Goal: Task Accomplishment & Management: Complete application form

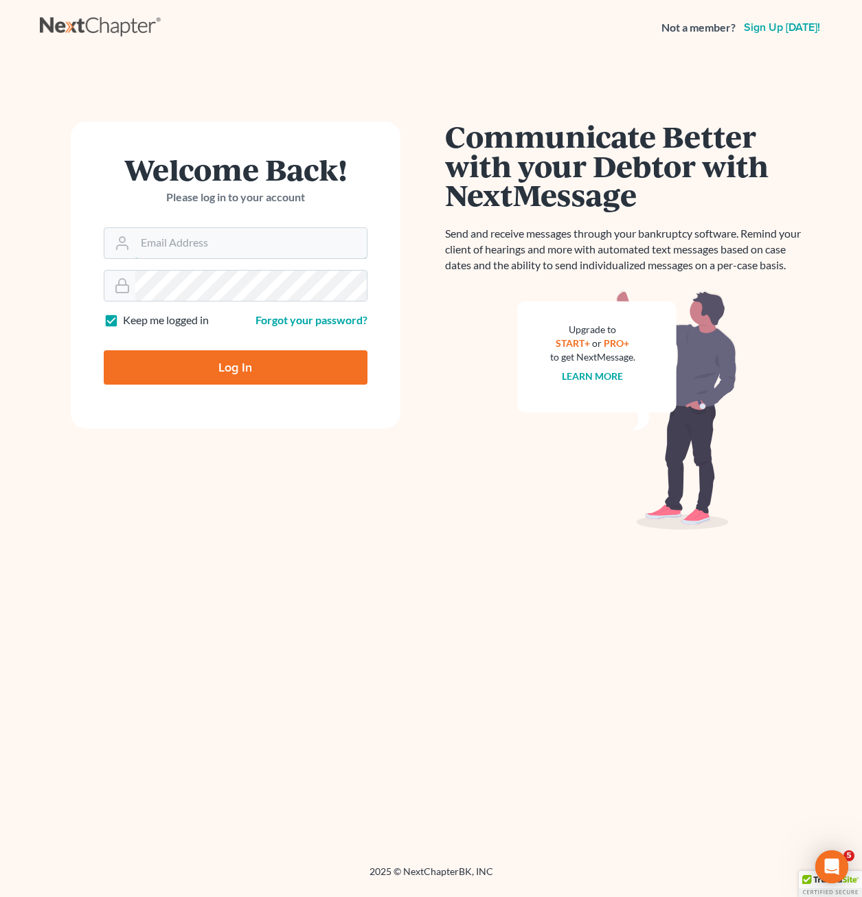
type input "riedel@sgsllc.com"
click at [274, 372] on input "Log In" at bounding box center [236, 367] width 264 height 34
type input "Thinking..."
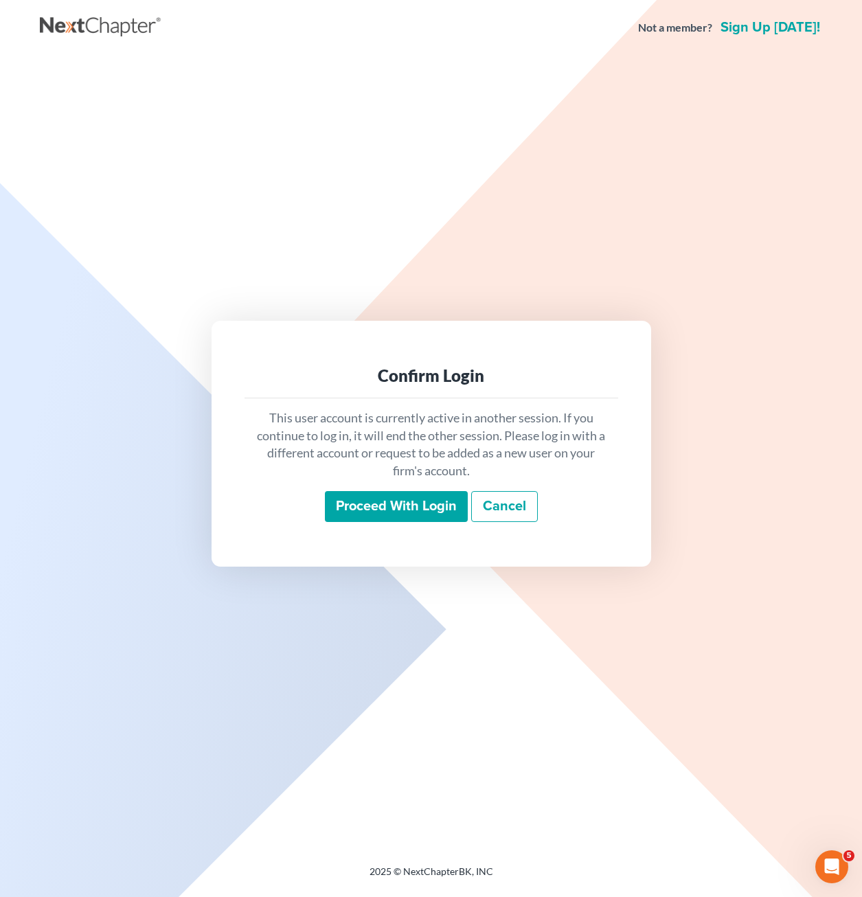
click at [422, 508] on input "Proceed with login" at bounding box center [396, 507] width 143 height 32
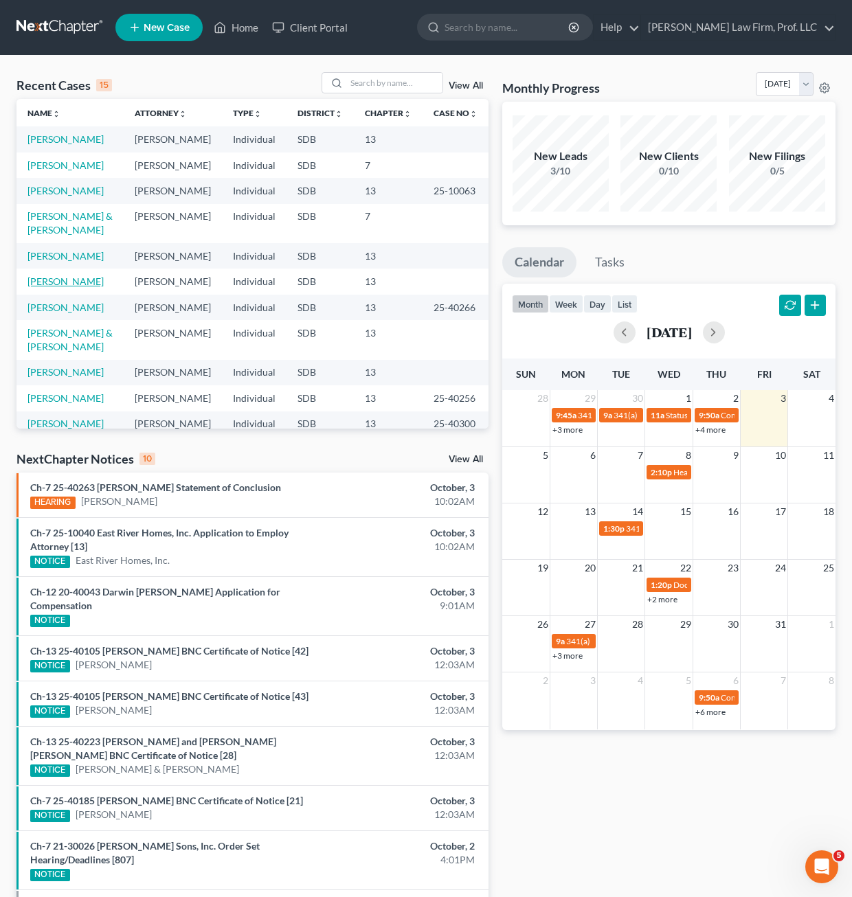
click at [70, 287] on link "Berndt, Kurtis" at bounding box center [65, 281] width 76 height 12
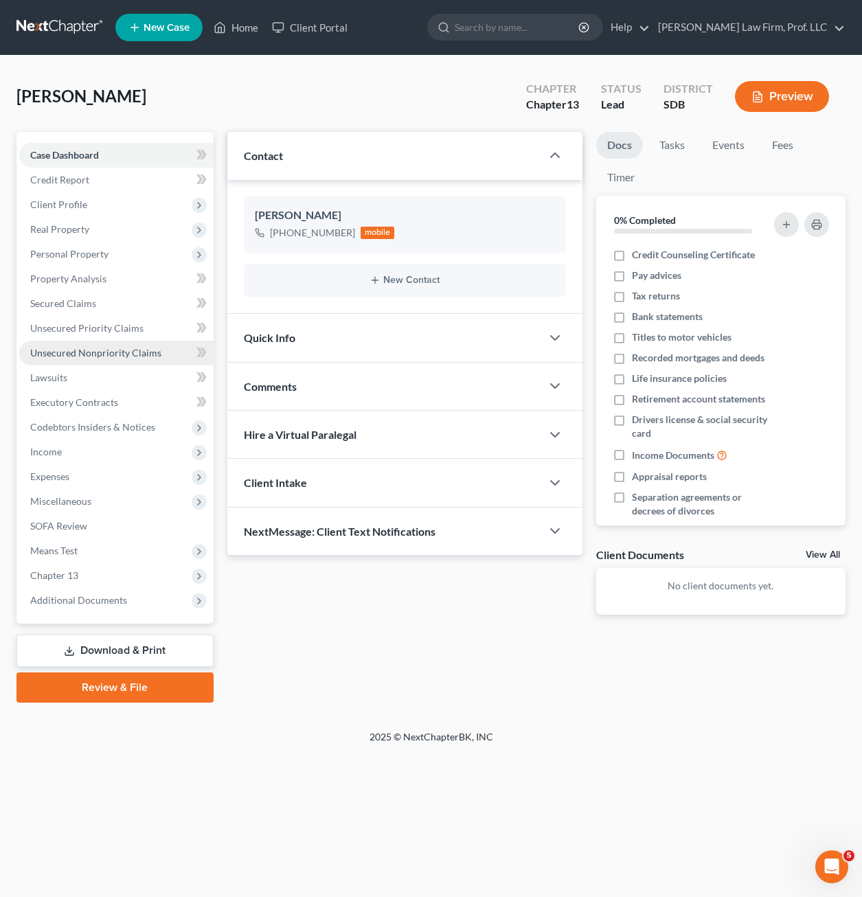
click at [100, 345] on link "Unsecured Nonpriority Claims" at bounding box center [116, 353] width 194 height 25
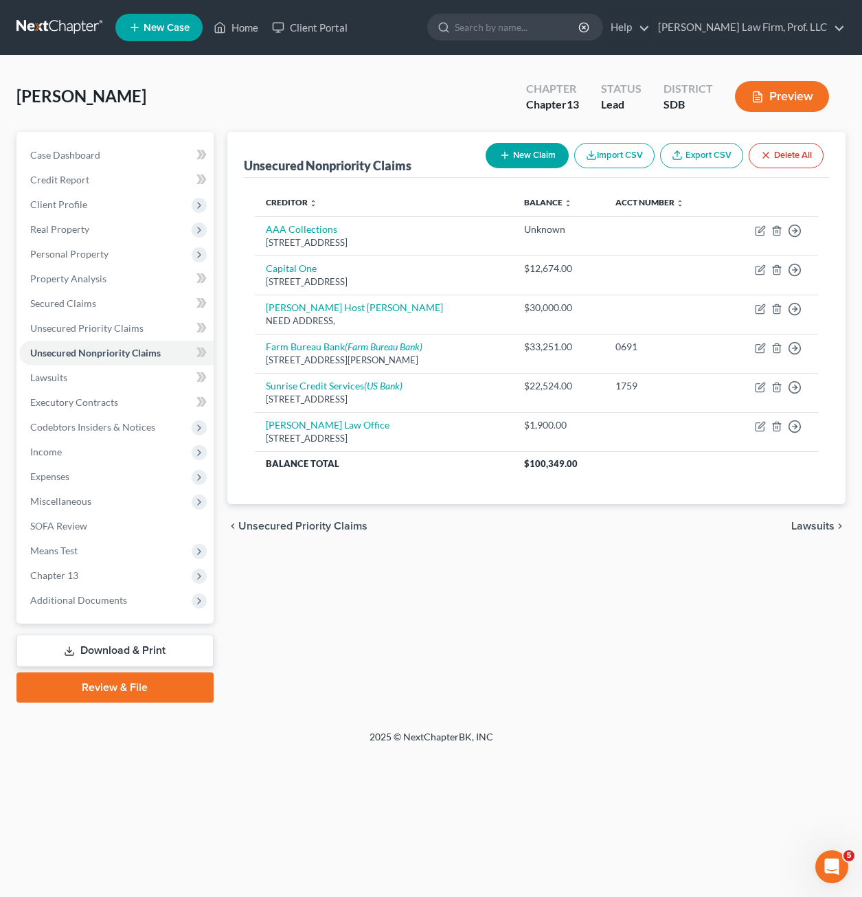
drag, startPoint x: 601, startPoint y: 577, endPoint x: 586, endPoint y: 567, distance: 17.7
click at [603, 576] on div "Unsecured Nonpriority Claims New Claim Import CSV Export CSV Delete All Credito…" at bounding box center [536, 417] width 632 height 571
click at [51, 393] on link "Executory Contracts" at bounding box center [116, 402] width 194 height 25
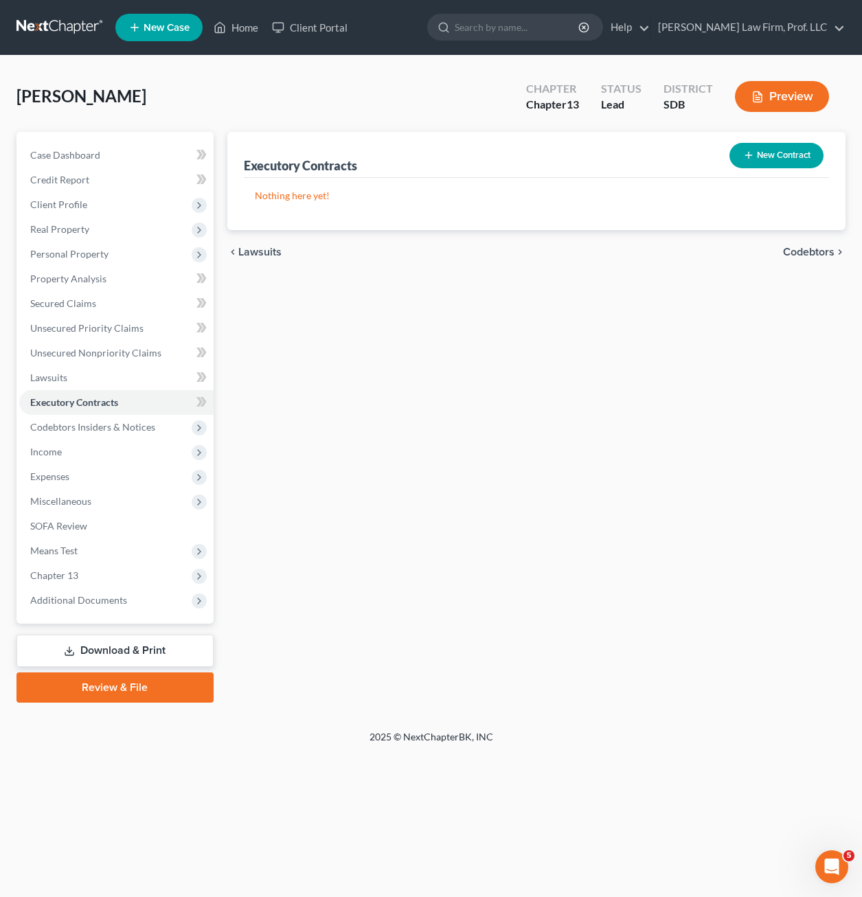
click at [793, 161] on button "New Contract" at bounding box center [776, 155] width 94 height 25
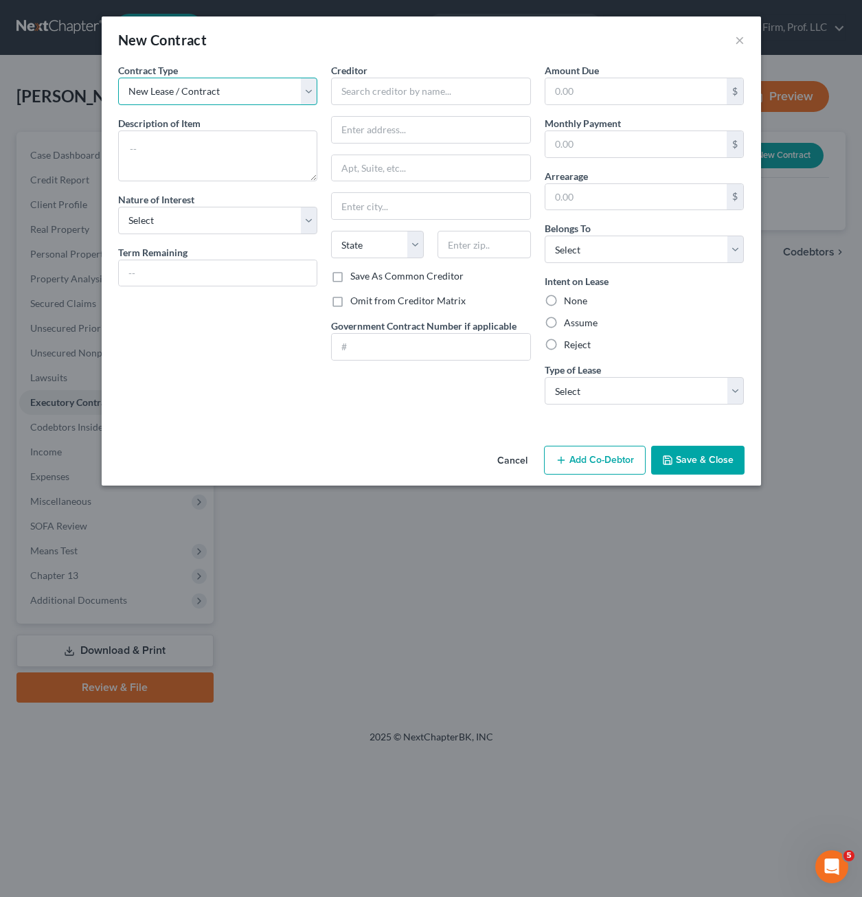
click at [227, 86] on select "New Lease / Contract New Timeshare" at bounding box center [218, 91] width 200 height 27
drag, startPoint x: 227, startPoint y: 86, endPoint x: 227, endPoint y: 93, distance: 7.6
click at [227, 86] on select "New Lease / Contract New Timeshare" at bounding box center [218, 91] width 200 height 27
click at [212, 159] on textarea at bounding box center [218, 155] width 200 height 51
type textarea "Residential Lease"
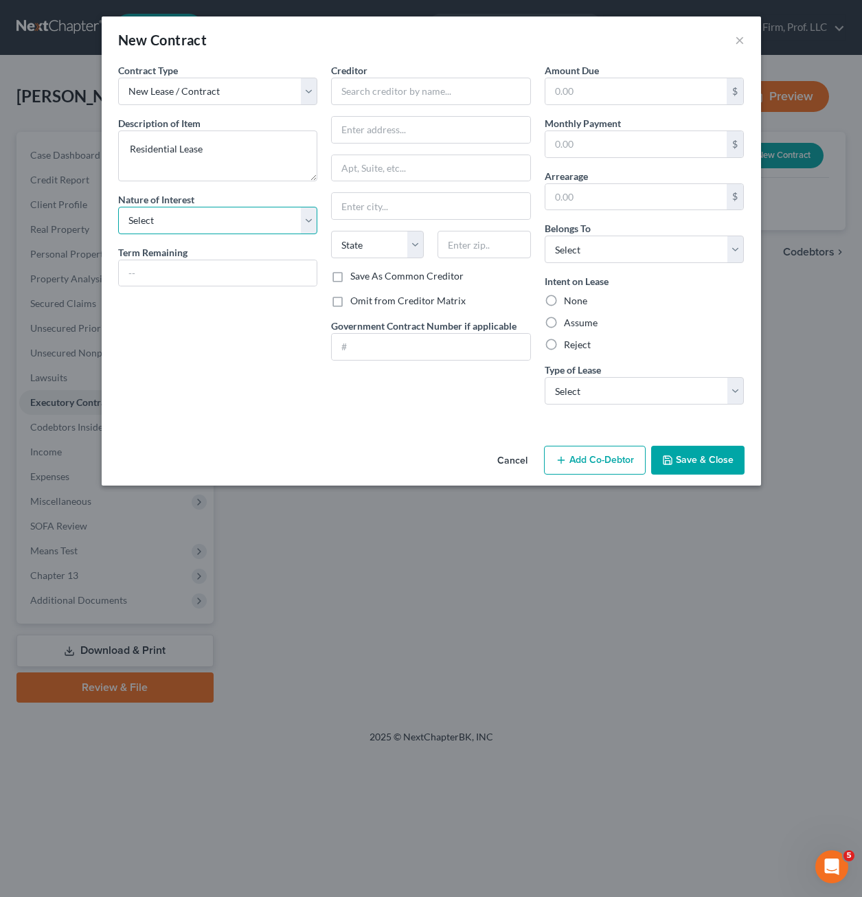
click at [268, 231] on select "Select Purchaser Agent Lessor Lessee" at bounding box center [218, 220] width 200 height 27
select select "3"
click at [118, 207] on select "Select Purchaser Agent Lessor Lessee" at bounding box center [218, 220] width 200 height 27
click at [243, 280] on input "text" at bounding box center [218, 273] width 198 height 26
click at [191, 276] on input "text" at bounding box center [218, 273] width 198 height 26
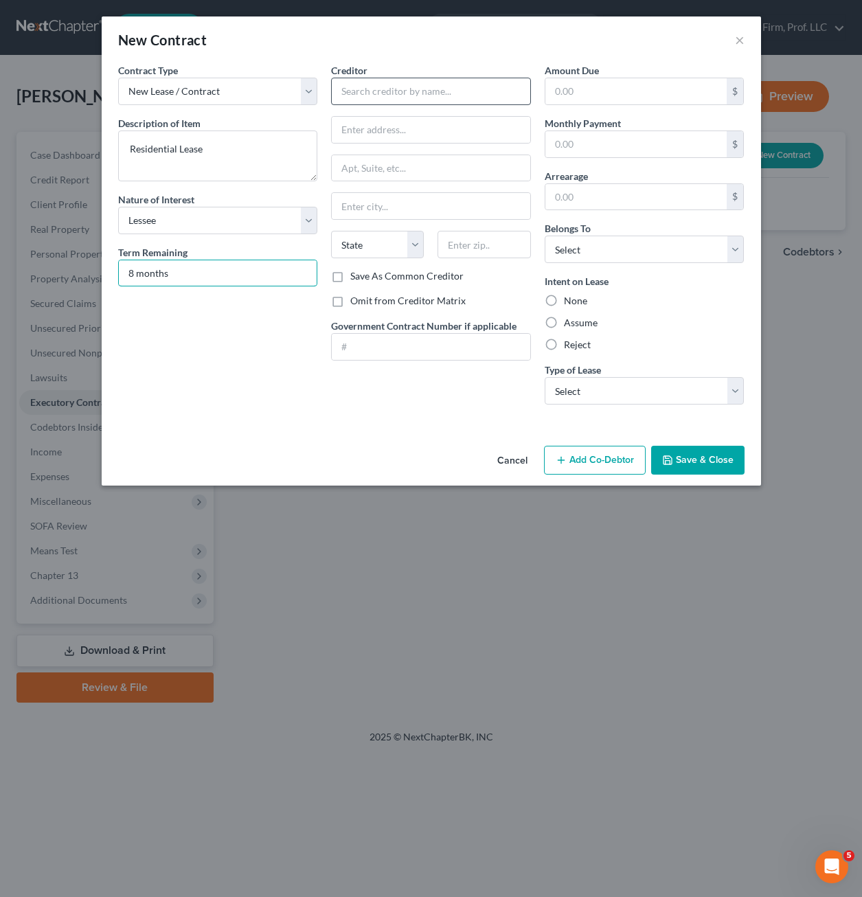
type input "8 months"
click at [383, 90] on input "text" at bounding box center [431, 91] width 200 height 27
type input "Thies & Talle Management, Inc."
click at [455, 130] on input "text" at bounding box center [431, 130] width 198 height 26
click at [408, 130] on input "text" at bounding box center [431, 130] width 198 height 26
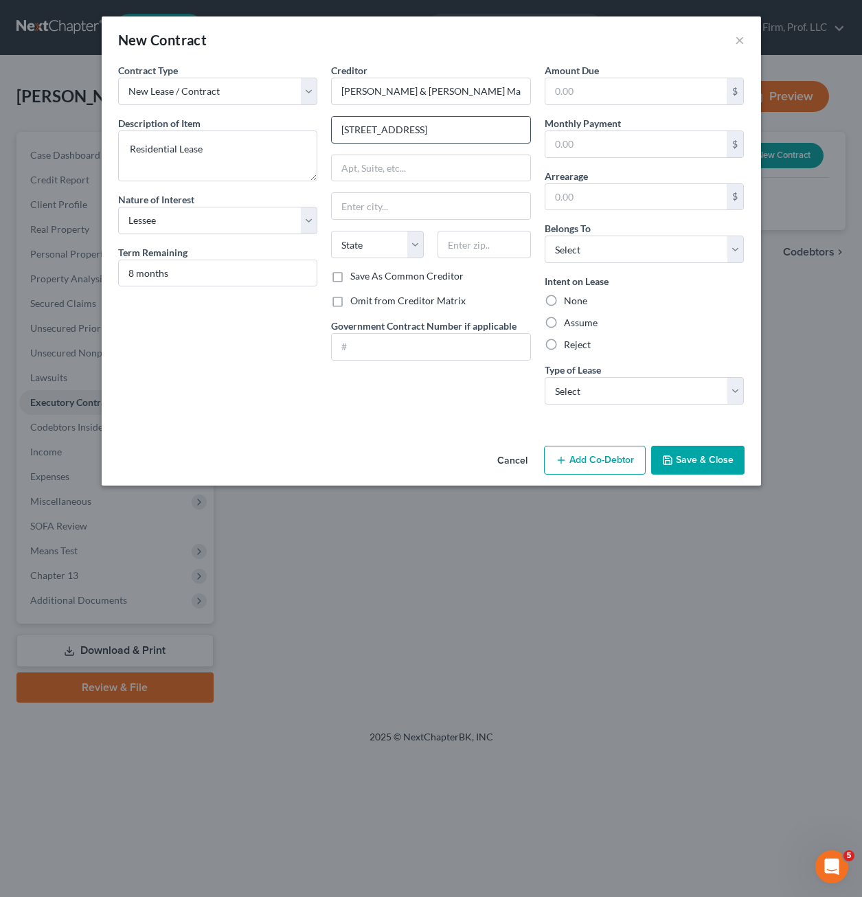
type input "470 W 78th Street"
type input "55317"
type input "Chanhassen"
select select "24"
click at [646, 105] on div "Amount Due $ Monthly Payment $ Arrearage $ Belongs To * Select Debtor 1 Only De…" at bounding box center [645, 239] width 214 height 352
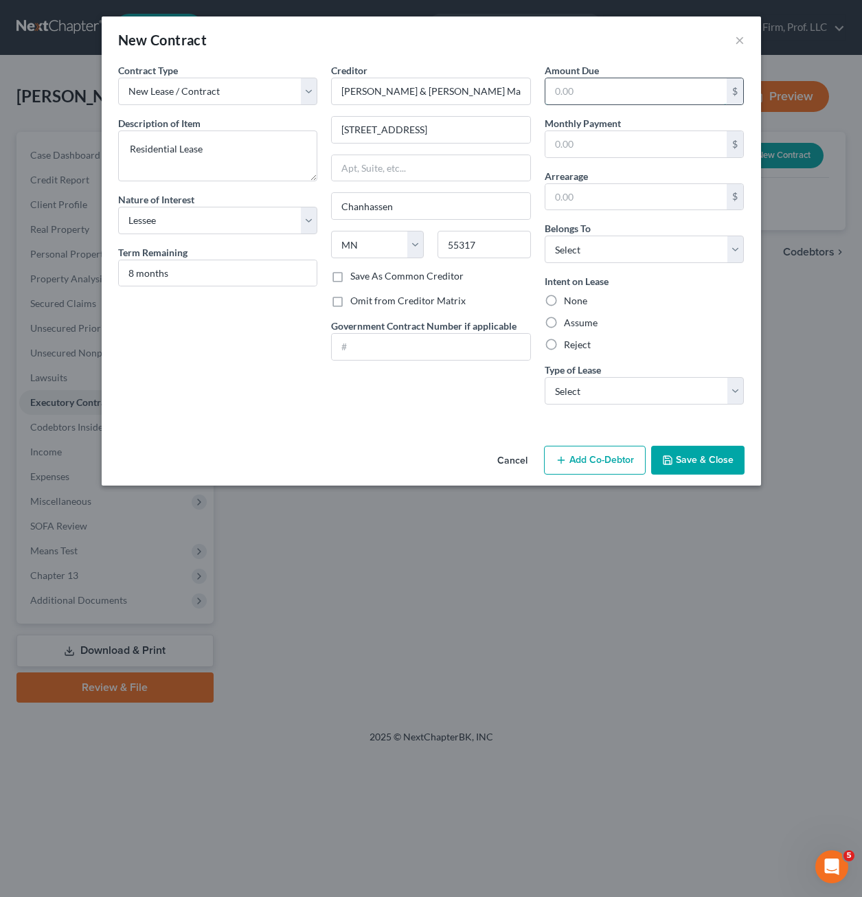
click at [646, 93] on input "text" at bounding box center [636, 91] width 182 height 26
drag, startPoint x: 527, startPoint y: 155, endPoint x: 550, endPoint y: 154, distance: 22.7
click at [527, 155] on input "text" at bounding box center [431, 168] width 198 height 26
click at [591, 147] on input "text" at bounding box center [636, 144] width 182 height 26
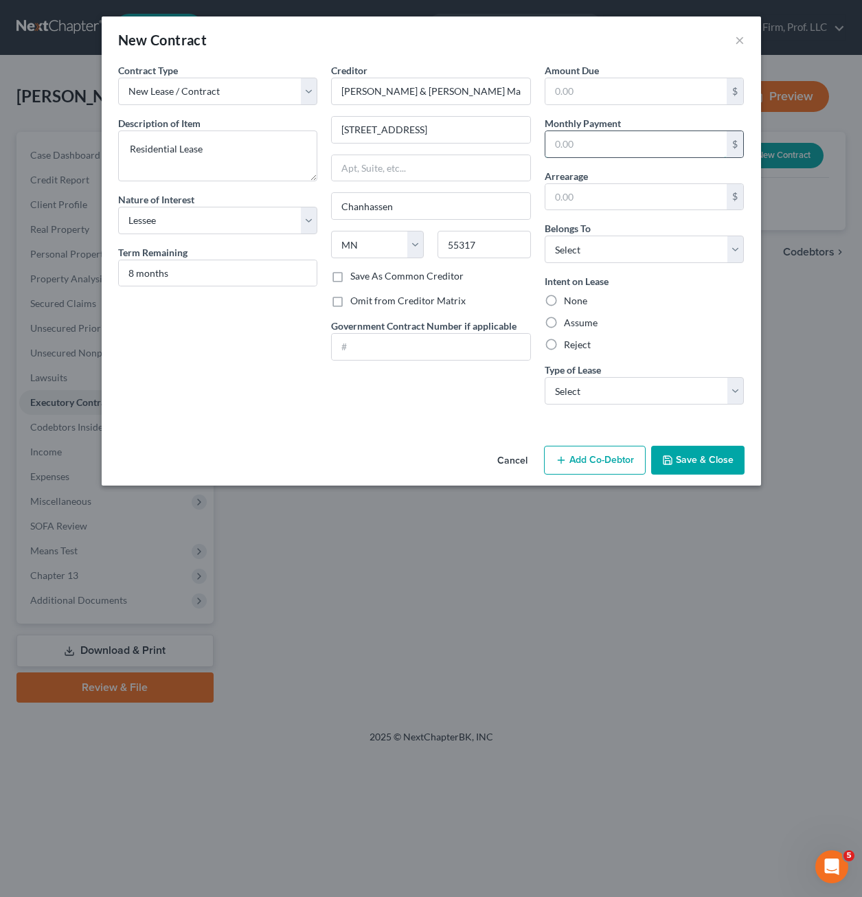
type input "7"
type input "975.00"
click at [670, 316] on div "Assume" at bounding box center [645, 323] width 200 height 14
click at [570, 320] on label "Assume" at bounding box center [581, 323] width 34 height 14
click at [570, 320] on input "Assume" at bounding box center [573, 320] width 9 height 9
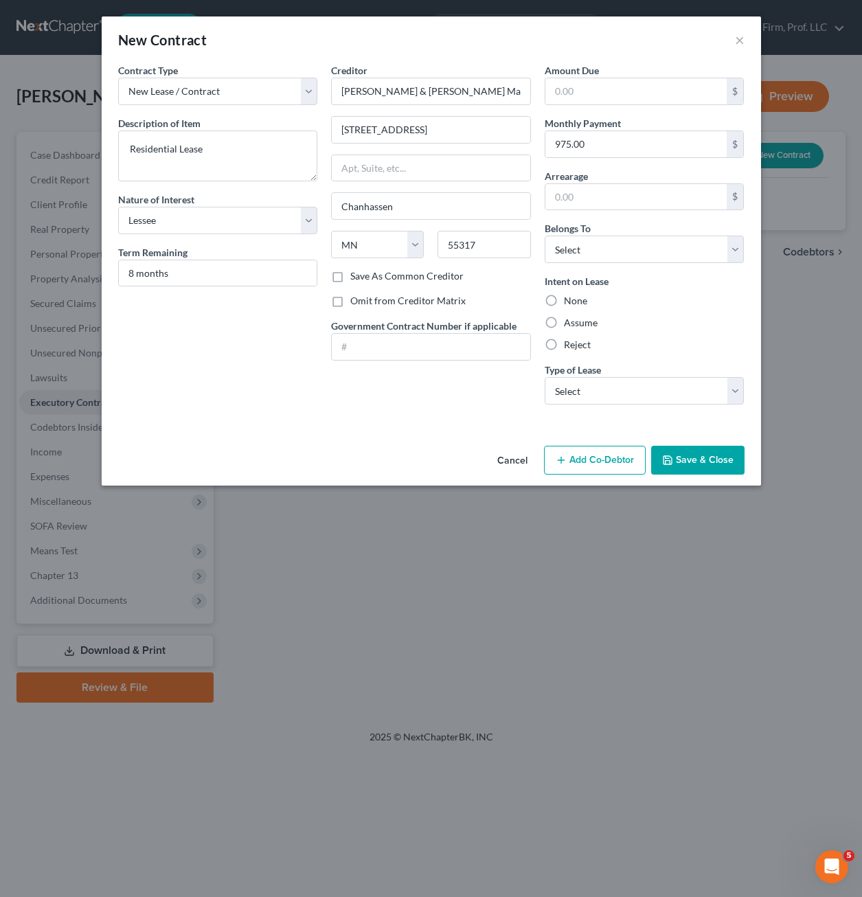
radio input "true"
click at [592, 266] on div "Amount Due $ Monthly Payment 975.00 $ Arrearage $ Belongs To * Select Debtor 1 …" at bounding box center [645, 239] width 214 height 352
click at [599, 259] on select "Select Debtor 1 Only Debtor 2 Only Debtor 1 And Debtor 2 Only At Least One Of T…" at bounding box center [645, 249] width 200 height 27
click at [545, 236] on select "Select Debtor 1 Only Debtor 2 Only Debtor 1 And Debtor 2 Only At Least One Of T…" at bounding box center [645, 249] width 200 height 27
click at [635, 323] on div "Assume" at bounding box center [645, 323] width 200 height 14
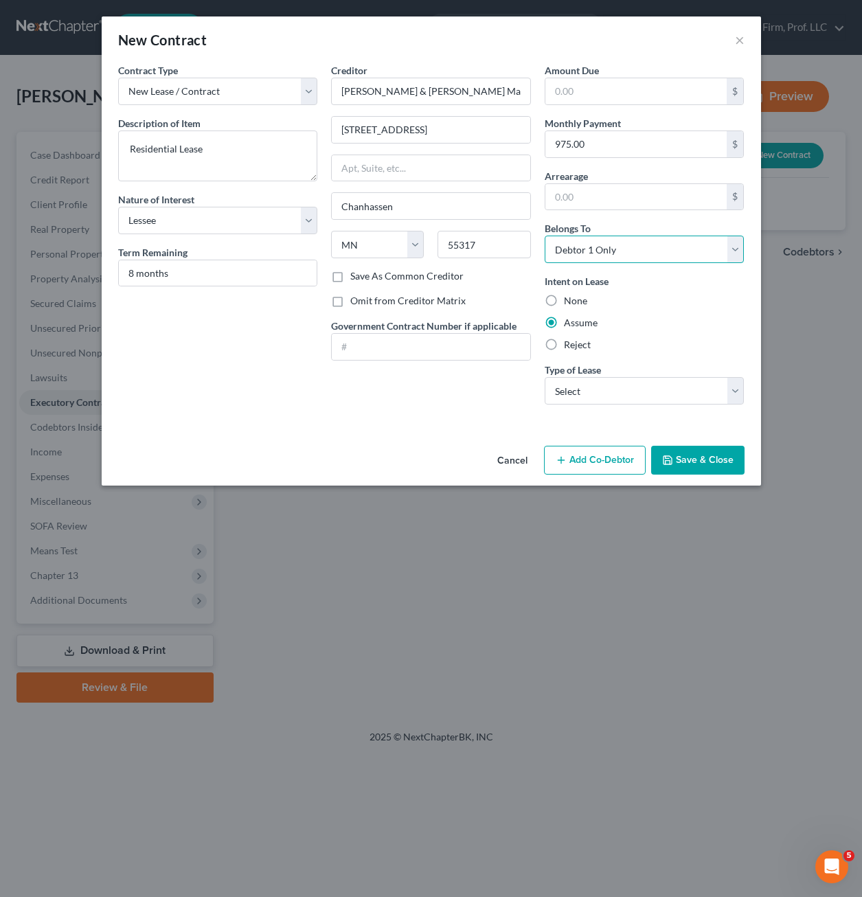
click at [663, 252] on select "Select Debtor 1 Only Debtor 2 Only Debtor 1 And Debtor 2 Only At Least One Of T…" at bounding box center [645, 249] width 200 height 27
select select "3"
click at [545, 236] on select "Select Debtor 1 Only Debtor 2 Only Debtor 1 And Debtor 2 Only At Least One Of T…" at bounding box center [645, 249] width 200 height 27
click at [665, 332] on div "Intent on Lease None Assume Reject" at bounding box center [645, 313] width 200 height 78
click at [246, 401] on div "Contract Type New Lease / Contract New Timeshare Description of non-residential…" at bounding box center [218, 239] width 214 height 352
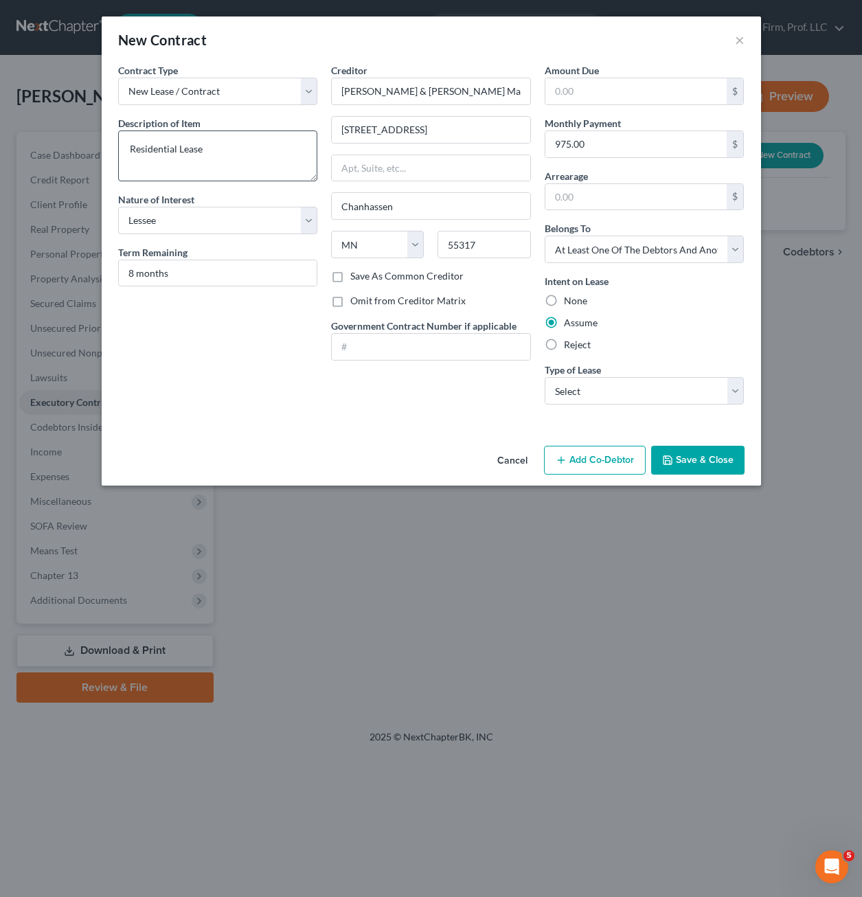
drag, startPoint x: 234, startPoint y: 192, endPoint x: 253, endPoint y: 170, distance: 29.7
click at [234, 190] on div "Contract Type New Lease / Contract New Timeshare Description of non-residential…" at bounding box center [218, 239] width 214 height 352
click at [253, 170] on textarea "Residential Lease" at bounding box center [218, 155] width 200 height 51
click at [271, 157] on textarea "Residential Lease" at bounding box center [218, 155] width 200 height 51
click at [683, 396] on select "Select Real Estate Car Other" at bounding box center [645, 390] width 200 height 27
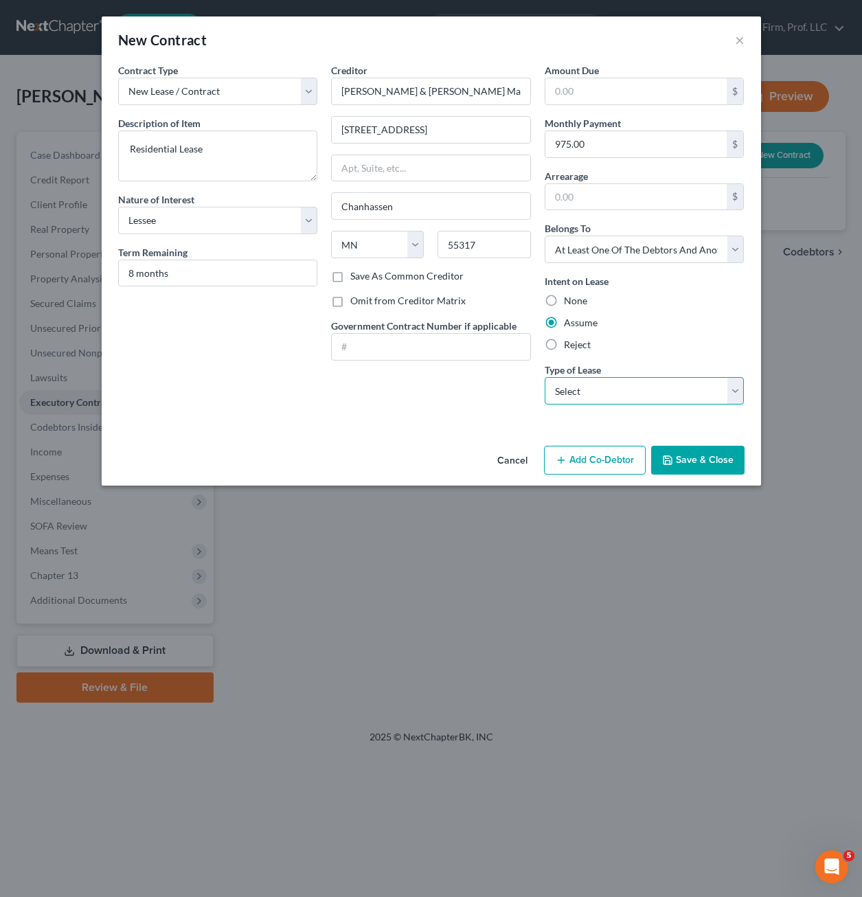
select select "0"
click at [545, 377] on select "Select Real Estate Car Other" at bounding box center [645, 390] width 200 height 27
click at [690, 461] on button "Save & Close" at bounding box center [697, 460] width 93 height 29
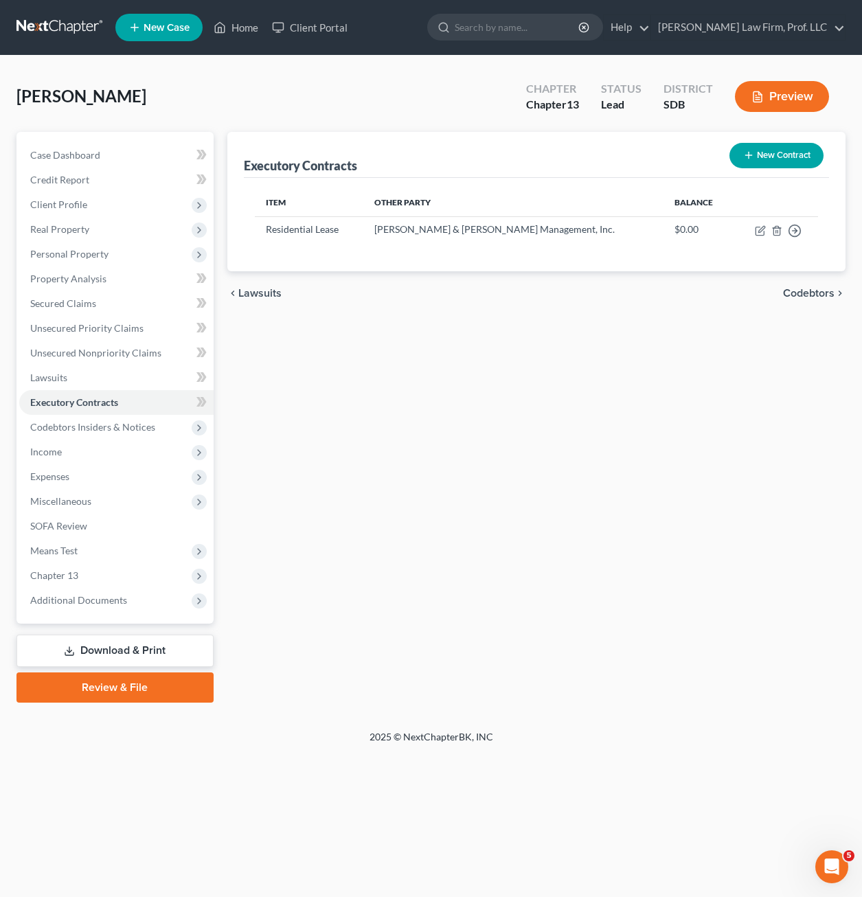
drag, startPoint x: 552, startPoint y: 567, endPoint x: 527, endPoint y: 571, distance: 25.1
click at [552, 566] on div "Executory Contracts New Contract Item Other Party Balance Residential Lease Thi…" at bounding box center [536, 417] width 632 height 571
click at [240, 29] on link "Home" at bounding box center [236, 27] width 58 height 25
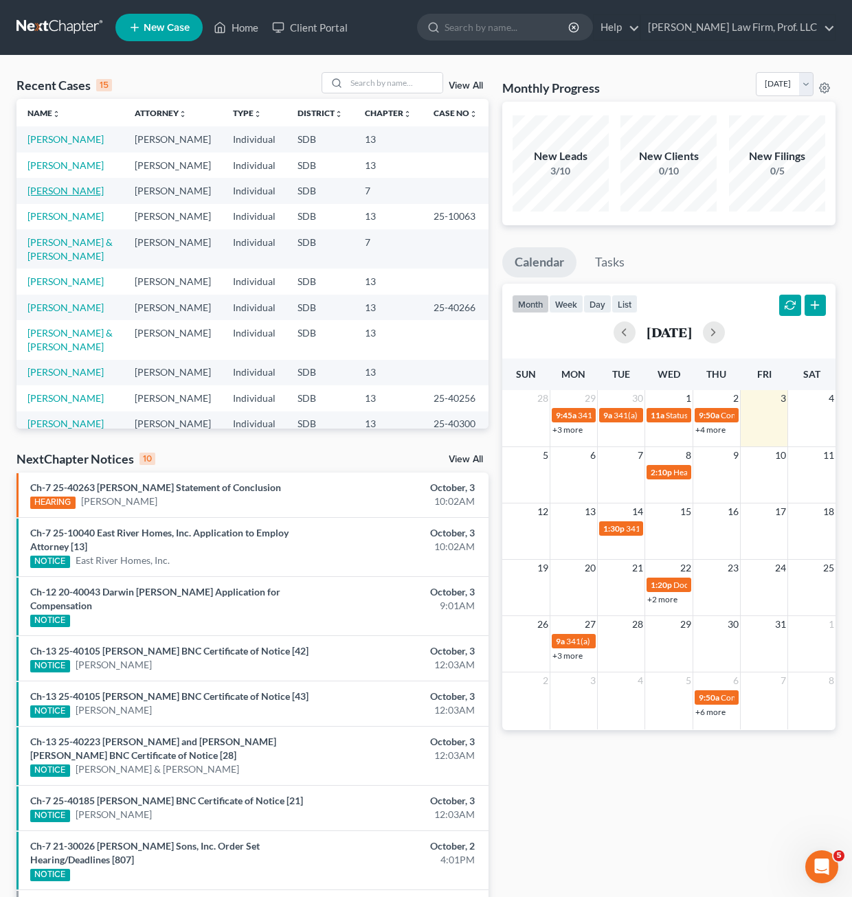
click at [73, 191] on link "[PERSON_NAME]" at bounding box center [65, 191] width 76 height 12
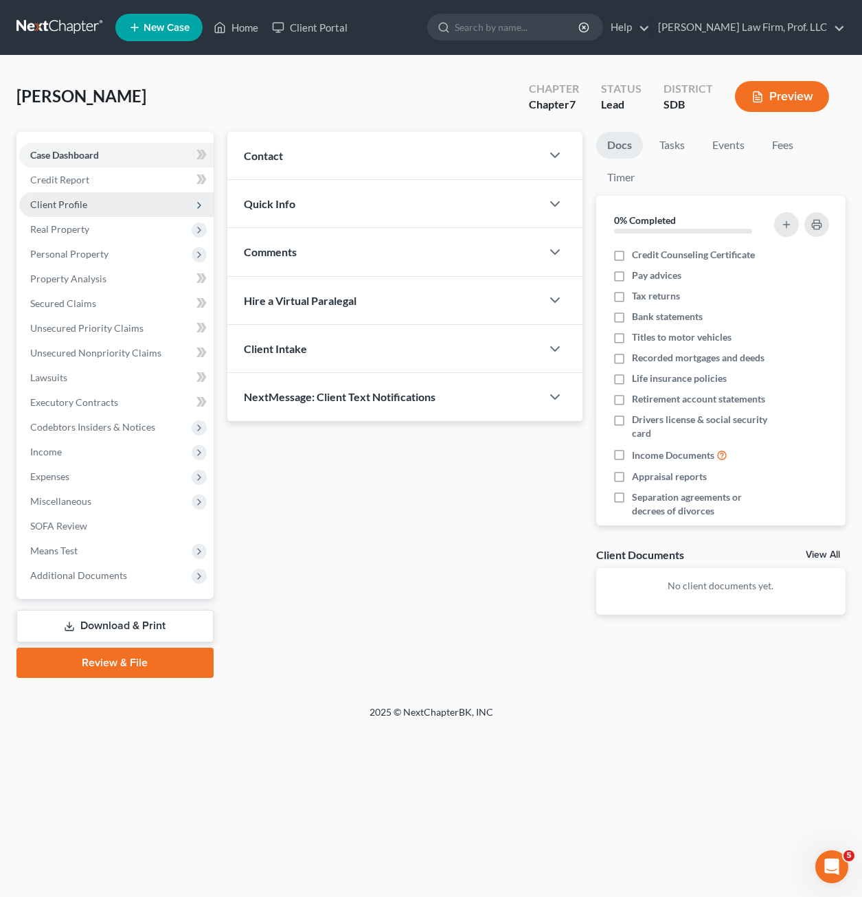
click at [84, 203] on span "Client Profile" at bounding box center [58, 204] width 57 height 12
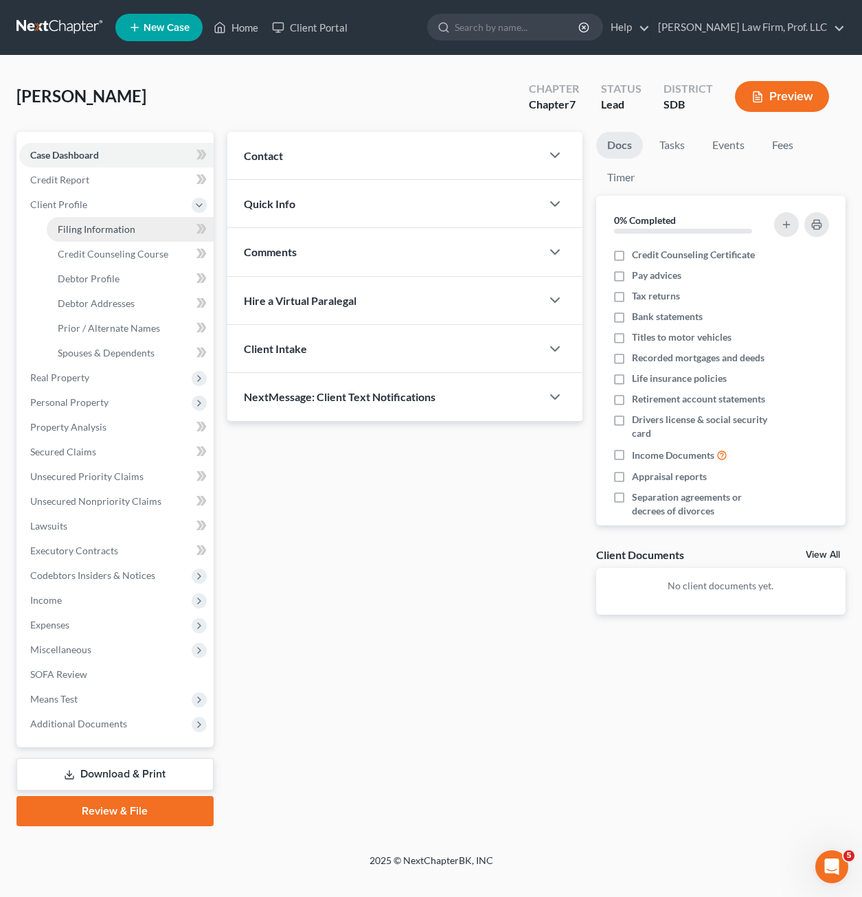
drag, startPoint x: 90, startPoint y: 224, endPoint x: 110, endPoint y: 238, distance: 24.2
click at [91, 225] on span "Filing Information" at bounding box center [97, 229] width 78 height 12
select select "2"
select select "0"
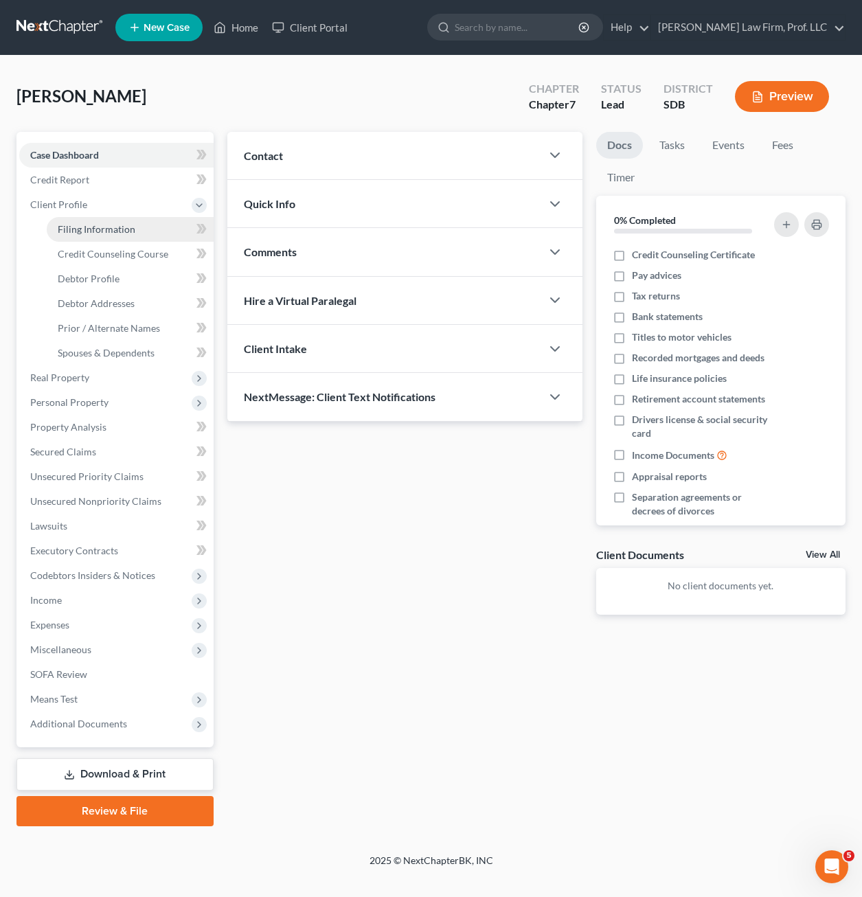
select select "43"
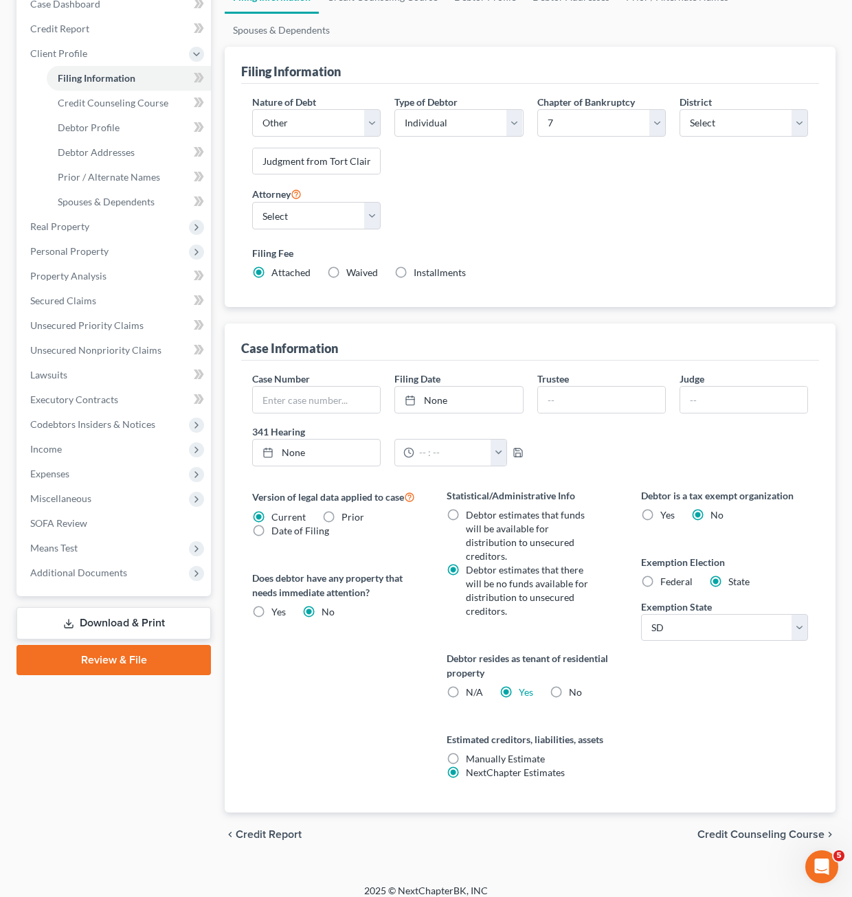
scroll to position [163, 0]
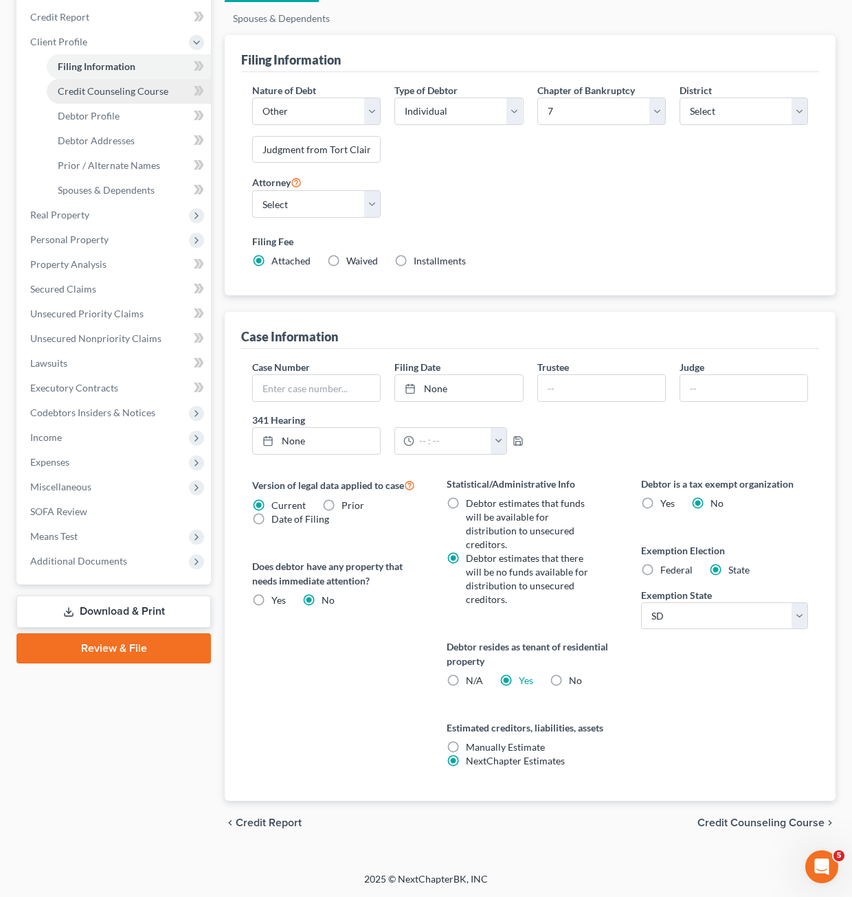
click at [103, 91] on span "Credit Counseling Course" at bounding box center [113, 91] width 111 height 12
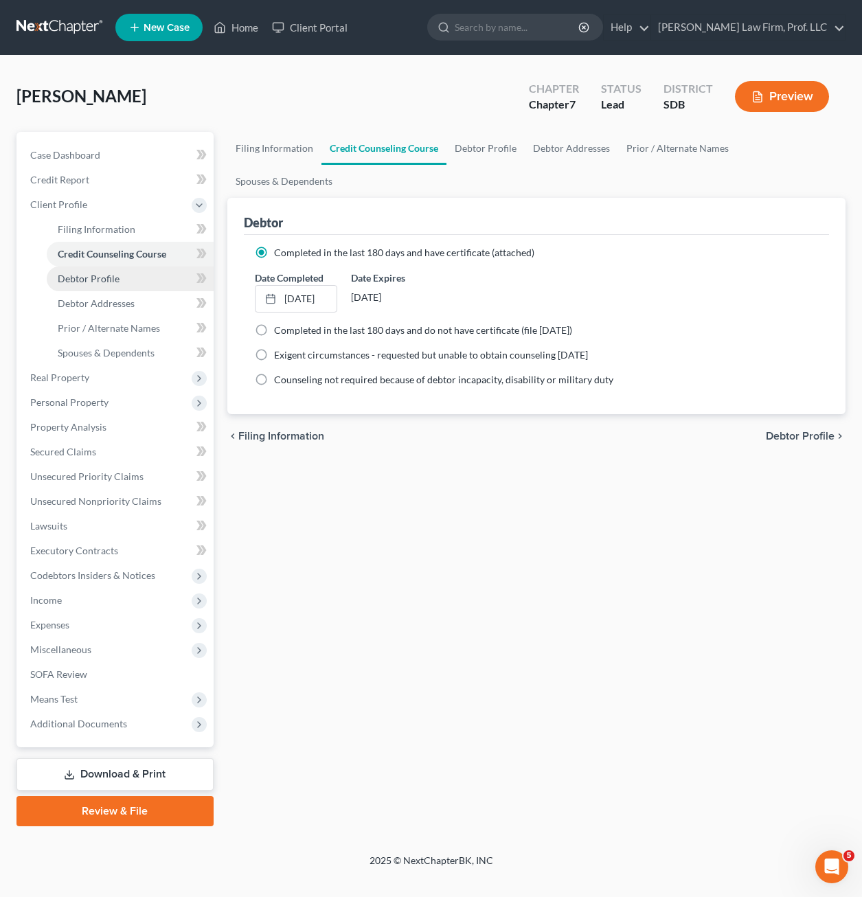
click at [73, 277] on span "Debtor Profile" at bounding box center [89, 279] width 62 height 12
select select "0"
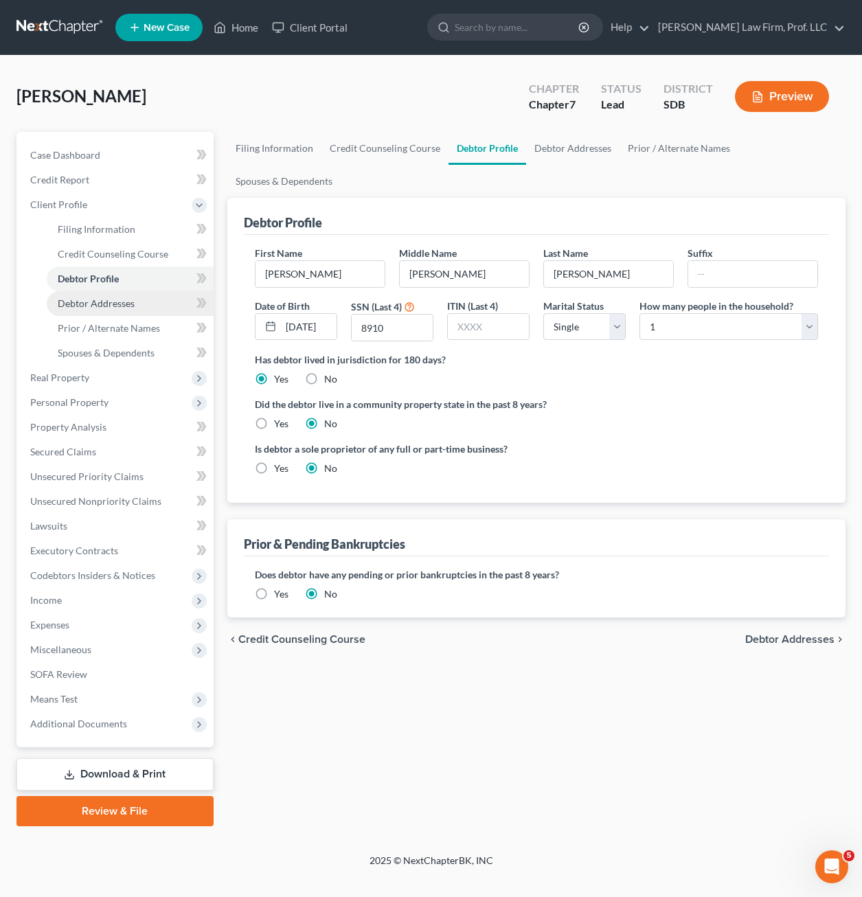
click at [103, 310] on link "Debtor Addresses" at bounding box center [130, 303] width 167 height 25
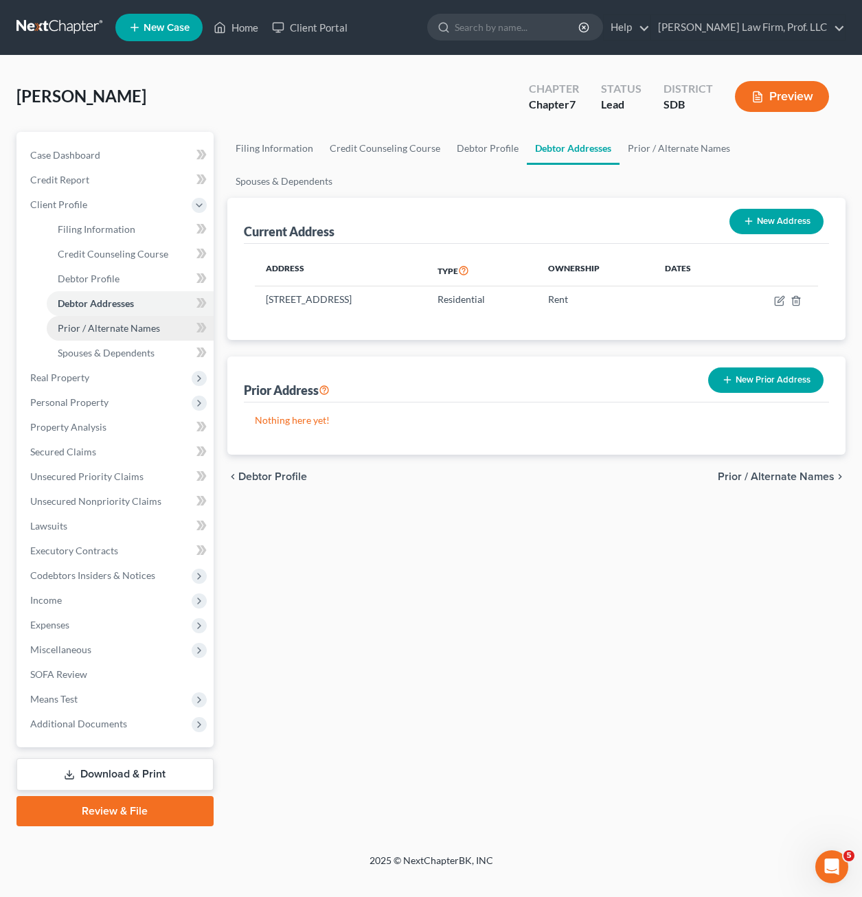
click at [104, 330] on span "Prior / Alternate Names" at bounding box center [109, 328] width 102 height 12
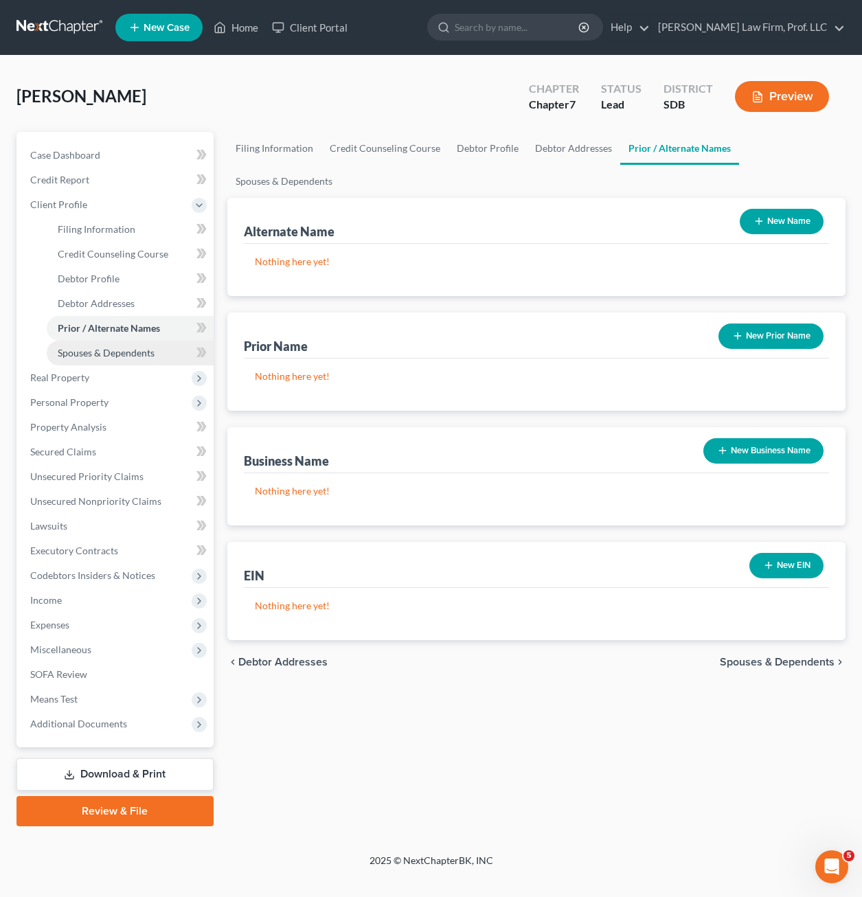
click at [95, 349] on span "Spouses & Dependents" at bounding box center [106, 353] width 97 height 12
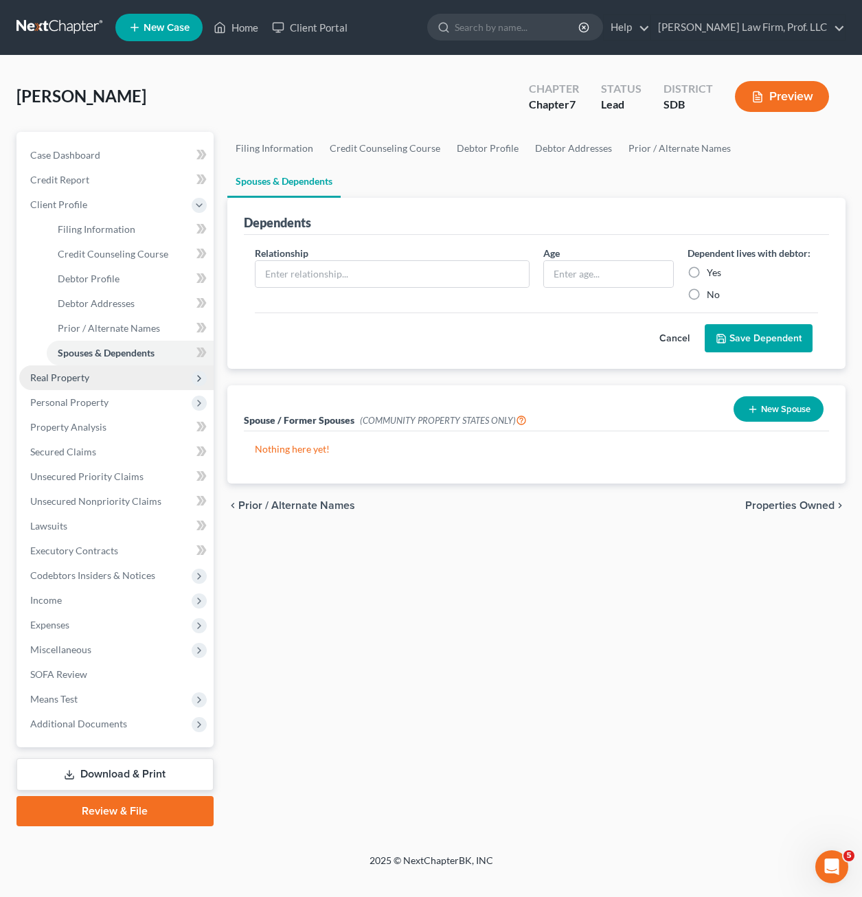
click at [91, 385] on span "Real Property" at bounding box center [116, 377] width 194 height 25
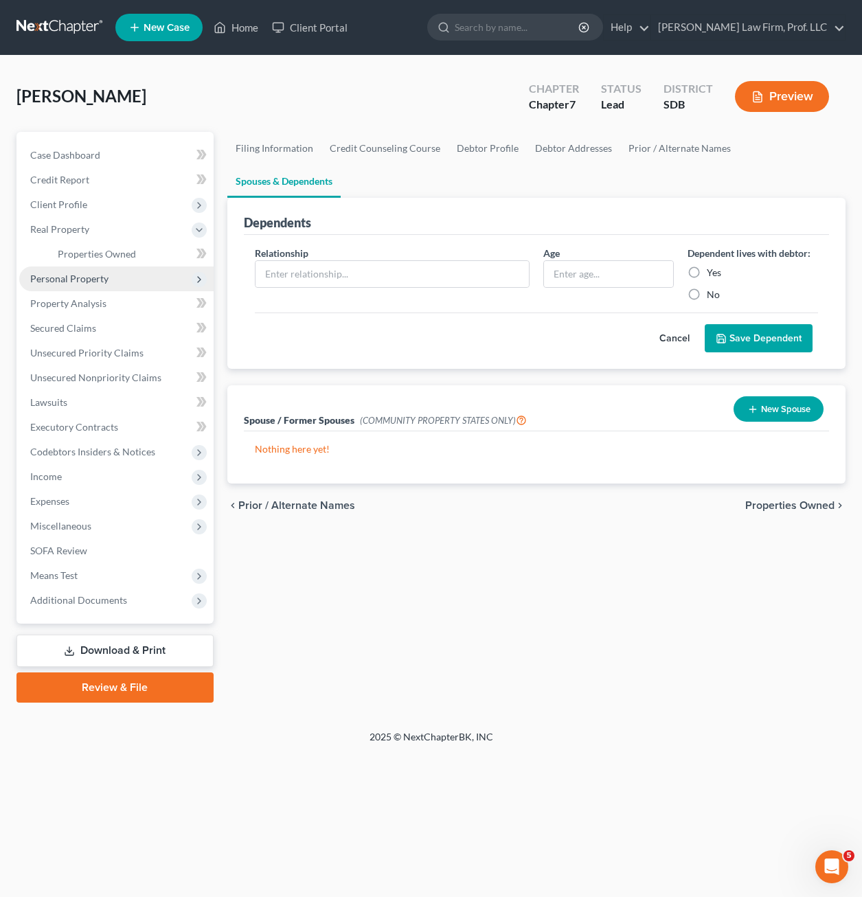
click at [78, 283] on span "Personal Property" at bounding box center [69, 279] width 78 height 12
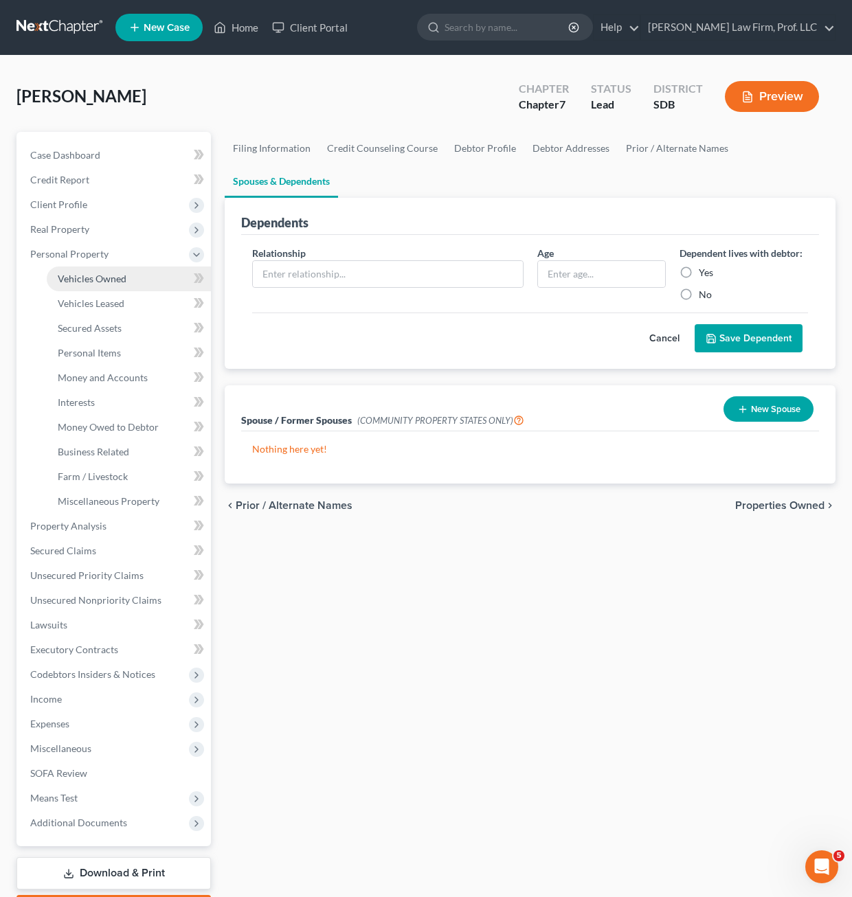
click at [82, 286] on link "Vehicles Owned" at bounding box center [129, 278] width 164 height 25
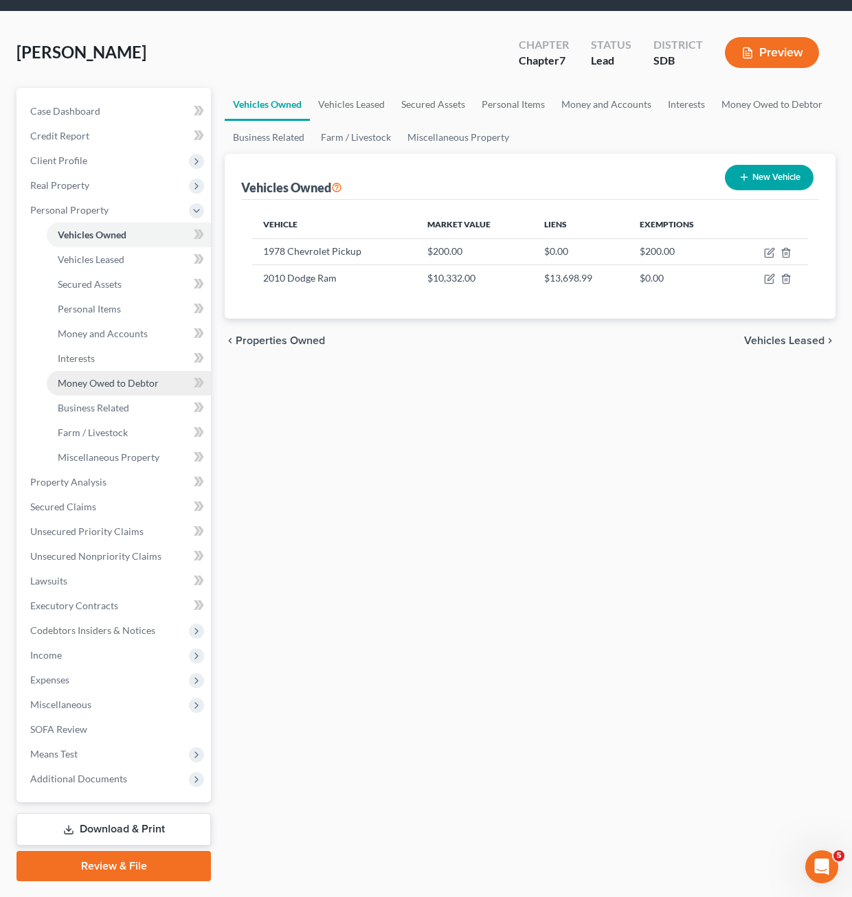
scroll to position [69, 0]
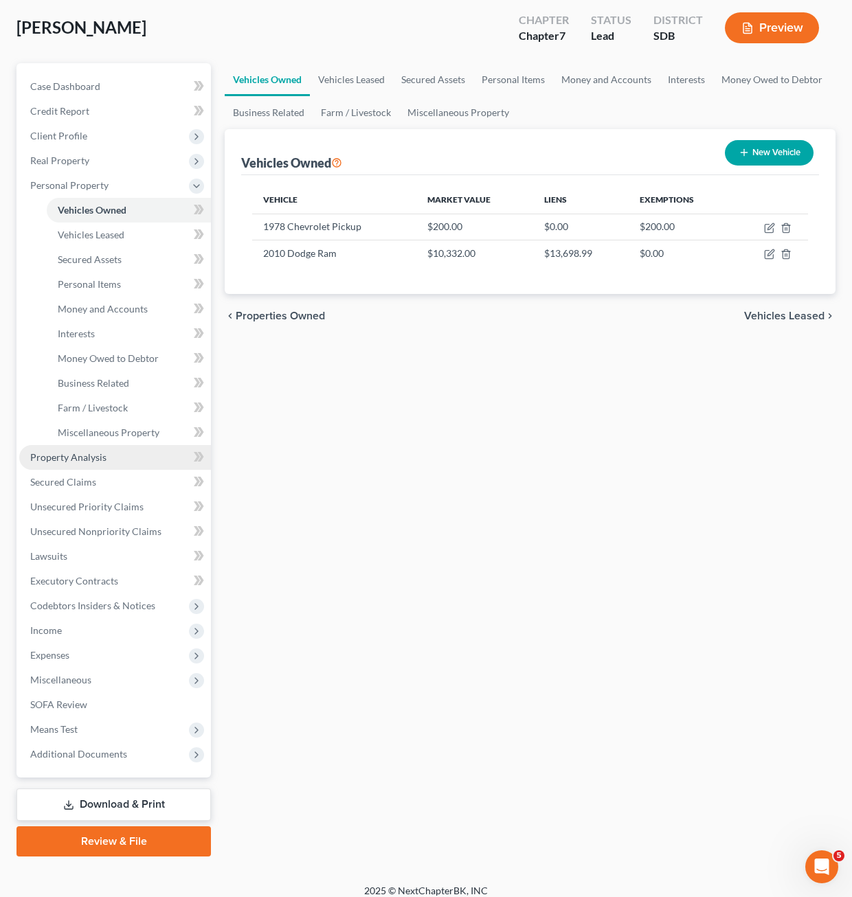
click at [87, 465] on link "Property Analysis" at bounding box center [115, 457] width 192 height 25
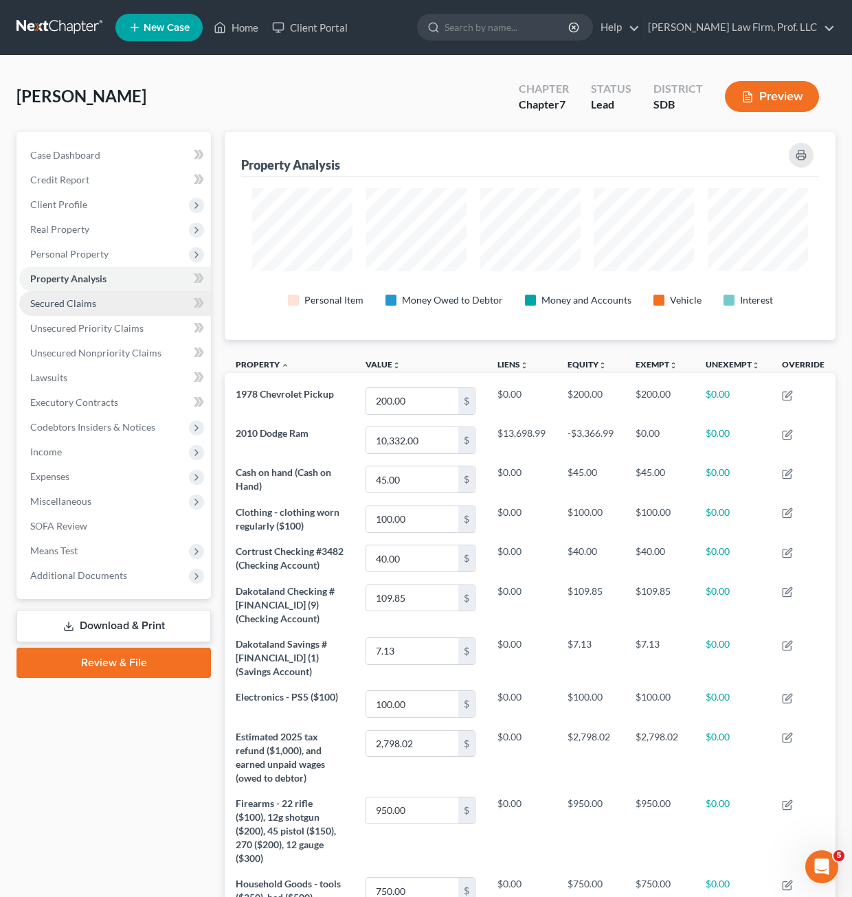
click at [87, 304] on span "Secured Claims" at bounding box center [63, 303] width 66 height 12
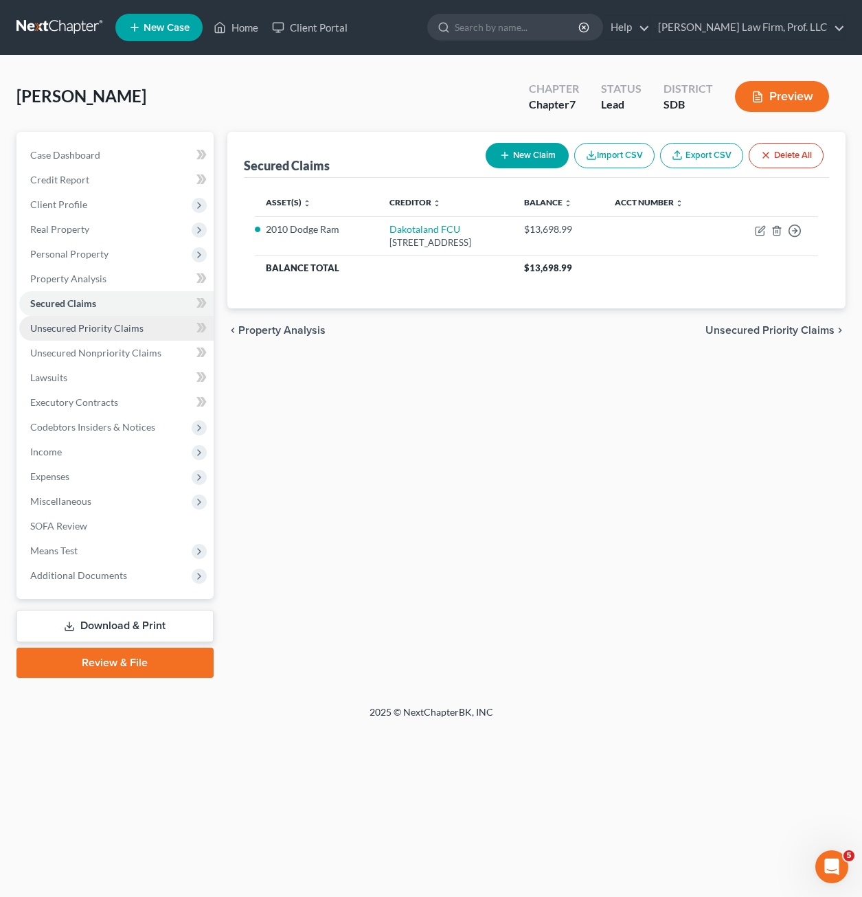
click at [130, 330] on span "Unsecured Priority Claims" at bounding box center [86, 328] width 113 height 12
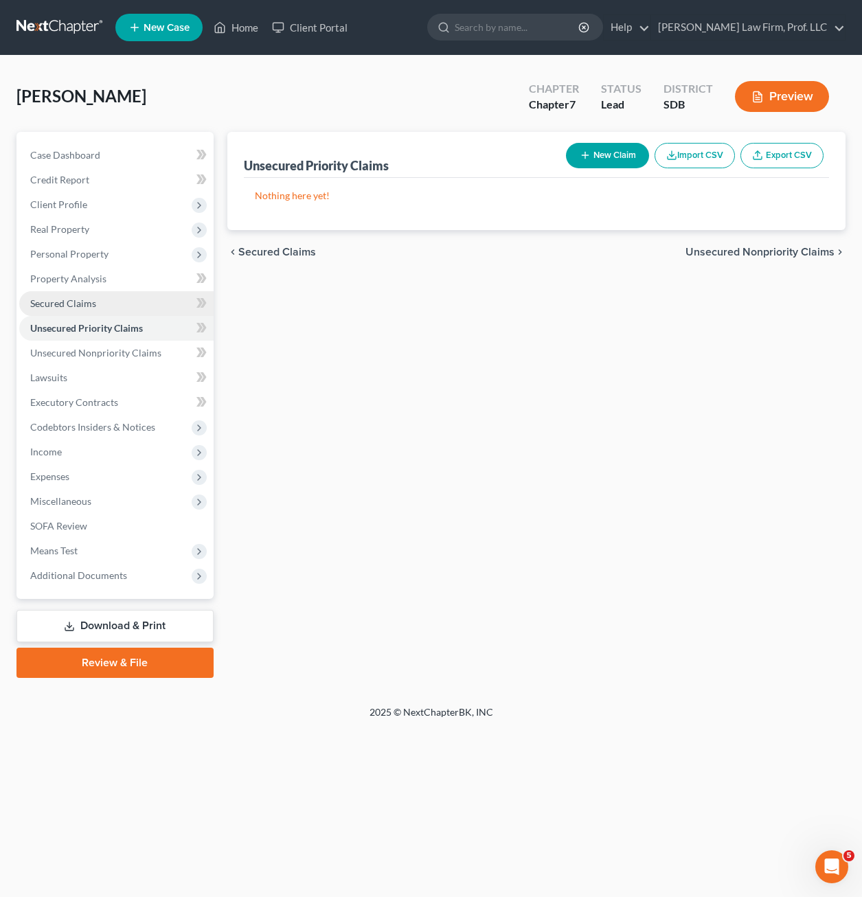
click at [80, 307] on span "Secured Claims" at bounding box center [63, 303] width 66 height 12
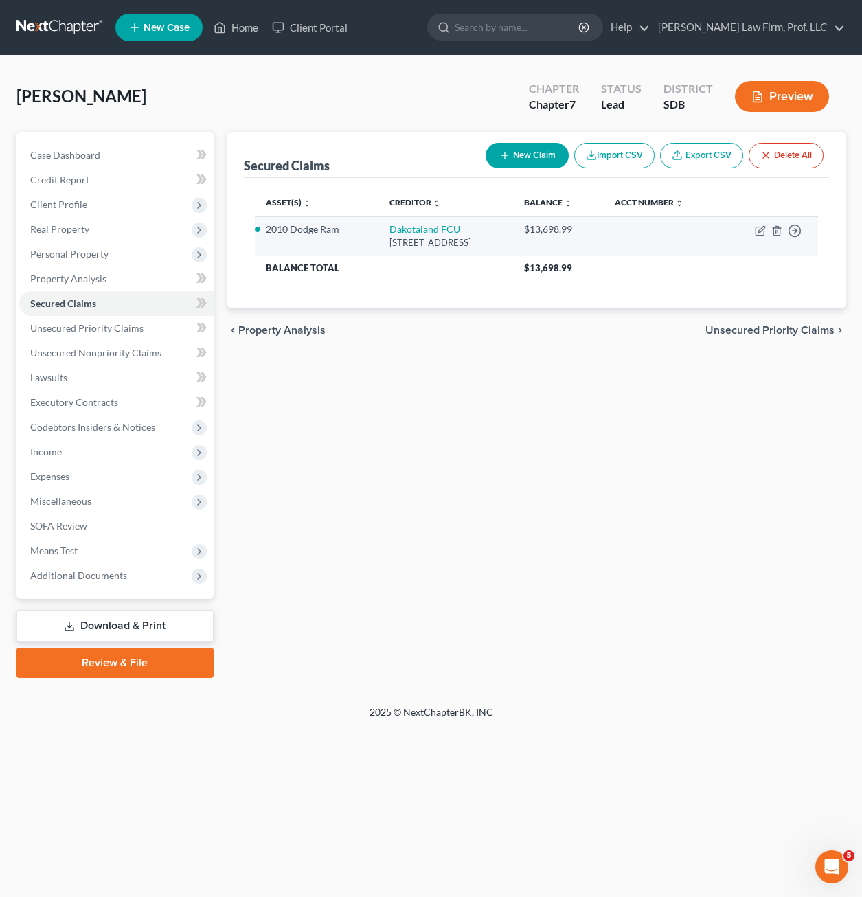
click at [396, 231] on link "Dakotaland FCU" at bounding box center [424, 229] width 71 height 12
select select "43"
select select "4"
select select "0"
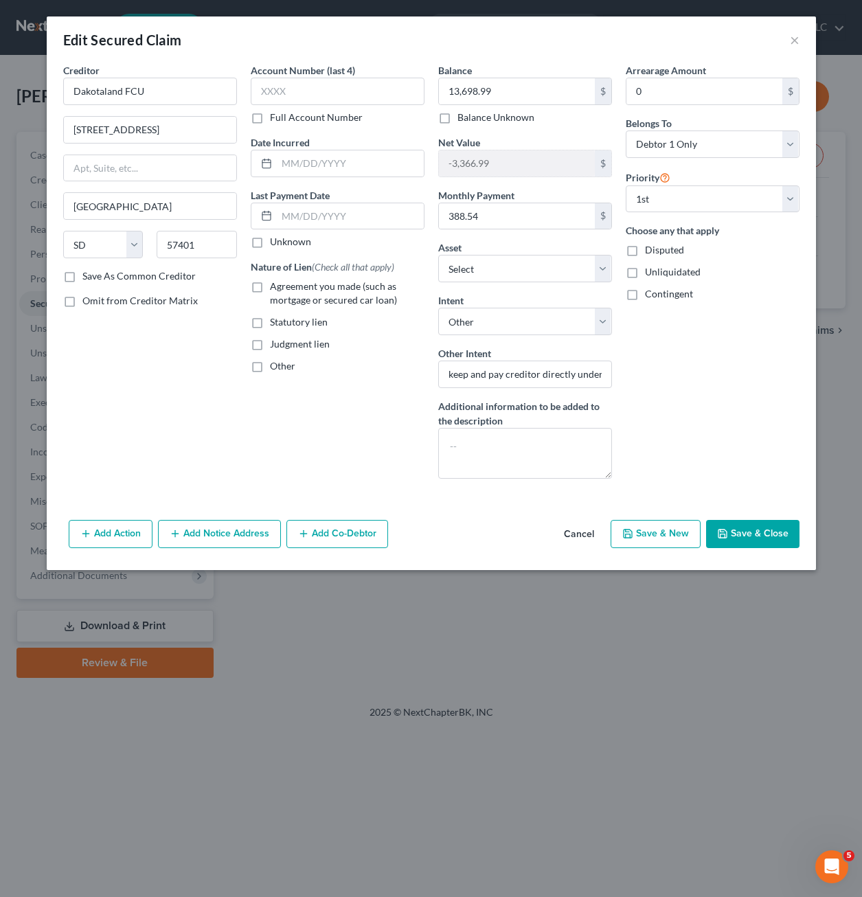
click at [364, 367] on div "Other" at bounding box center [338, 366] width 174 height 14
click at [587, 538] on button "Cancel" at bounding box center [579, 534] width 52 height 27
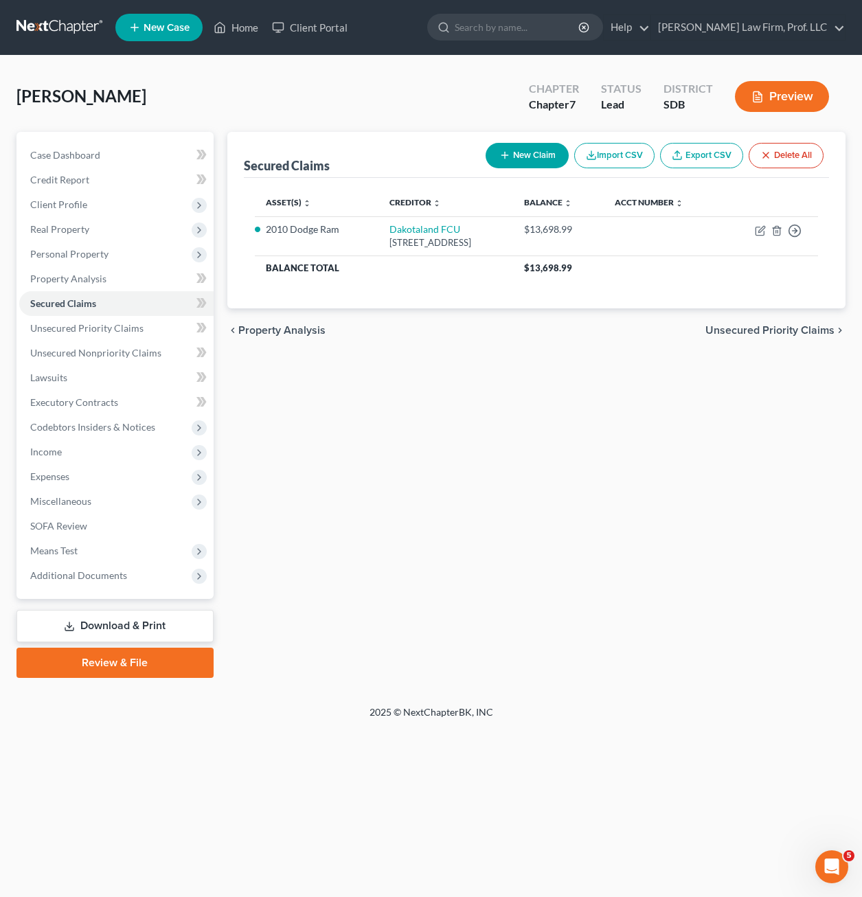
drag, startPoint x: 595, startPoint y: 526, endPoint x: 569, endPoint y: 491, distance: 43.3
click at [593, 523] on div "Secured Claims New Claim Import CSV Export CSV Delete All Asset(s) expand_more …" at bounding box center [536, 405] width 632 height 546
click at [108, 330] on span "Unsecured Priority Claims" at bounding box center [86, 328] width 113 height 12
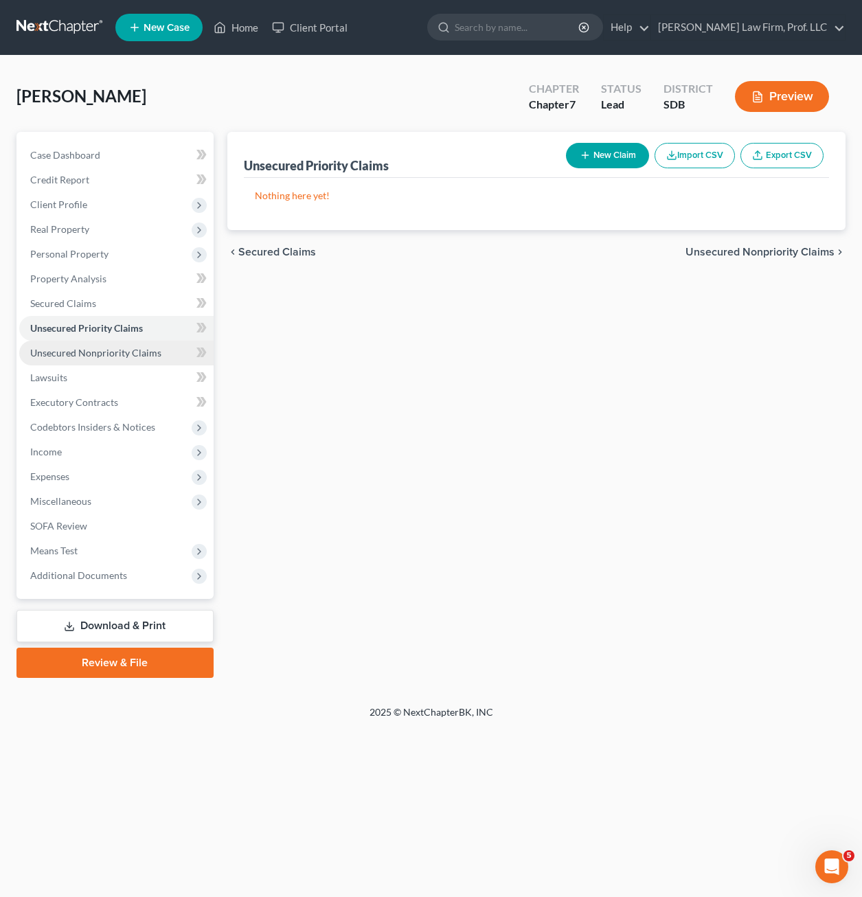
click at [115, 354] on span "Unsecured Nonpriority Claims" at bounding box center [95, 353] width 131 height 12
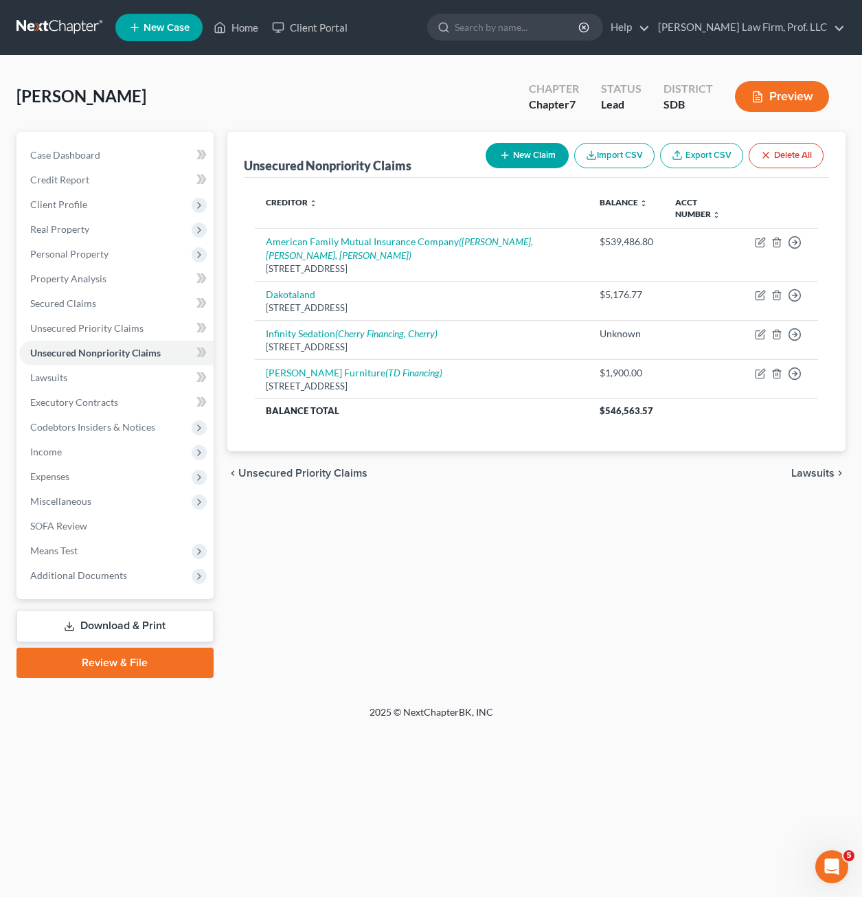
click at [459, 528] on div "Unsecured Nonpriority Claims New Claim Import CSV Export CSV Delete All Credito…" at bounding box center [536, 405] width 632 height 546
click at [89, 385] on link "Lawsuits" at bounding box center [116, 377] width 194 height 25
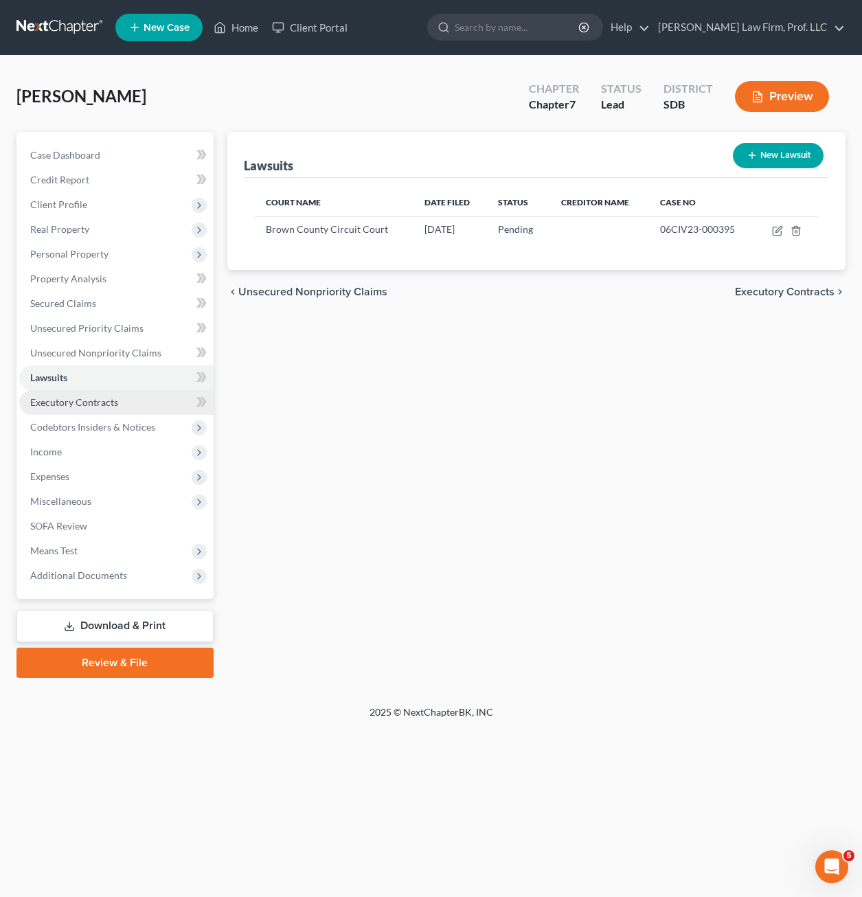
click at [98, 406] on span "Executory Contracts" at bounding box center [74, 402] width 88 height 12
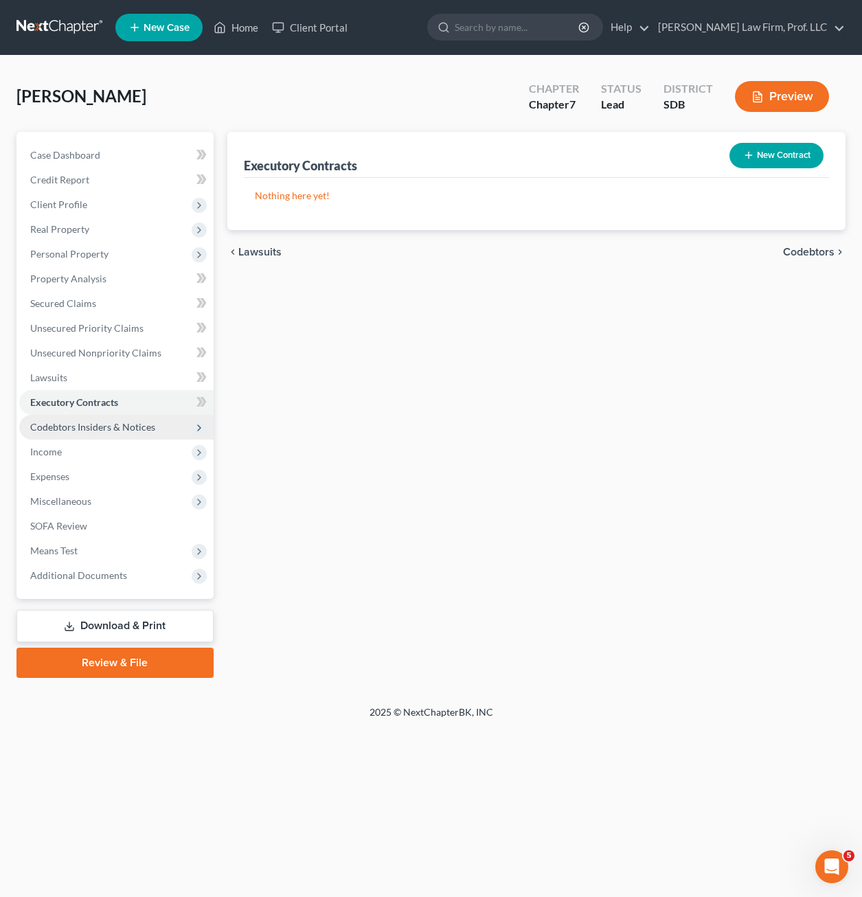
click at [98, 428] on span "Codebtors Insiders & Notices" at bounding box center [92, 427] width 125 height 12
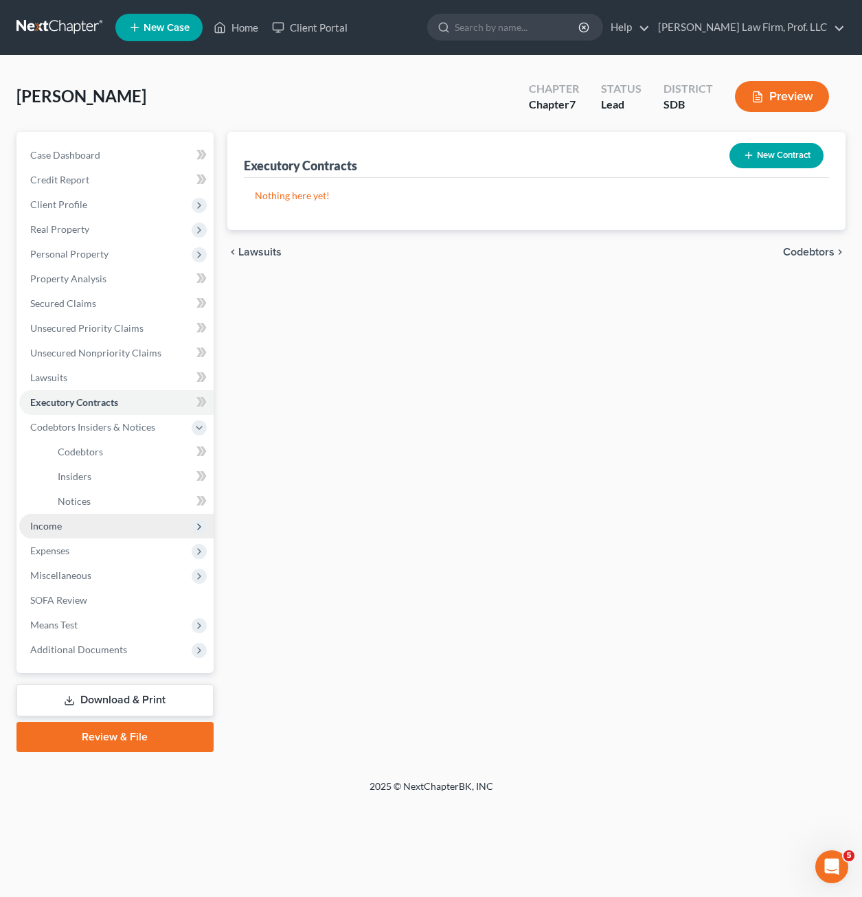
click at [73, 518] on span "Income" at bounding box center [116, 526] width 194 height 25
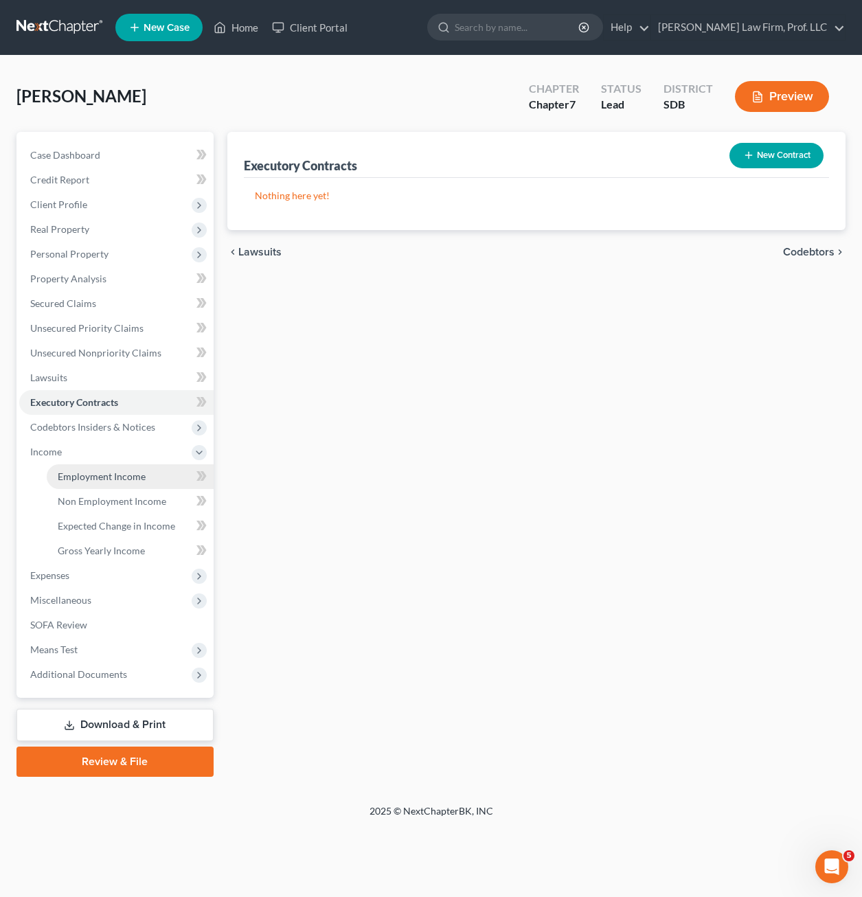
click at [77, 485] on link "Employment Income" at bounding box center [130, 476] width 167 height 25
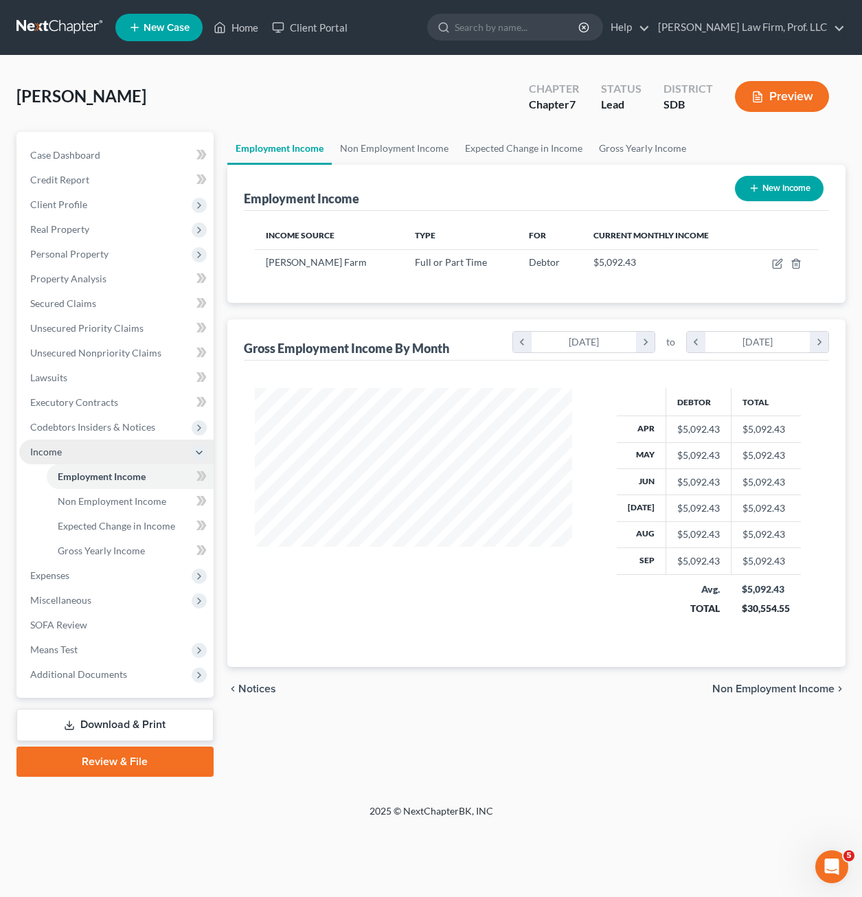
scroll to position [247, 345]
click at [56, 570] on span "Expenses" at bounding box center [49, 575] width 39 height 12
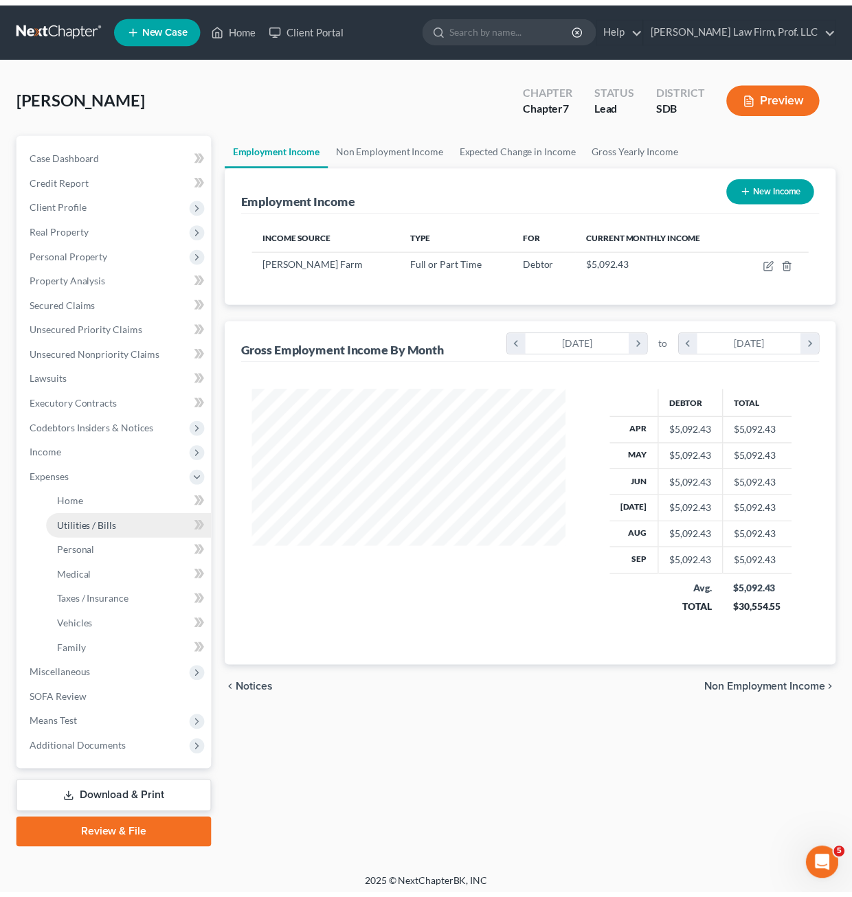
scroll to position [686514, 686420]
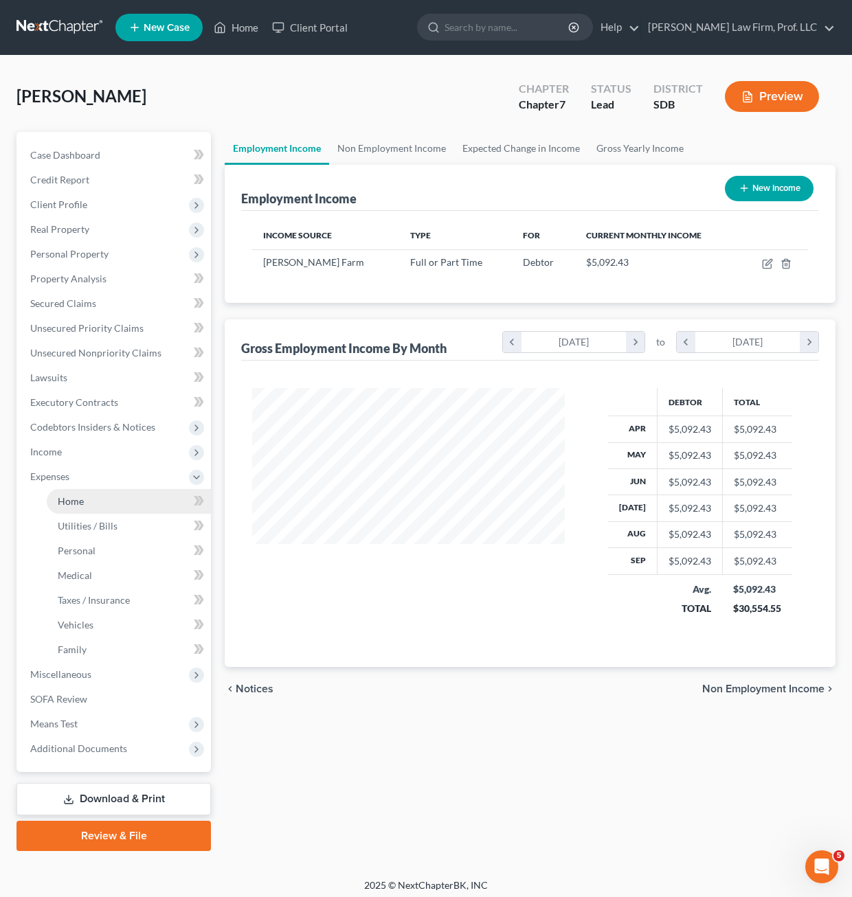
click at [92, 505] on link "Home" at bounding box center [129, 501] width 164 height 25
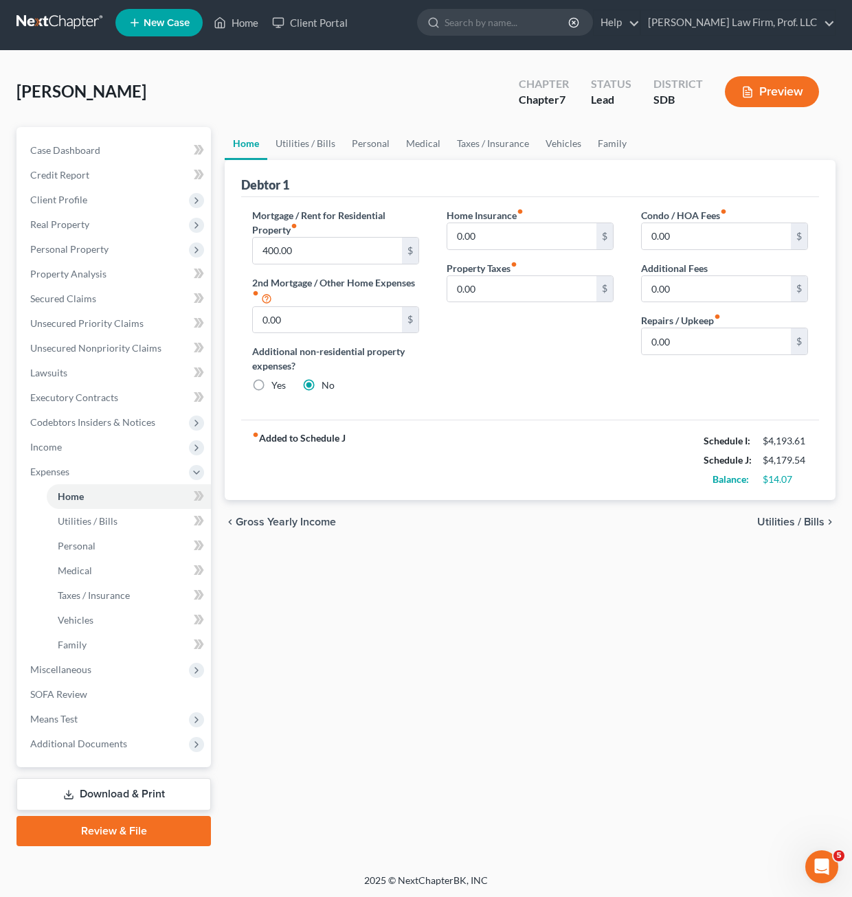
scroll to position [6, 0]
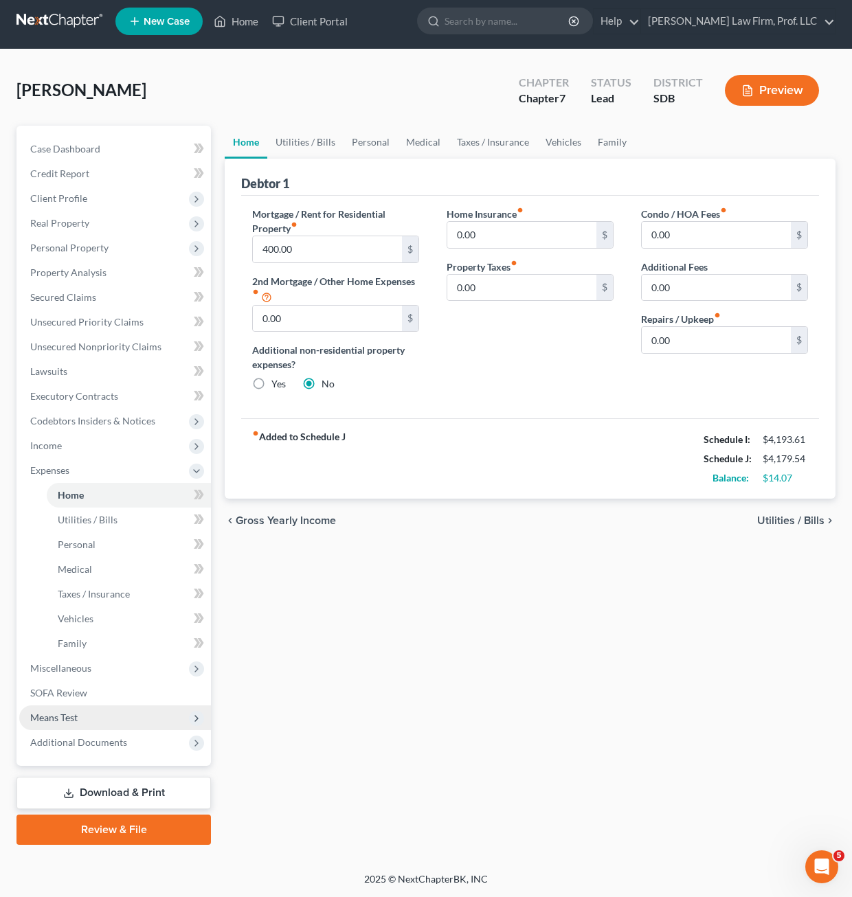
click at [84, 714] on span "Means Test" at bounding box center [115, 717] width 192 height 25
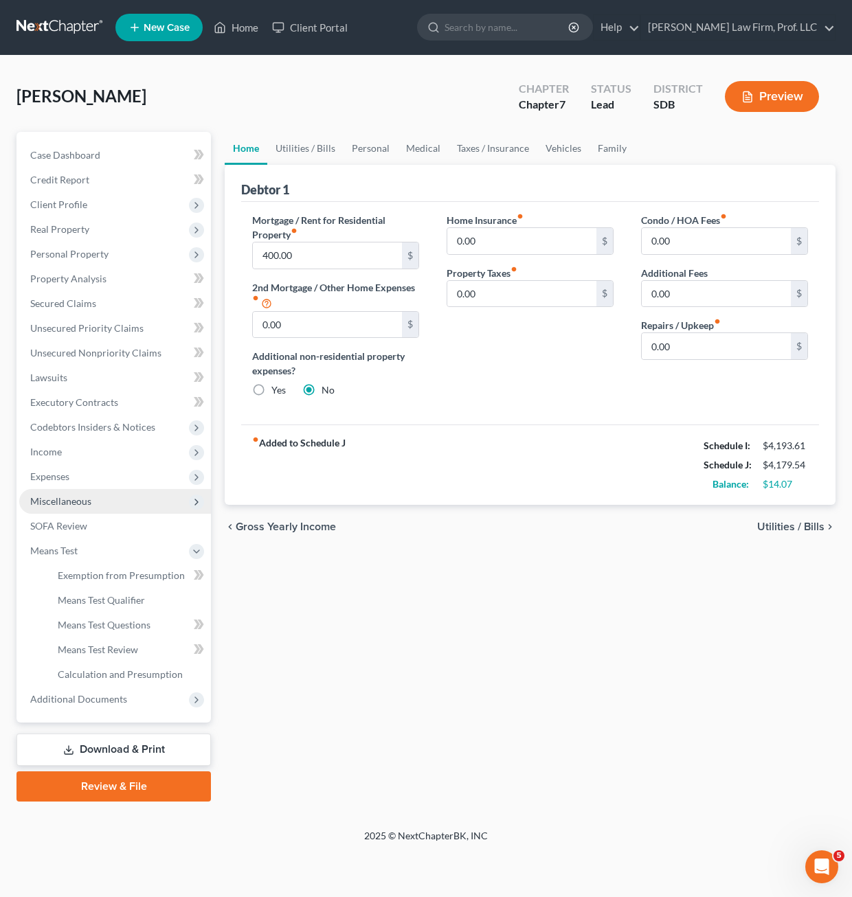
scroll to position [0, 0]
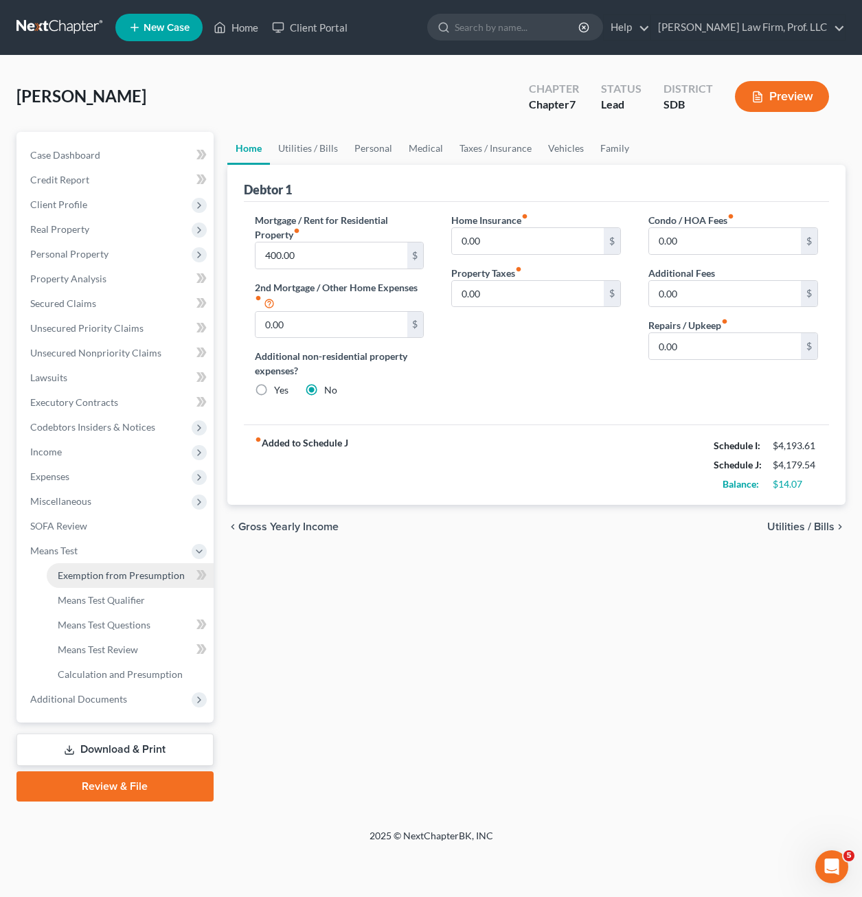
click at [120, 571] on span "Exemption from Presumption" at bounding box center [121, 575] width 127 height 12
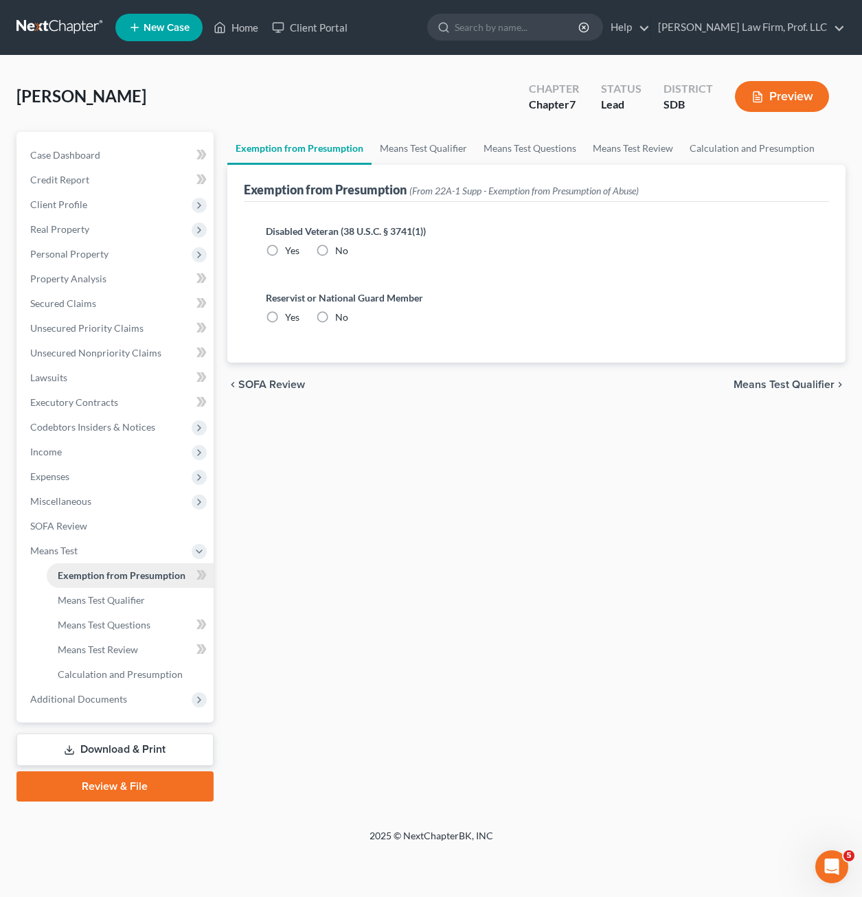
radio input "true"
click at [109, 602] on span "Means Test Qualifier" at bounding box center [101, 600] width 87 height 12
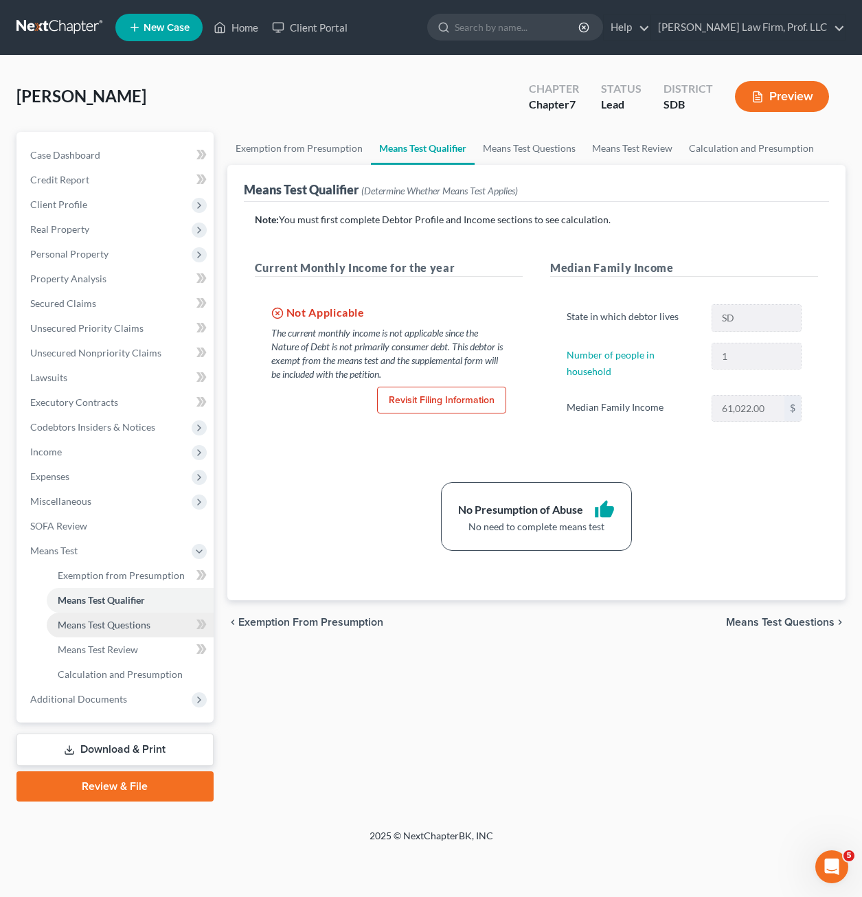
click at [93, 630] on span "Means Test Questions" at bounding box center [104, 625] width 93 height 12
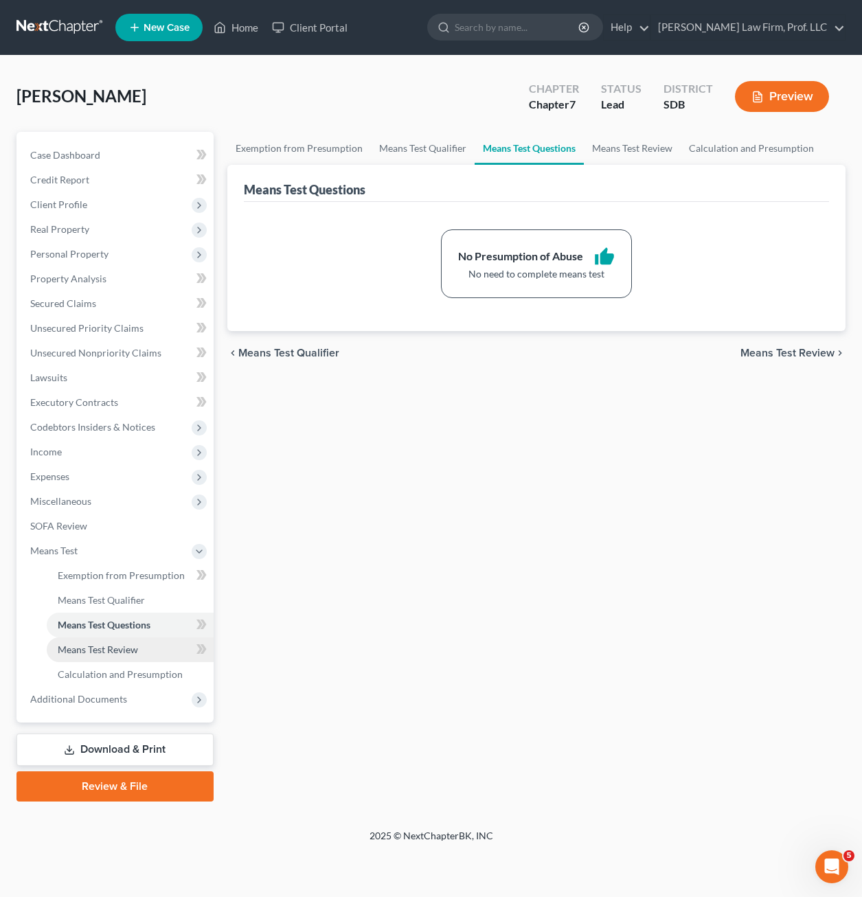
click at [100, 648] on span "Means Test Review" at bounding box center [98, 649] width 80 height 12
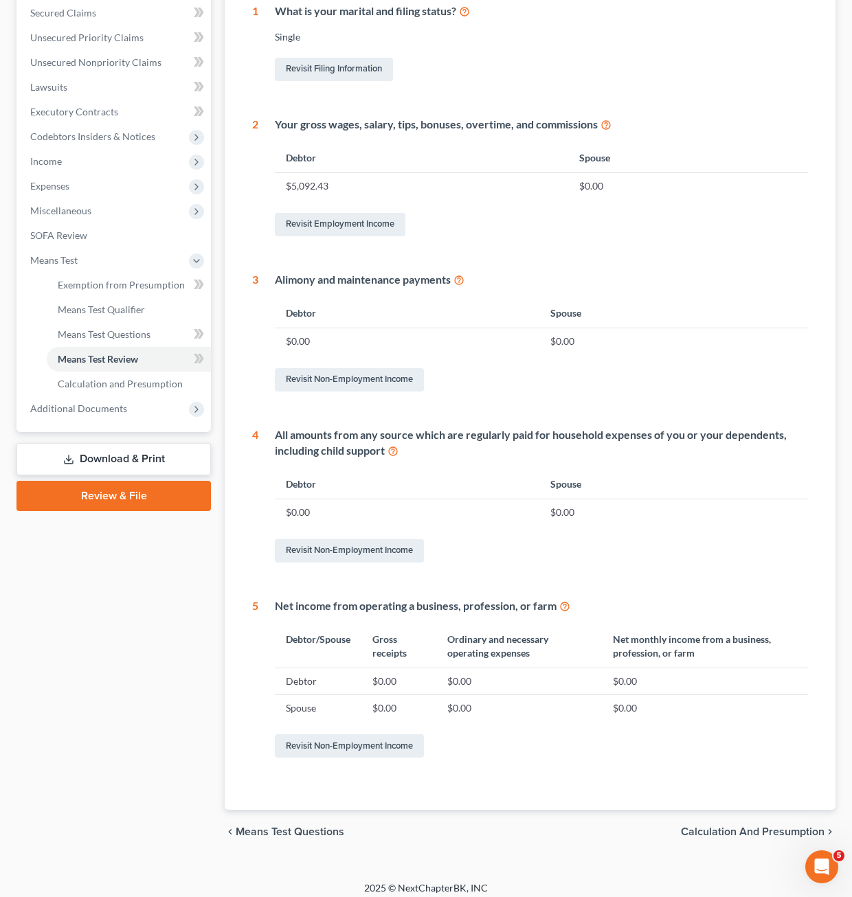
scroll to position [299, 0]
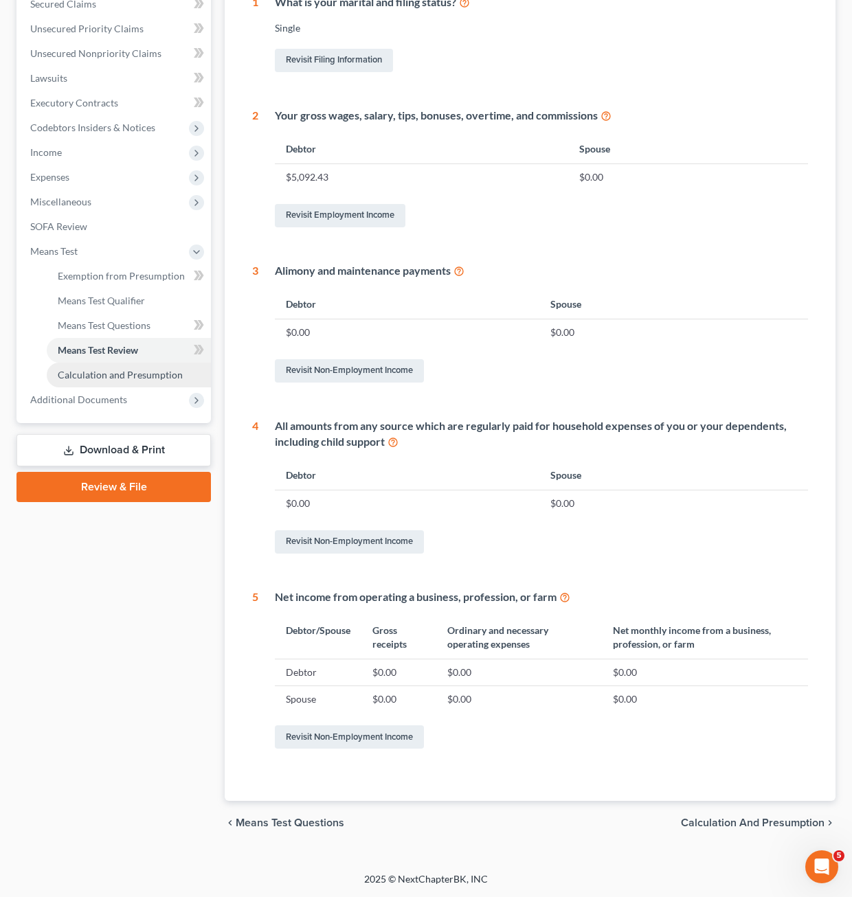
click at [130, 383] on link "Calculation and Presumption" at bounding box center [129, 375] width 164 height 25
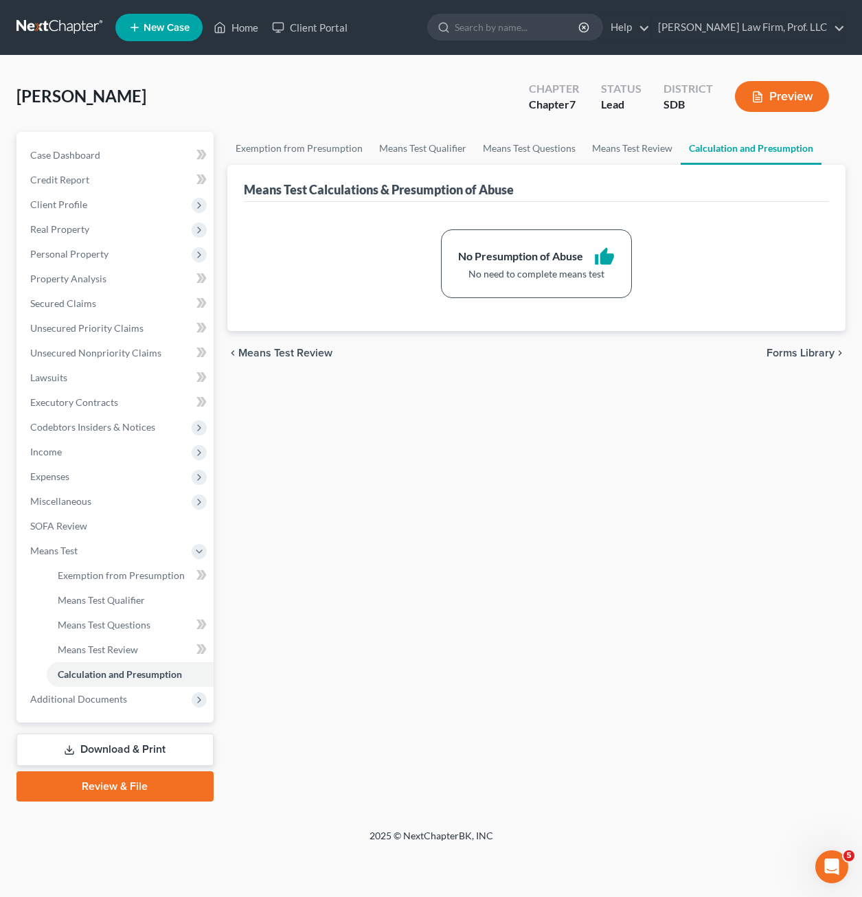
click at [228, 558] on div "Exemption from Presumption Means Test Qualifier Means Test Questions Means Test…" at bounding box center [536, 467] width 632 height 670
click at [837, 117] on div "Preview" at bounding box center [785, 98] width 122 height 41
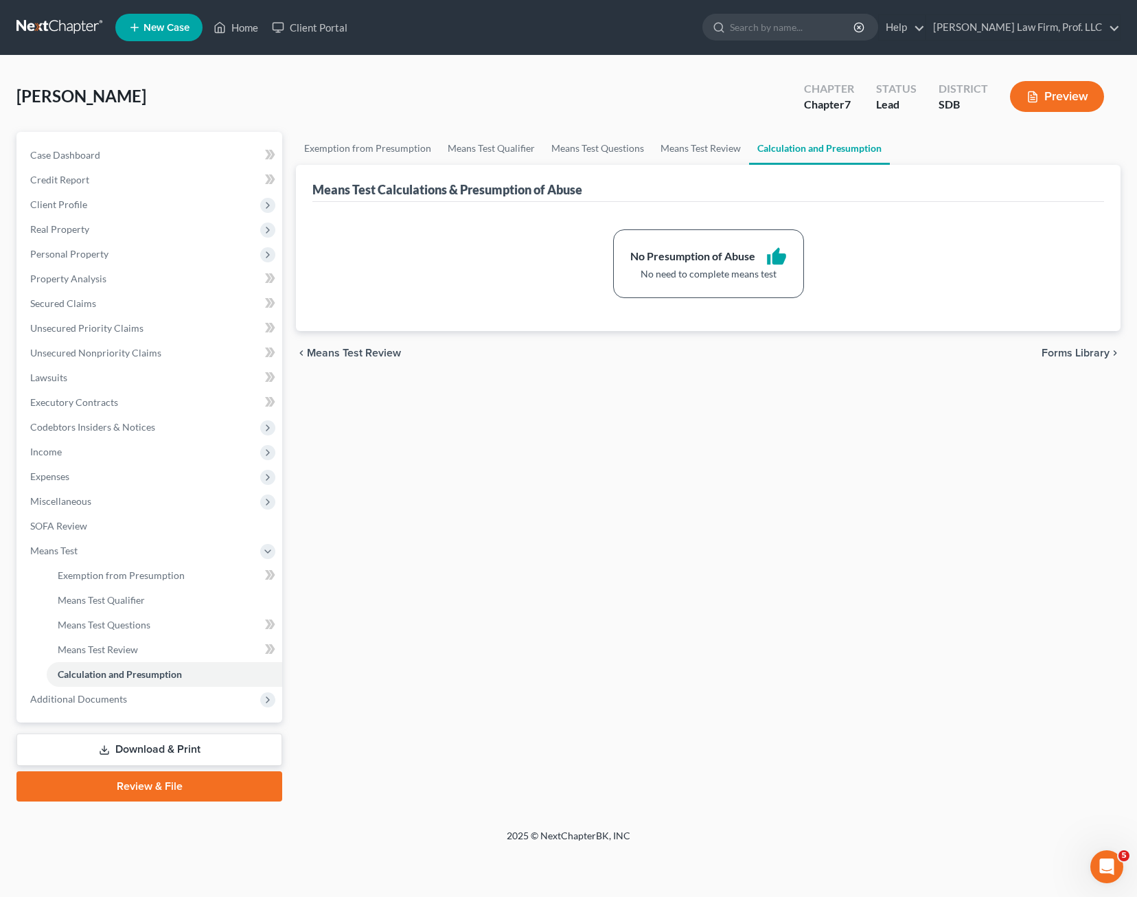
click at [729, 464] on div "Exemption from Presumption Means Test Qualifier Means Test Questions Means Test…" at bounding box center [708, 467] width 839 height 670
click at [512, 546] on div "Exemption from Presumption Means Test Qualifier Means Test Questions Means Test…" at bounding box center [708, 467] width 839 height 670
click at [196, 350] on link "Unsecured Nonpriority Claims" at bounding box center [150, 353] width 263 height 25
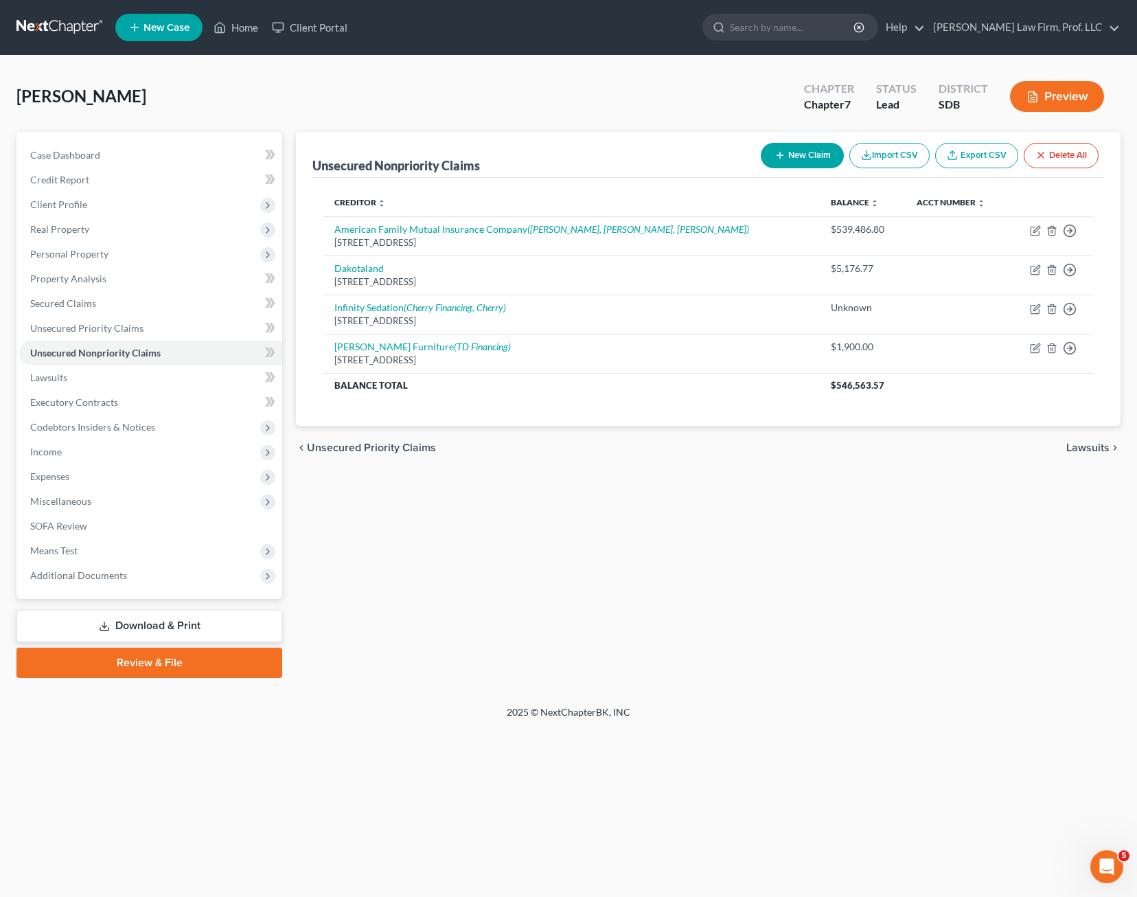
click at [468, 631] on div "Unsecured Nonpriority Claims New Claim Import CSV Export CSV Delete All Credito…" at bounding box center [708, 405] width 839 height 546
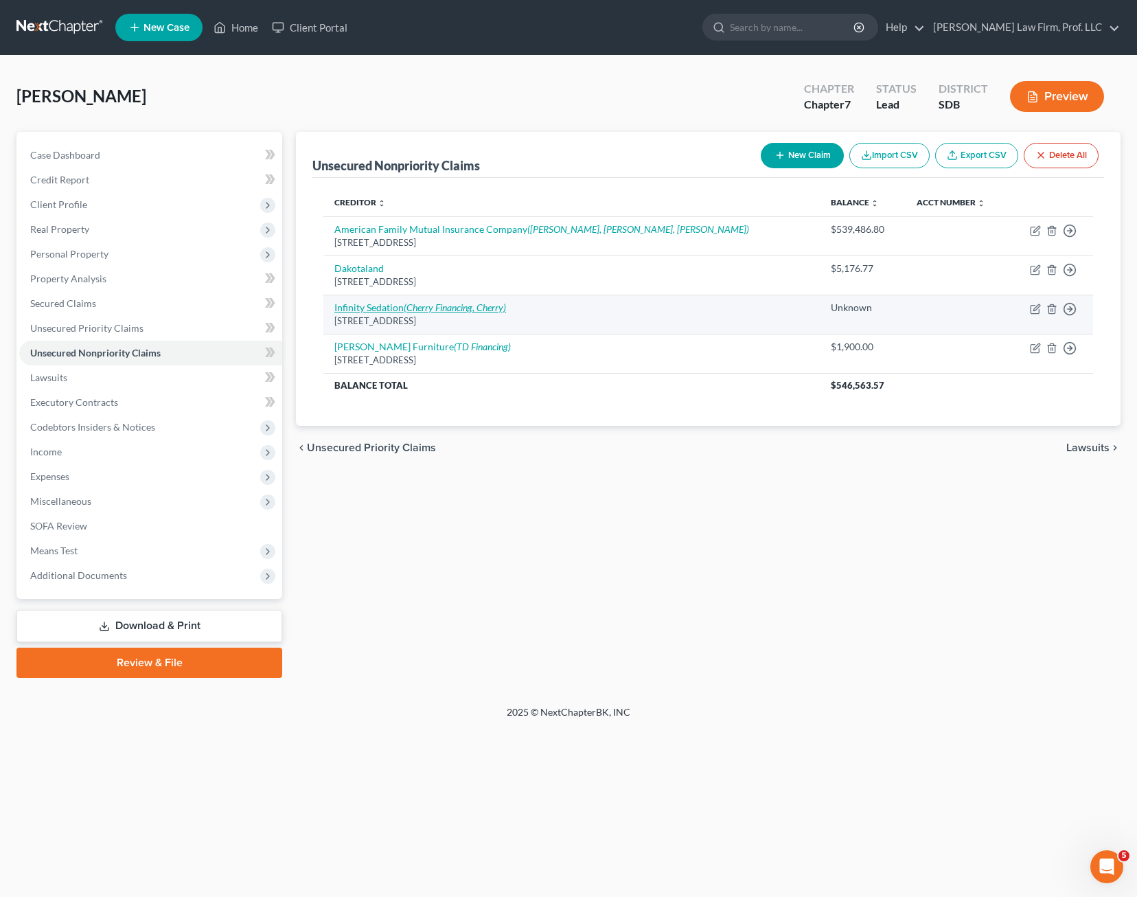
click at [470, 311] on icon "(Cherry Financing, Cherry)" at bounding box center [455, 307] width 102 height 12
select select "43"
select select "9"
select select "0"
select select "45"
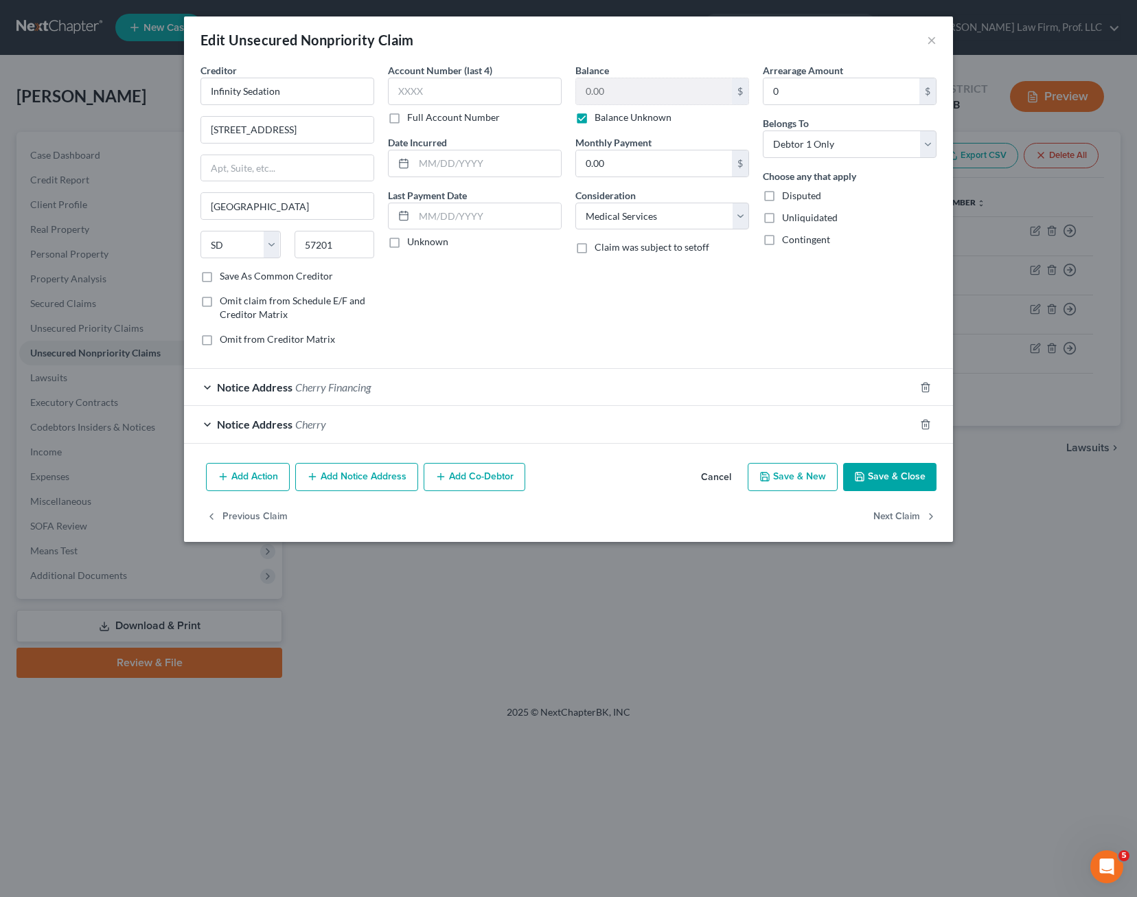
click at [358, 429] on div "Notice Address Cherry" at bounding box center [549, 424] width 731 height 36
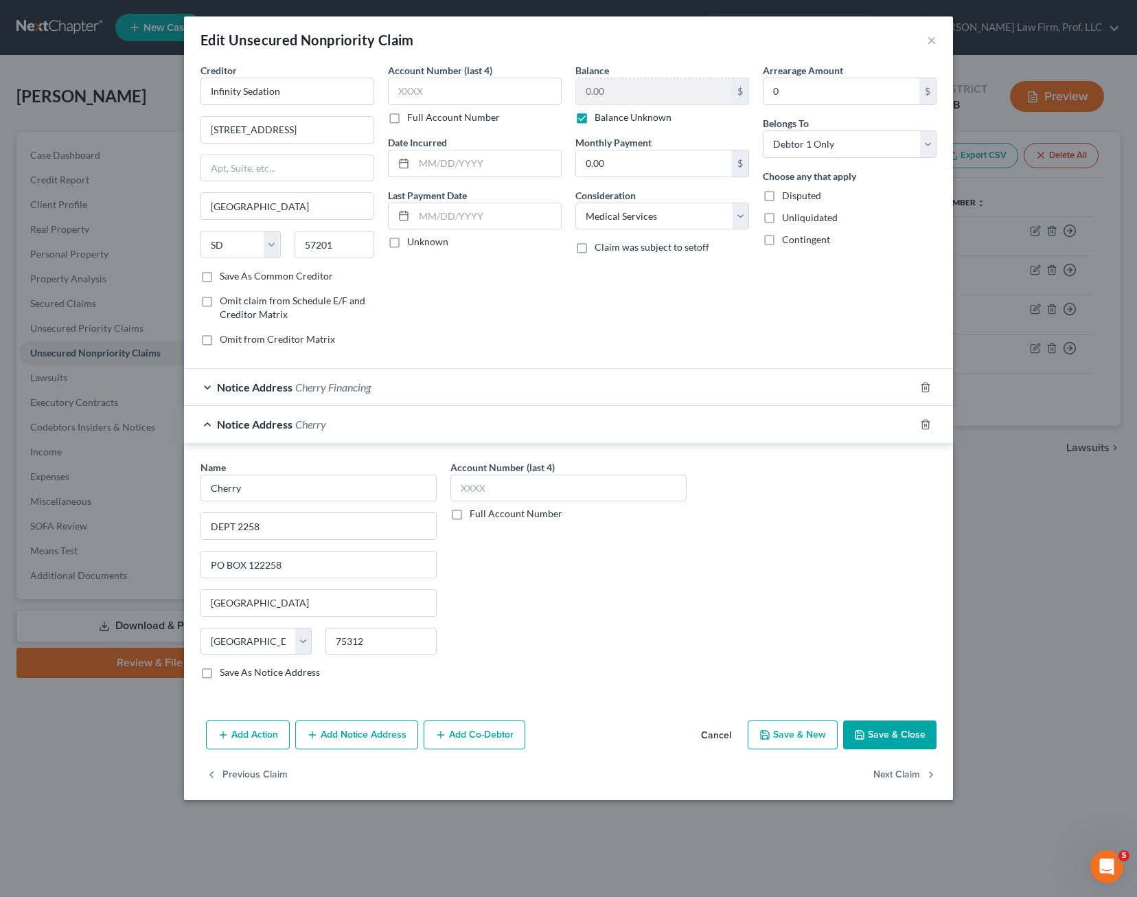
drag, startPoint x: 641, startPoint y: 659, endPoint x: 650, endPoint y: 650, distance: 12.6
click at [643, 657] on div "Account Number (last 4) Full Account Number" at bounding box center [569, 575] width 250 height 231
click at [861, 509] on div "Edit Unsecured Nonpriority Claim × Creditor * Infinity Sedation 3313 9th Ave SE…" at bounding box center [568, 448] width 1137 height 897
click at [861, 42] on button "×" at bounding box center [932, 40] width 10 height 16
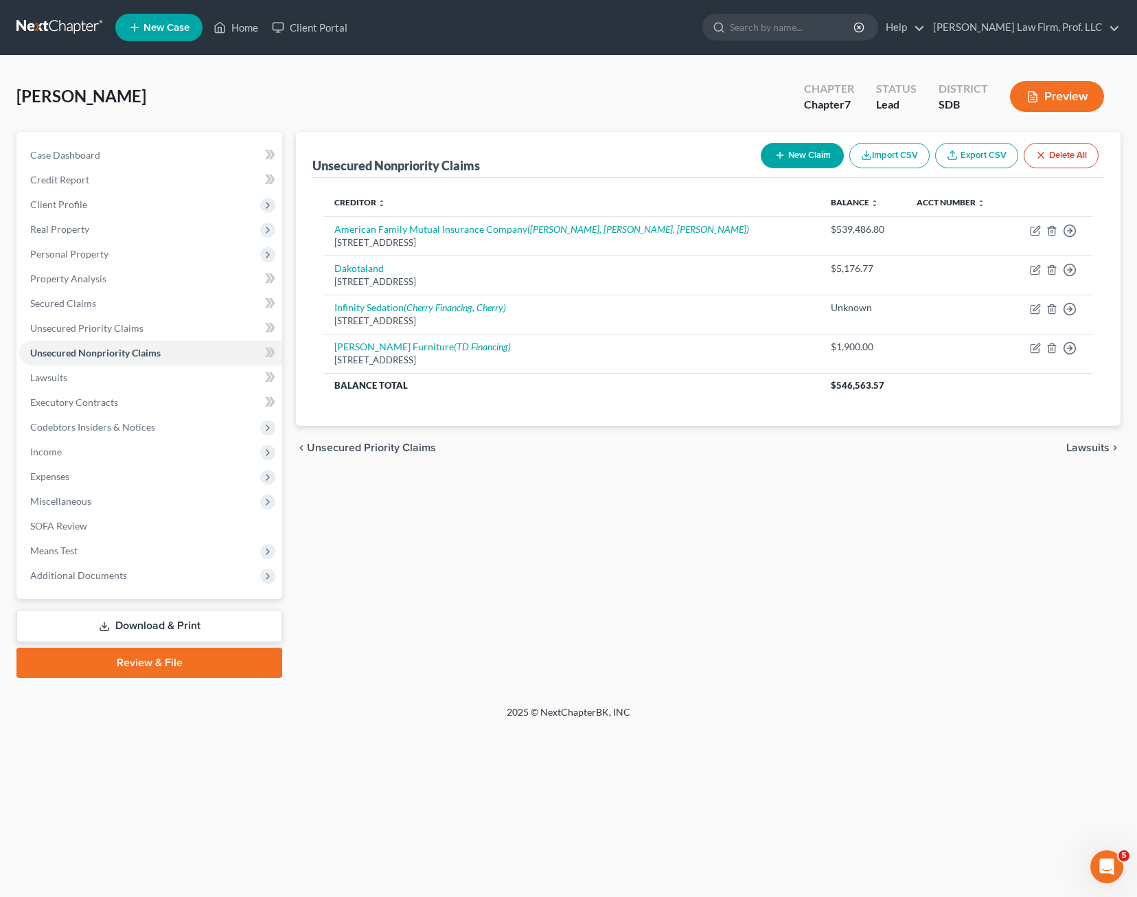
click at [713, 566] on div "Unsecured Nonpriority Claims New Claim Import CSV Export CSV Delete All Credito…" at bounding box center [708, 405] width 839 height 546
click at [93, 328] on span "Unsecured Priority Claims" at bounding box center [86, 328] width 113 height 12
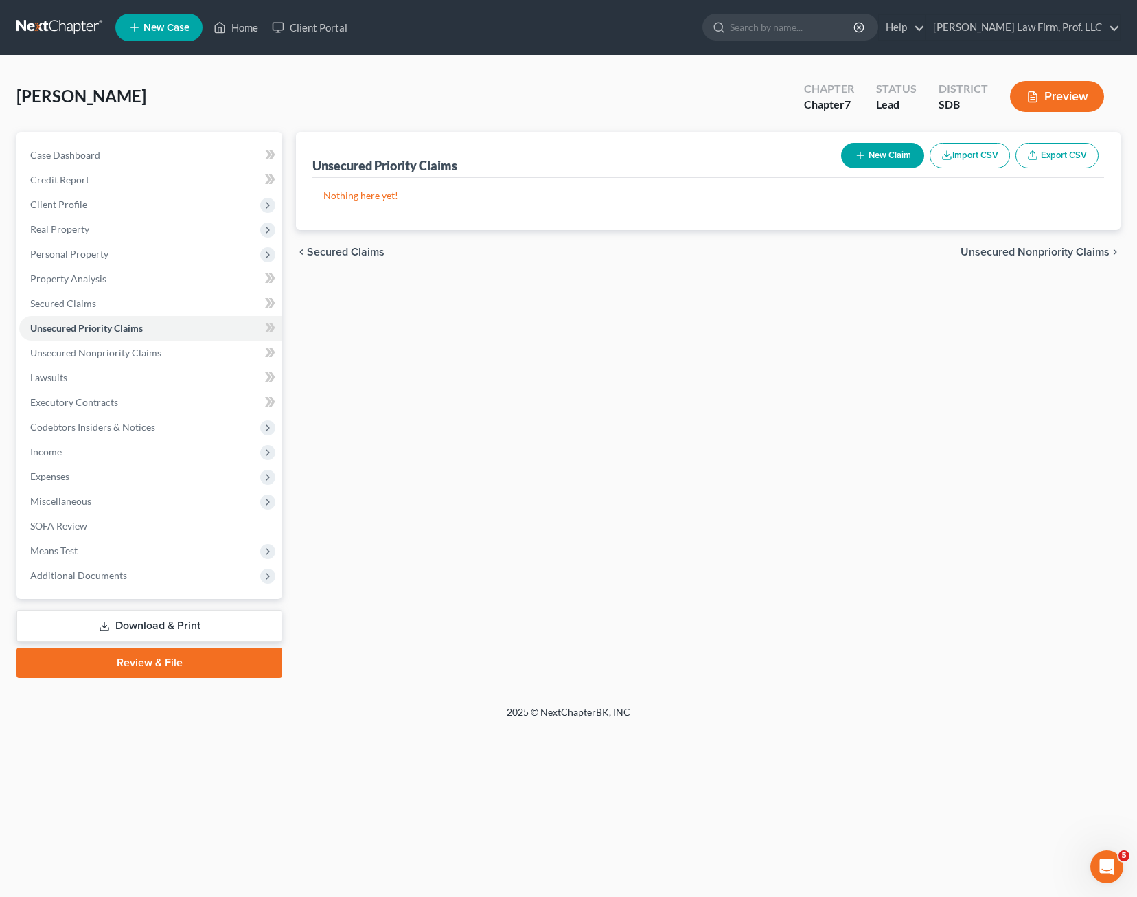
click at [861, 289] on div "Unsecured Priority Claims New Claim Import CSV Export CSV Nothing here yet! Pre…" at bounding box center [708, 405] width 839 height 546
click at [861, 391] on div "Unsecured Priority Claims New Claim Import CSV Export CSV Nothing here yet! Pre…" at bounding box center [708, 405] width 839 height 546
click at [861, 832] on div "Home New Case Client Portal Gerry Law Firm, Prof. LLC riedel@sgsllc.com My Acco…" at bounding box center [568, 448] width 1137 height 897
drag, startPoint x: 456, startPoint y: 376, endPoint x: 449, endPoint y: 339, distance: 37.7
click at [460, 369] on div "Unsecured Priority Claims New Claim Import CSV Export CSV Nothing here yet! Pre…" at bounding box center [708, 405] width 839 height 546
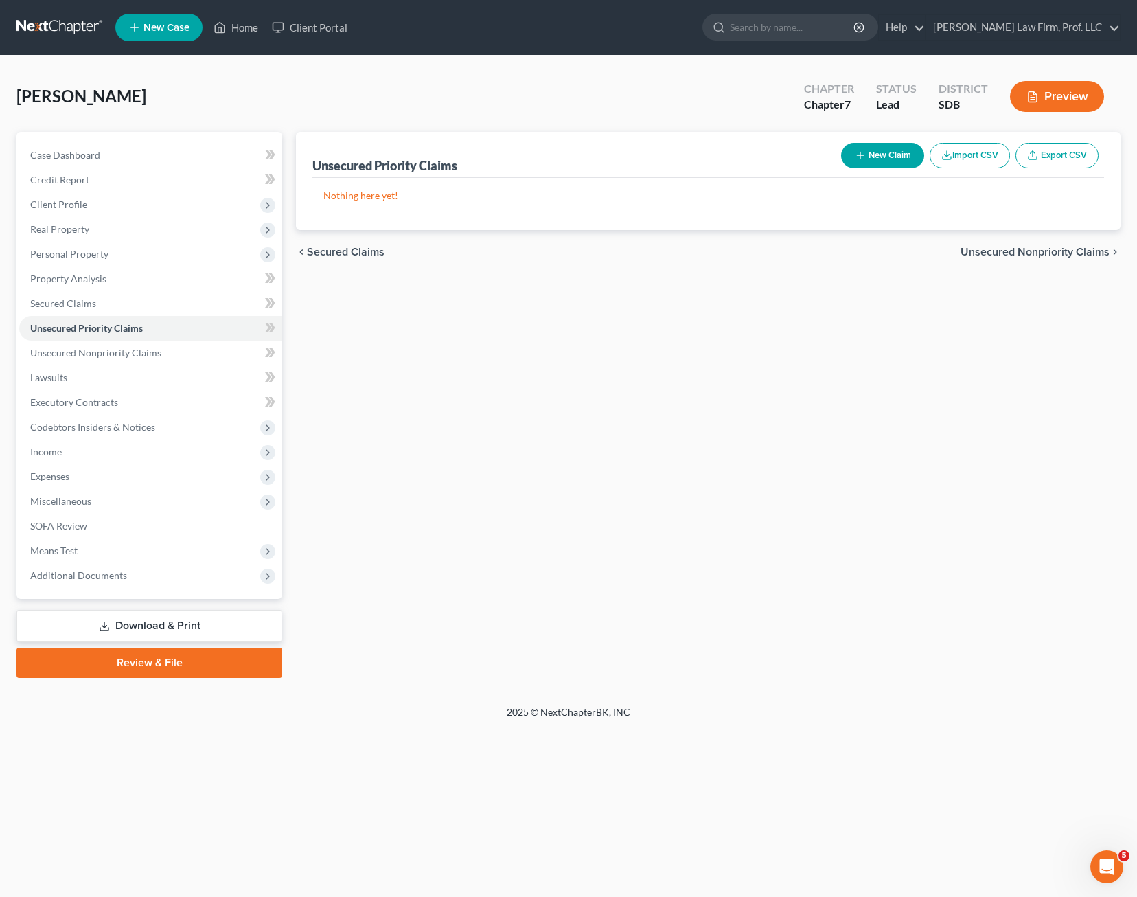
drag, startPoint x: 556, startPoint y: 73, endPoint x: 497, endPoint y: 49, distance: 63.8
click at [556, 73] on div "Weiszhaar, Seth Upgraded Chapter Chapter 7 Status Lead District SDB Preview Pet…" at bounding box center [568, 381] width 1137 height 650
drag, startPoint x: 550, startPoint y: 637, endPoint x: 600, endPoint y: 505, distance: 140.8
click at [550, 637] on div "Unsecured Priority Claims New Claim Import CSV Export CSV Nothing here yet! Pre…" at bounding box center [708, 405] width 839 height 546
click at [861, 446] on div "Unsecured Priority Claims New Claim Import CSV Export CSV Nothing here yet! Pre…" at bounding box center [708, 405] width 839 height 546
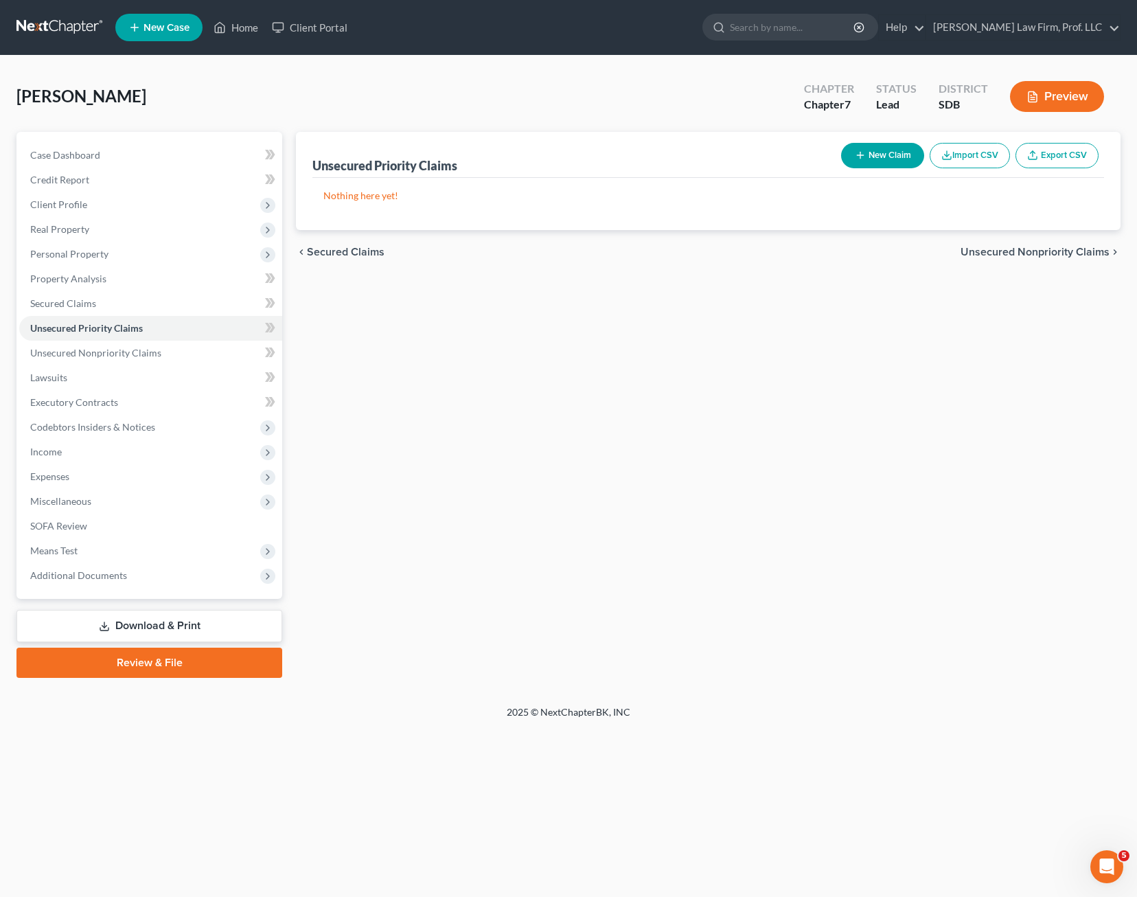
click at [614, 396] on div "Unsecured Priority Claims New Claim Import CSV Export CSV Nothing here yet! Pre…" at bounding box center [708, 405] width 839 height 546
drag, startPoint x: 648, startPoint y: 452, endPoint x: 951, endPoint y: 451, distance: 302.9
click at [650, 452] on div "Unsecured Priority Claims New Claim Import CSV Export CSV Nothing here yet! Pre…" at bounding box center [708, 405] width 839 height 546
click at [626, 606] on div "Unsecured Priority Claims New Claim Import CSV Export CSV Nothing here yet! Pre…" at bounding box center [708, 405] width 839 height 546
click at [134, 356] on span "Unsecured Nonpriority Claims" at bounding box center [95, 353] width 131 height 12
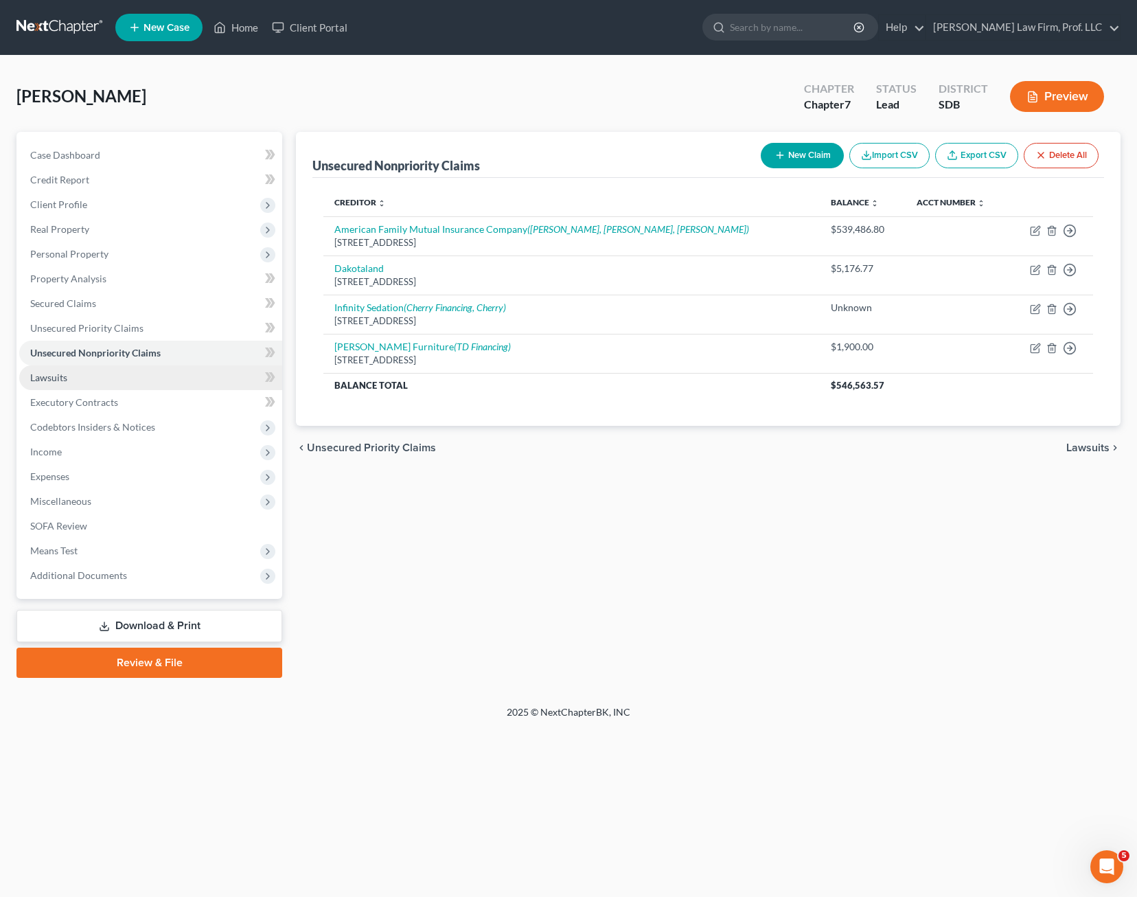
click at [106, 388] on link "Lawsuits" at bounding box center [150, 377] width 263 height 25
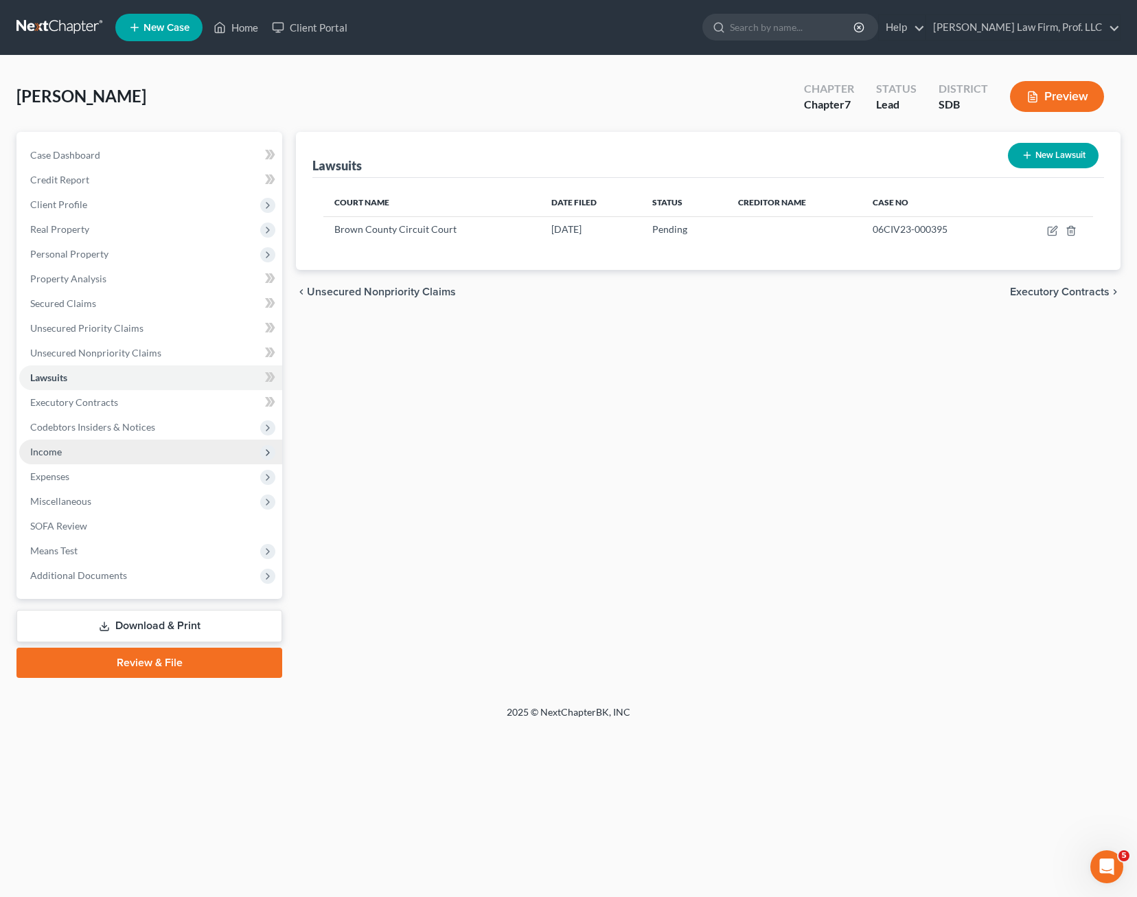
click at [71, 455] on span "Income" at bounding box center [150, 452] width 263 height 25
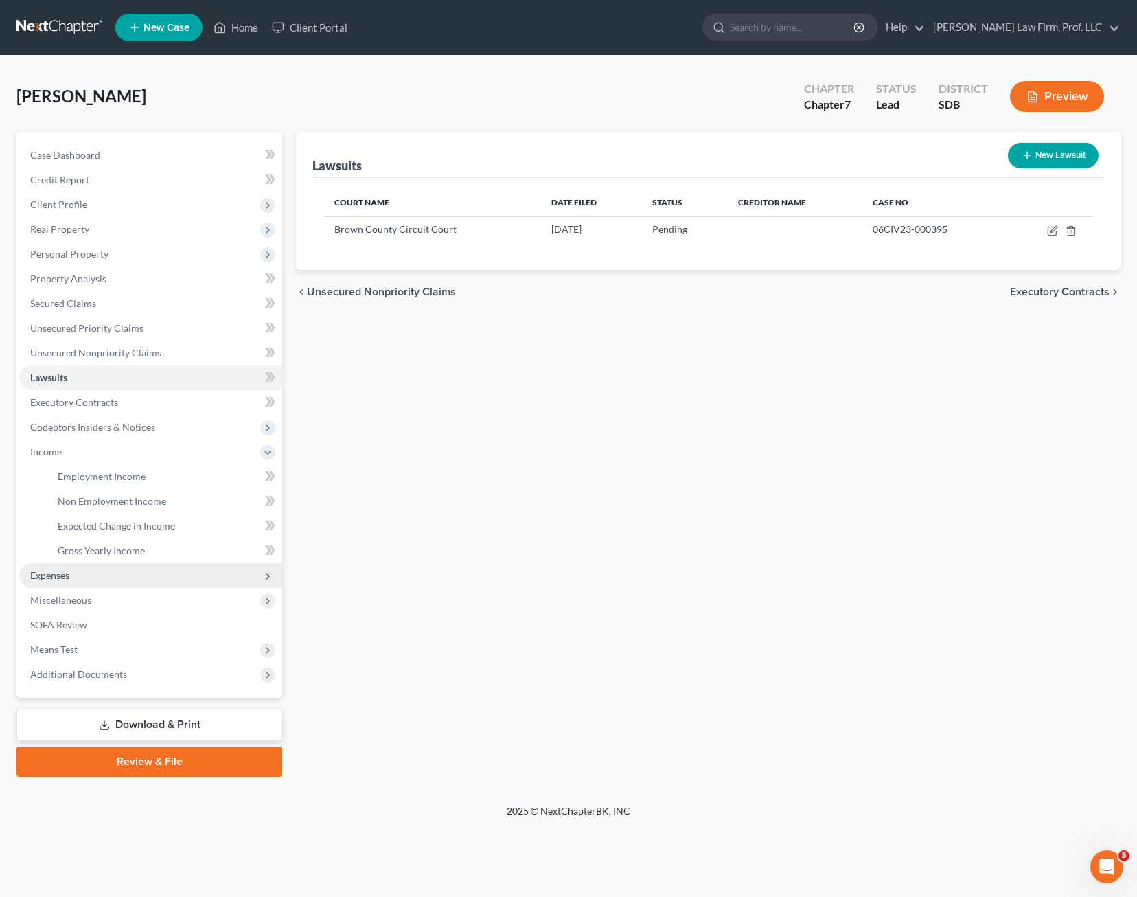
click at [75, 577] on span "Expenses" at bounding box center [150, 575] width 263 height 25
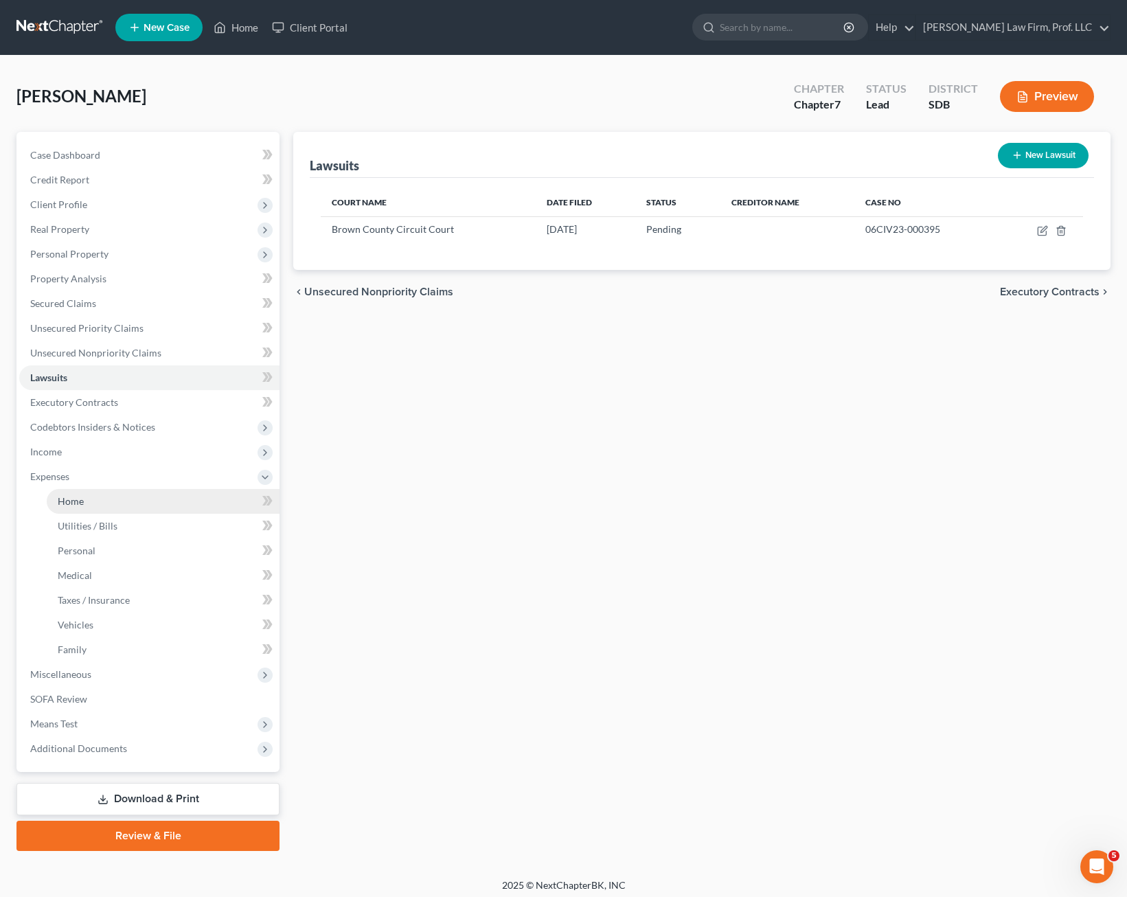
drag, startPoint x: 80, startPoint y: 508, endPoint x: 82, endPoint y: 497, distance: 10.5
click at [80, 507] on link "Home" at bounding box center [163, 501] width 233 height 25
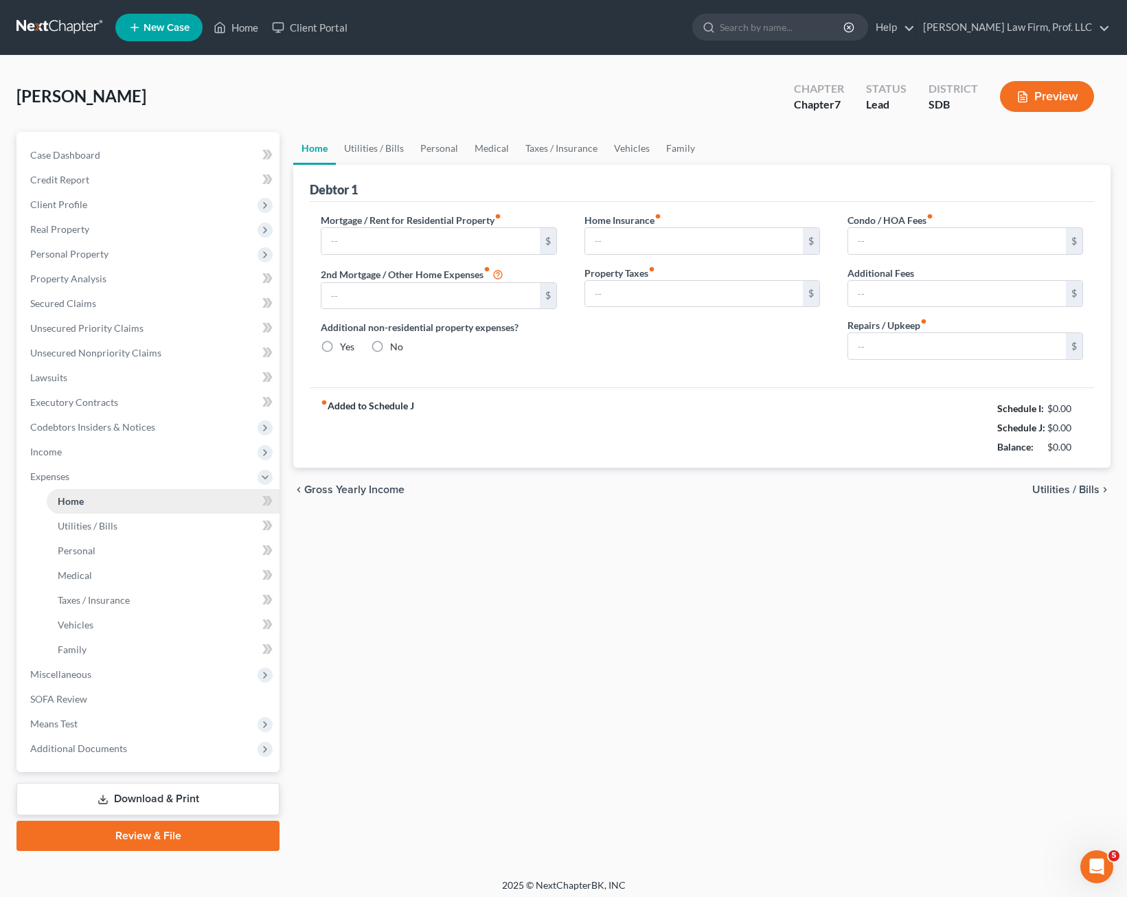
type input "400.00"
type input "0.00"
radio input "true"
type input "0.00"
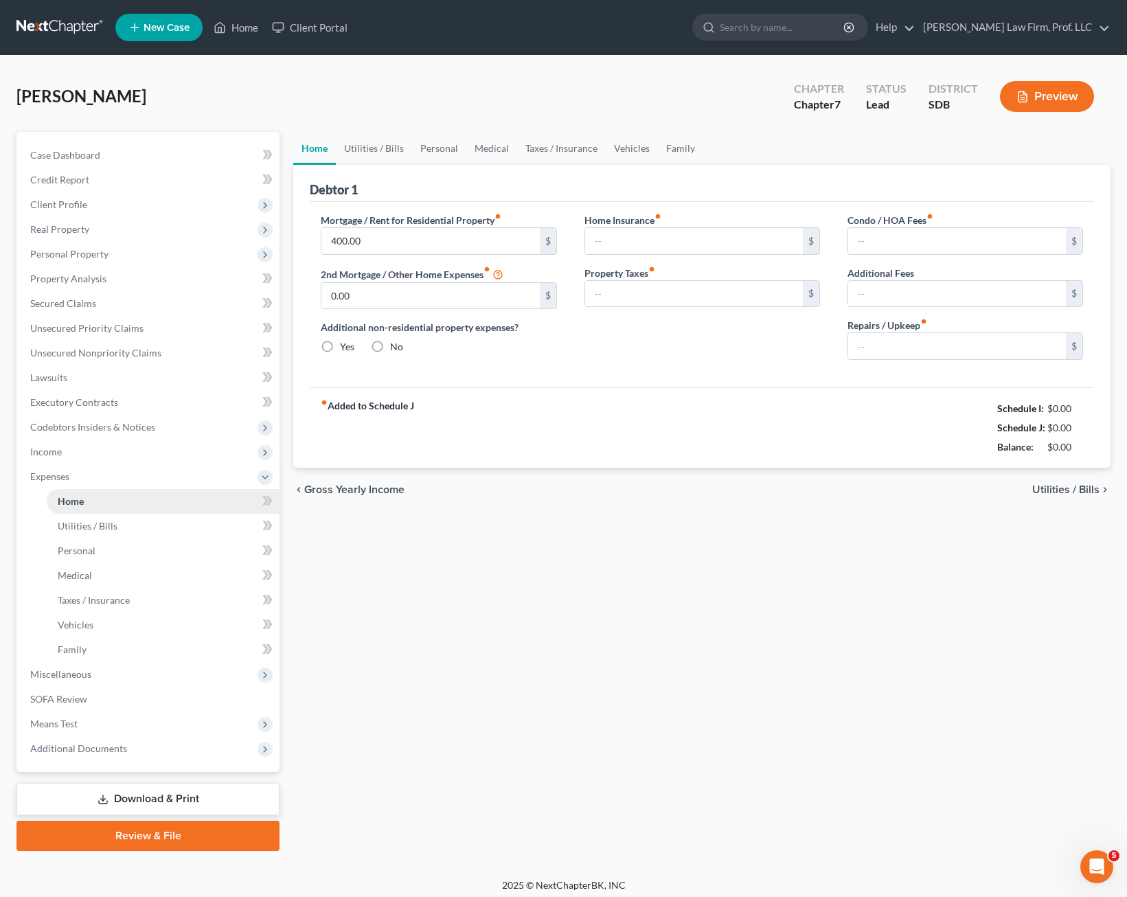
type input "0.00"
click at [94, 504] on link "Home" at bounding box center [163, 501] width 233 height 25
drag, startPoint x: 738, startPoint y: 581, endPoint x: 749, endPoint y: 583, distance: 10.5
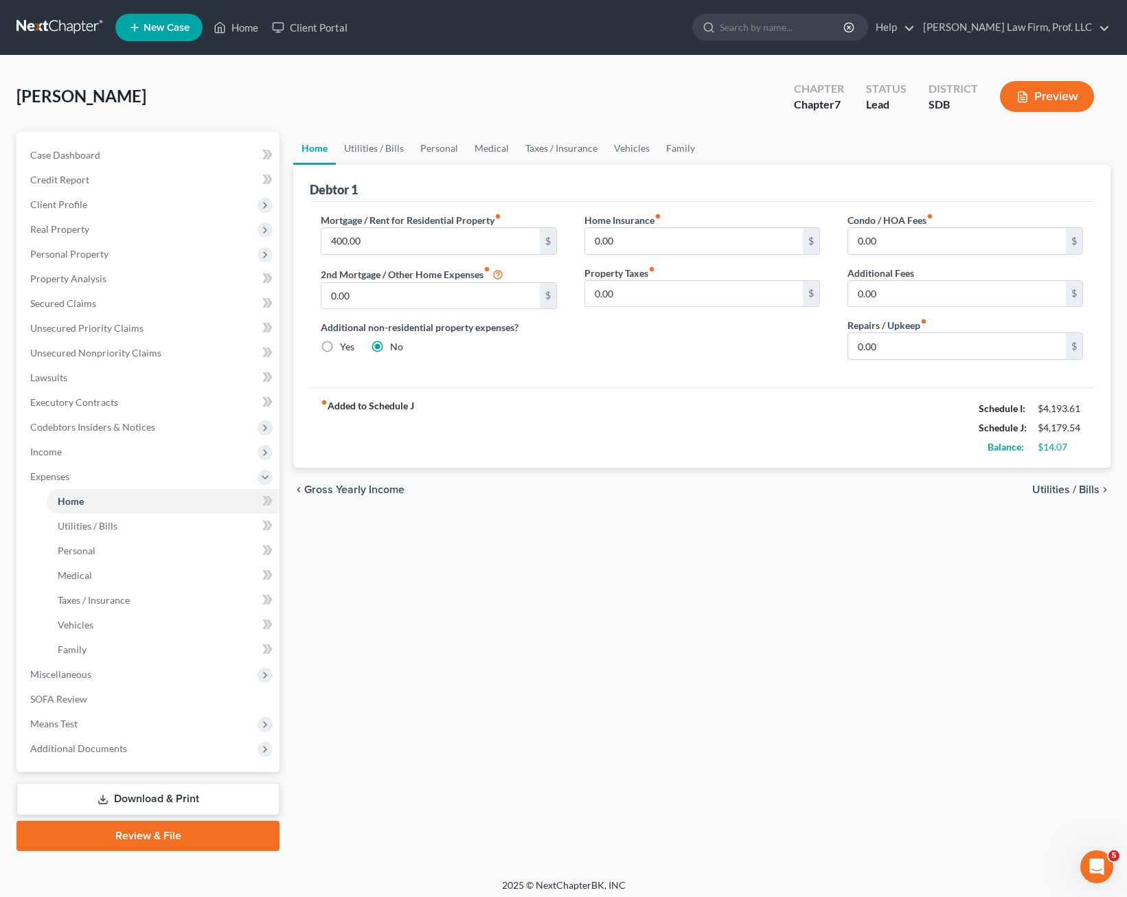
click at [740, 578] on div "Home Utilities / Bills Personal Medical Taxes / Insurance Vehicles Family Debto…" at bounding box center [701, 491] width 831 height 719
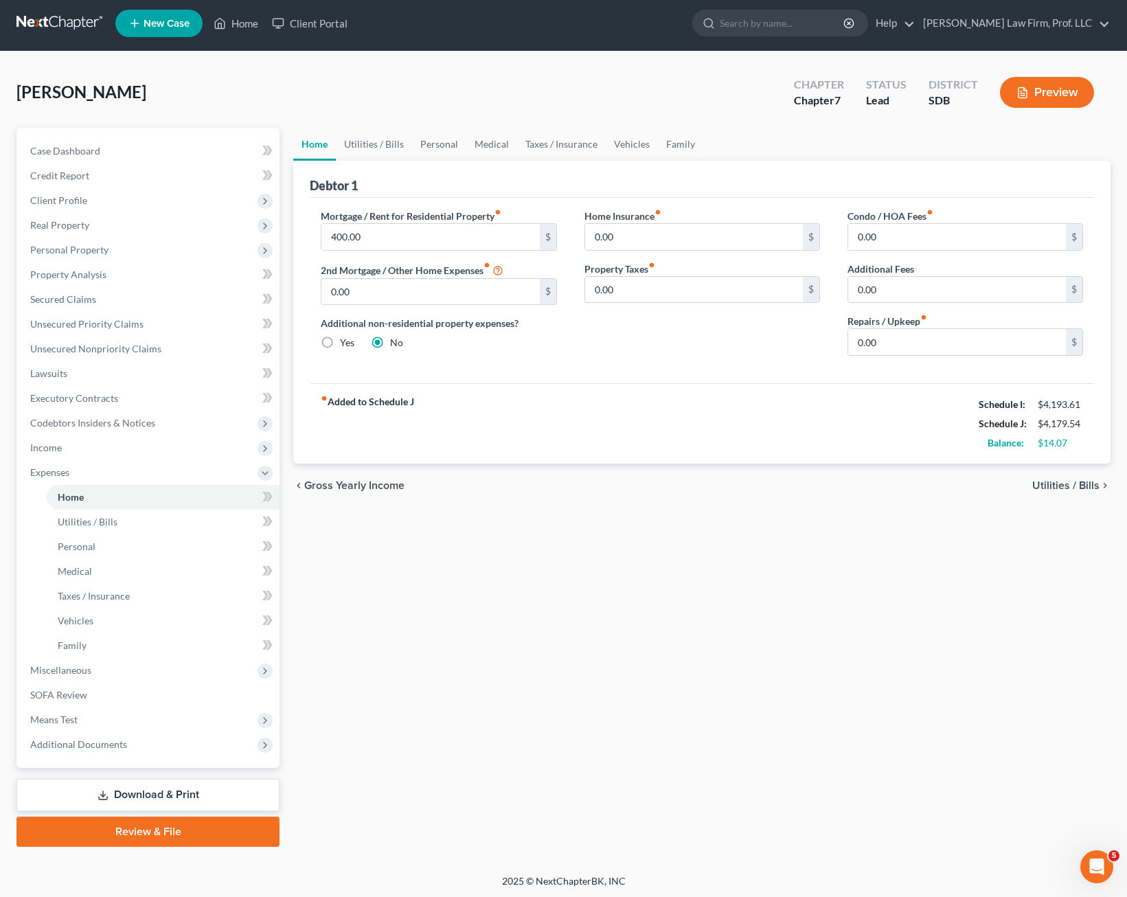
scroll to position [6, 0]
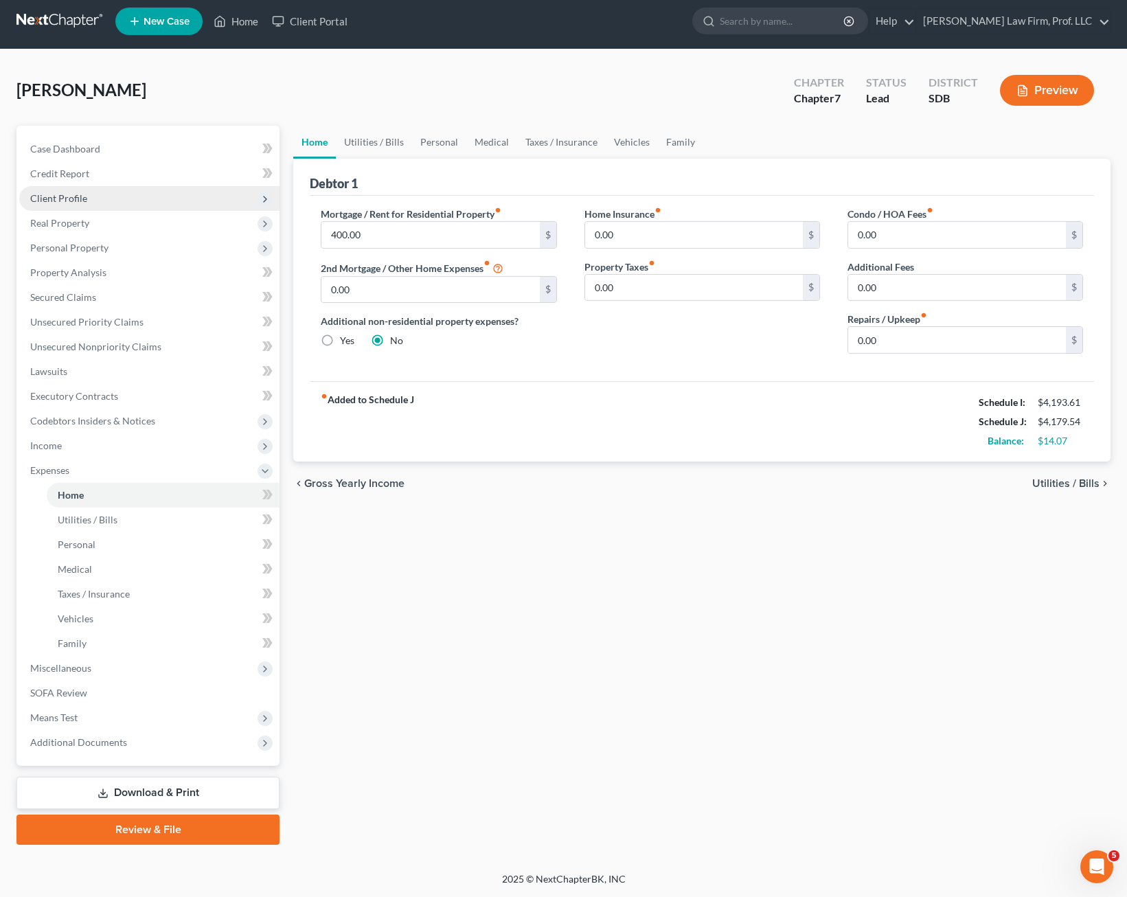
click at [157, 202] on span "Client Profile" at bounding box center [149, 198] width 260 height 25
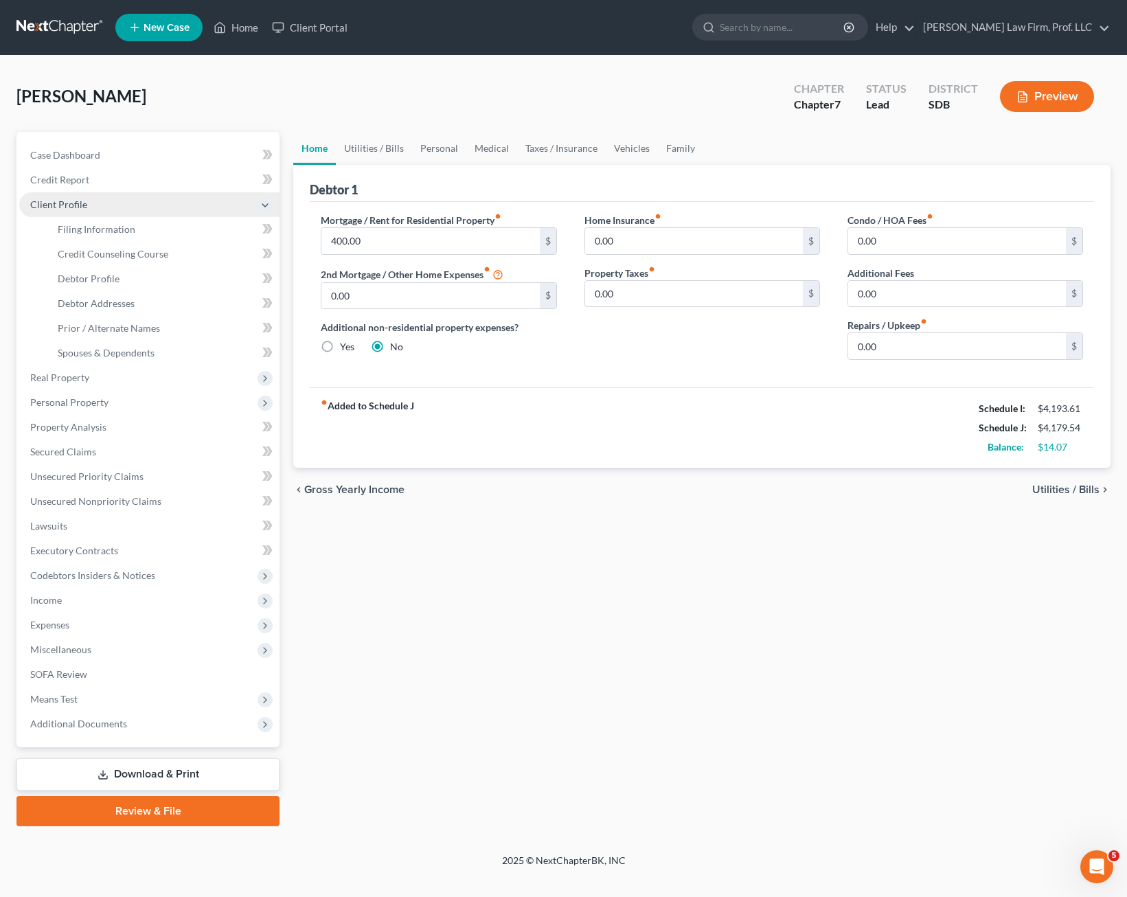
scroll to position [0, 0]
click at [167, 231] on link "Filing Information" at bounding box center [165, 229] width 236 height 25
select select "2"
select select "0"
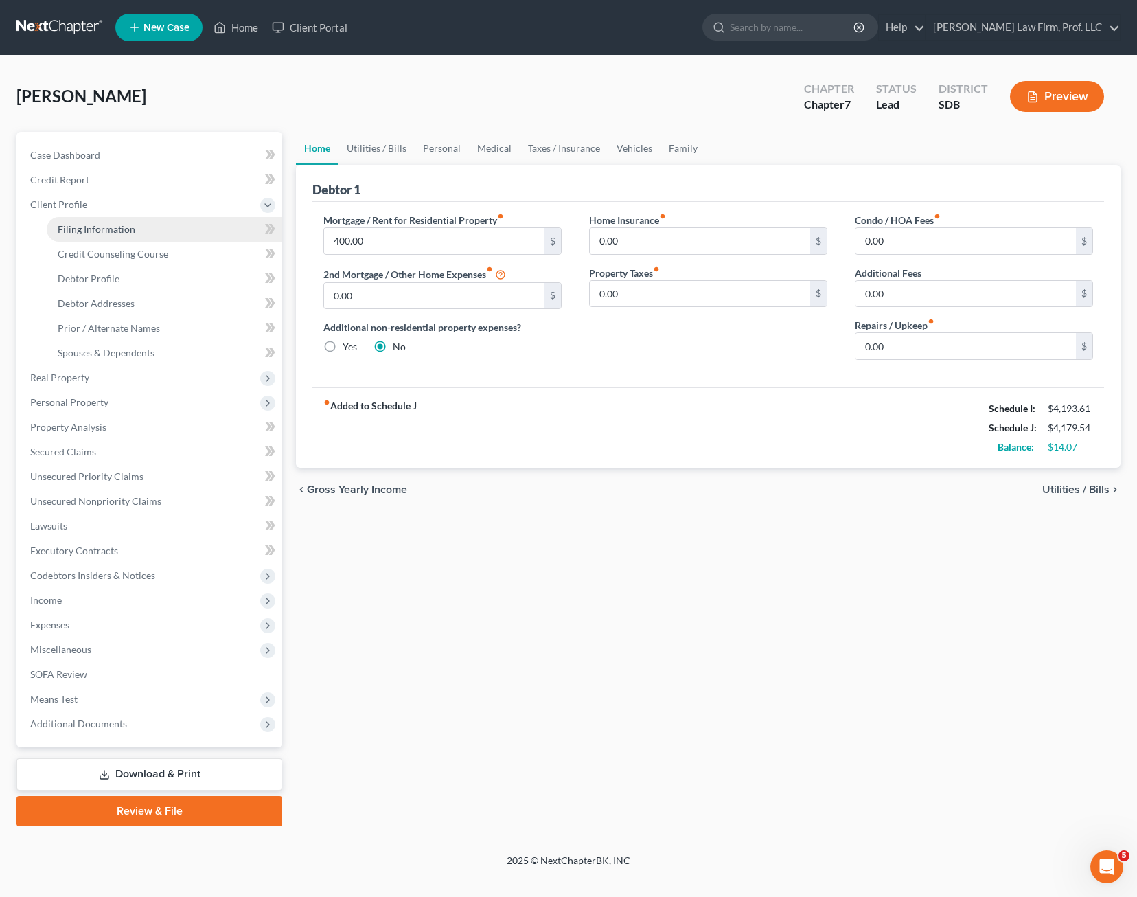
select select "73"
select select "0"
select select "43"
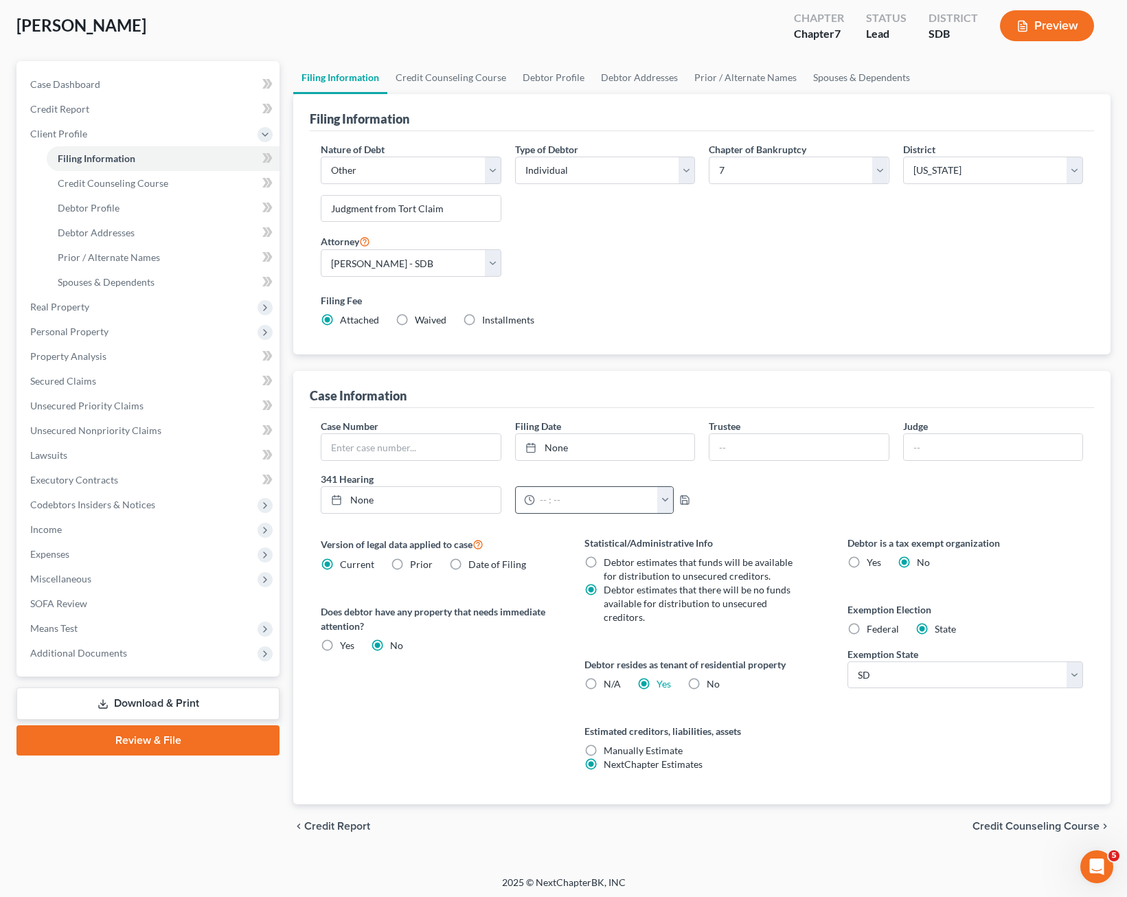
scroll to position [74, 0]
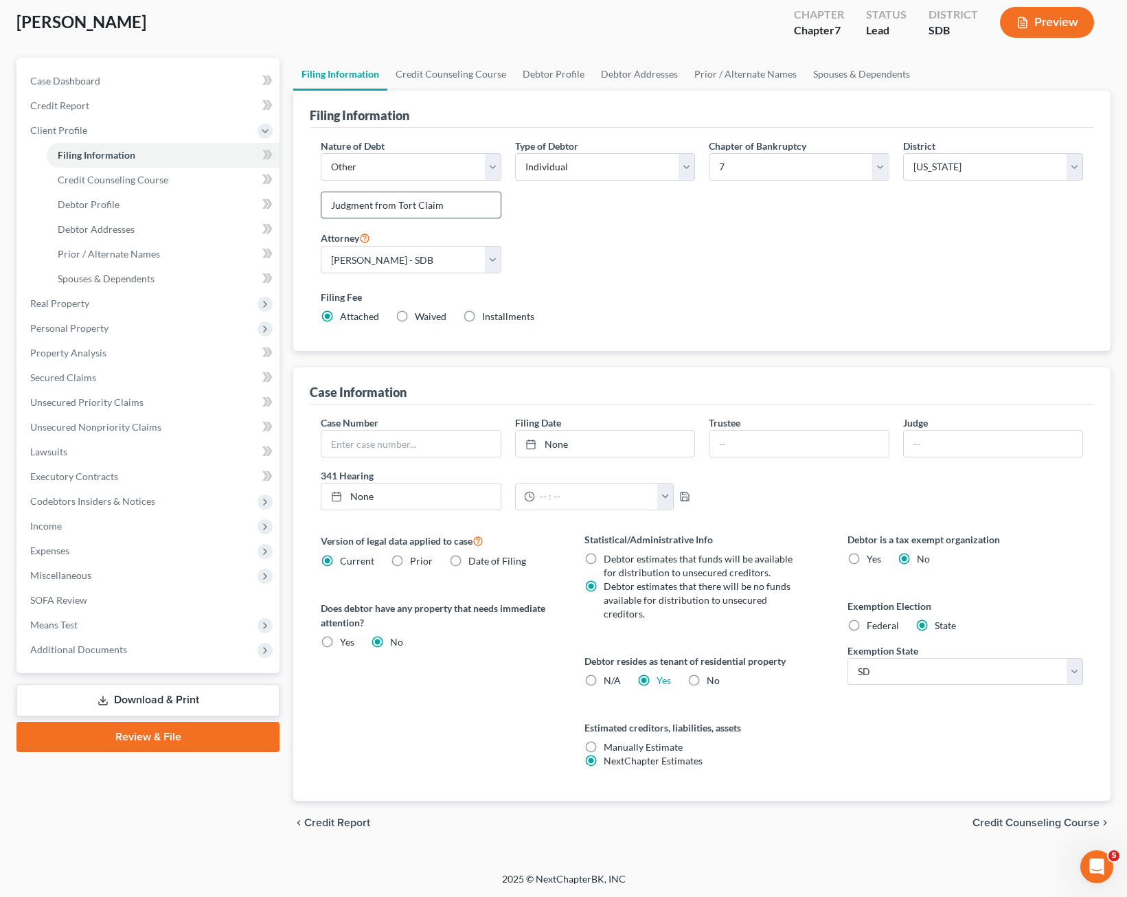
drag, startPoint x: 460, startPoint y: 207, endPoint x: 376, endPoint y: 204, distance: 83.8
click at [376, 204] on input "Judgment from Tort Claim" at bounding box center [410, 205] width 179 height 26
click at [376, 205] on input "Judgment from Tort Claim" at bounding box center [410, 205] width 179 height 26
drag, startPoint x: 468, startPoint y: 204, endPoint x: 374, endPoint y: 210, distance: 94.3
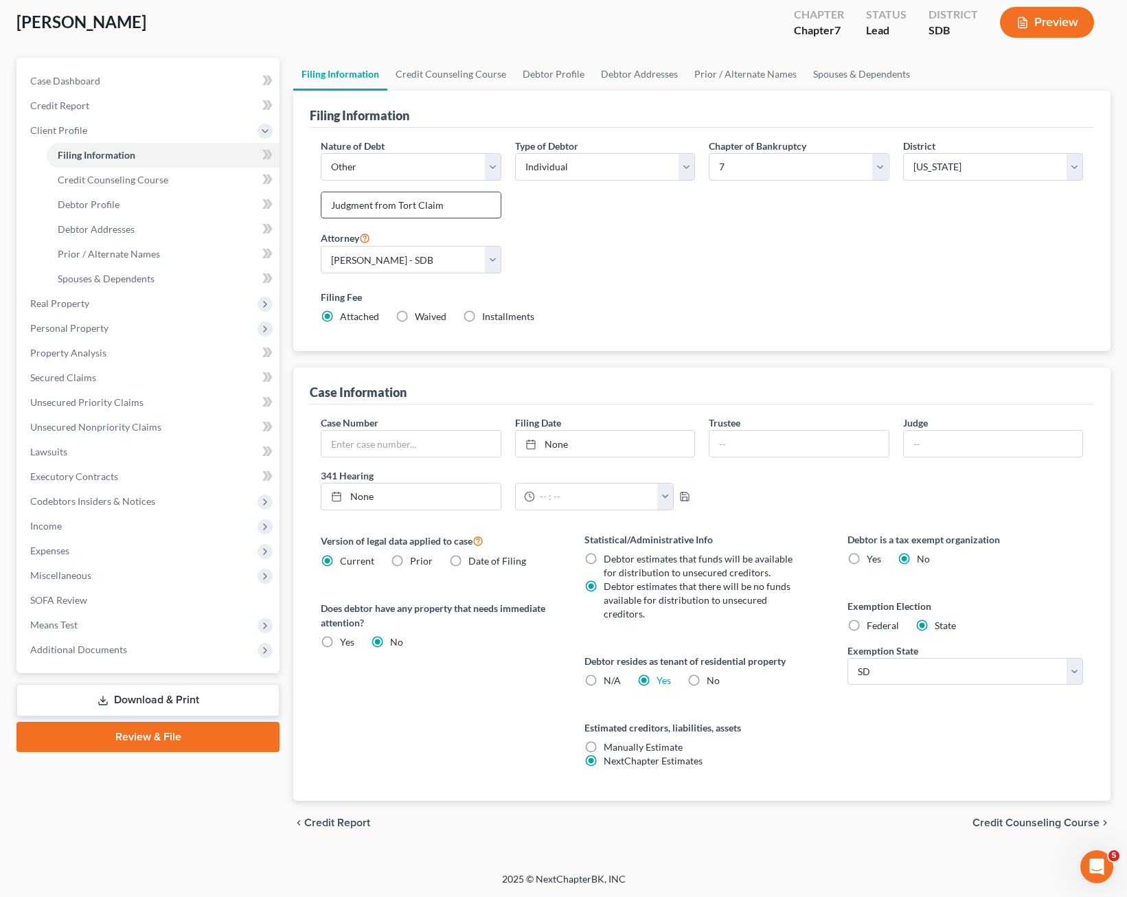
click at [374, 210] on input "Judgment from Tort Claim" at bounding box center [410, 205] width 179 height 26
type input "Judgment on Tort Claim"
drag, startPoint x: 562, startPoint y: 659, endPoint x: 551, endPoint y: 665, distance: 13.5
click at [556, 663] on div "Version of legal data applied to case Current Prior Date of Filing Legal data v…" at bounding box center [438, 666] width 263 height 269
click at [124, 216] on link "Debtor Profile" at bounding box center [163, 204] width 233 height 25
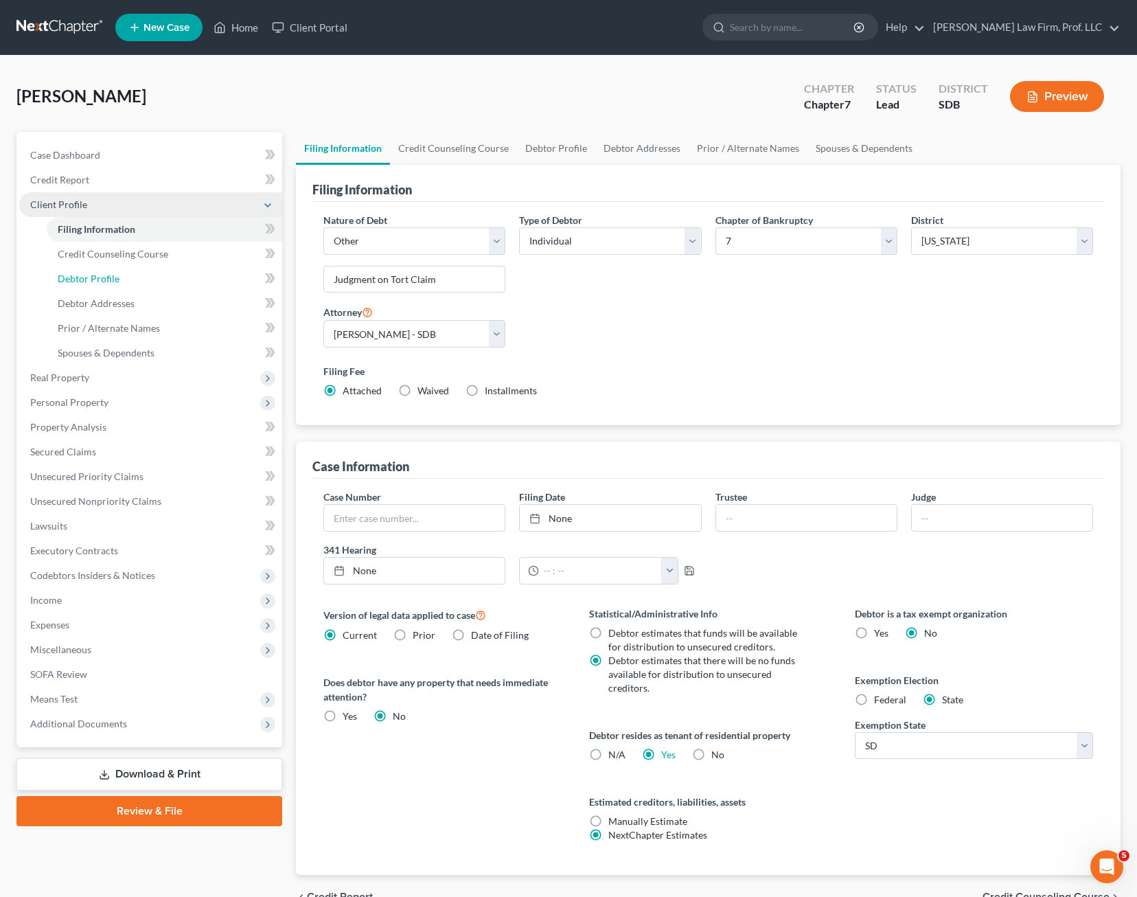
select select "0"
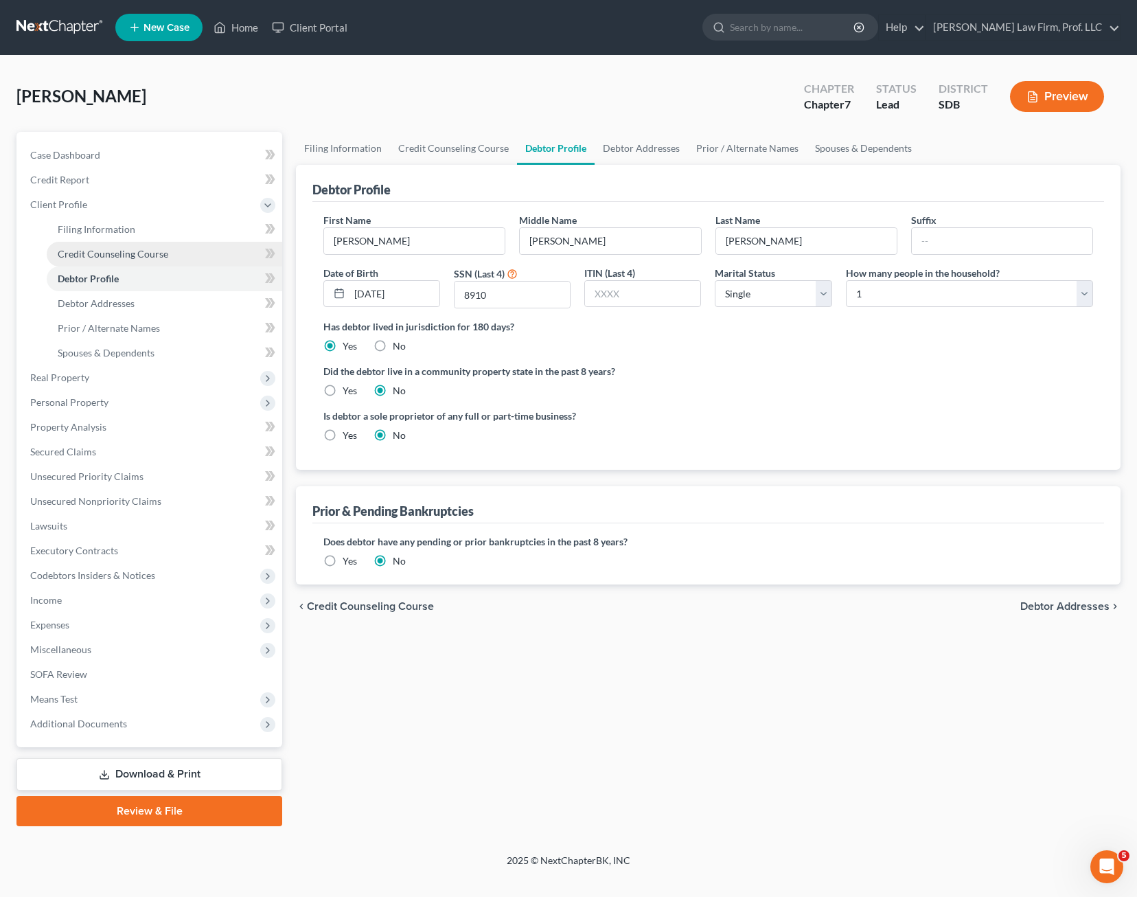
click at [144, 257] on span "Credit Counseling Course" at bounding box center [113, 254] width 111 height 12
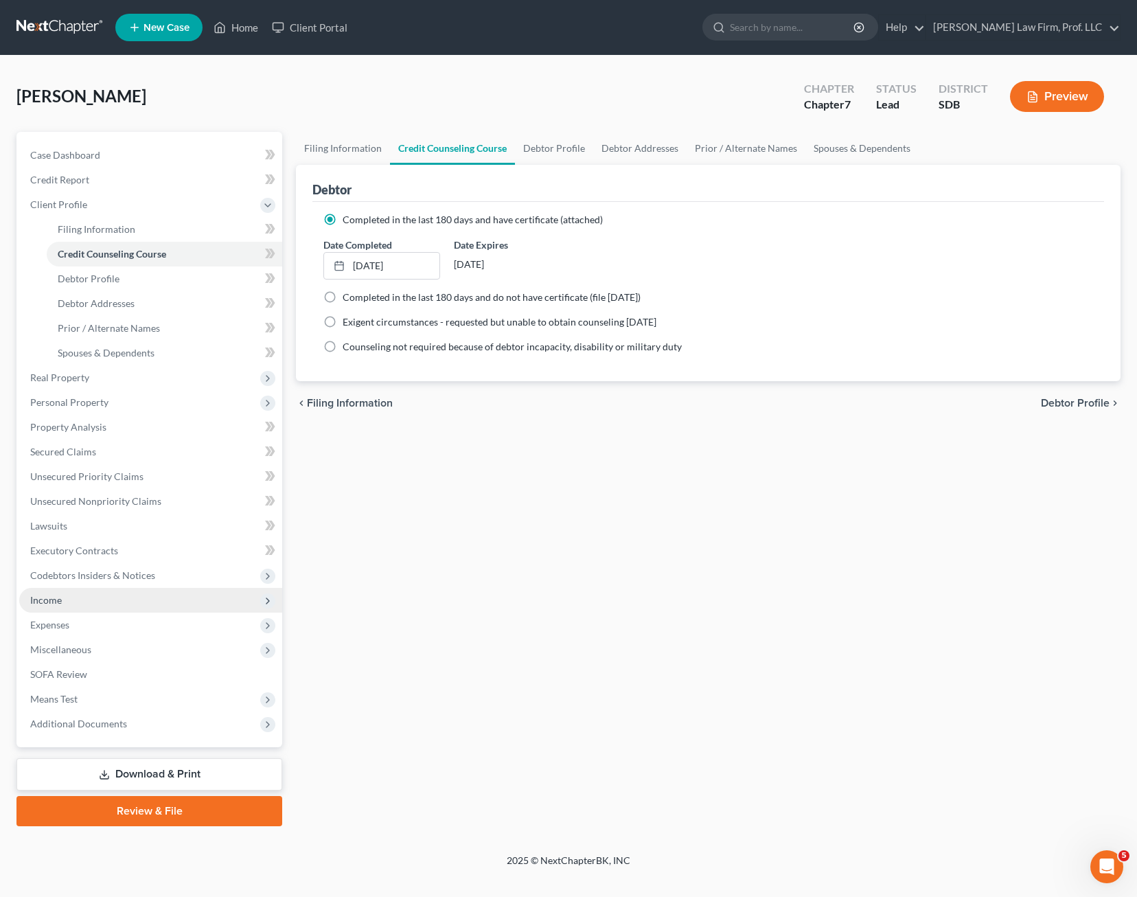
click at [96, 610] on span "Income" at bounding box center [150, 600] width 263 height 25
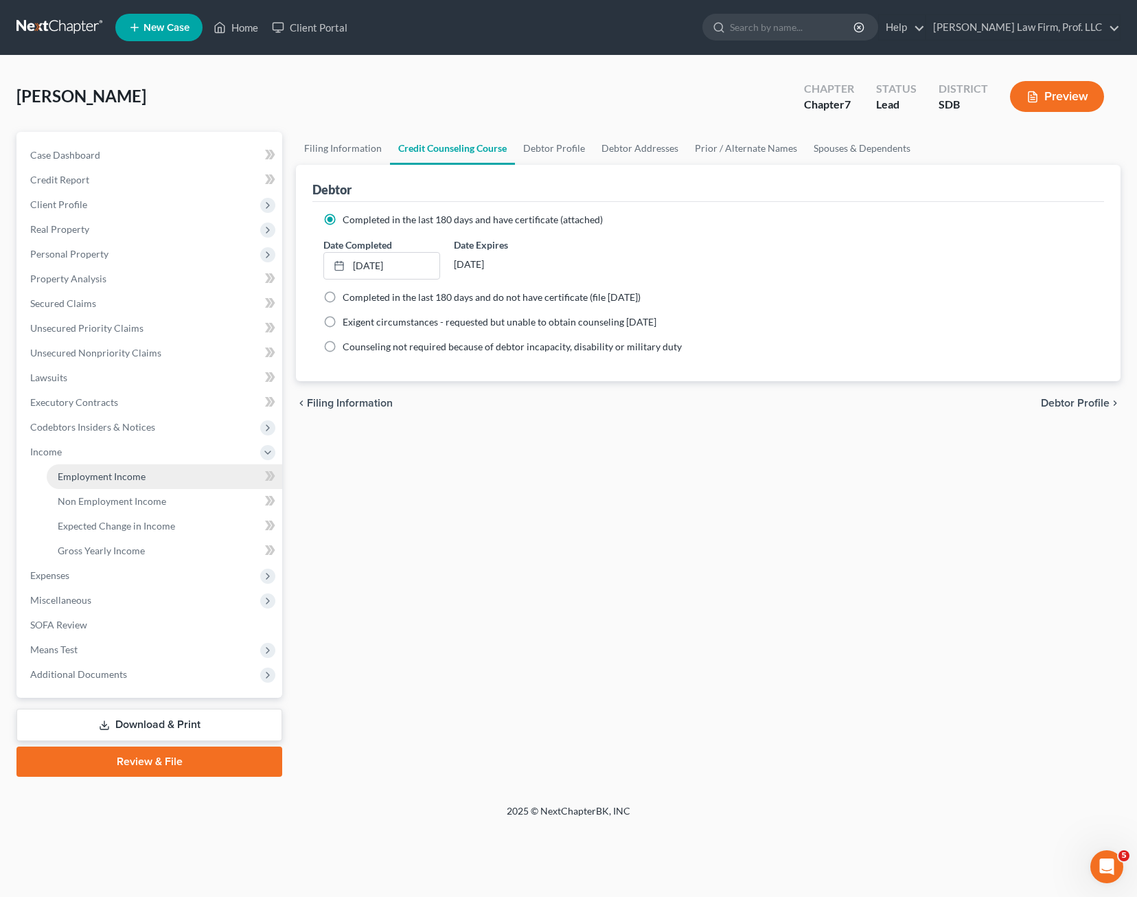
click at [119, 481] on span "Employment Income" at bounding box center [102, 476] width 88 height 12
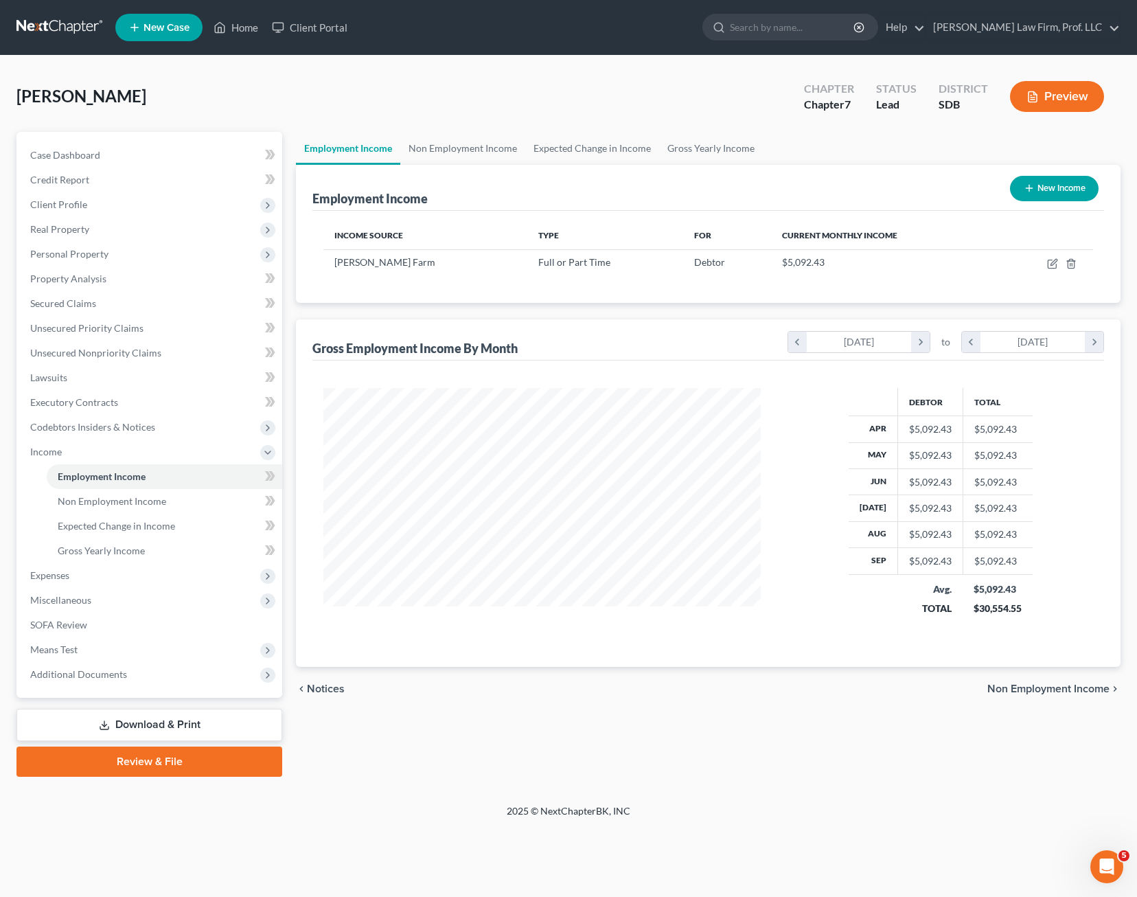
scroll to position [247, 466]
click at [861, 264] on icon "button" at bounding box center [1052, 264] width 8 height 8
select select "0"
select select "43"
select select "2"
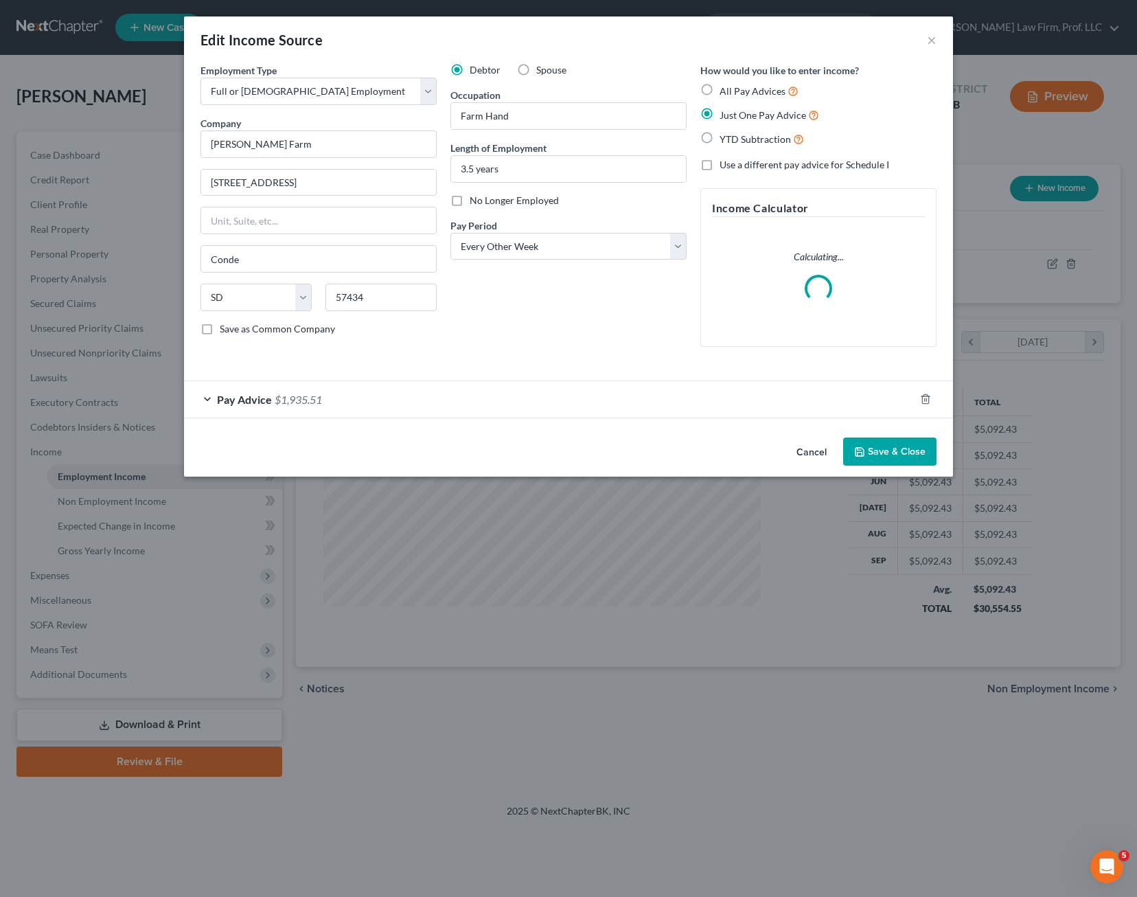
click at [626, 341] on div "Debtor Spouse Occupation Farm Hand Length of Employment 3.5 years No Longer Emp…" at bounding box center [569, 210] width 250 height 295
click at [861, 39] on button "×" at bounding box center [932, 40] width 10 height 16
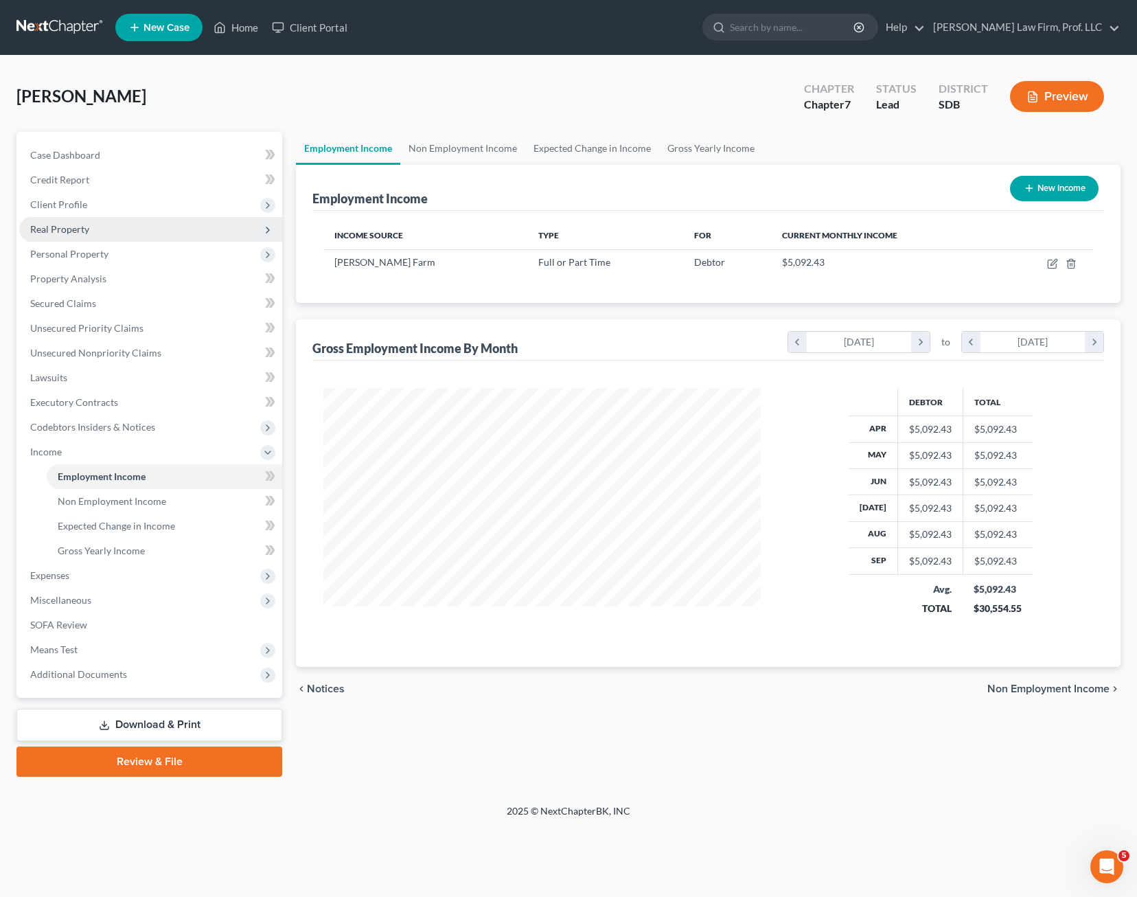
click at [84, 218] on span "Real Property" at bounding box center [150, 229] width 263 height 25
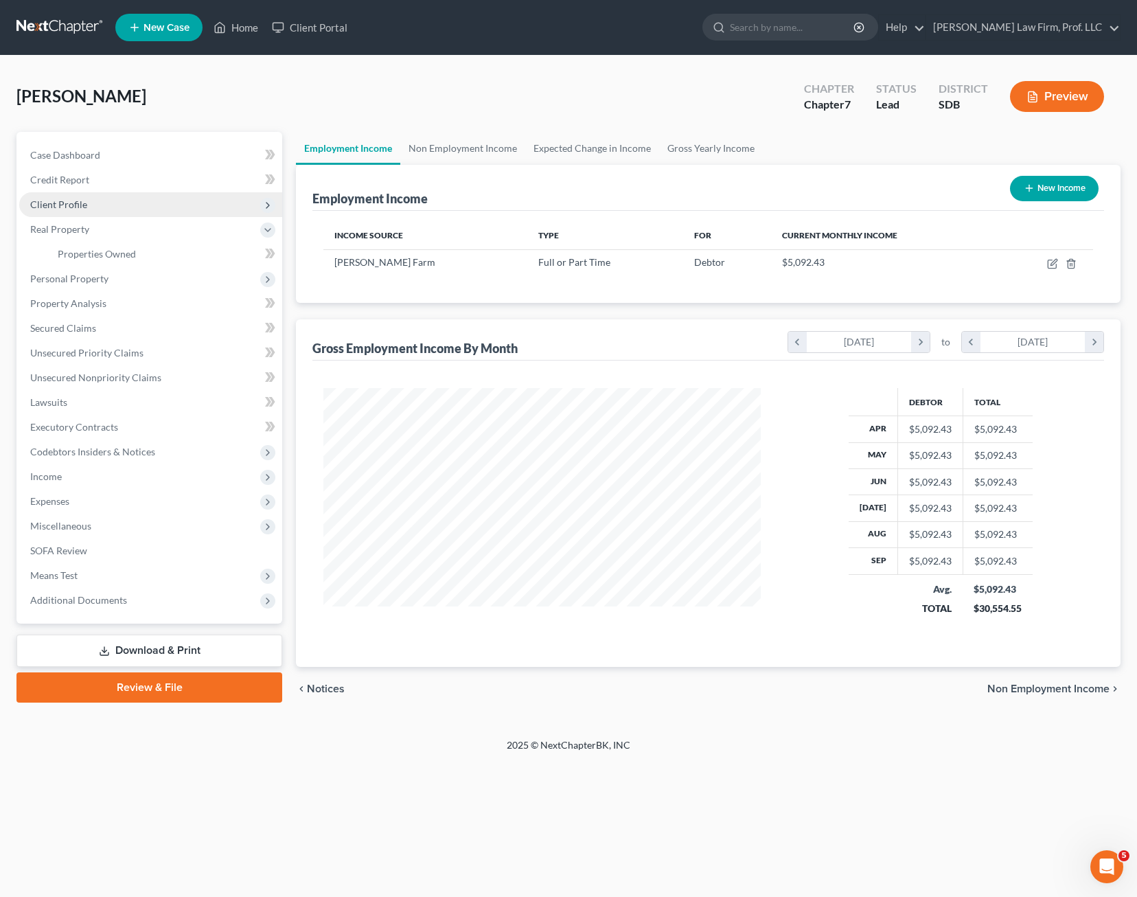
click at [89, 203] on span "Client Profile" at bounding box center [150, 204] width 263 height 25
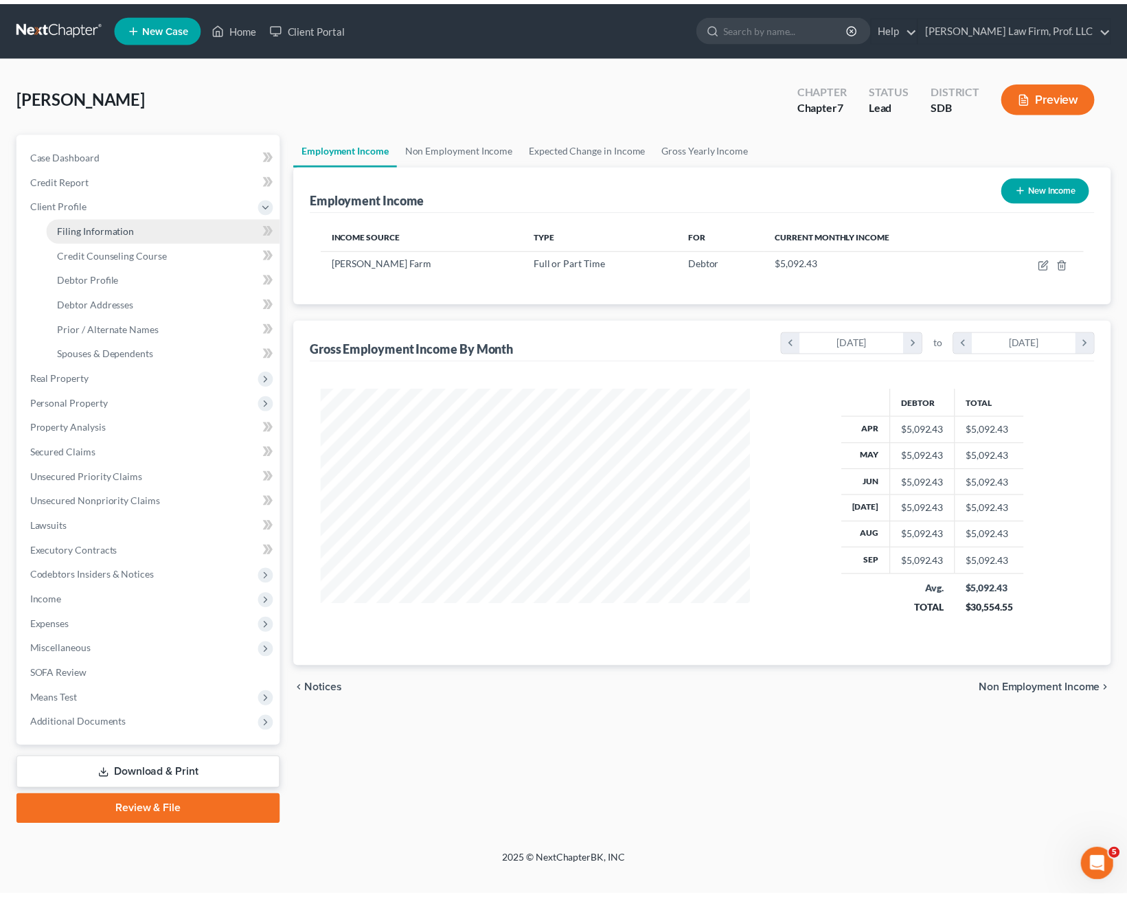
scroll to position [686514, 686295]
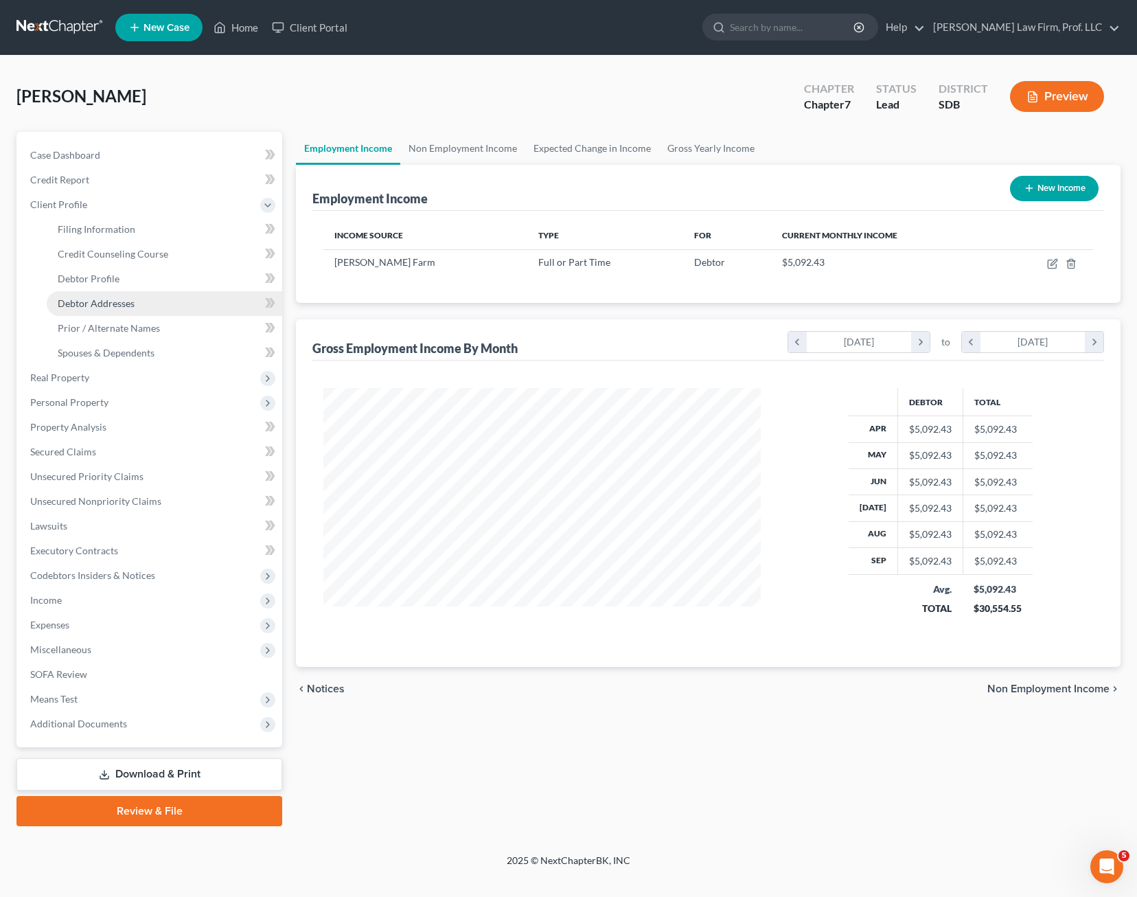
click at [124, 304] on span "Debtor Addresses" at bounding box center [96, 303] width 77 height 12
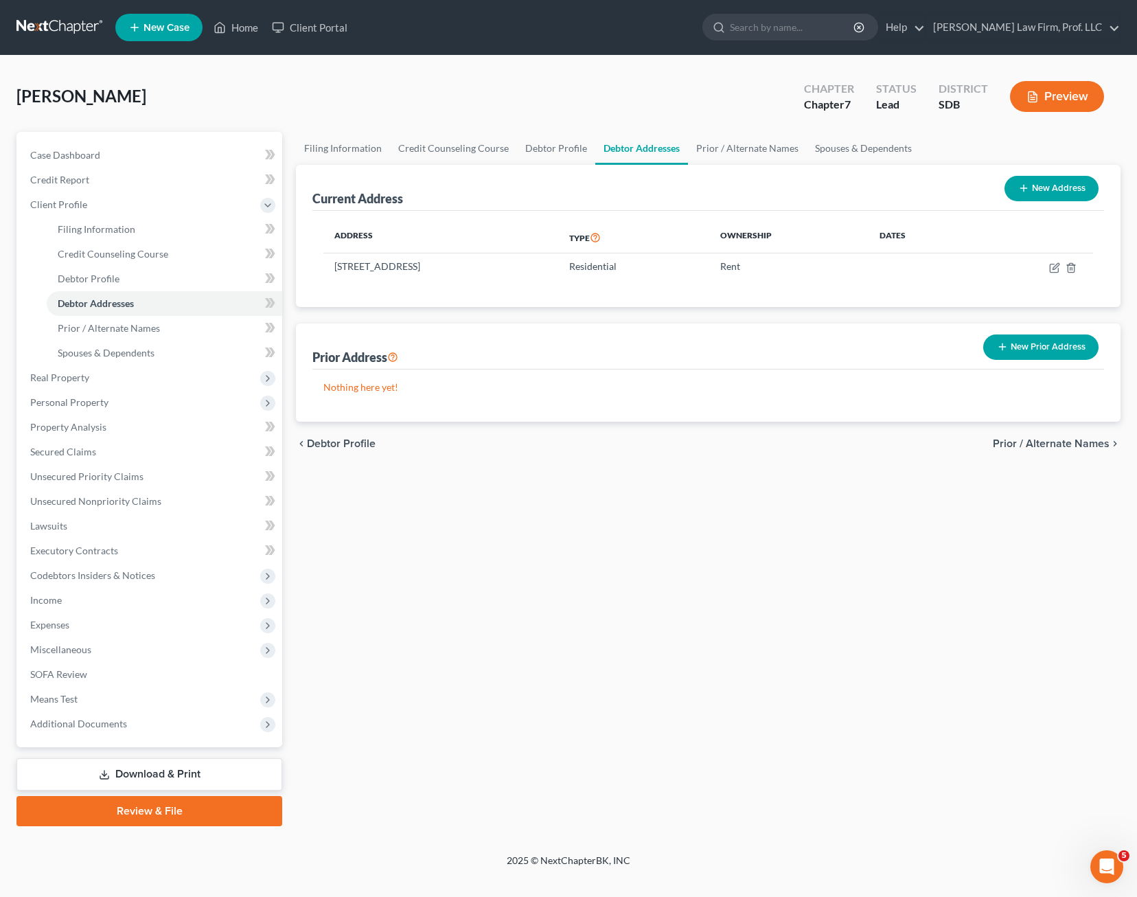
click at [698, 476] on div "Filing Information Credit Counseling Course Debtor Profile Debtor Addresses Pri…" at bounding box center [708, 479] width 839 height 694
click at [687, 533] on div "Filing Information Credit Counseling Course Debtor Profile Debtor Addresses Pri…" at bounding box center [708, 479] width 839 height 694
click at [517, 591] on div "Filing Information Credit Counseling Course Debtor Profile Debtor Addresses Pri…" at bounding box center [708, 479] width 839 height 694
click at [111, 704] on span "Means Test" at bounding box center [150, 699] width 263 height 25
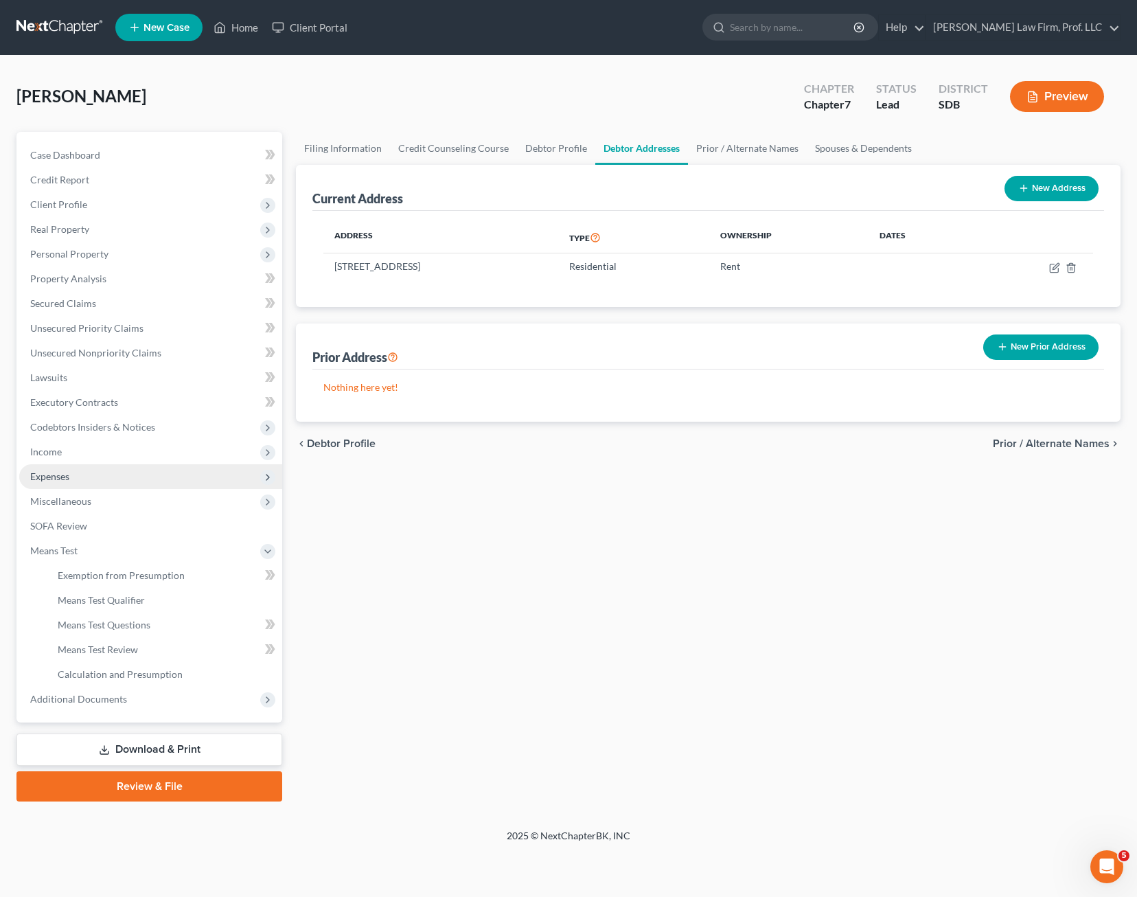
click at [114, 481] on span "Expenses" at bounding box center [150, 476] width 263 height 25
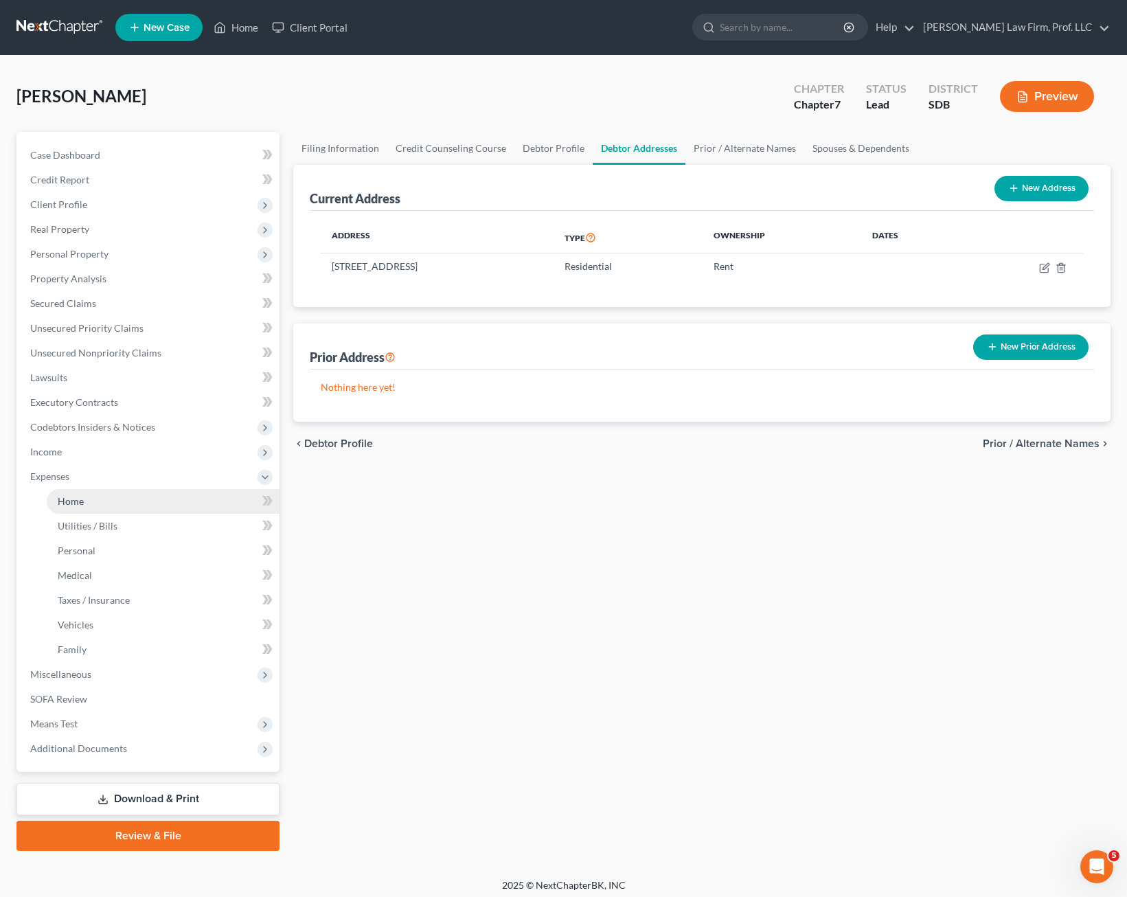
click at [112, 496] on link "Home" at bounding box center [163, 501] width 233 height 25
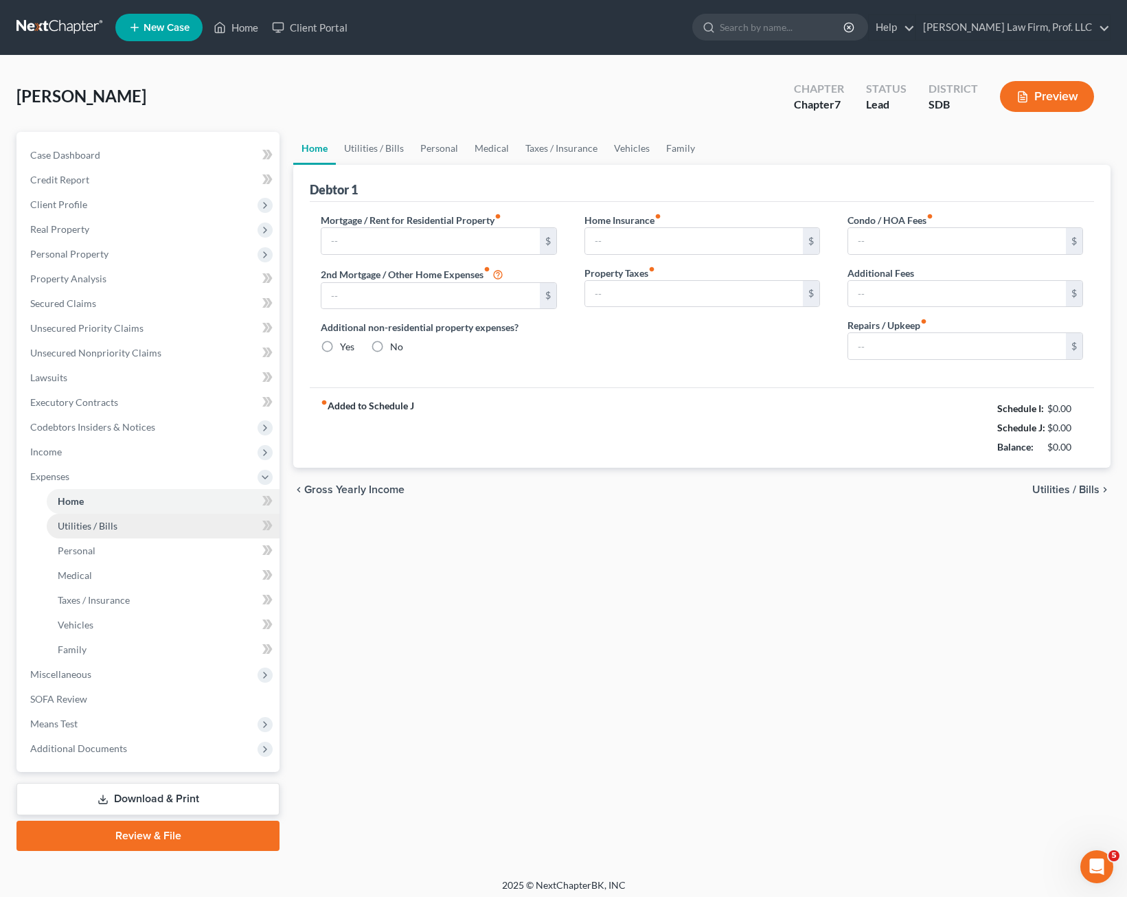
type input "400.00"
type input "0.00"
radio input "true"
type input "0.00"
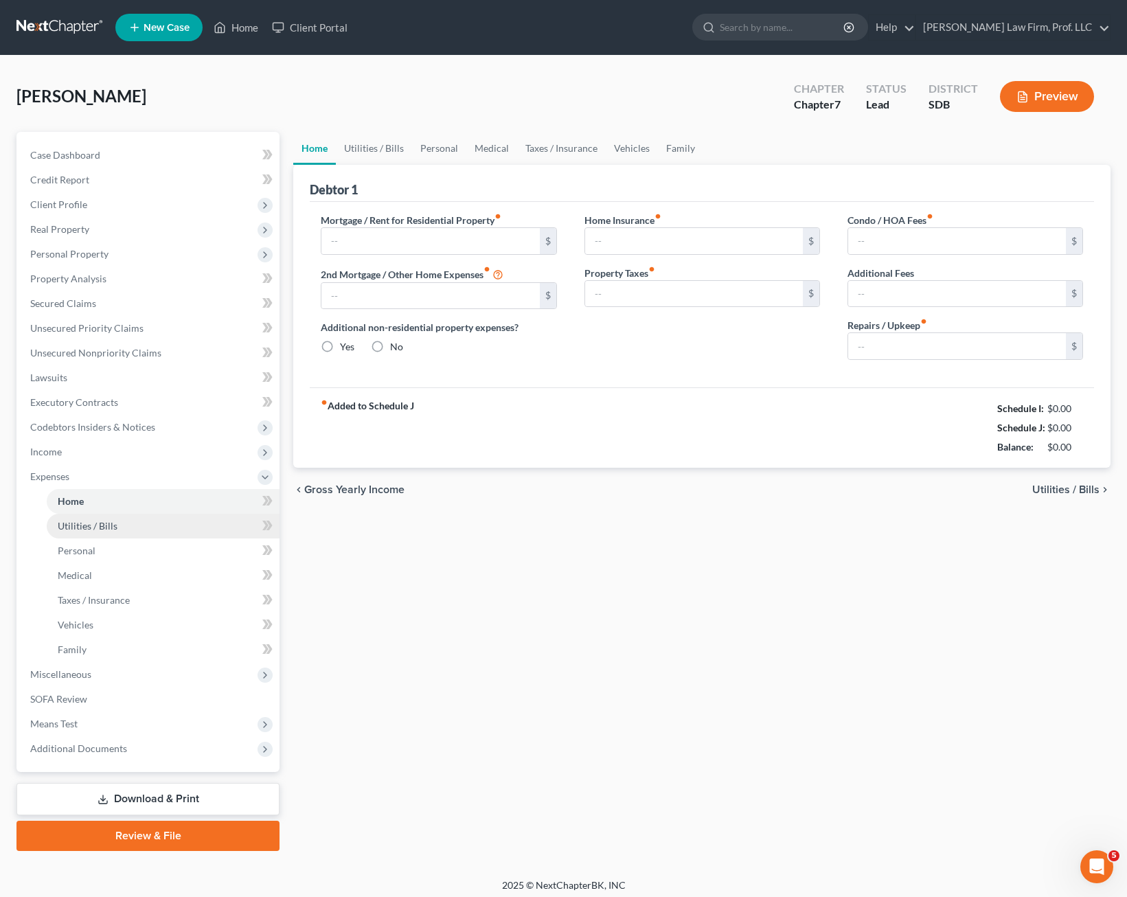
type input "0.00"
click at [372, 150] on link "Utilities / Bills" at bounding box center [374, 148] width 76 height 33
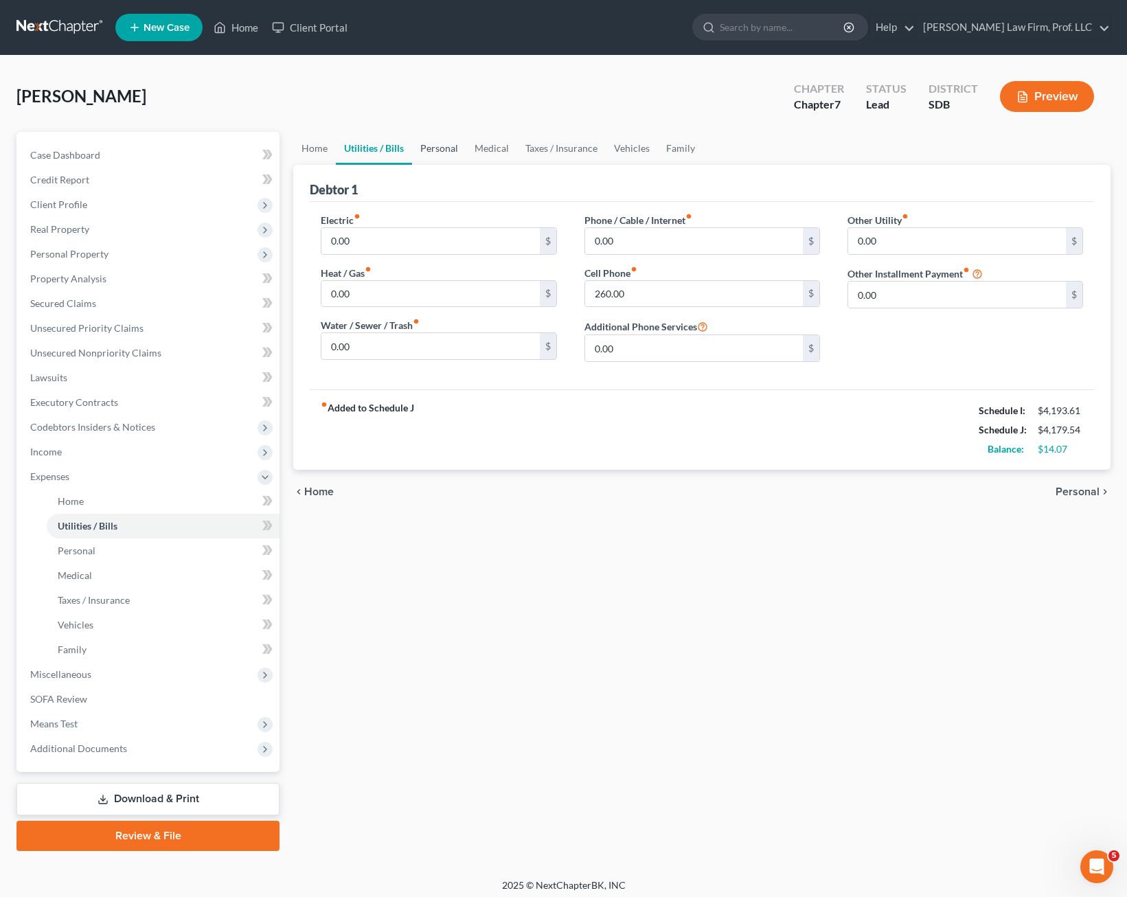
click at [440, 146] on link "Personal" at bounding box center [439, 148] width 54 height 33
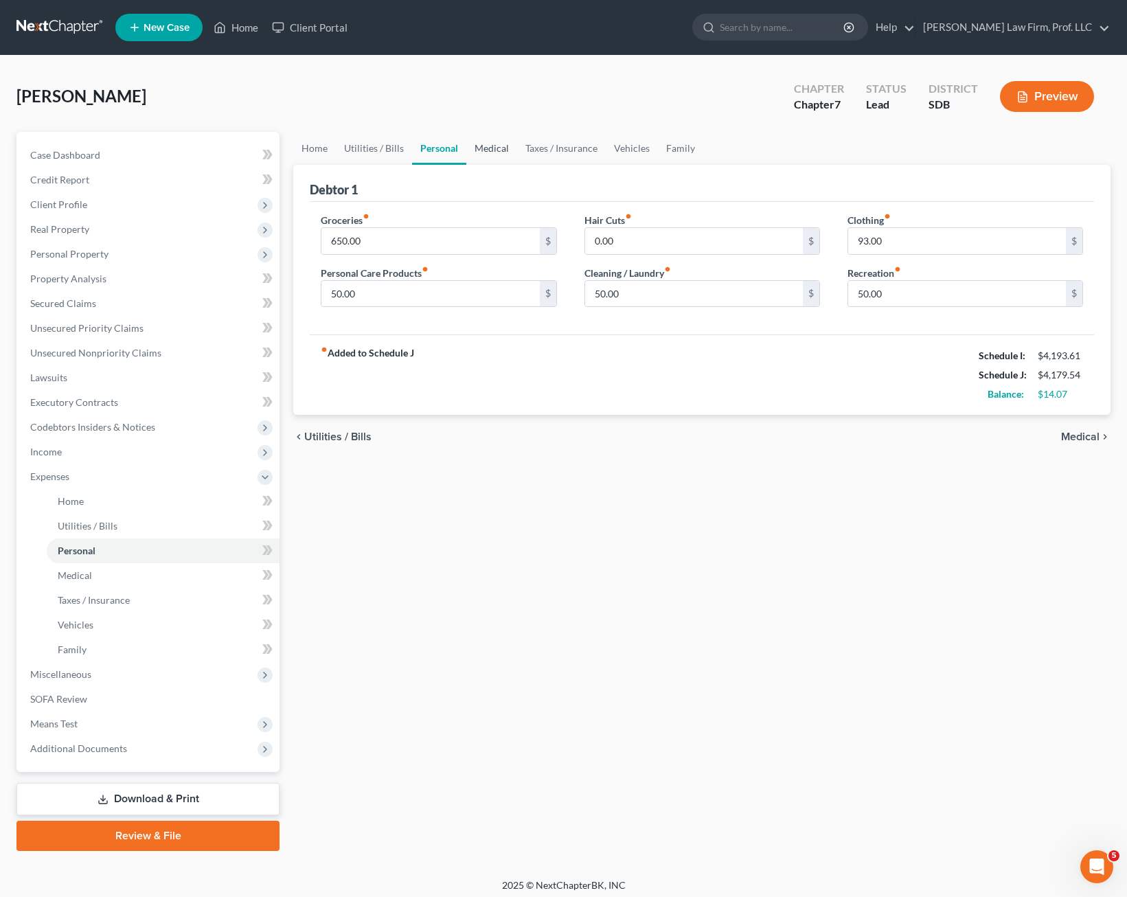
click at [498, 149] on link "Medical" at bounding box center [491, 148] width 51 height 33
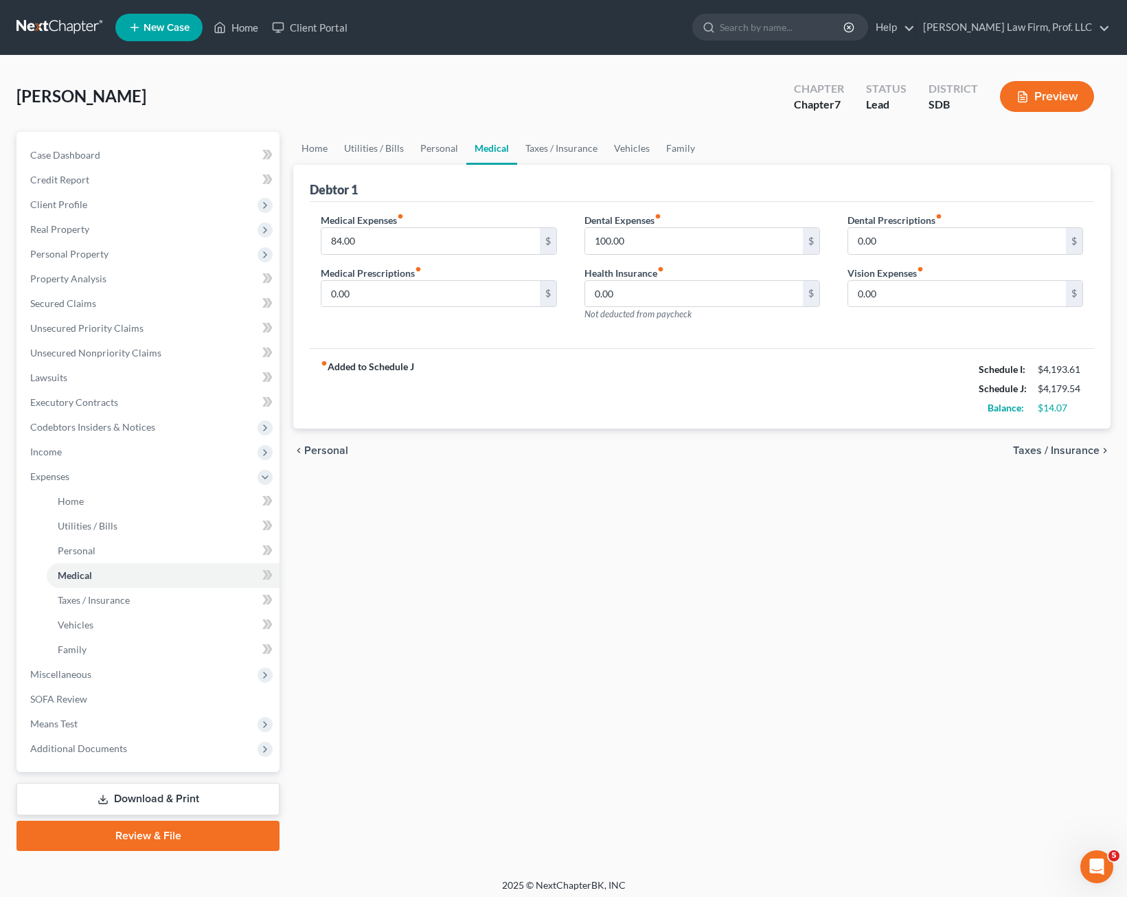
click at [567, 194] on div "Debtor 1" at bounding box center [702, 183] width 784 height 37
click at [562, 150] on link "Taxes / Insurance" at bounding box center [561, 148] width 89 height 33
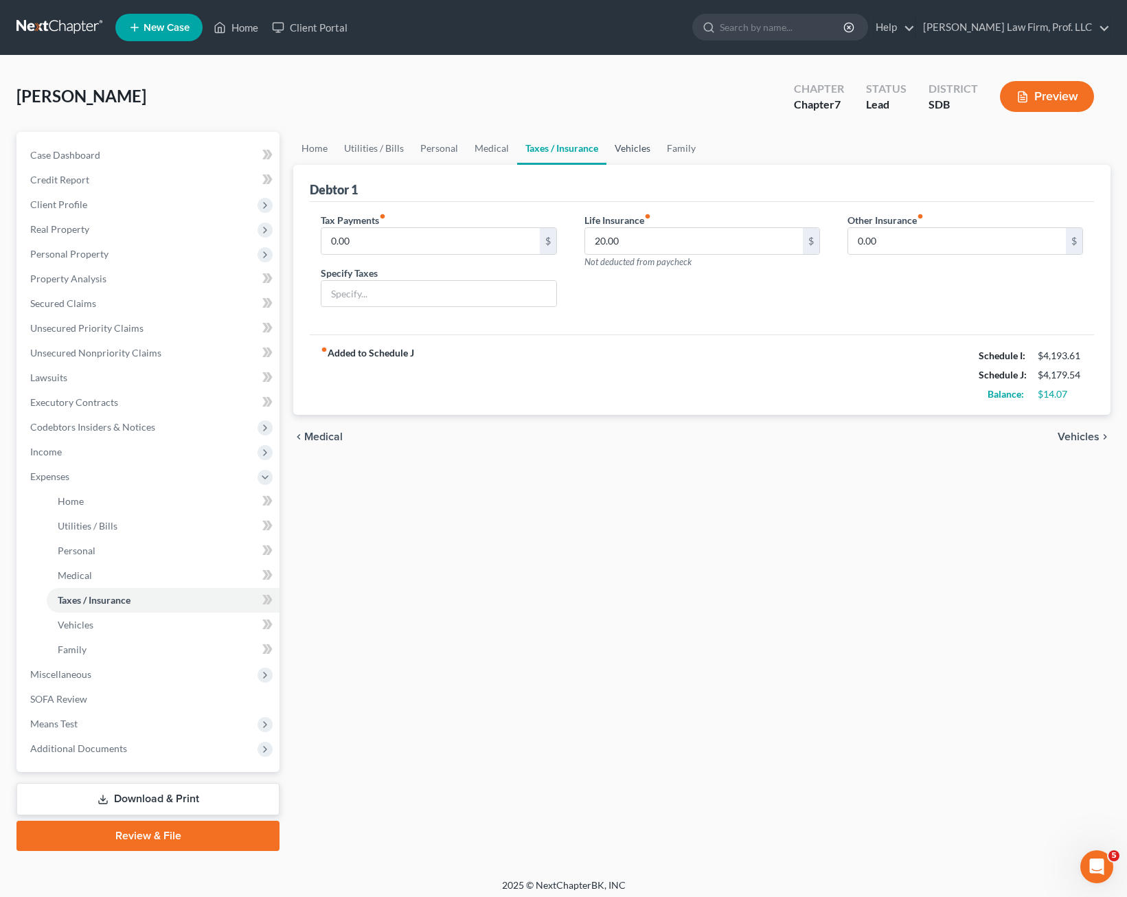
click at [648, 148] on link "Vehicles" at bounding box center [632, 148] width 52 height 33
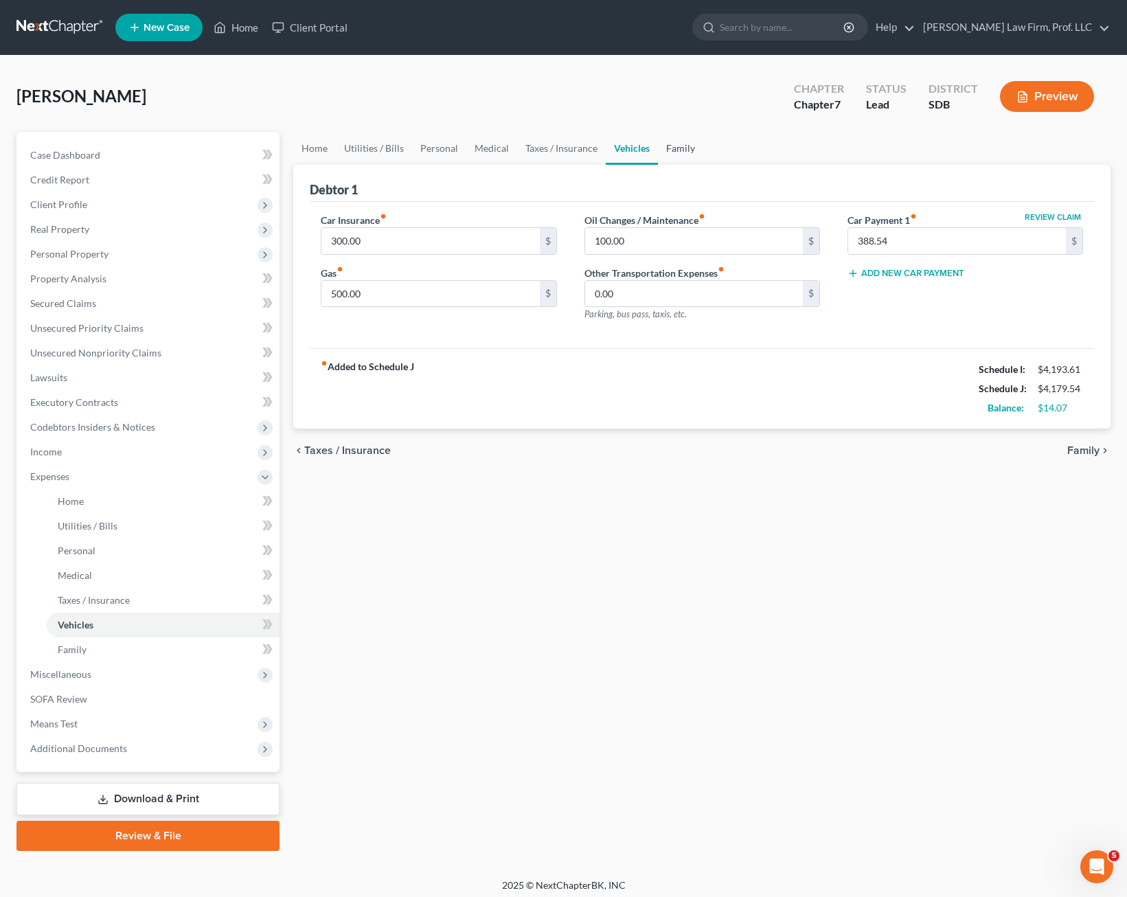
click at [689, 145] on link "Family" at bounding box center [680, 148] width 45 height 33
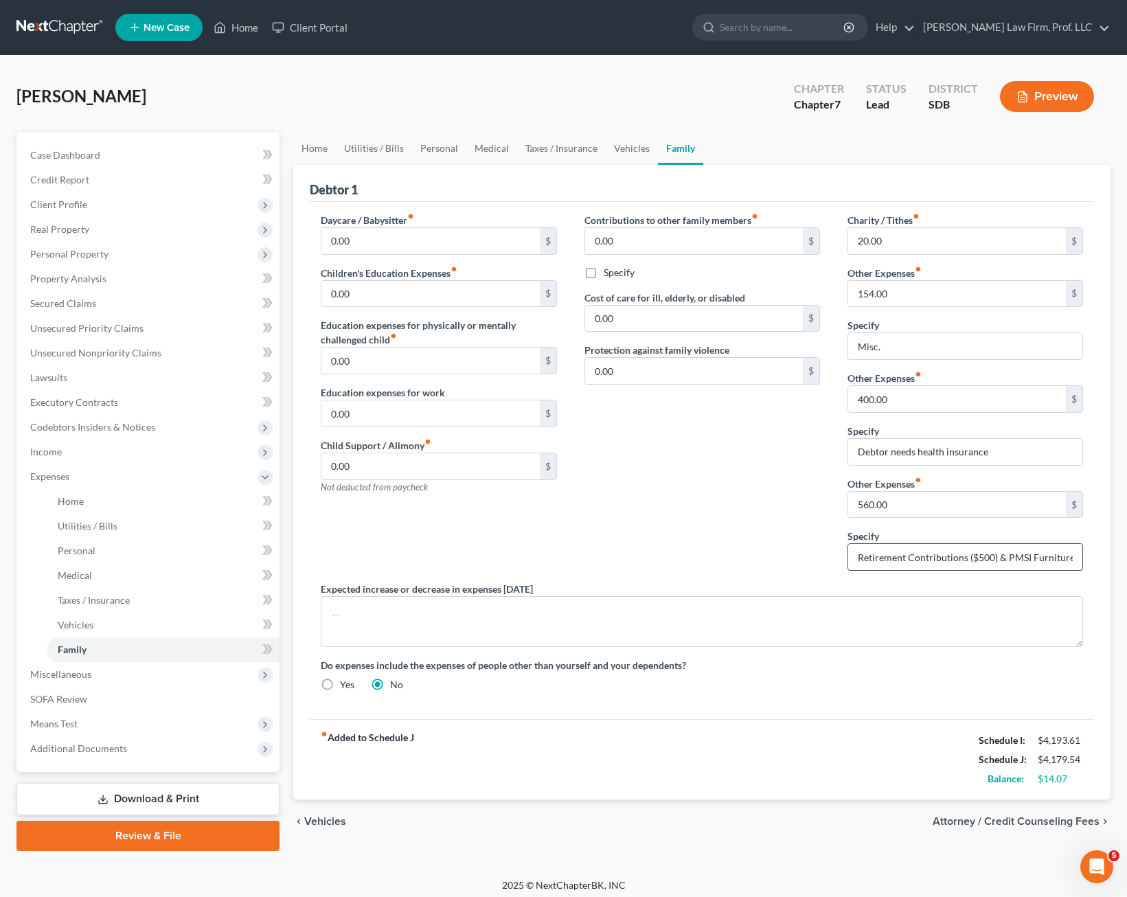
scroll to position [6, 0]
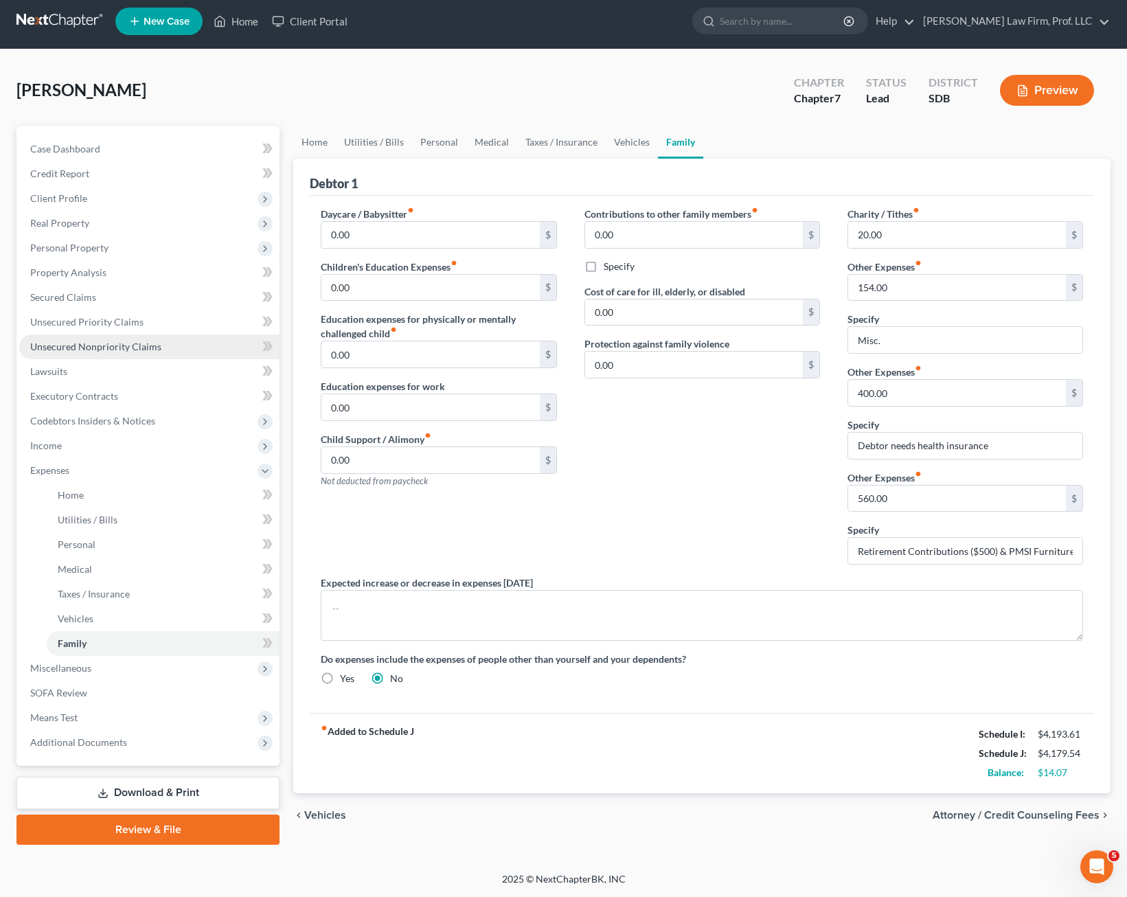
click at [150, 350] on span "Unsecured Nonpriority Claims" at bounding box center [95, 347] width 131 height 12
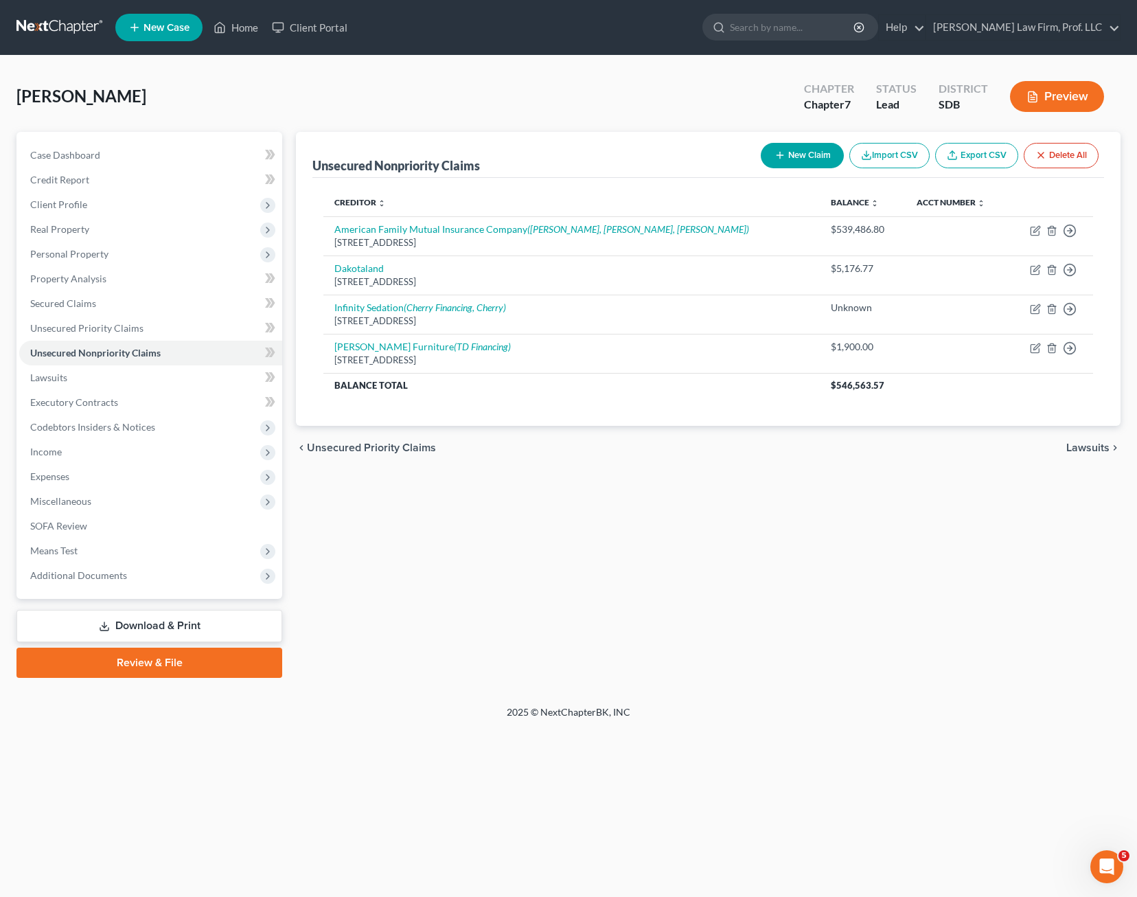
click at [493, 551] on div "Unsecured Nonpriority Claims New Claim Import CSV Export CSV Delete All Credito…" at bounding box center [708, 405] width 839 height 546
click at [543, 487] on div "Unsecured Nonpriority Claims New Claim Import CSV Export CSV Delete All Credito…" at bounding box center [708, 405] width 839 height 546
click at [541, 487] on div "Unsecured Nonpriority Claims New Claim Import CSV Export CSV Delete All Credito…" at bounding box center [708, 405] width 839 height 546
click at [108, 201] on span "Client Profile" at bounding box center [150, 204] width 263 height 25
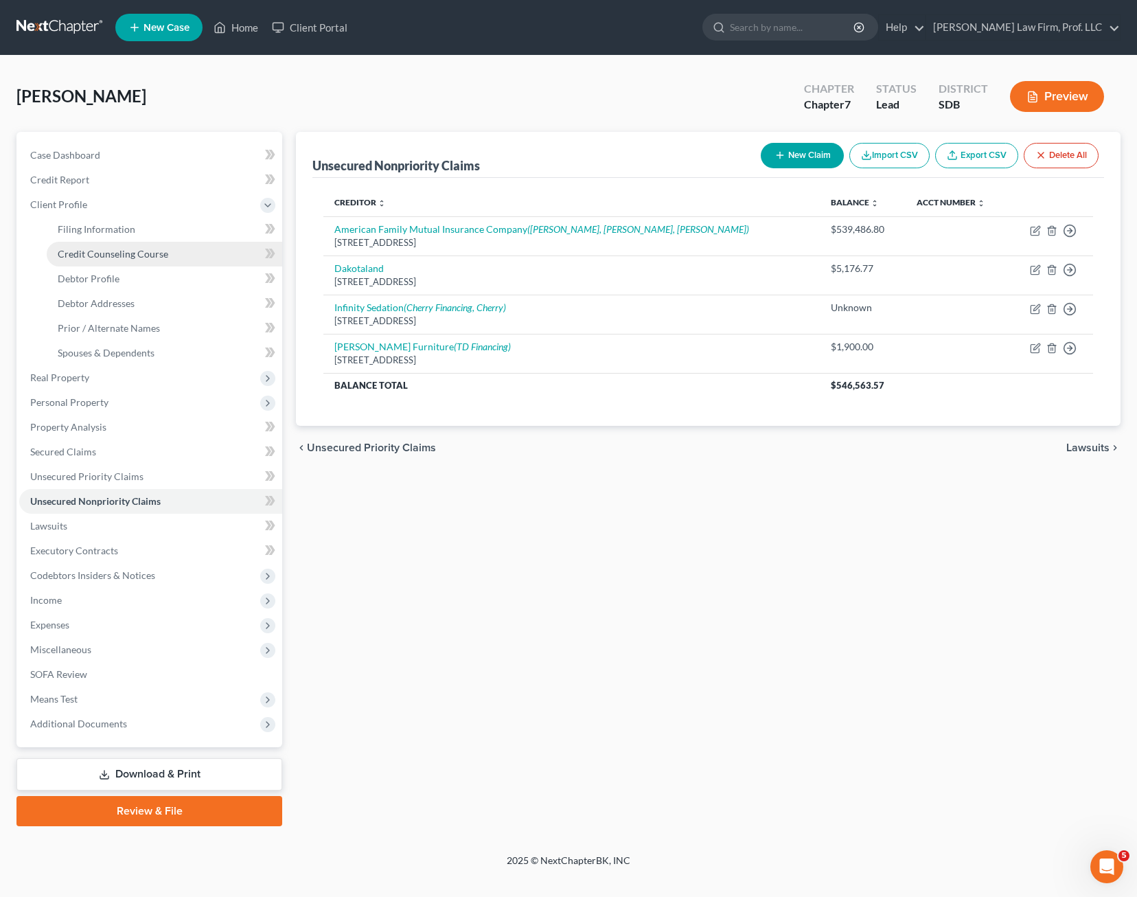
click at [111, 253] on span "Credit Counseling Course" at bounding box center [113, 254] width 111 height 12
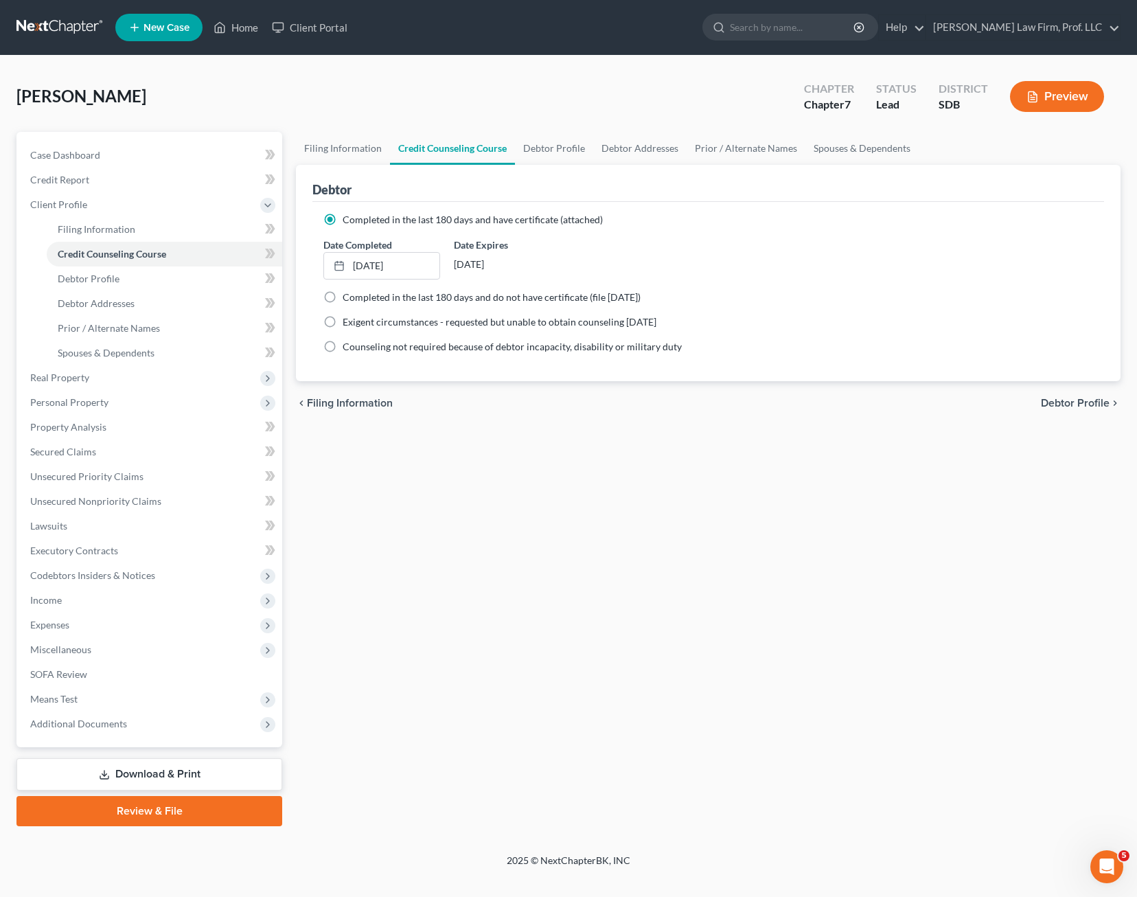
click at [179, 815] on link "Review & File" at bounding box center [149, 811] width 266 height 30
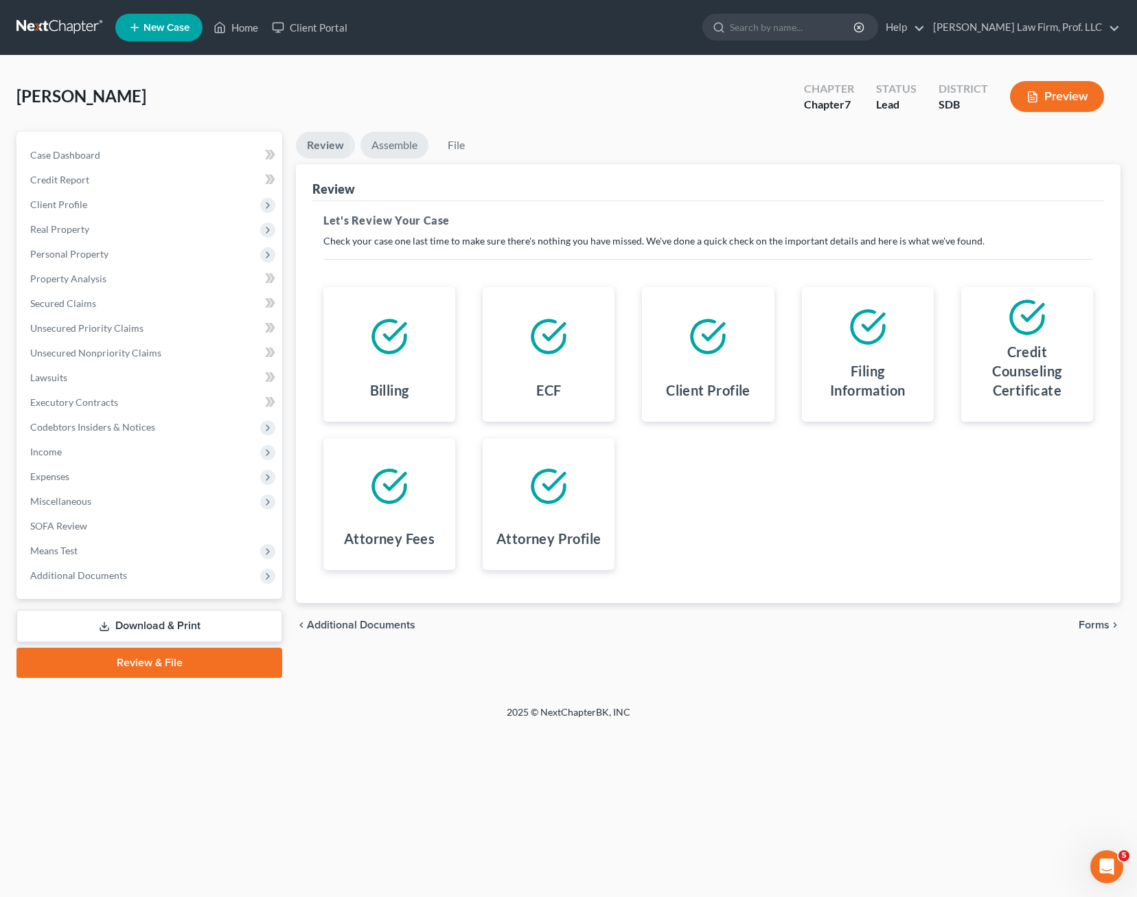
drag, startPoint x: 402, startPoint y: 155, endPoint x: 414, endPoint y: 152, distance: 12.0
click at [402, 154] on link "Assemble" at bounding box center [395, 145] width 68 height 27
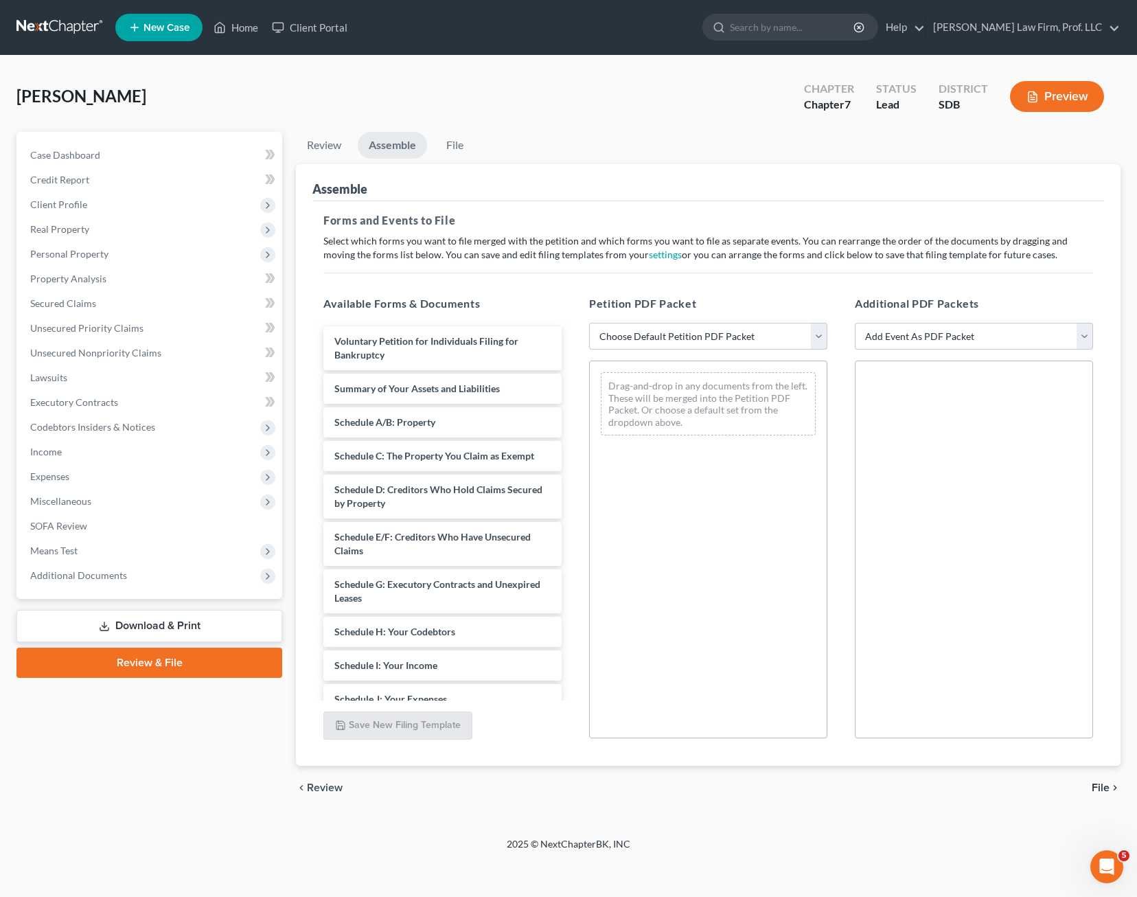
click at [733, 337] on select "Choose Default Petition PDF Packet Emergency Filing (Voluntary Petition and Cre…" at bounding box center [708, 336] width 238 height 27
select select "1"
click at [589, 323] on select "Choose Default Petition PDF Packet Emergency Filing (Voluntary Petition and Cre…" at bounding box center [708, 336] width 238 height 27
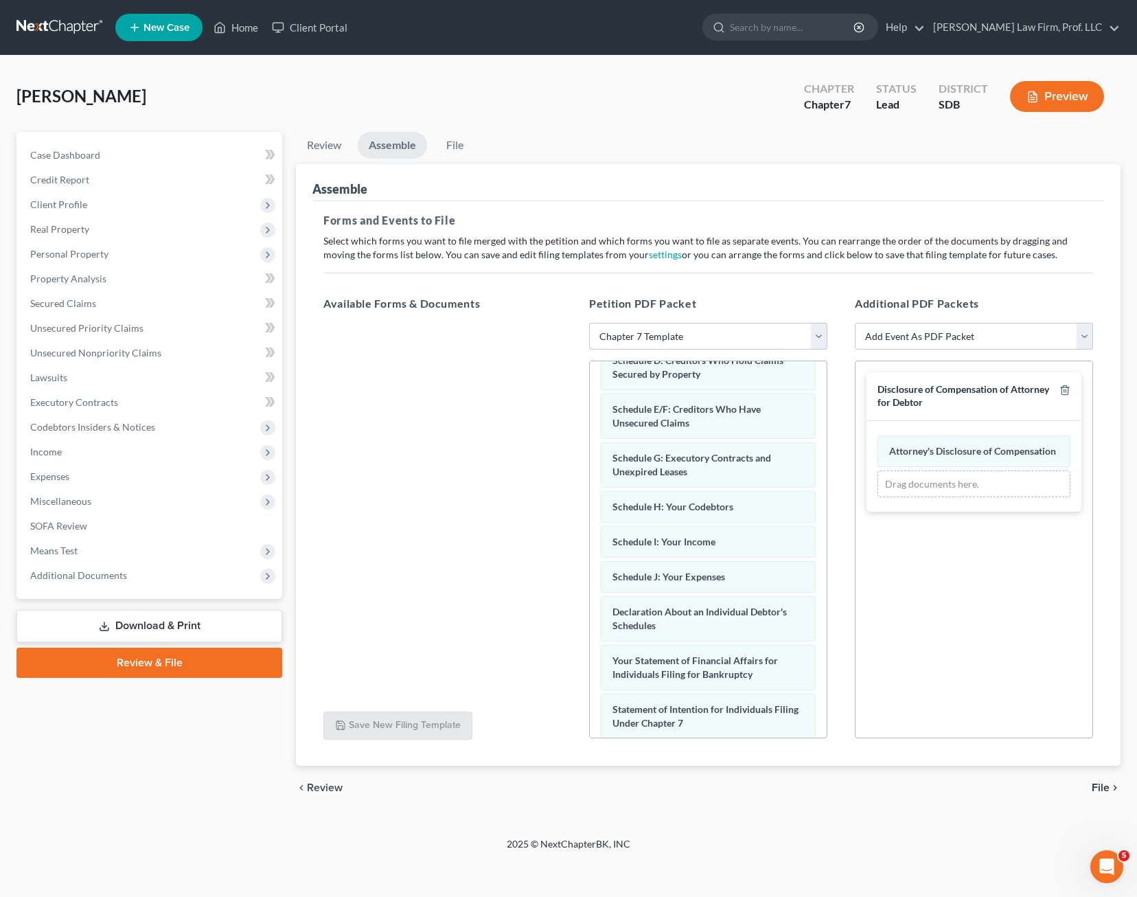
scroll to position [504, 0]
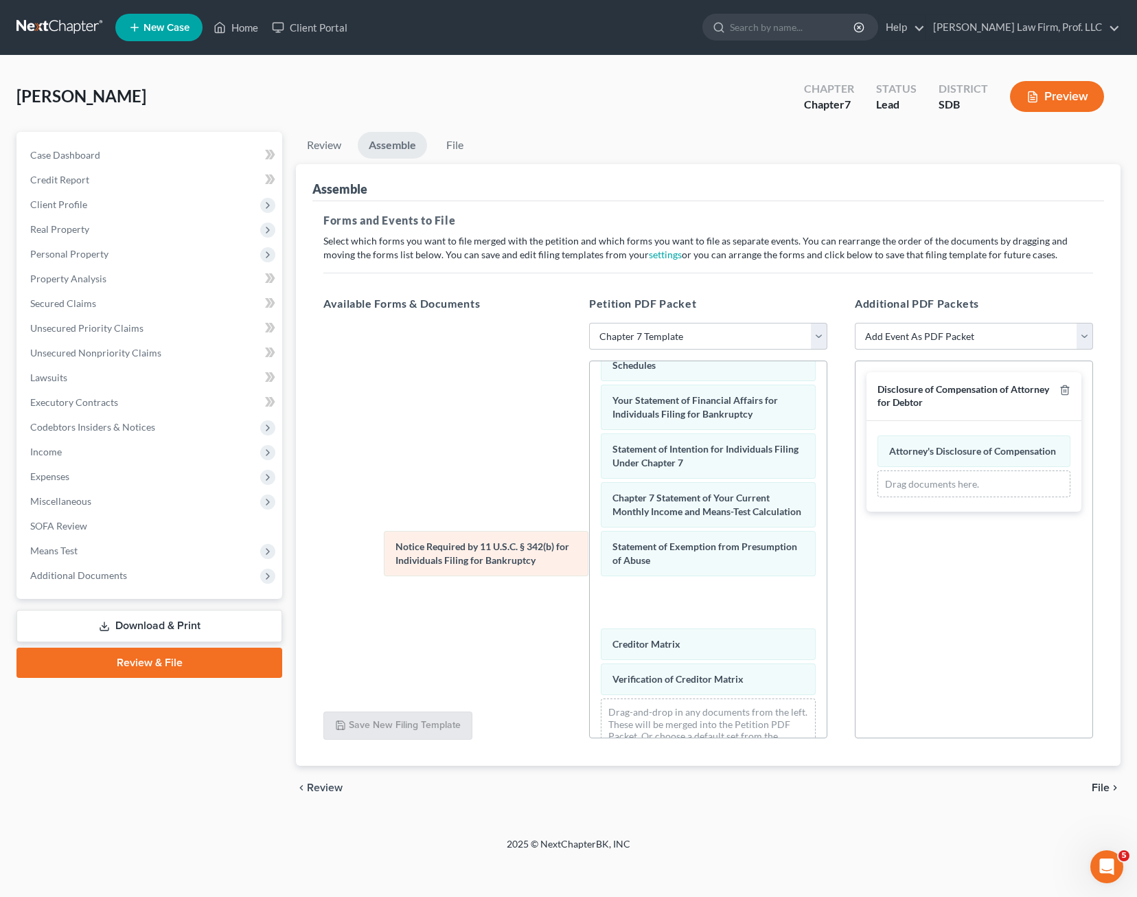
drag, startPoint x: 704, startPoint y: 642, endPoint x: 419, endPoint y: 530, distance: 306.2
click at [590, 521] on div "Notice Required by 11 U.S.C. § 342(b) for Individuals Filing for Bankruptcy Vol…" at bounding box center [708, 339] width 237 height 867
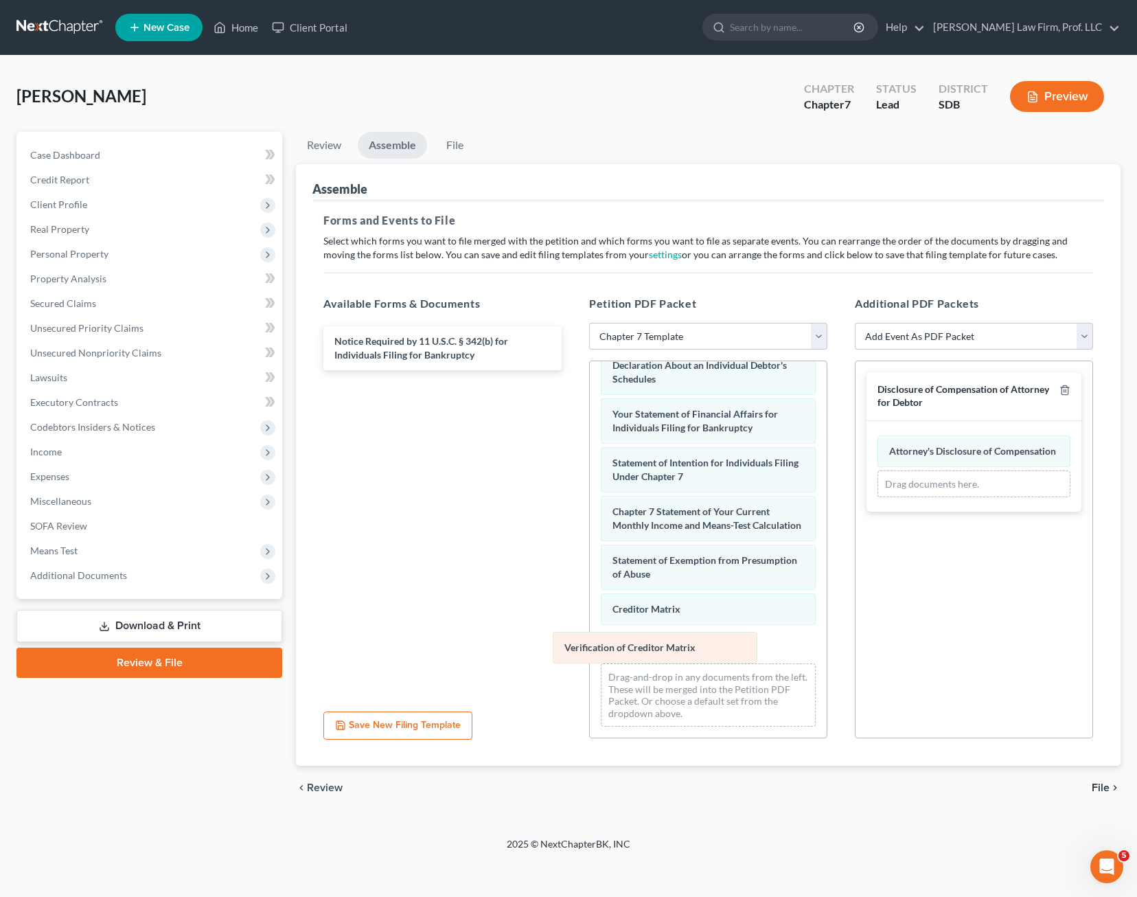
scroll to position [420, 0]
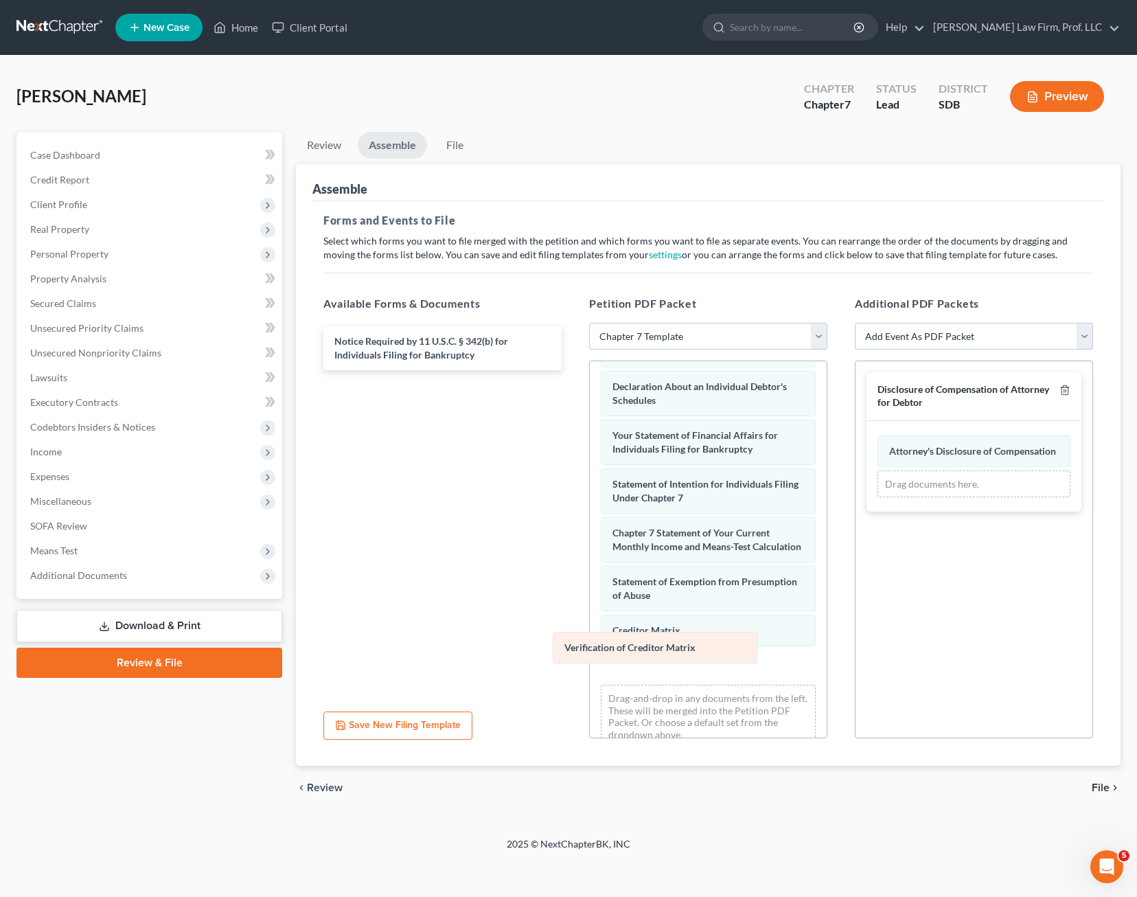
drag, startPoint x: 652, startPoint y: 647, endPoint x: 419, endPoint y: 535, distance: 258.3
click at [590, 534] on div "Verification of Creditor Matrix Voluntary Petition for Individuals Filing for B…" at bounding box center [708, 350] width 237 height 818
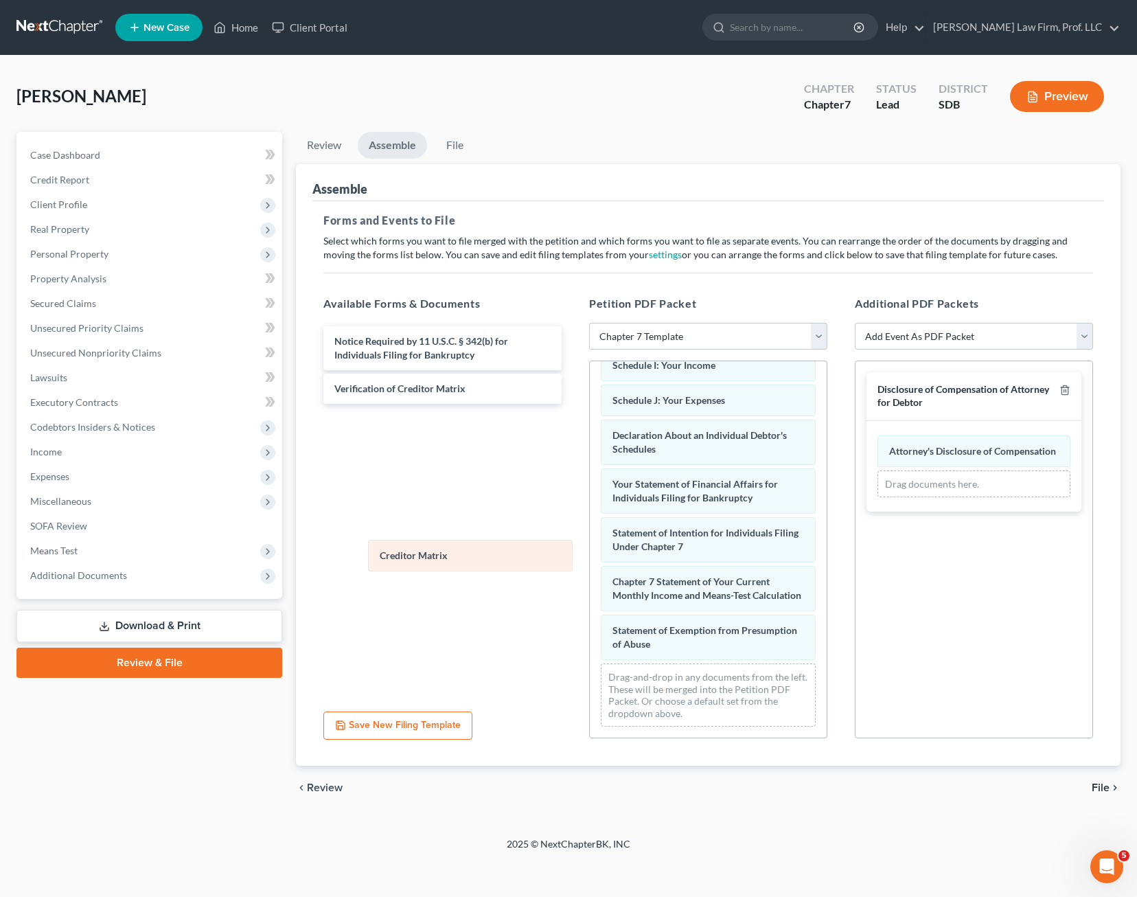
scroll to position [385, 0]
drag, startPoint x: 652, startPoint y: 652, endPoint x: 357, endPoint y: 483, distance: 339.6
click at [590, 487] on div "Creditor Matrix Voluntary Petition for Individuals Filing for Bankruptcy Summar…" at bounding box center [708, 364] width 237 height 748
click at [861, 387] on icon "button" at bounding box center [1065, 390] width 6 height 9
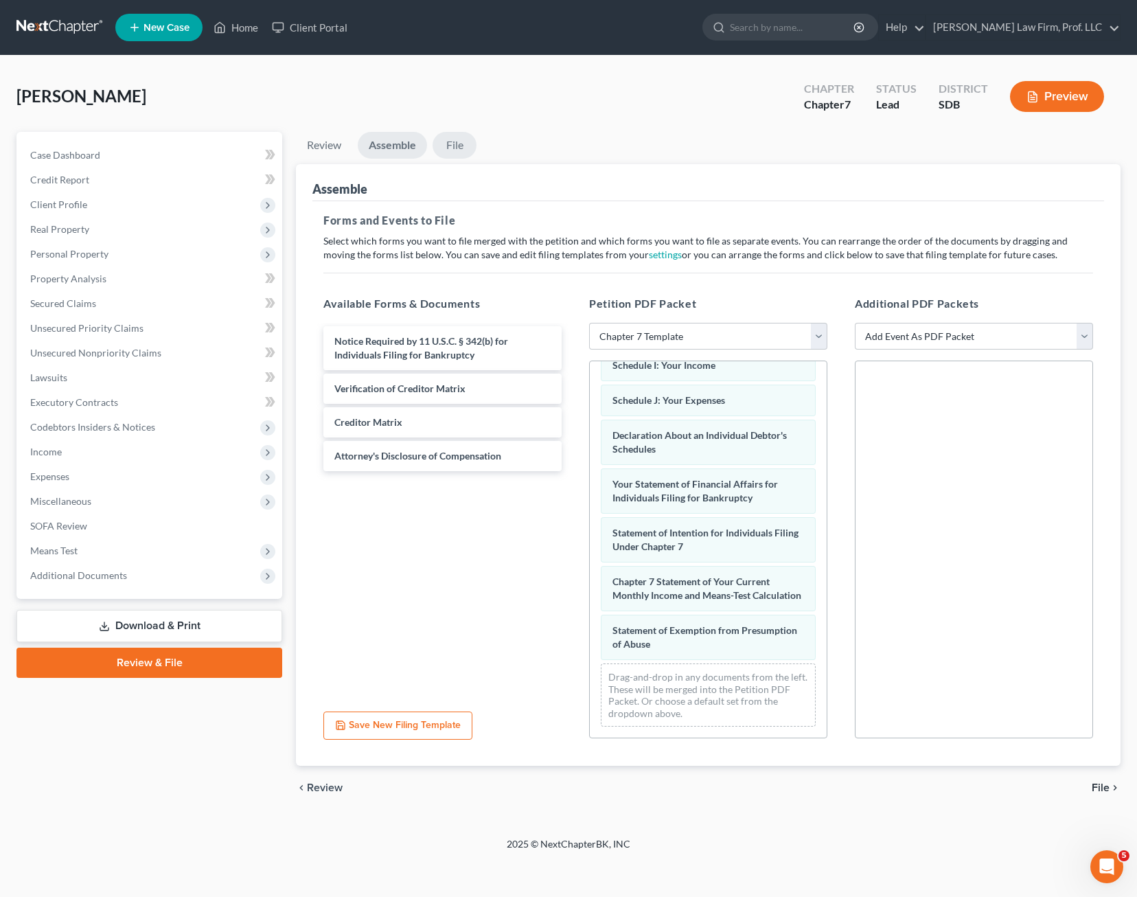
click at [447, 144] on link "File" at bounding box center [455, 145] width 44 height 27
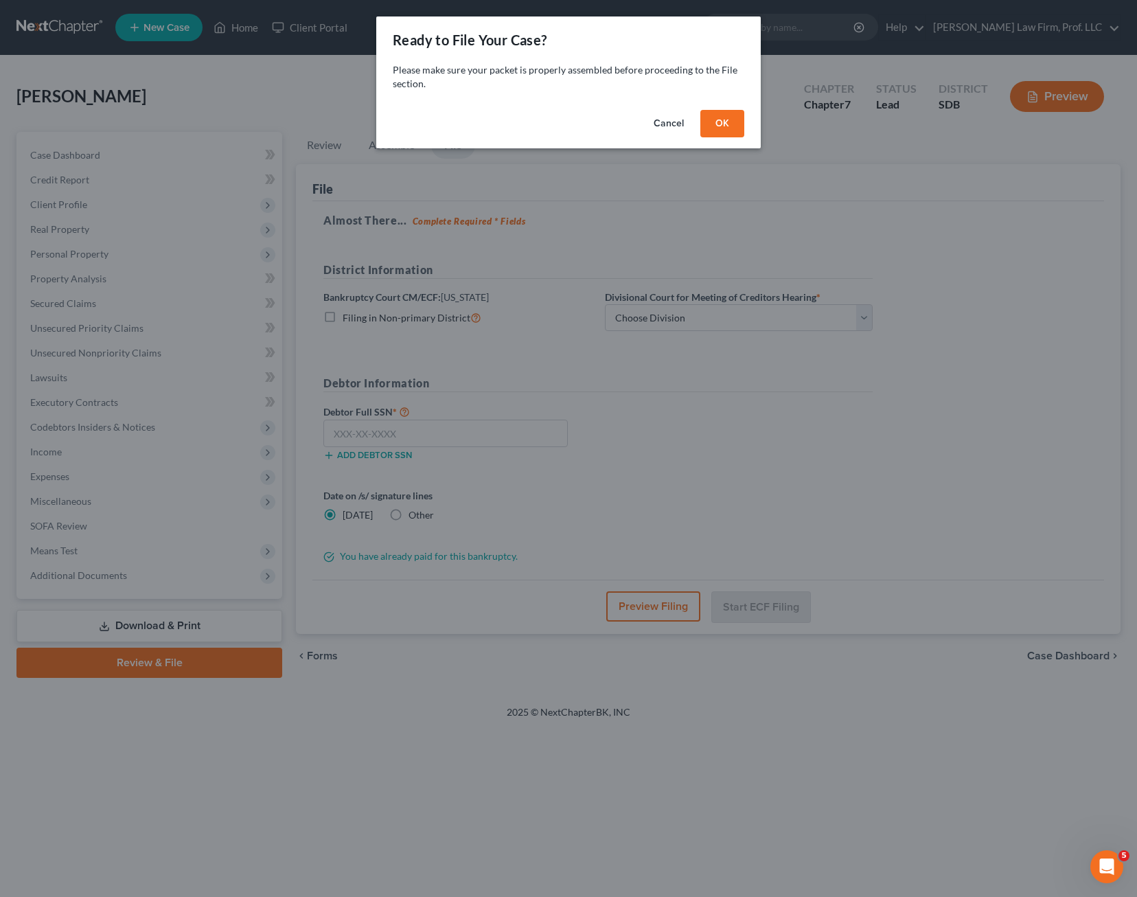
click at [712, 119] on button "OK" at bounding box center [722, 123] width 44 height 27
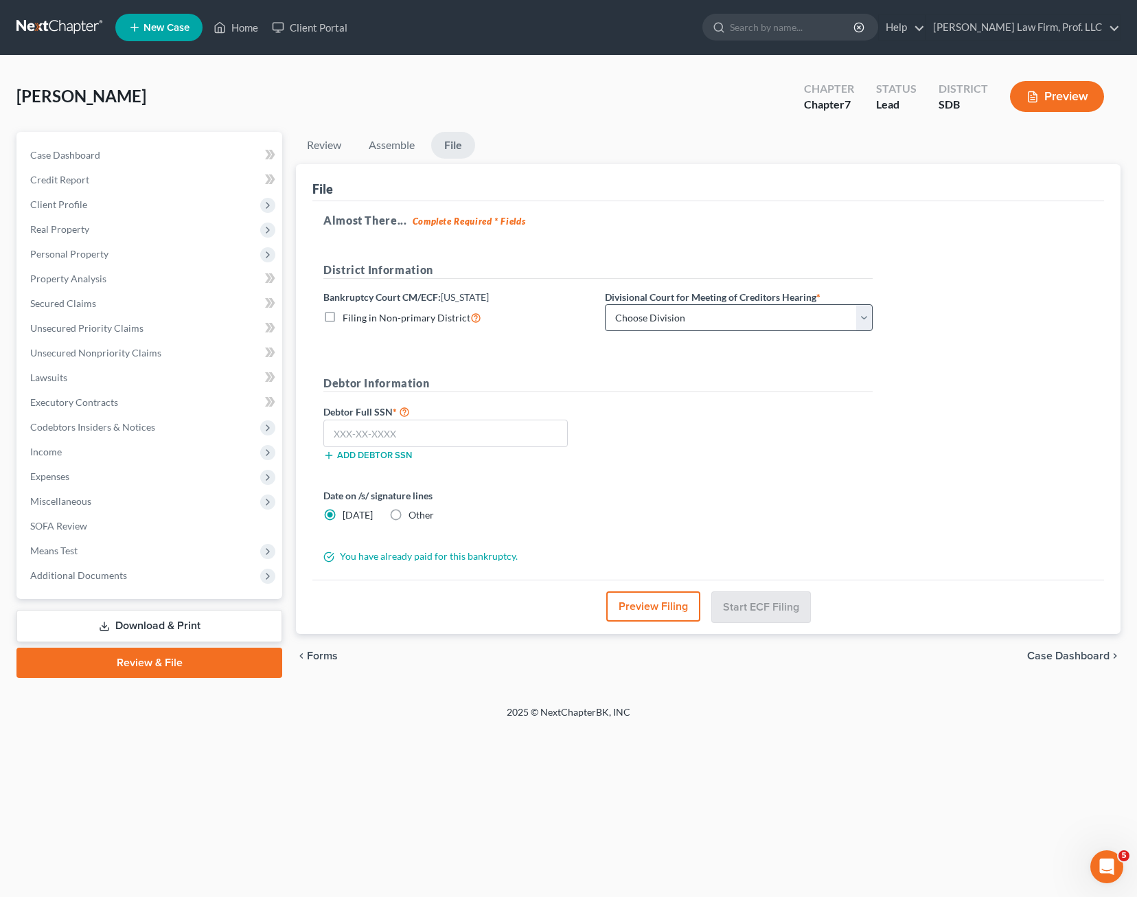
drag, startPoint x: 733, startPoint y: 301, endPoint x: 731, endPoint y: 308, distance: 7.7
click at [733, 305] on div "Divisional Court for Meeting of Creditors Hearing * Choose Division Aberdeen Pi…" at bounding box center [739, 311] width 282 height 42
click at [731, 308] on select "Choose Division [GEOGRAPHIC_DATA] [GEOGRAPHIC_DATA] [GEOGRAPHIC_DATA]" at bounding box center [739, 317] width 268 height 27
select select "0"
click at [605, 304] on select "Choose Division [GEOGRAPHIC_DATA] [GEOGRAPHIC_DATA] [GEOGRAPHIC_DATA]" at bounding box center [739, 317] width 268 height 27
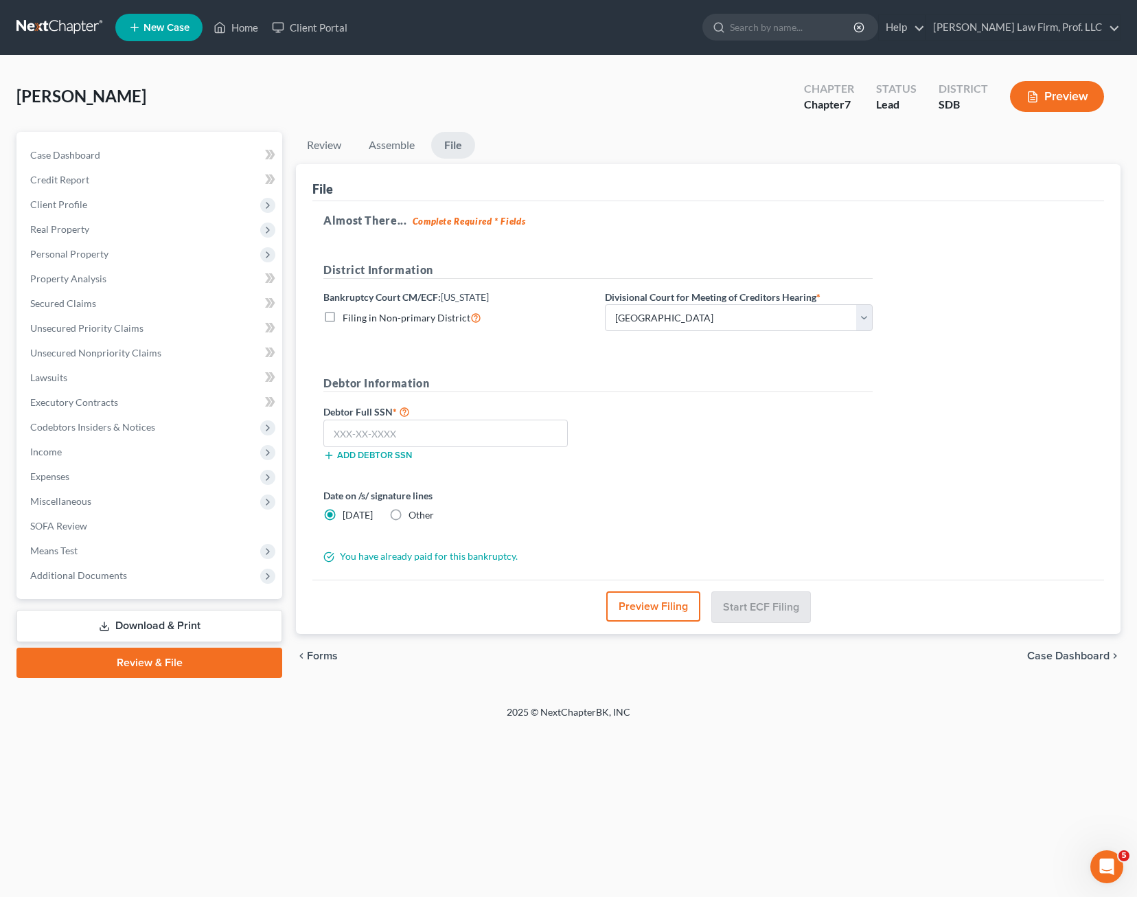
click at [861, 479] on form "District Information Bankruptcy Court CM/ECF: [US_STATE] Filing in Non-primary …" at bounding box center [597, 413] width 549 height 302
click at [446, 431] on input "text" at bounding box center [445, 433] width 244 height 27
type input "503-31-8910"
click at [786, 608] on button "Start ECF Filing" at bounding box center [761, 606] width 98 height 30
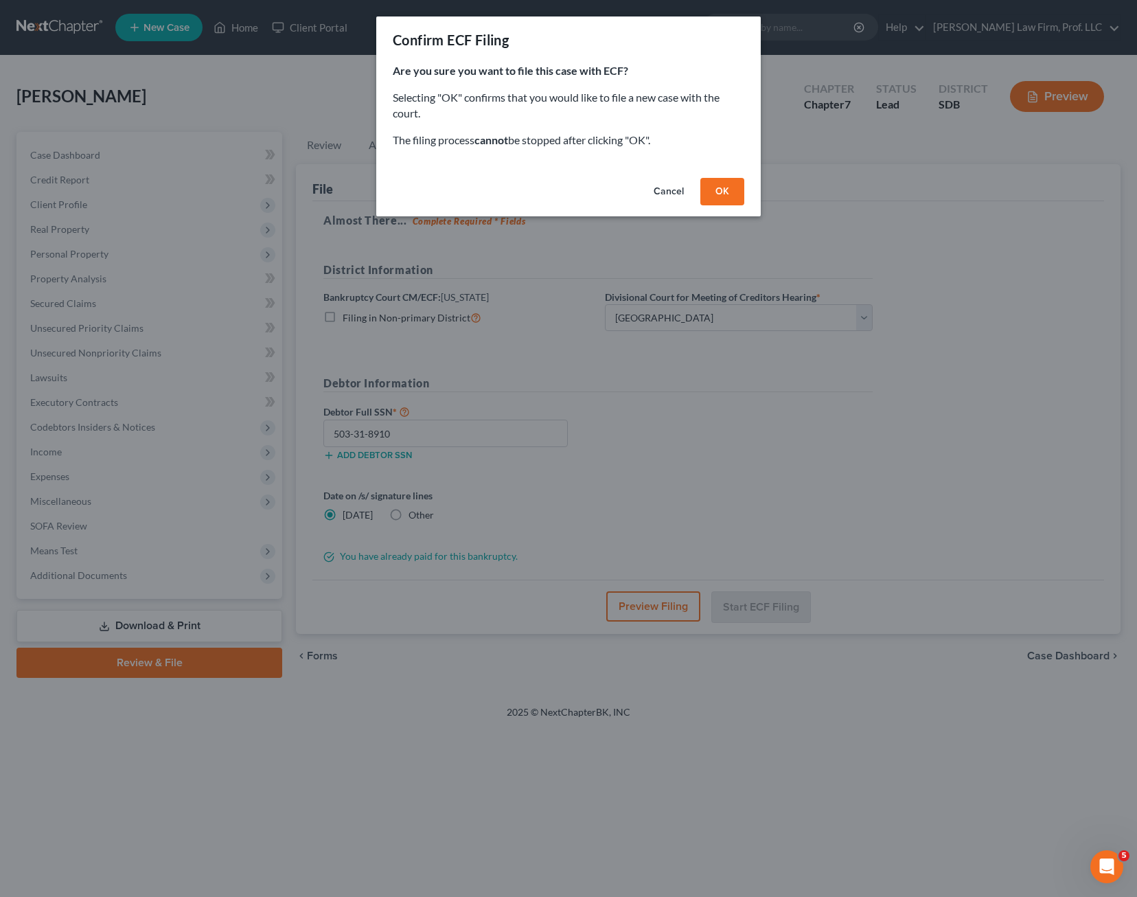
click at [710, 194] on button "OK" at bounding box center [722, 191] width 44 height 27
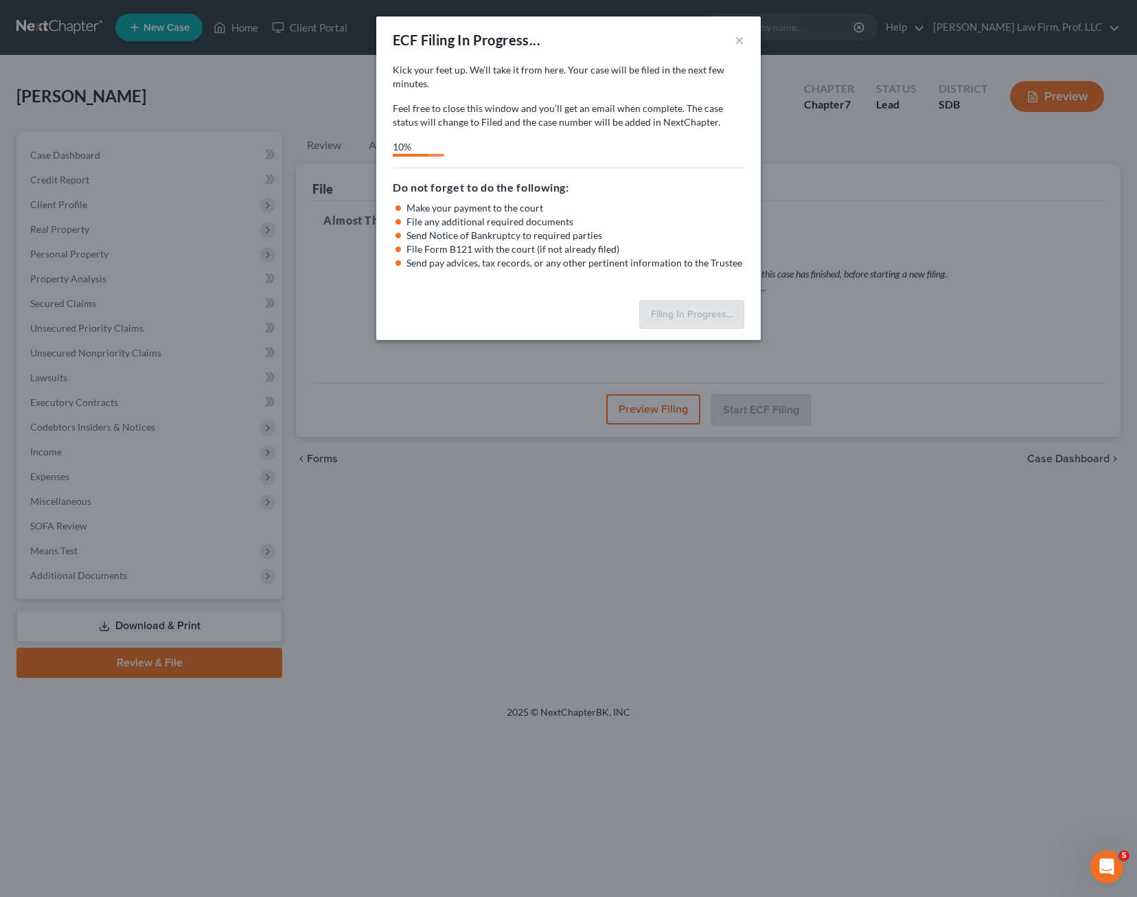
select select "0"
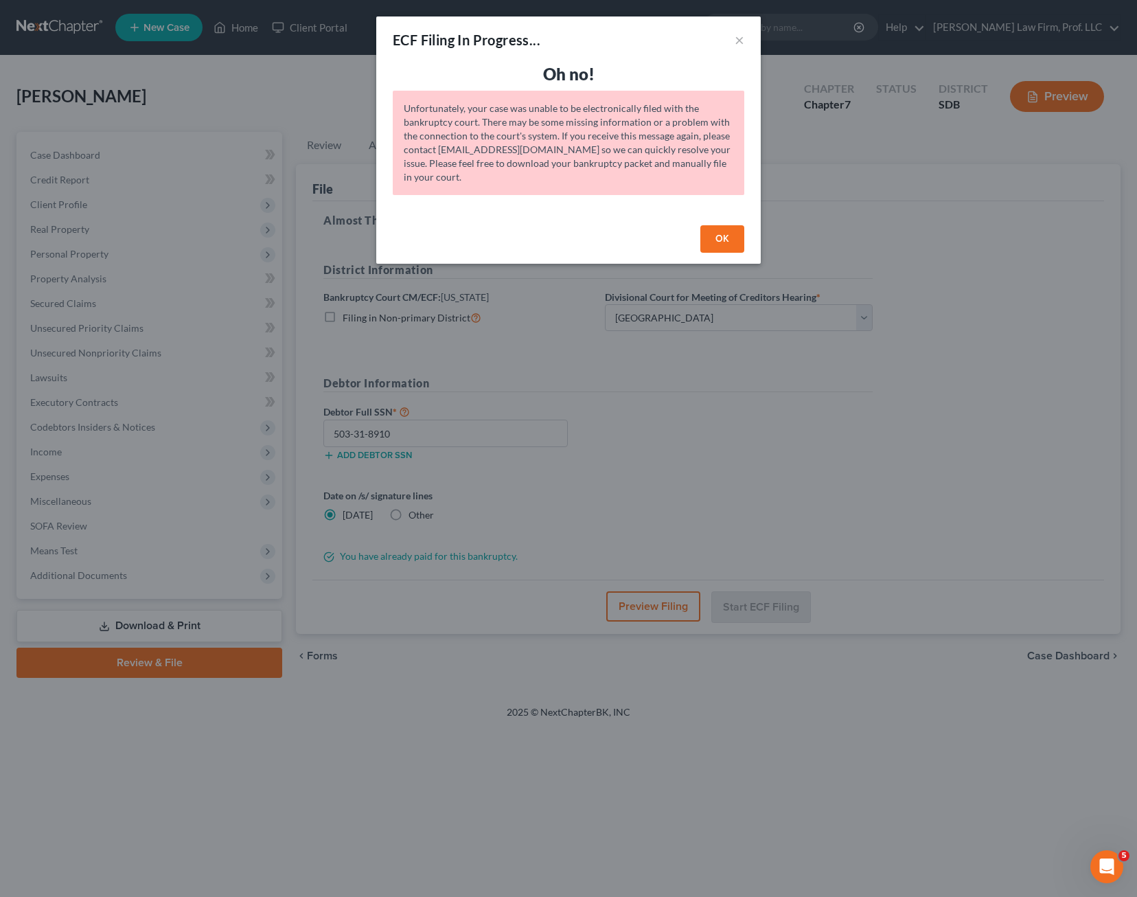
click at [663, 150] on div "Unfortunately, your case was unable to be electronically filed with the bankrup…" at bounding box center [569, 143] width 352 height 104
click at [720, 240] on button "OK" at bounding box center [722, 238] width 44 height 27
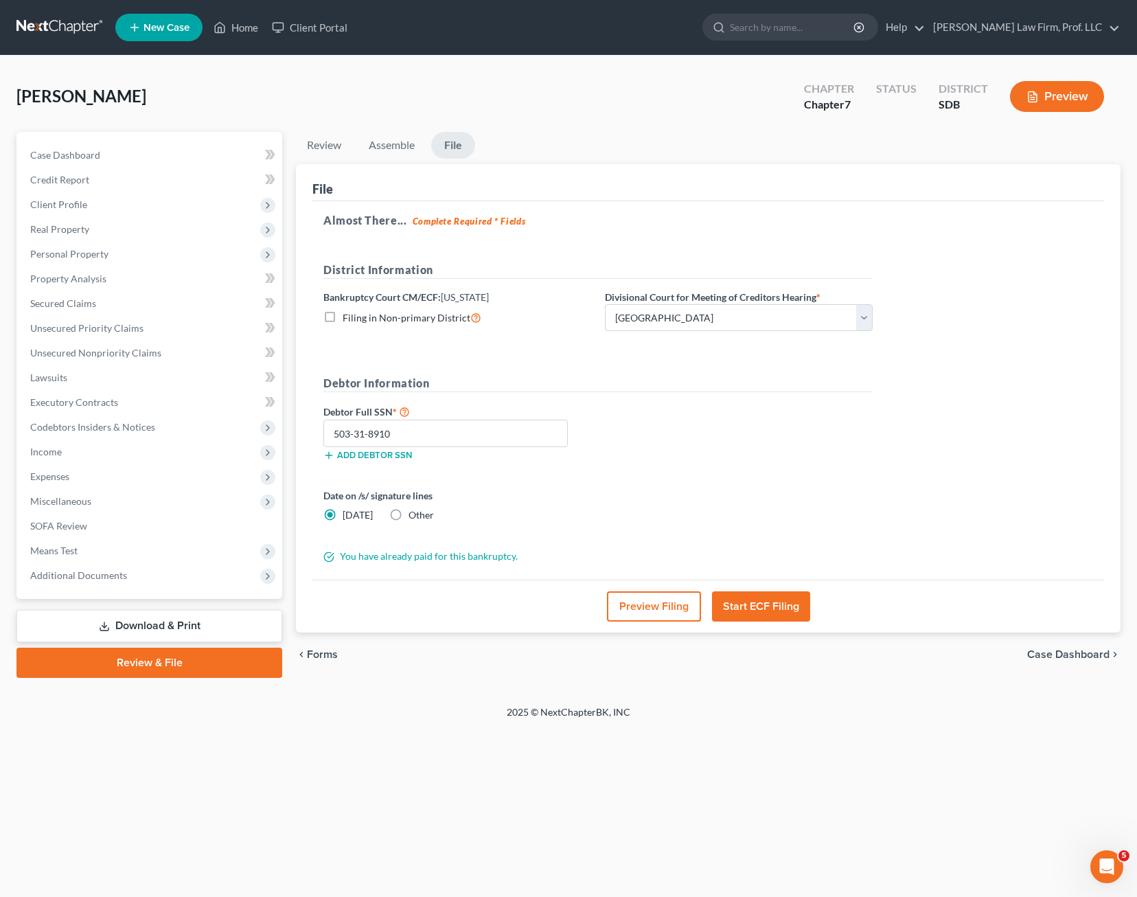
click at [723, 445] on div "Debtor Full SSN * 503-31-8910 Add debtor SSN" at bounding box center [598, 437] width 563 height 69
drag, startPoint x: 751, startPoint y: 399, endPoint x: 717, endPoint y: 391, distance: 35.2
click at [754, 396] on div "Debtor Information Debtor Full SSN * 503-31-8910 Add debtor SSN" at bounding box center [598, 423] width 563 height 97
click at [124, 152] on link "Case Dashboard" at bounding box center [150, 155] width 263 height 25
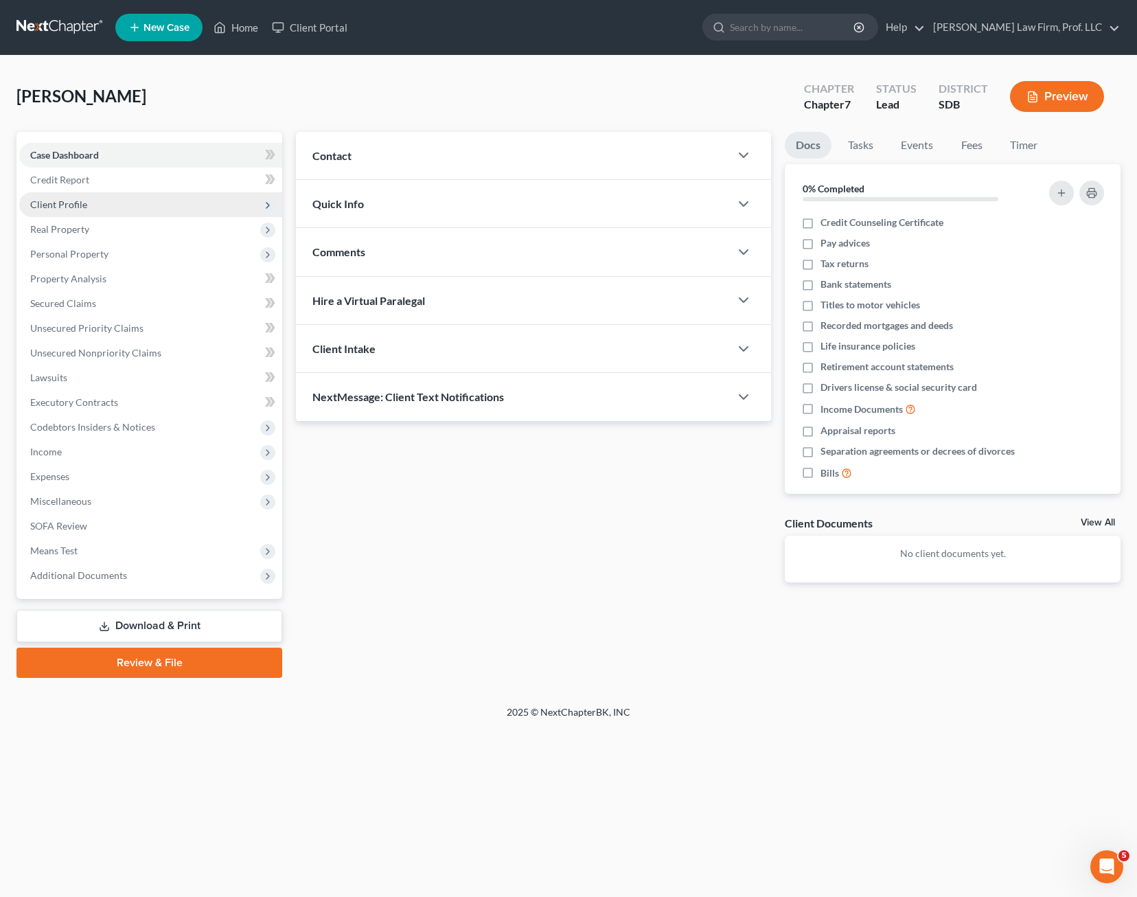
click at [79, 202] on span "Client Profile" at bounding box center [58, 204] width 57 height 12
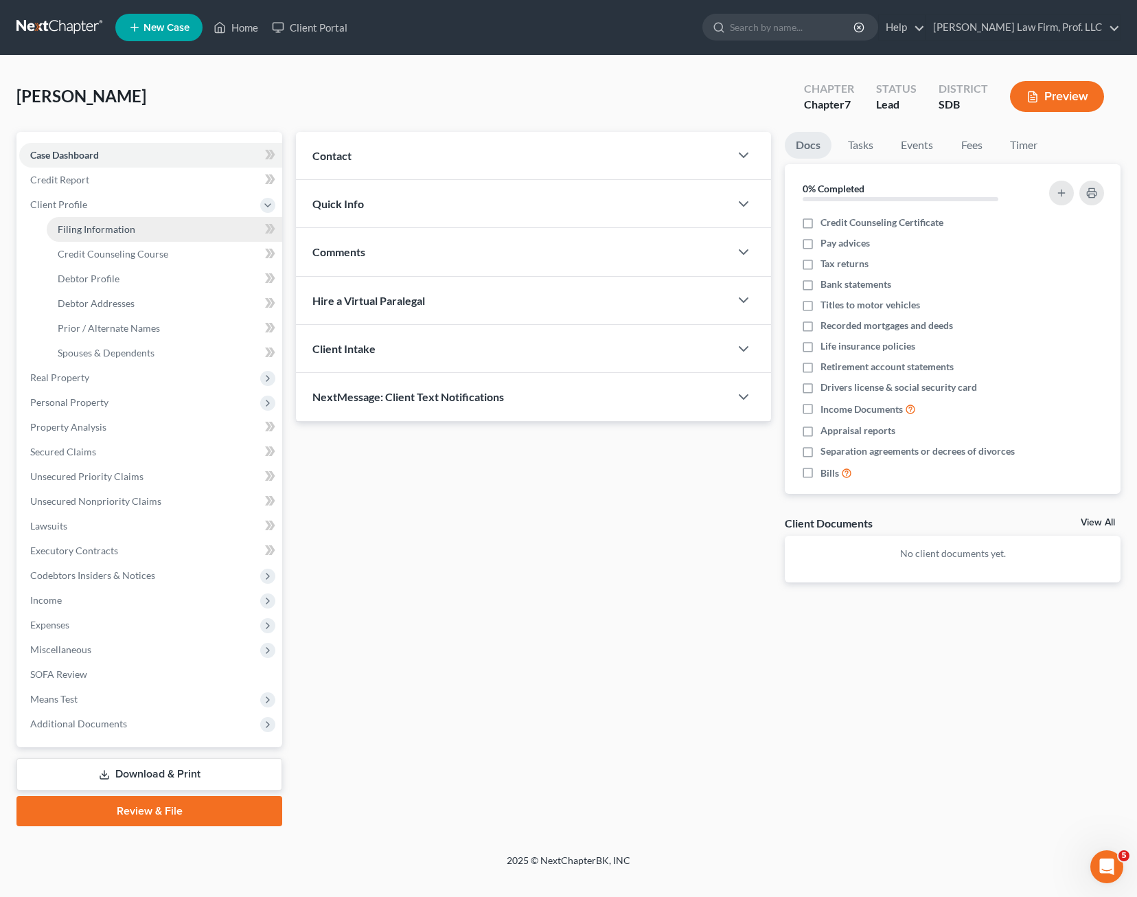
drag, startPoint x: 100, startPoint y: 229, endPoint x: 119, endPoint y: 238, distance: 21.6
click at [100, 230] on span "Filing Information" at bounding box center [97, 229] width 78 height 12
select select "2"
select select "0"
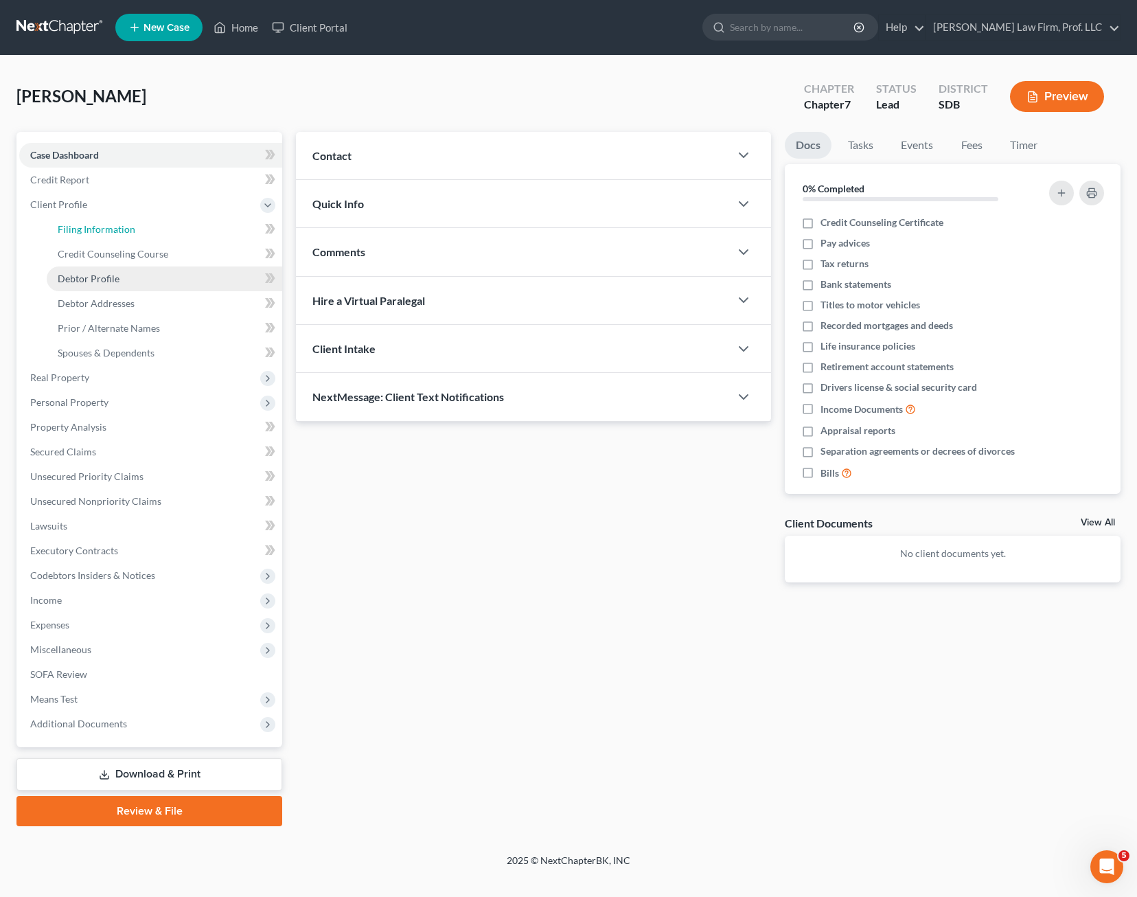
select select "43"
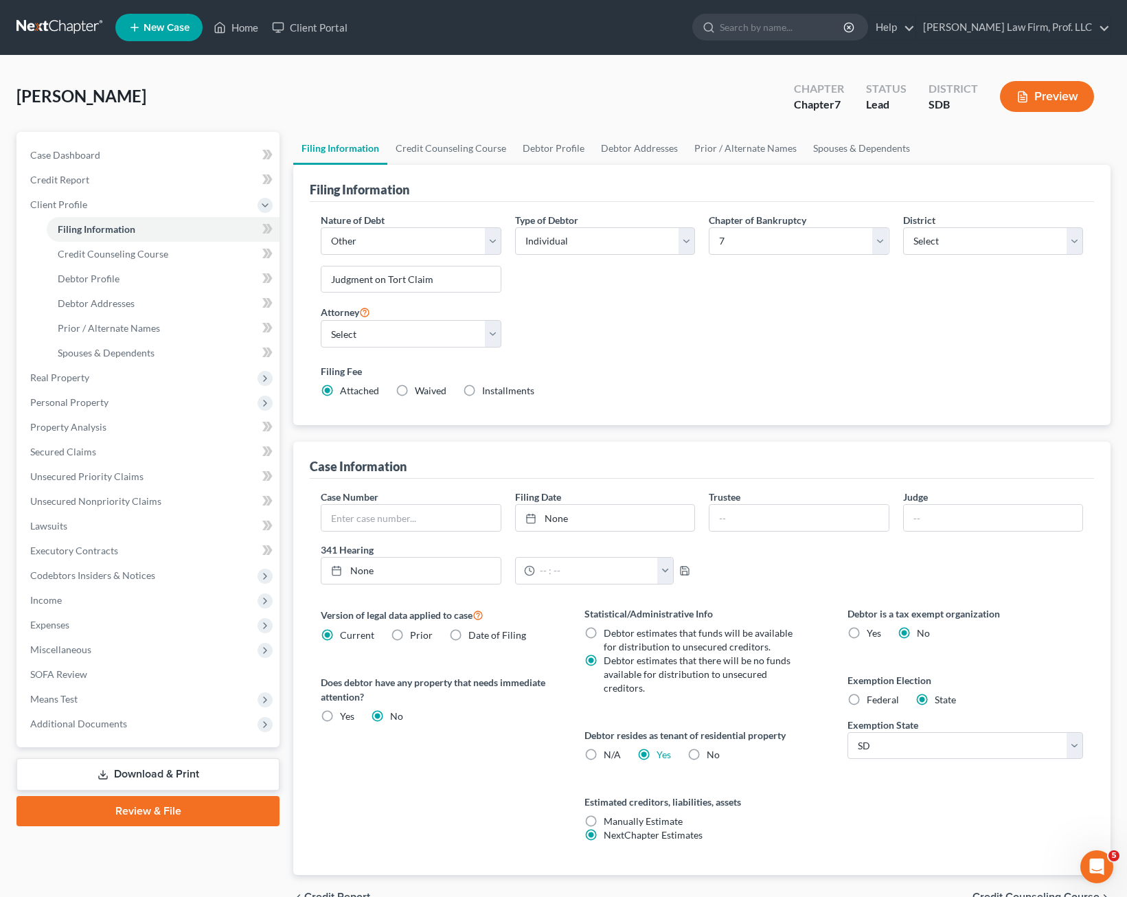
click at [630, 301] on div "Type of Debtor Select Individual Joint" at bounding box center [605, 258] width 194 height 91
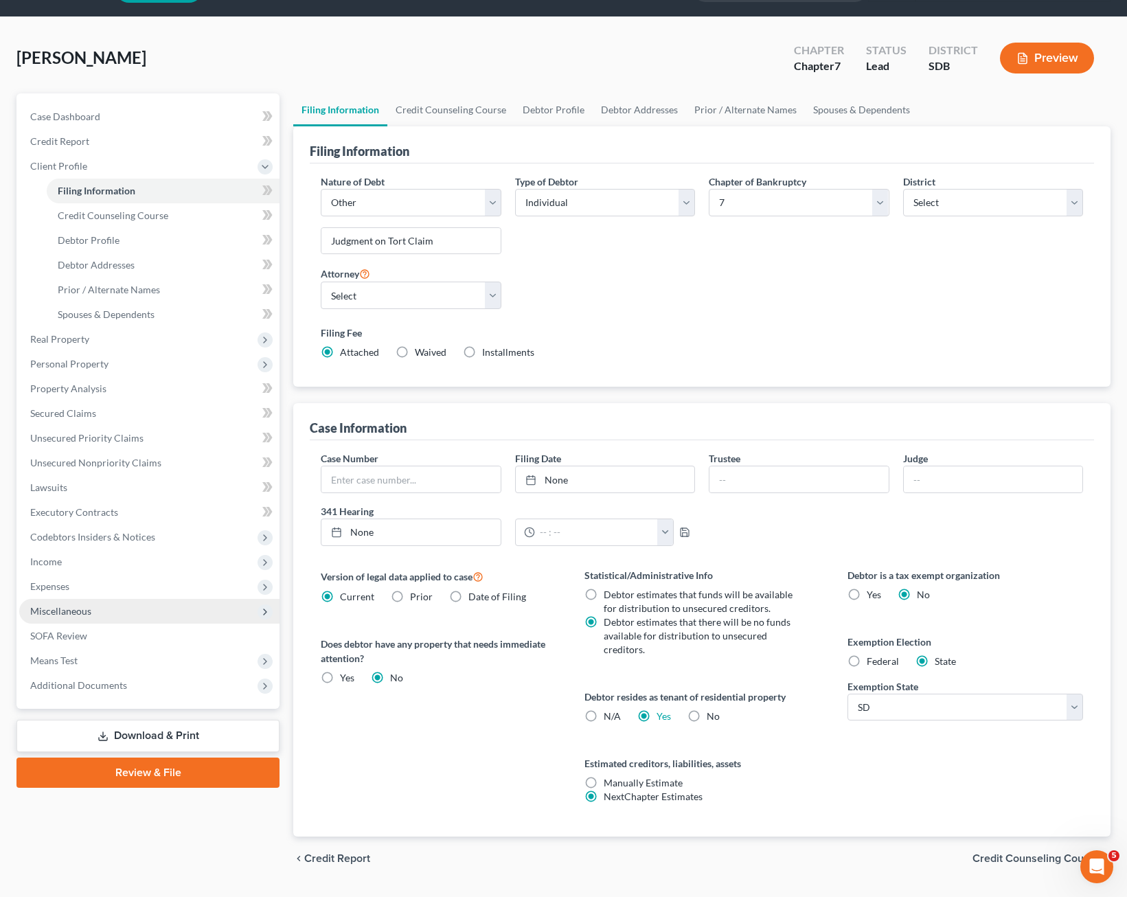
scroll to position [74, 0]
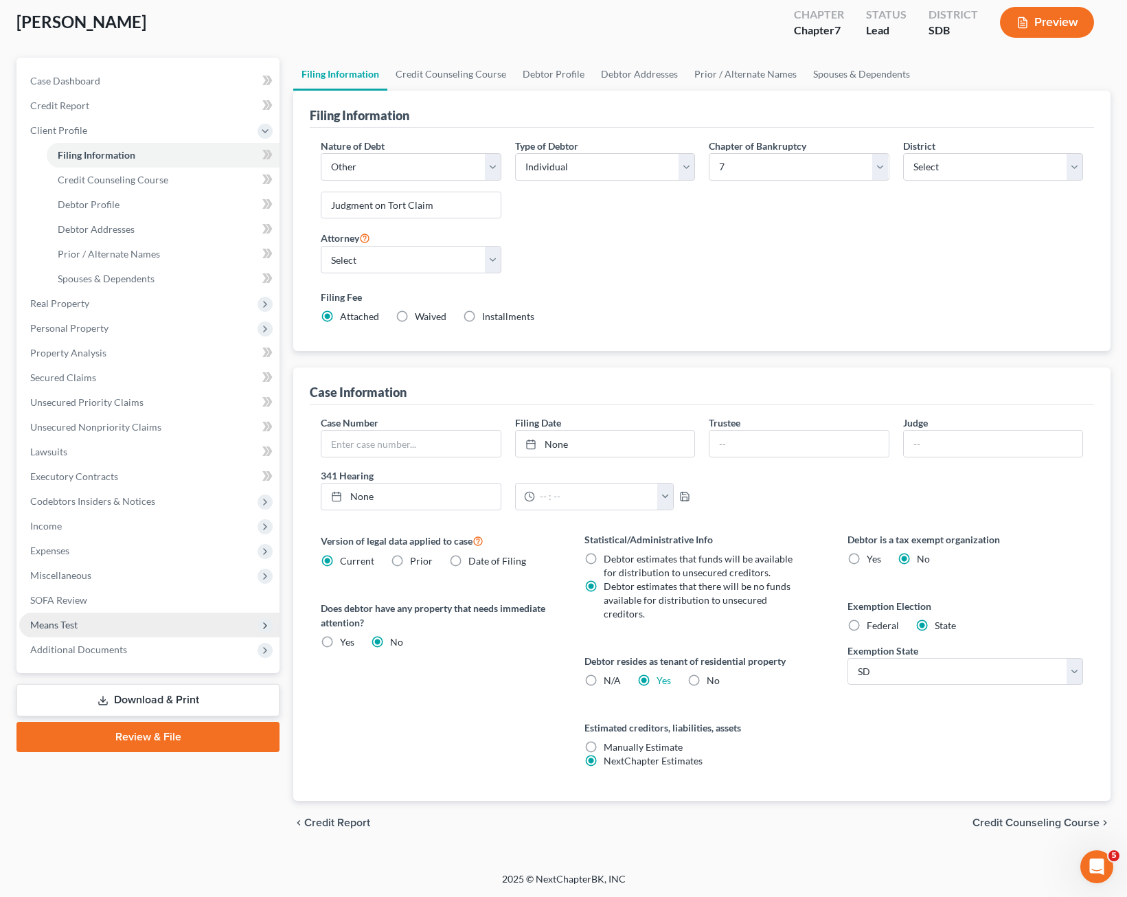
click at [68, 633] on span "Means Test" at bounding box center [149, 625] width 260 height 25
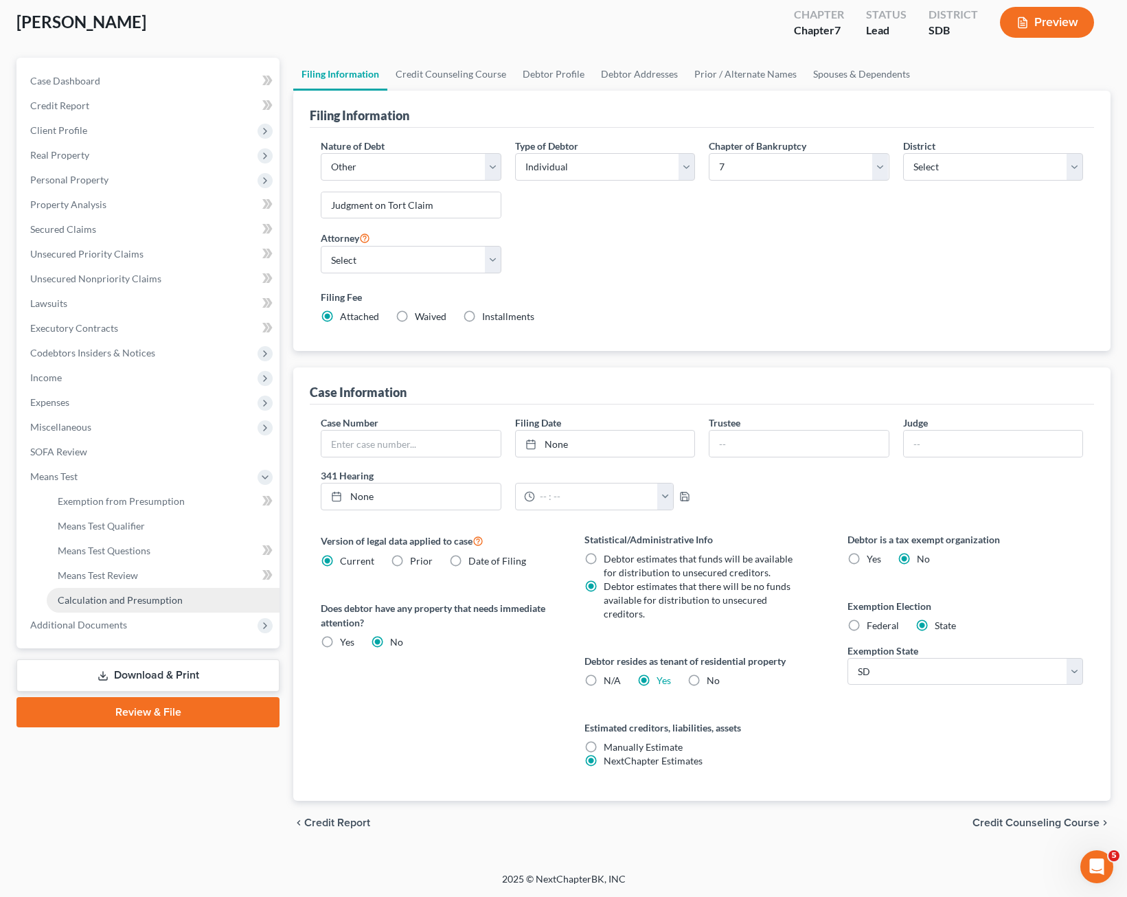
click at [113, 600] on span "Calculation and Presumption" at bounding box center [120, 600] width 125 height 12
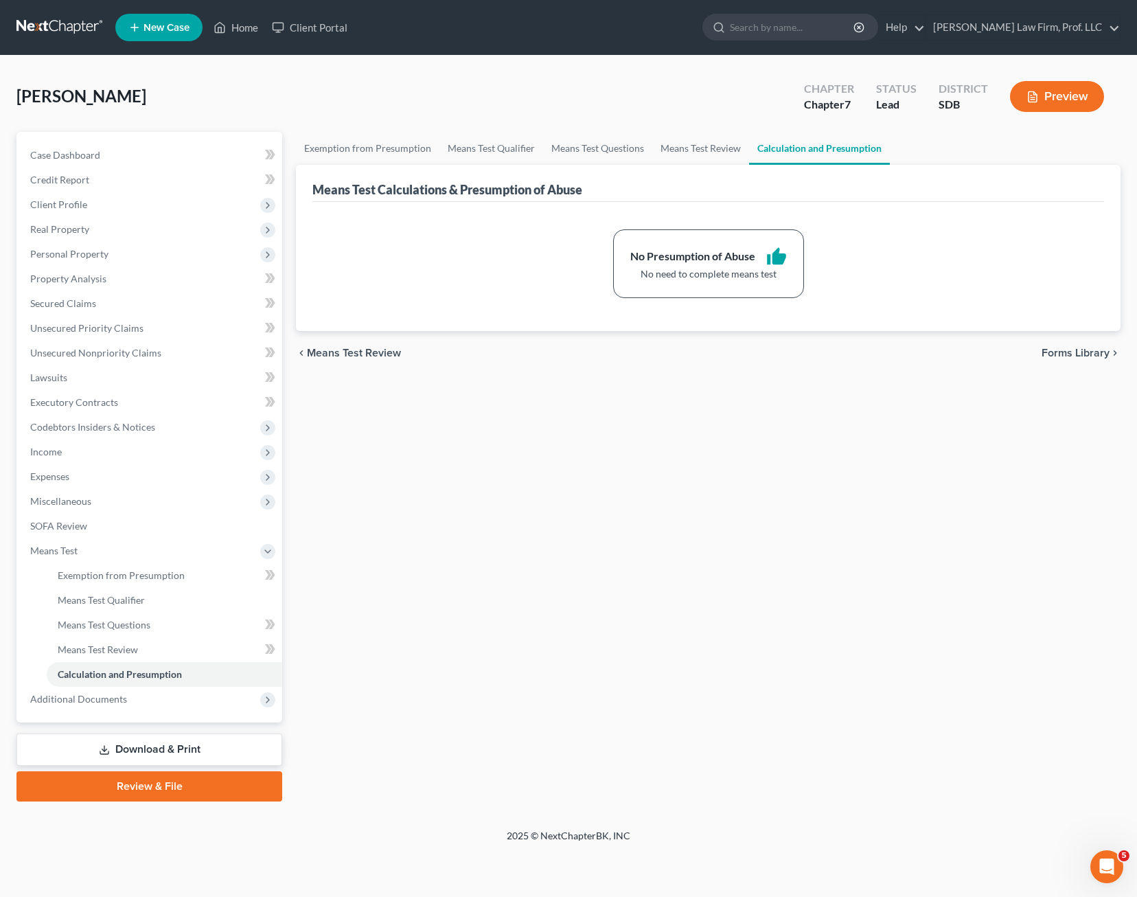
click at [168, 791] on link "Review & File" at bounding box center [149, 786] width 266 height 30
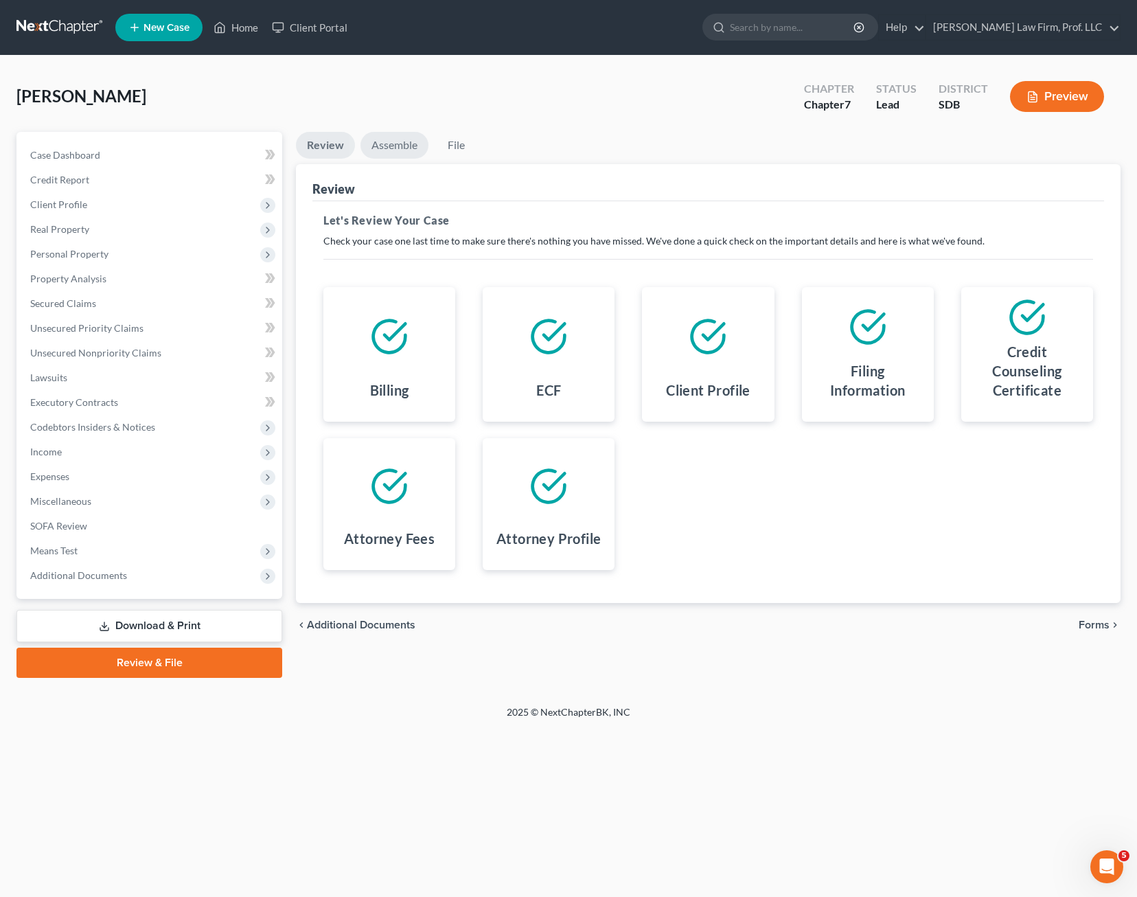
click at [390, 154] on link "Assemble" at bounding box center [395, 145] width 68 height 27
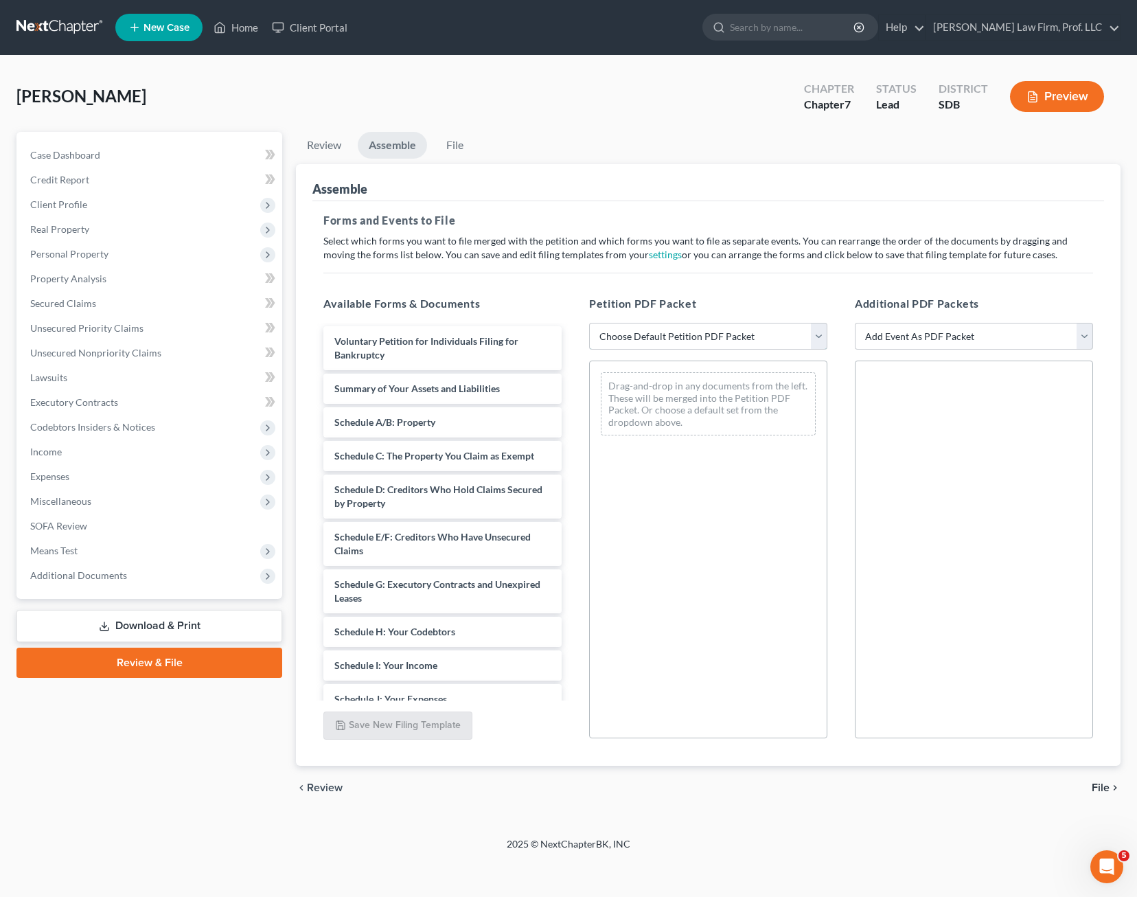
click at [687, 332] on select "Choose Default Petition PDF Packet Emergency Filing (Voluntary Petition and Cre…" at bounding box center [708, 336] width 238 height 27
select select "1"
click at [589, 323] on select "Choose Default Petition PDF Packet Emergency Filing (Voluntary Petition and Cre…" at bounding box center [708, 336] width 238 height 27
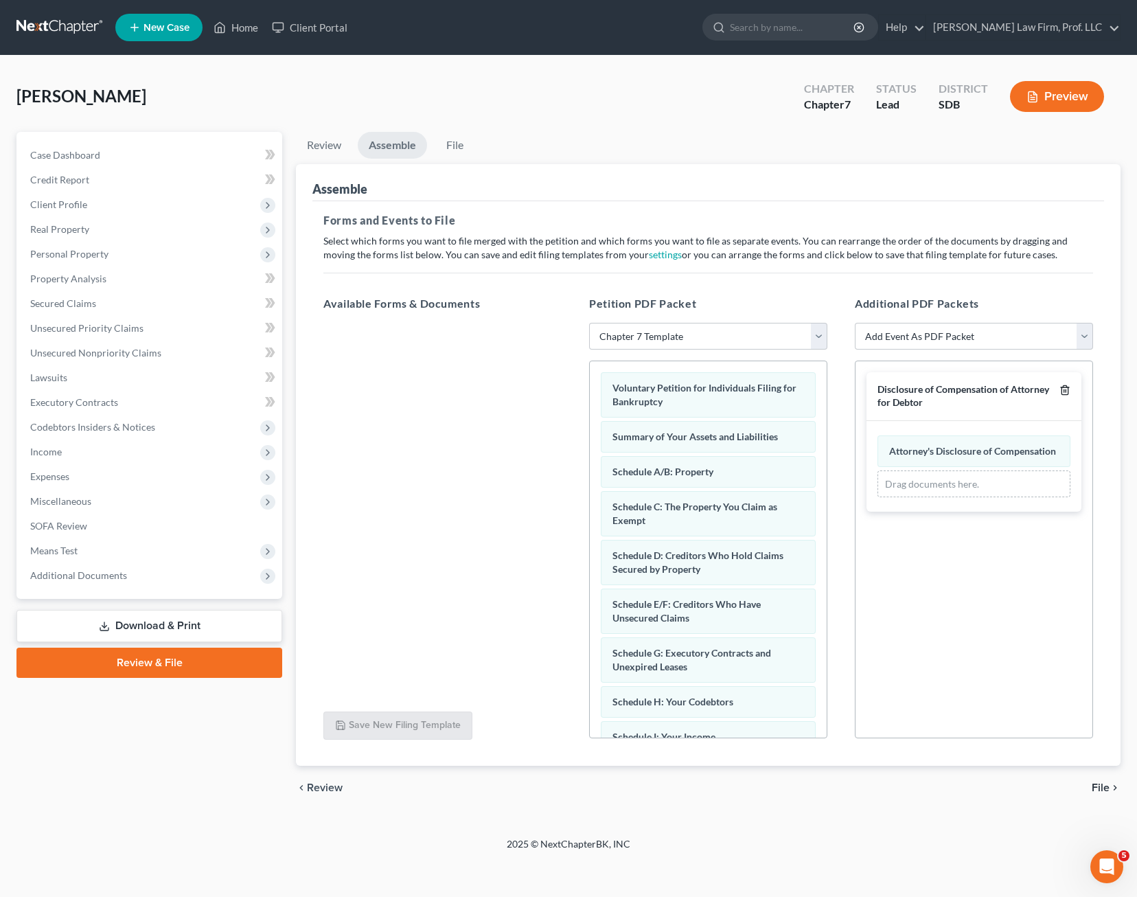
click at [1067, 387] on icon "button" at bounding box center [1065, 390] width 11 height 11
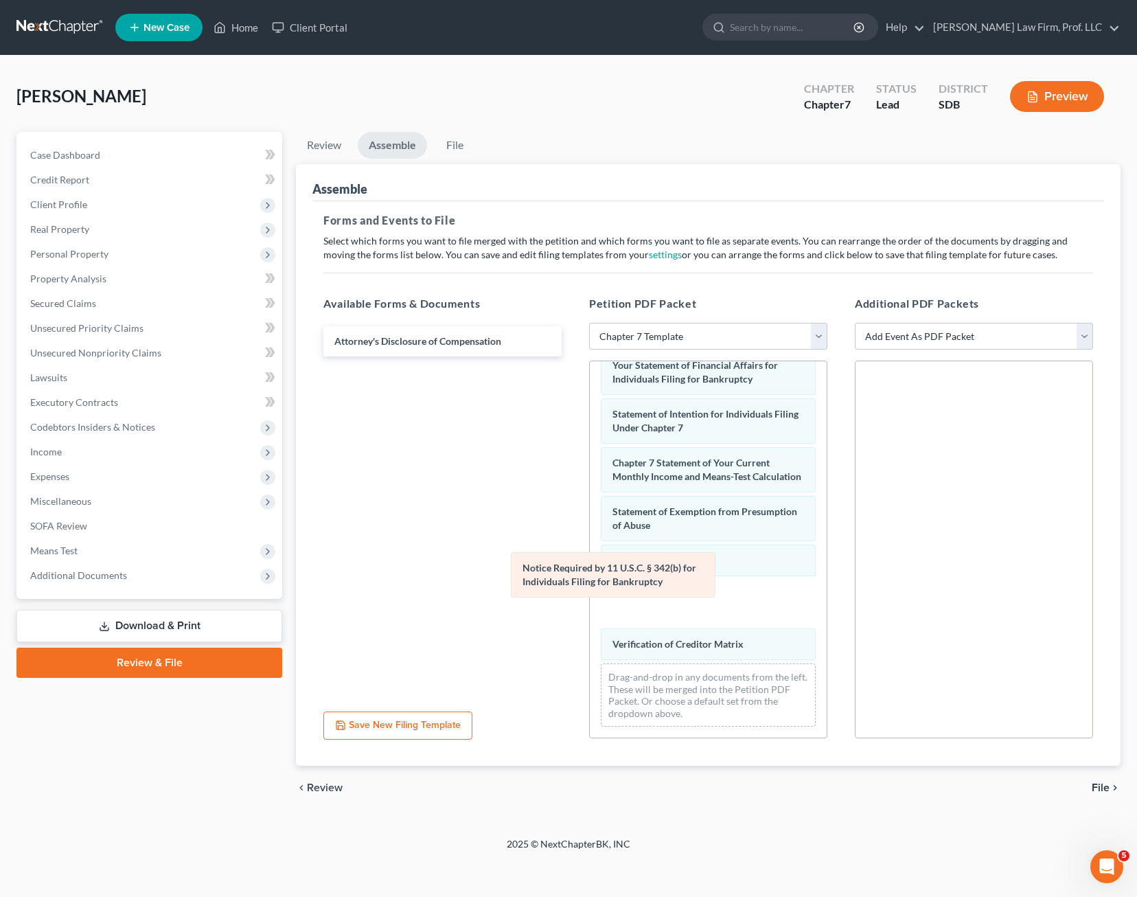
scroll to position [455, 0]
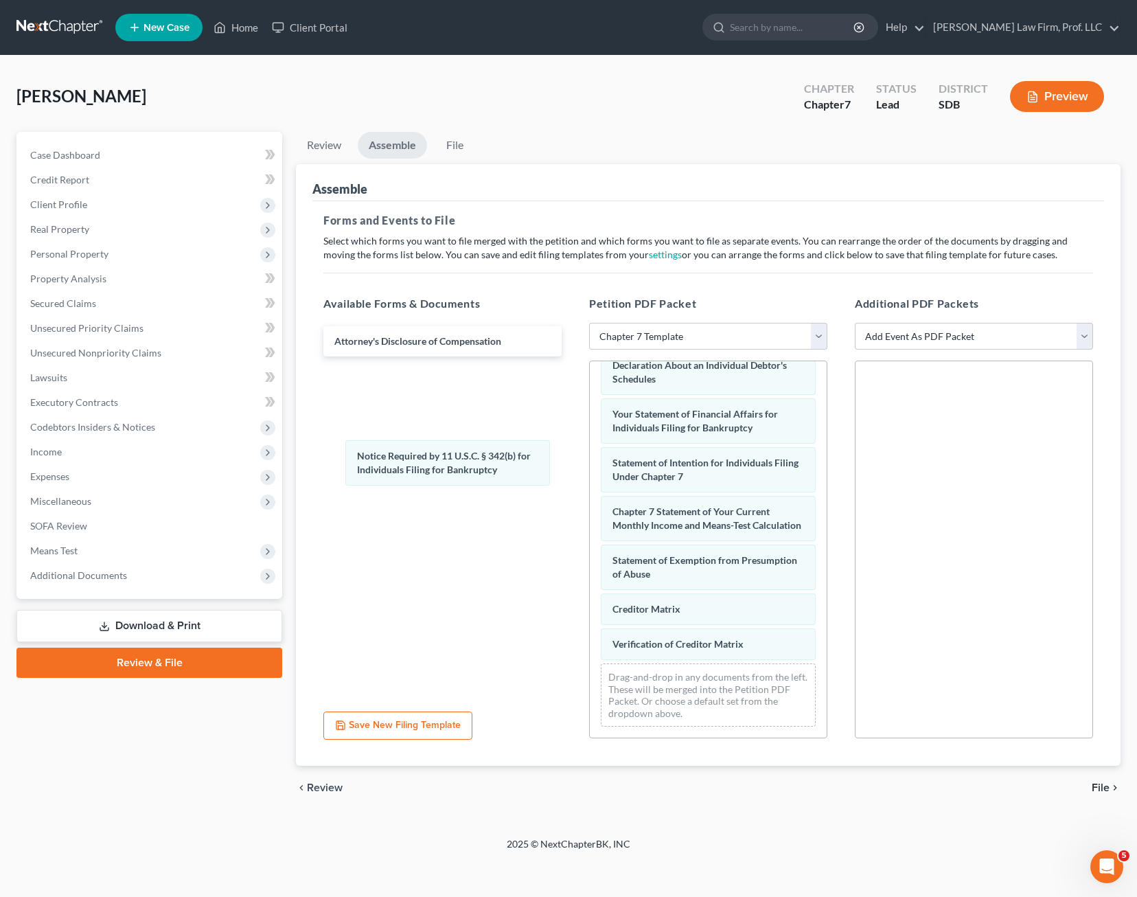
drag, startPoint x: 682, startPoint y: 637, endPoint x: 462, endPoint y: 488, distance: 265.9
click at [590, 456] on div "Notice Required by 11 U.S.C. § 342(b) for Individuals Filing for Bankruptcy Vol…" at bounding box center [708, 329] width 237 height 818
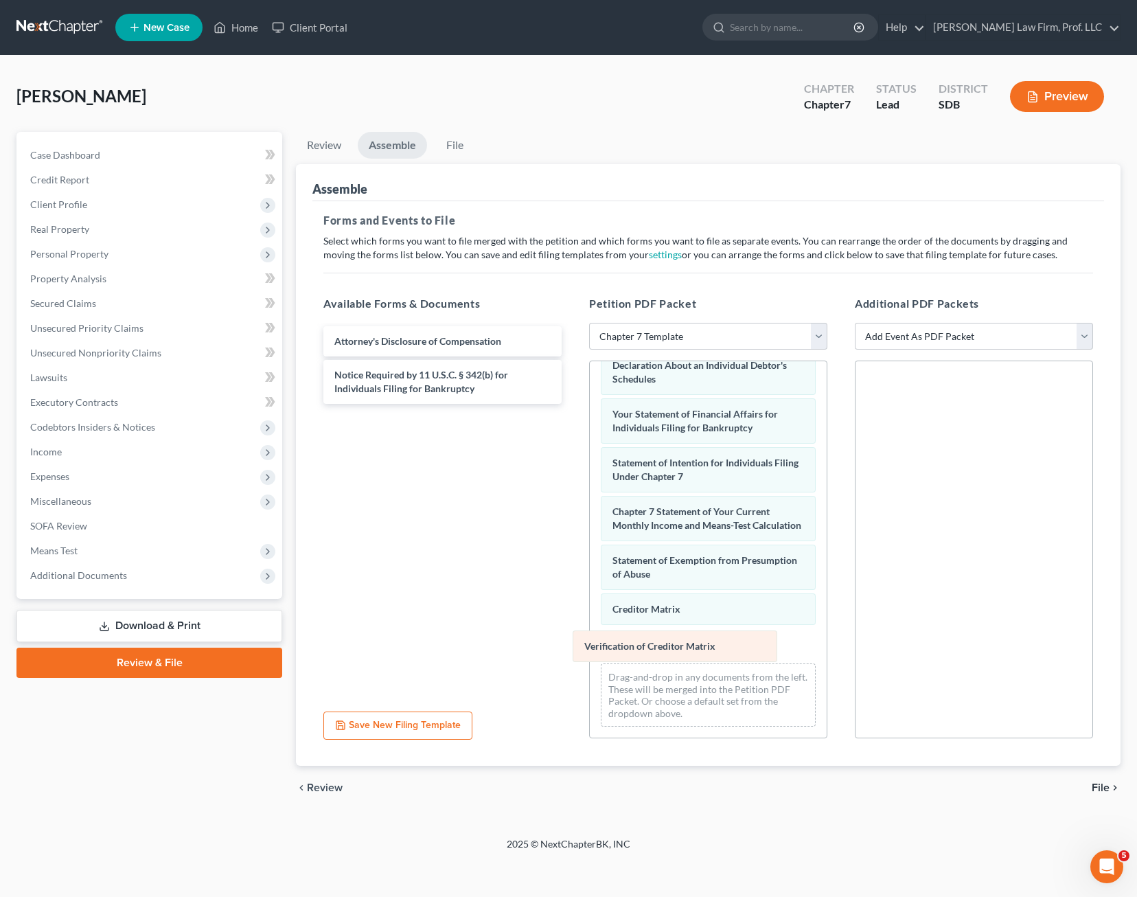
scroll to position [420, 0]
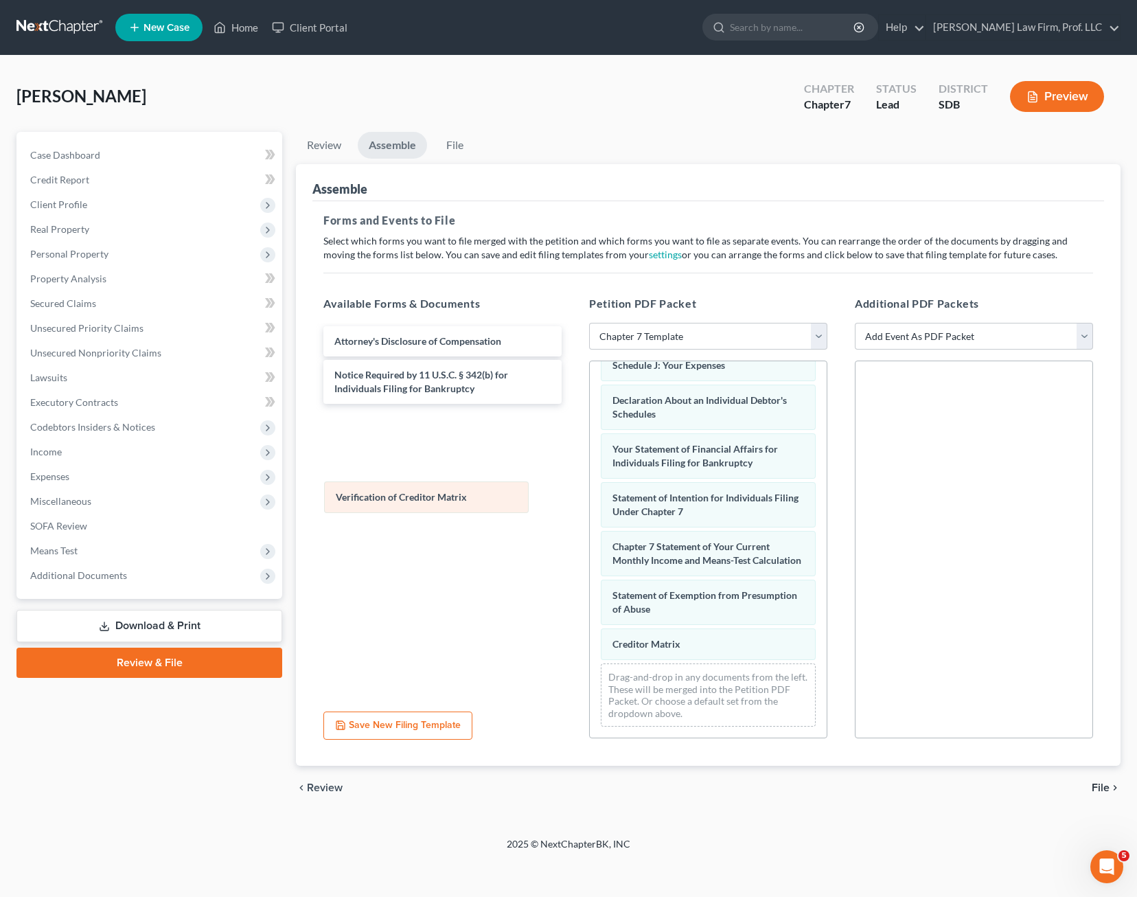
drag, startPoint x: 694, startPoint y: 644, endPoint x: 411, endPoint y: 488, distance: 323.0
click at [590, 489] on div "Verification of Creditor Matrix Voluntary Petition for Individuals Filing for B…" at bounding box center [708, 346] width 237 height 783
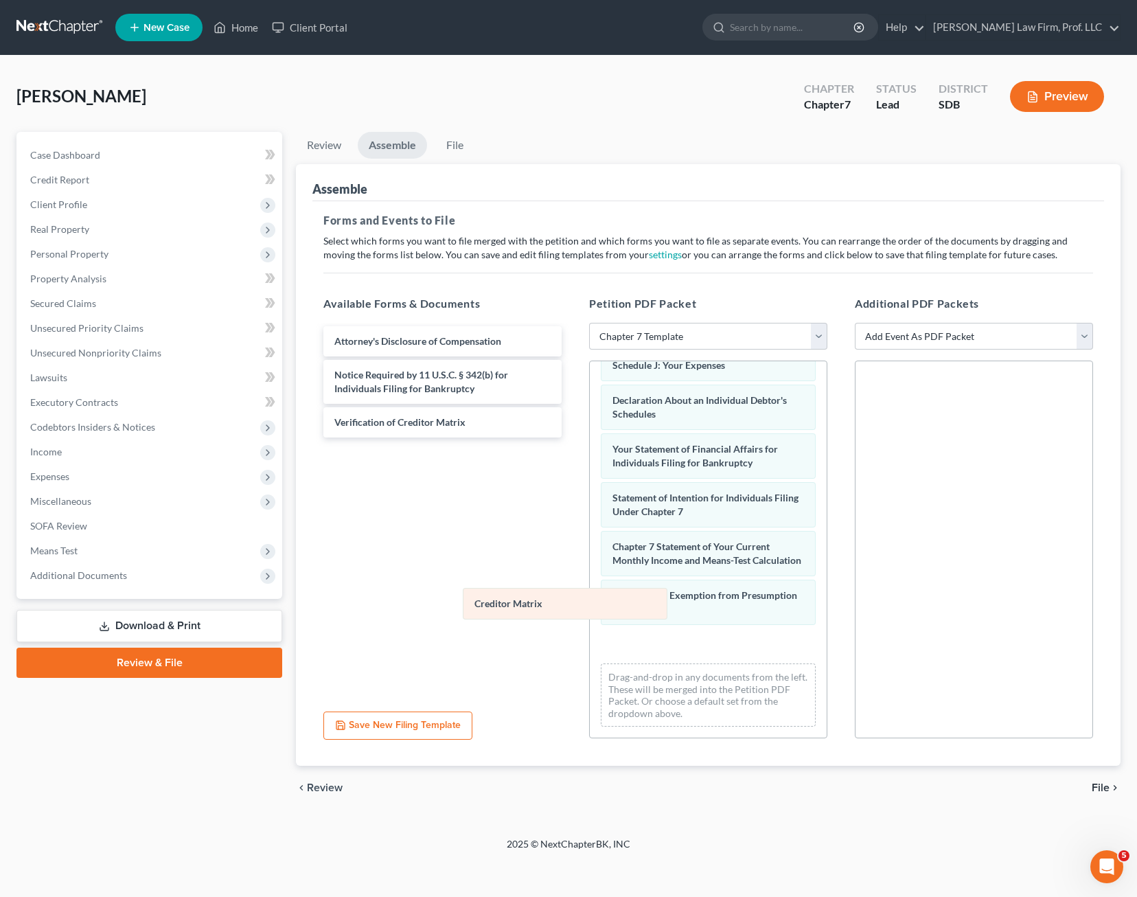
scroll to position [385, 0]
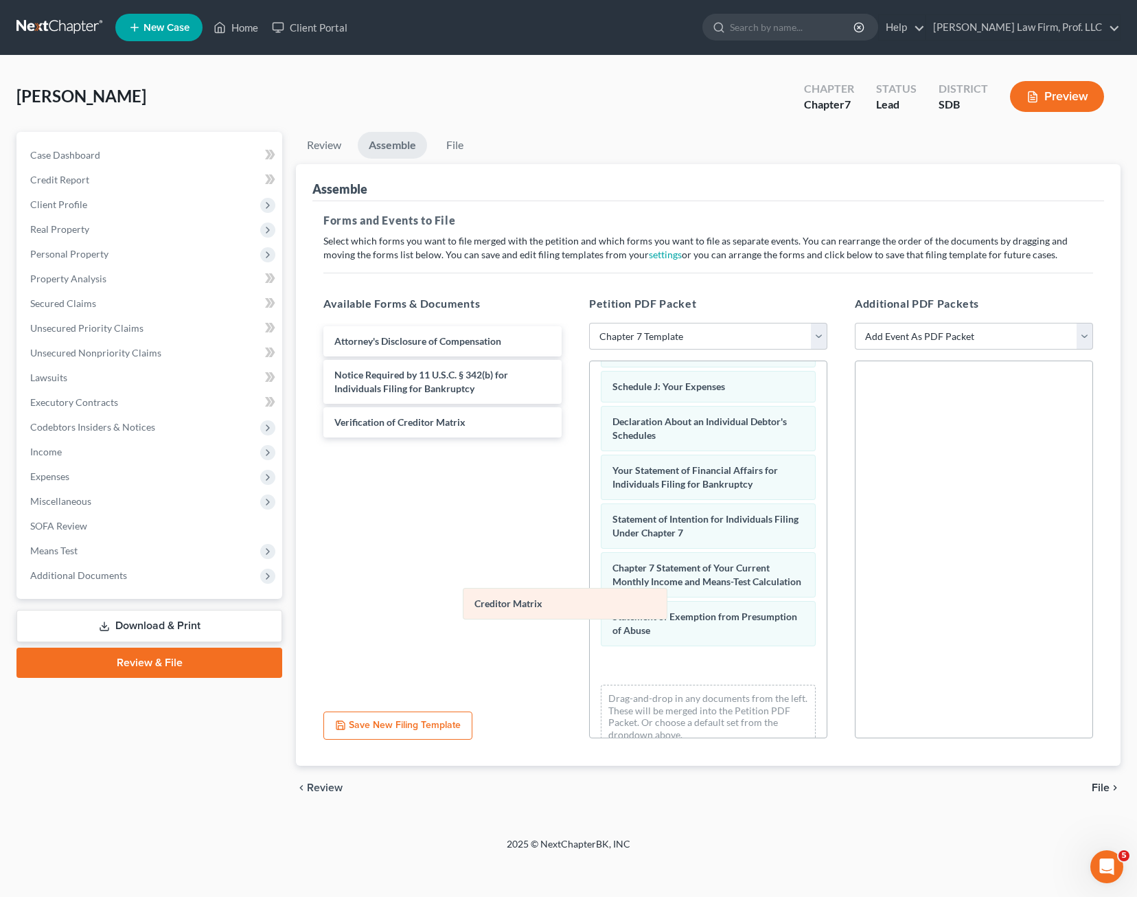
drag, startPoint x: 650, startPoint y: 646, endPoint x: 349, endPoint y: 488, distance: 340.0
click at [590, 488] on div "Creditor Matrix Voluntary Petition for Individuals Filing for Bankruptcy Summar…" at bounding box center [708, 367] width 237 height 783
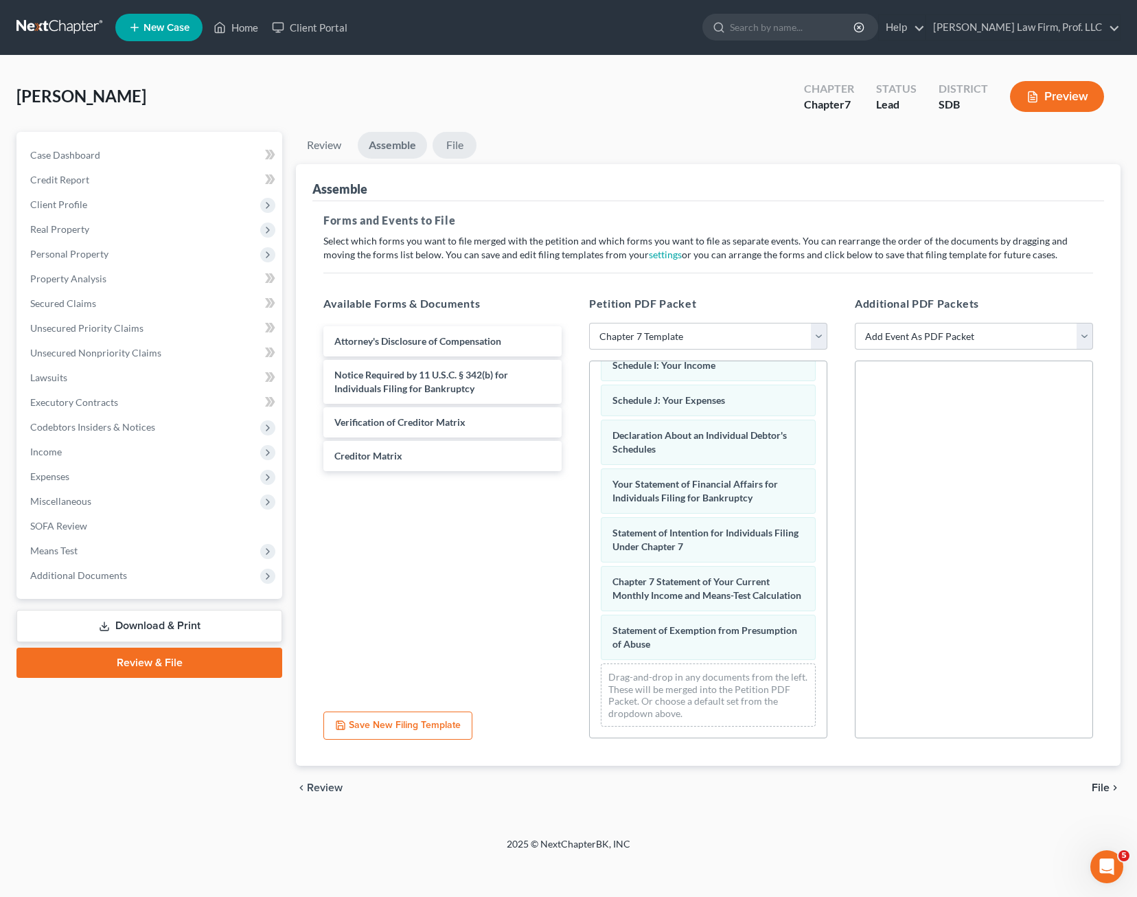
click at [456, 144] on link "File" at bounding box center [455, 145] width 44 height 27
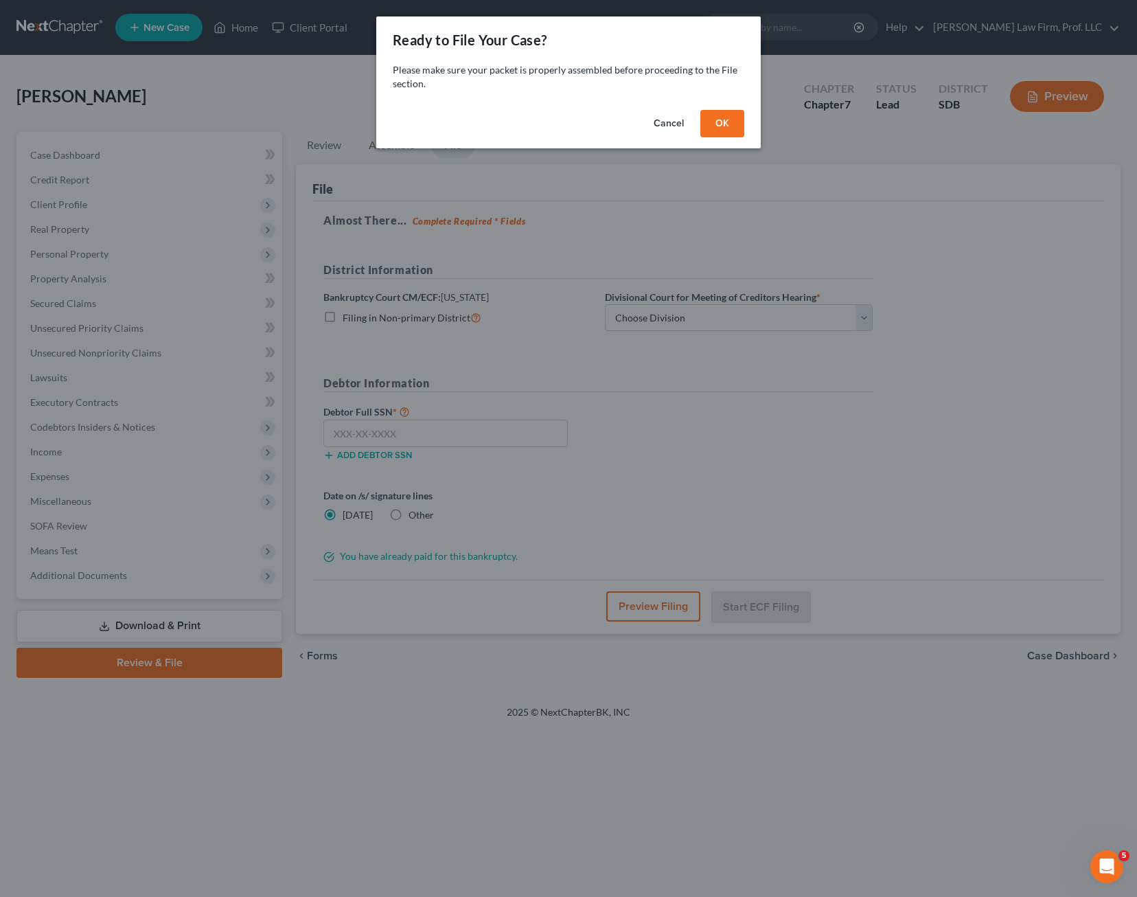
drag, startPoint x: 723, startPoint y: 119, endPoint x: 714, endPoint y: 144, distance: 26.5
click at [724, 119] on button "OK" at bounding box center [722, 123] width 44 height 27
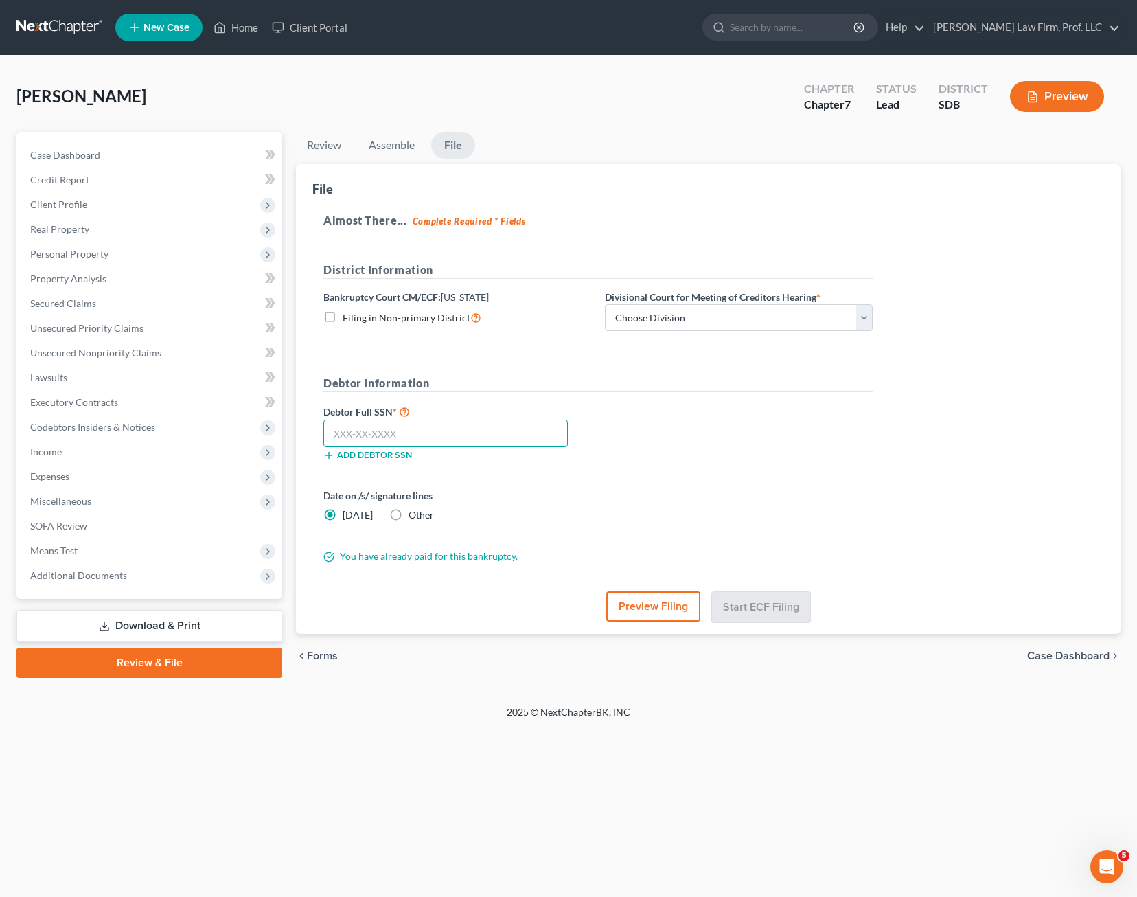
click at [422, 429] on input "text" at bounding box center [445, 433] width 244 height 27
type input "503-31-8910"
click at [805, 519] on div "Date on /s/ signature lines [DATE] Other" at bounding box center [598, 510] width 563 height 45
click at [694, 321] on select "Choose Division [GEOGRAPHIC_DATA] [GEOGRAPHIC_DATA] [GEOGRAPHIC_DATA]" at bounding box center [739, 317] width 268 height 27
select select "0"
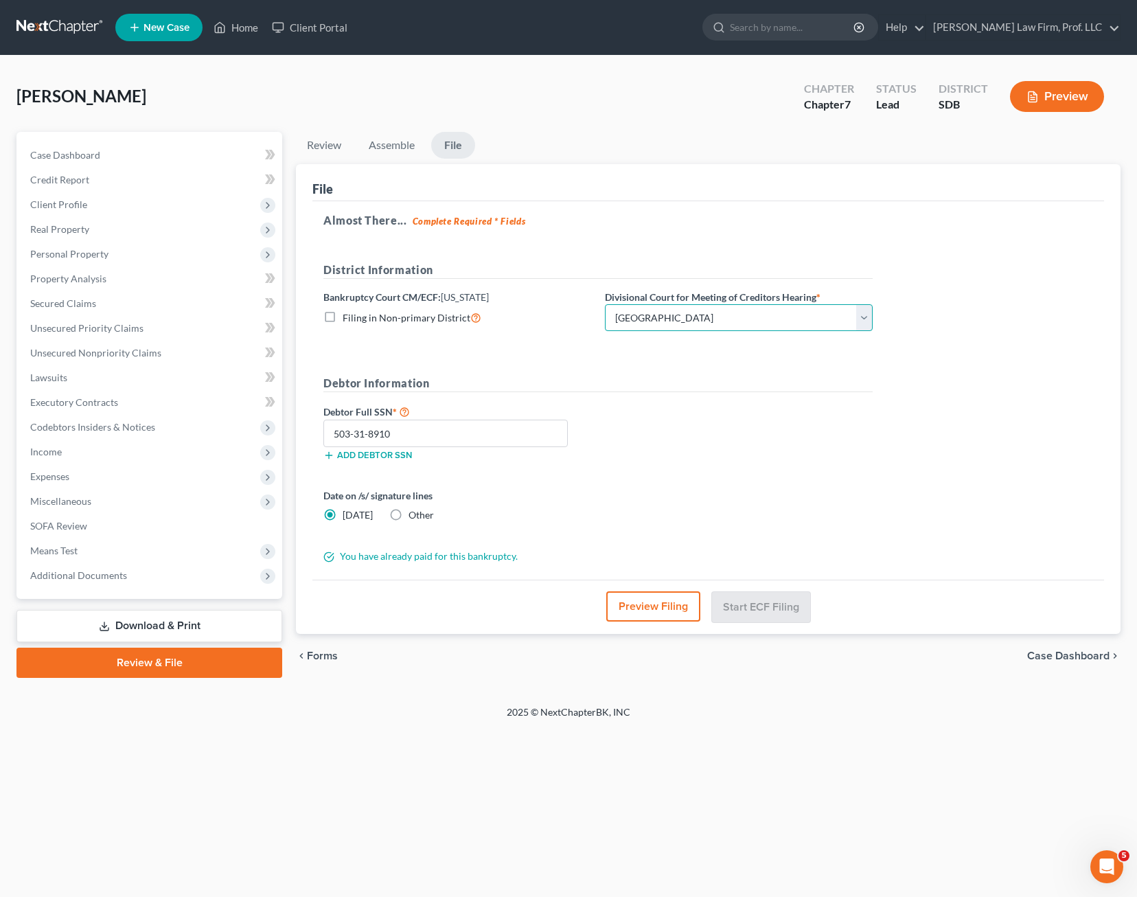
click at [605, 304] on select "Choose Division [GEOGRAPHIC_DATA] [GEOGRAPHIC_DATA] [GEOGRAPHIC_DATA]" at bounding box center [739, 317] width 268 height 27
click at [779, 617] on button "Start ECF Filing" at bounding box center [761, 606] width 98 height 30
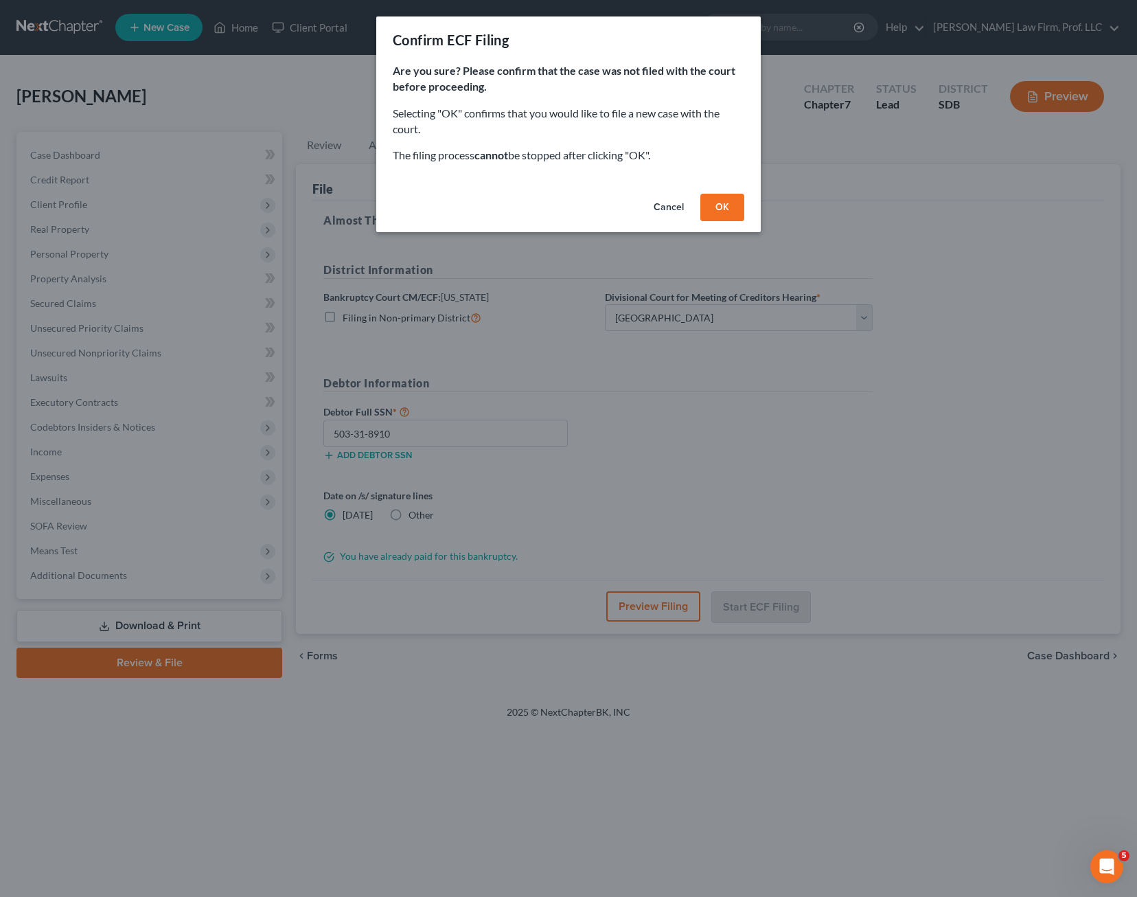
click at [706, 208] on button "OK" at bounding box center [722, 207] width 44 height 27
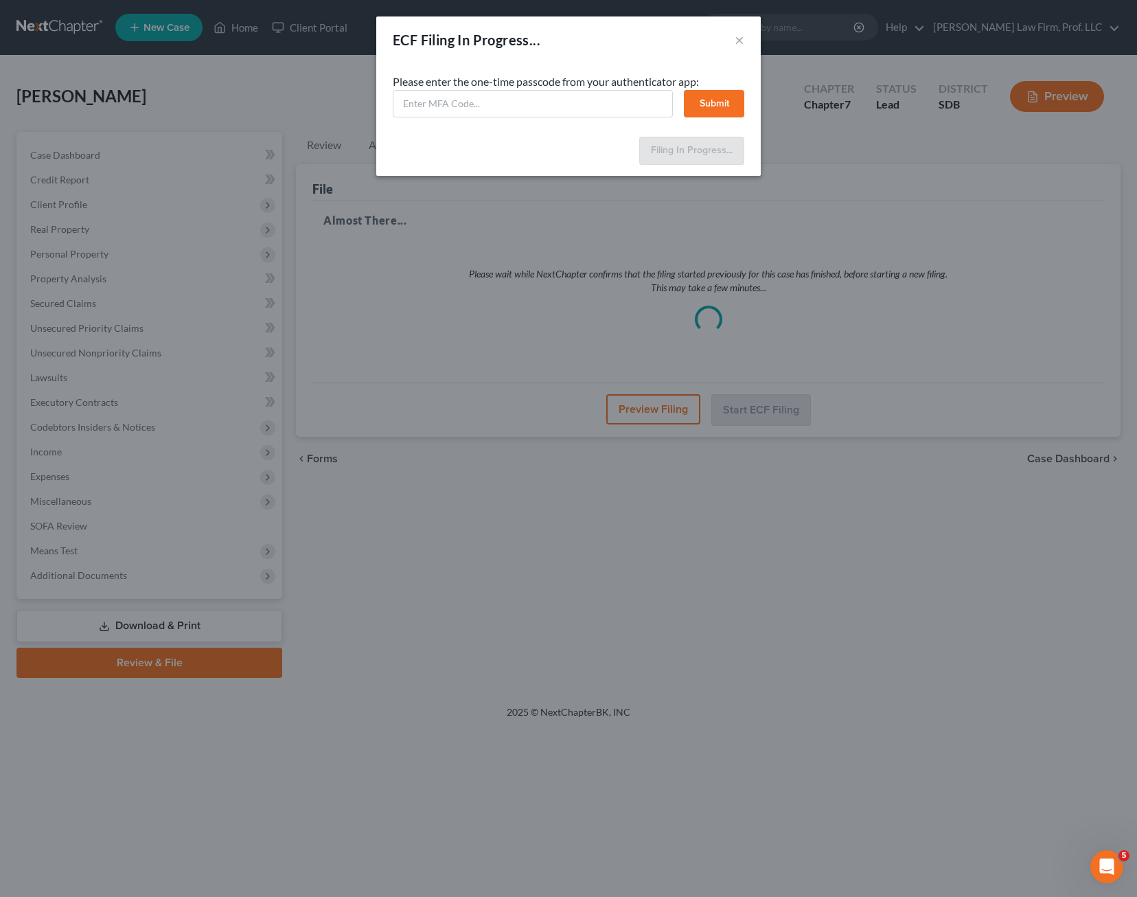
select select "0"
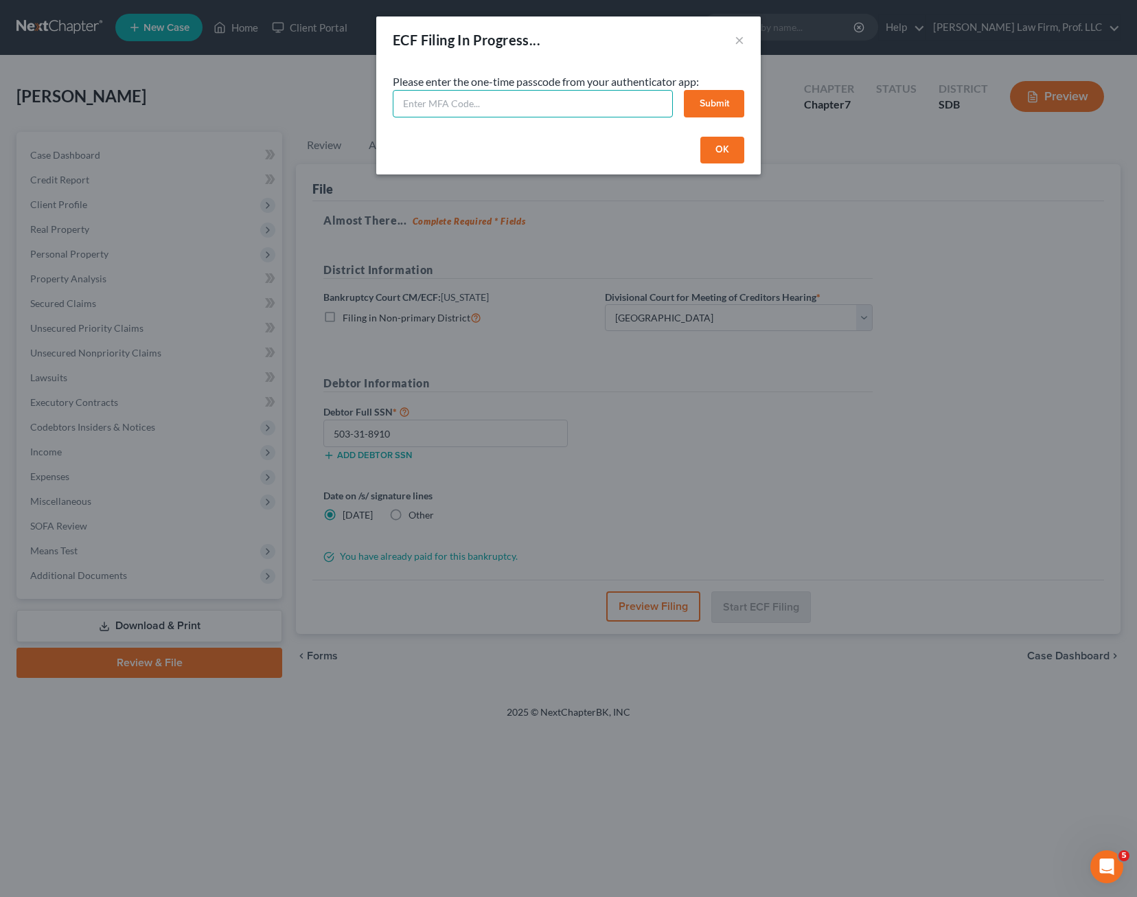
click at [500, 104] on input "text" at bounding box center [533, 103] width 280 height 27
type input "538159"
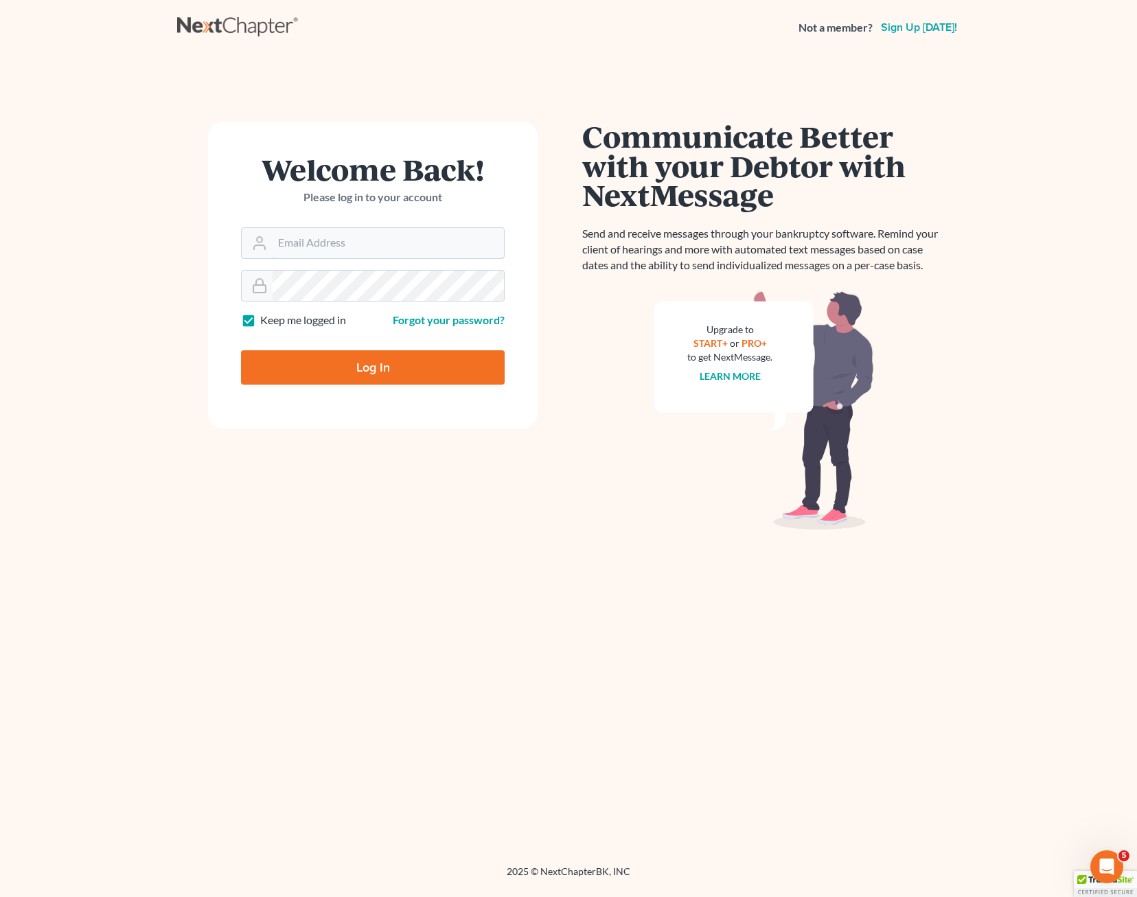
type input "[PERSON_NAME][EMAIL_ADDRESS][DOMAIN_NAME]"
click at [343, 363] on input "Log In" at bounding box center [373, 367] width 264 height 34
type input "Thinking..."
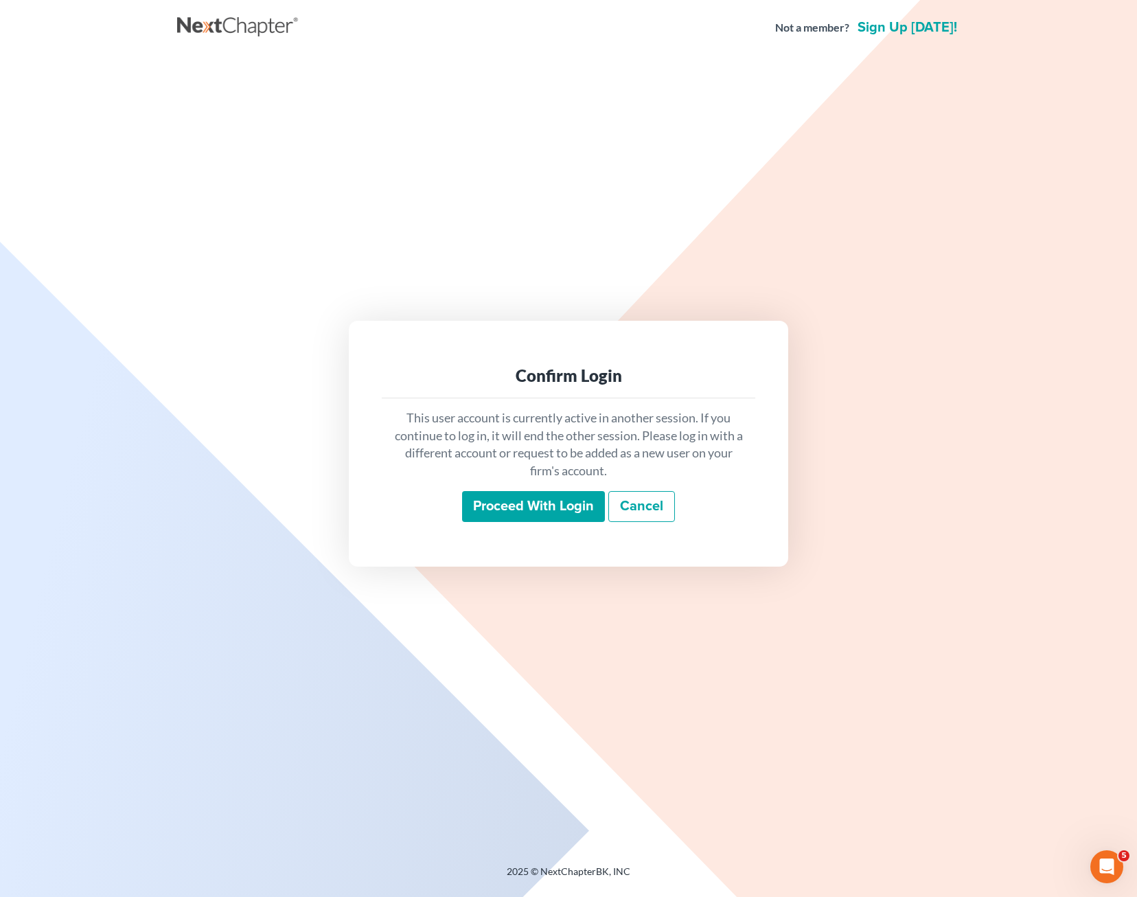
click at [552, 509] on input "Proceed with login" at bounding box center [533, 507] width 143 height 32
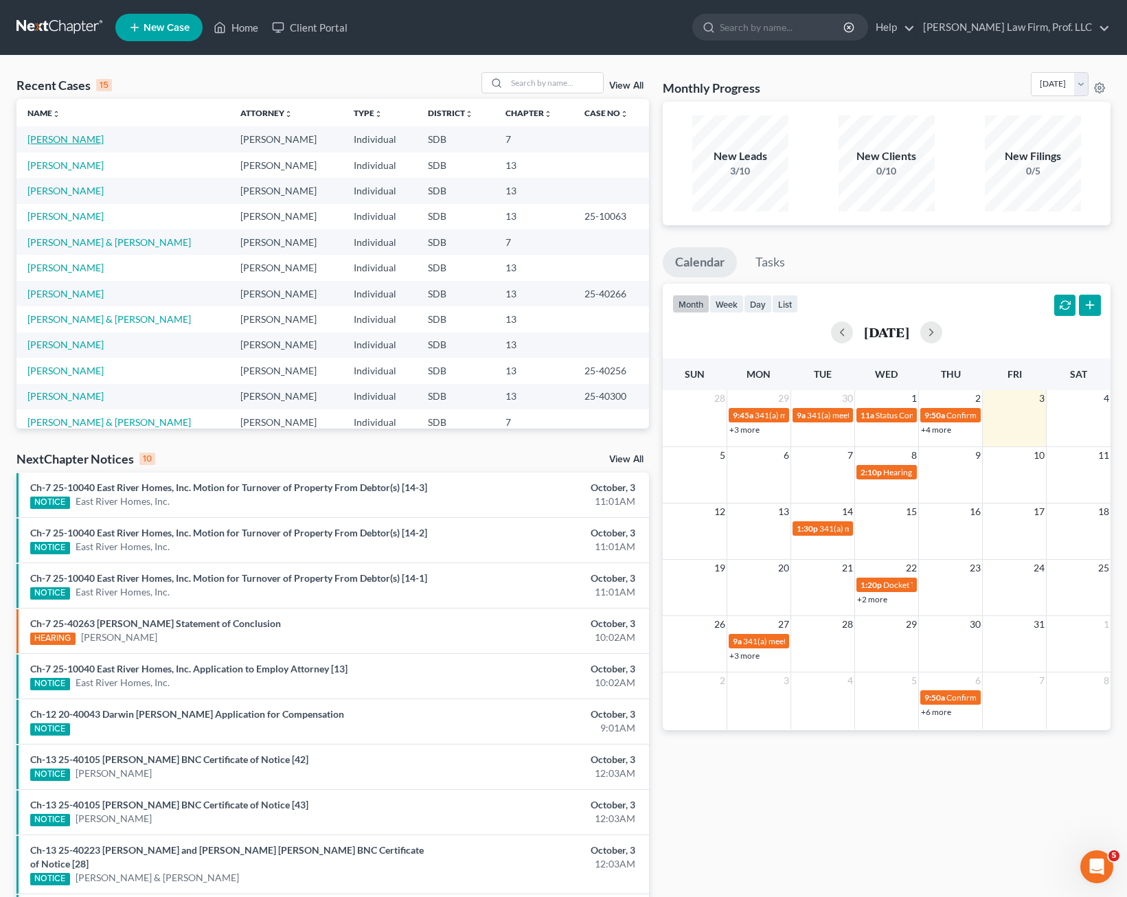
click at [69, 140] on link "[PERSON_NAME]" at bounding box center [65, 139] width 76 height 12
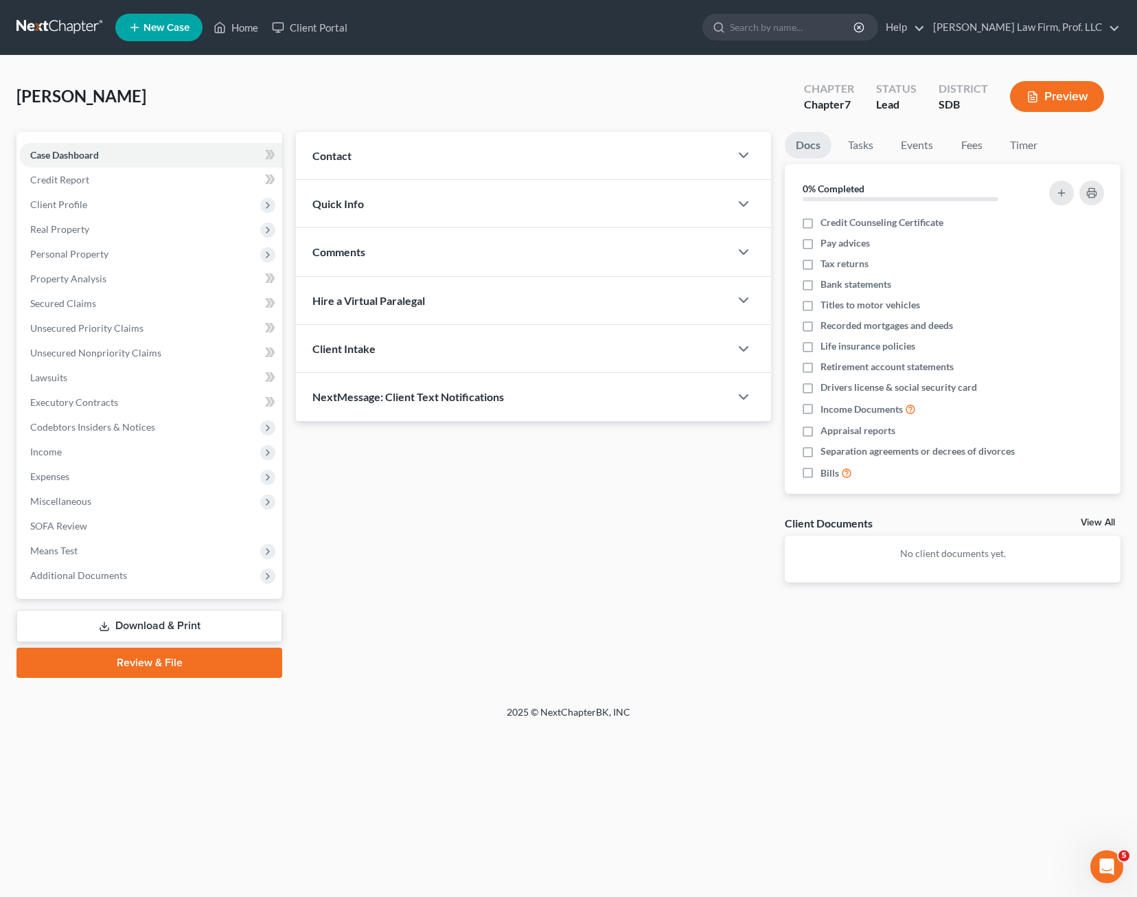
click at [435, 521] on div "Updates & News × Contact New Contact Quick Info Status Discharged Discharged & …" at bounding box center [533, 368] width 489 height 472
click at [462, 604] on div "Updates & News × Contact New Contact Quick Info Status Discharged Discharged & …" at bounding box center [708, 405] width 839 height 546
click at [489, 564] on div "Updates & News × Contact New Contact Quick Info Status Discharged Discharged & …" at bounding box center [533, 368] width 489 height 472
click at [144, 662] on link "Review & File" at bounding box center [149, 663] width 266 height 30
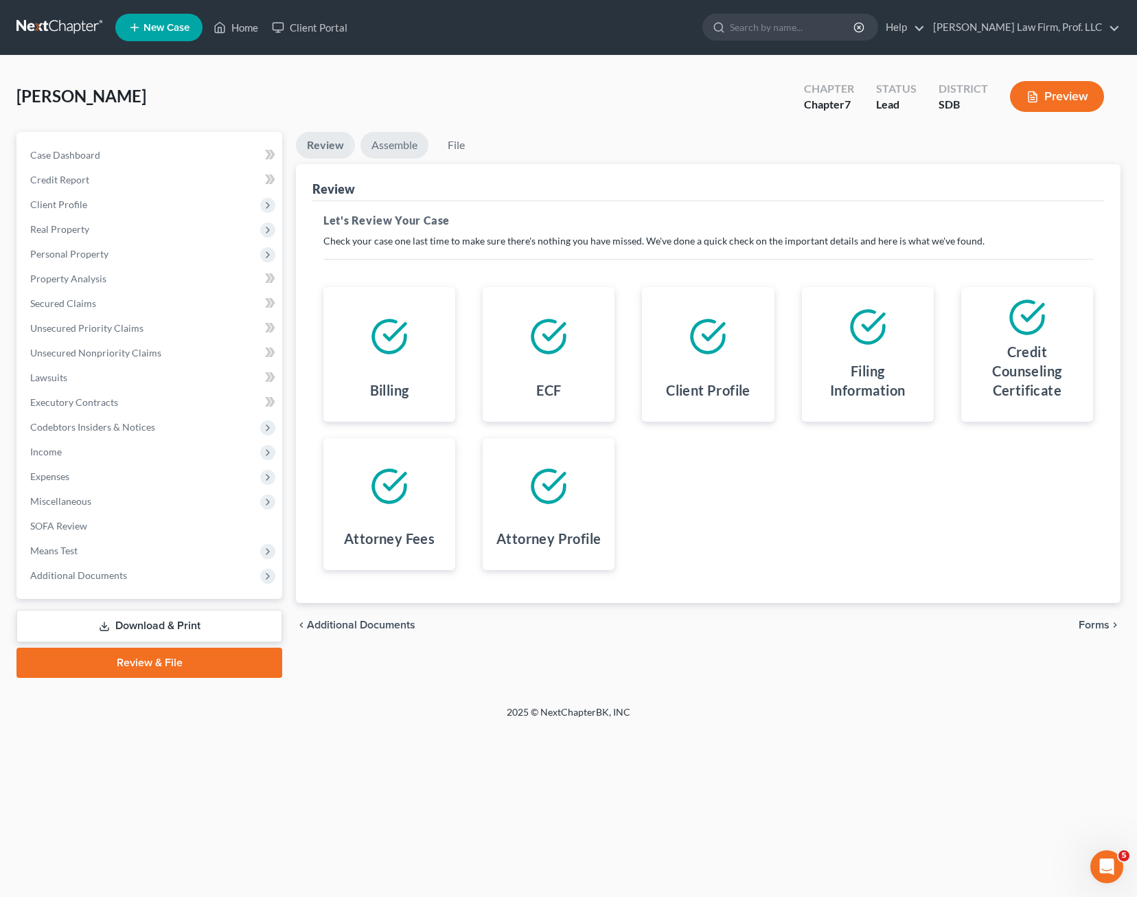
click at [401, 156] on link "Assemble" at bounding box center [395, 145] width 68 height 27
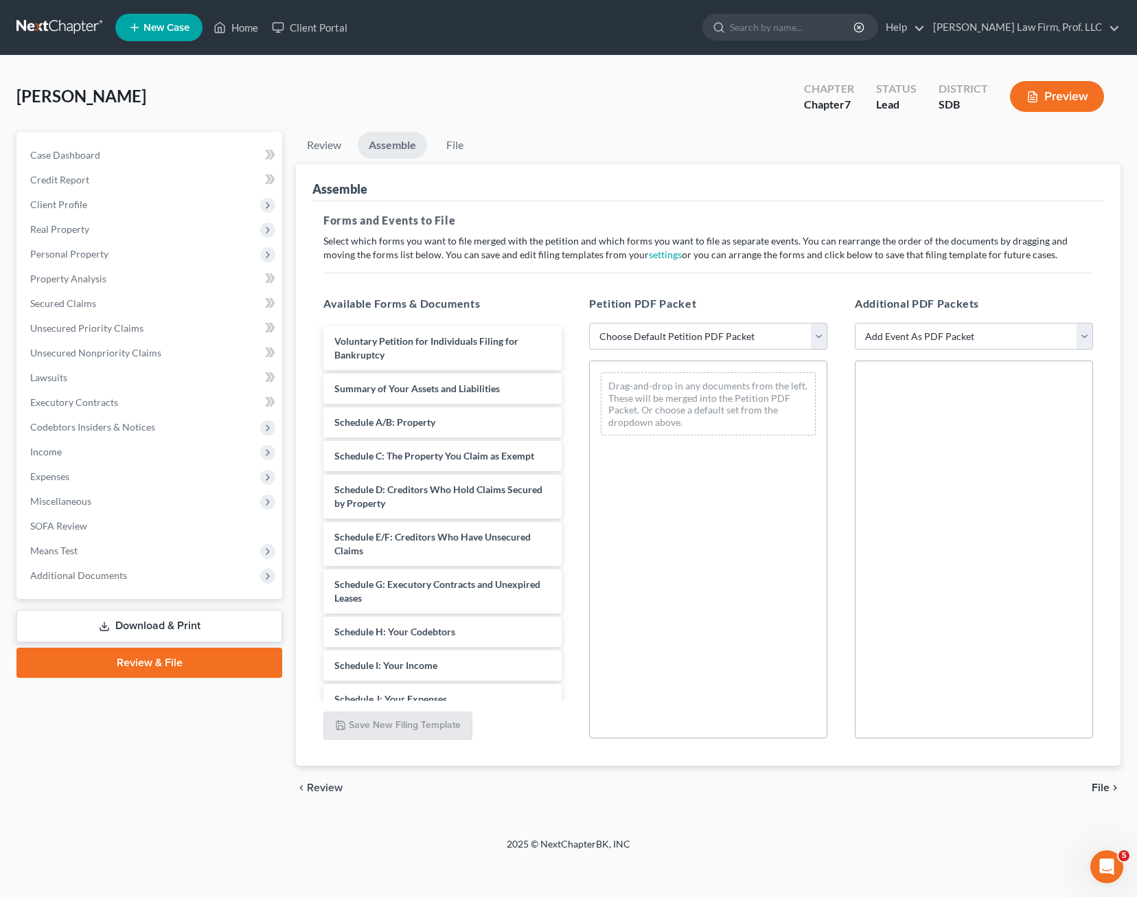
drag, startPoint x: 700, startPoint y: 343, endPoint x: 703, endPoint y: 350, distance: 8.0
click at [700, 343] on select "Choose Default Petition PDF Packet Emergency Filing (Voluntary Petition and Cre…" at bounding box center [708, 336] width 238 height 27
select select "1"
click at [589, 323] on select "Choose Default Petition PDF Packet Emergency Filing (Voluntary Petition and Cre…" at bounding box center [708, 336] width 238 height 27
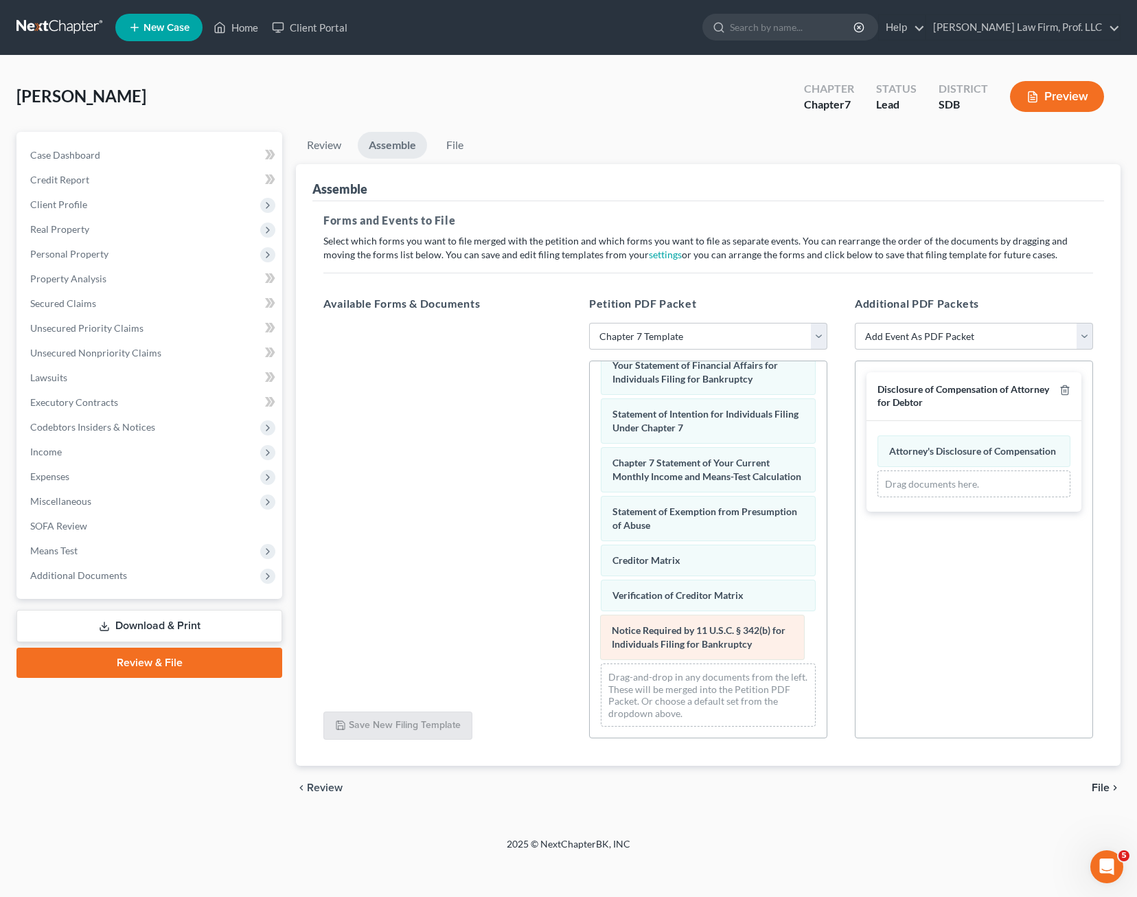
scroll to position [455, 0]
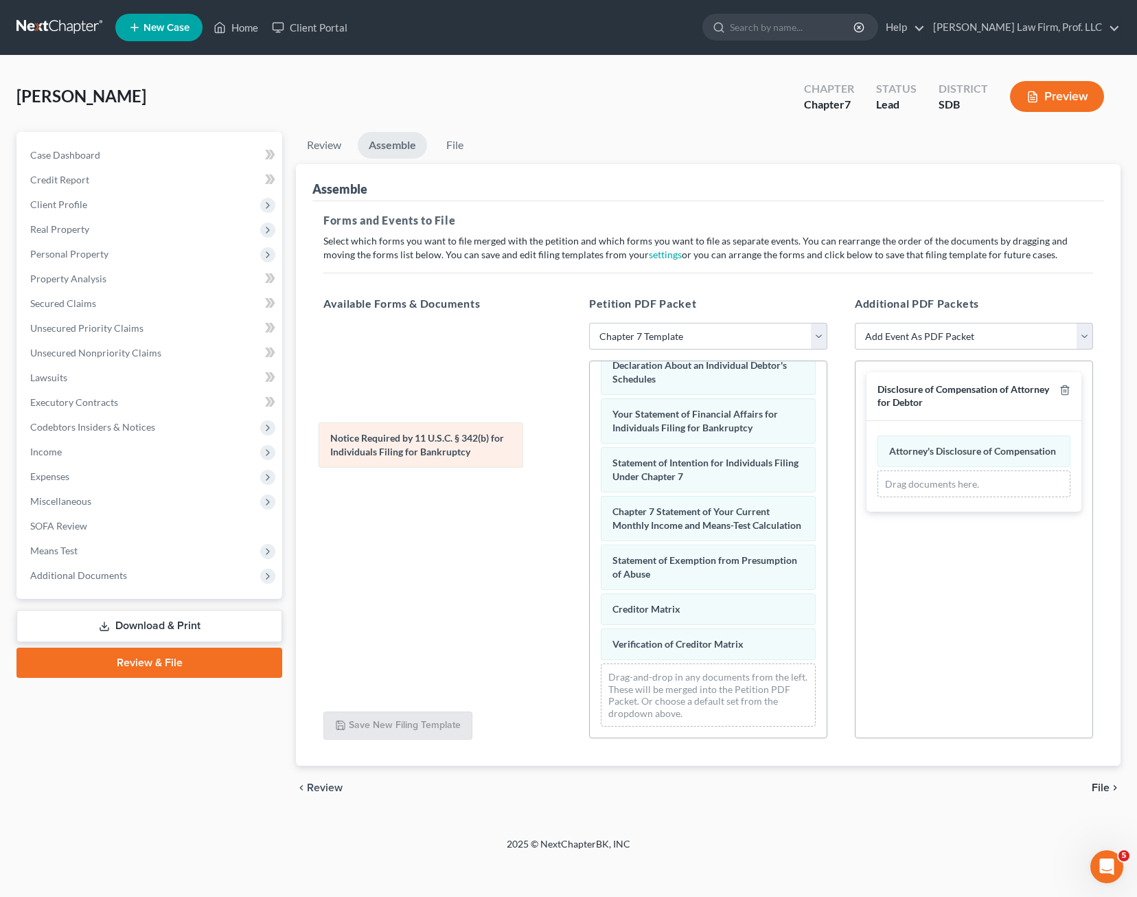
drag, startPoint x: 683, startPoint y: 647, endPoint x: 401, endPoint y: 455, distance: 341.5
click at [590, 455] on div "Notice Required by 11 U.S.C. § 342(b) for Individuals Filing for Bankruptcy Vol…" at bounding box center [708, 329] width 237 height 818
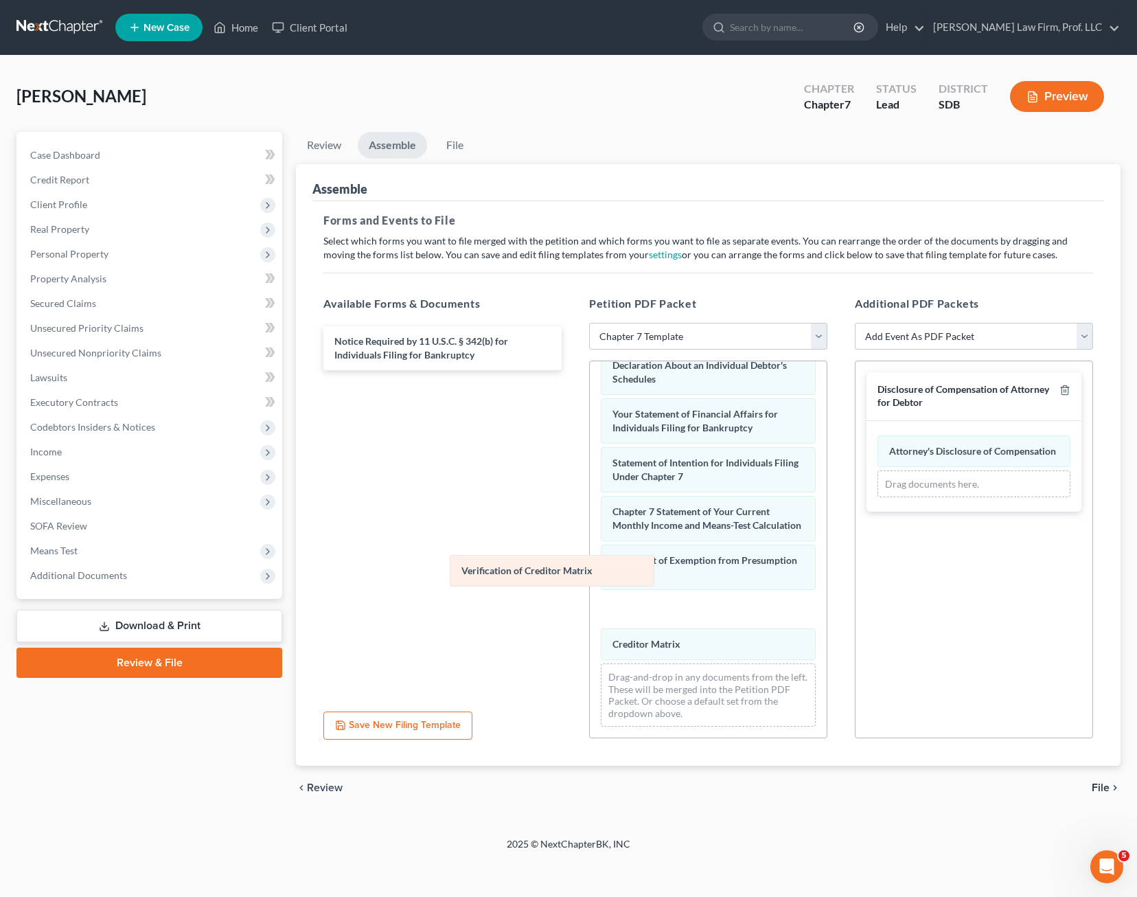
scroll to position [420, 0]
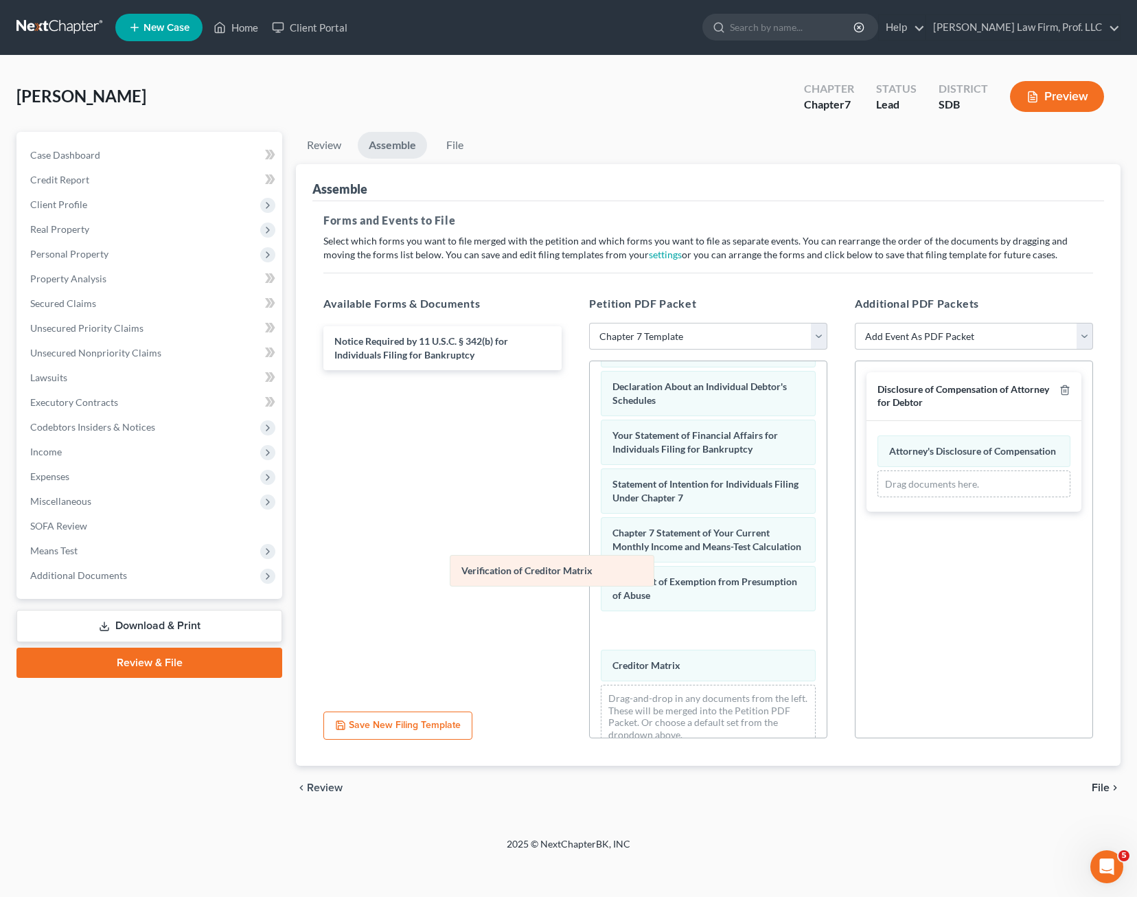
drag, startPoint x: 643, startPoint y: 648, endPoint x: 380, endPoint y: 451, distance: 328.3
click at [590, 453] on div "Verification of Creditor Matrix Voluntary Petition for Individuals Filing for B…" at bounding box center [708, 350] width 237 height 818
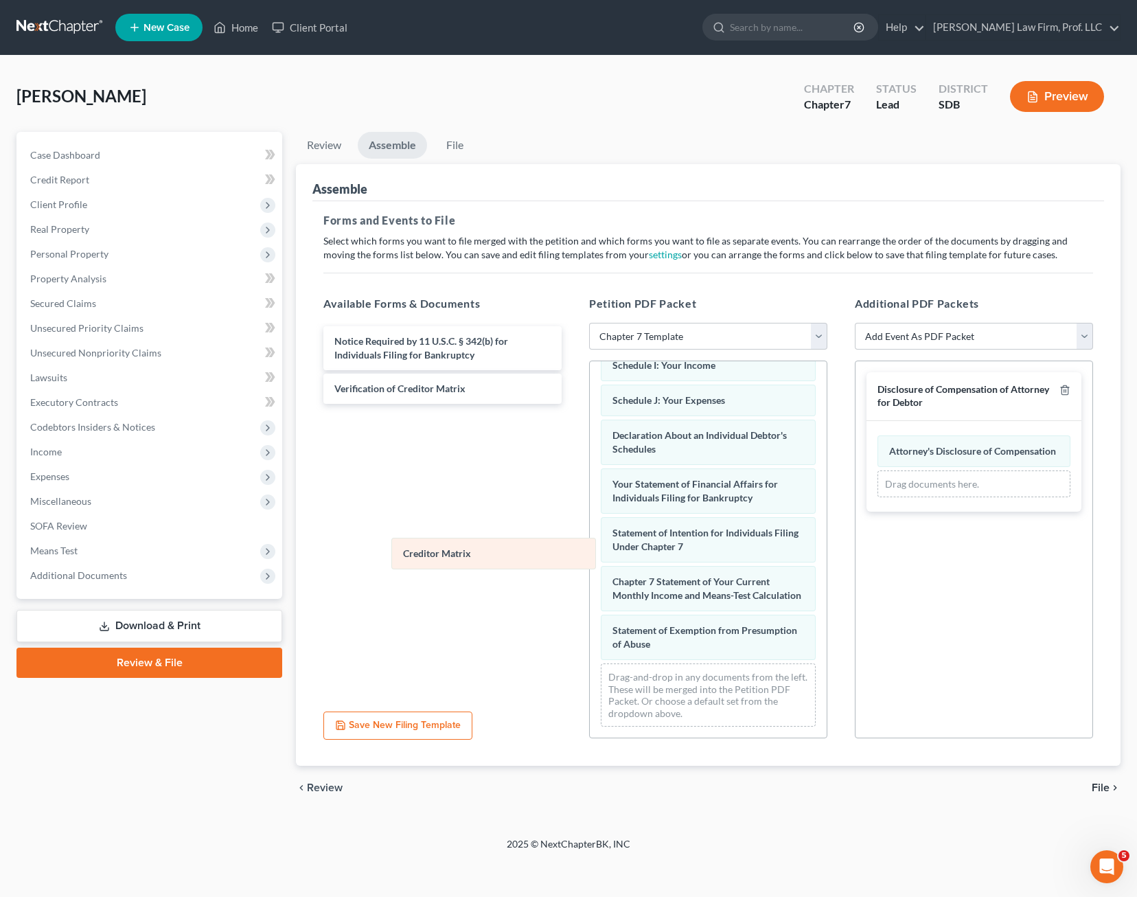
scroll to position [385, 0]
drag, startPoint x: 687, startPoint y: 645, endPoint x: 429, endPoint y: 490, distance: 301.3
click at [590, 490] on div "Creditor Matrix Voluntary Petition for Individuals Filing for Bankruptcy Summar…" at bounding box center [708, 364] width 237 height 748
click at [1062, 389] on icon "button" at bounding box center [1065, 390] width 6 height 9
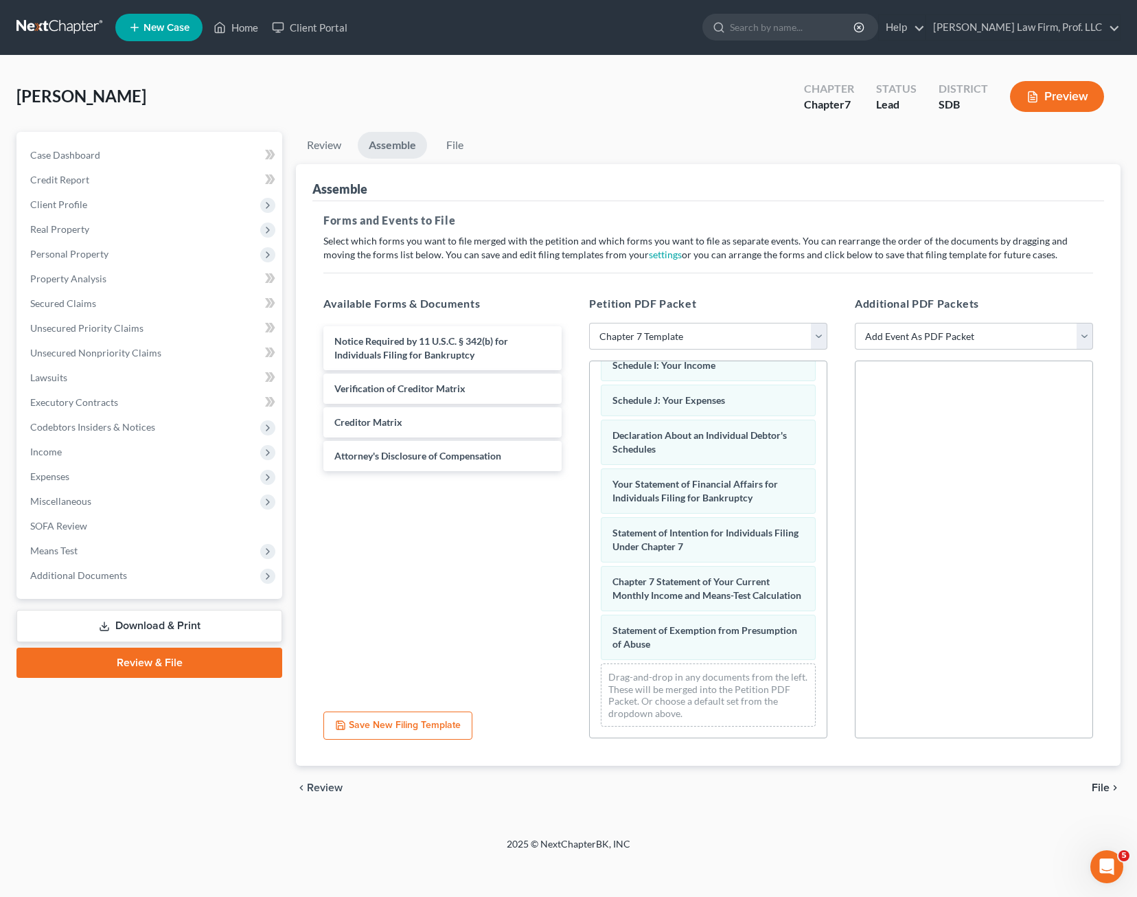
click at [589, 124] on div "[PERSON_NAME] Upgraded Chapter Chapter 7 Status Lead District SDB Preview" at bounding box center [568, 102] width 1104 height 60
click at [454, 144] on link "File" at bounding box center [455, 145] width 44 height 27
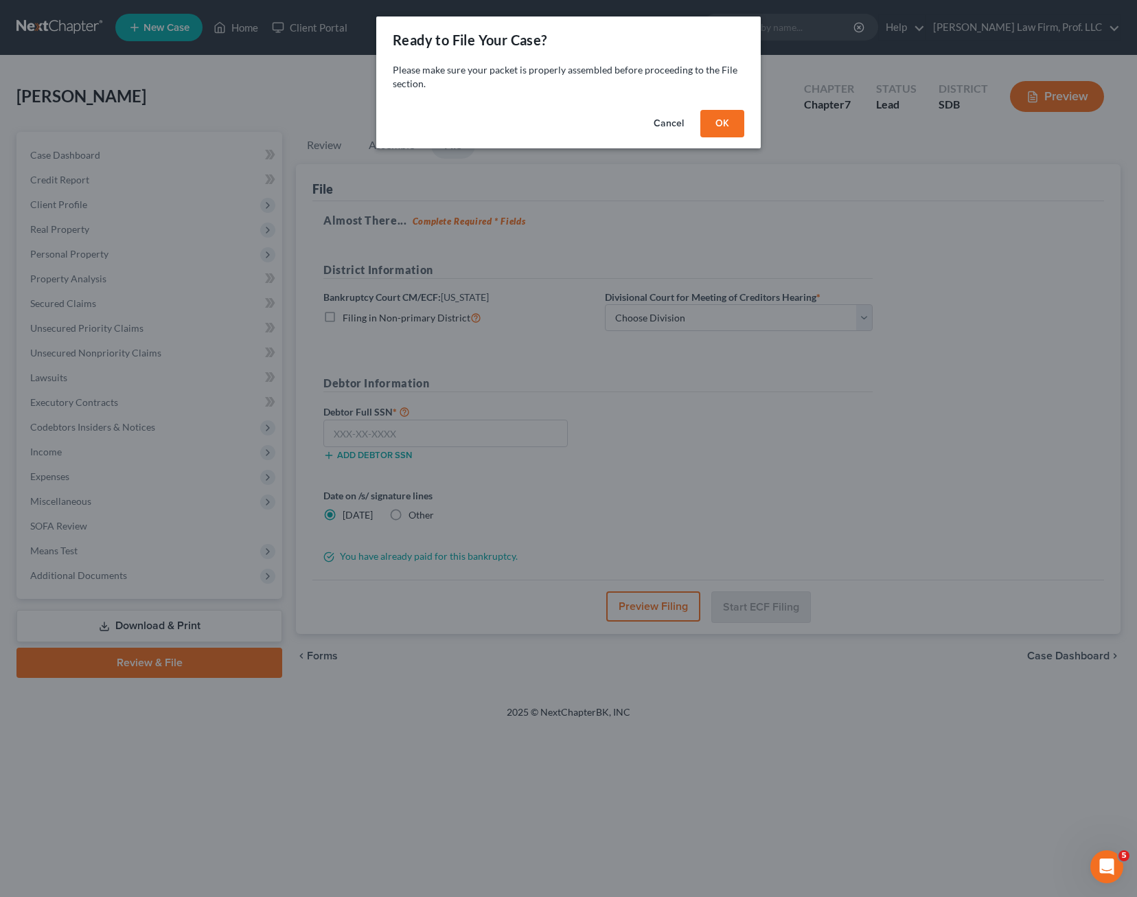
click at [711, 131] on button "OK" at bounding box center [722, 123] width 44 height 27
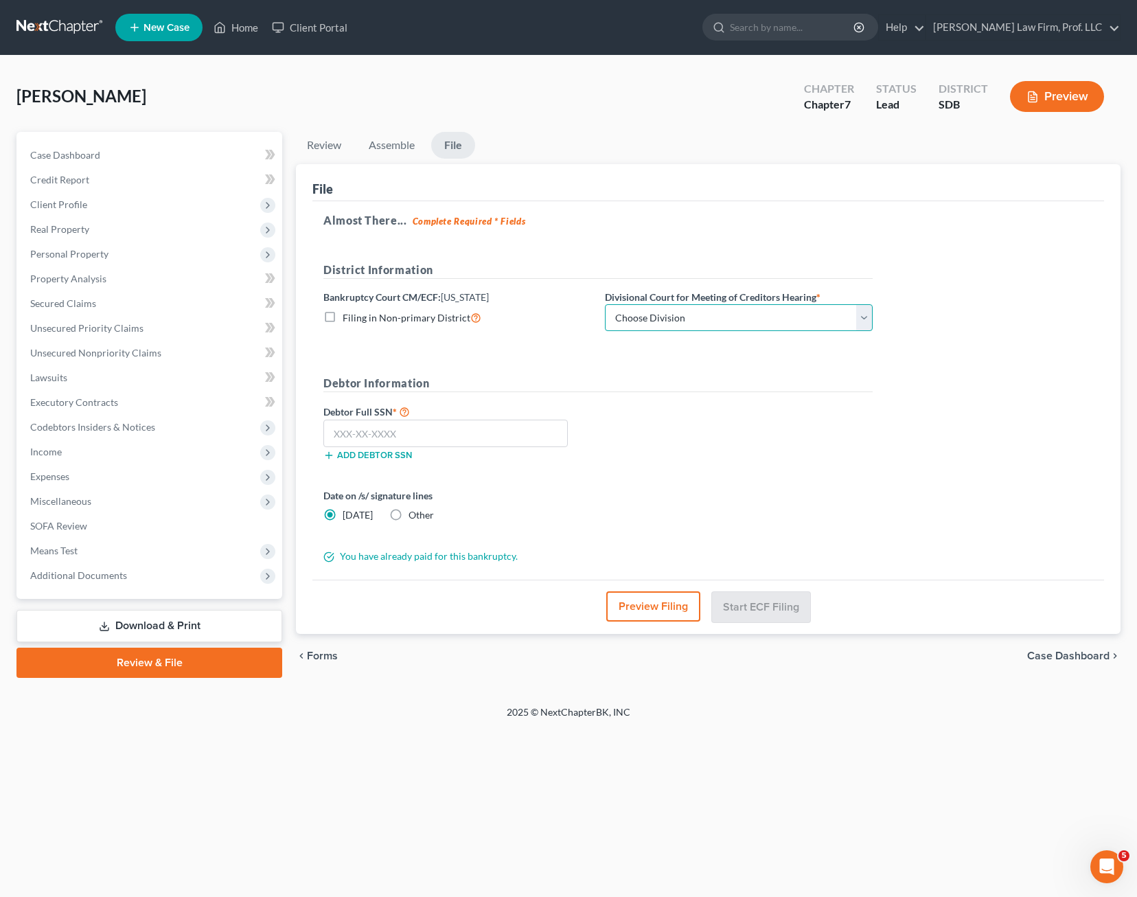
click at [773, 311] on select "Choose Division [GEOGRAPHIC_DATA] [GEOGRAPHIC_DATA] [GEOGRAPHIC_DATA]" at bounding box center [739, 317] width 268 height 27
select select "0"
click at [605, 304] on select "Choose Division [GEOGRAPHIC_DATA] [GEOGRAPHIC_DATA] [GEOGRAPHIC_DATA]" at bounding box center [739, 317] width 268 height 27
click at [455, 435] on input "text" at bounding box center [445, 433] width 244 height 27
type input "503-31-8910"
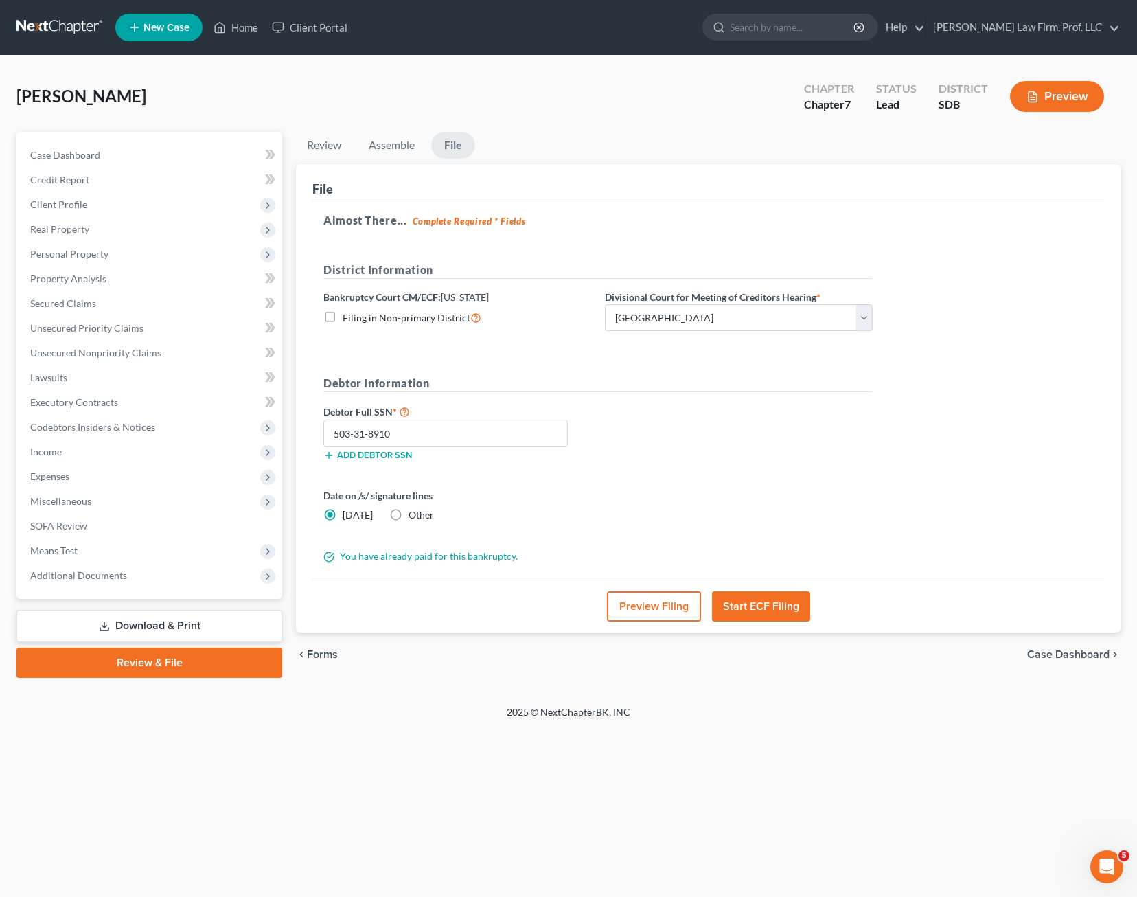
click at [780, 608] on button "Start ECF Filing" at bounding box center [761, 606] width 98 height 30
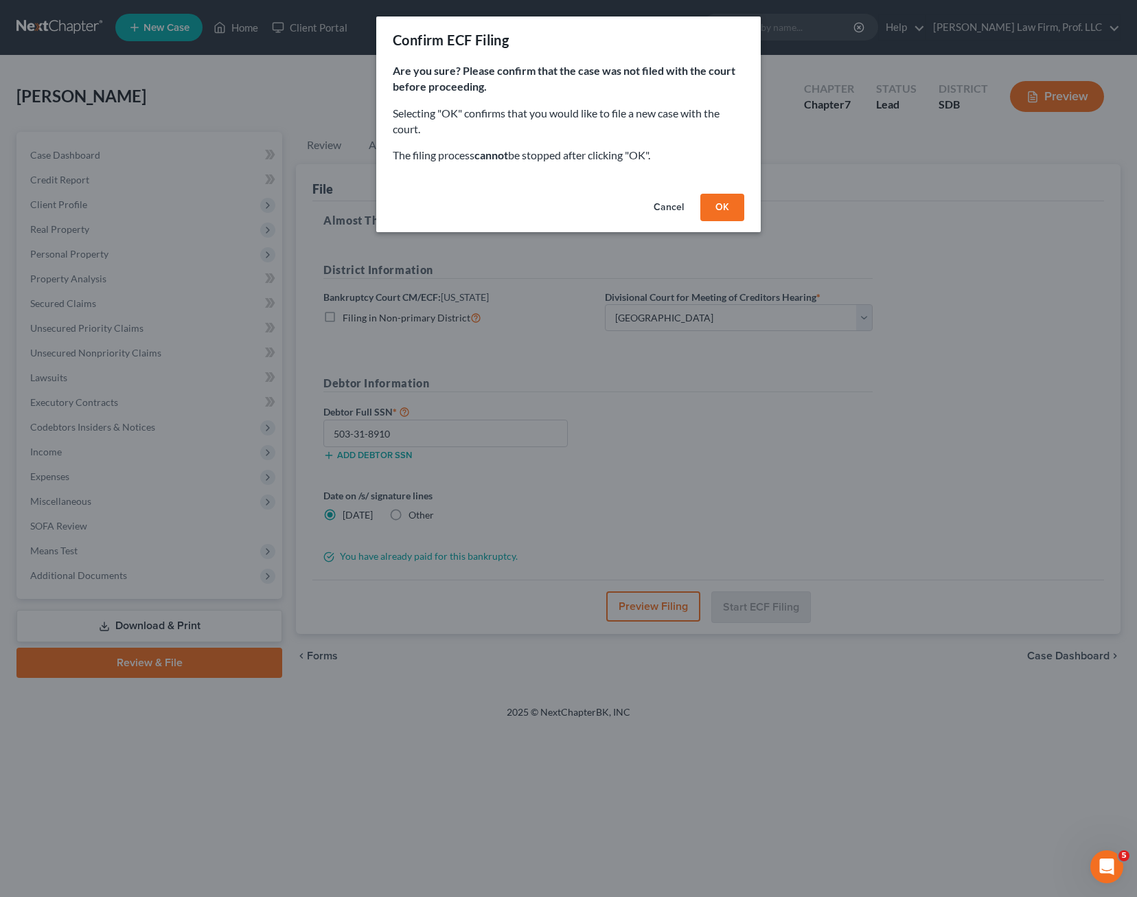
click at [721, 209] on button "OK" at bounding box center [722, 207] width 44 height 27
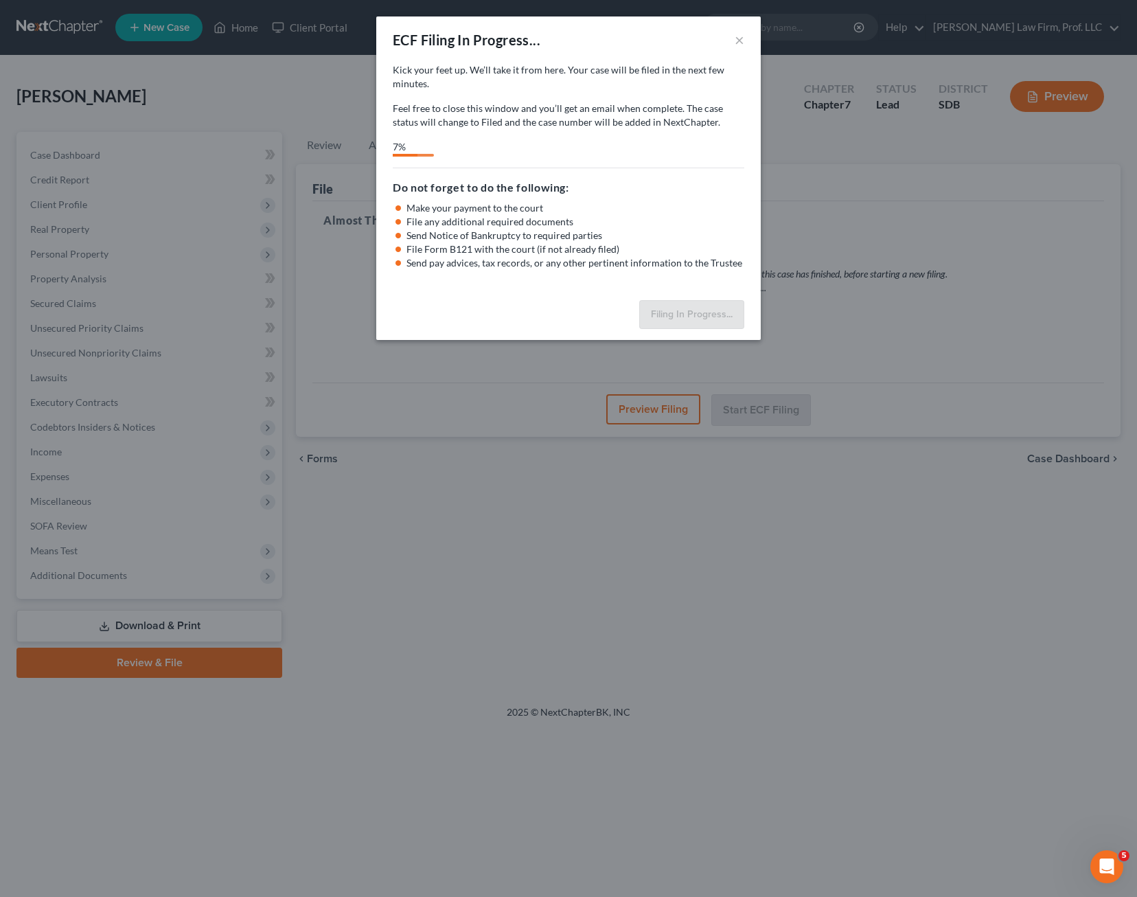
select select "0"
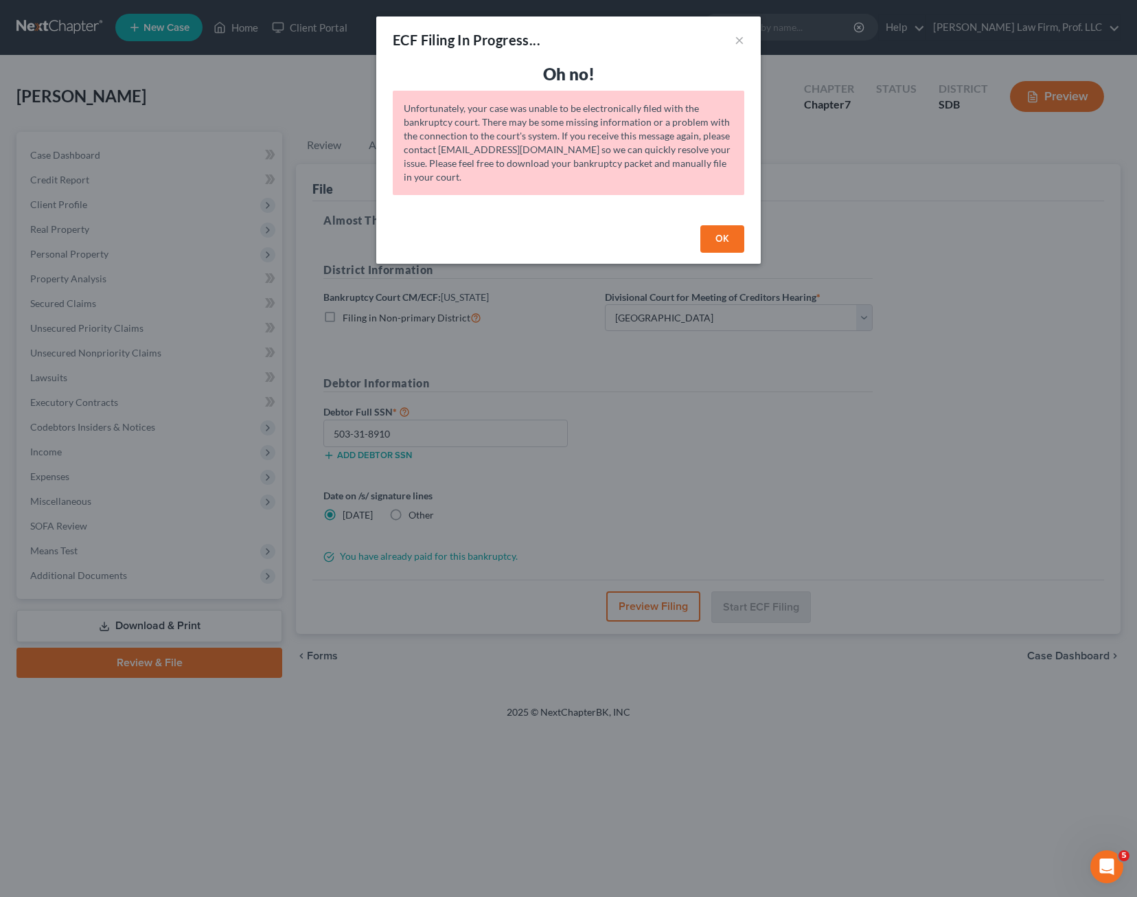
click at [731, 234] on button "OK" at bounding box center [722, 238] width 44 height 27
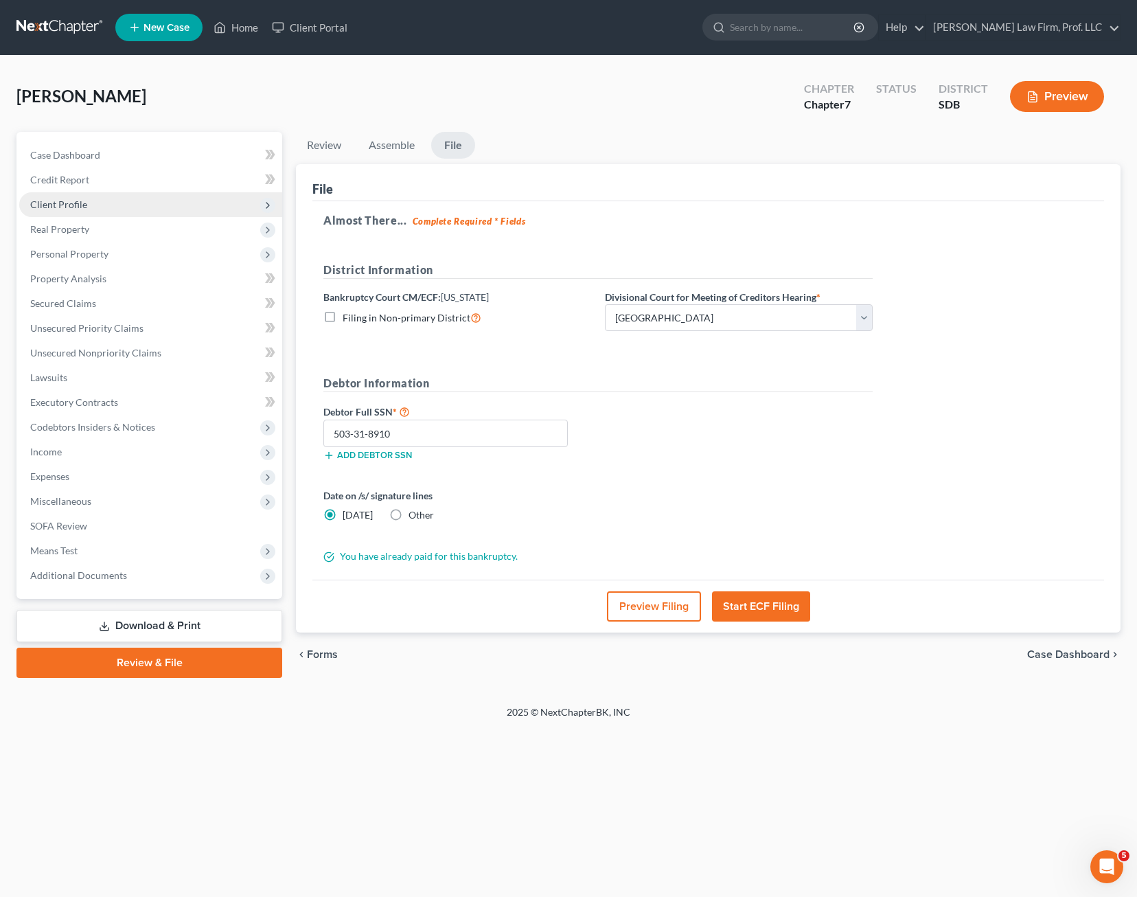
click at [77, 203] on span "Client Profile" at bounding box center [58, 204] width 57 height 12
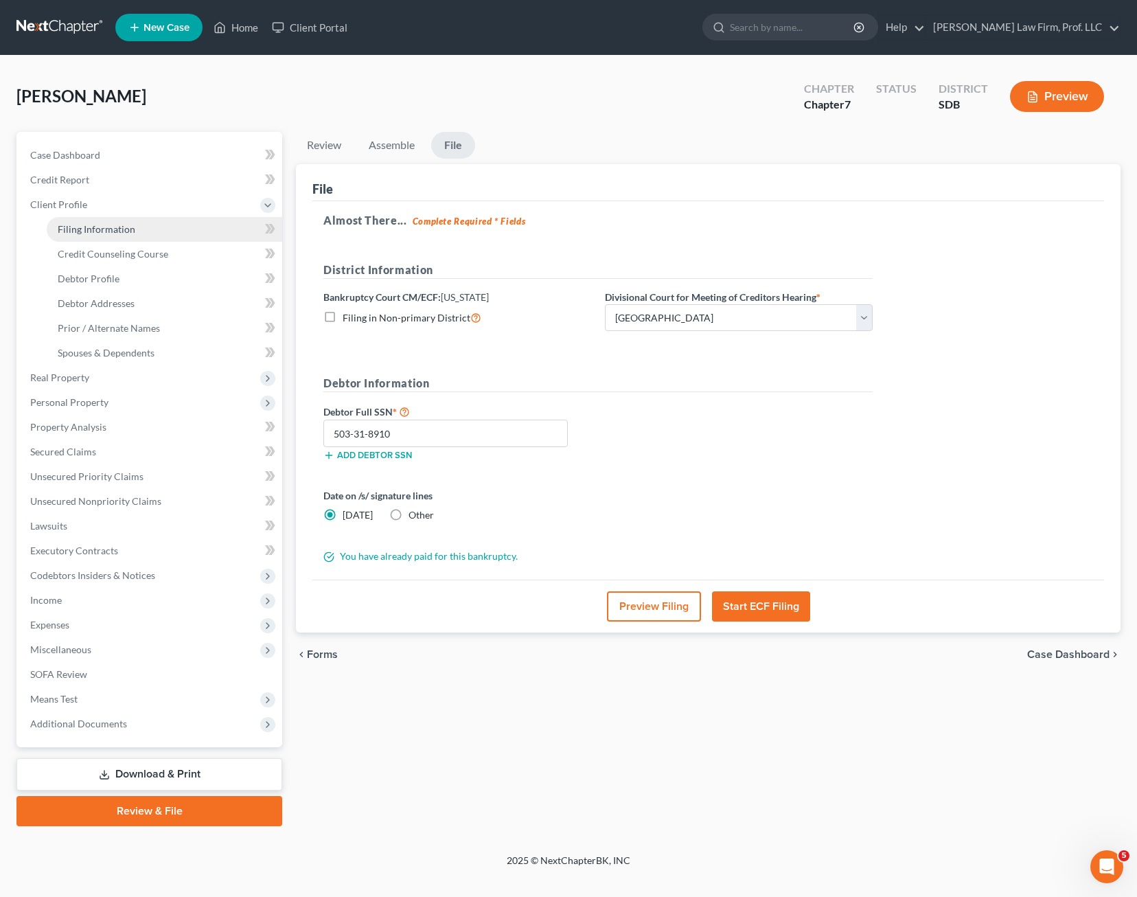
drag, startPoint x: 104, startPoint y: 236, endPoint x: 165, endPoint y: 237, distance: 61.1
click at [104, 235] on link "Filing Information" at bounding box center [165, 229] width 236 height 25
select select "2"
select select "0"
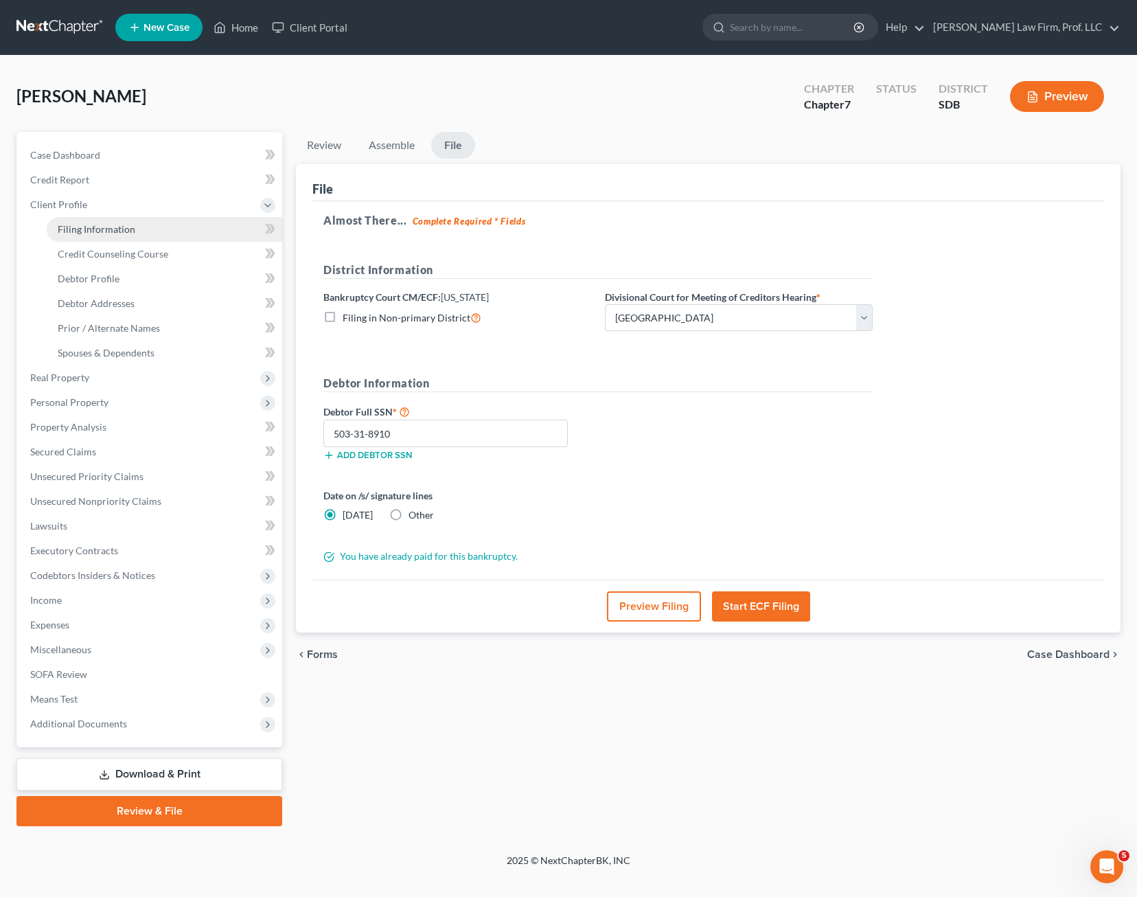
select select "43"
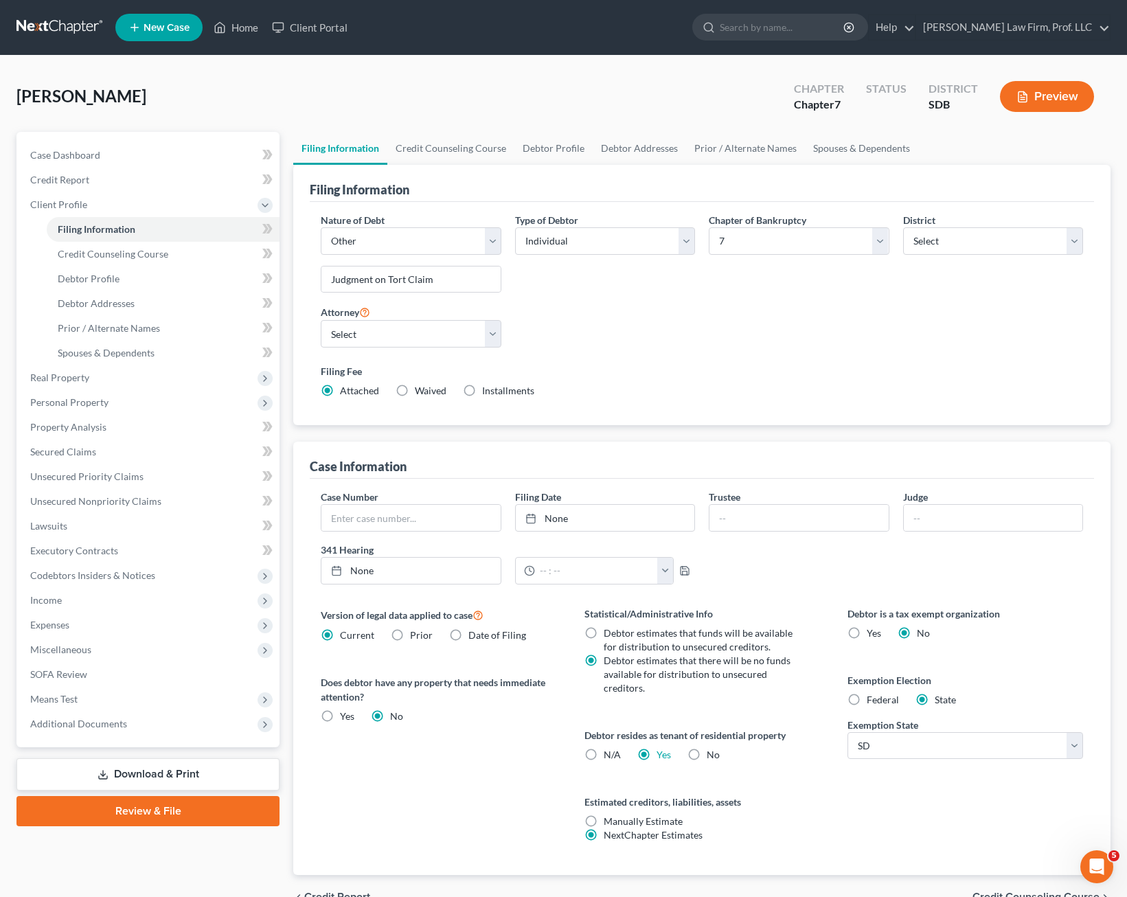
click at [659, 310] on div "Nature of Debt Select Business Consumer Other Nature of Business Select Clearin…" at bounding box center [702, 311] width 776 height 196
click at [110, 258] on span "Credit Counseling Course" at bounding box center [113, 254] width 111 height 12
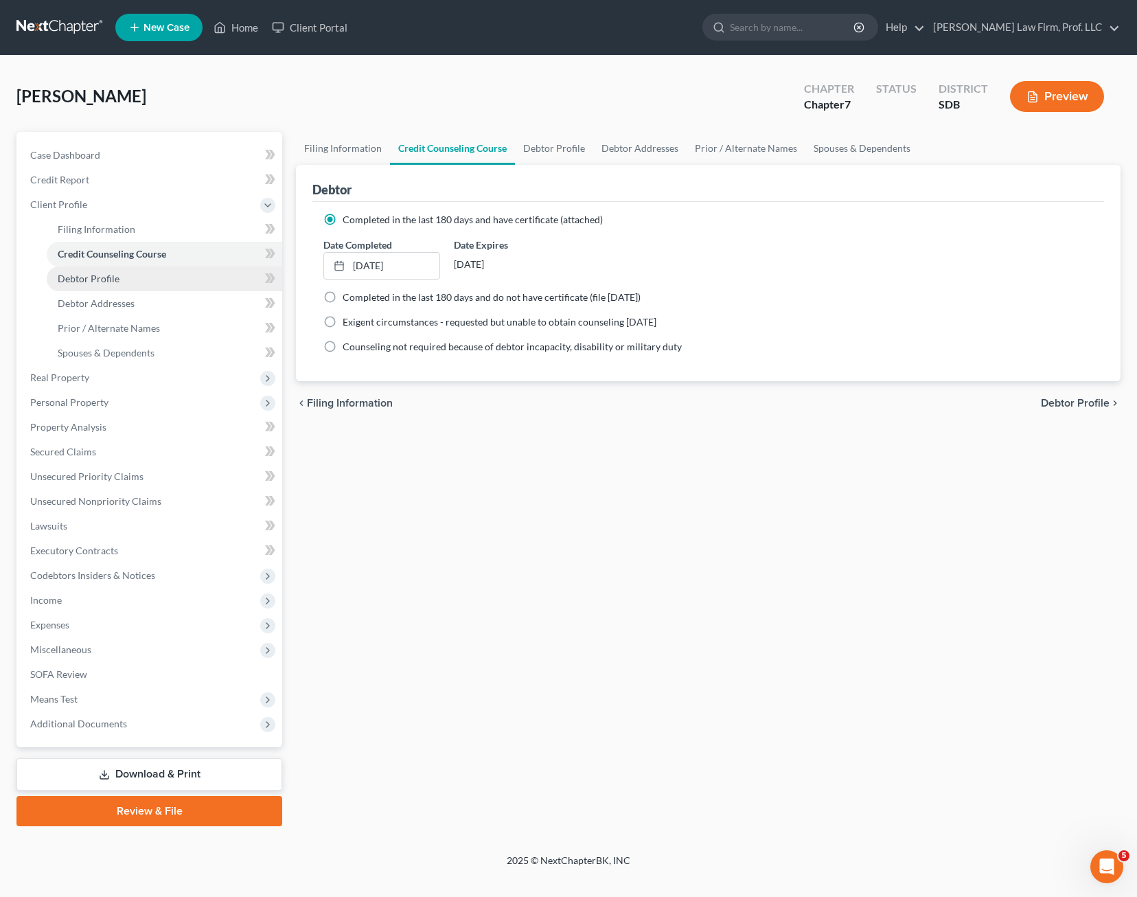
drag, startPoint x: 121, startPoint y: 278, endPoint x: 134, endPoint y: 288, distance: 16.6
click at [122, 278] on link "Debtor Profile" at bounding box center [165, 278] width 236 height 25
select select "0"
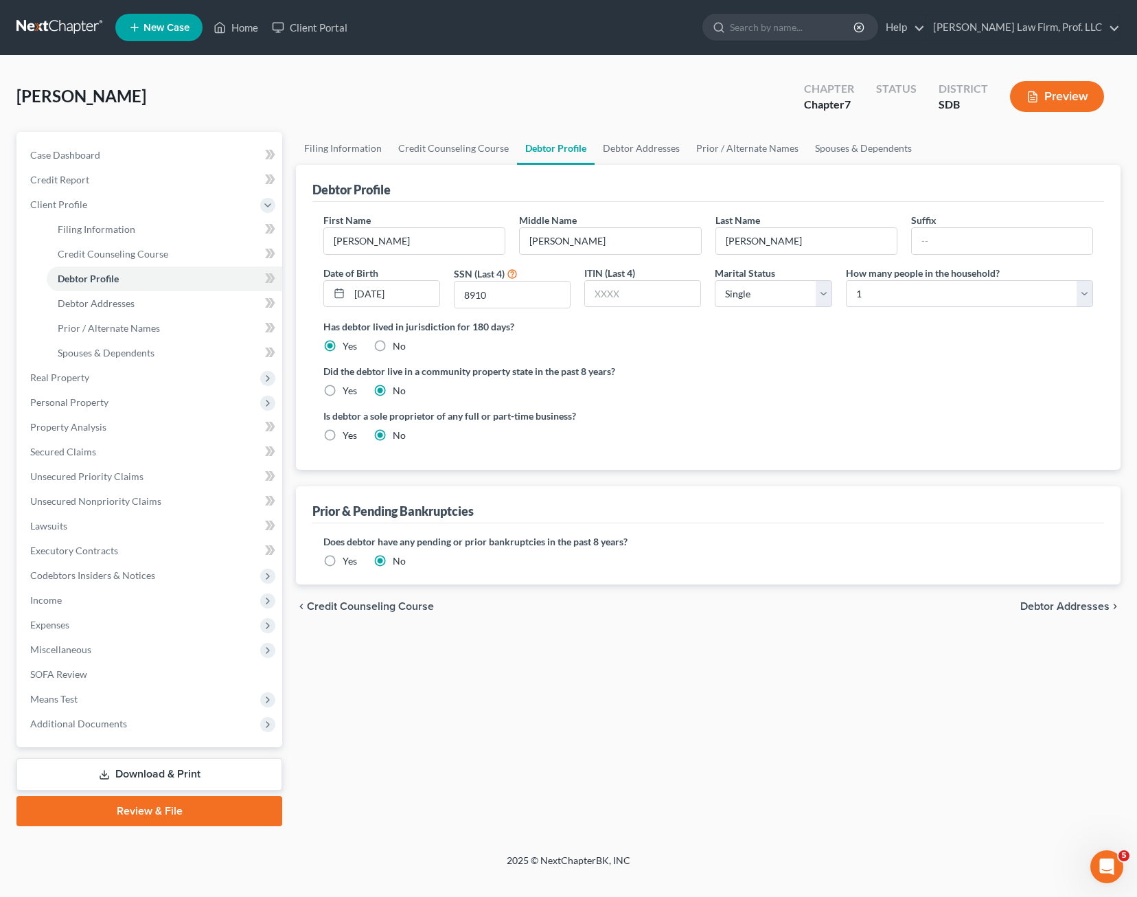
click at [635, 383] on div "Did the debtor live in a community property state in the past 8 years? Yes No" at bounding box center [708, 381] width 770 height 34
drag, startPoint x: 89, startPoint y: 305, endPoint x: 111, endPoint y: 318, distance: 25.6
click at [91, 305] on span "Debtor Addresses" at bounding box center [96, 303] width 77 height 12
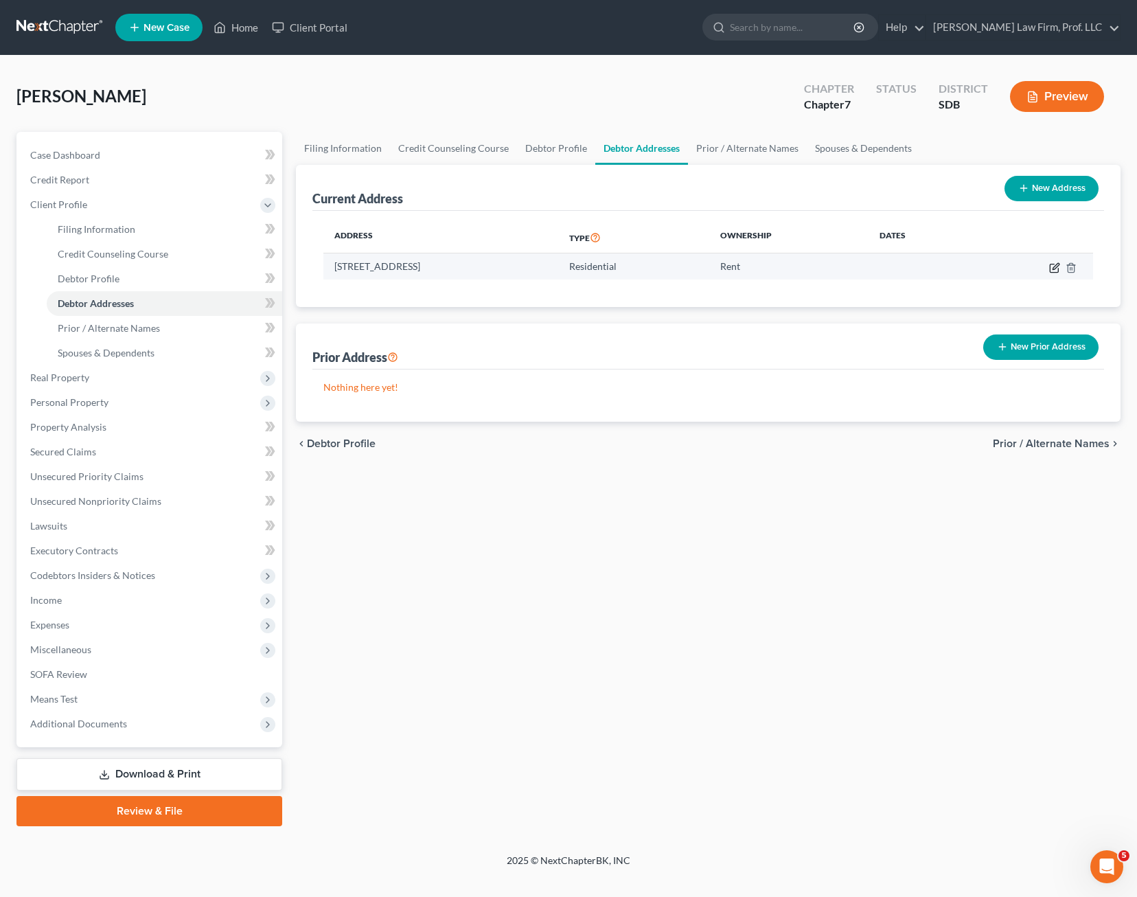
click at [1053, 269] on icon "button" at bounding box center [1056, 266] width 6 height 6
select select "43"
select select "5"
select select "0"
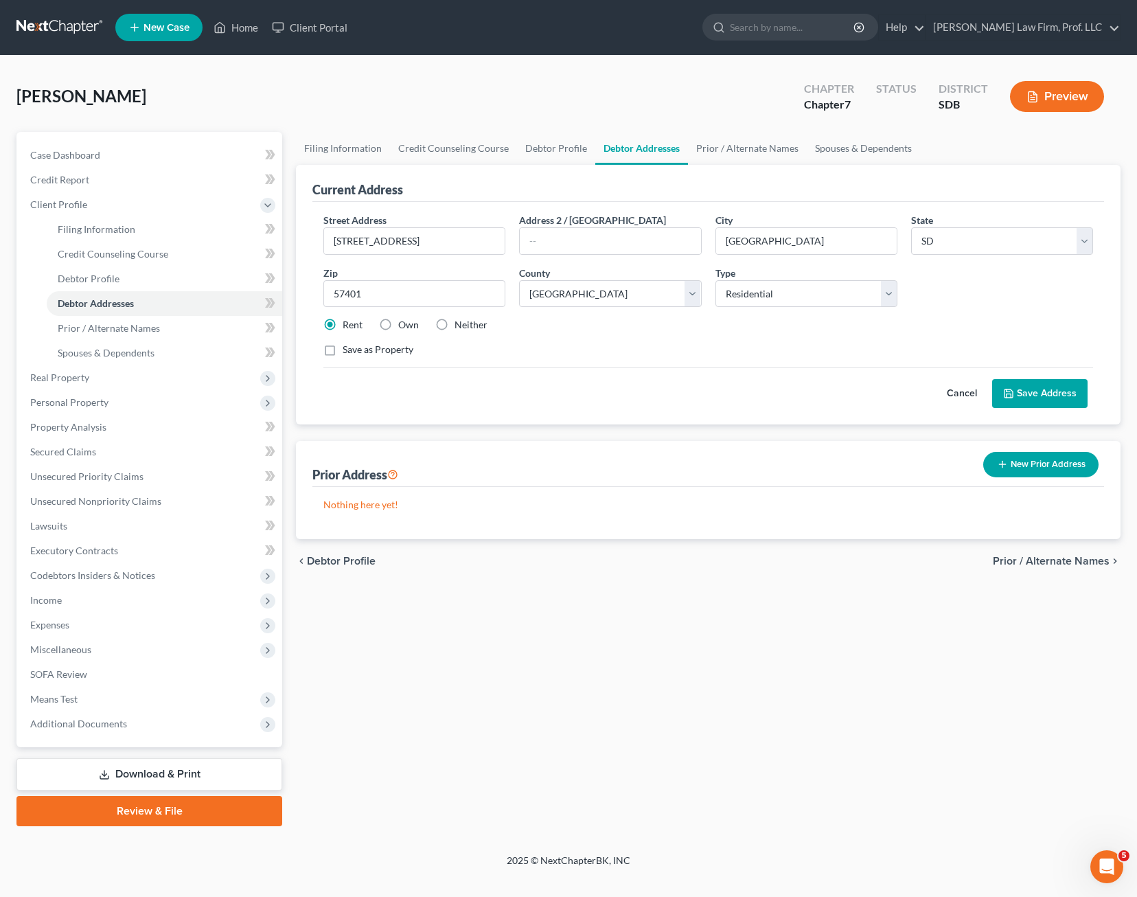
click at [776, 328] on div "Rent Own Neither" at bounding box center [709, 325] width 784 height 14
click at [654, 297] on select "County [GEOGRAPHIC_DATA] [GEOGRAPHIC_DATA] [GEOGRAPHIC_DATA] [GEOGRAPHIC_DATA] …" at bounding box center [610, 293] width 182 height 27
click at [841, 725] on div "Filing Information Credit Counseling Course Debtor Profile Debtor Addresses Pri…" at bounding box center [708, 479] width 839 height 694
click at [1113, 863] on icon "Open Intercom Messenger" at bounding box center [1105, 865] width 23 height 23
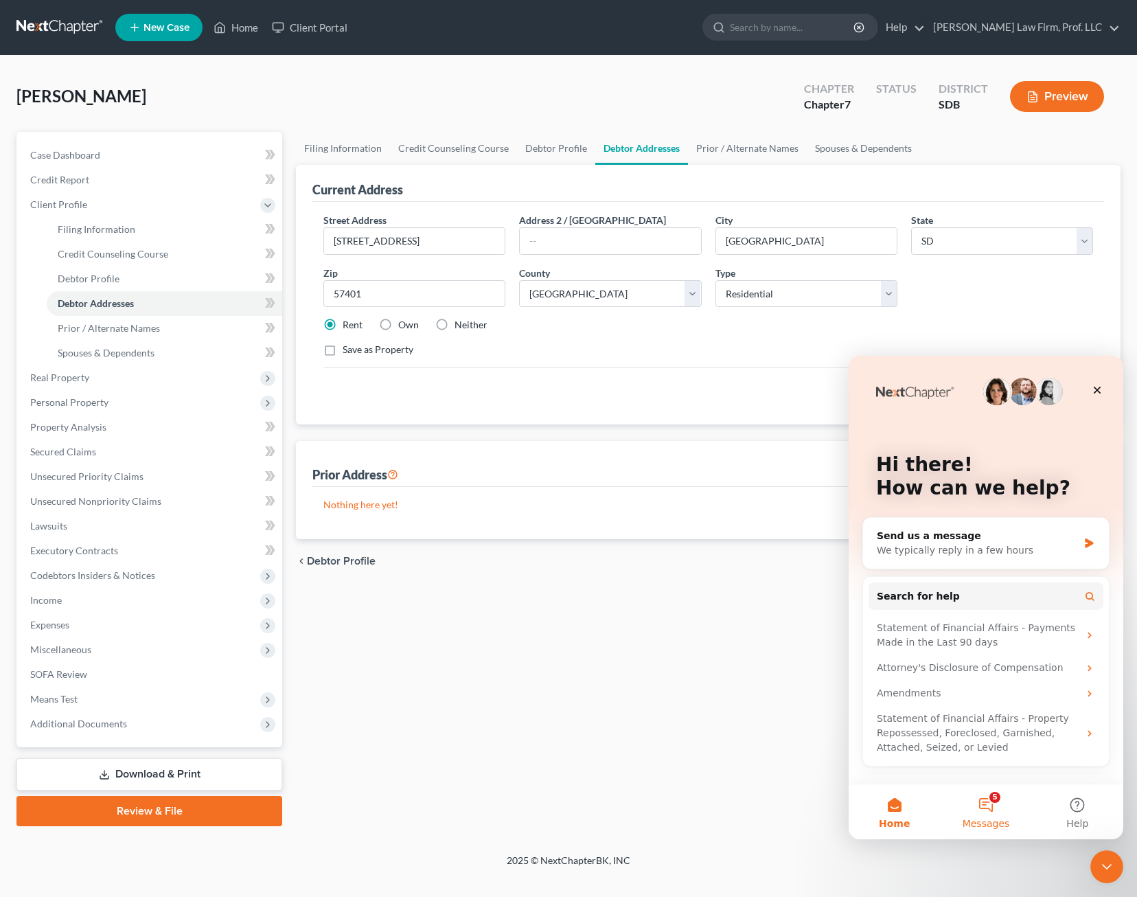
click at [1011, 821] on button "5 Messages" at bounding box center [985, 811] width 91 height 55
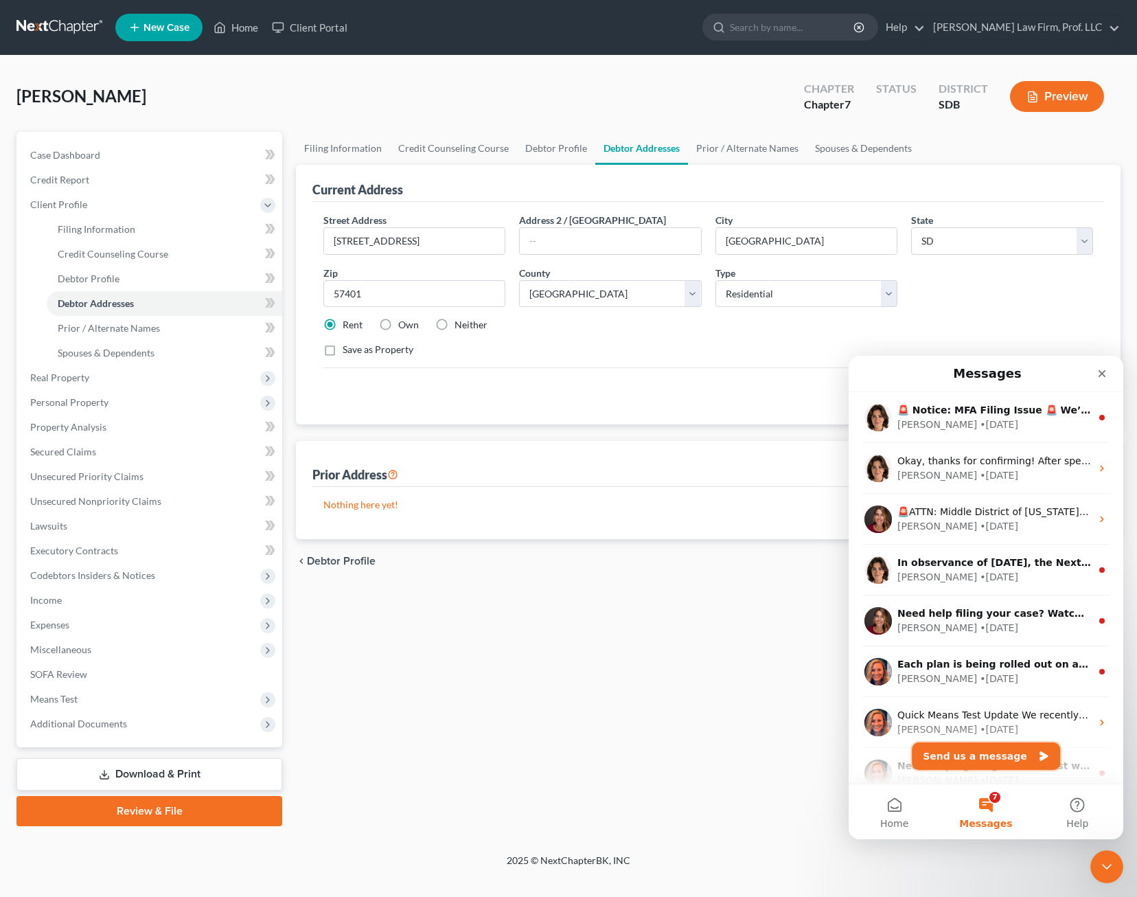
click at [976, 748] on button "Send us a message" at bounding box center [986, 755] width 148 height 27
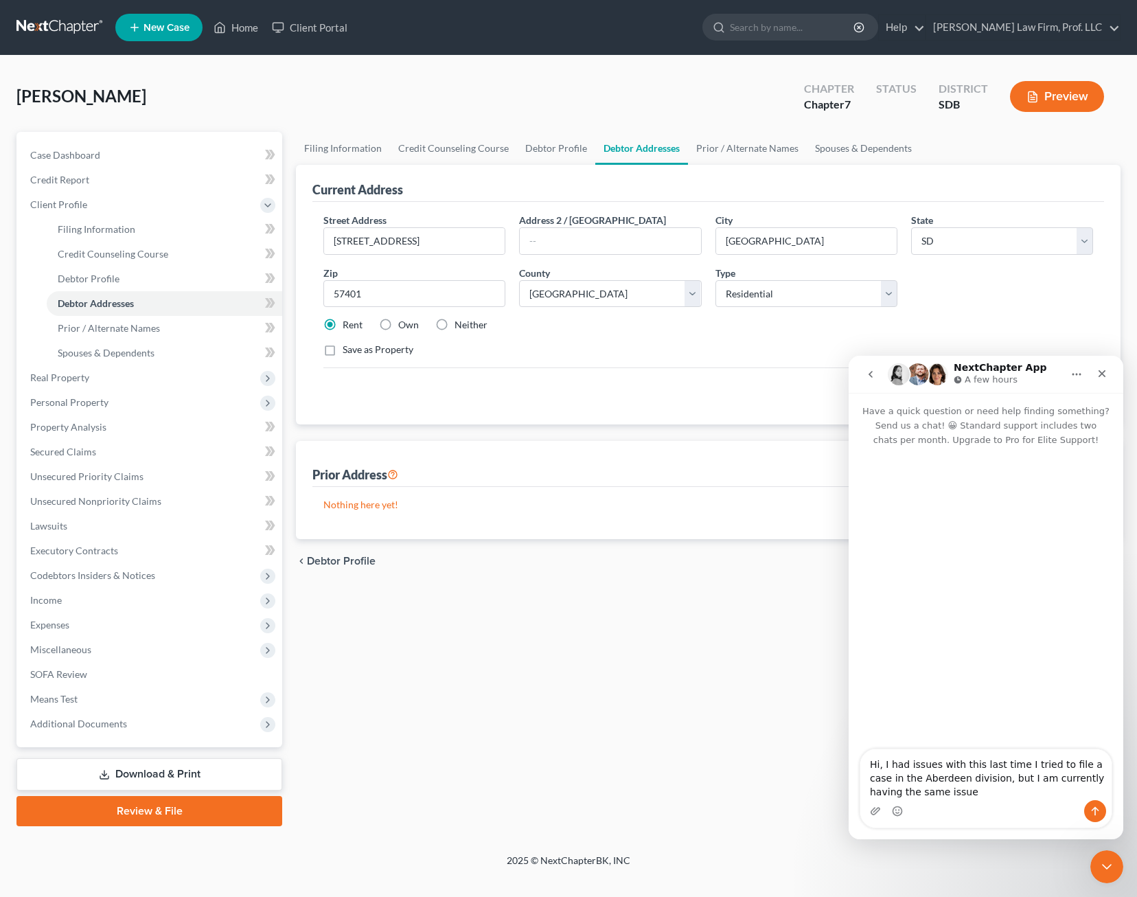
type textarea "Hi, I had issues with this last time I tried to file a case in the Aberdeen div…"
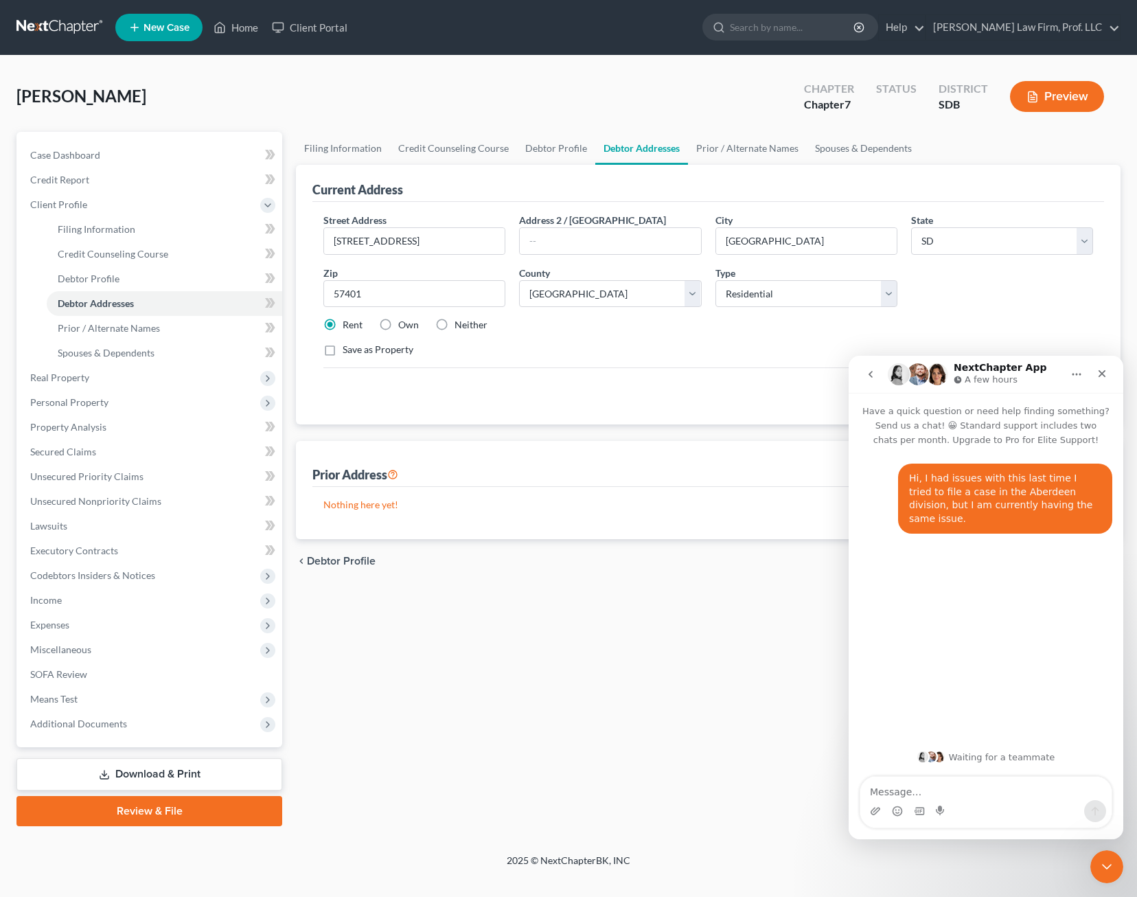
click at [1013, 793] on textarea "Message…" at bounding box center [986, 788] width 251 height 23
click at [1034, 645] on div "Hi, I had issues with this last time I tried to file a case in the Aberdeen div…" at bounding box center [986, 612] width 275 height 331
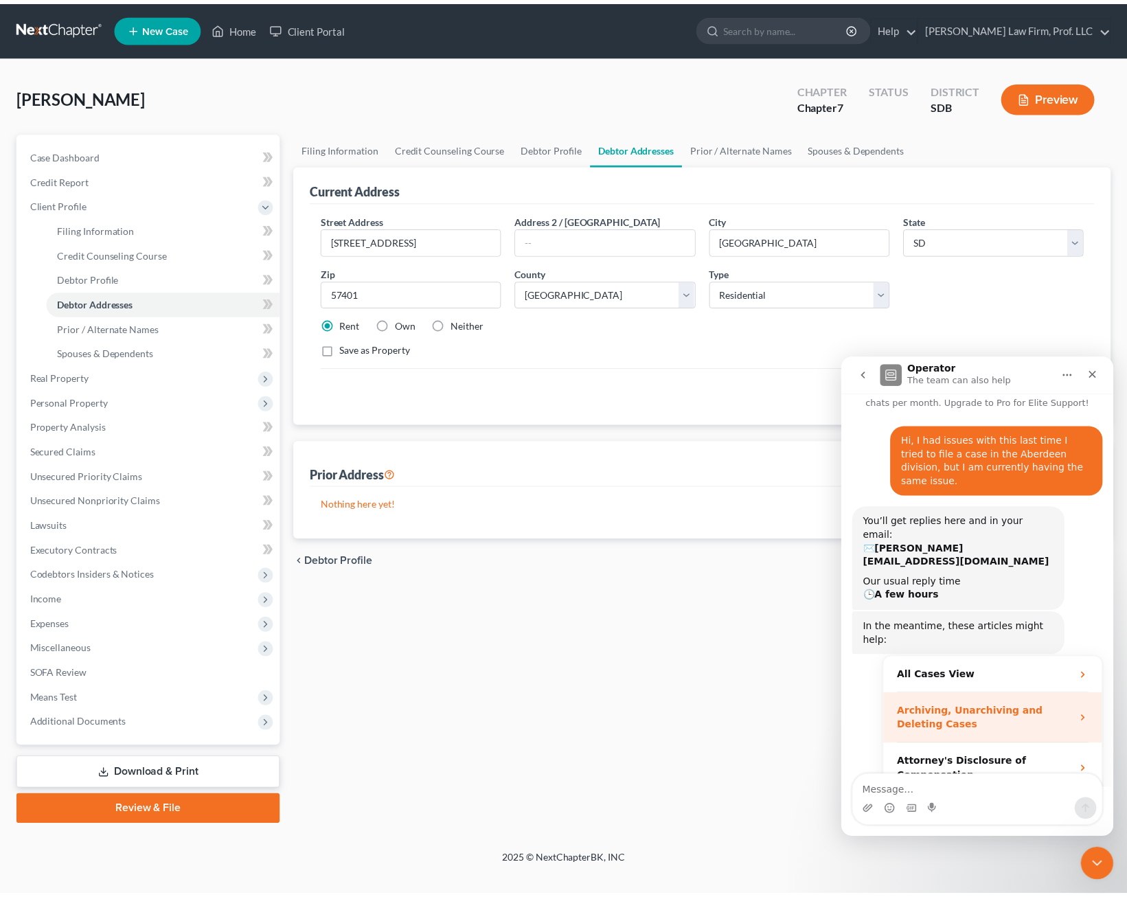
scroll to position [38, 0]
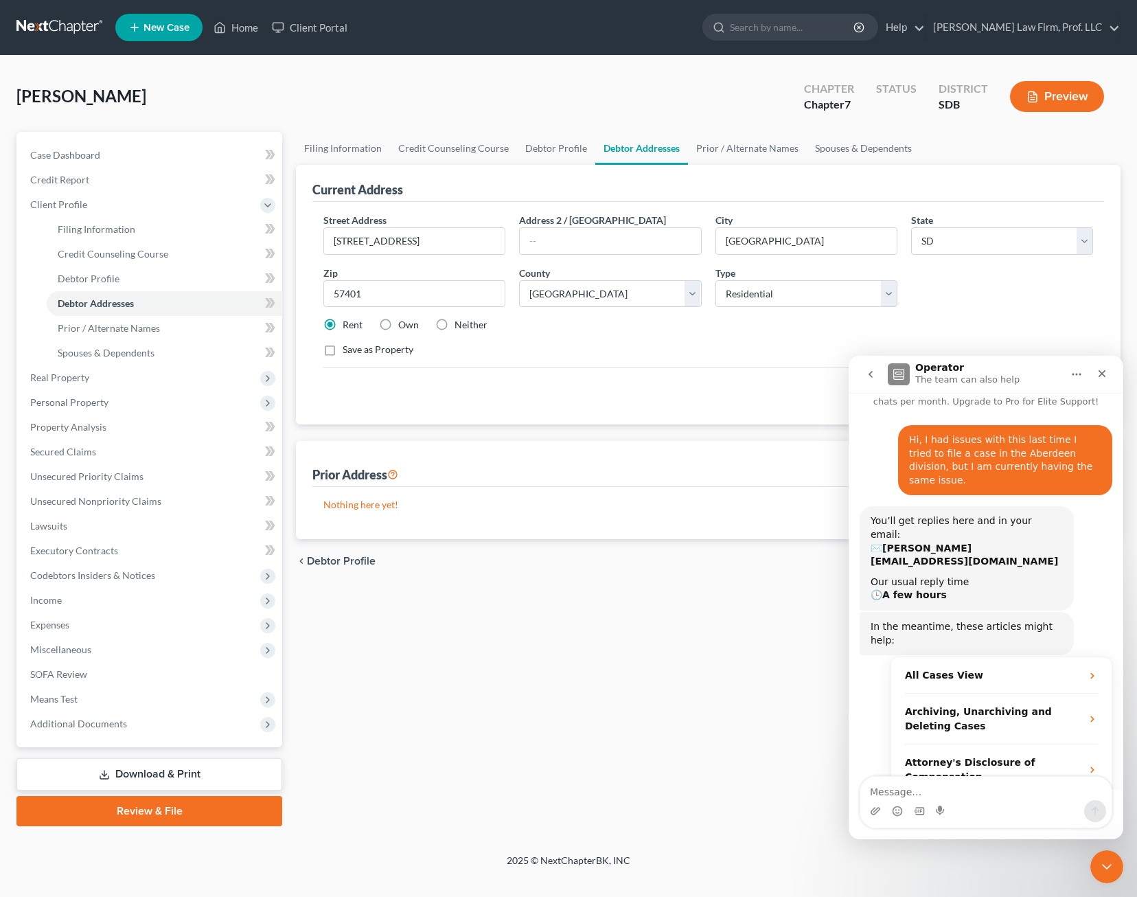
click at [779, 614] on div "Filing Information Credit Counseling Course Debtor Profile Debtor Addresses Pri…" at bounding box center [708, 479] width 839 height 694
click at [1045, 30] on link "[PERSON_NAME] Law Firm, Prof. LLC" at bounding box center [1023, 27] width 194 height 25
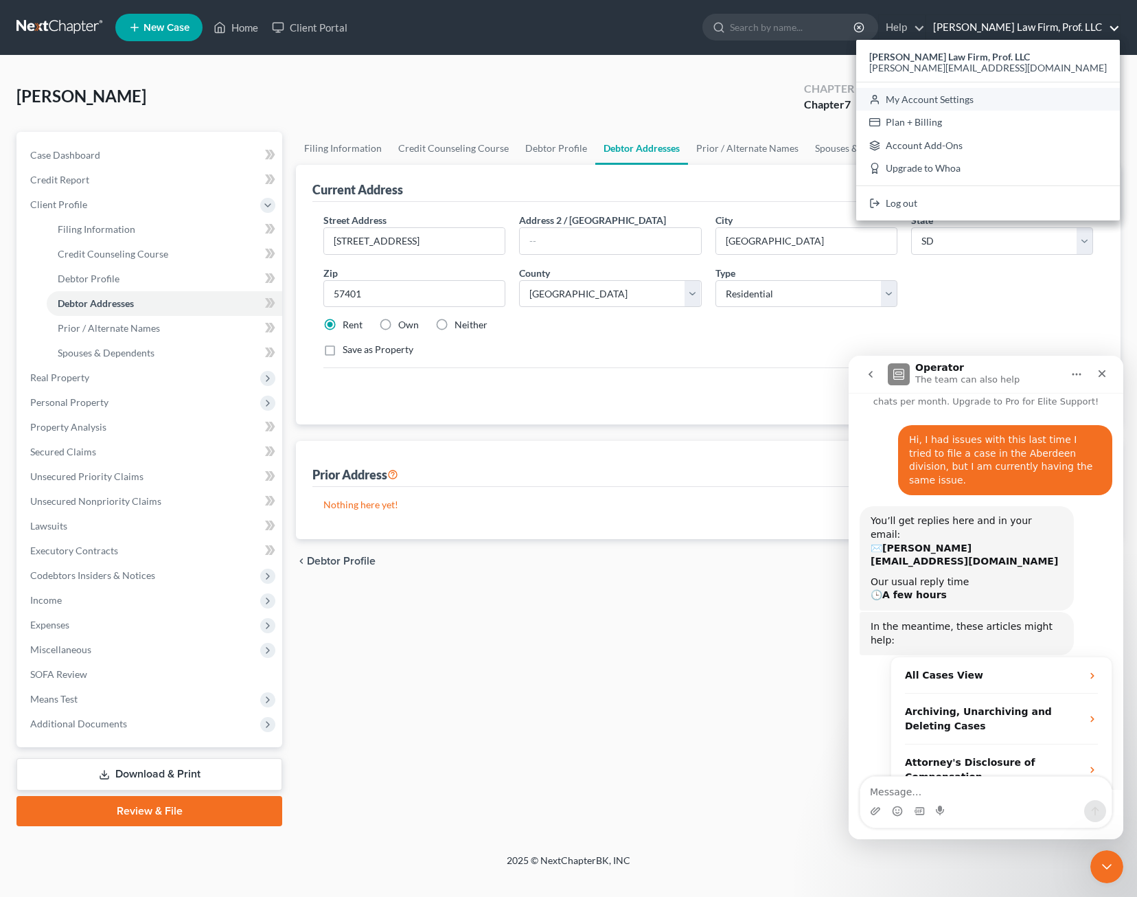
click at [1075, 103] on link "My Account Settings" at bounding box center [988, 99] width 264 height 23
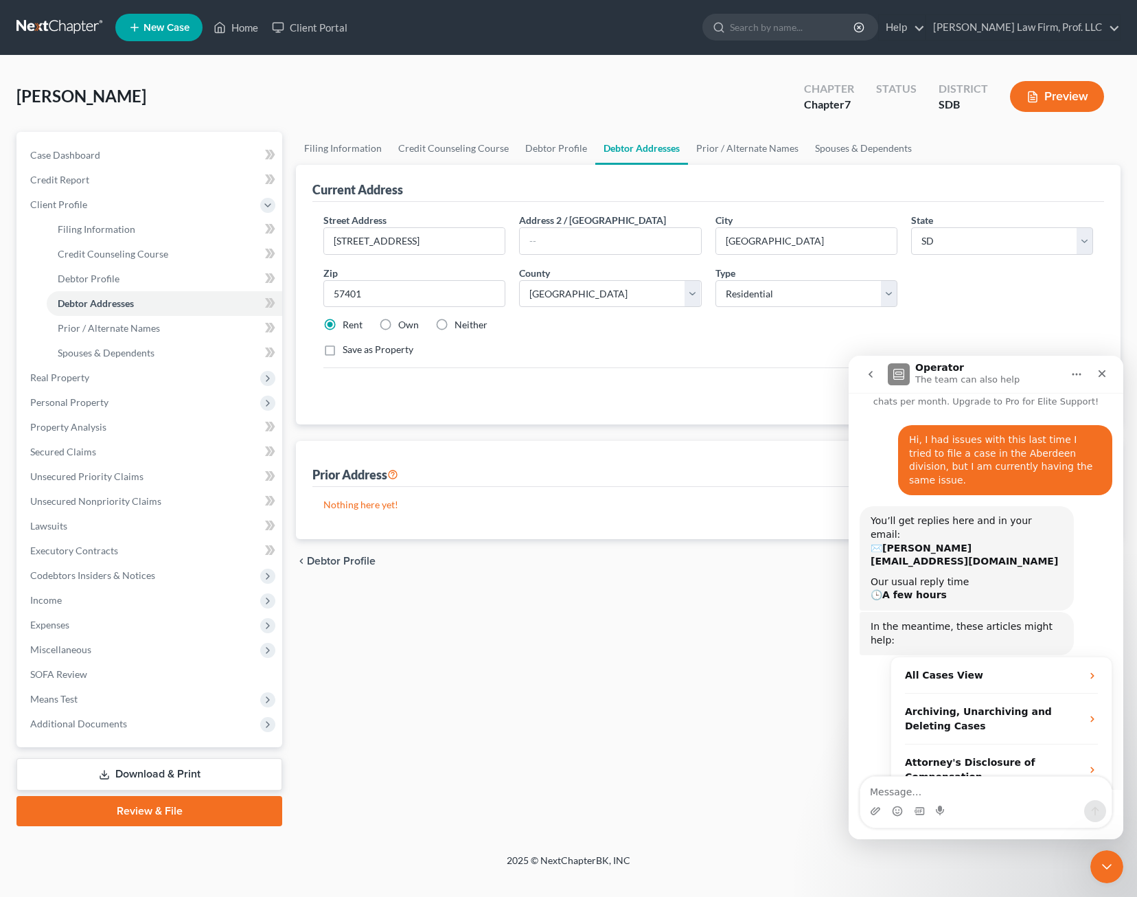
select select "73"
select select "23"
select select "43"
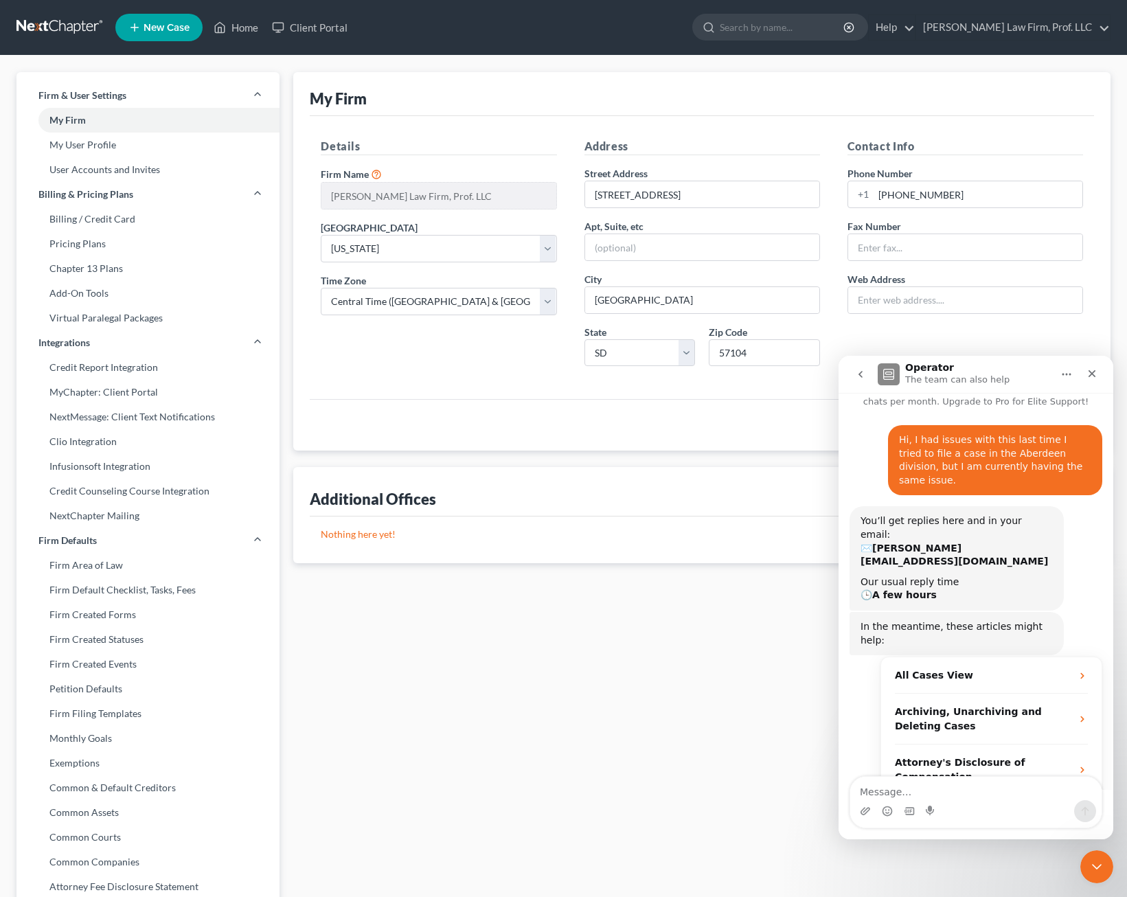
click at [512, 371] on div "Details Firm Name * [PERSON_NAME] Firm, Prof. LLC [GEOGRAPHIC_DATA] Select [US_…" at bounding box center [438, 257] width 263 height 239
click at [439, 641] on div "My Firm Details Firm Name * [PERSON_NAME] Firm, Prof. LLC [GEOGRAPHIC_DATA] Sel…" at bounding box center [701, 524] width 831 height 904
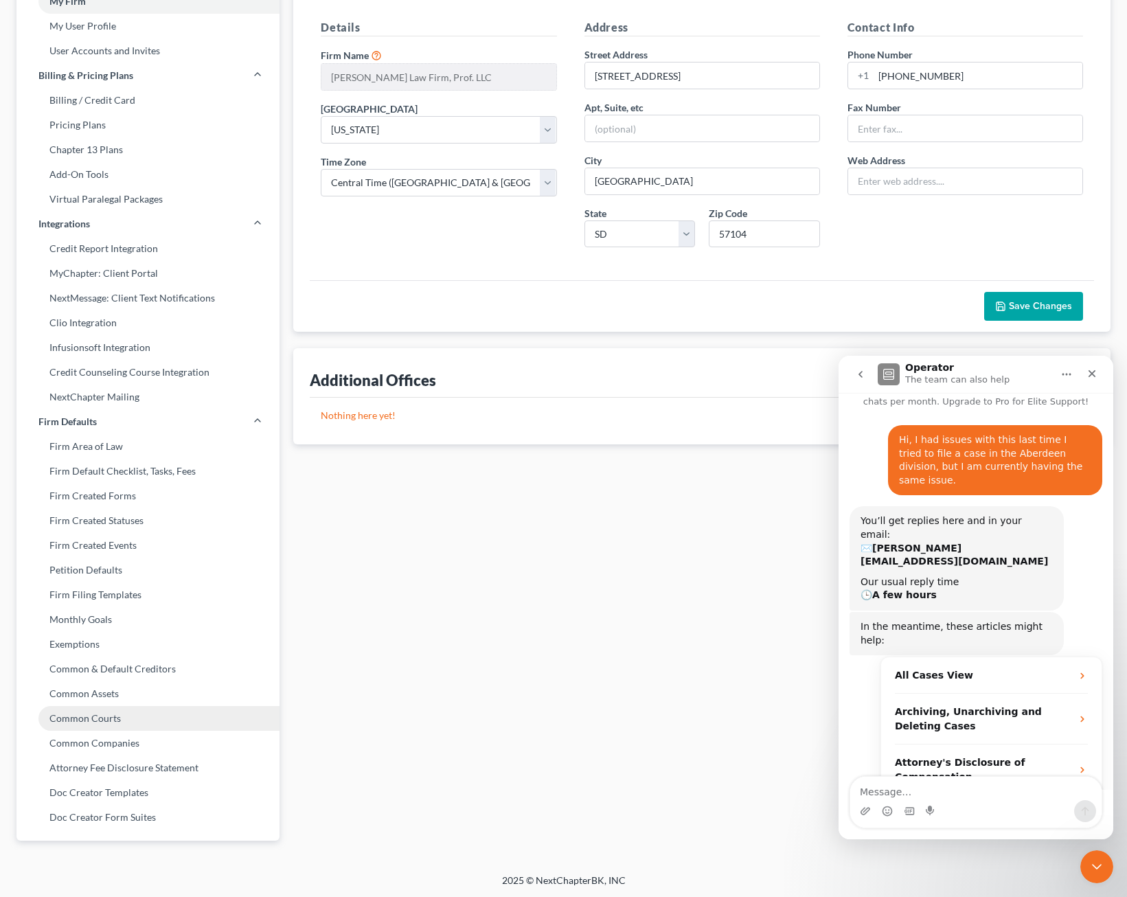
scroll to position [120, 0]
click at [149, 717] on link "Common Courts" at bounding box center [147, 717] width 263 height 25
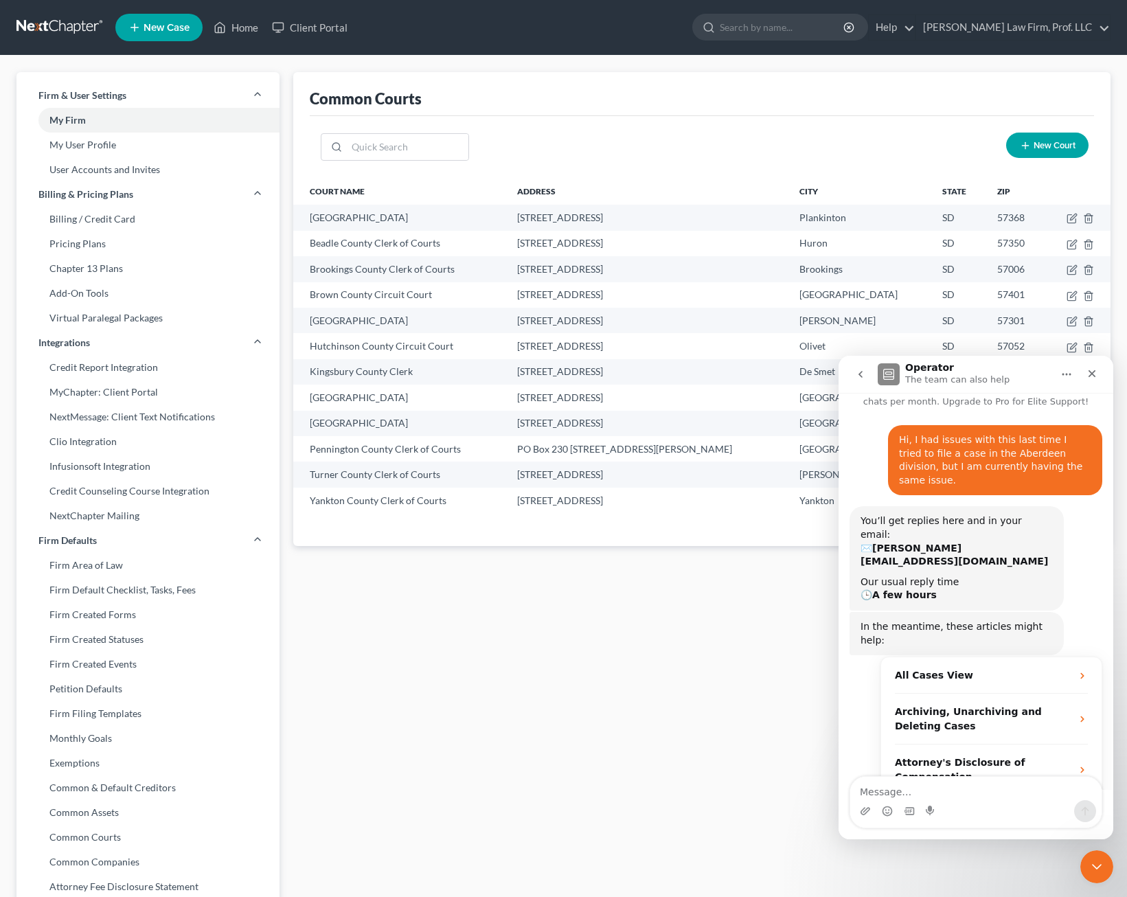
click at [461, 685] on div "Common Courts New Court Court Name Address City State [GEOGRAPHIC_DATA] [STREET…" at bounding box center [701, 524] width 831 height 904
click at [117, 263] on link "Chapter 13 Plans" at bounding box center [147, 268] width 263 height 25
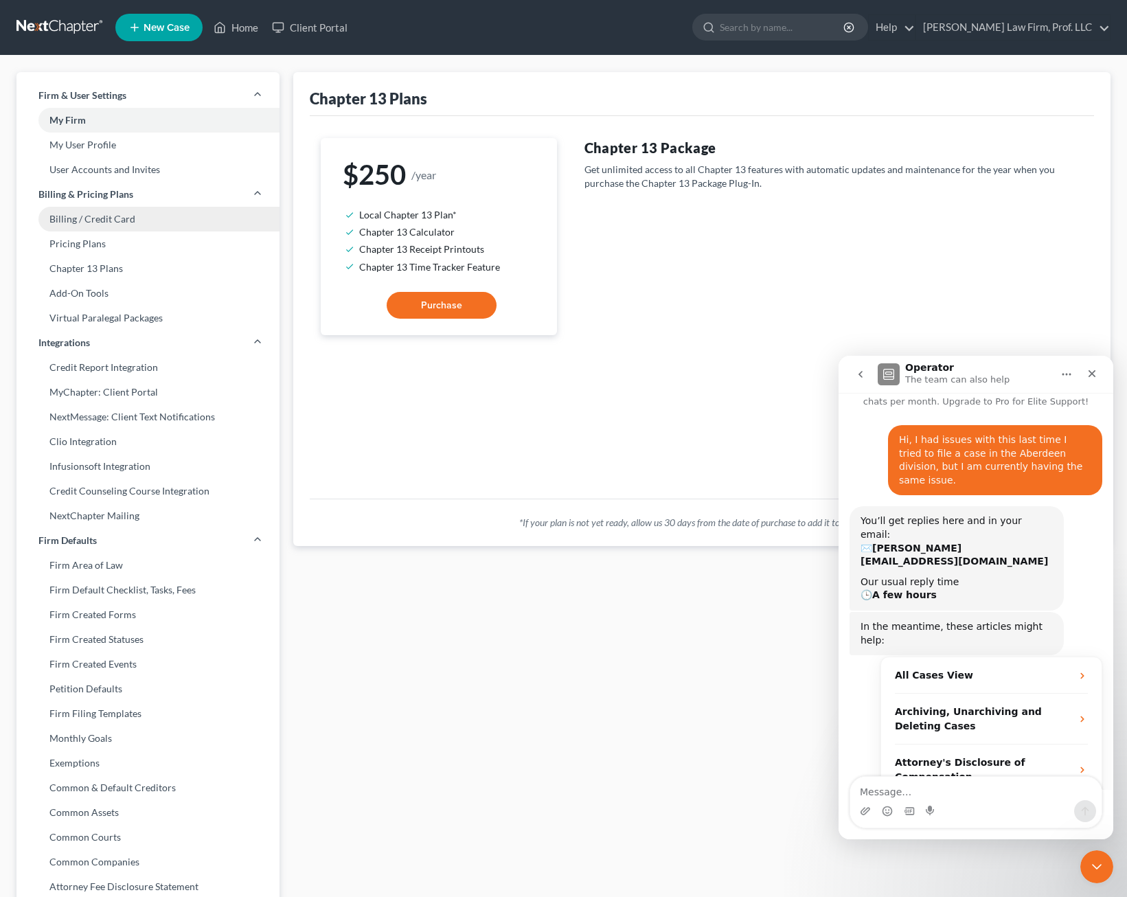
click at [122, 217] on link "Billing / Credit Card" at bounding box center [147, 219] width 263 height 25
select select "43"
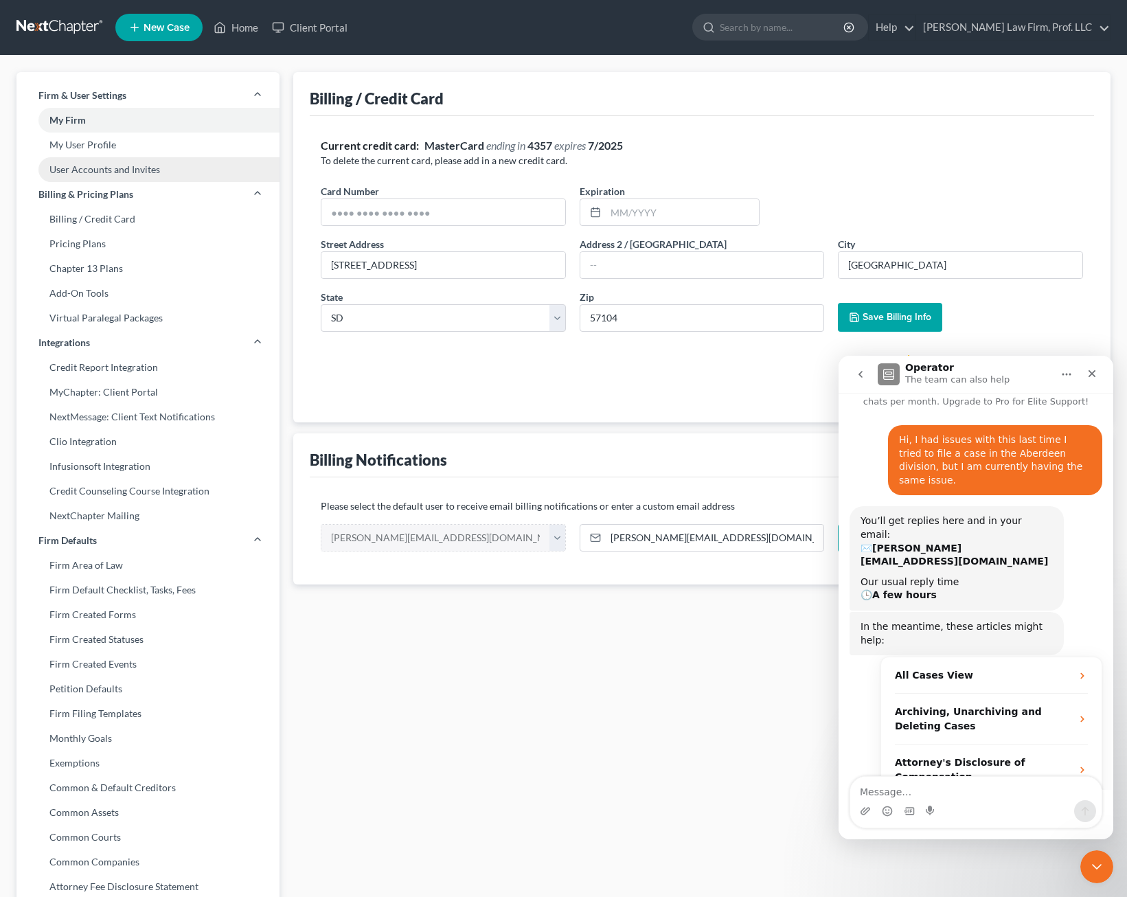
click at [117, 167] on link "User Accounts and Invites" at bounding box center [147, 169] width 263 height 25
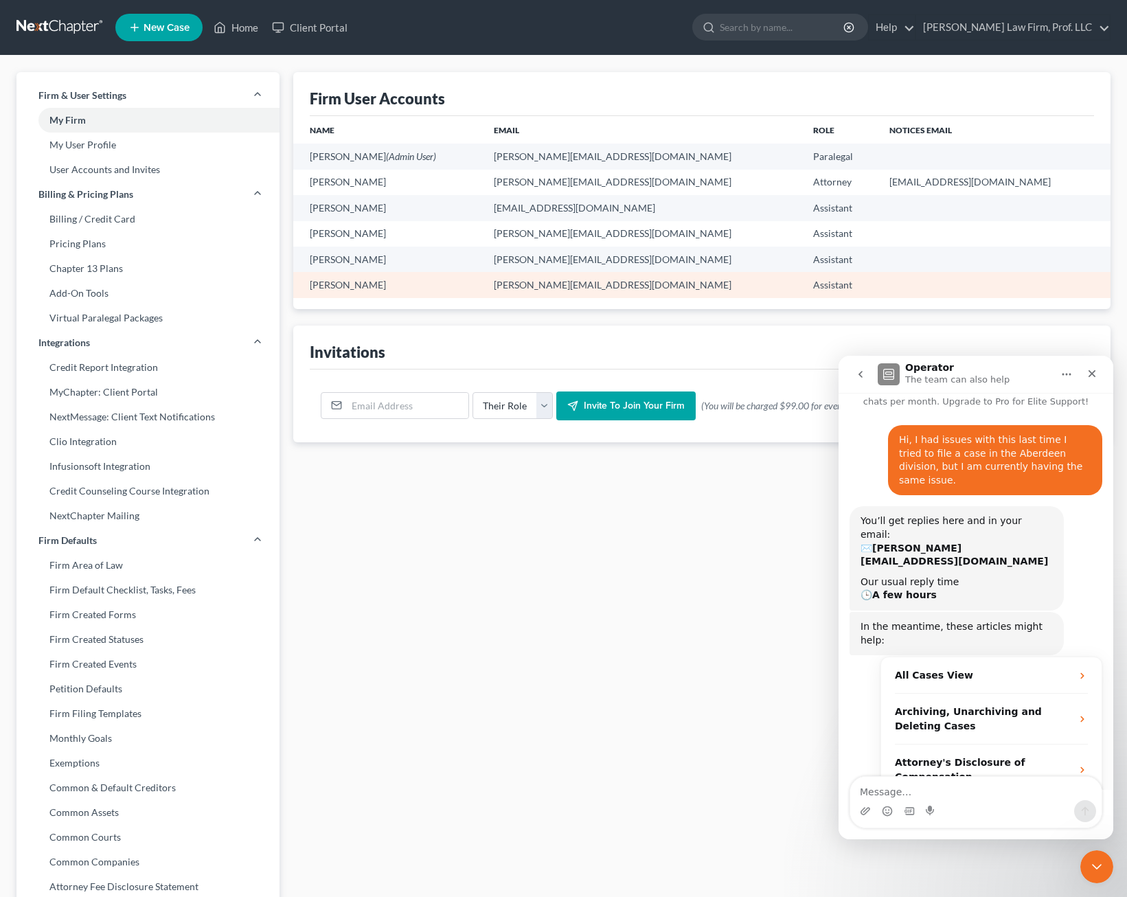
click at [317, 290] on td "[PERSON_NAME]" at bounding box center [388, 284] width 190 height 25
click at [323, 288] on td "[PERSON_NAME]" at bounding box center [388, 284] width 190 height 25
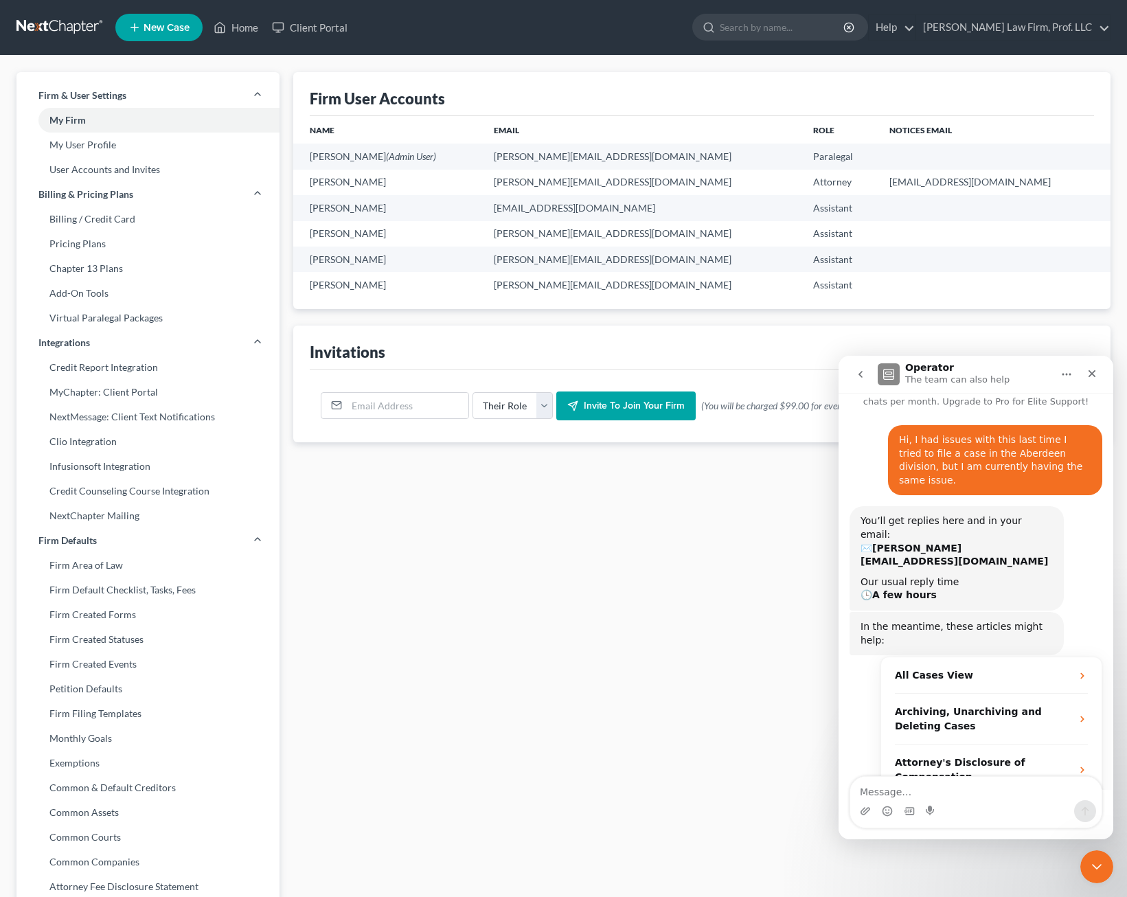
click at [573, 492] on div "Firm User Accounts Name Email Role Notices Email [PERSON_NAME] (Admin User) [PE…" at bounding box center [701, 524] width 831 height 904
click at [1095, 372] on icon "Close" at bounding box center [1093, 374] width 8 height 8
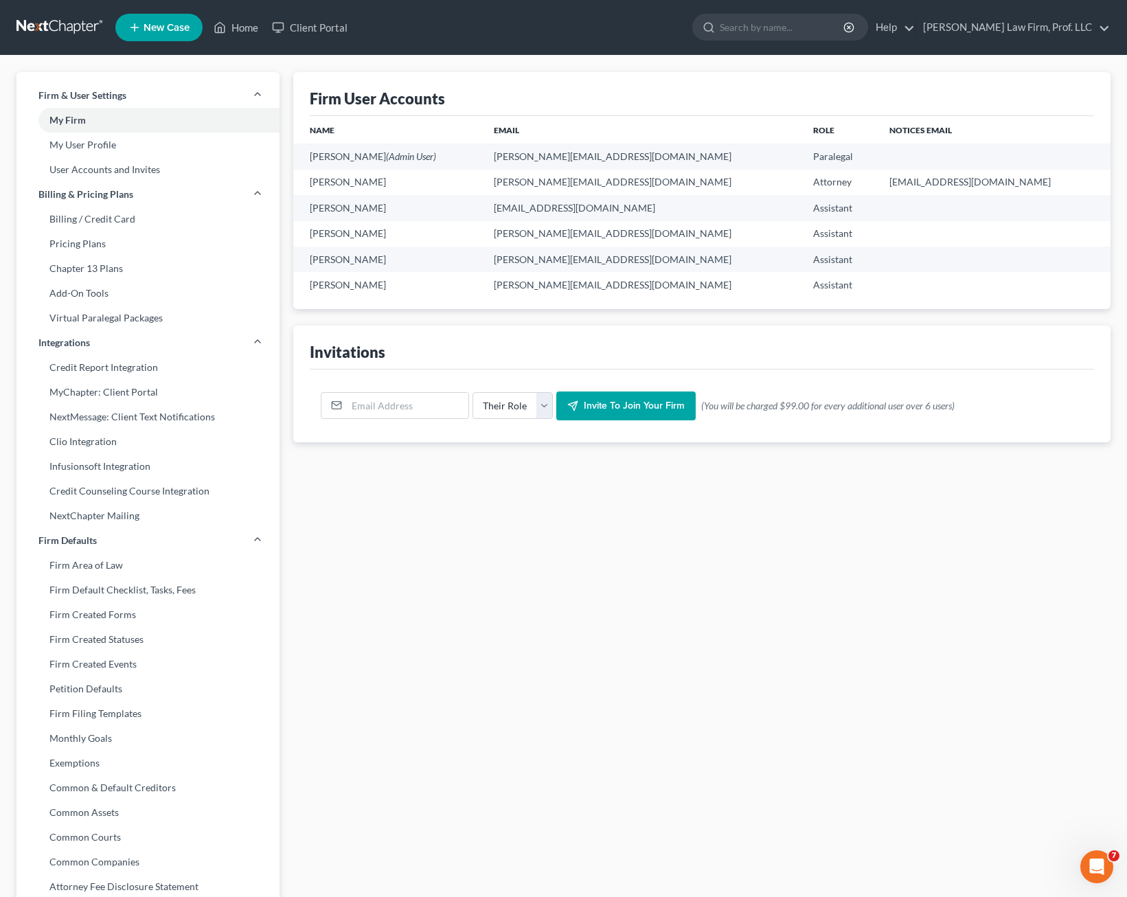
scroll to position [61, 0]
click at [887, 581] on div "Firm User Accounts Name Email Role Notices Email [PERSON_NAME] (Admin User) [PE…" at bounding box center [701, 524] width 831 height 904
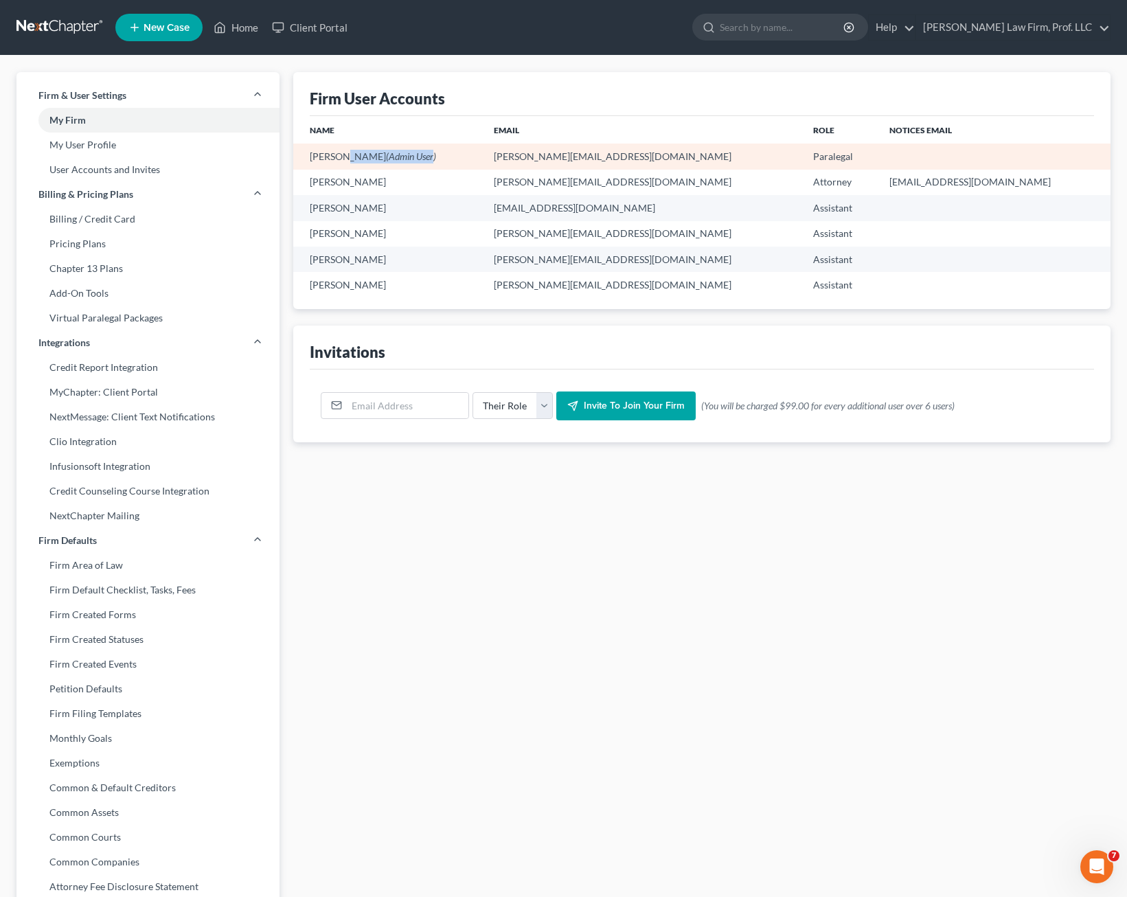
drag, startPoint x: 418, startPoint y: 159, endPoint x: 337, endPoint y: 156, distance: 80.4
click at [337, 156] on td "[PERSON_NAME] (Admin User)" at bounding box center [388, 156] width 190 height 25
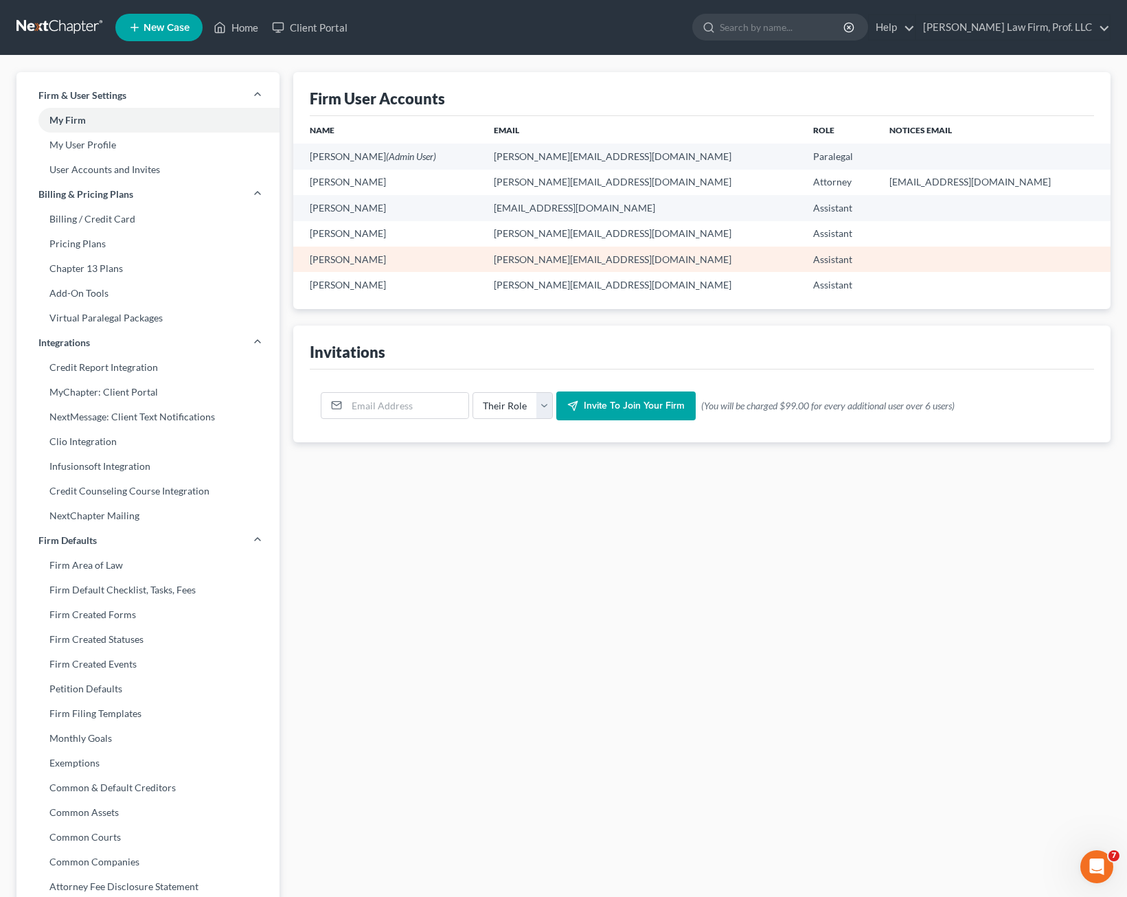
click at [802, 249] on td "Assistant" at bounding box center [840, 259] width 76 height 25
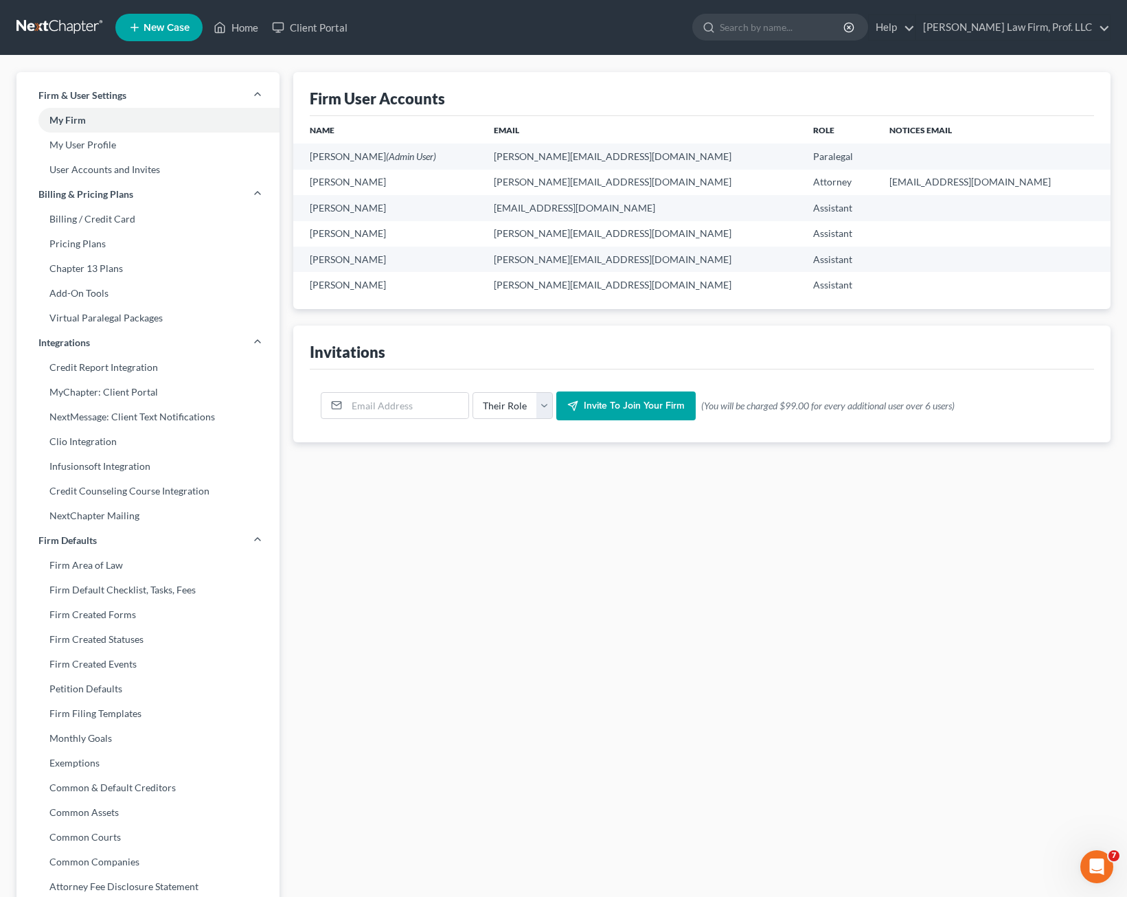
click at [839, 536] on div "Firm User Accounts Name Email Role Notices Email [PERSON_NAME] (Admin User) [PE…" at bounding box center [701, 524] width 831 height 904
click at [598, 584] on div "Firm User Accounts Name Email Role Notices Email [PERSON_NAME] (Admin User) [PE…" at bounding box center [701, 524] width 831 height 904
click at [131, 152] on link "My User Profile" at bounding box center [147, 145] width 263 height 25
select select "43"
select select "assistant"
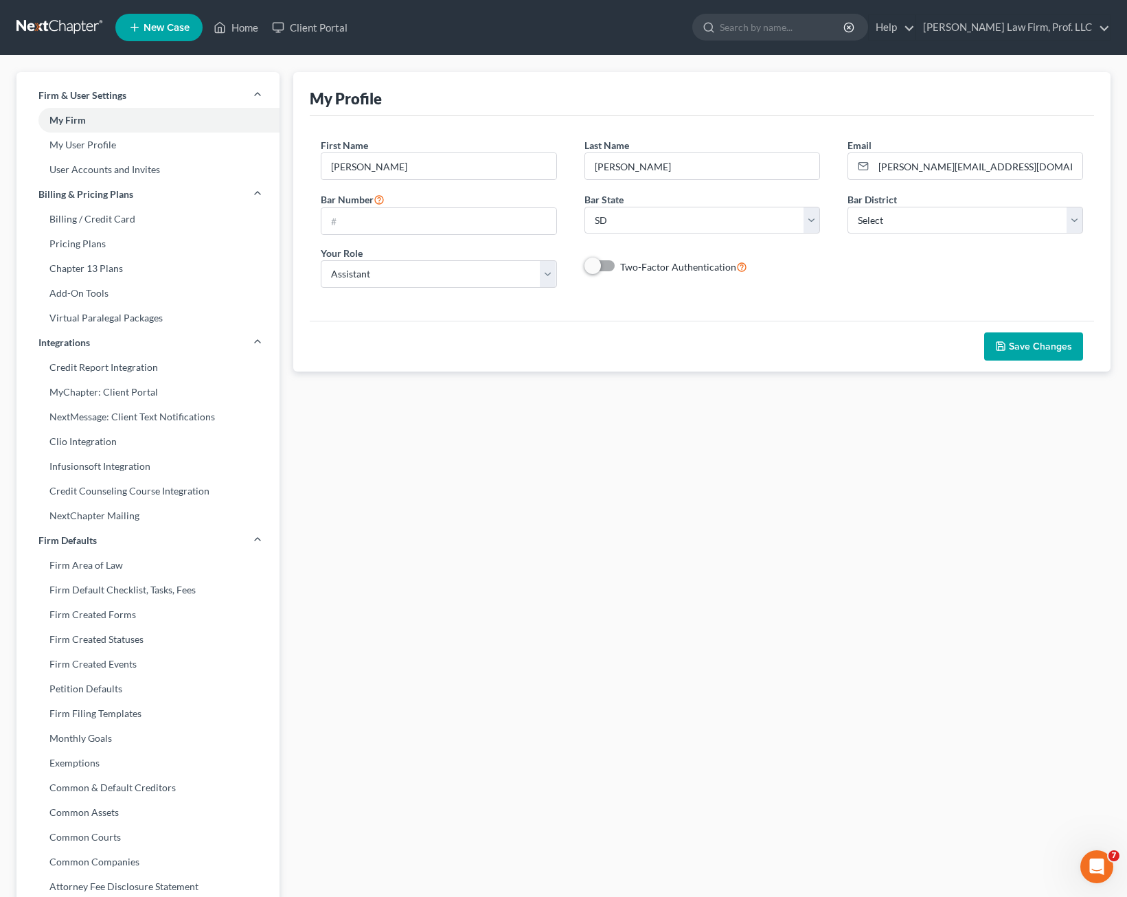
click at [726, 378] on div "My Profile JOIN ATTORNEY DIRECTORY First Name * [PERSON_NAME] Last Name * [PERS…" at bounding box center [701, 524] width 831 height 904
click at [918, 272] on div "First Name * [PERSON_NAME] Last Name * [PERSON_NAME] Email * [PERSON_NAME][EMAI…" at bounding box center [702, 218] width 790 height 160
click at [540, 230] on input "text" at bounding box center [438, 221] width 234 height 26
click at [918, 215] on select "Select [US_STATE] - [GEOGRAPHIC_DATA] [US_STATE] - [GEOGRAPHIC_DATA][US_STATE] …" at bounding box center [965, 220] width 236 height 27
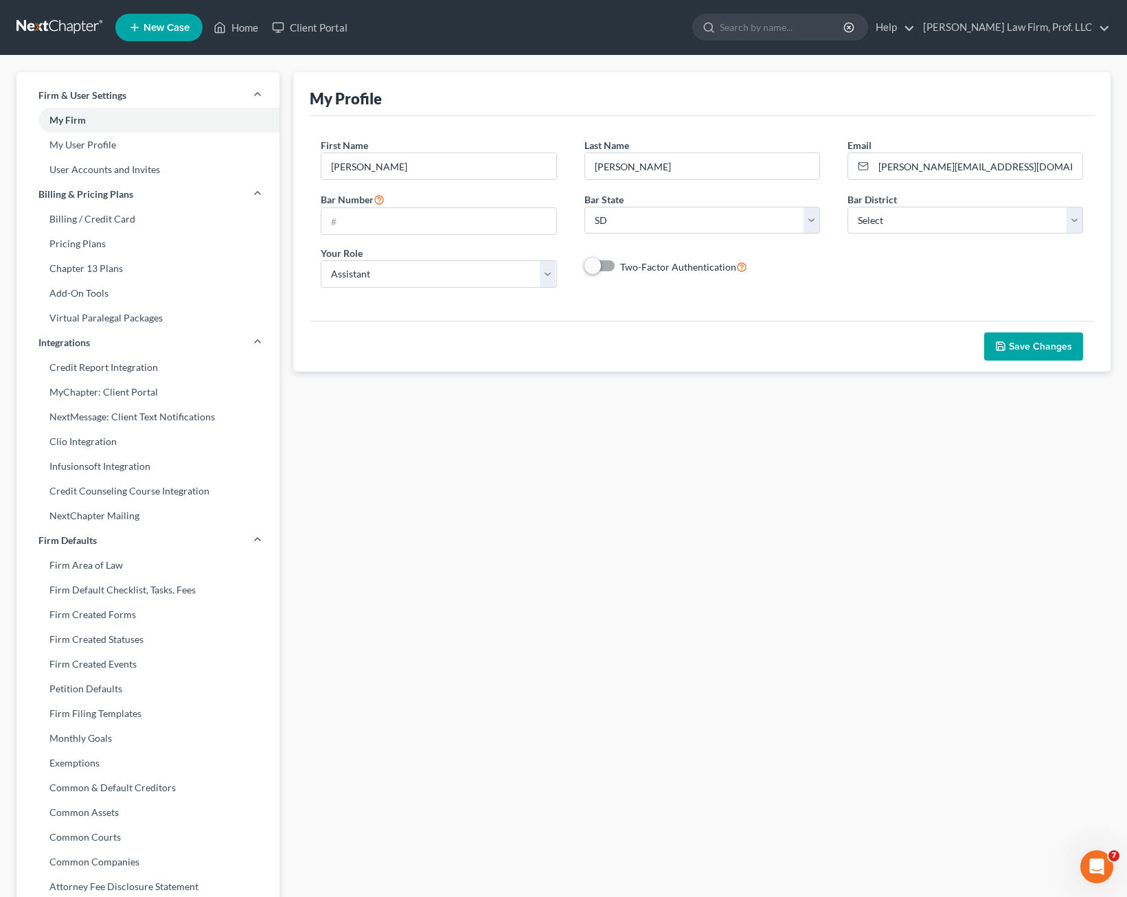
click at [429, 451] on div "My Profile JOIN ATTORNEY DIRECTORY First Name * [PERSON_NAME] Last Name * [PERS…" at bounding box center [701, 524] width 831 height 904
click at [437, 366] on div "Save Changes" at bounding box center [702, 347] width 784 height 52
drag, startPoint x: 462, startPoint y: 582, endPoint x: 440, endPoint y: 546, distance: 42.3
click at [463, 574] on div "My Profile JOIN ATTORNEY DIRECTORY First Name * [PERSON_NAME] Last Name * [PERS…" at bounding box center [701, 524] width 831 height 904
click at [139, 149] on link "My User Profile" at bounding box center [147, 145] width 263 height 25
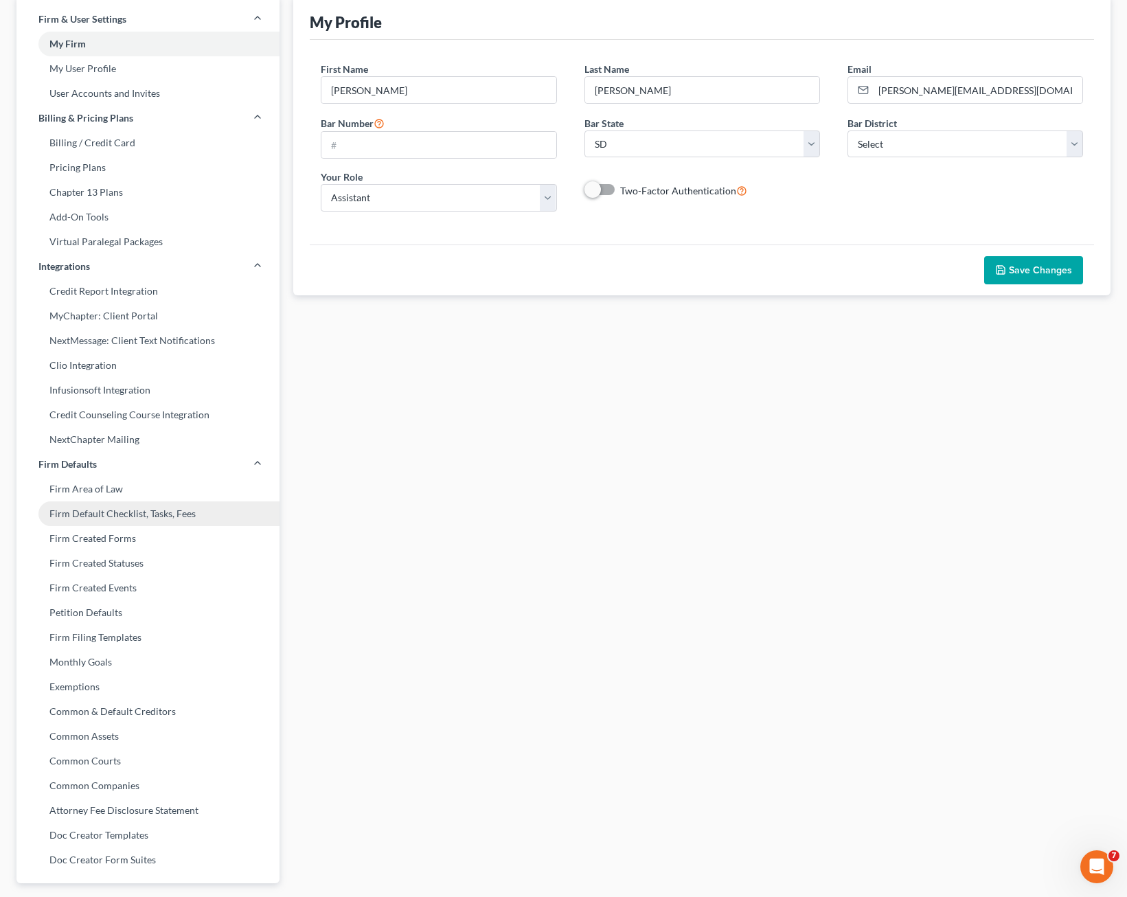
scroll to position [52, 0]
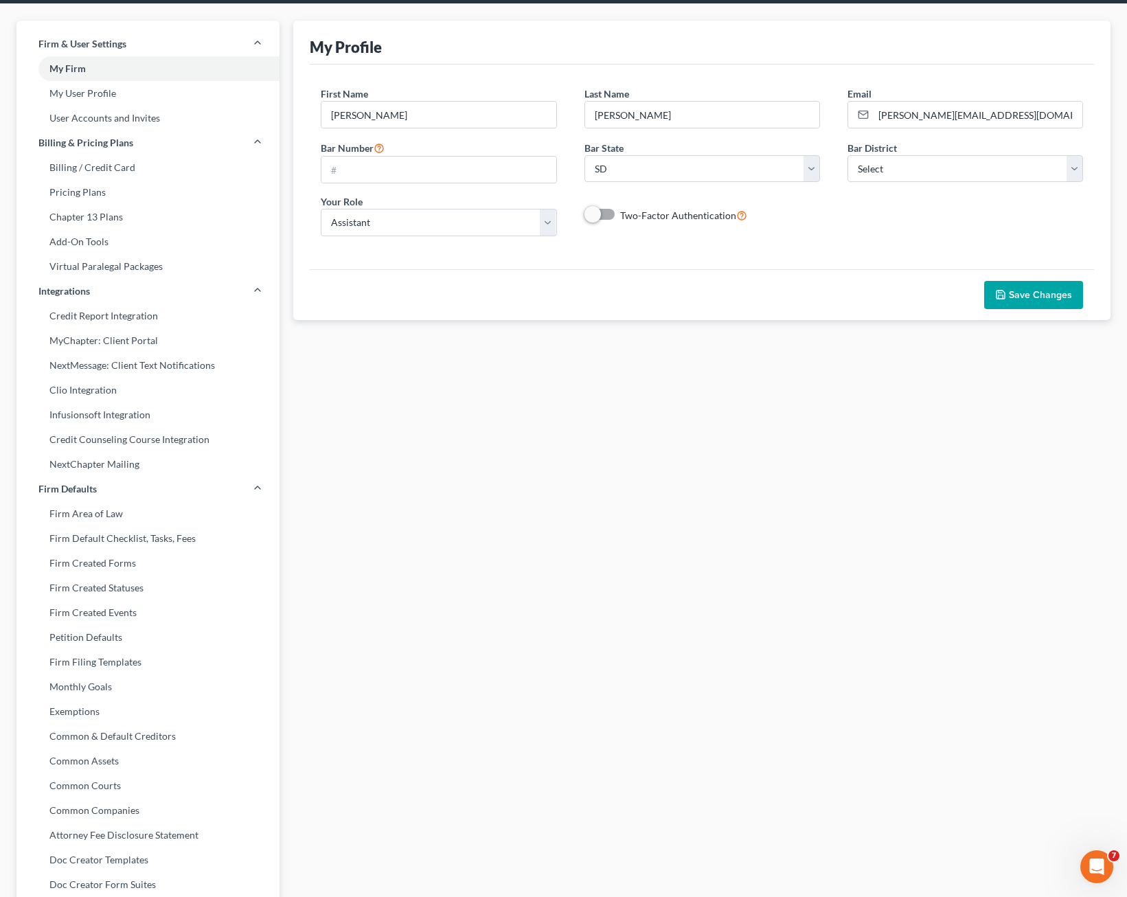
click at [516, 473] on div "My Profile JOIN ATTORNEY DIRECTORY First Name * [PERSON_NAME] Last Name * [PERS…" at bounding box center [701, 473] width 831 height 904
click at [542, 490] on div "My Profile JOIN ATTORNEY DIRECTORY First Name * [PERSON_NAME] Last Name * [PERS…" at bounding box center [701, 473] width 831 height 904
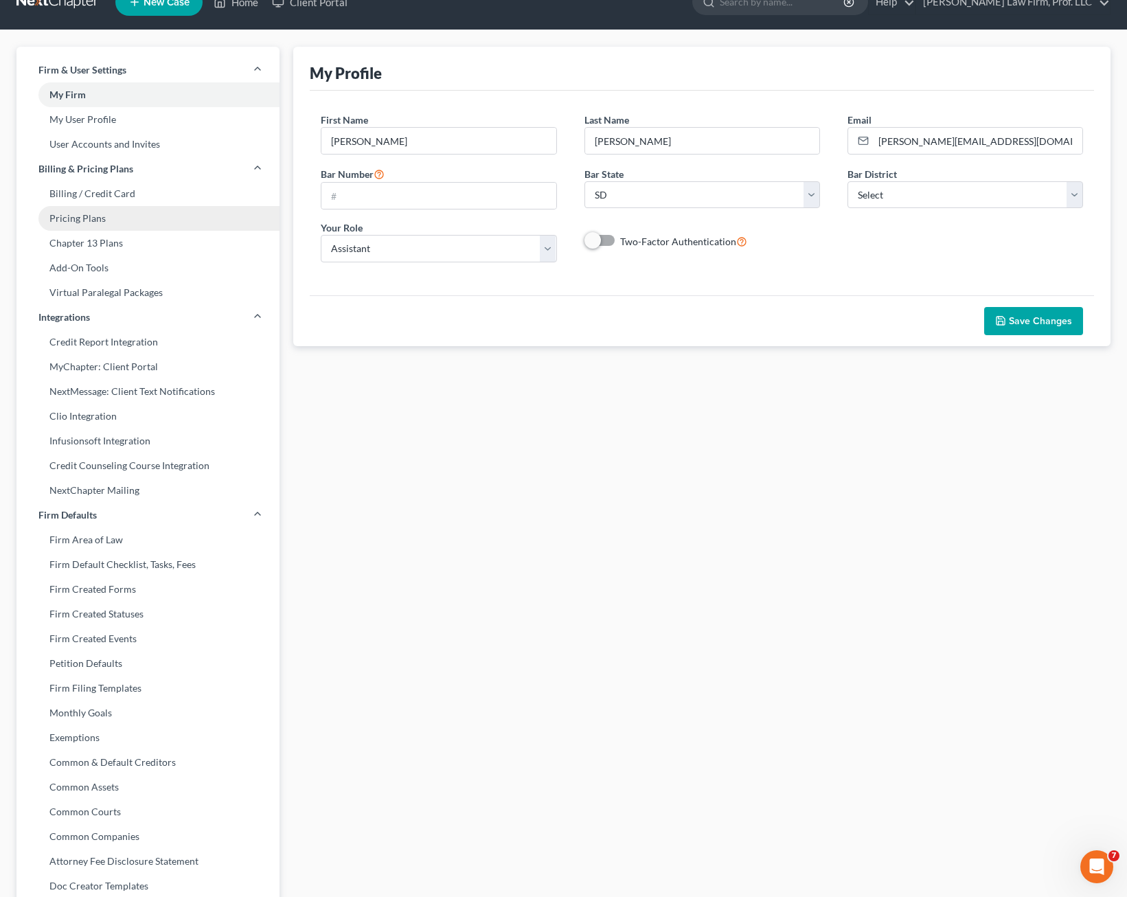
scroll to position [0, 0]
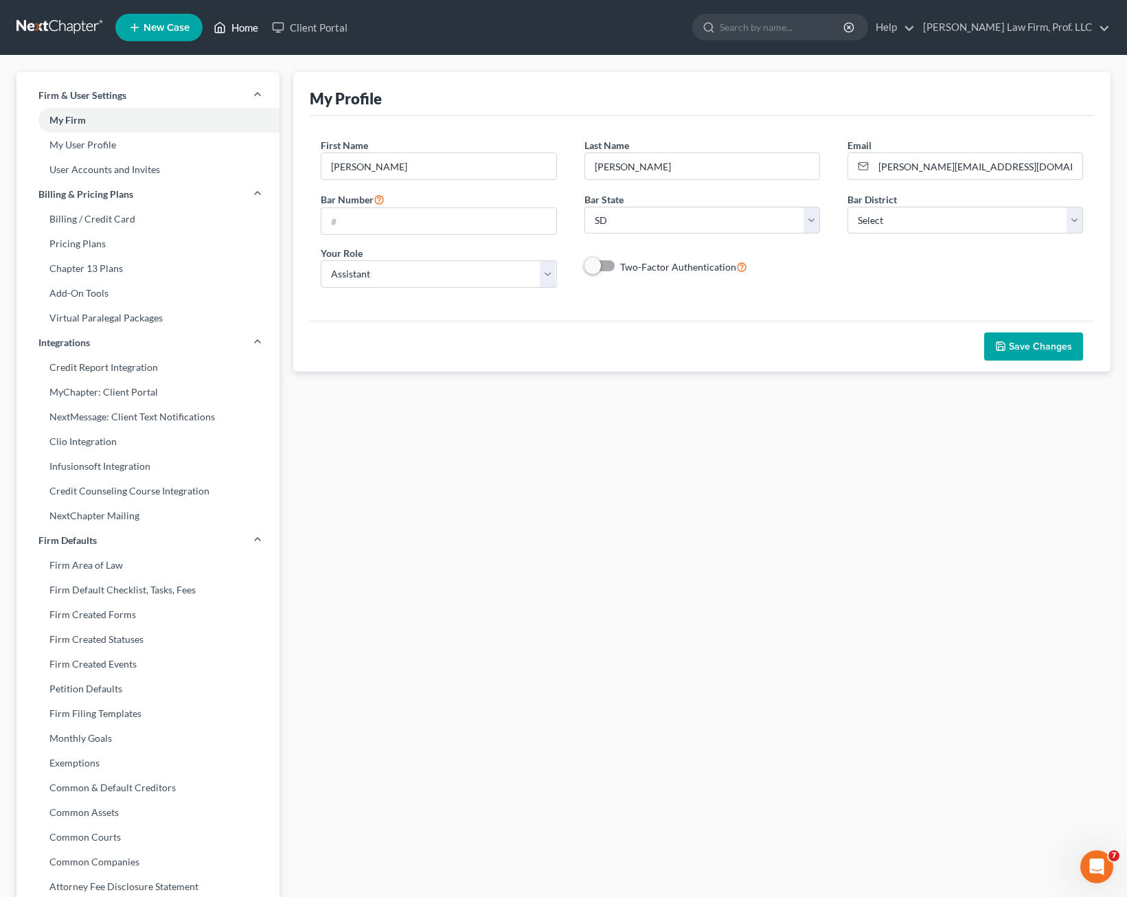
click at [230, 24] on link "Home" at bounding box center [236, 27] width 58 height 25
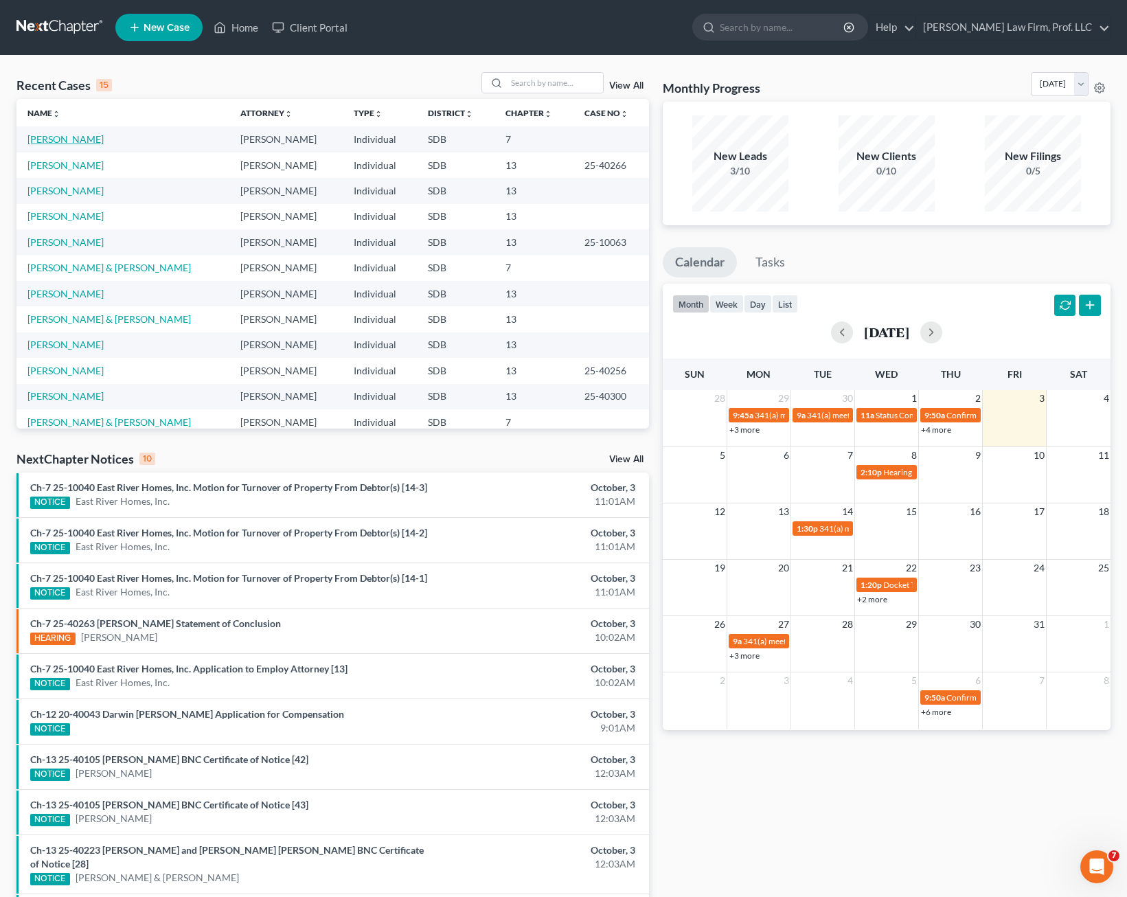
click at [58, 135] on link "[PERSON_NAME]" at bounding box center [65, 139] width 76 height 12
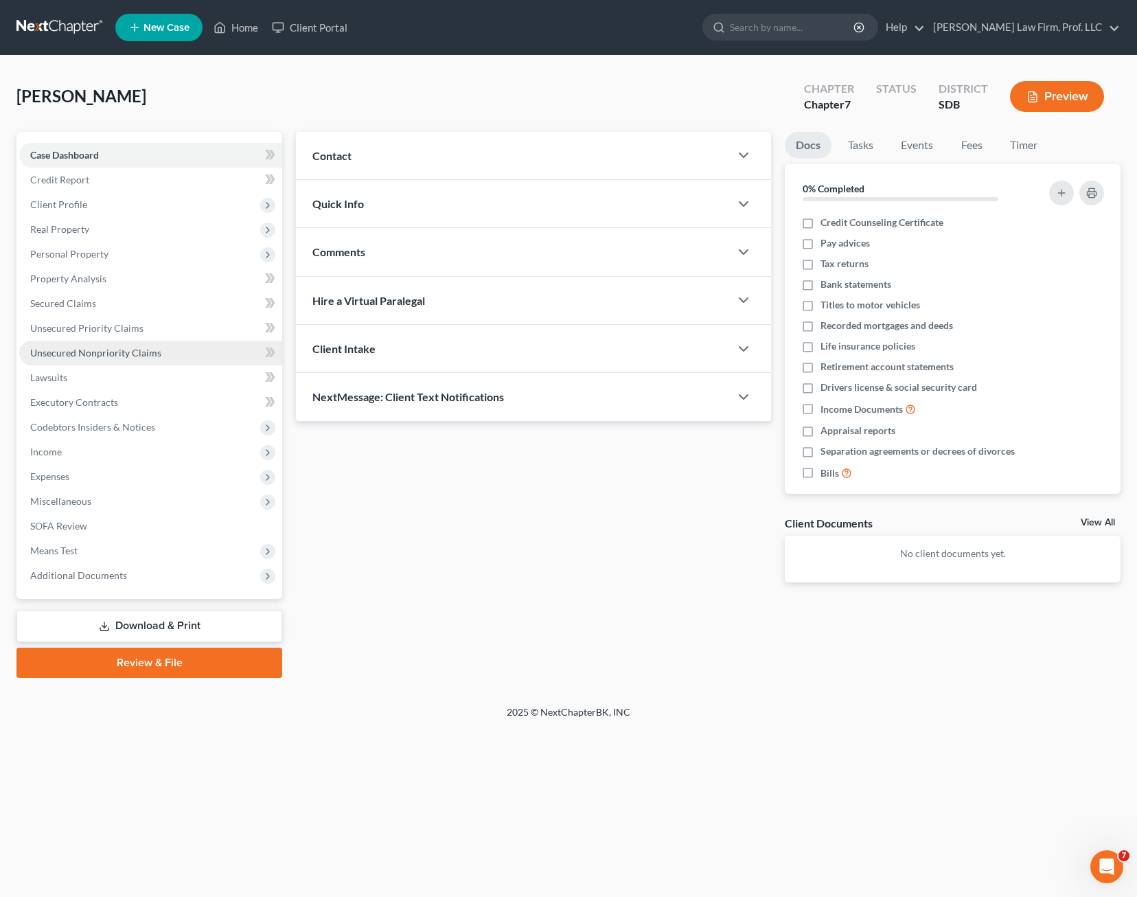
click at [97, 353] on span "Unsecured Nonpriority Claims" at bounding box center [95, 353] width 131 height 12
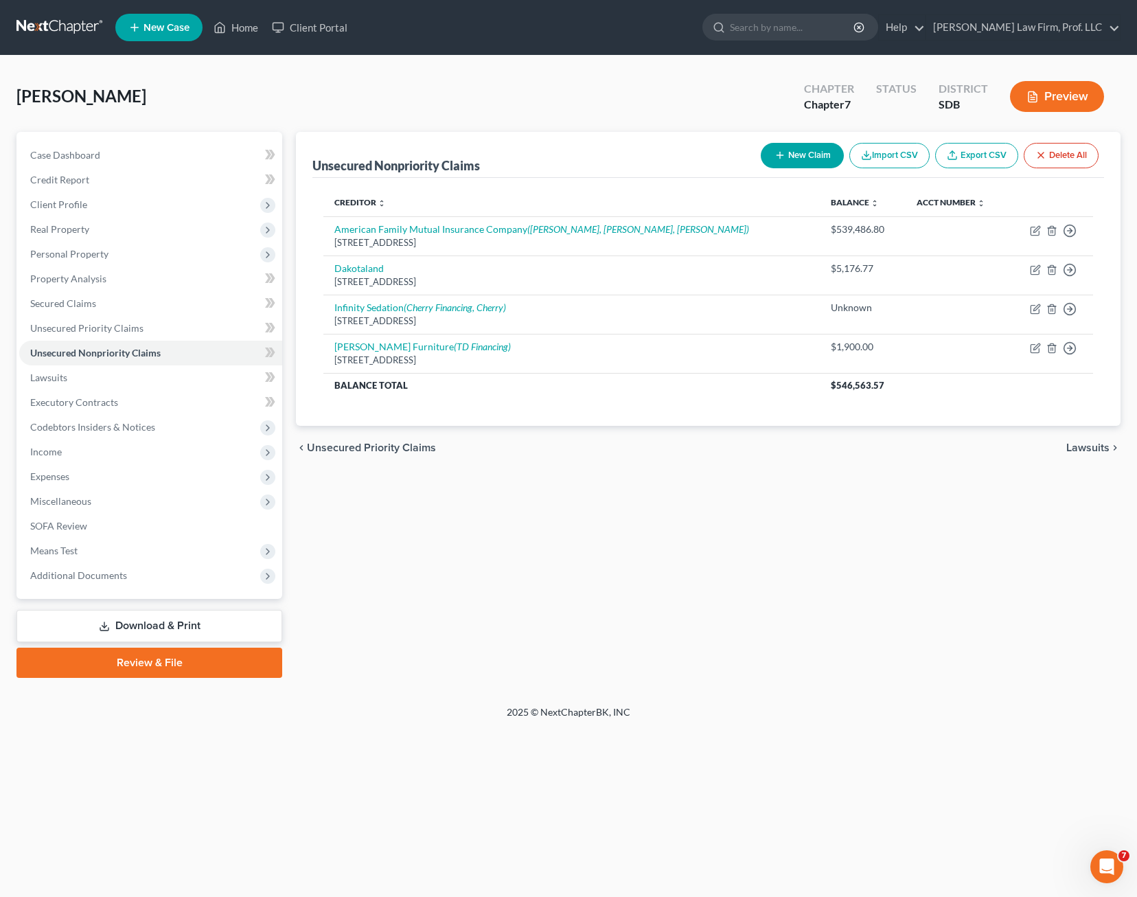
click at [665, 504] on div "Unsecured Nonpriority Claims New Claim Import CSV Export CSV Delete All Credito…" at bounding box center [708, 405] width 839 height 546
click at [614, 478] on div "Unsecured Nonpriority Claims New Claim Import CSV Export CSV Delete All Credito…" at bounding box center [708, 405] width 839 height 546
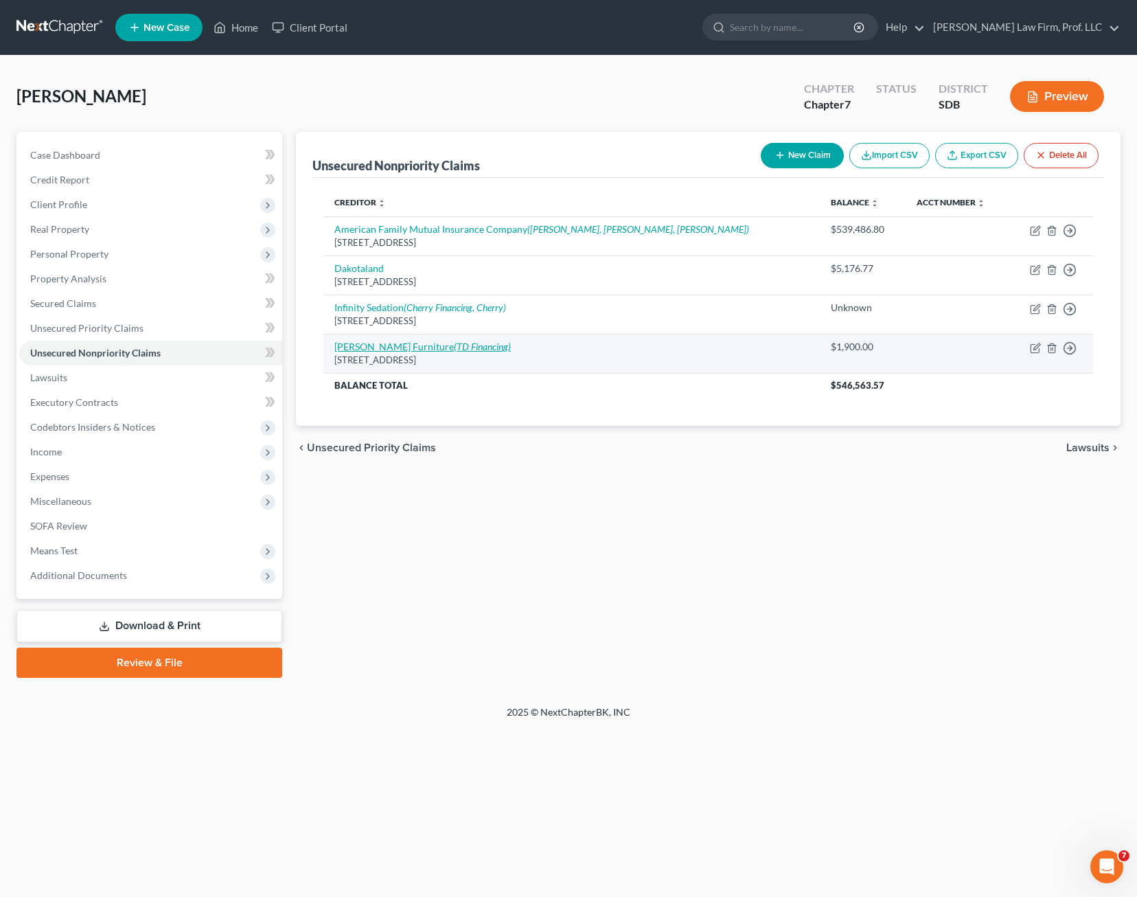
click at [427, 344] on link "[PERSON_NAME] Furniture (TD Financing)" at bounding box center [422, 347] width 176 height 12
select select "43"
select select "2"
select select "0"
select select "42"
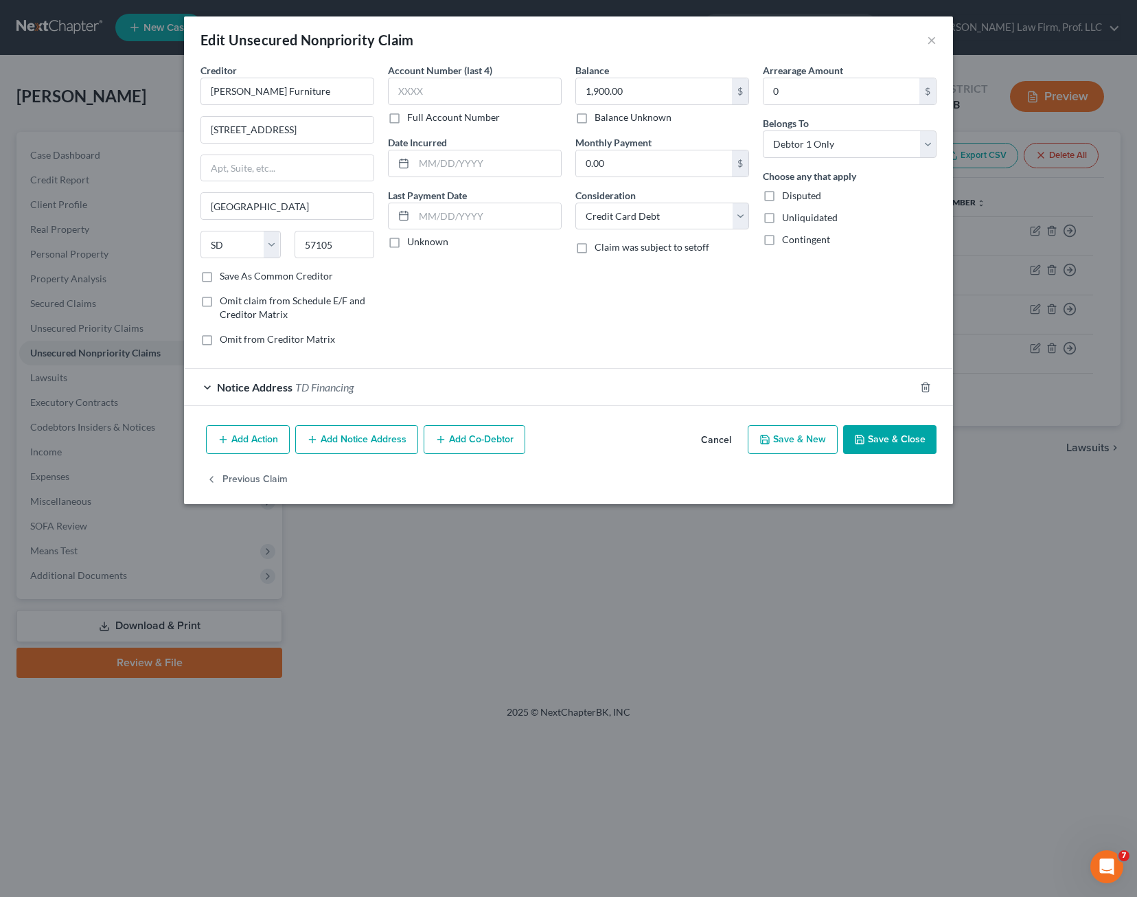
click at [584, 340] on div "Balance 1,900.00 $ Balance Unknown Balance Undetermined 1,900.00 $ Balance Unkn…" at bounding box center [662, 210] width 187 height 294
click at [443, 345] on div "Account Number (last 4) Full Account Number Date Incurred Last Payment Date Unk…" at bounding box center [474, 210] width 187 height 294
click at [390, 380] on div "Notice Address TD Financing" at bounding box center [549, 387] width 731 height 36
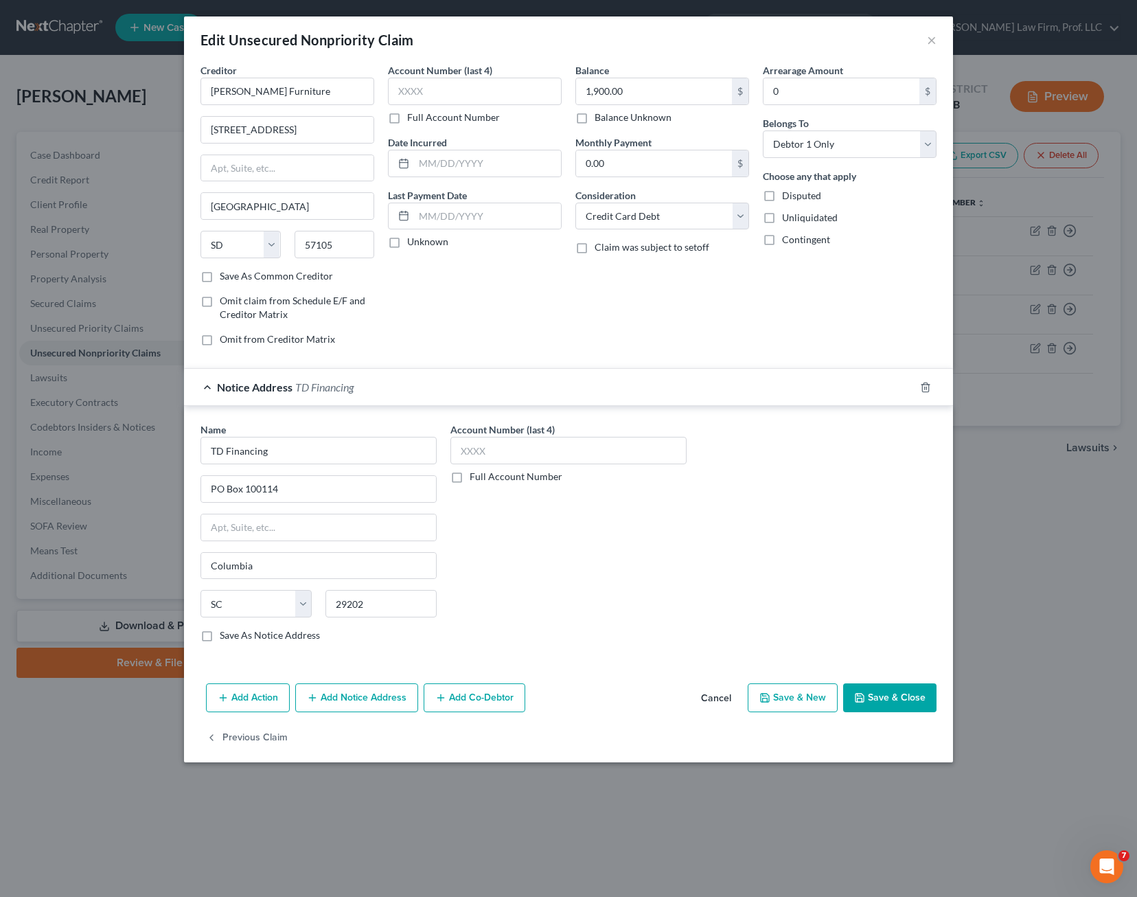
drag, startPoint x: 540, startPoint y: 554, endPoint x: 540, endPoint y: 562, distance: 8.2
click at [541, 555] on div "Account Number (last 4) Full Account Number" at bounding box center [569, 537] width 250 height 231
click at [342, 448] on input "TD Financing" at bounding box center [319, 450] width 236 height 27
click at [594, 539] on div "Account Number (last 4) Full Account Number" at bounding box center [569, 537] width 250 height 231
click at [690, 593] on div "Account Number (last 4) Full Account Number" at bounding box center [569, 537] width 250 height 231
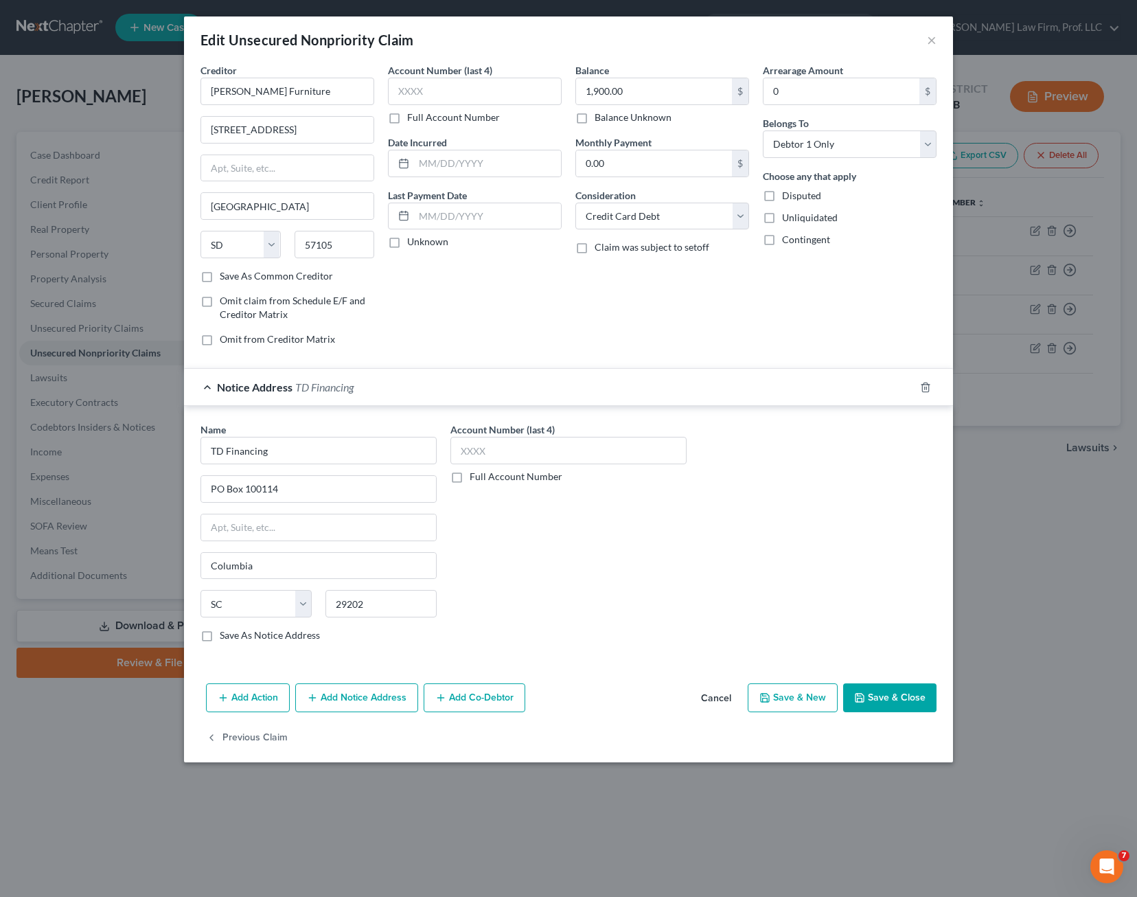
click at [888, 697] on button "Save & Close" at bounding box center [889, 697] width 93 height 29
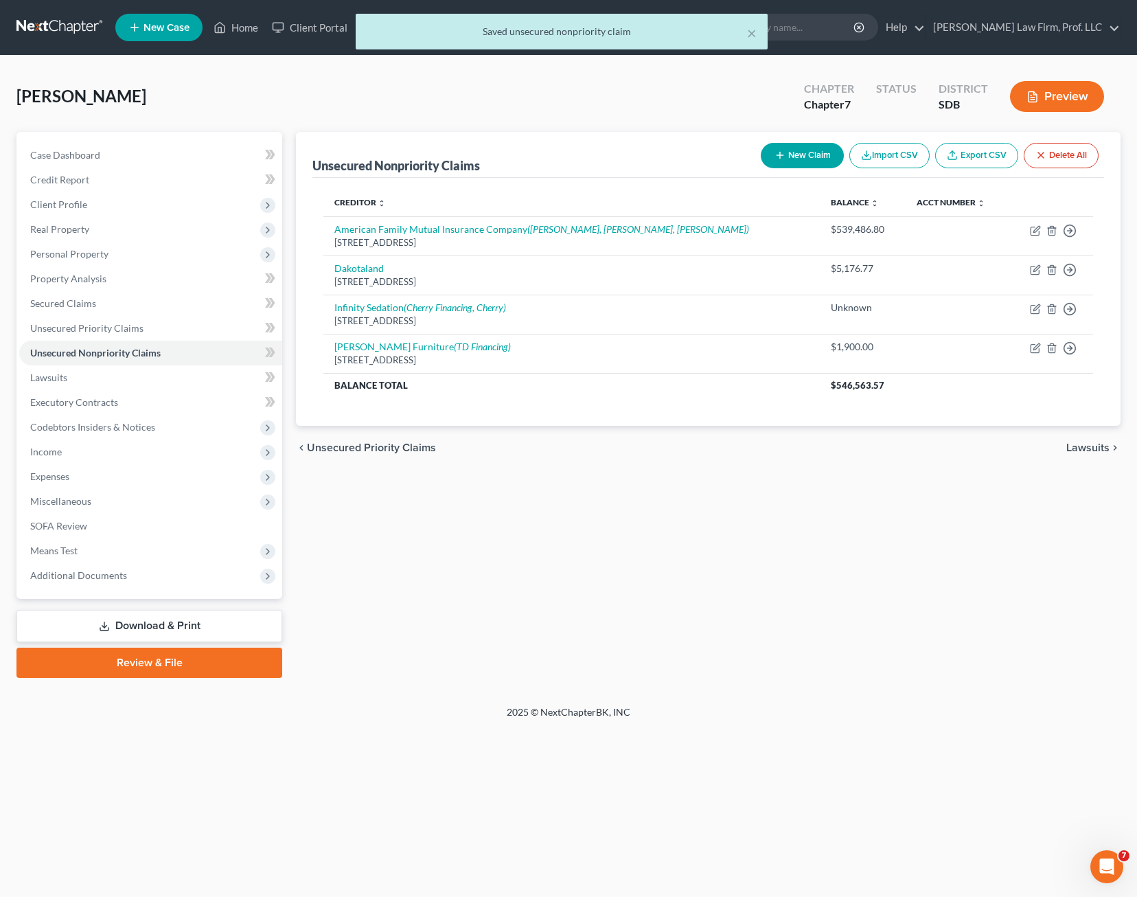
drag, startPoint x: 681, startPoint y: 577, endPoint x: 684, endPoint y: 547, distance: 29.7
click at [689, 567] on div "Unsecured Nonpriority Claims New Claim Import CSV Export CSV Delete All Credito…" at bounding box center [708, 405] width 839 height 546
click at [572, 401] on div "Creditor expand_more expand_less unfold_more Balance expand_more expand_less un…" at bounding box center [708, 302] width 792 height 248
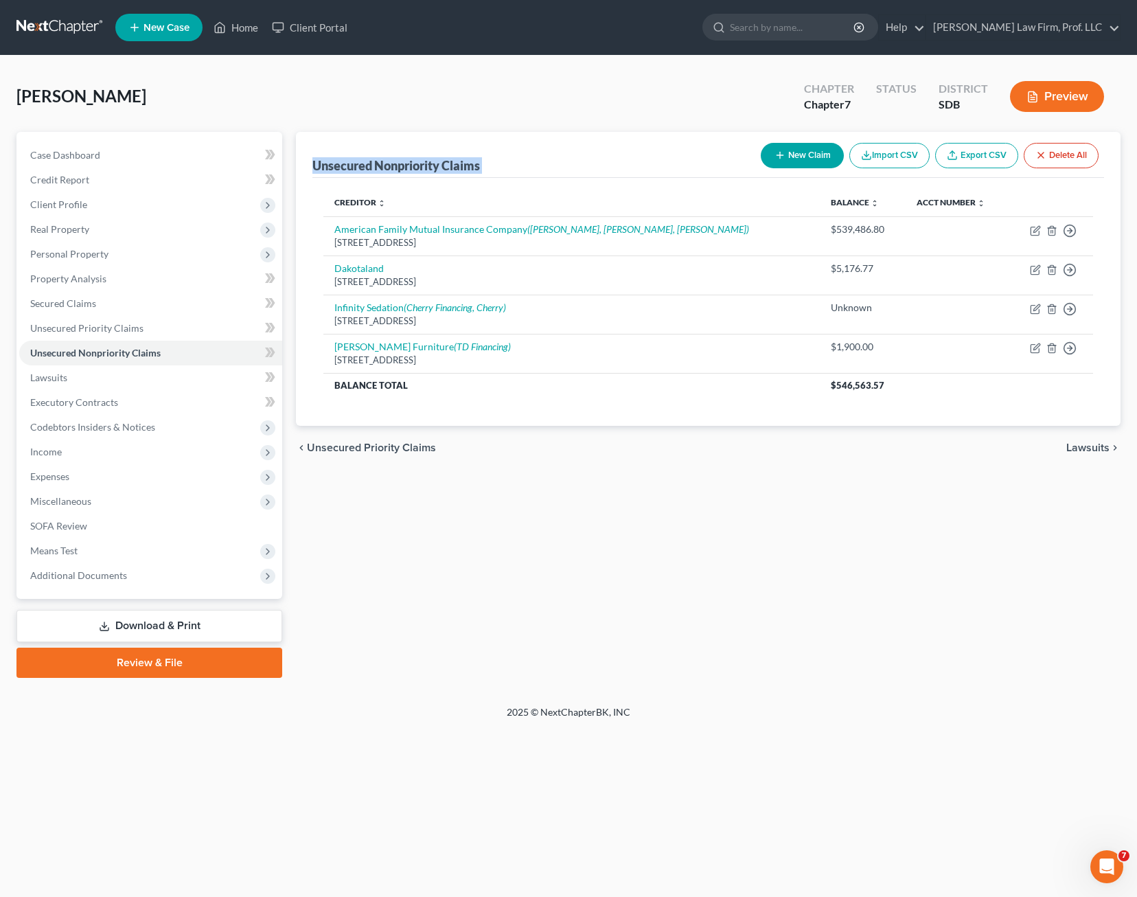
drag, startPoint x: 568, startPoint y: 408, endPoint x: 293, endPoint y: 133, distance: 389.0
click at [293, 133] on div "Unsecured Nonpriority Claims New Claim Import CSV Export CSV Delete All Credito…" at bounding box center [708, 405] width 839 height 546
drag, startPoint x: 293, startPoint y: 133, endPoint x: 440, endPoint y: 126, distance: 147.1
click at [440, 126] on div "[PERSON_NAME] Upgraded Chapter Chapter 7 Status District SDB Preview" at bounding box center [568, 102] width 1104 height 60
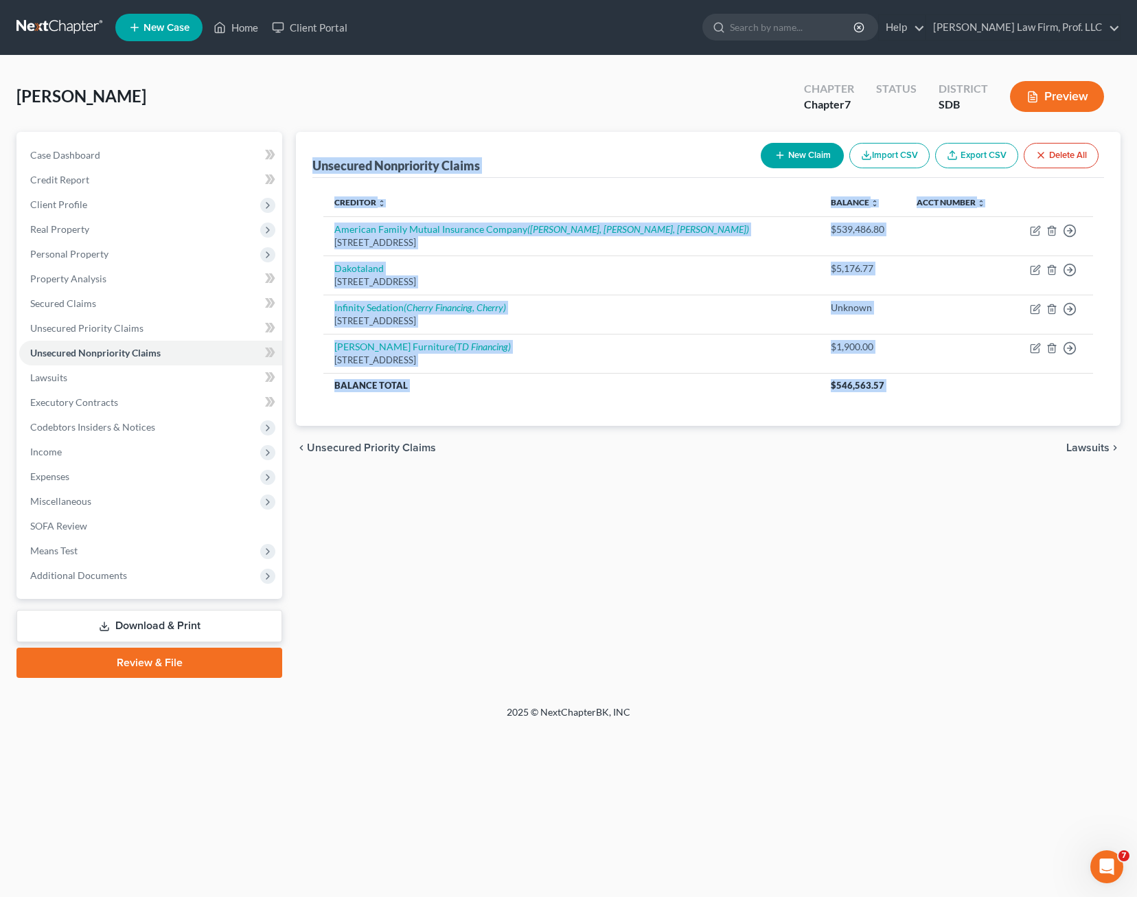
drag, startPoint x: 589, startPoint y: 516, endPoint x: 308, endPoint y: 135, distance: 473.9
click at [308, 135] on div "Unsecured Nonpriority Claims New Claim Import CSV Export CSV Delete All Credito…" at bounding box center [708, 405] width 839 height 546
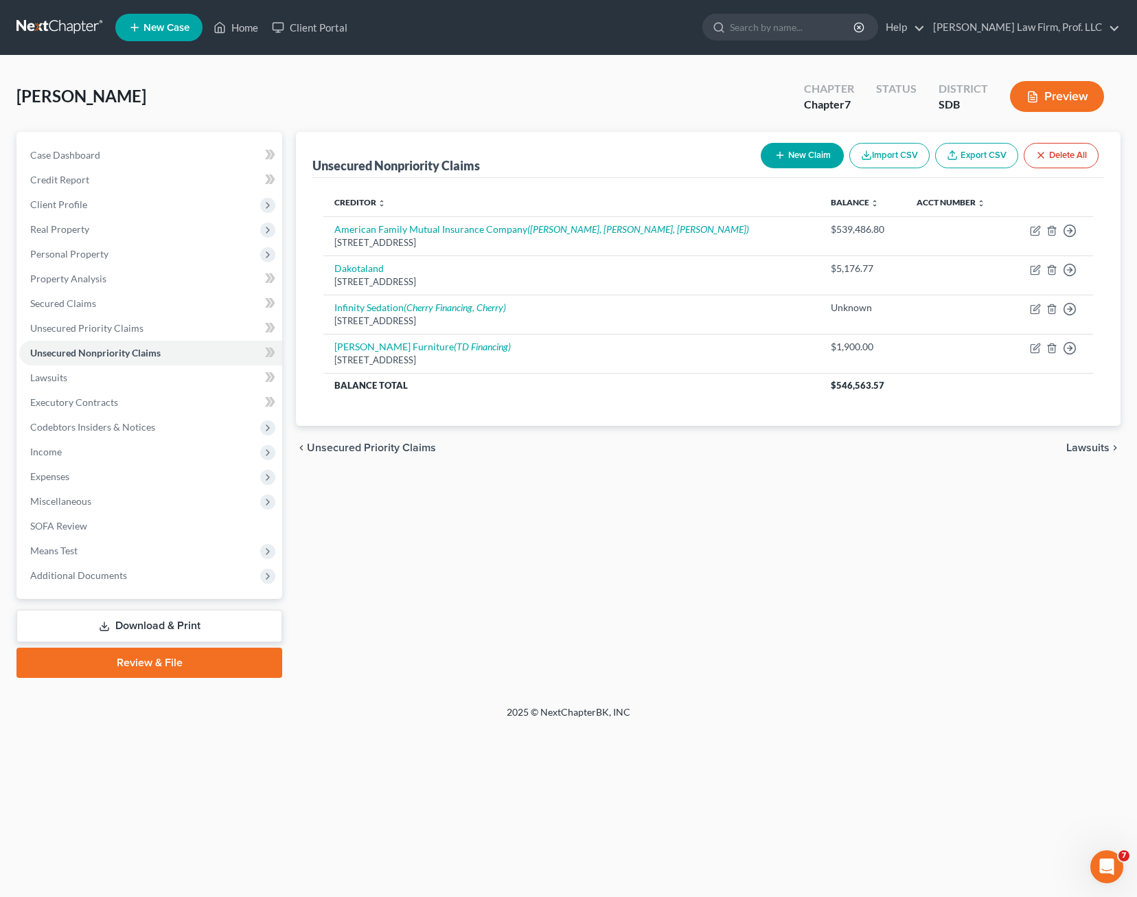
drag, startPoint x: 308, startPoint y: 135, endPoint x: 434, endPoint y: 130, distance: 126.4
click at [434, 130] on div "[PERSON_NAME] Upgraded Chapter Chapter 7 Status District SDB Preview" at bounding box center [568, 102] width 1104 height 60
drag, startPoint x: 315, startPoint y: 115, endPoint x: 644, endPoint y: 448, distance: 469.1
click at [644, 448] on div "[PERSON_NAME] Upgraded Chapter Chapter 7 Status District SDB Preview Petition N…" at bounding box center [568, 380] width 1104 height 617
drag, startPoint x: 644, startPoint y: 448, endPoint x: 646, endPoint y: 467, distance: 18.6
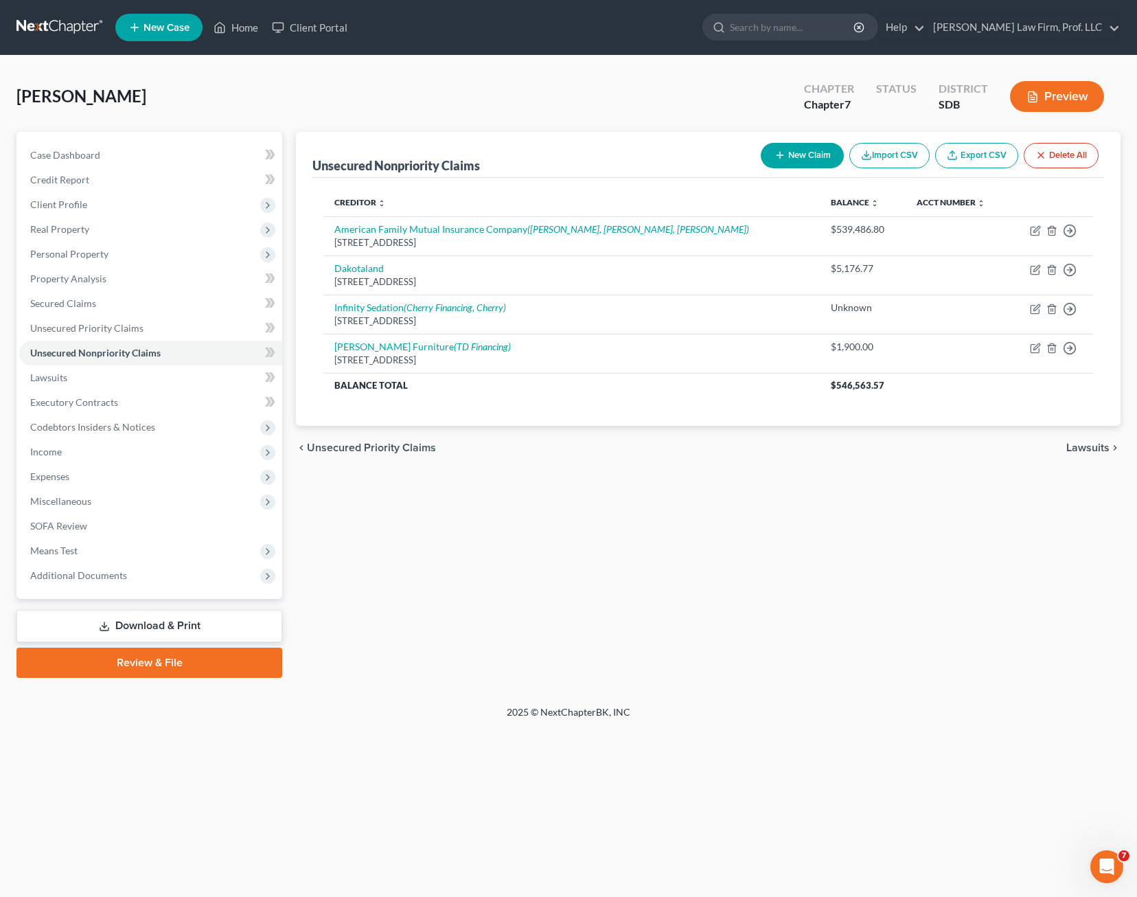
click at [646, 467] on div "chevron_left Unsecured Priority Claims Lawsuits chevron_right" at bounding box center [708, 448] width 825 height 44
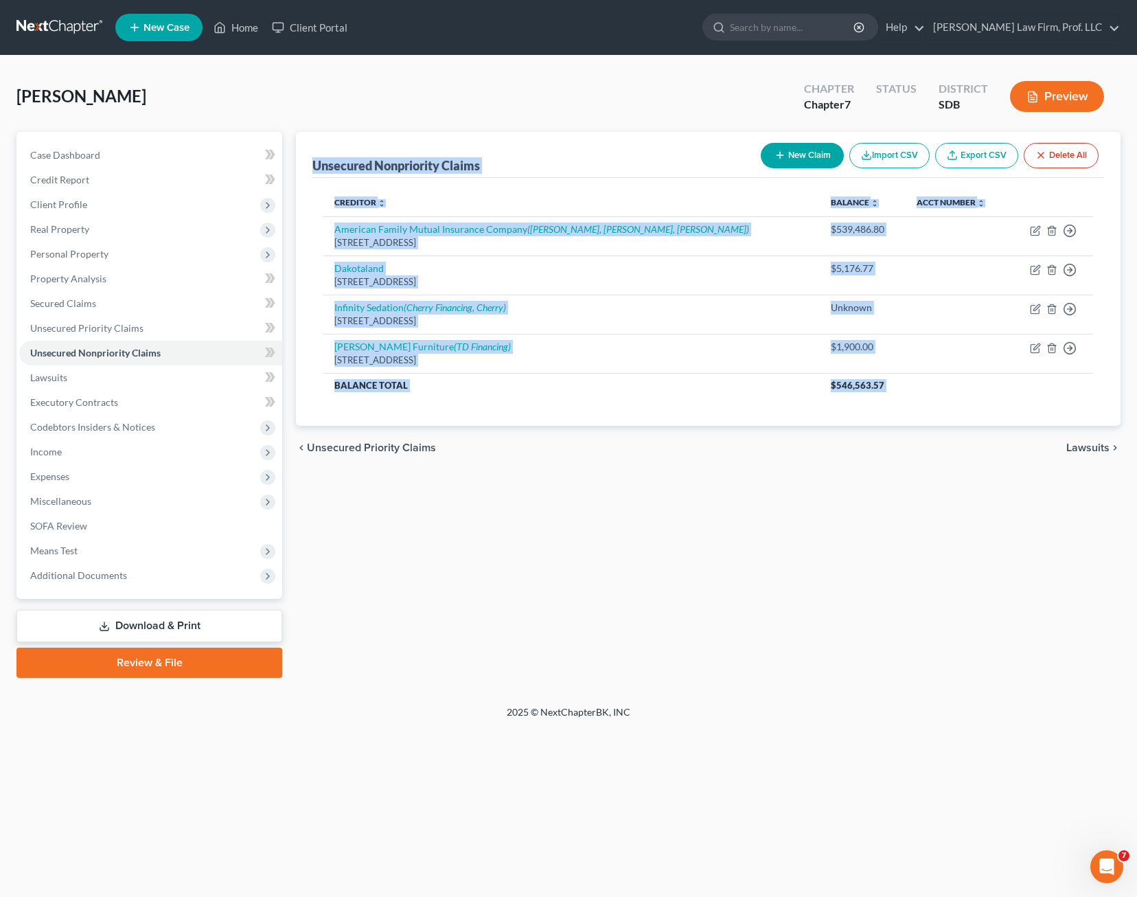
drag, startPoint x: 761, startPoint y: 468, endPoint x: 302, endPoint y: 143, distance: 562.5
click at [302, 143] on div "Unsecured Nonpriority Claims New Claim Import CSV Export CSV Delete All Credito…" at bounding box center [708, 405] width 839 height 546
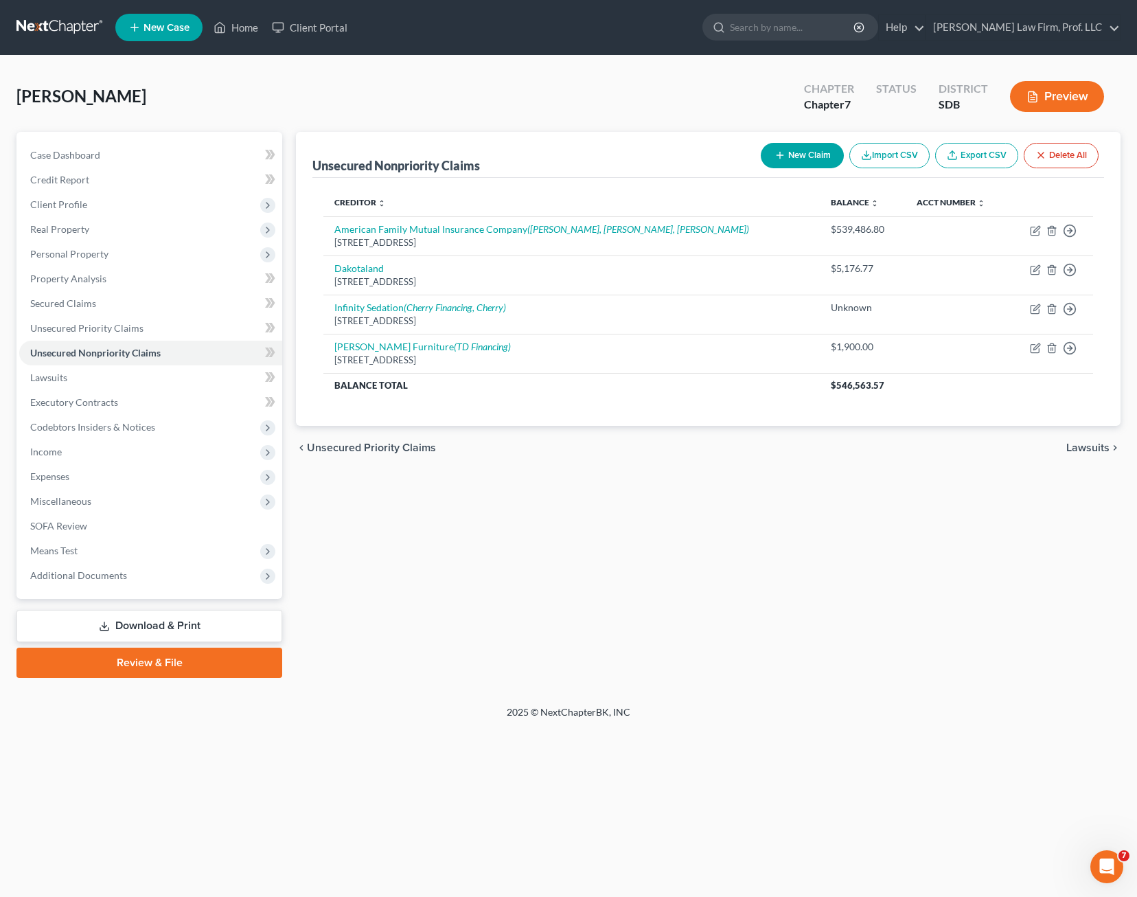
drag, startPoint x: 302, startPoint y: 143, endPoint x: 286, endPoint y: 114, distance: 32.9
click at [286, 114] on div "[PERSON_NAME] Upgraded Chapter Chapter 7 Status District SDB Preview" at bounding box center [568, 102] width 1104 height 60
drag, startPoint x: 299, startPoint y: 133, endPoint x: 975, endPoint y: 490, distance: 765.3
click at [957, 488] on div "[PERSON_NAME] Upgraded Chapter Chapter 7 Status District SDB Preview Petition N…" at bounding box center [568, 380] width 1104 height 617
drag, startPoint x: 975, startPoint y: 490, endPoint x: 1004, endPoint y: 520, distance: 41.3
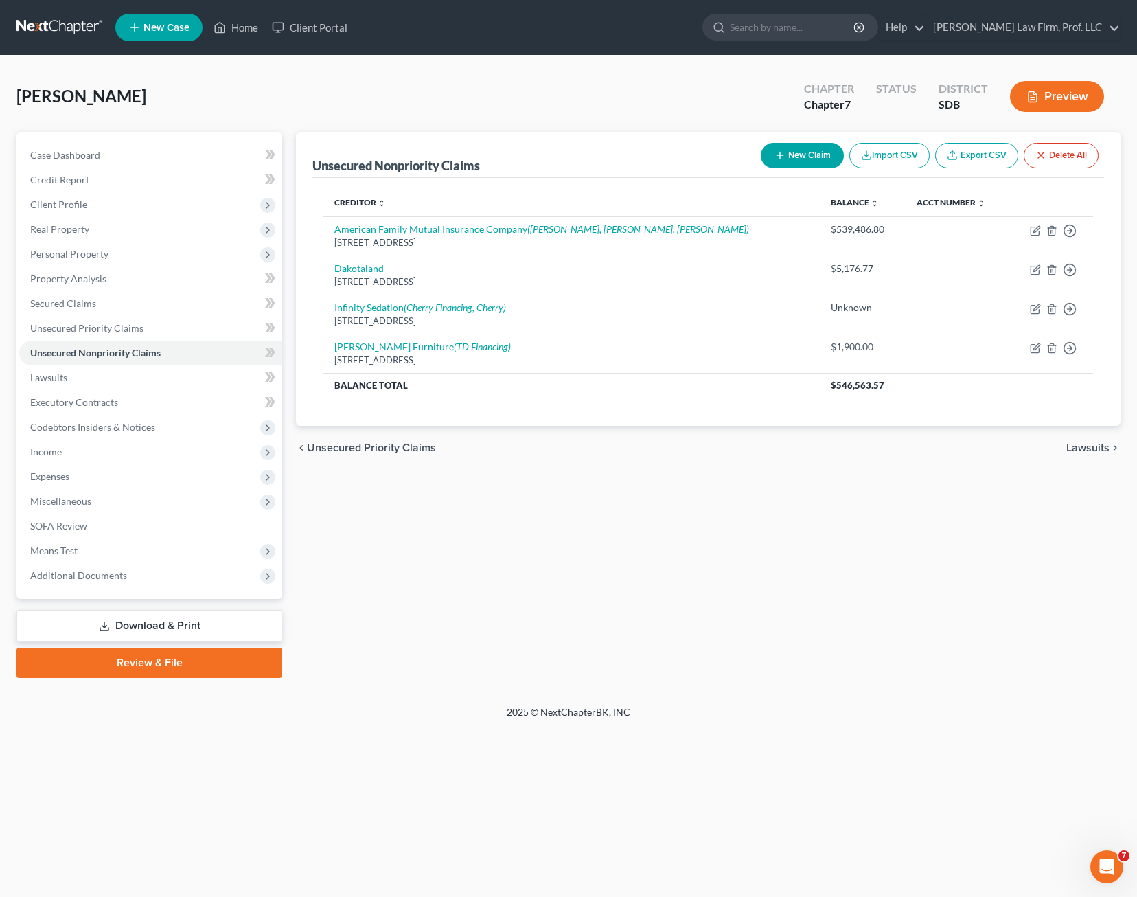
click at [1004, 520] on div "Unsecured Nonpriority Claims New Claim Import CSV Export CSV Delete All Credito…" at bounding box center [708, 405] width 839 height 546
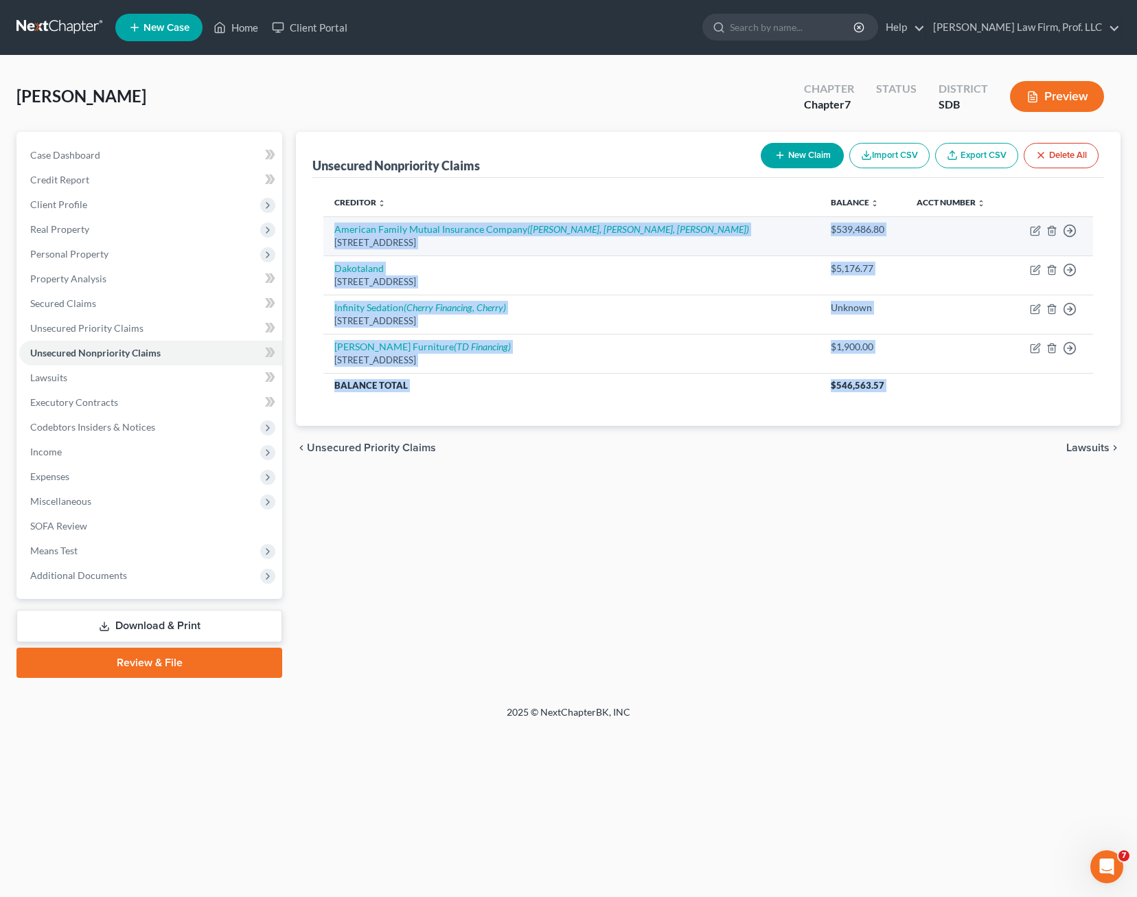
drag, startPoint x: 831, startPoint y: 538, endPoint x: 333, endPoint y: 217, distance: 592.6
click at [333, 217] on div "Unsecured Nonpriority Claims New Claim Import CSV Export CSV Delete All Credito…" at bounding box center [708, 405] width 839 height 546
click at [548, 477] on div "Unsecured Nonpriority Claims New Claim Import CSV Export CSV Delete All Credito…" at bounding box center [708, 405] width 839 height 546
click at [551, 481] on div "Unsecured Nonpriority Claims New Claim Import CSV Export CSV Delete All Credito…" at bounding box center [708, 405] width 839 height 546
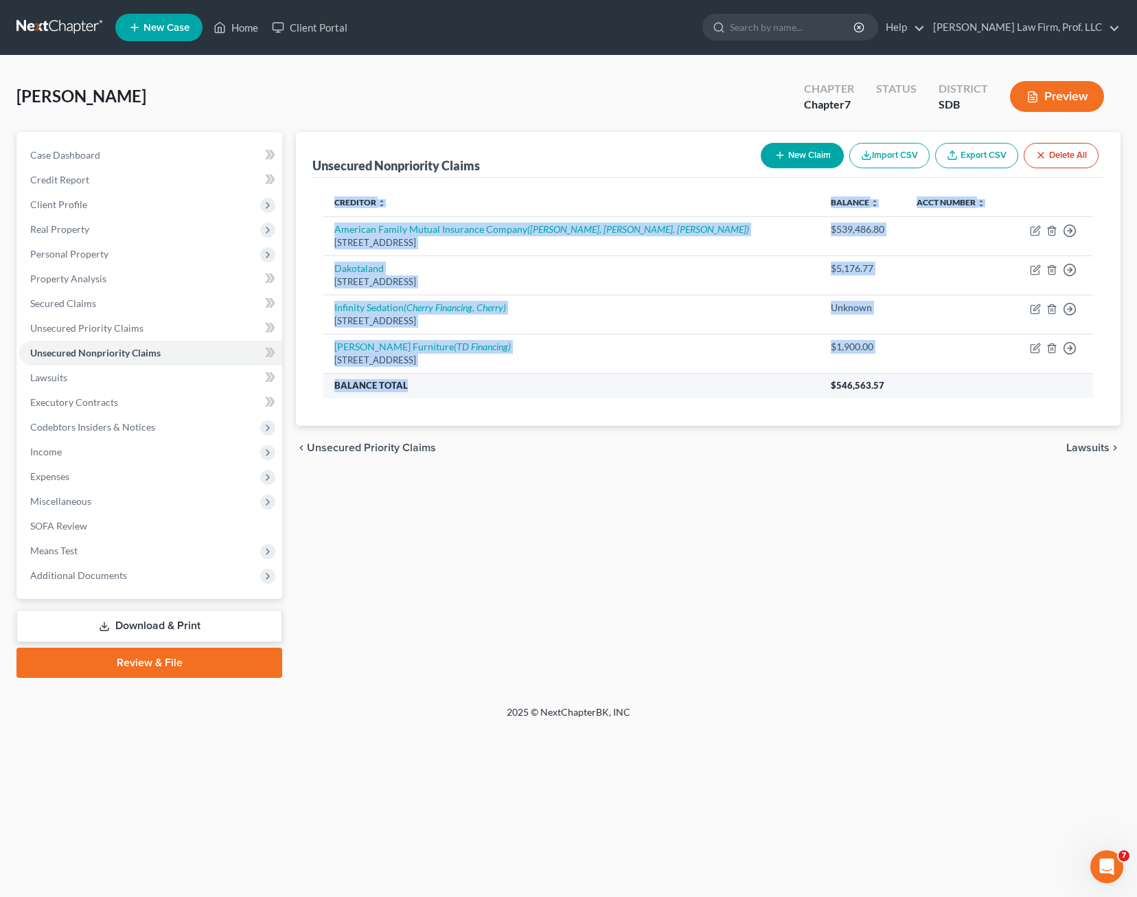
drag, startPoint x: 532, startPoint y: 413, endPoint x: 451, endPoint y: 391, distance: 84.5
click at [451, 391] on div "Creditor expand_more expand_less unfold_more Balance expand_more expand_less un…" at bounding box center [708, 302] width 792 height 248
drag, startPoint x: 452, startPoint y: 392, endPoint x: 458, endPoint y: 396, distance: 7.1
click at [458, 396] on th "Balance Total" at bounding box center [571, 385] width 497 height 25
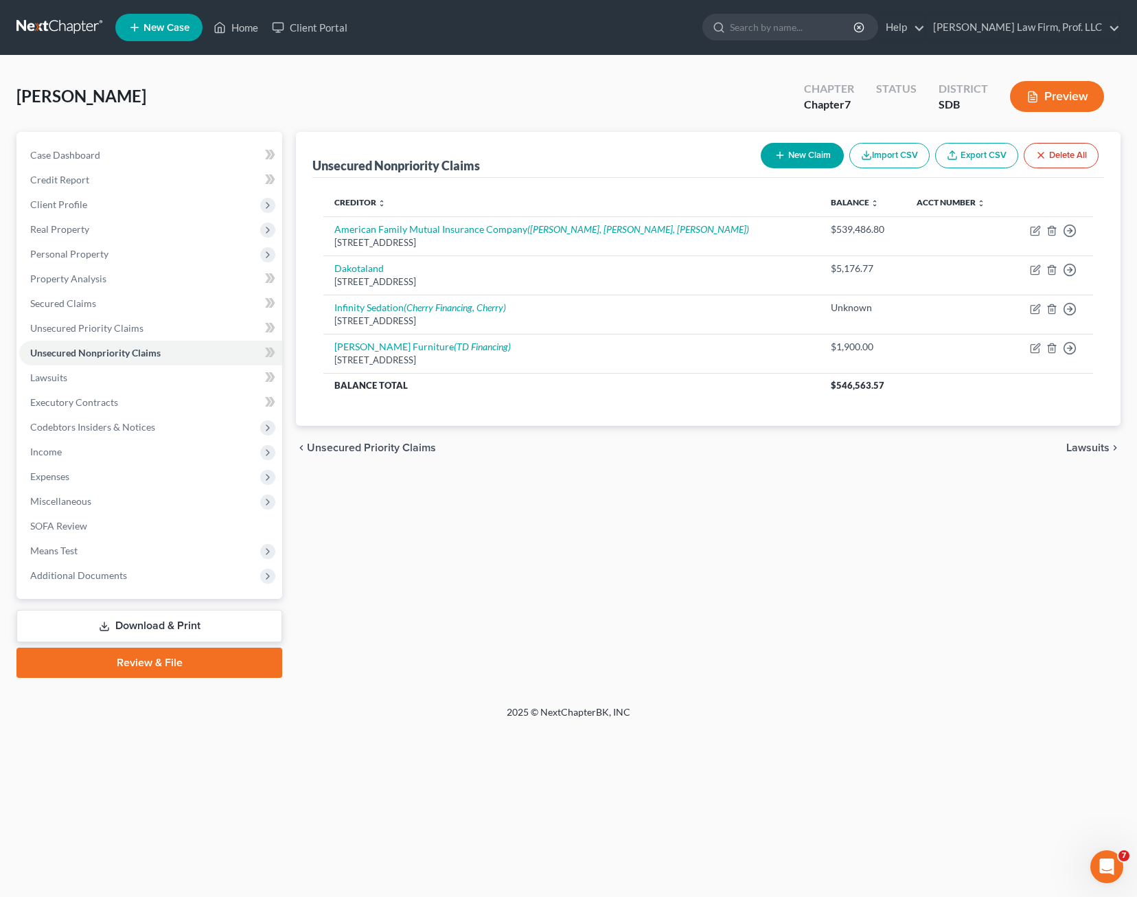
drag, startPoint x: 716, startPoint y: 520, endPoint x: 720, endPoint y: 513, distance: 8.4
click at [718, 519] on div "Unsecured Nonpriority Claims New Claim Import CSV Export CSV Delete All Credito…" at bounding box center [708, 405] width 839 height 546
drag, startPoint x: 857, startPoint y: 386, endPoint x: 328, endPoint y: 383, distance: 528.8
click at [328, 383] on tr "Balance Total $546,563.57" at bounding box center [708, 385] width 770 height 25
drag, startPoint x: 328, startPoint y: 383, endPoint x: 506, endPoint y: 440, distance: 187.0
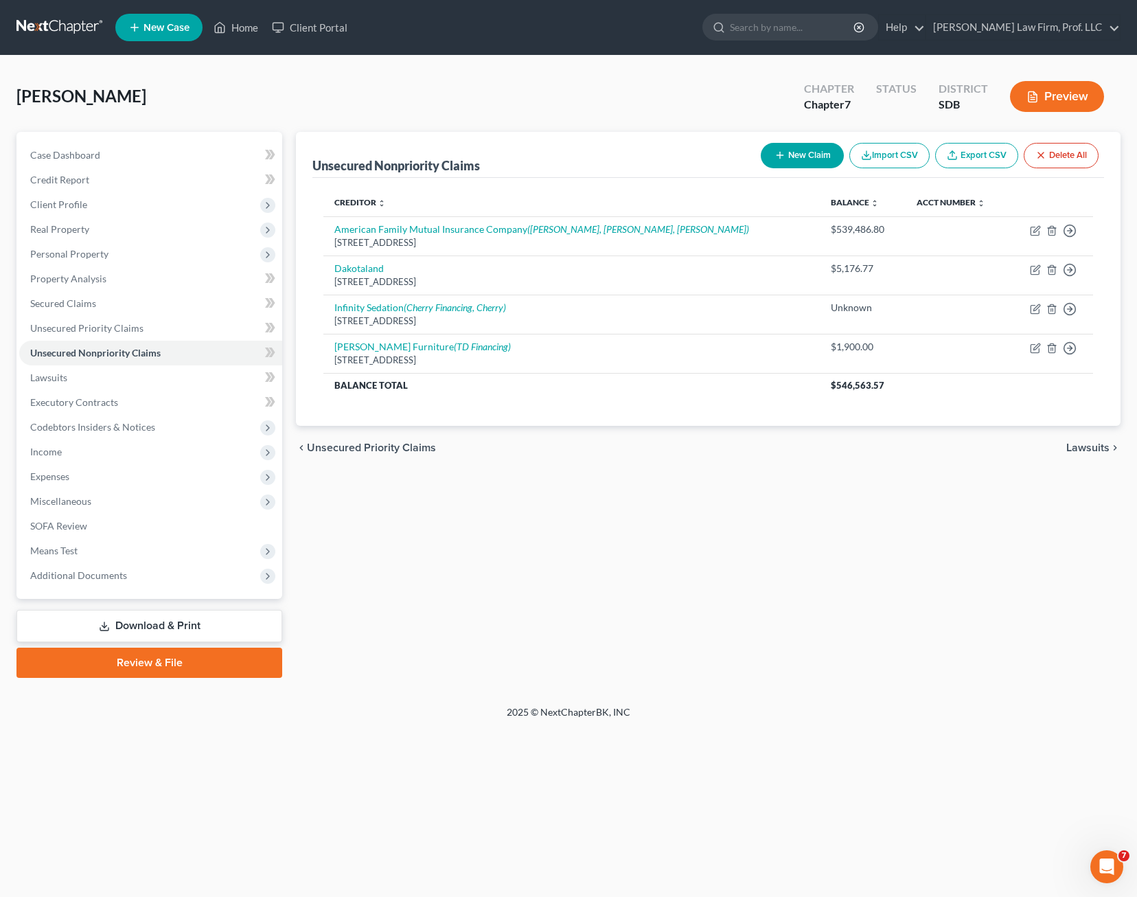
click at [506, 440] on div "chevron_left Unsecured Priority Claims Lawsuits chevron_right" at bounding box center [708, 448] width 825 height 44
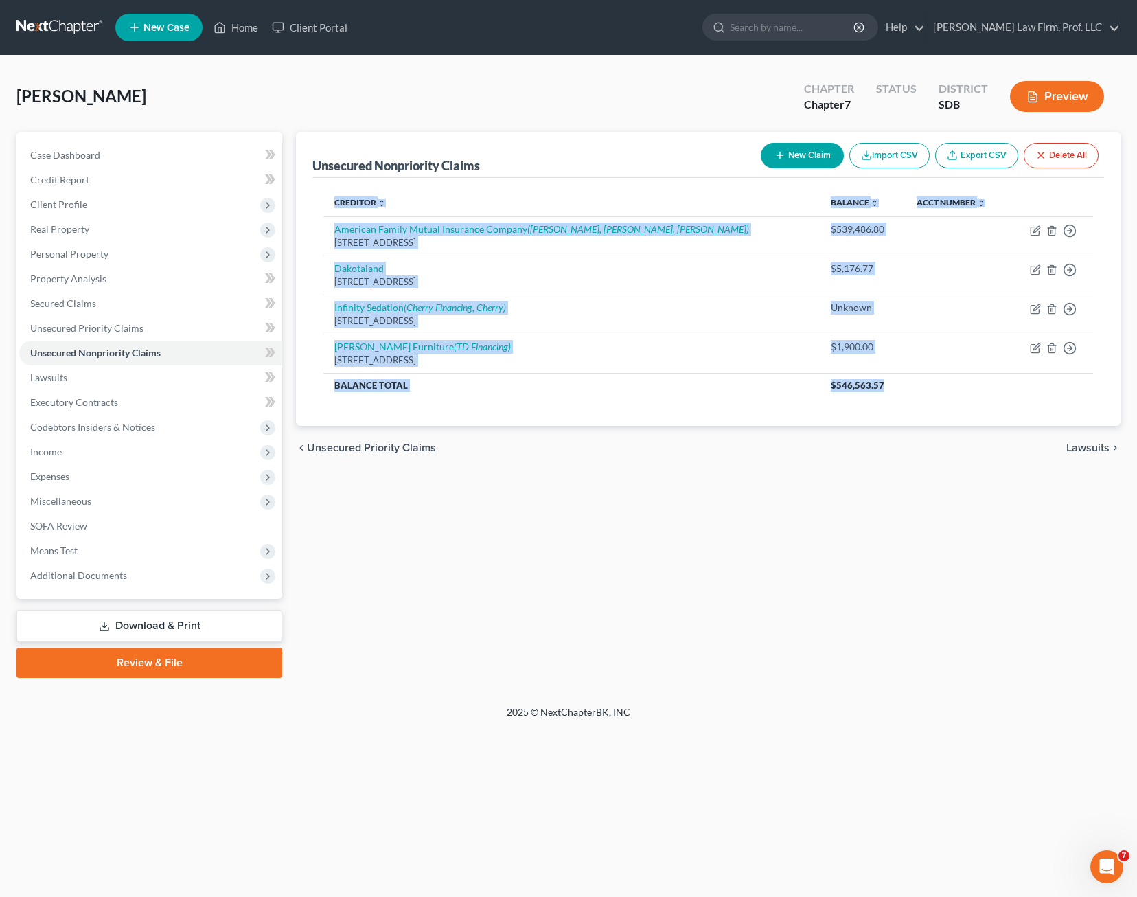
drag, startPoint x: 900, startPoint y: 395, endPoint x: 317, endPoint y: 188, distance: 618.0
click at [318, 189] on div "Creditor expand_more expand_less unfold_more Balance expand_more expand_less un…" at bounding box center [708, 302] width 792 height 248
drag, startPoint x: 317, startPoint y: 188, endPoint x: 308, endPoint y: 208, distance: 21.8
click at [308, 207] on div "Unsecured Nonpriority Claims New Claim Import CSV Export CSV Delete All Credito…" at bounding box center [708, 279] width 825 height 294
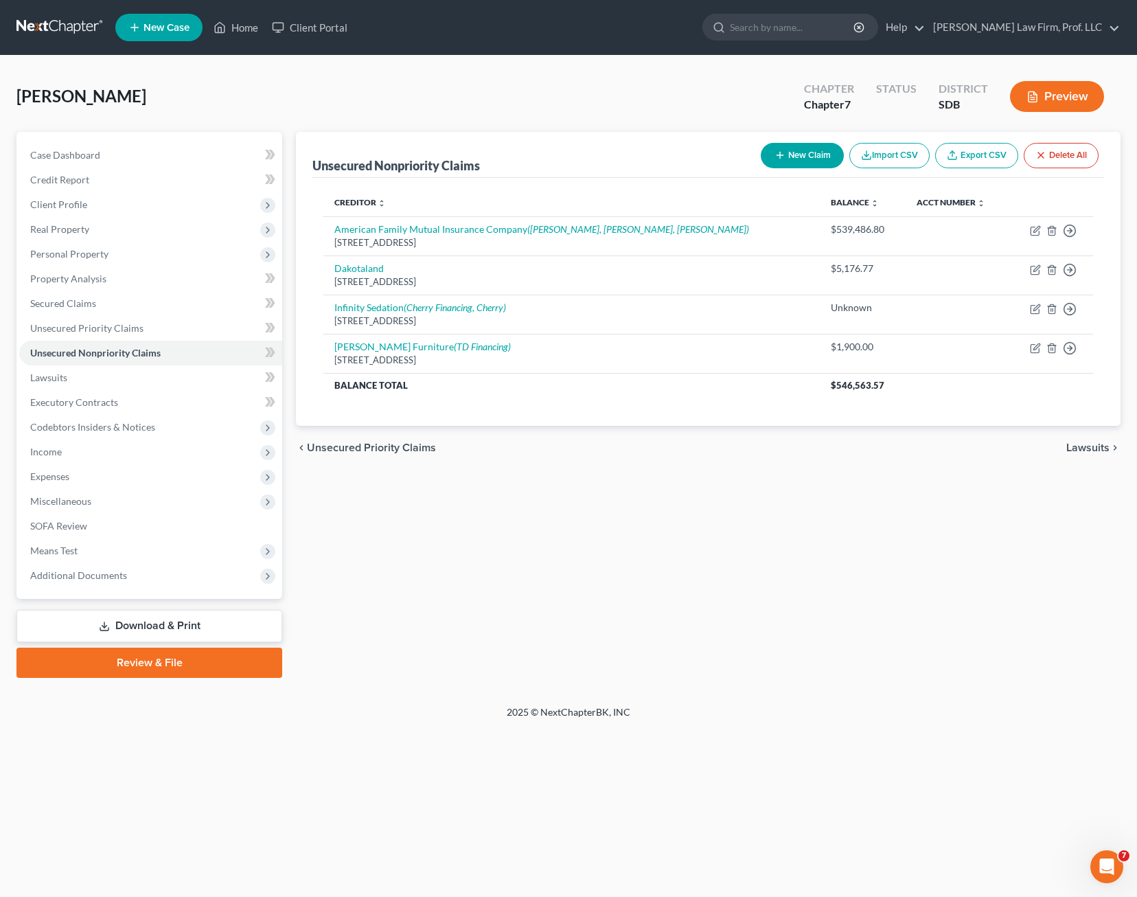
click at [903, 562] on div "Unsecured Nonpriority Claims New Claim Import CSV Export CSV Delete All Credito…" at bounding box center [708, 405] width 839 height 546
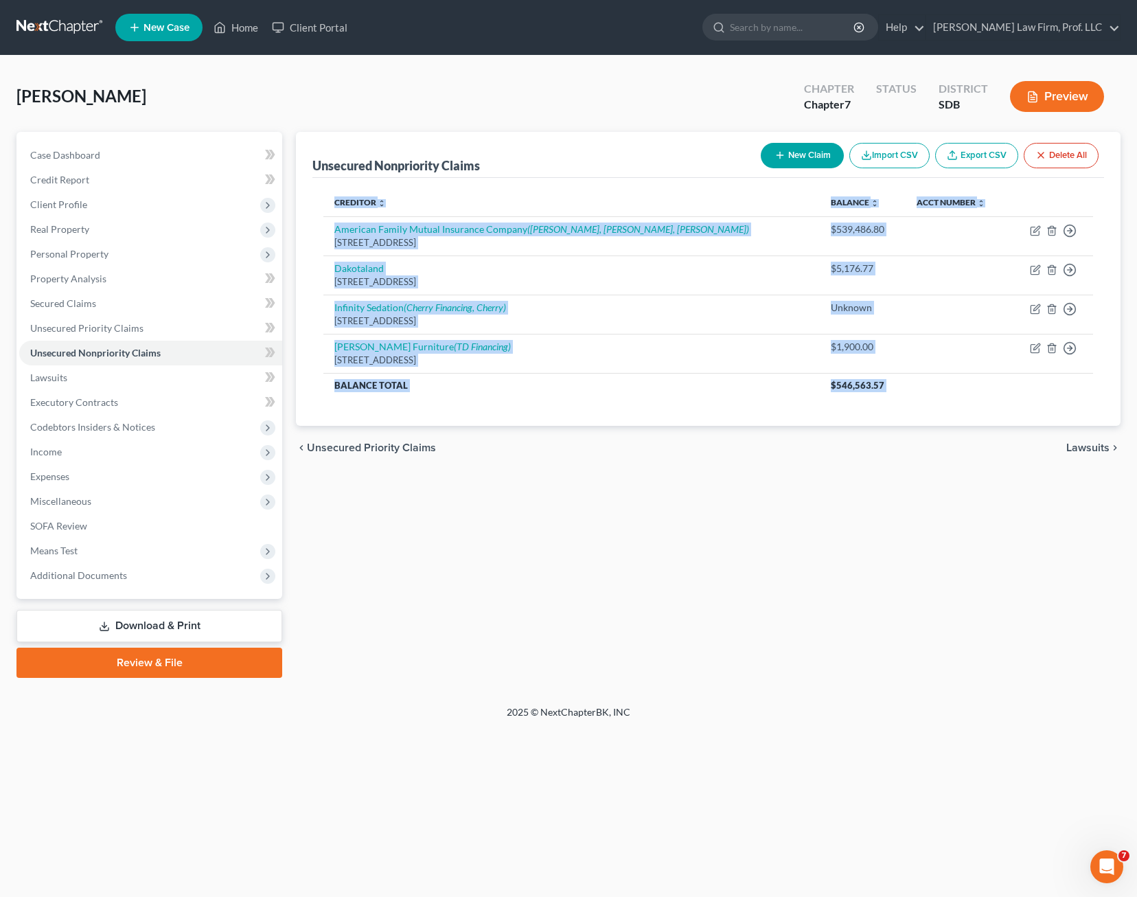
drag, startPoint x: 1080, startPoint y: 513, endPoint x: 330, endPoint y: 189, distance: 817.0
click at [330, 189] on div "Unsecured Nonpriority Claims New Claim Import CSV Export CSV Delete All Credito…" at bounding box center [708, 405] width 839 height 546
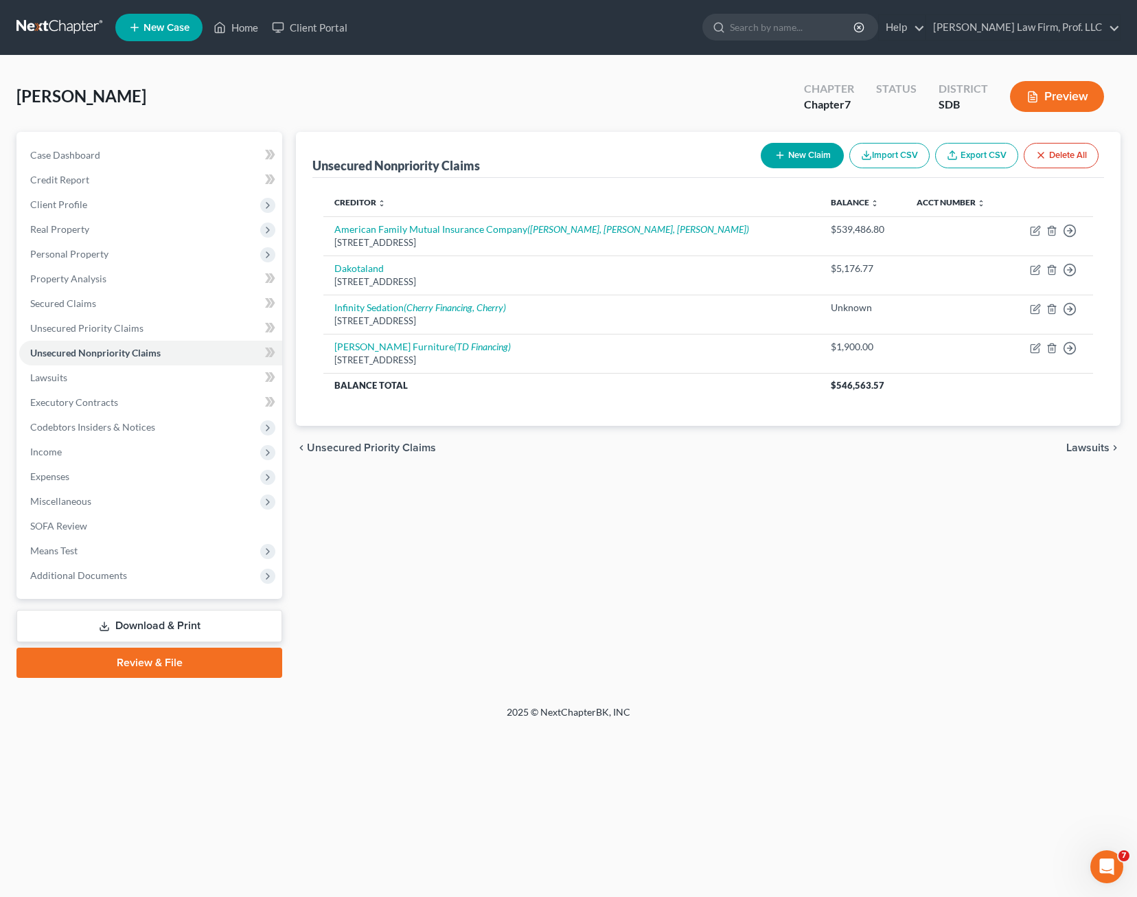
drag, startPoint x: 330, startPoint y: 189, endPoint x: 526, endPoint y: 152, distance: 199.8
click at [526, 152] on div "Unsecured Nonpriority Claims New Claim Import CSV Export CSV Delete All" at bounding box center [708, 155] width 792 height 46
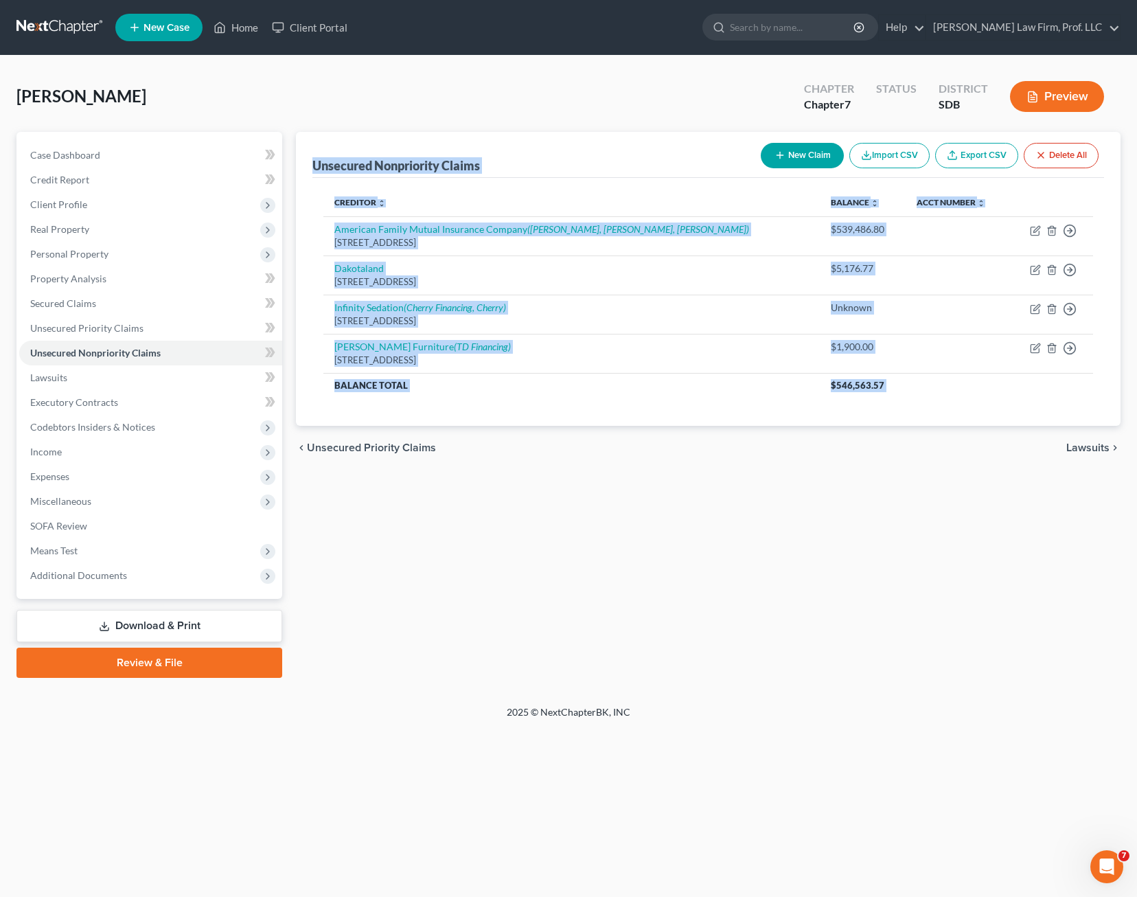
drag, startPoint x: 983, startPoint y: 471, endPoint x: 293, endPoint y: 151, distance: 760.2
click at [293, 151] on div "Unsecured Nonpriority Claims New Claim Import CSV Export CSV Delete All Credito…" at bounding box center [708, 405] width 839 height 546
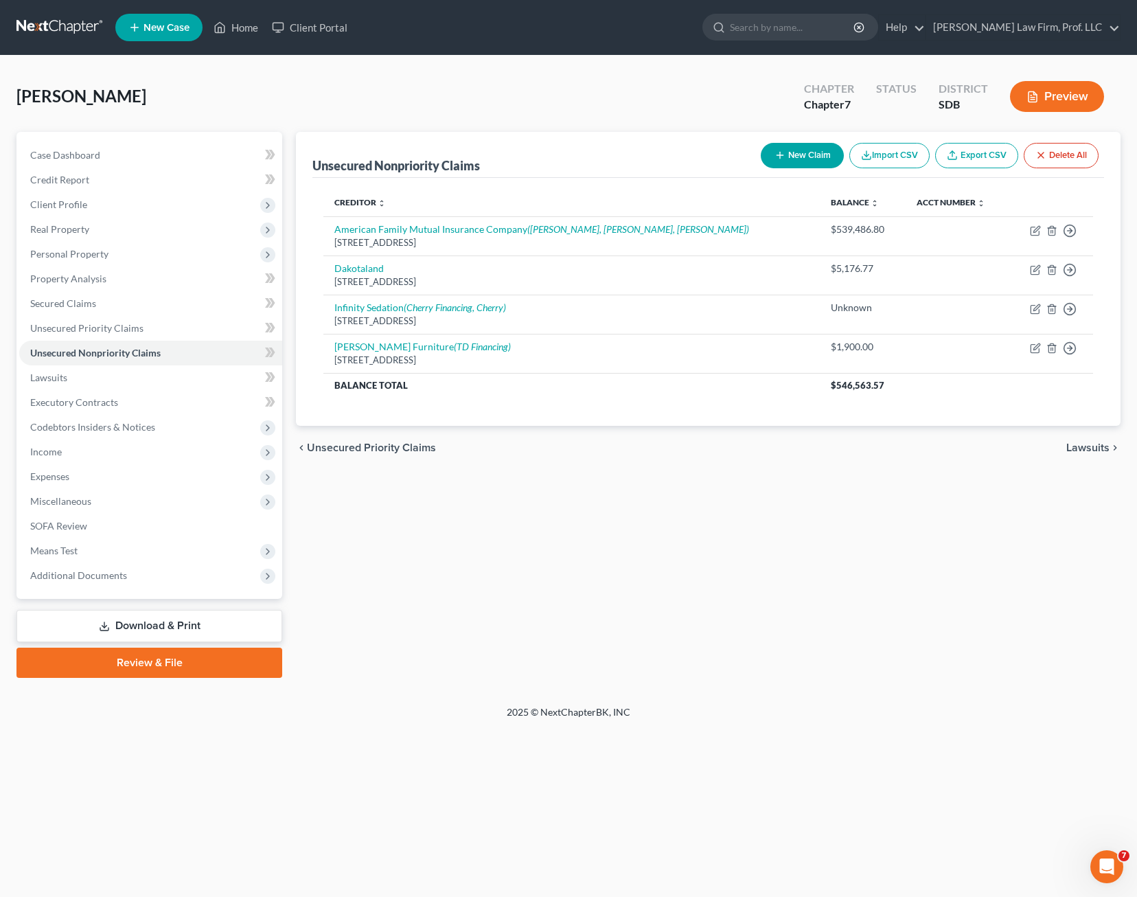
drag, startPoint x: 293, startPoint y: 151, endPoint x: 510, endPoint y: 121, distance: 218.4
click at [510, 121] on div "[PERSON_NAME] Upgraded Chapter Chapter 7 Status District SDB Preview" at bounding box center [568, 102] width 1104 height 60
click at [699, 475] on div "Unsecured Nonpriority Claims New Claim Import CSV Export CSV Delete All Credito…" at bounding box center [708, 405] width 839 height 546
drag, startPoint x: 1073, startPoint y: 408, endPoint x: 304, endPoint y: 150, distance: 810.7
click at [304, 150] on div "Unsecured Nonpriority Claims New Claim Import CSV Export CSV Delete All Credito…" at bounding box center [708, 279] width 825 height 294
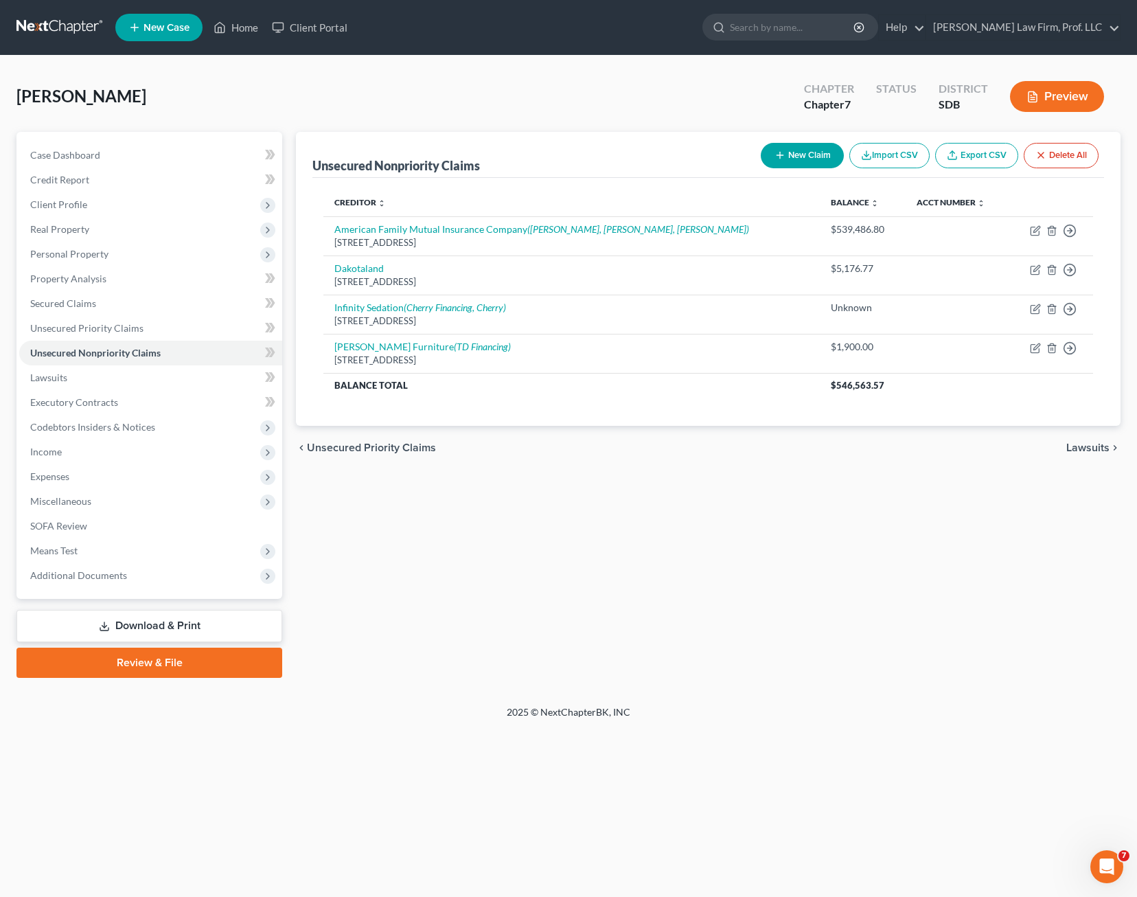
drag, startPoint x: 304, startPoint y: 150, endPoint x: 514, endPoint y: 124, distance: 211.8
click at [514, 124] on div "[PERSON_NAME] Upgraded Chapter Chapter 7 Status District SDB Preview" at bounding box center [568, 102] width 1104 height 60
drag, startPoint x: 977, startPoint y: 418, endPoint x: 320, endPoint y: 153, distance: 708.4
click at [320, 153] on div "Unsecured Nonpriority Claims New Claim Import CSV Export CSV Delete All Credito…" at bounding box center [708, 279] width 825 height 294
drag, startPoint x: 320, startPoint y: 153, endPoint x: 544, endPoint y: 466, distance: 385.0
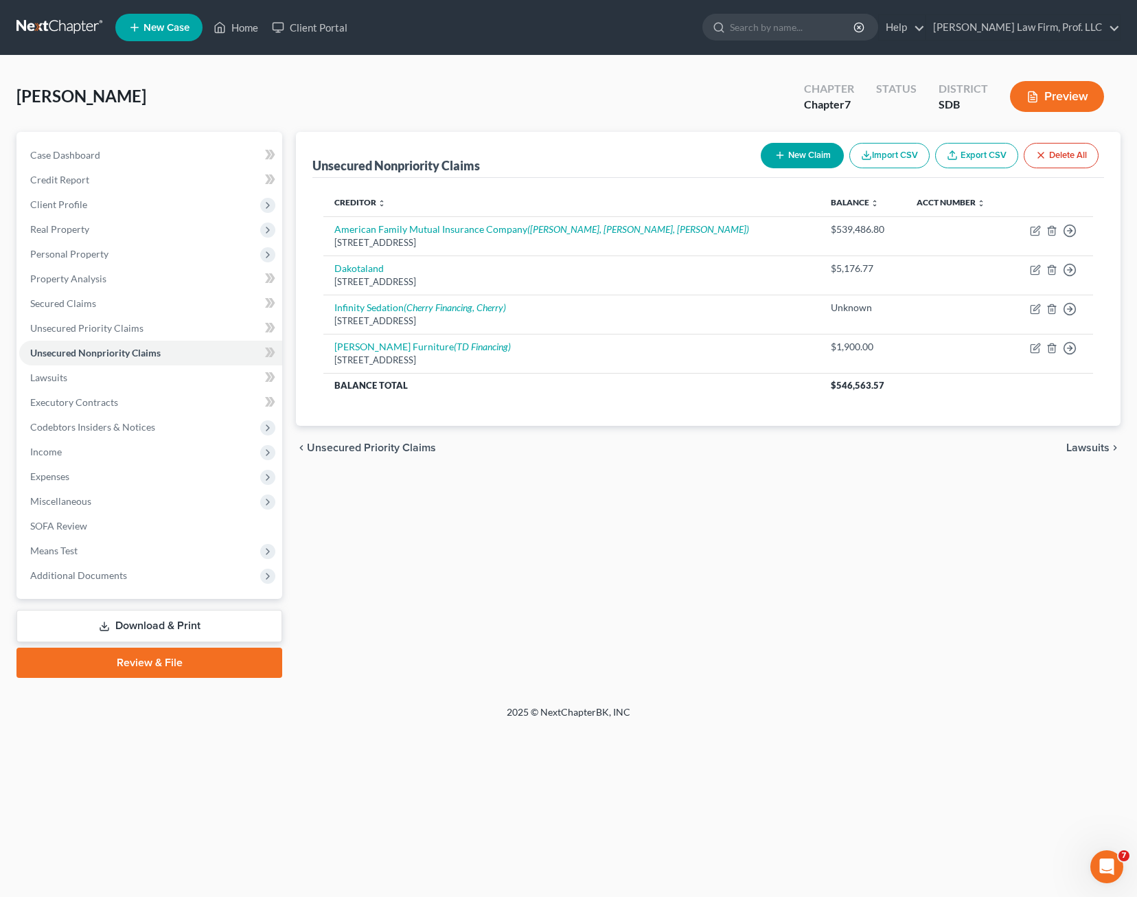
click at [544, 466] on div "chevron_left Unsecured Priority Claims Lawsuits chevron_right" at bounding box center [708, 448] width 825 height 44
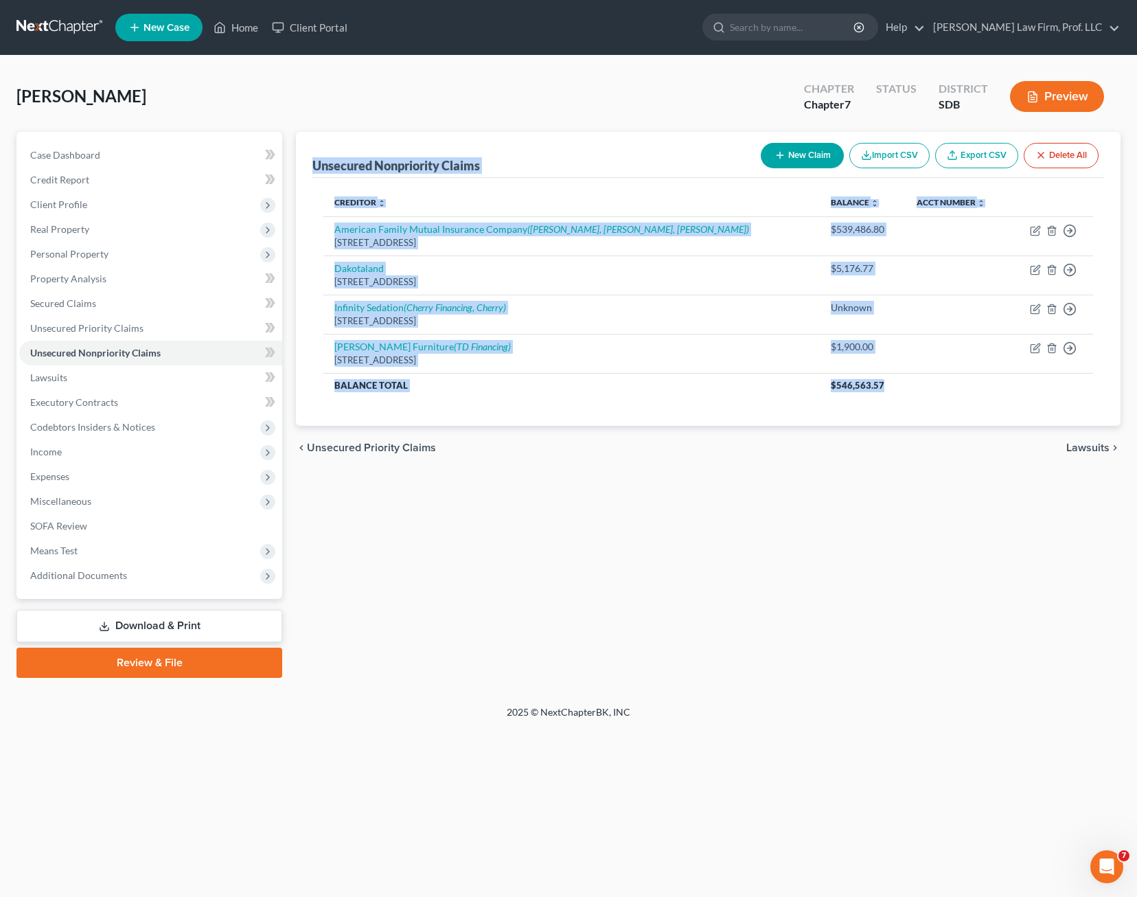
drag, startPoint x: 1007, startPoint y: 391, endPoint x: 295, endPoint y: 149, distance: 751.4
click at [295, 149] on div "Unsecured Nonpriority Claims New Claim Import CSV Export CSV Delete All Credito…" at bounding box center [708, 405] width 839 height 546
click at [533, 137] on div "Unsecured Nonpriority Claims New Claim Import CSV Export CSV Delete All" at bounding box center [708, 155] width 792 height 46
click at [576, 325] on div "[STREET_ADDRESS]" at bounding box center [571, 321] width 475 height 13
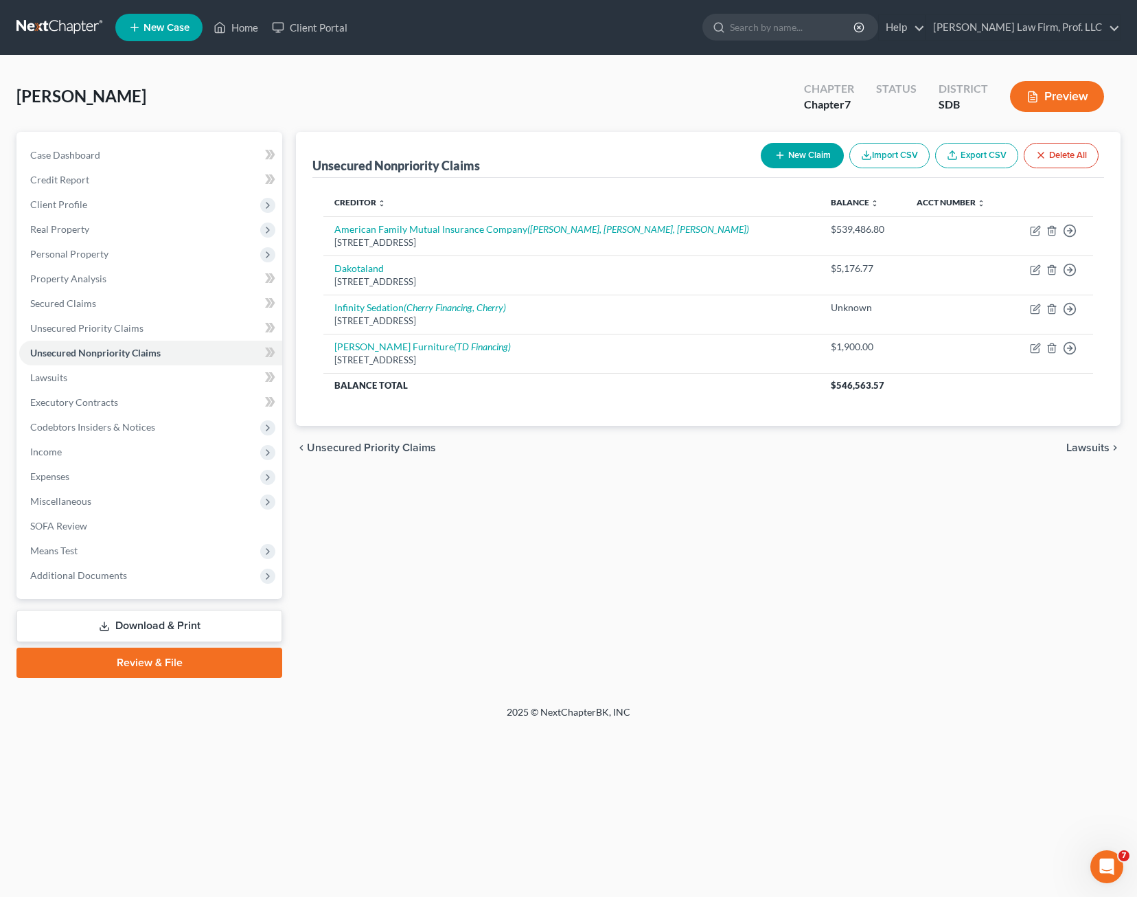
click at [641, 507] on div "Unsecured Nonpriority Claims New Claim Import CSV Export CSV Delete All Credito…" at bounding box center [708, 405] width 839 height 546
click at [93, 198] on span "Client Profile" at bounding box center [150, 204] width 263 height 25
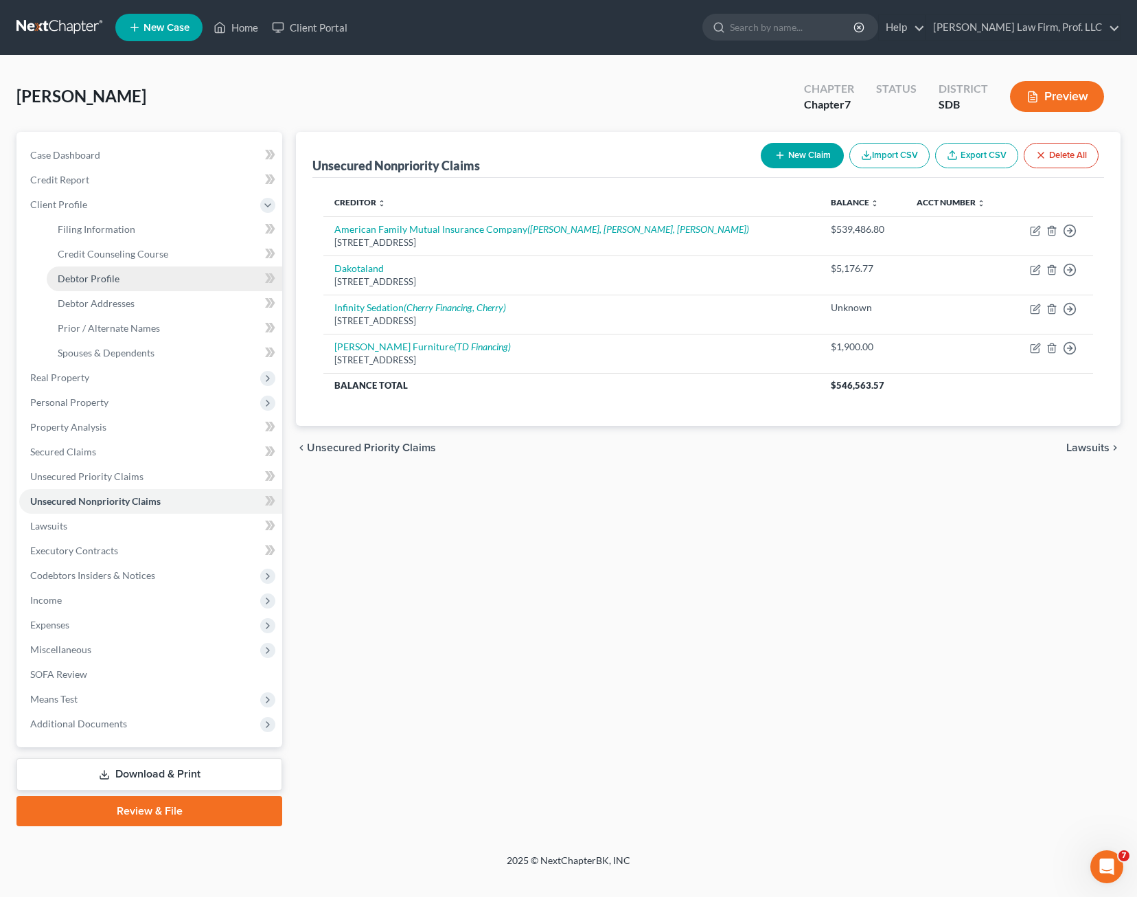
click at [116, 285] on link "Debtor Profile" at bounding box center [165, 278] width 236 height 25
select select "0"
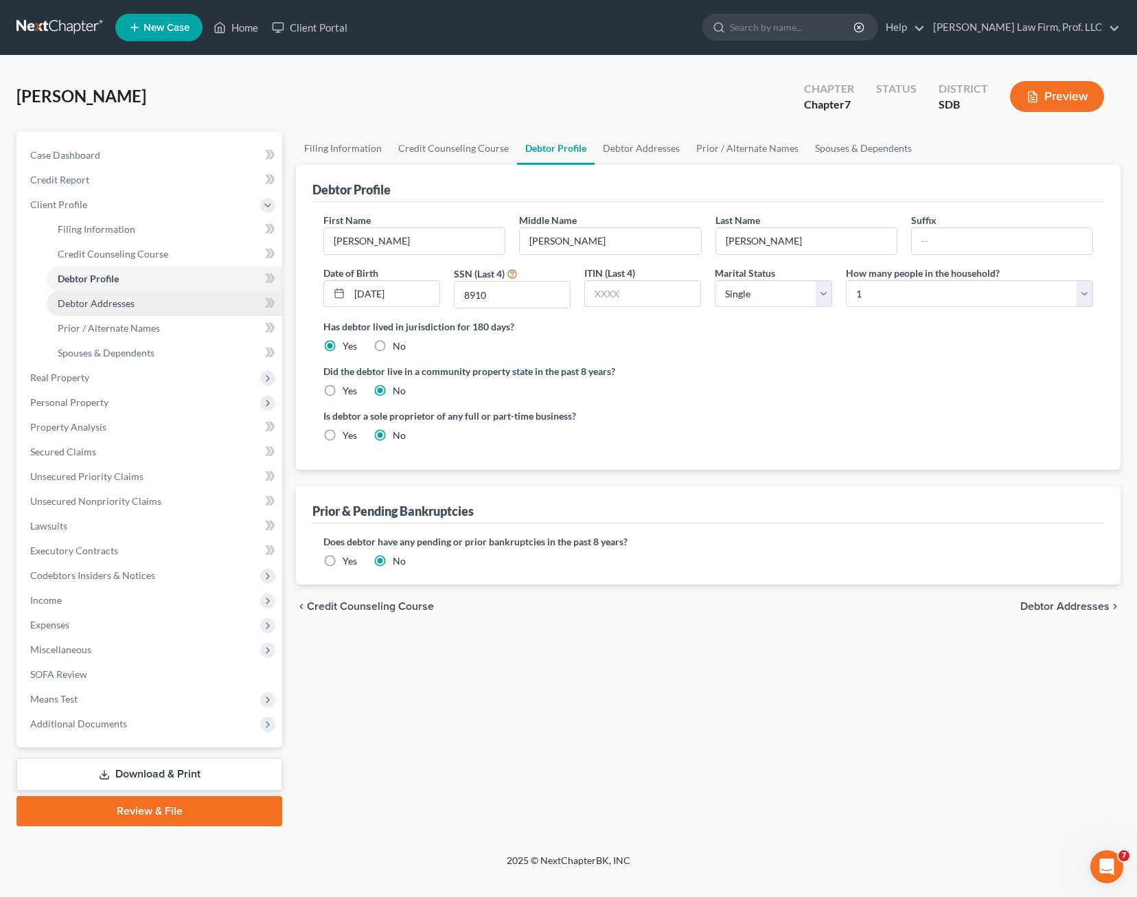
click at [77, 307] on span "Debtor Addresses" at bounding box center [96, 303] width 77 height 12
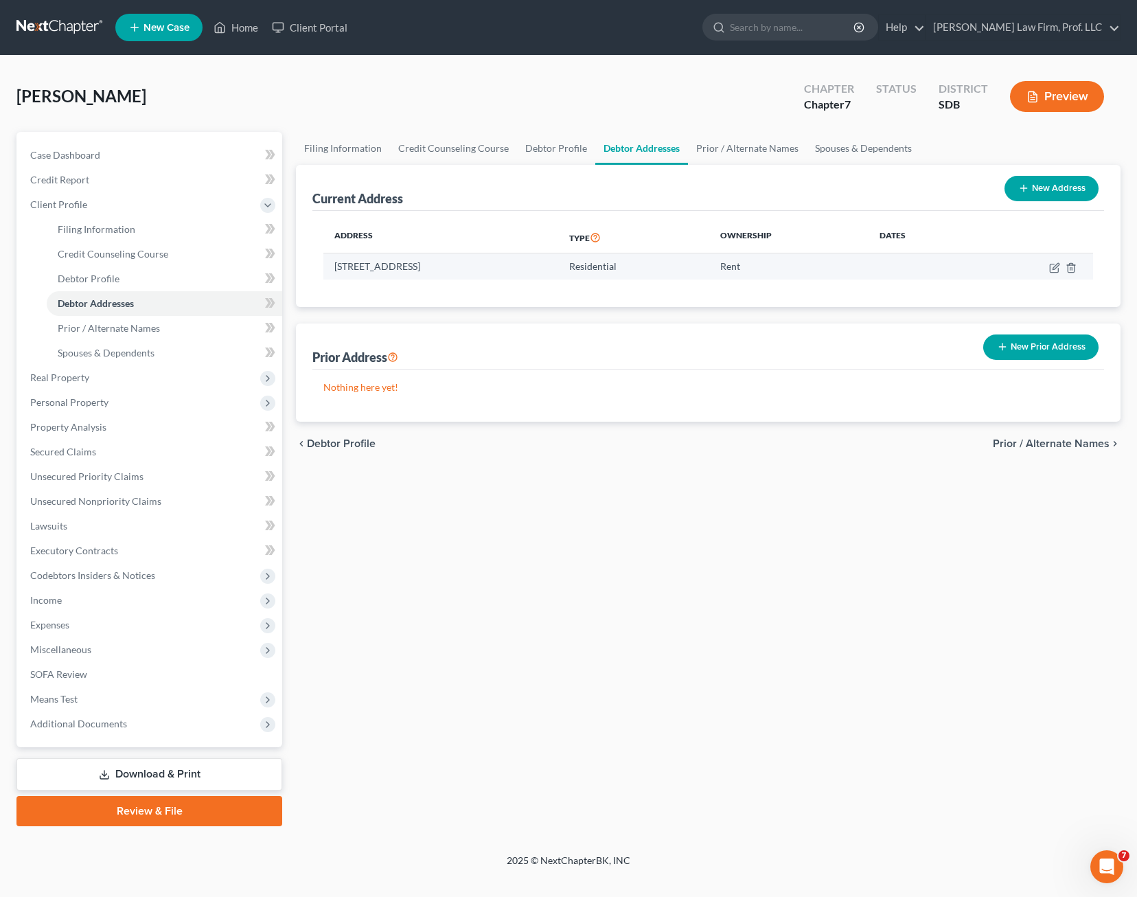
click at [497, 277] on td "[STREET_ADDRESS]" at bounding box center [440, 266] width 235 height 26
drag, startPoint x: 827, startPoint y: 273, endPoint x: 331, endPoint y: 270, distance: 495.9
click at [331, 270] on tr "[STREET_ADDRESS] Residential Rent" at bounding box center [708, 266] width 770 height 26
drag, startPoint x: 342, startPoint y: 274, endPoint x: 486, endPoint y: 290, distance: 145.2
click at [453, 286] on div "Address Type Ownership Dates [STREET_ADDRESS] Residential Rent" at bounding box center [708, 259] width 792 height 96
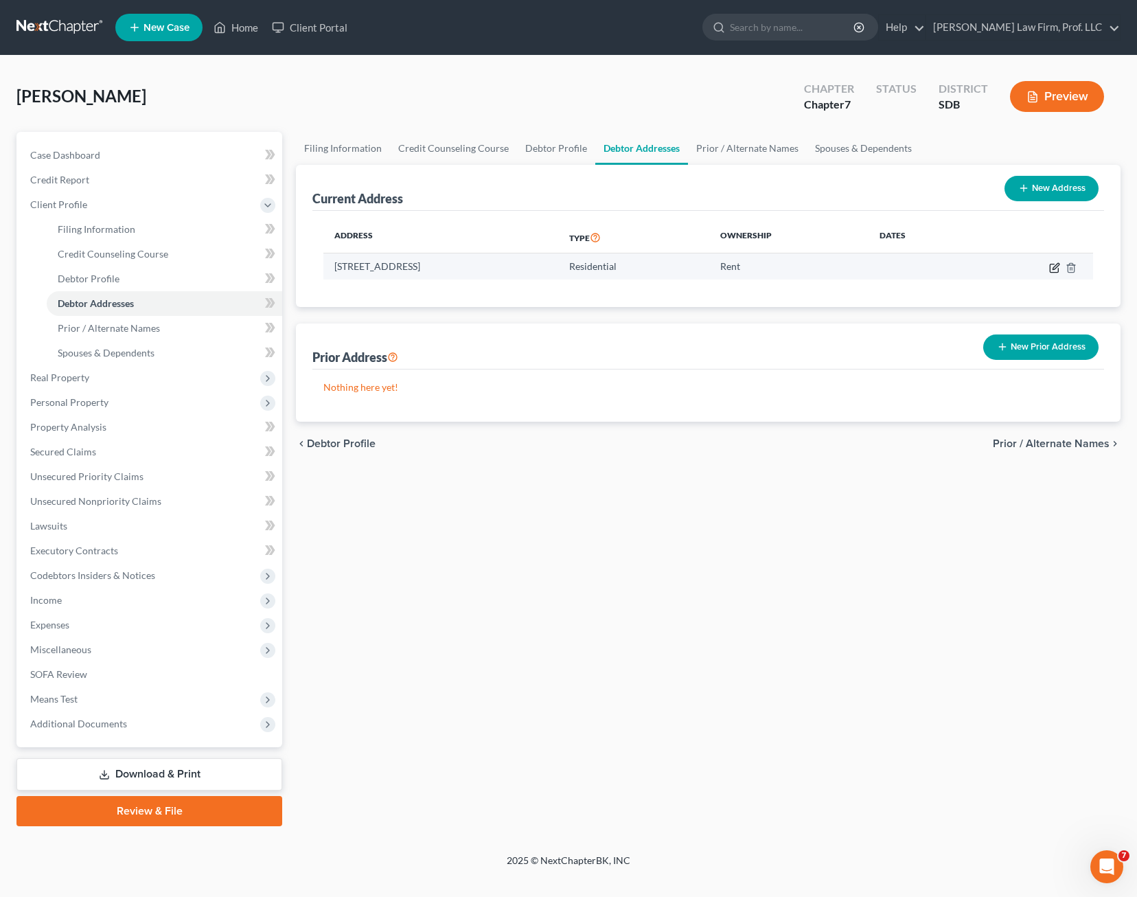
click at [1057, 269] on icon "button" at bounding box center [1054, 267] width 11 height 11
select select "43"
select select "5"
select select "0"
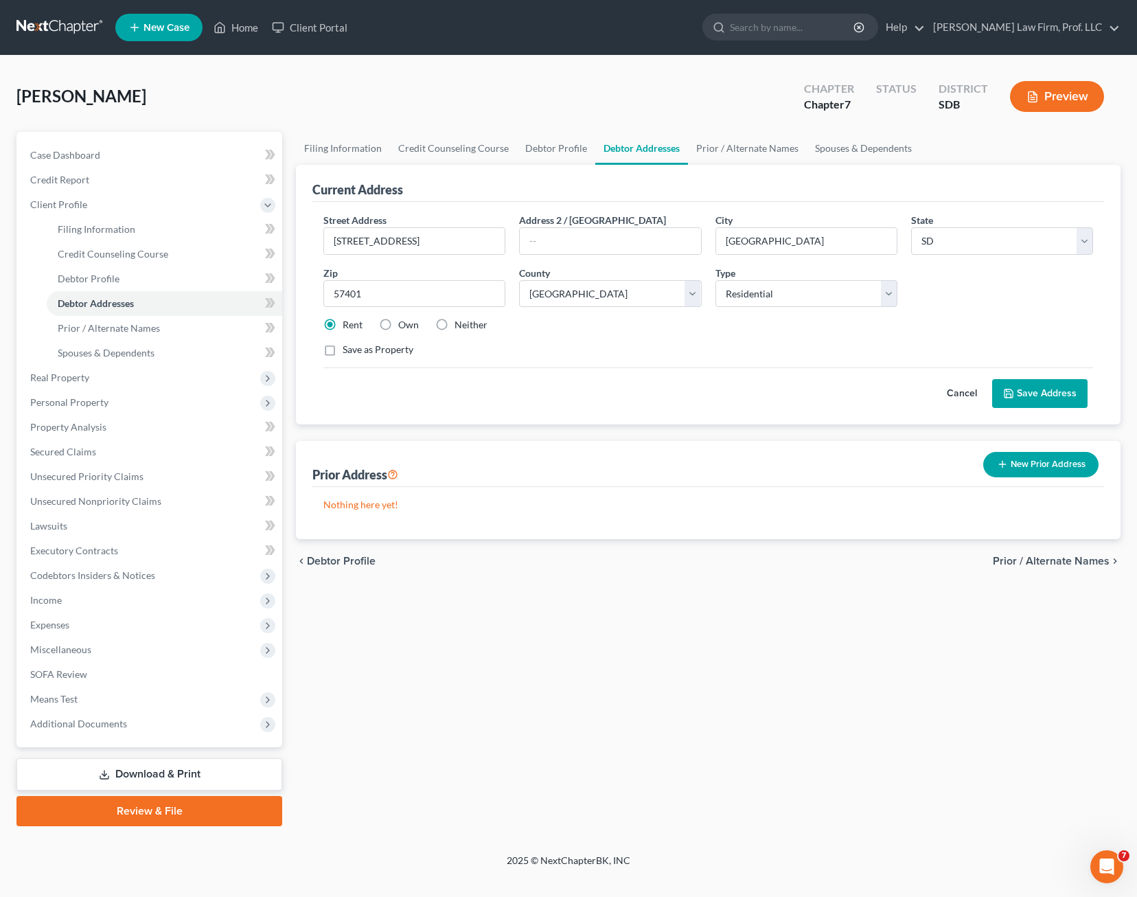
click at [646, 374] on div "Cancel Save Address" at bounding box center [708, 387] width 770 height 41
click at [871, 352] on div "Save as Property" at bounding box center [708, 350] width 770 height 14
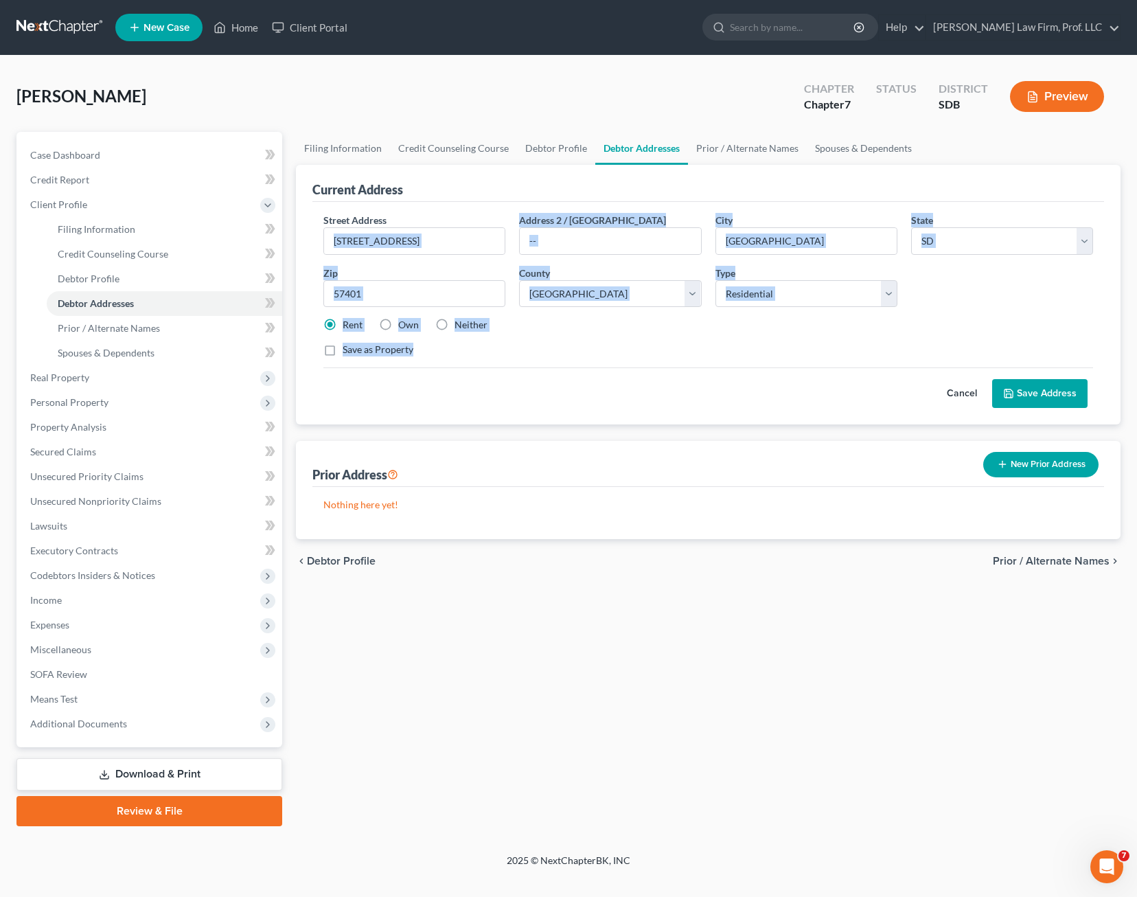
drag, startPoint x: 662, startPoint y: 344, endPoint x: 321, endPoint y: 236, distance: 357.3
click at [321, 236] on div "Street Address * [STREET_ADDRESS] * [GEOGRAPHIC_DATA] * State [US_STATE] AK AR …" at bounding box center [709, 290] width 784 height 155
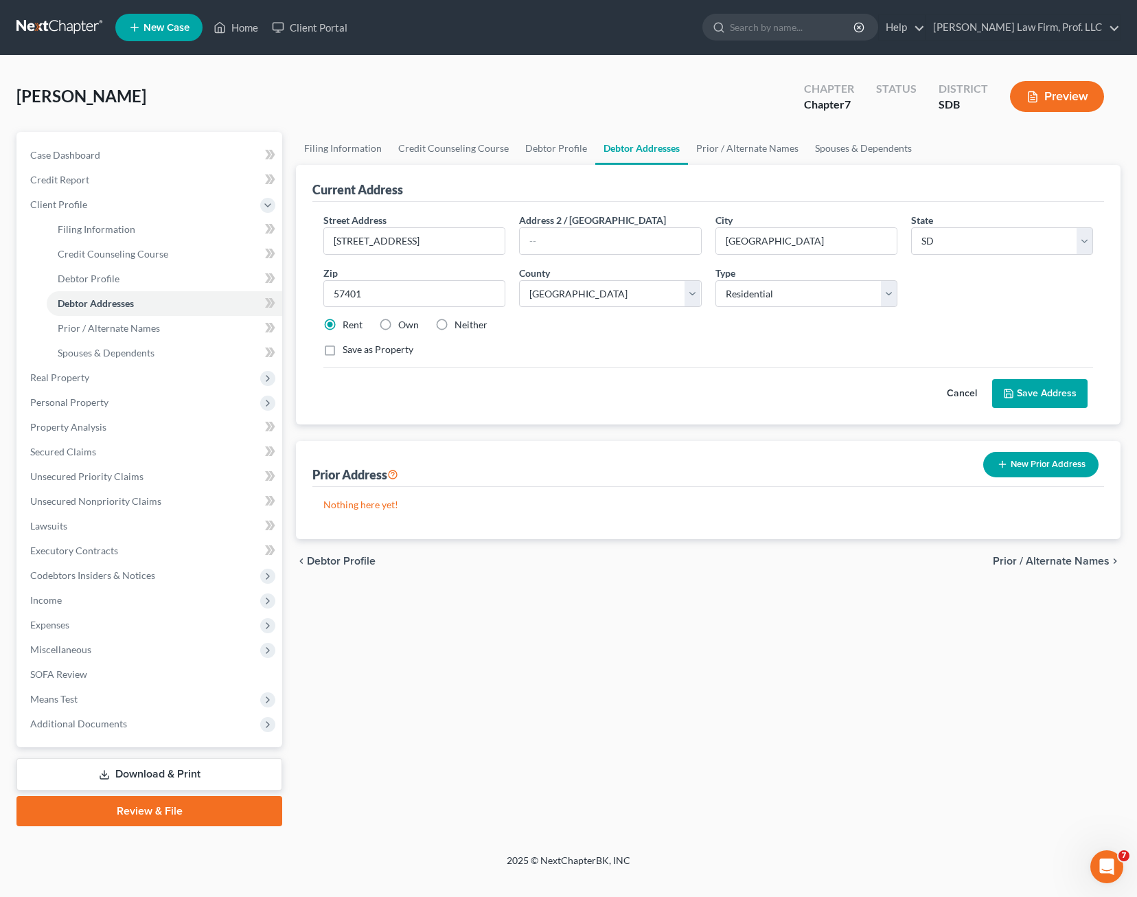
click at [594, 350] on div "Save as Property" at bounding box center [708, 350] width 770 height 14
click at [586, 344] on div "Save as Property" at bounding box center [708, 350] width 770 height 14
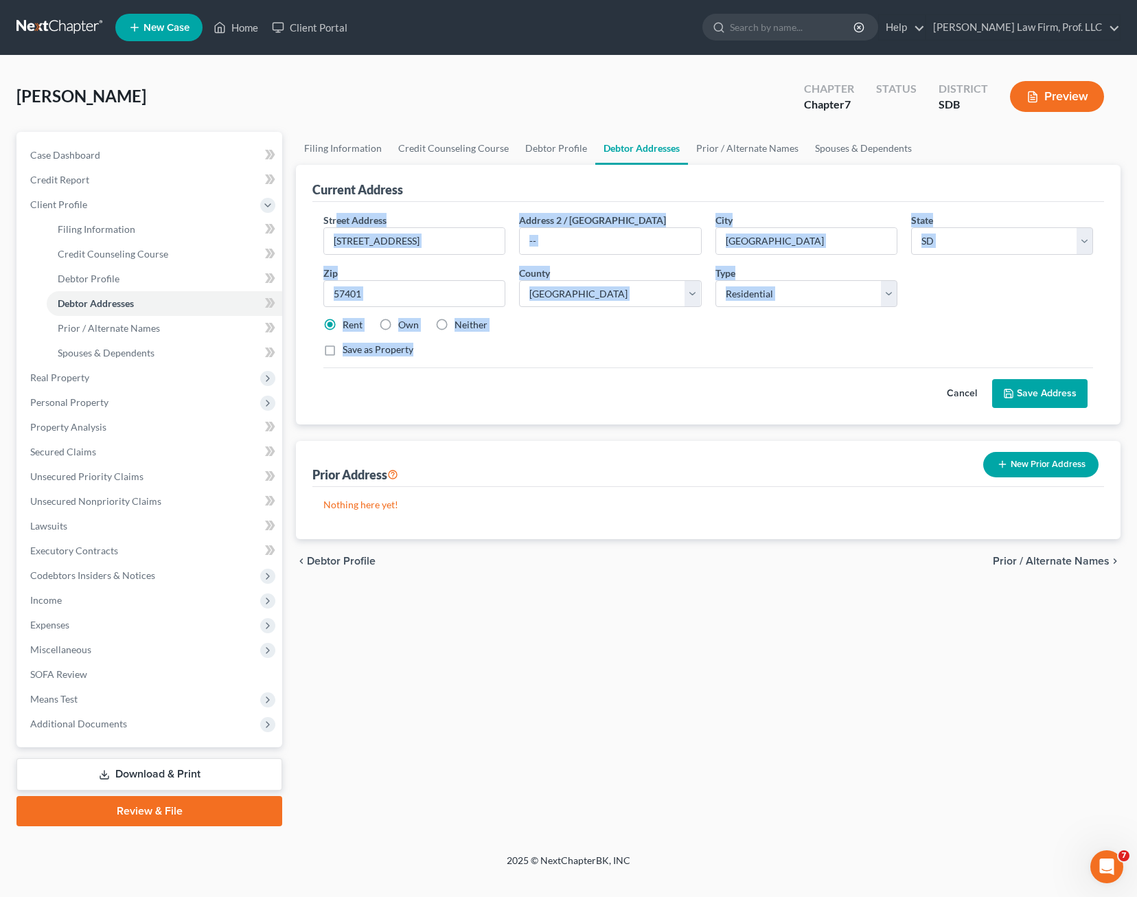
drag, startPoint x: 704, startPoint y: 361, endPoint x: 337, endPoint y: 216, distance: 395.0
click at [337, 216] on div "Street Address * [STREET_ADDRESS] * [GEOGRAPHIC_DATA] * State [US_STATE] AK AR …" at bounding box center [709, 290] width 784 height 155
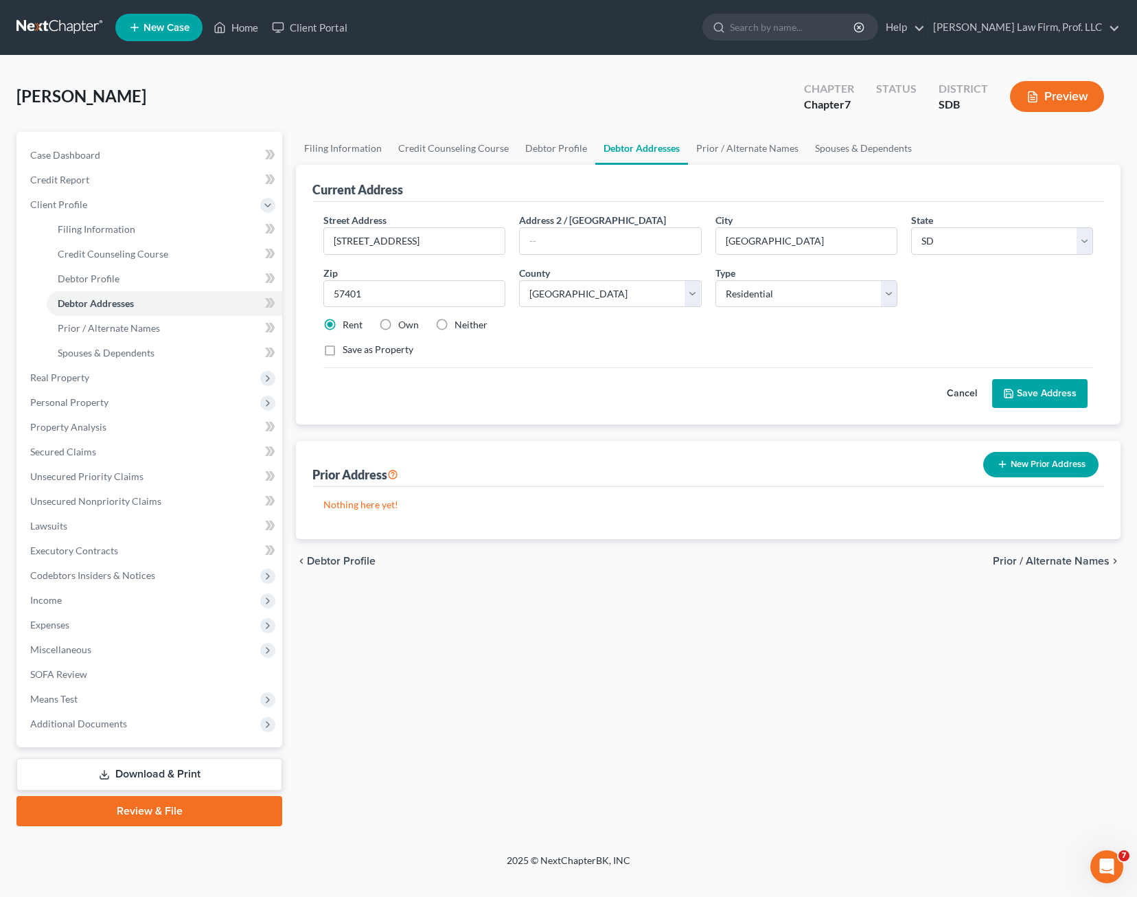
click at [582, 387] on div "Cancel Save Address" at bounding box center [708, 387] width 770 height 41
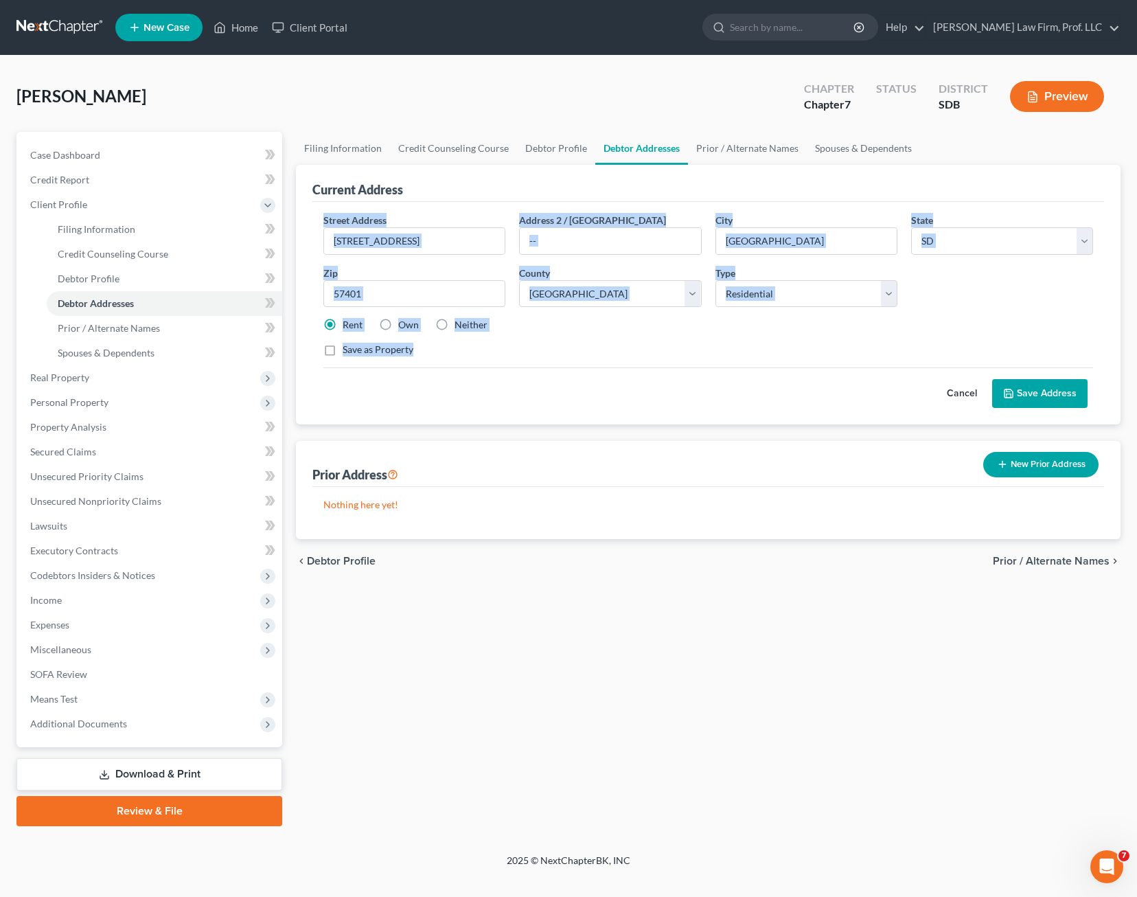
drag, startPoint x: 549, startPoint y: 362, endPoint x: 304, endPoint y: 220, distance: 283.1
click at [304, 220] on div "Current Address Street Address * [STREET_ADDRESS] * [GEOGRAPHIC_DATA] * State […" at bounding box center [708, 295] width 825 height 260
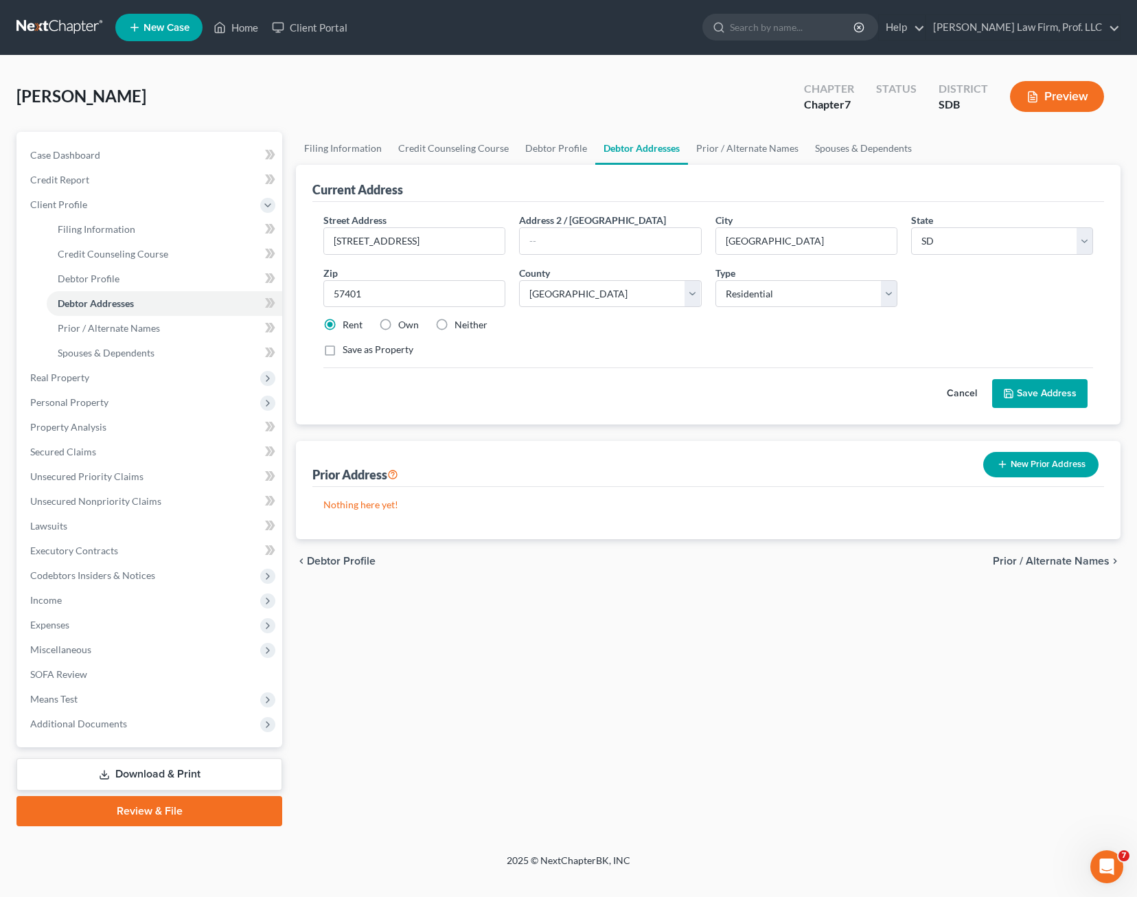
click at [602, 404] on div "Cancel Save Address" at bounding box center [708, 387] width 770 height 41
click at [751, 375] on div "Cancel Save Address" at bounding box center [708, 387] width 770 height 41
click at [680, 345] on div "Save as Property" at bounding box center [708, 350] width 770 height 14
click at [609, 365] on div "Street Address * [STREET_ADDRESS] * [GEOGRAPHIC_DATA] * State [US_STATE] AK AR …" at bounding box center [709, 290] width 784 height 155
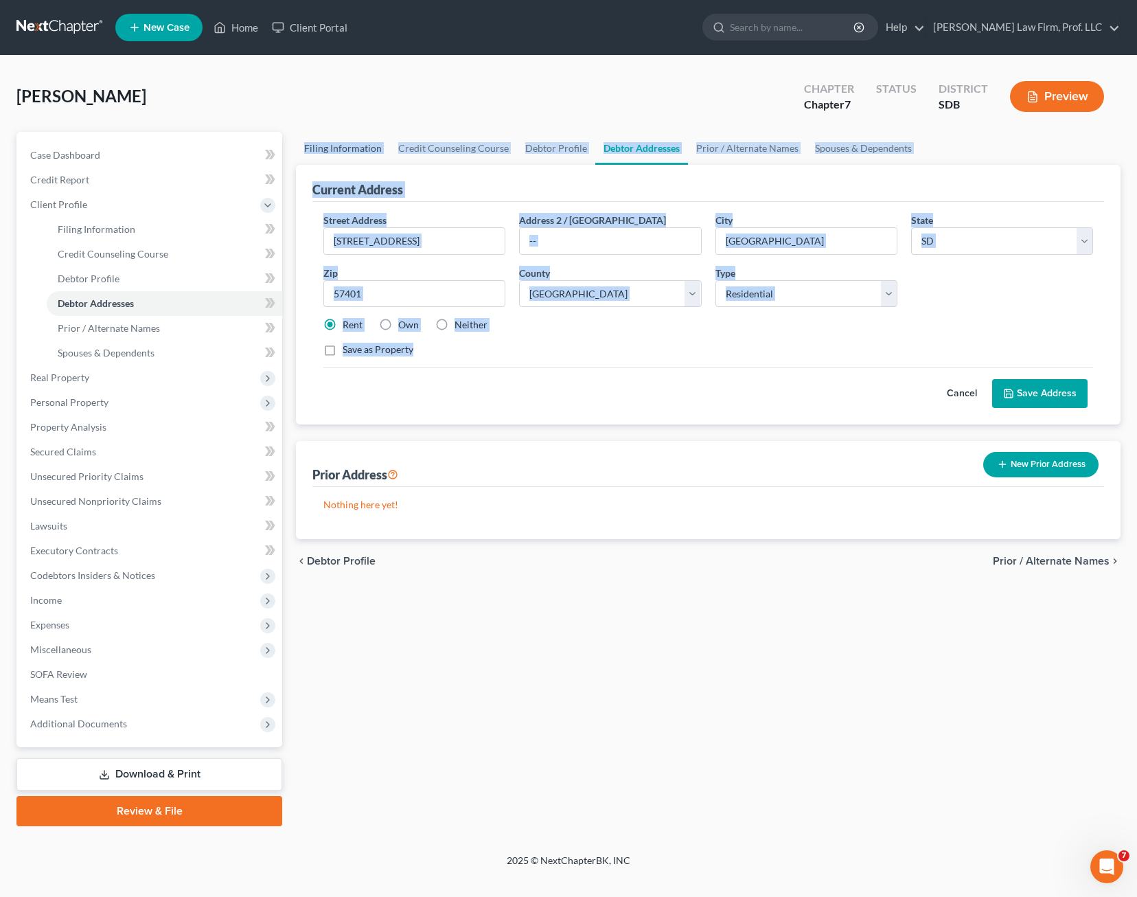
drag, startPoint x: 770, startPoint y: 369, endPoint x: 308, endPoint y: 163, distance: 505.7
click at [308, 163] on ui-view "Filing Information Credit Counseling Course Debtor Profile Debtor Addresses Pri…" at bounding box center [708, 357] width 825 height 451
click at [582, 369] on div "Cancel Save Address" at bounding box center [708, 387] width 770 height 41
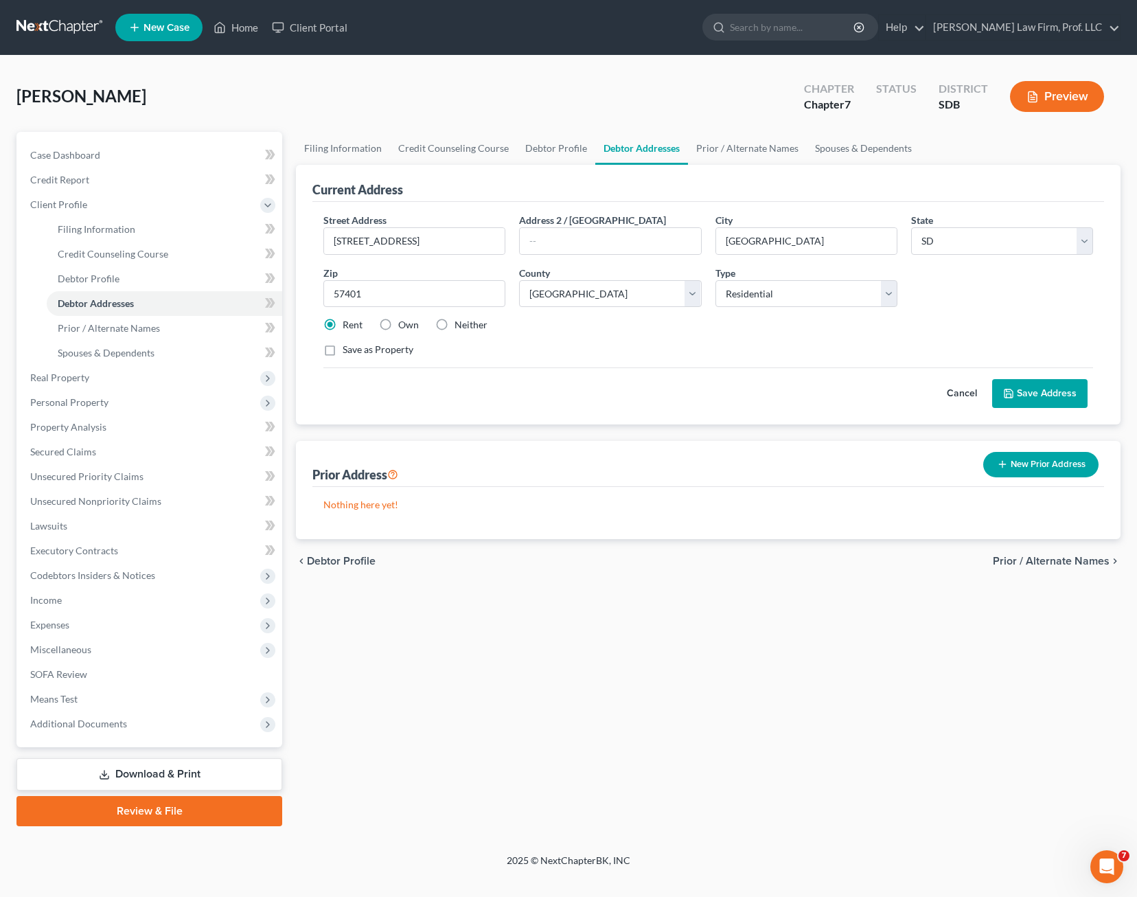
click at [593, 372] on div "Cancel Save Address" at bounding box center [708, 387] width 770 height 41
click at [722, 384] on div "Cancel Save Address" at bounding box center [708, 387] width 770 height 41
click at [1036, 473] on button "New Prior Address" at bounding box center [1040, 464] width 115 height 25
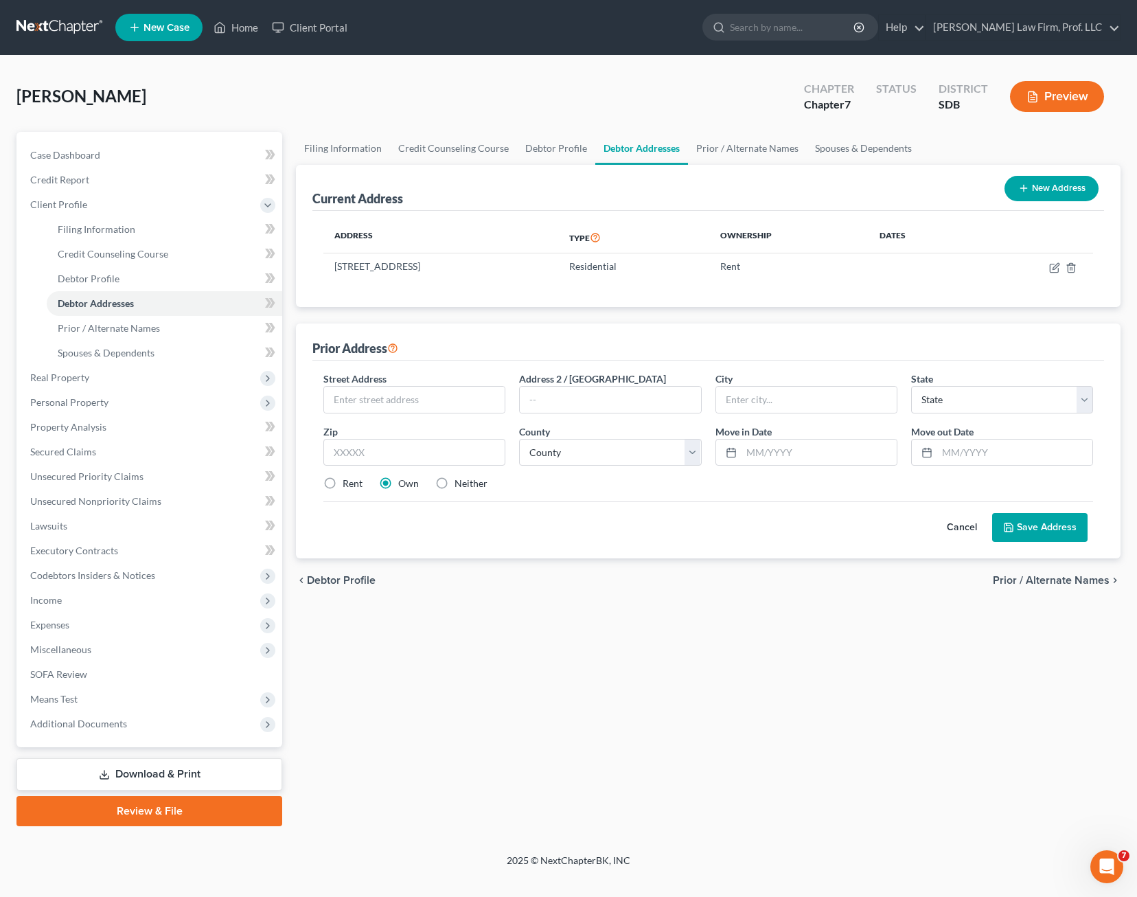
click at [611, 621] on div "Filing Information Credit Counseling Course Debtor Profile Debtor Addresses Pri…" at bounding box center [708, 479] width 839 height 694
click at [390, 403] on input "text" at bounding box center [414, 400] width 181 height 26
drag, startPoint x: 677, startPoint y: 644, endPoint x: 876, endPoint y: 336, distance: 366.7
click at [677, 643] on div "Filing Information Credit Counseling Course Debtor Profile Debtor Addresses Pri…" at bounding box center [708, 479] width 839 height 694
click at [1068, 183] on button "New Address" at bounding box center [1052, 188] width 94 height 25
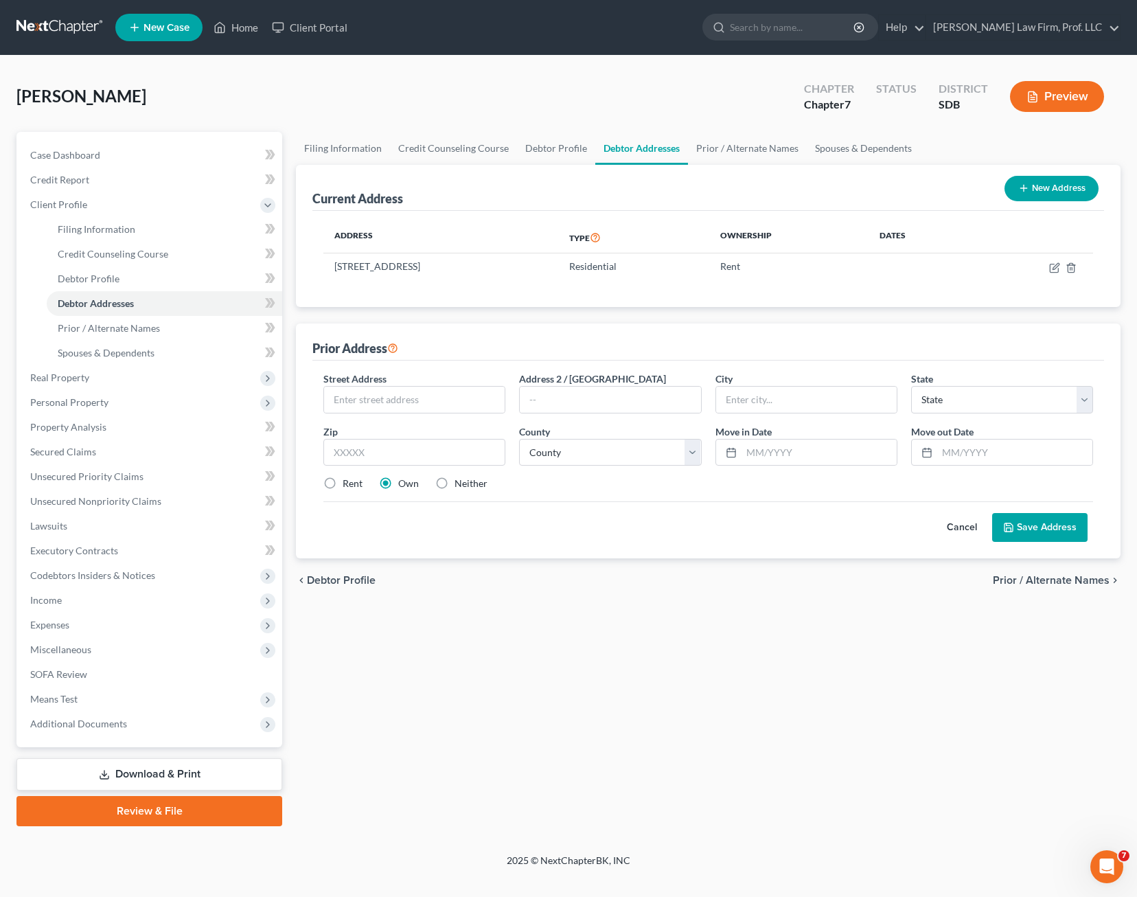
select select "0"
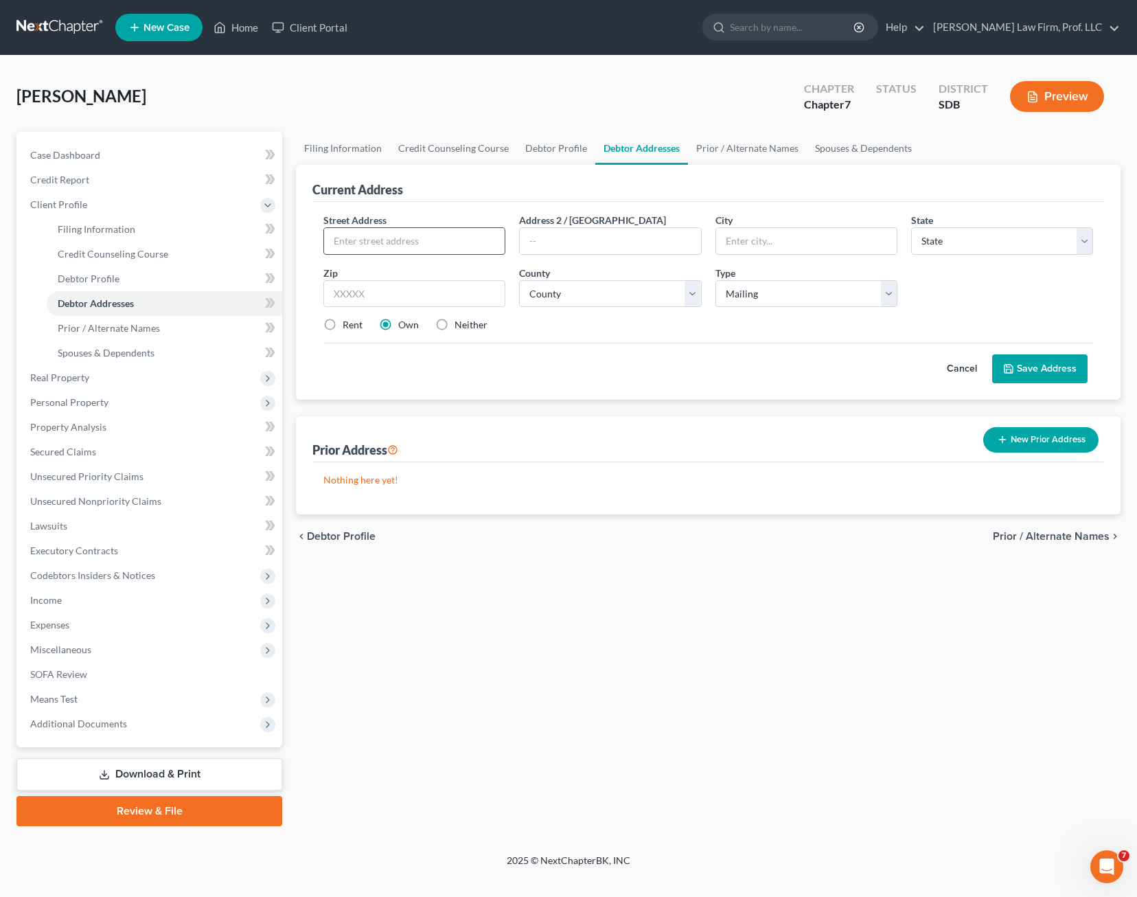
click at [422, 240] on input "text" at bounding box center [414, 241] width 181 height 26
type input "[STREET_ADDRESS]"
type input "C"
type input "57434"
type input "Conde"
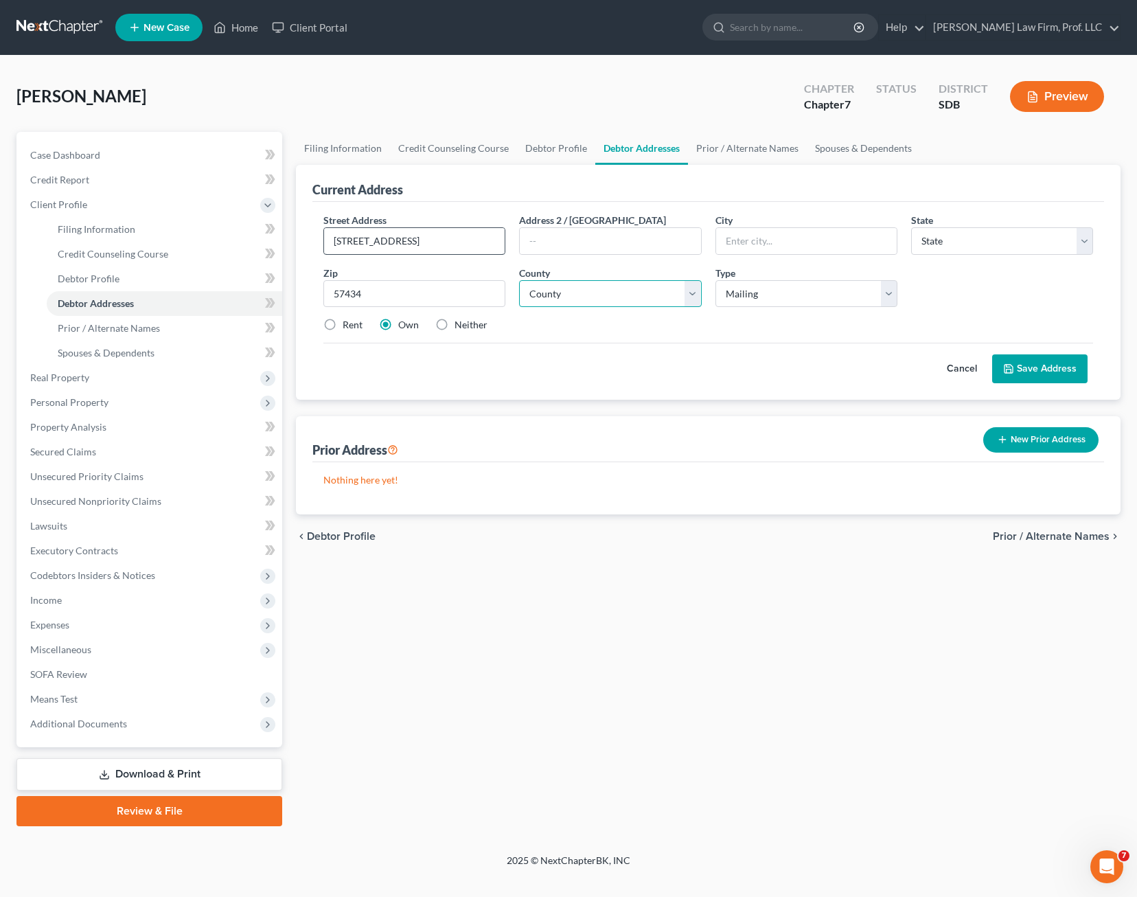
select select "43"
click at [629, 295] on select "County [GEOGRAPHIC_DATA] [GEOGRAPHIC_DATA] [GEOGRAPHIC_DATA] [GEOGRAPHIC_DATA] …" at bounding box center [610, 293] width 182 height 27
select select "56"
click at [519, 280] on select "County [GEOGRAPHIC_DATA] [GEOGRAPHIC_DATA] [GEOGRAPHIC_DATA] [GEOGRAPHIC_DATA] …" at bounding box center [610, 293] width 182 height 27
click at [731, 464] on div "Nothing here yet!" at bounding box center [708, 488] width 792 height 52
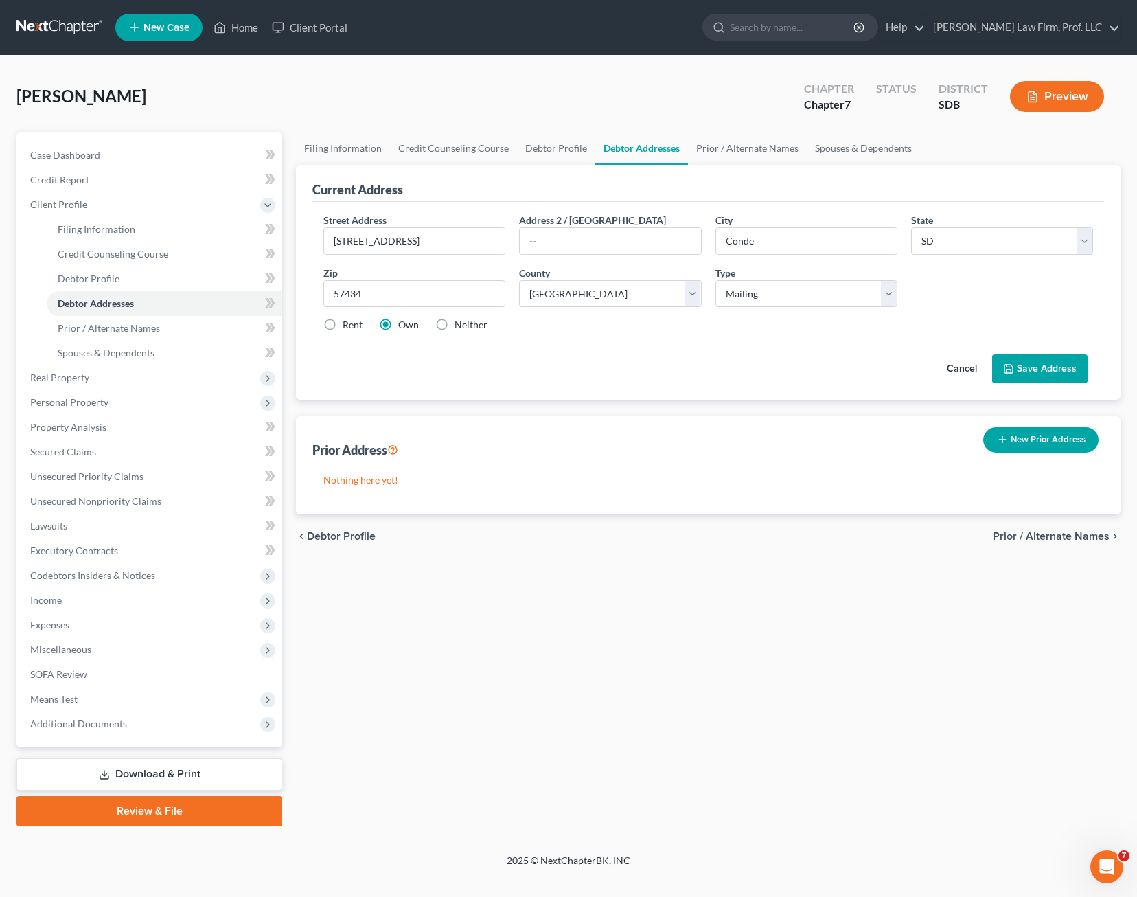
click at [343, 321] on label "Rent" at bounding box center [353, 325] width 20 height 14
click at [348, 321] on input "Rent" at bounding box center [352, 322] width 9 height 9
radio input "true"
click at [1028, 363] on button "Save Address" at bounding box center [1039, 368] width 95 height 29
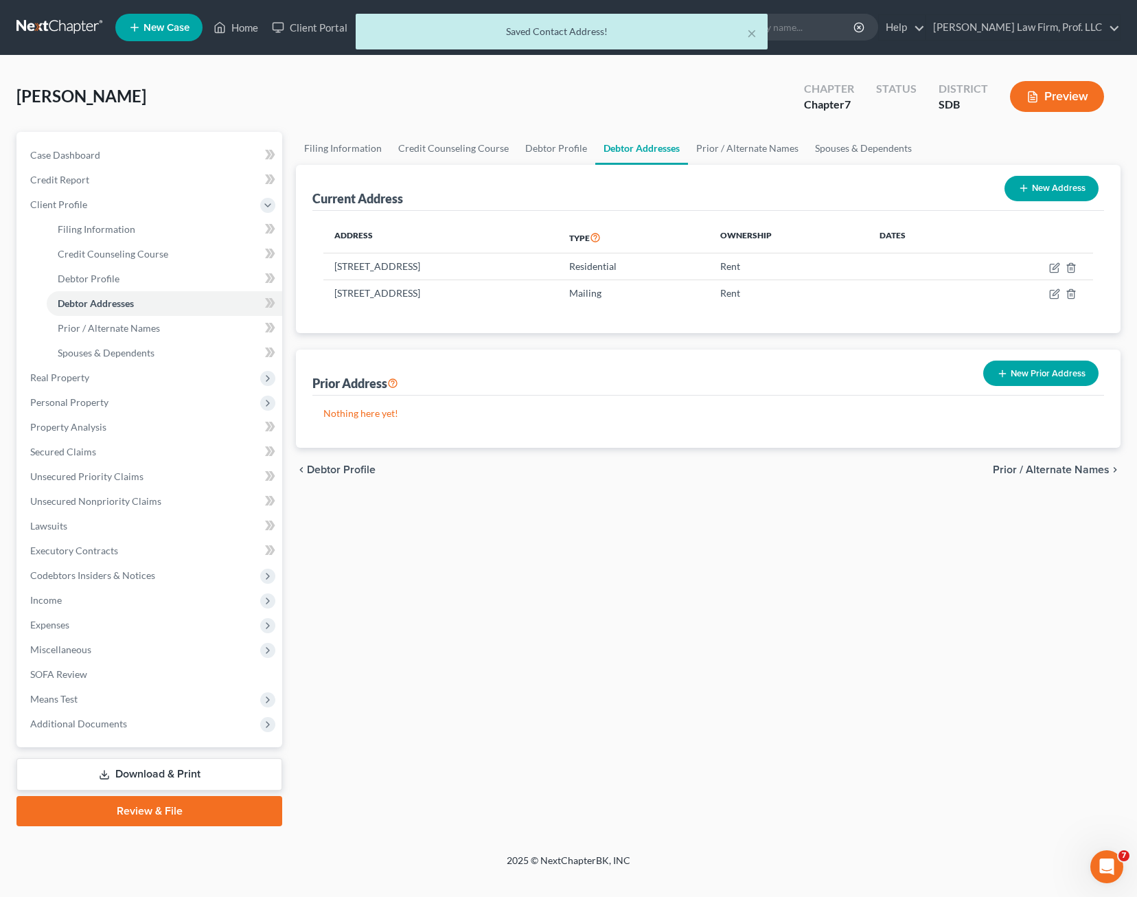
click at [674, 314] on div "Address Type Ownership Dates [STREET_ADDRESS] Residential Rent [STREET_ADDRESS]…" at bounding box center [708, 272] width 792 height 123
drag, startPoint x: 798, startPoint y: 401, endPoint x: 843, endPoint y: 349, distance: 68.7
click at [799, 400] on div "Nothing here yet!" at bounding box center [708, 422] width 792 height 52
click at [667, 550] on div "Filing Information Credit Counseling Course Debtor Profile Debtor Addresses Pri…" at bounding box center [708, 479] width 839 height 694
click at [610, 567] on div "Filing Information Credit Counseling Course Debtor Profile Debtor Addresses Pri…" at bounding box center [708, 479] width 839 height 694
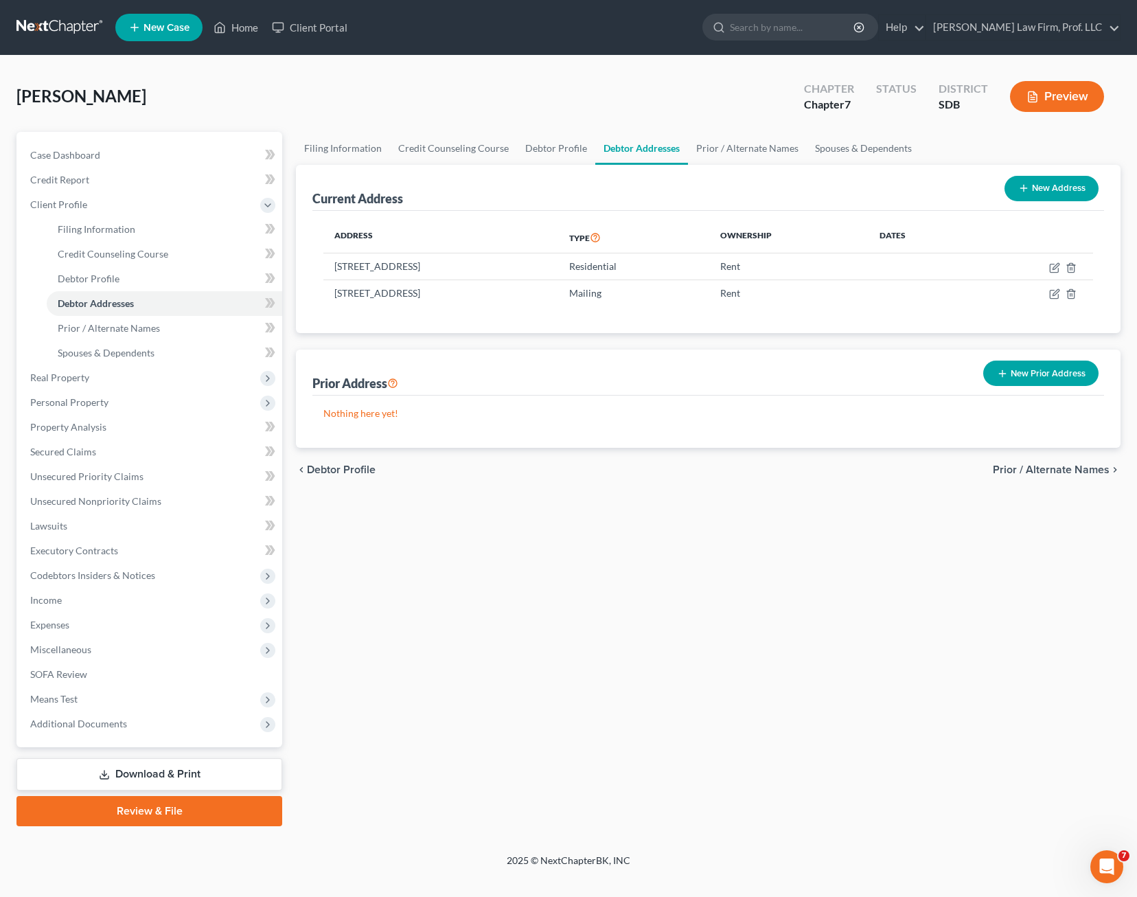
drag, startPoint x: 507, startPoint y: 669, endPoint x: 332, endPoint y: 609, distance: 184.4
click at [508, 666] on div "Filing Information Credit Counseling Course Debtor Profile Debtor Addresses Pri…" at bounding box center [708, 479] width 839 height 694
click at [88, 623] on span "Expenses" at bounding box center [150, 625] width 263 height 25
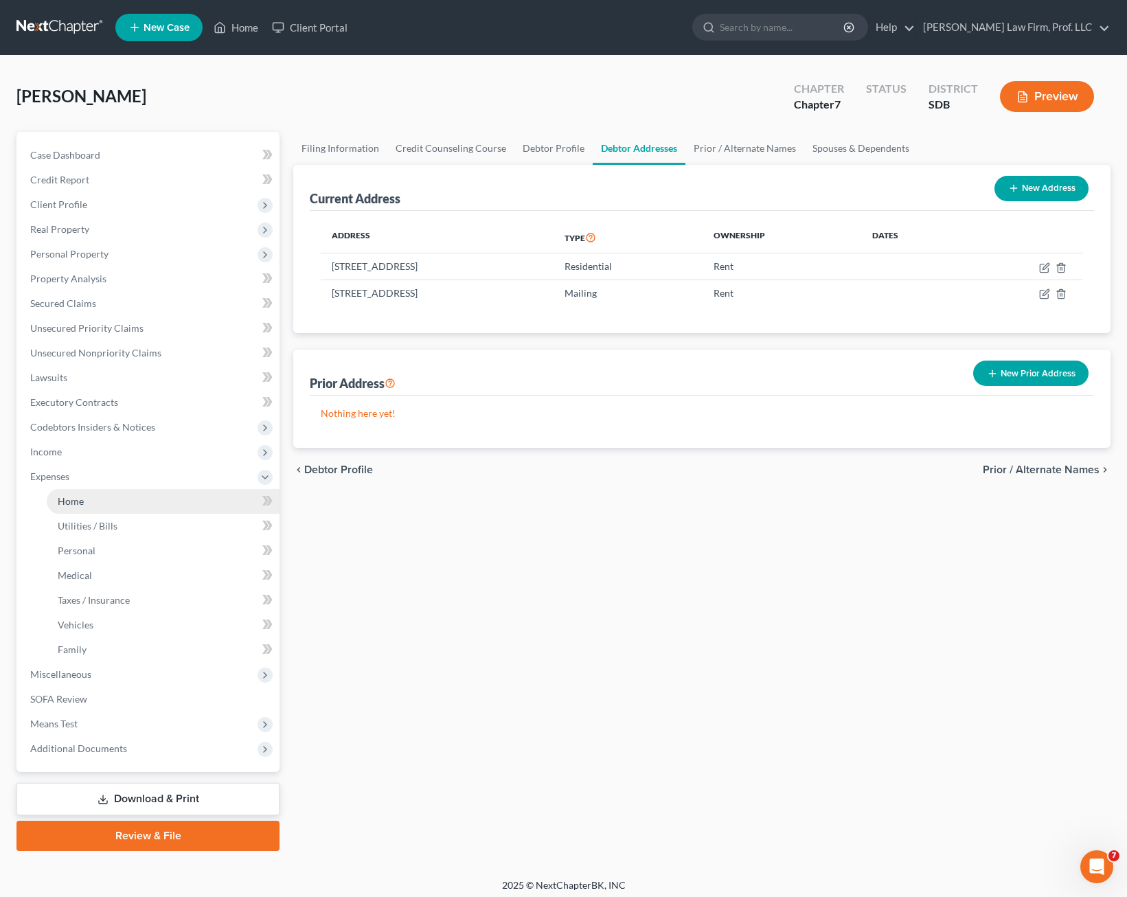
click at [117, 502] on link "Home" at bounding box center [163, 501] width 233 height 25
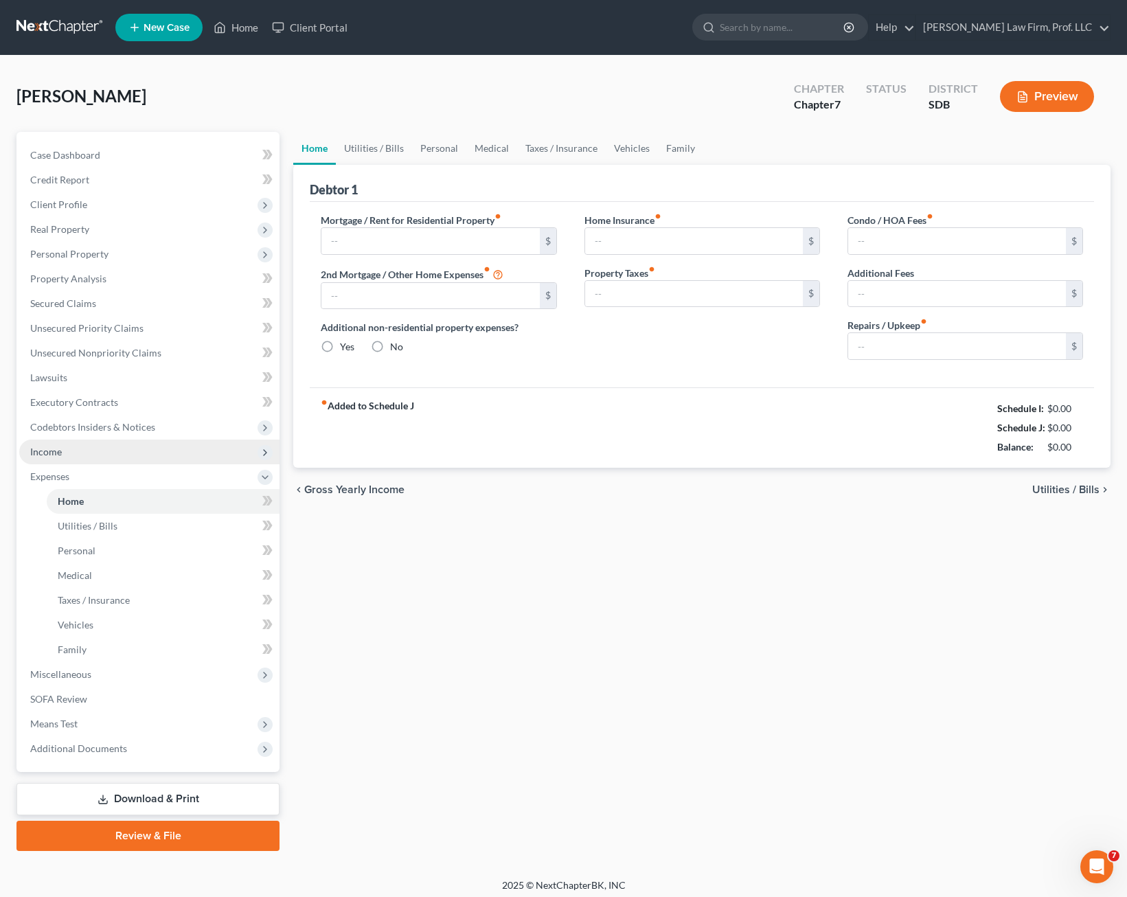
type input "400.00"
type input "0.00"
radio input "true"
type input "0.00"
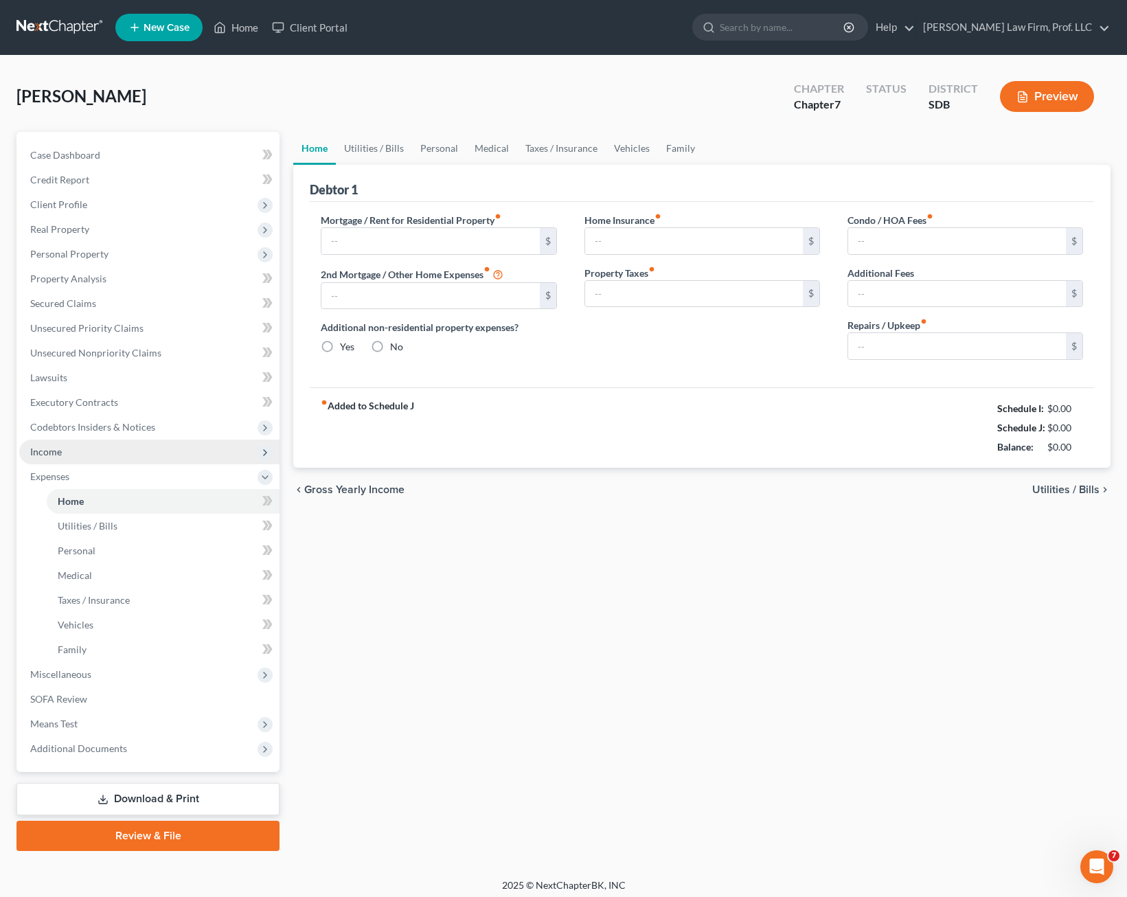
type input "0.00"
drag, startPoint x: 642, startPoint y: 414, endPoint x: 640, endPoint y: 406, distance: 8.5
click at [643, 414] on div "fiber_manual_record Added to Schedule J Schedule I: $4,193.61 Schedule J: $4,17…" at bounding box center [702, 427] width 784 height 80
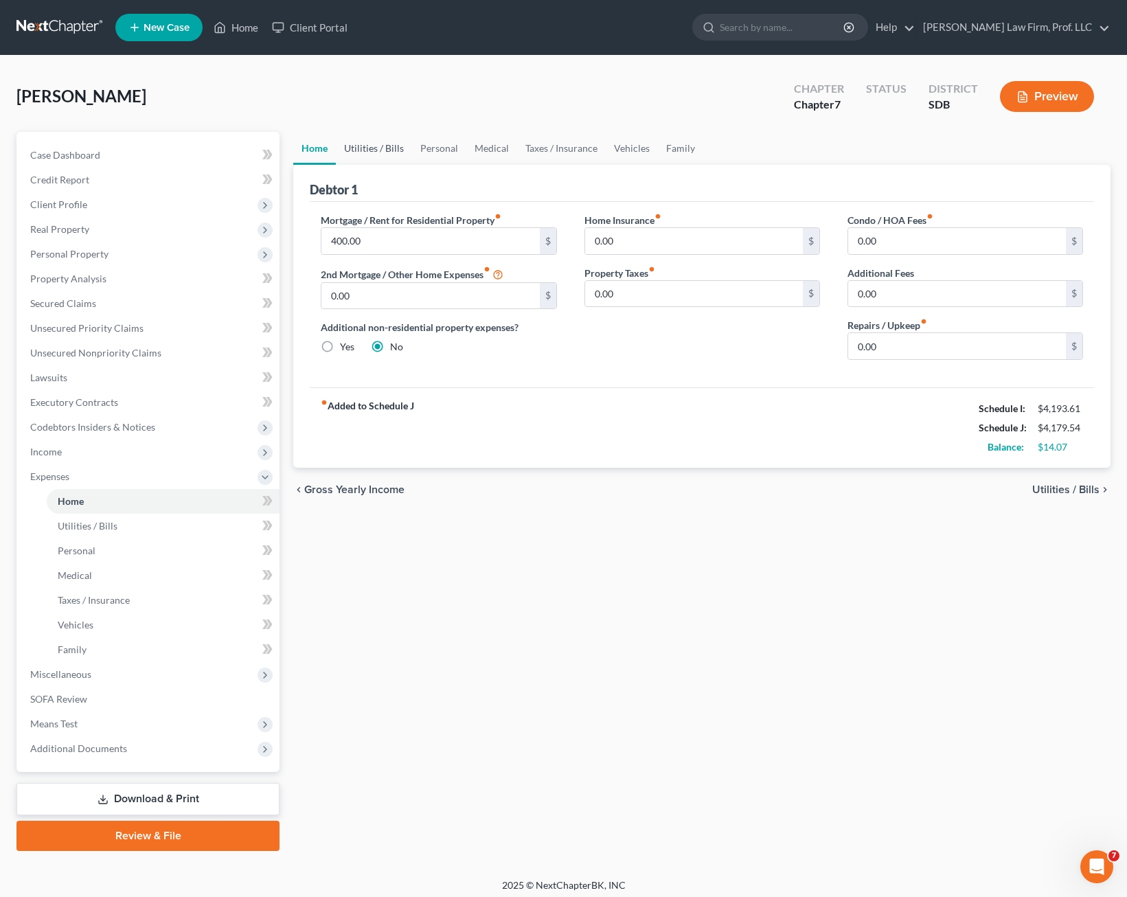
click at [375, 139] on link "Utilities / Bills" at bounding box center [374, 148] width 76 height 33
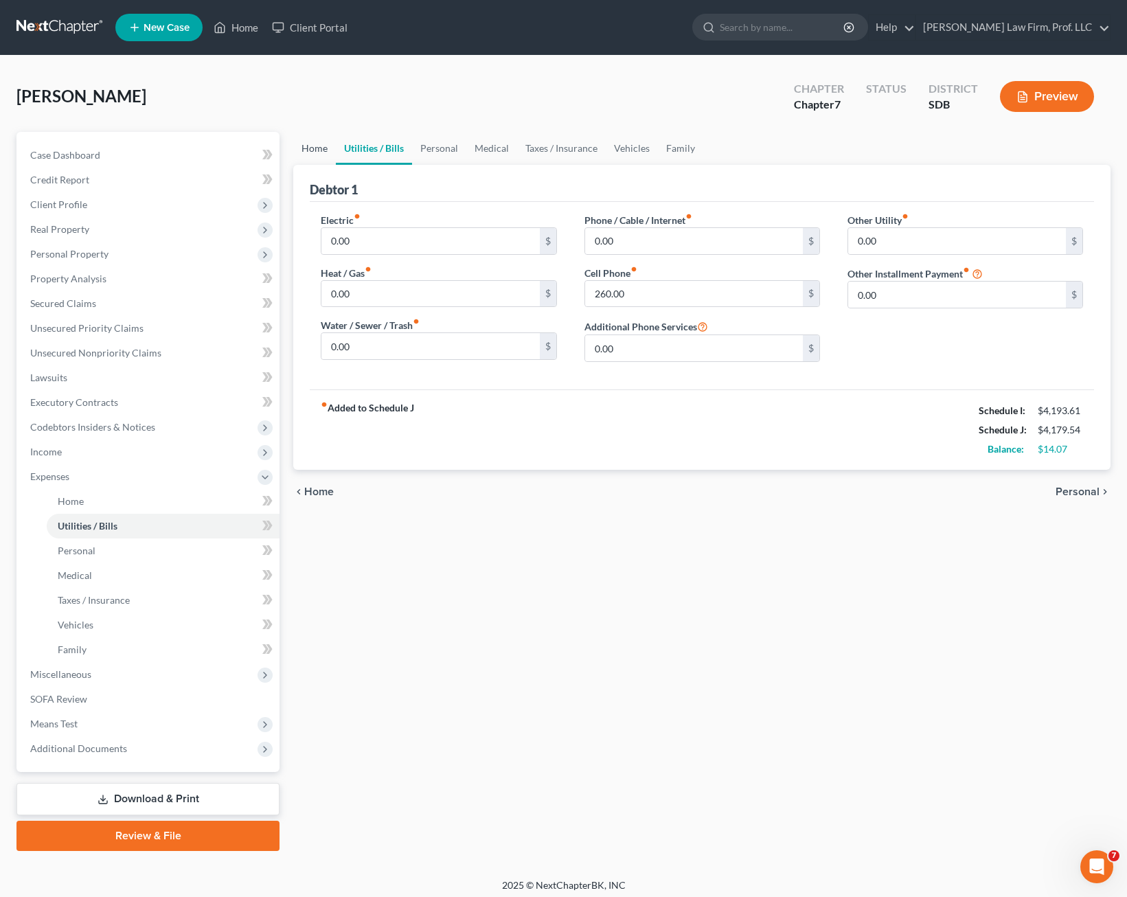
drag, startPoint x: 318, startPoint y: 152, endPoint x: 327, endPoint y: 153, distance: 9.0
click at [319, 152] on link "Home" at bounding box center [314, 148] width 43 height 33
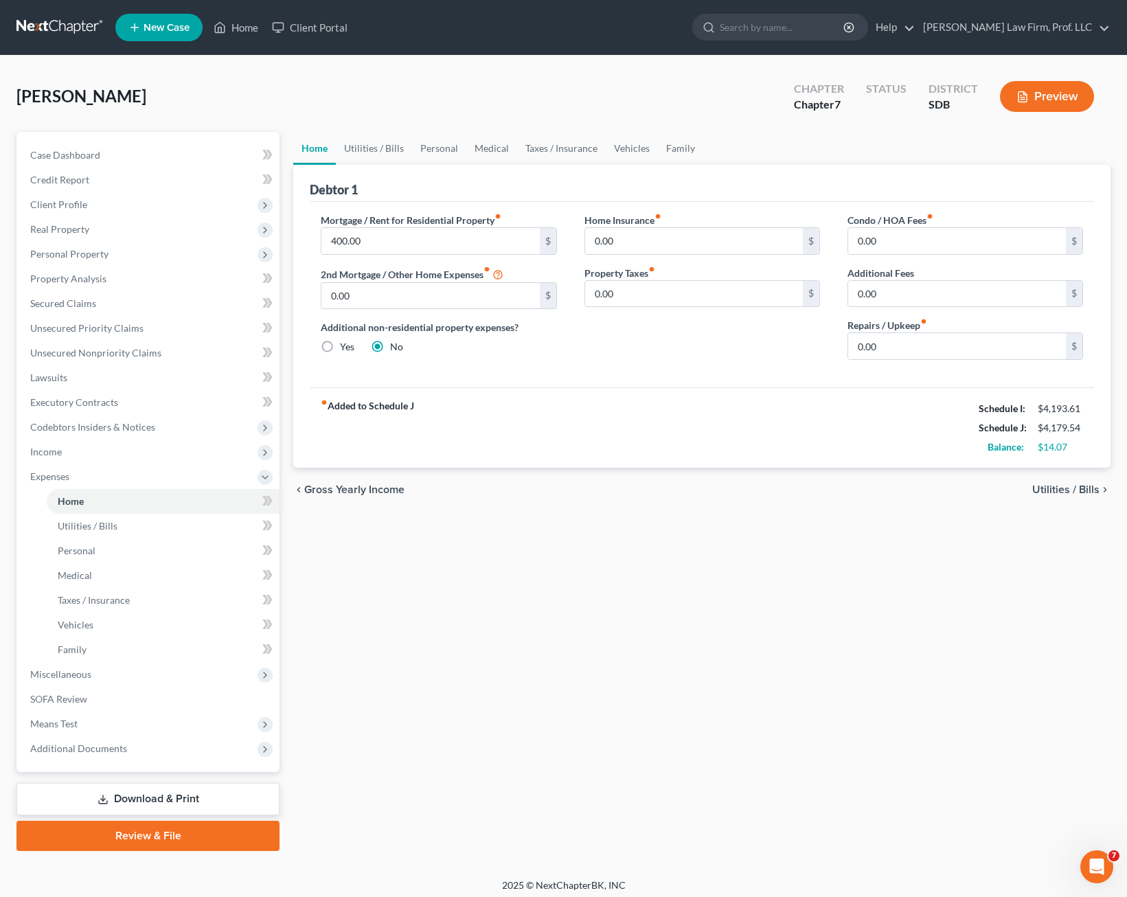
click at [659, 429] on div "fiber_manual_record Added to Schedule J Schedule I: $4,193.61 Schedule J: $4,17…" at bounding box center [702, 427] width 784 height 80
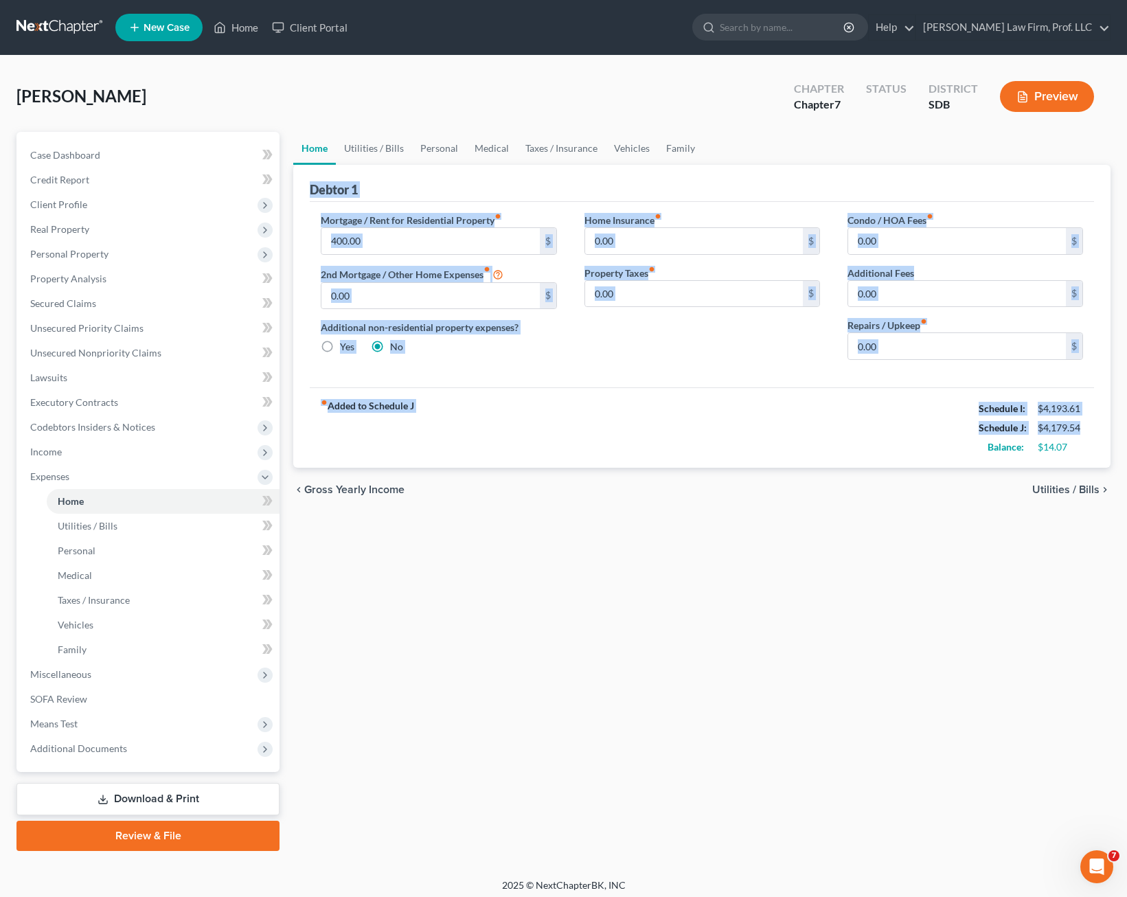
drag, startPoint x: 880, startPoint y: 444, endPoint x: 298, endPoint y: 177, distance: 639.8
click at [298, 177] on div "Debtor 1 Mortgage / Rent for Residential Property fiber_manual_record 400.00 $ …" at bounding box center [701, 316] width 817 height 303
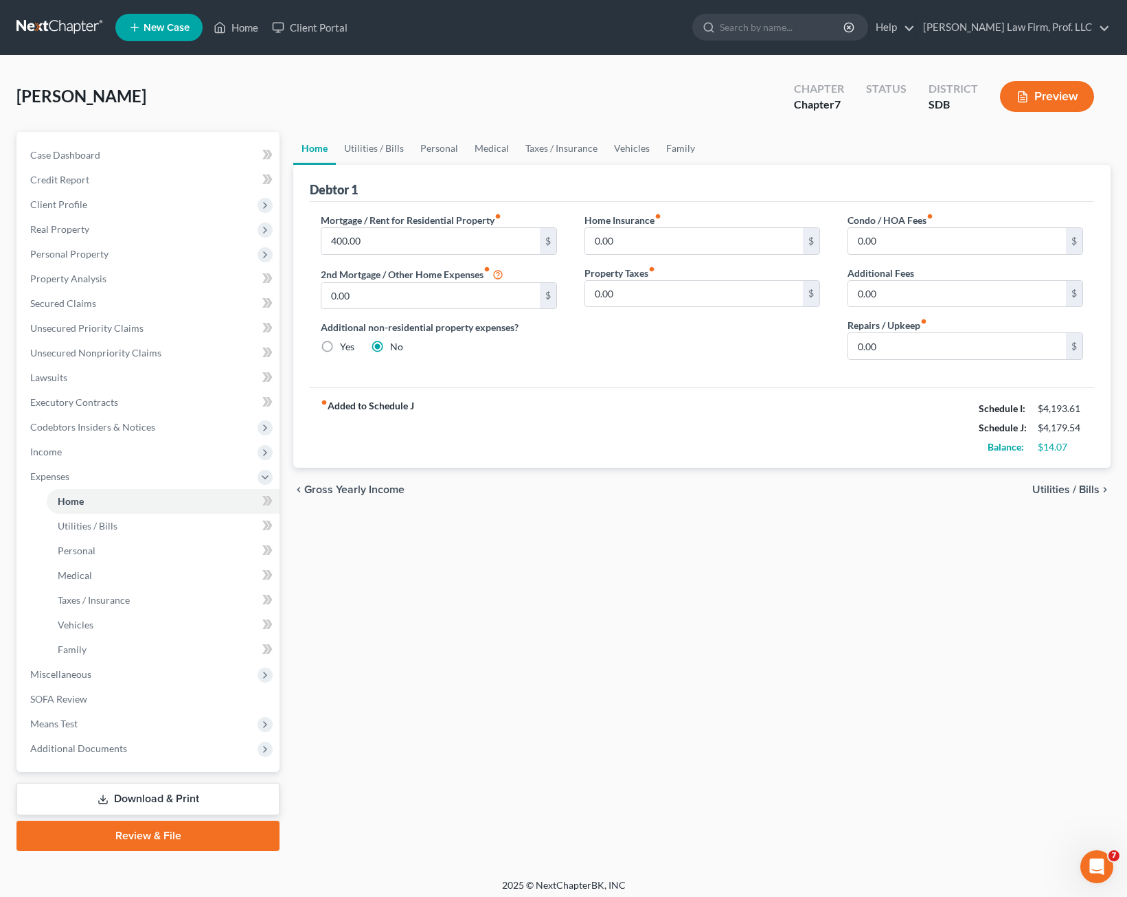
drag, startPoint x: 298, startPoint y: 177, endPoint x: 648, endPoint y: 481, distance: 463.4
click at [648, 481] on div "chevron_left Gross Yearly Income Utilities / Bills chevron_right" at bounding box center [701, 490] width 817 height 44
drag, startPoint x: 673, startPoint y: 459, endPoint x: 315, endPoint y: 223, distance: 429.1
click at [314, 218] on div "Debtor 1 Mortgage / Rent for Residential Property fiber_manual_record 400.00 $ …" at bounding box center [701, 316] width 817 height 303
drag, startPoint x: 315, startPoint y: 223, endPoint x: 576, endPoint y: 420, distance: 326.9
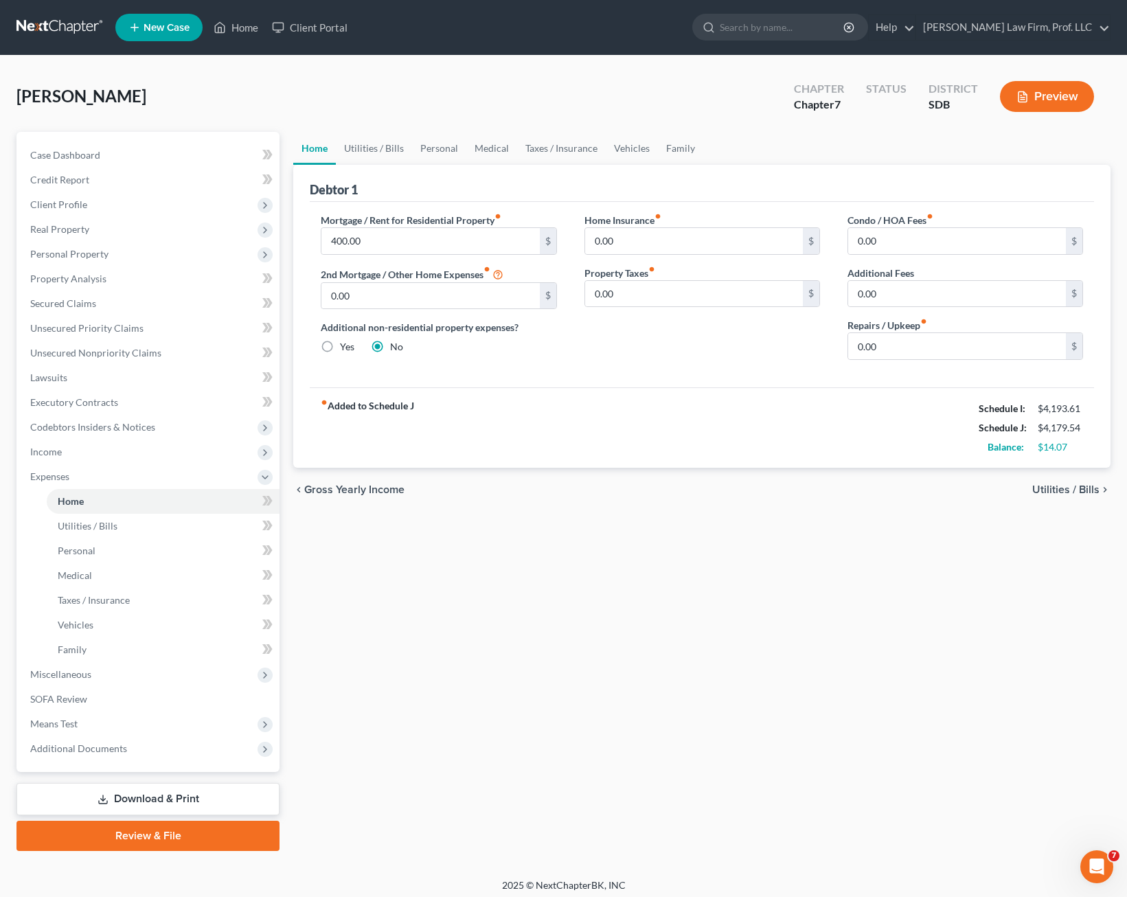
click at [576, 420] on div "fiber_manual_record Added to Schedule J Schedule I: $4,193.61 Schedule J: $4,17…" at bounding box center [702, 427] width 784 height 80
click at [573, 416] on div "fiber_manual_record Added to Schedule J Schedule I: $4,193.61 Schedule J: $4,17…" at bounding box center [702, 427] width 784 height 80
drag, startPoint x: 584, startPoint y: 411, endPoint x: 585, endPoint y: 390, distance: 21.3
click at [584, 411] on div "fiber_manual_record Added to Schedule J Schedule I: $4,193.61 Schedule J: $4,17…" at bounding box center [702, 427] width 784 height 80
click at [585, 380] on div "Mortgage / Rent for Residential Property fiber_manual_record 400.00 $ 2nd Mortg…" at bounding box center [702, 294] width 784 height 185
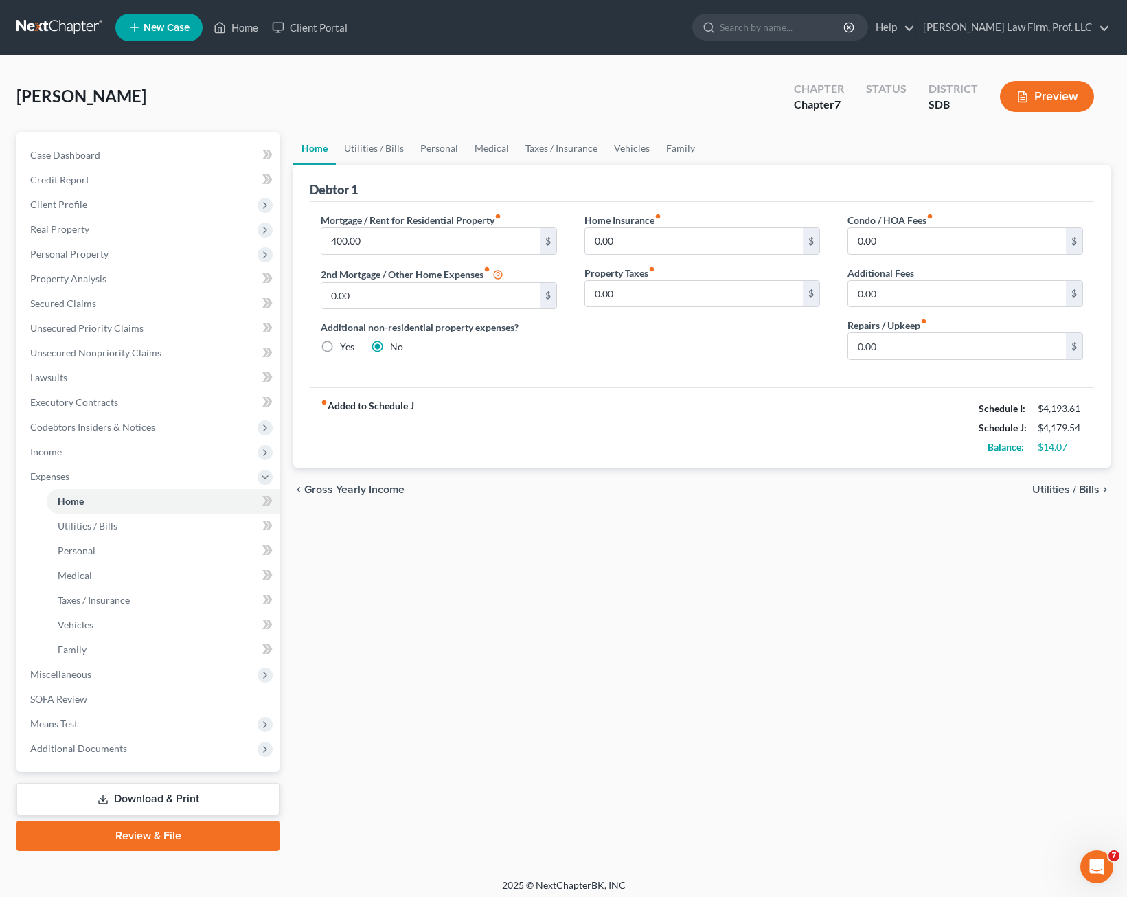
drag, startPoint x: 558, startPoint y: 424, endPoint x: 294, endPoint y: 190, distance: 353.2
click at [294, 190] on div "Debtor 1 Mortgage / Rent for Residential Property fiber_manual_record 400.00 $ …" at bounding box center [701, 316] width 817 height 303
drag, startPoint x: 296, startPoint y: 190, endPoint x: 532, endPoint y: 414, distance: 325.0
click at [532, 414] on div "fiber_manual_record Added to Schedule J Schedule I: $4,193.61 Schedule J: $4,17…" at bounding box center [702, 427] width 784 height 80
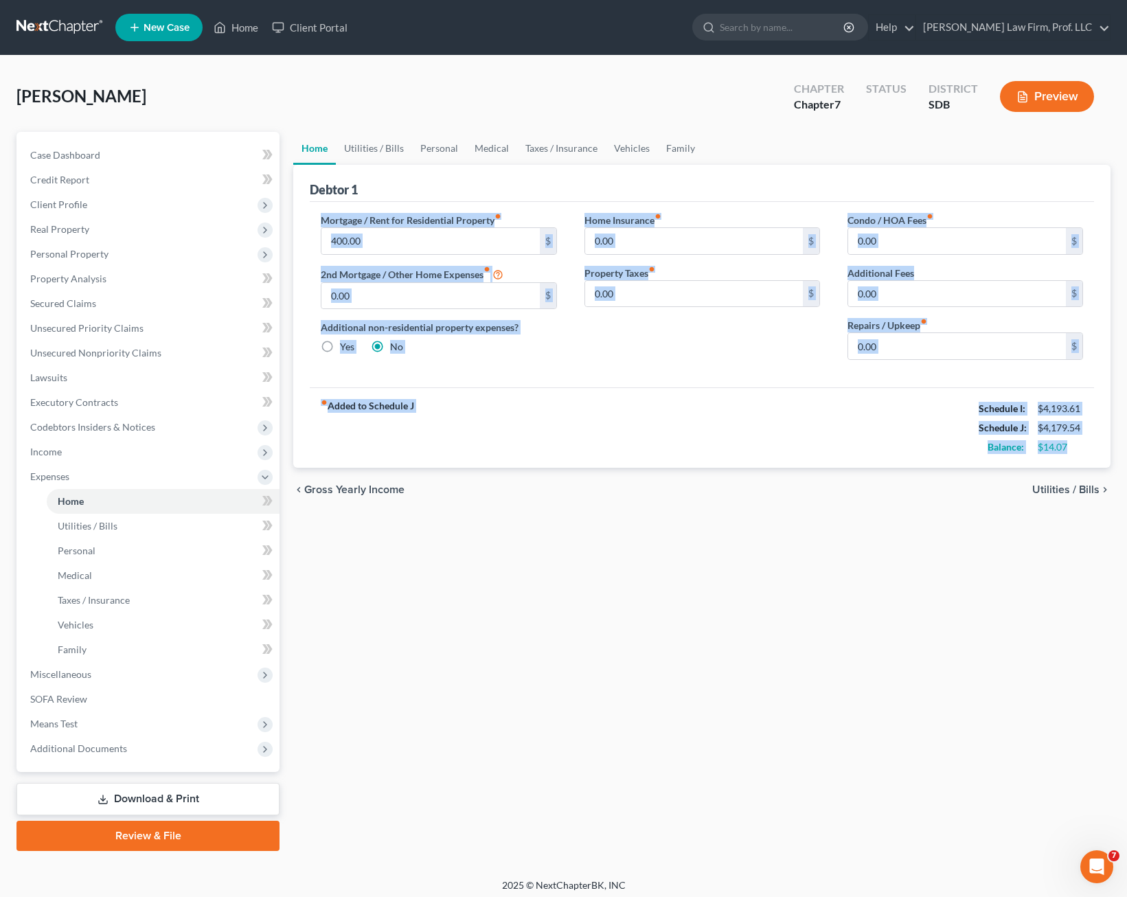
drag, startPoint x: 1077, startPoint y: 449, endPoint x: 308, endPoint y: 202, distance: 807.3
click at [308, 202] on div "Debtor 1 Mortgage / Rent for Residential Property fiber_manual_record 400.00 $ …" at bounding box center [701, 316] width 817 height 303
drag, startPoint x: 310, startPoint y: 207, endPoint x: 597, endPoint y: 463, distance: 384.2
click at [597, 463] on div "fiber_manual_record Added to Schedule J Schedule I: $4,193.61 Schedule J: $4,17…" at bounding box center [702, 427] width 784 height 80
click at [551, 431] on div "fiber_manual_record Added to Schedule J Schedule I: $4,193.61 Schedule J: $4,17…" at bounding box center [702, 427] width 784 height 80
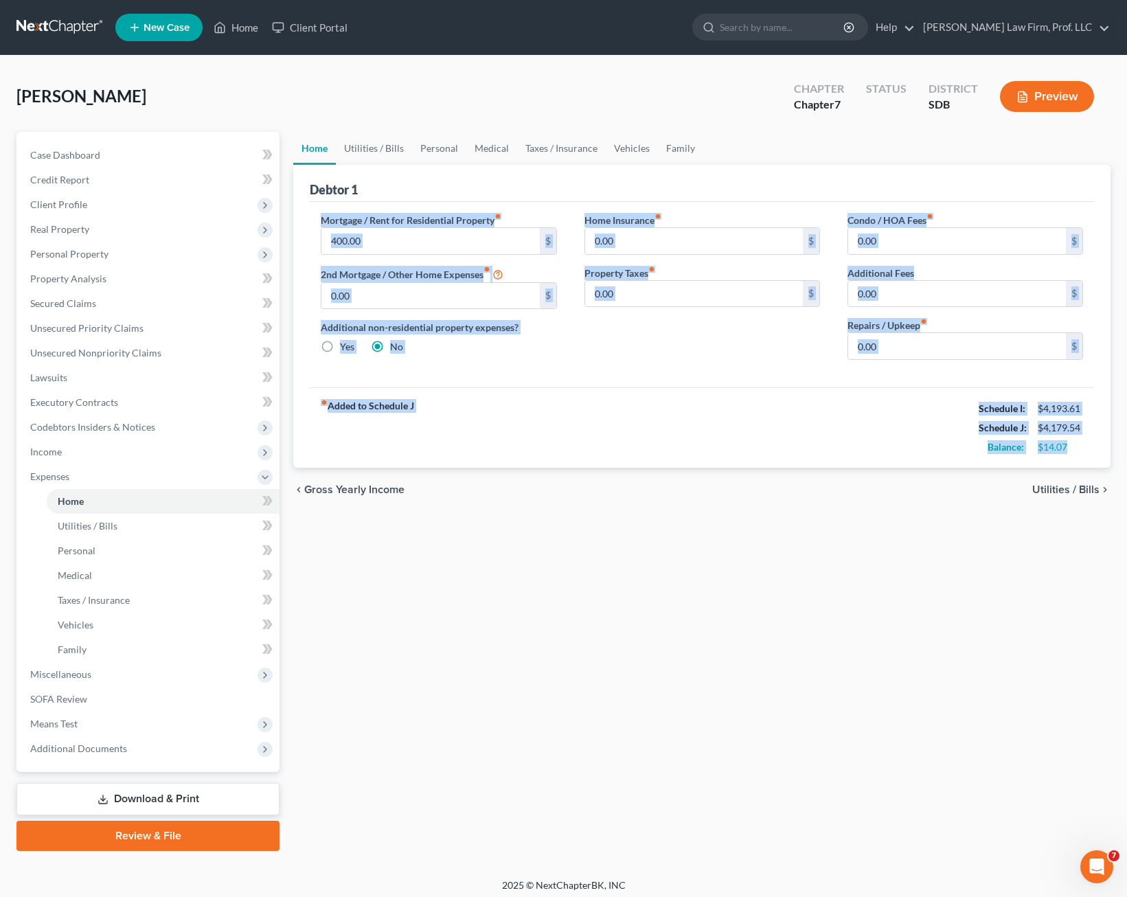
click at [486, 428] on div "fiber_manual_record Added to Schedule J Schedule I: $4,193.61 Schedule J: $4,17…" at bounding box center [702, 427] width 784 height 80
click at [402, 413] on strong "fiber_manual_record Added to Schedule J" at bounding box center [367, 428] width 93 height 58
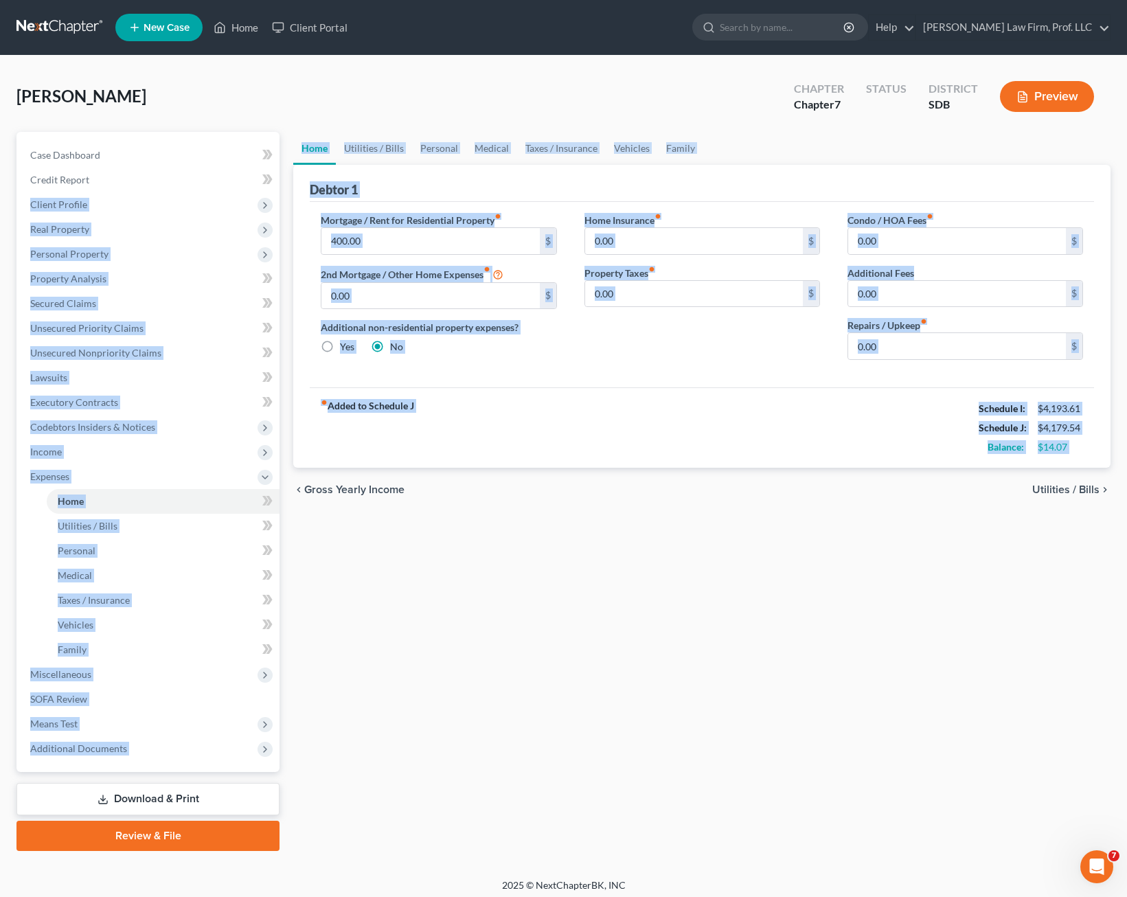
drag, startPoint x: 1025, startPoint y: 557, endPoint x: 286, endPoint y: 173, distance: 833.3
click at [286, 173] on div "Petition Navigation Case Dashboard Payments Invoices Payments Payments Credit R…" at bounding box center [564, 491] width 1108 height 719
click at [541, 402] on div "fiber_manual_record Added to Schedule J Schedule I: $4,193.61 Schedule J: $4,17…" at bounding box center [702, 427] width 784 height 80
click at [615, 432] on div "fiber_manual_record Added to Schedule J Schedule I: $4,193.61 Schedule J: $4,17…" at bounding box center [702, 427] width 784 height 80
drag, startPoint x: 558, startPoint y: 396, endPoint x: 559, endPoint y: 387, distance: 8.4
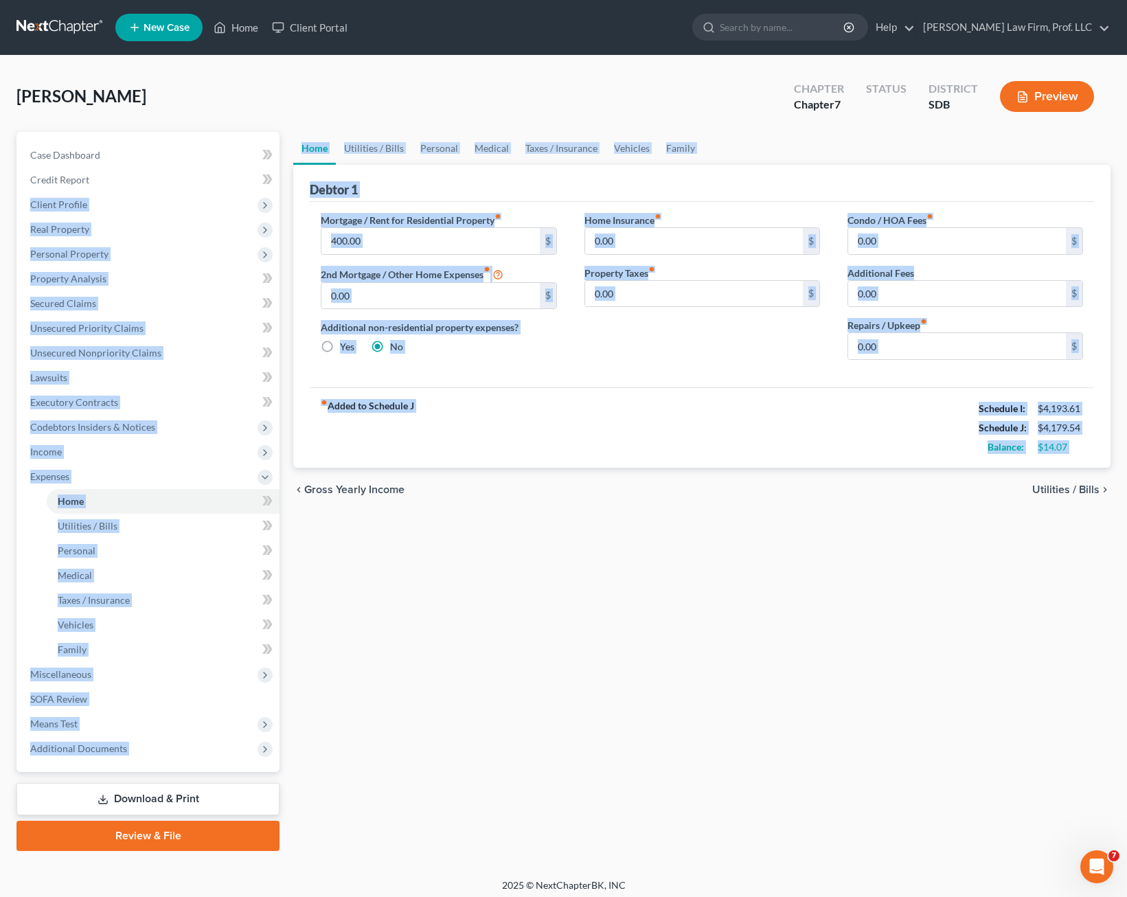
click at [559, 396] on div "fiber_manual_record Added to Schedule J Schedule I: $4,193.61 Schedule J: $4,17…" at bounding box center [702, 427] width 784 height 80
click at [578, 365] on div "Home Insurance fiber_manual_record 0.00 $ Property Taxes fiber_manual_record 0.…" at bounding box center [702, 292] width 263 height 158
click at [615, 332] on div "Home Insurance fiber_manual_record 0.00 $ Property Taxes fiber_manual_record 0.…" at bounding box center [702, 292] width 263 height 158
click at [494, 185] on div "Debtor 1" at bounding box center [702, 183] width 784 height 37
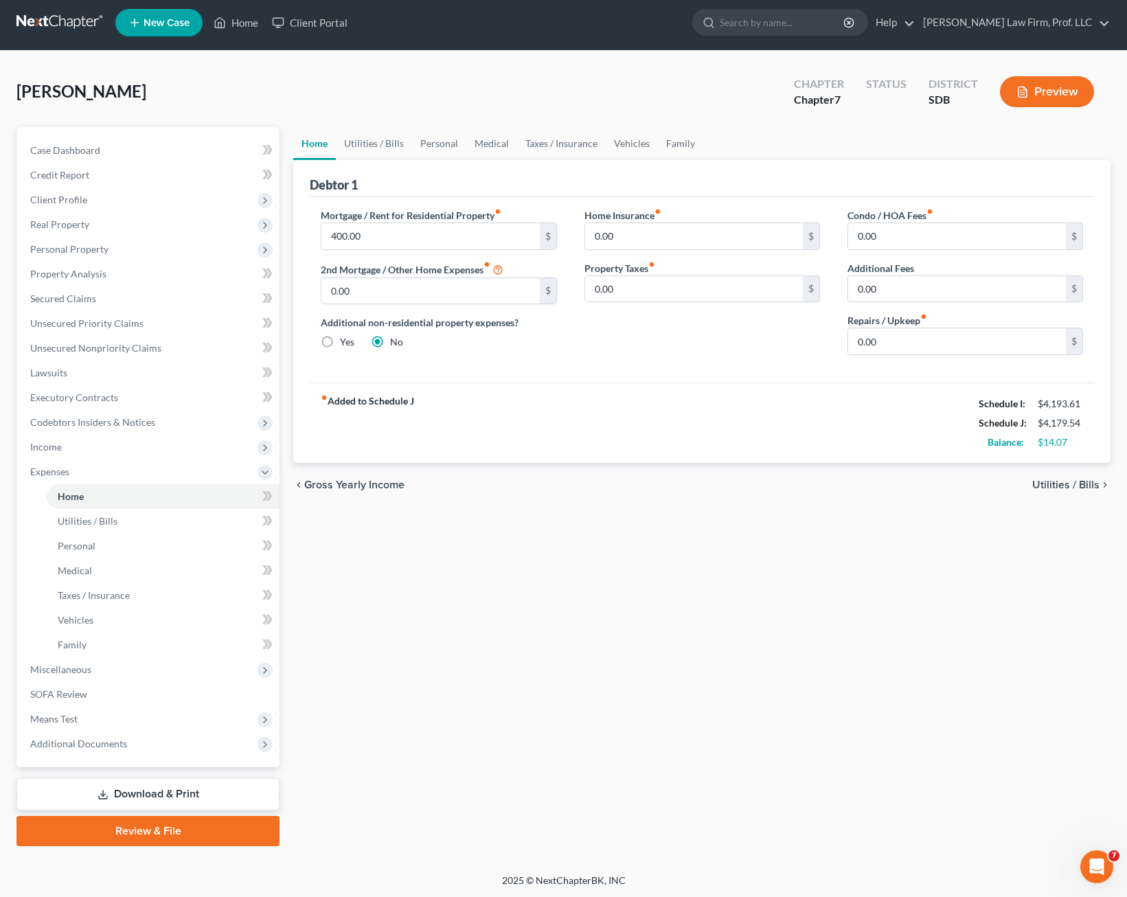
scroll to position [6, 0]
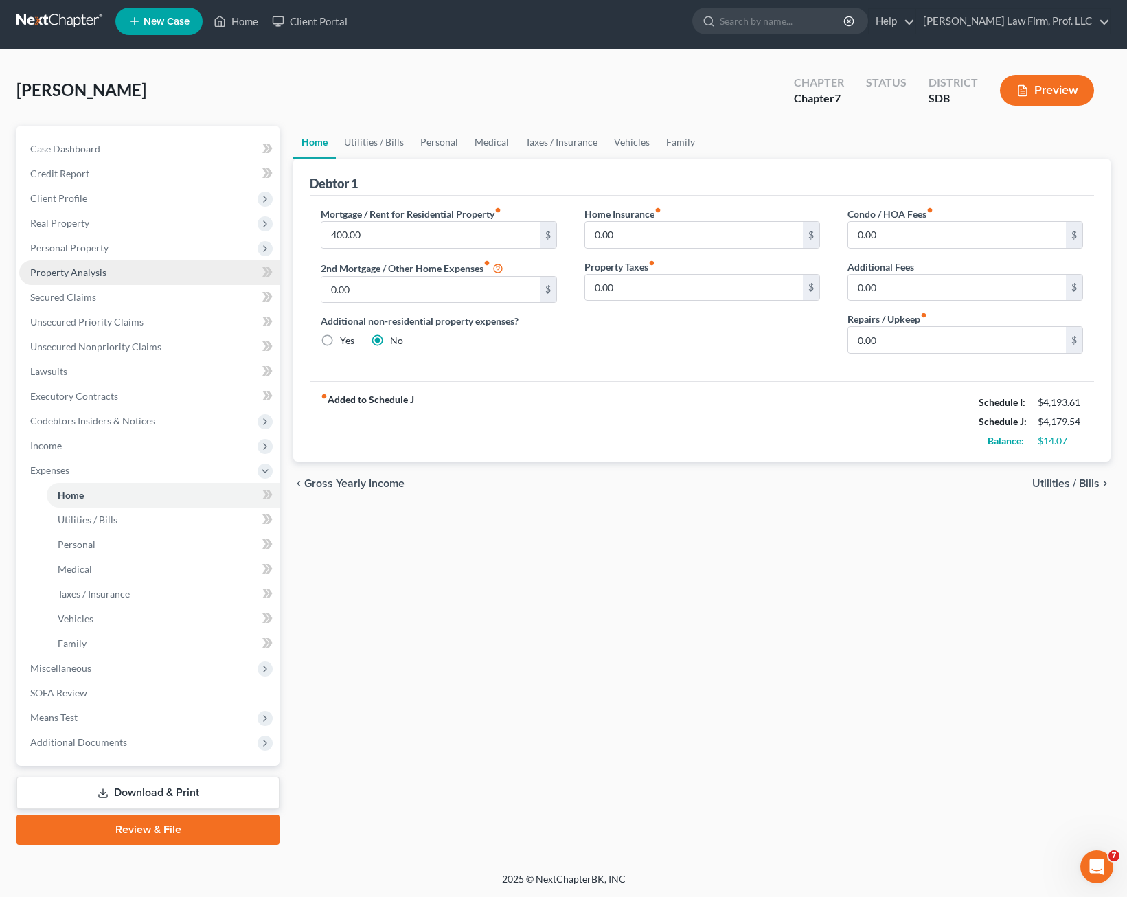
click at [92, 275] on span "Property Analysis" at bounding box center [68, 272] width 76 height 12
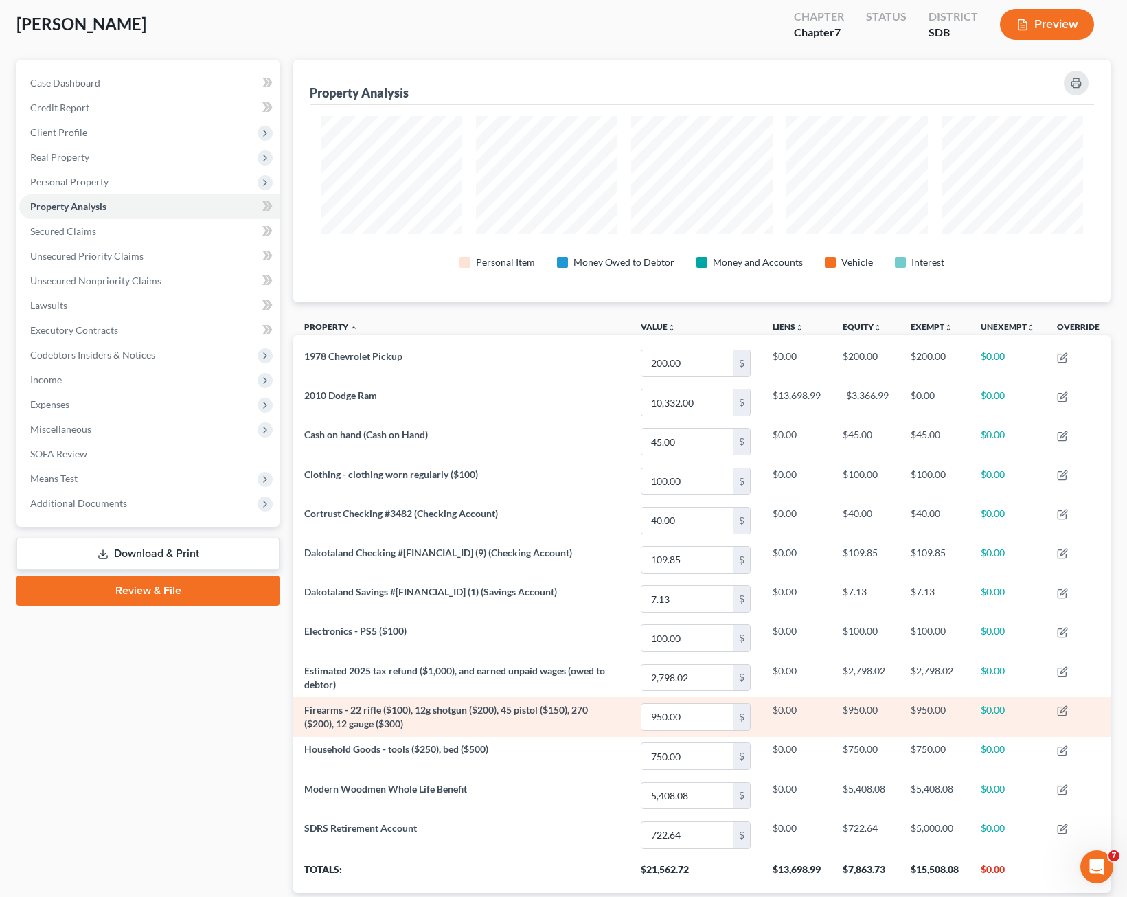
scroll to position [27, 0]
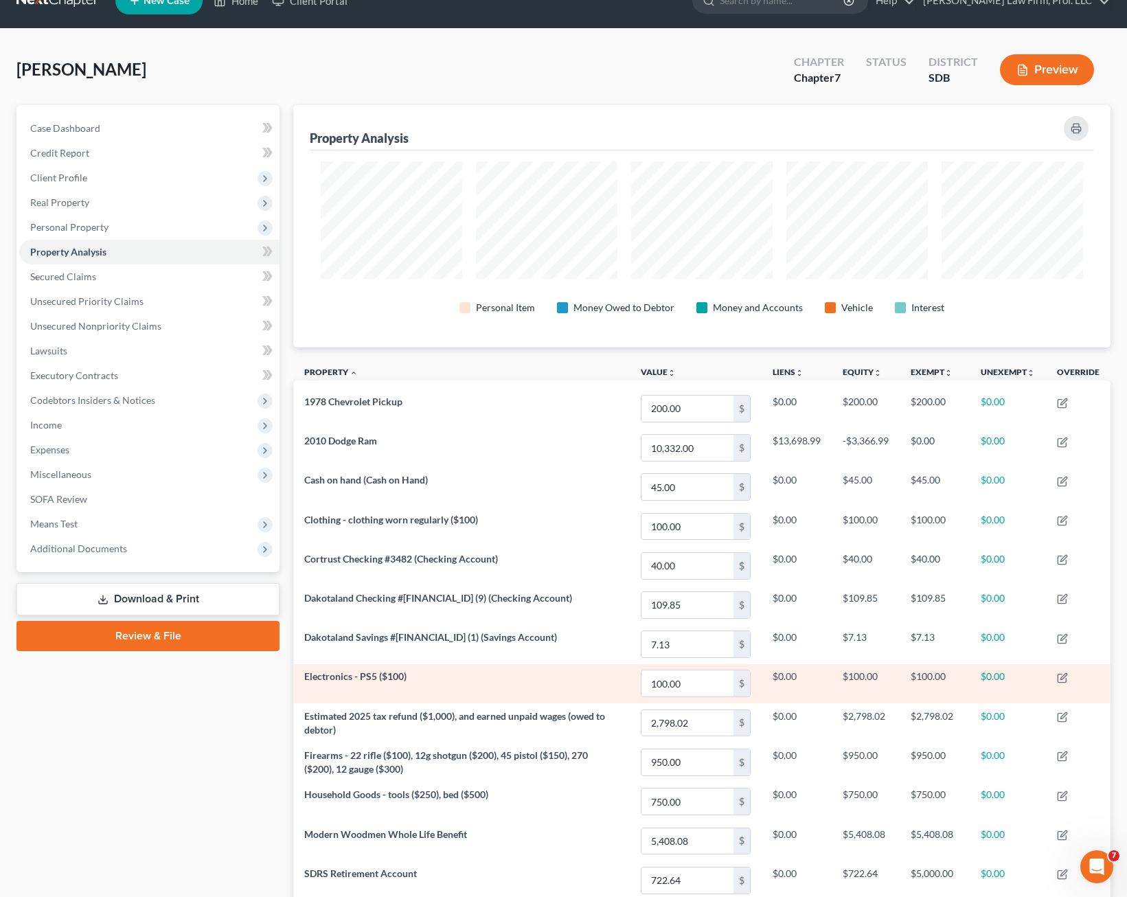
click at [405, 683] on td "Electronics - PS5 ($100)" at bounding box center [461, 683] width 337 height 39
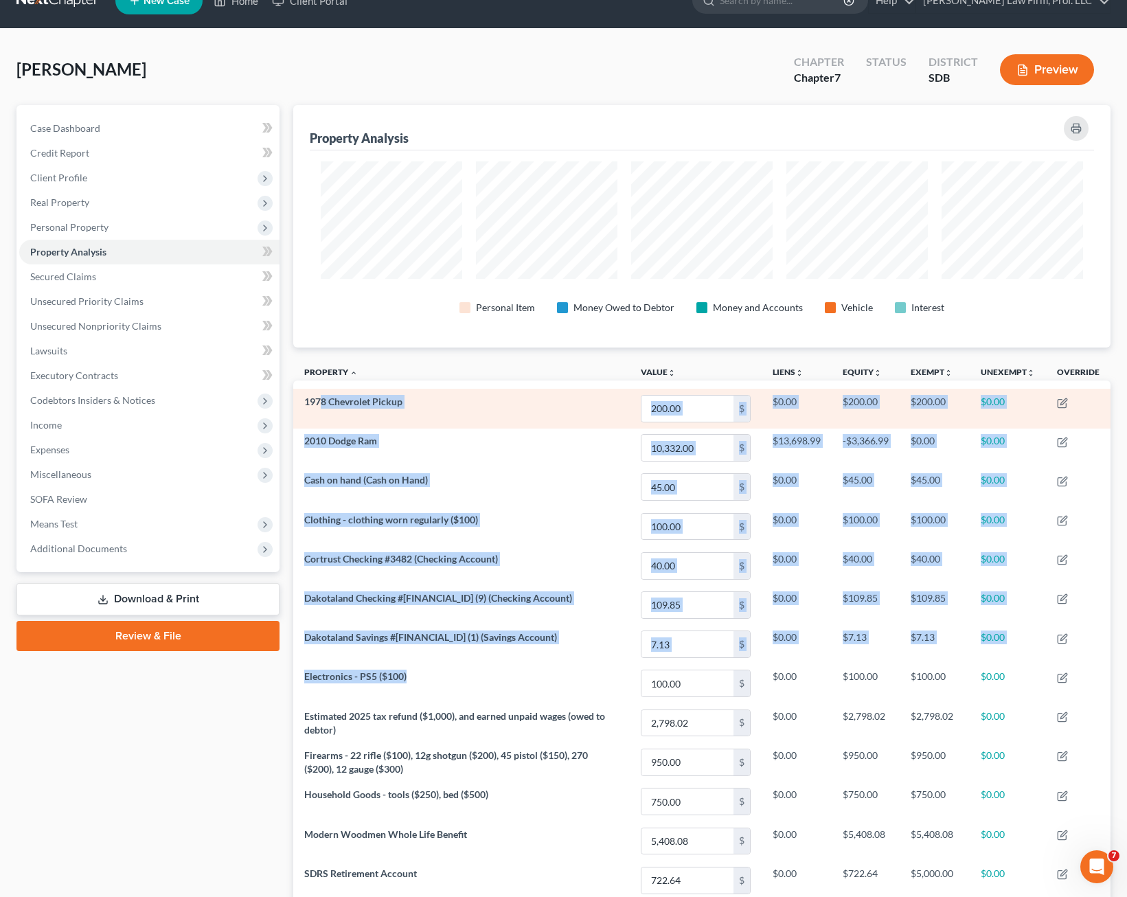
drag, startPoint x: 454, startPoint y: 688, endPoint x: 329, endPoint y: 402, distance: 311.8
click at [323, 406] on tbody "1978 Chevrolet Pickup 200.00 $ $0.00 $200.00 $200.00 $0.00 2010 Dodge Ram 10,33…" at bounding box center [701, 644] width 817 height 511
drag, startPoint x: 329, startPoint y: 402, endPoint x: 497, endPoint y: 398, distance: 168.3
click at [497, 398] on td "1978 Chevrolet Pickup" at bounding box center [461, 408] width 337 height 39
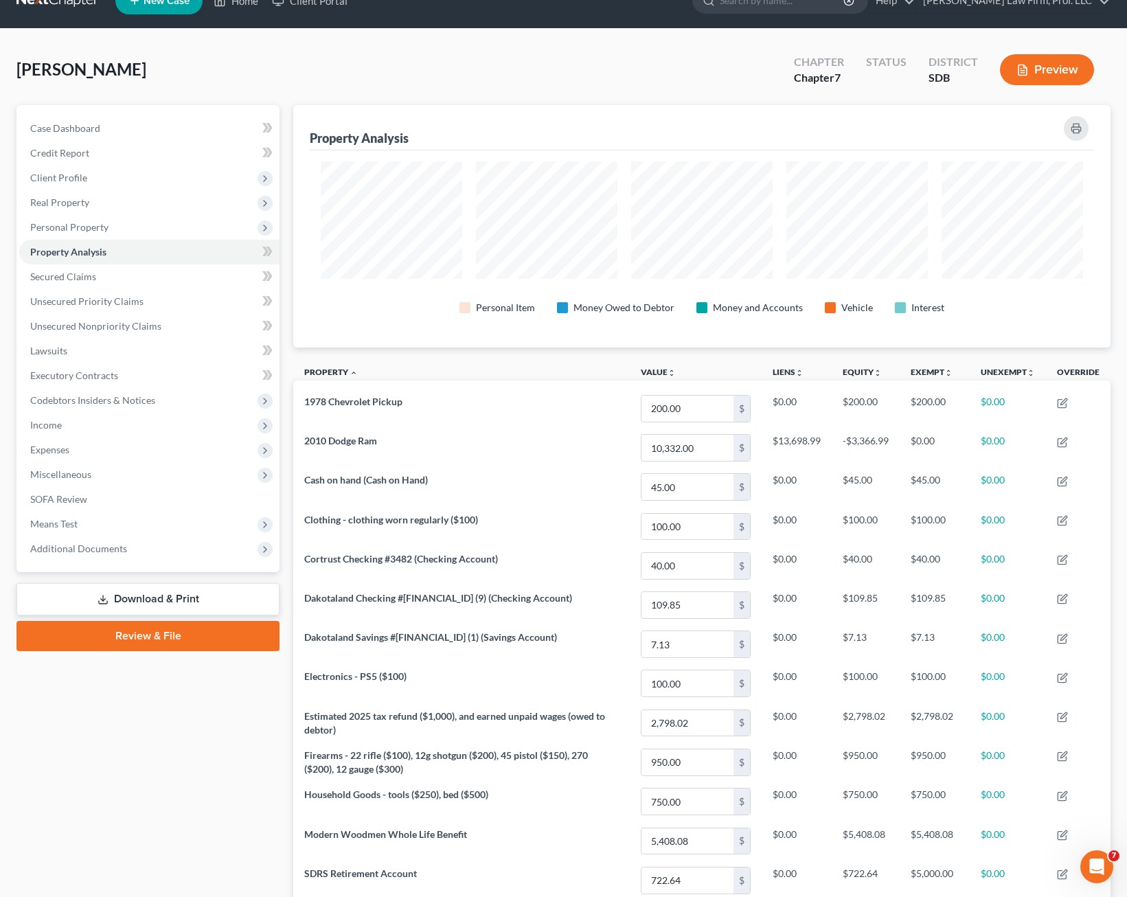
click at [506, 383] on th "Property unfold_more expand_more expand_less" at bounding box center [461, 373] width 337 height 31
click at [117, 305] on span "Unsecured Priority Claims" at bounding box center [86, 301] width 113 height 12
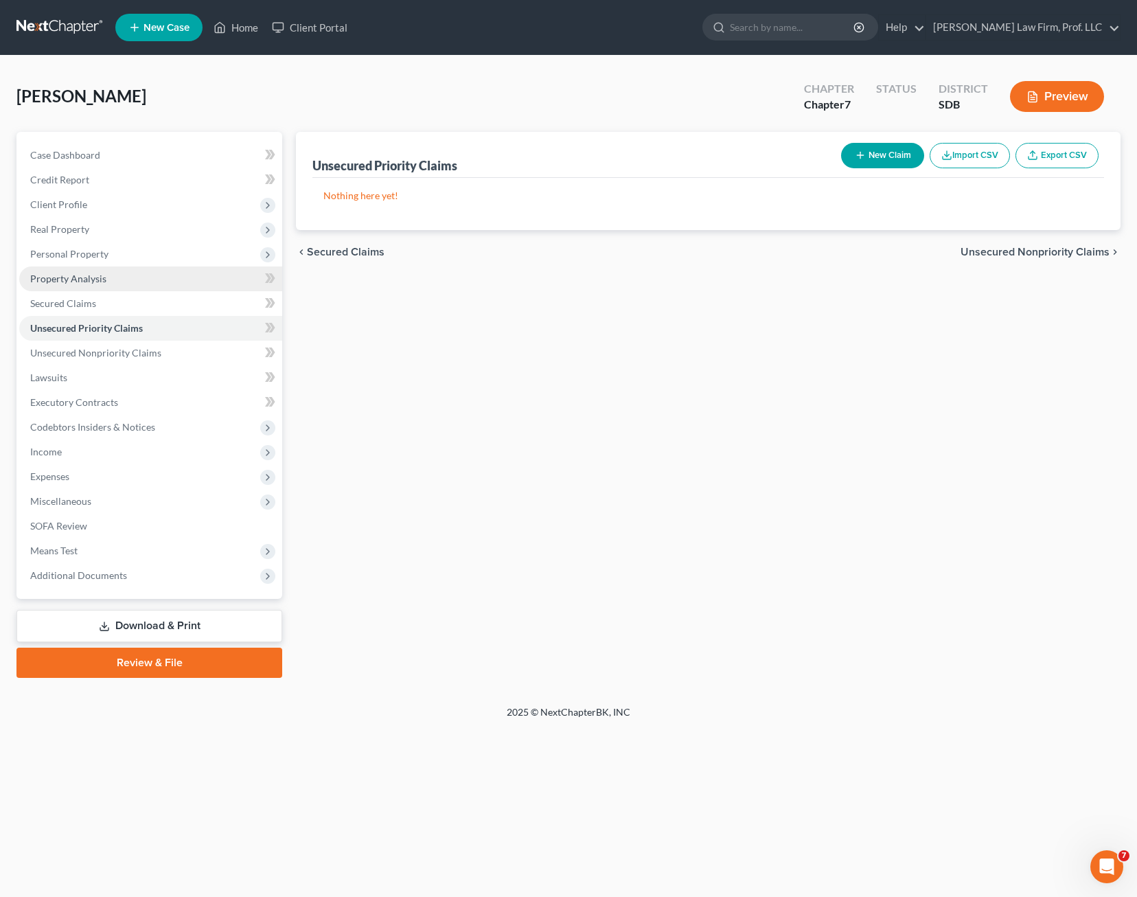
click at [117, 282] on link "Property Analysis" at bounding box center [150, 278] width 263 height 25
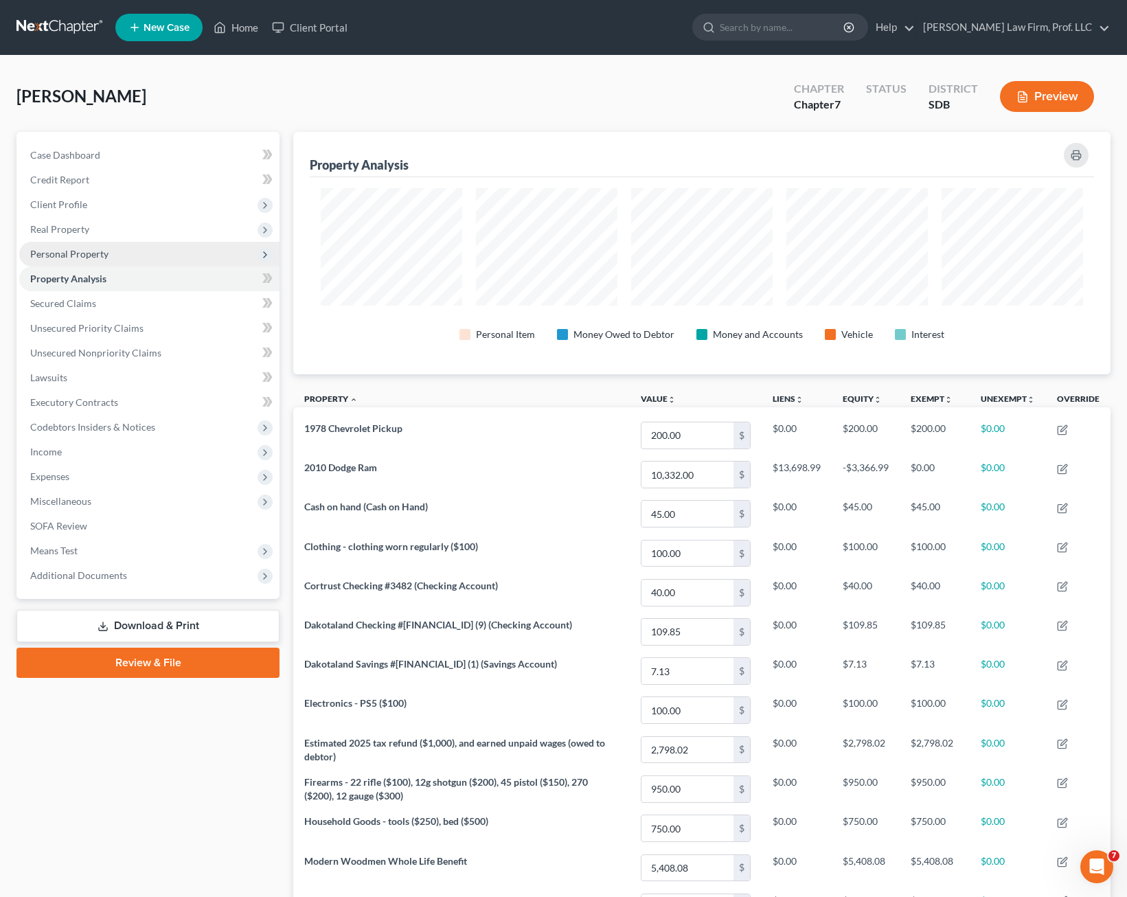
click at [144, 244] on span "Personal Property" at bounding box center [149, 254] width 260 height 25
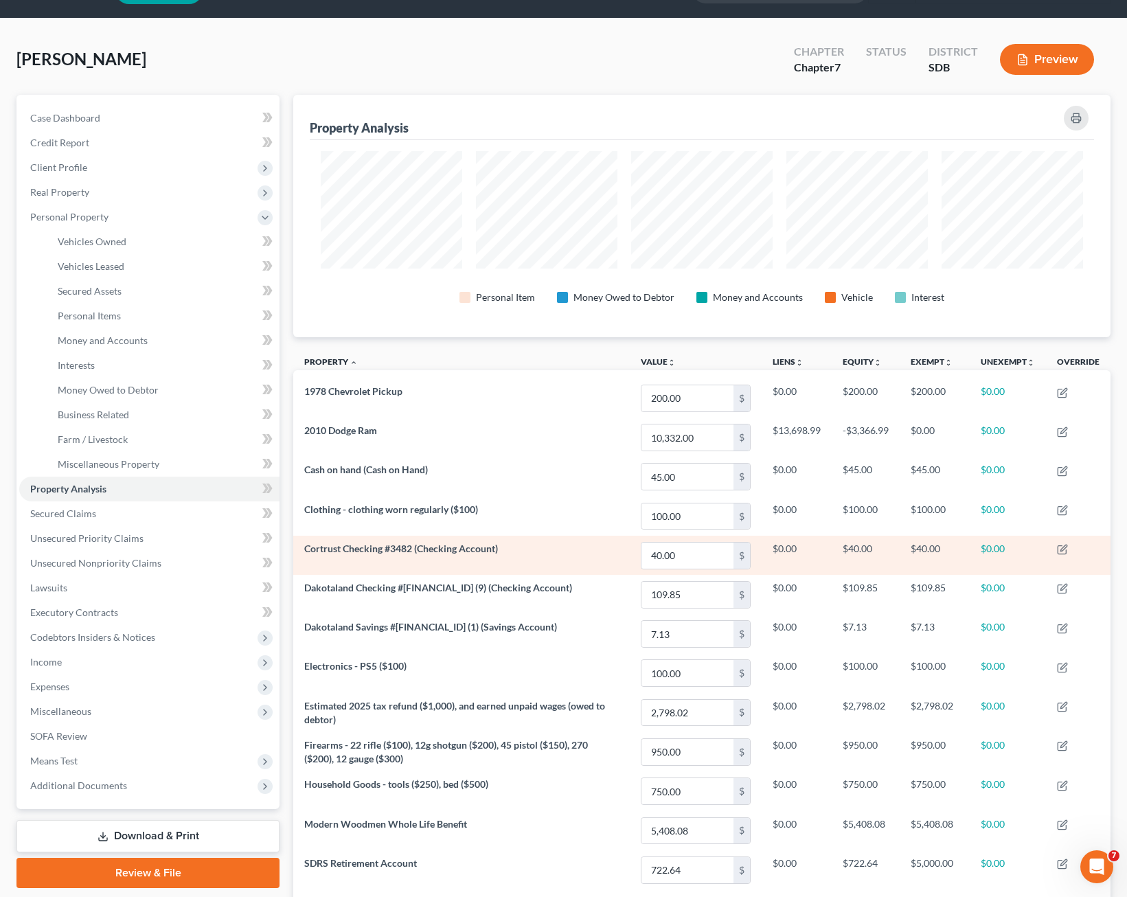
scroll to position [164, 0]
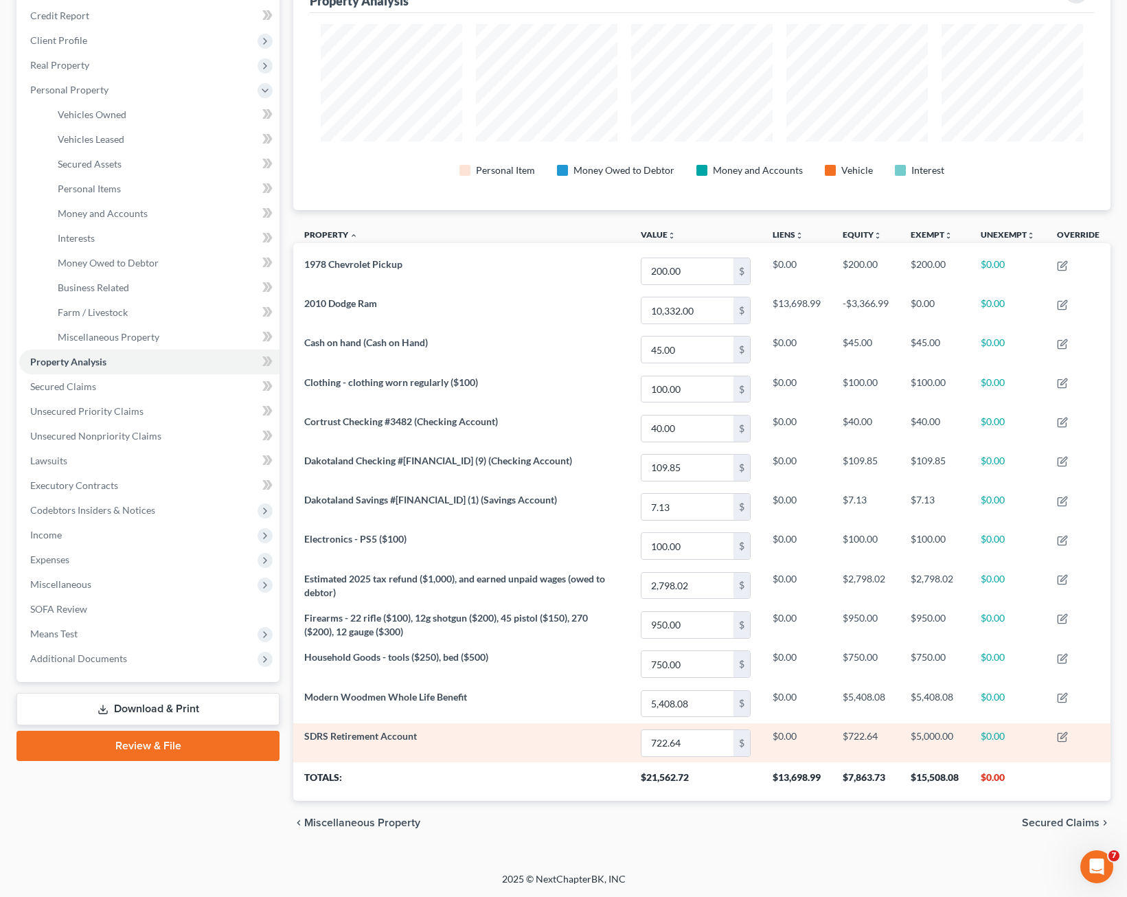
click at [554, 738] on td "SDRS Retirement Account" at bounding box center [461, 742] width 337 height 39
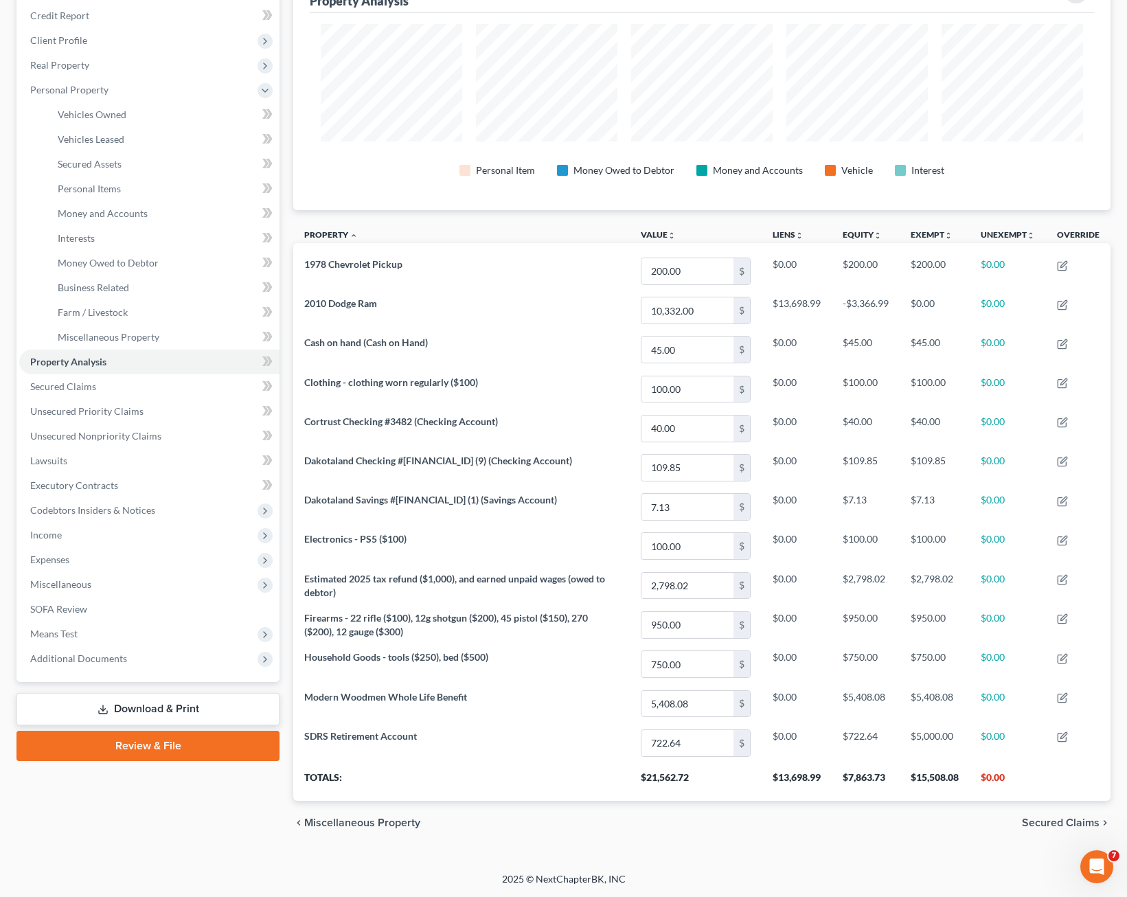
click at [538, 838] on div "chevron_left Miscellaneous Property Secured Claims chevron_right" at bounding box center [701, 823] width 817 height 44
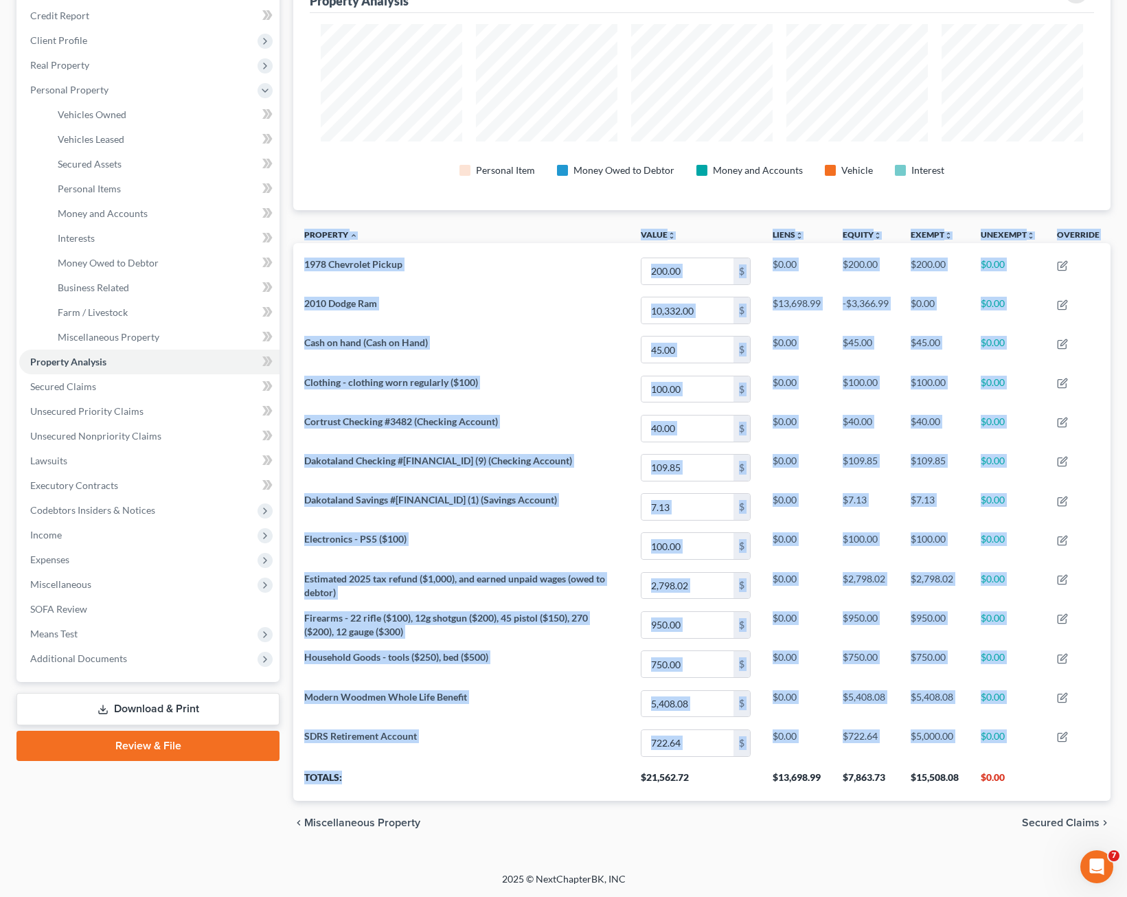
drag, startPoint x: 557, startPoint y: 785, endPoint x: 290, endPoint y: 380, distance: 484.8
click at [288, 397] on div "Property Analysis Personal Item Money Owed to Debtor Money and Accounts Vehicle…" at bounding box center [701, 406] width 831 height 877
drag, startPoint x: 290, startPoint y: 380, endPoint x: 420, endPoint y: 227, distance: 200.8
click at [420, 227] on th "Property unfold_more expand_more expand_less" at bounding box center [461, 236] width 337 height 31
drag, startPoint x: 304, startPoint y: 222, endPoint x: 1054, endPoint y: 797, distance: 945.3
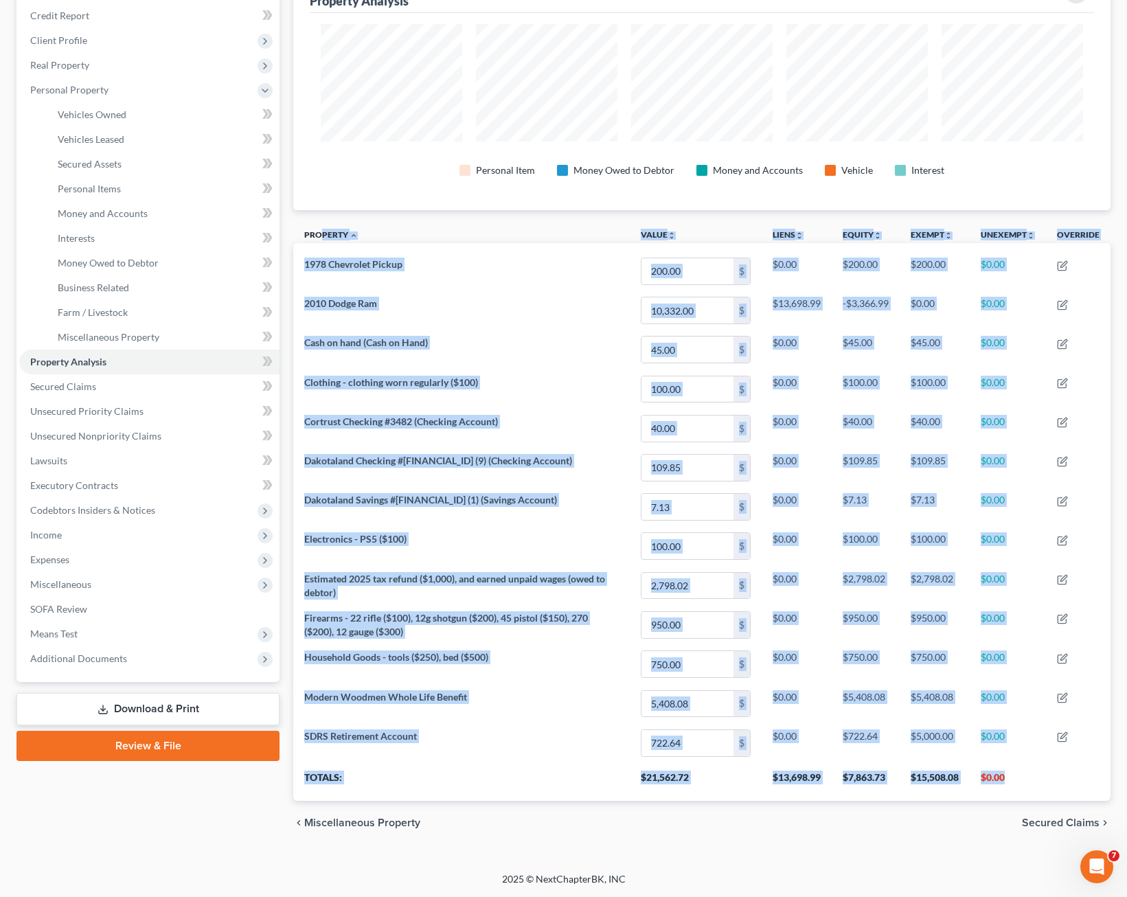
click at [1054, 797] on table "Property unfold_more expand_more expand_less Value unfold_more expand_more expa…" at bounding box center [701, 511] width 817 height 580
click at [1056, 795] on th at bounding box center [1078, 781] width 65 height 38
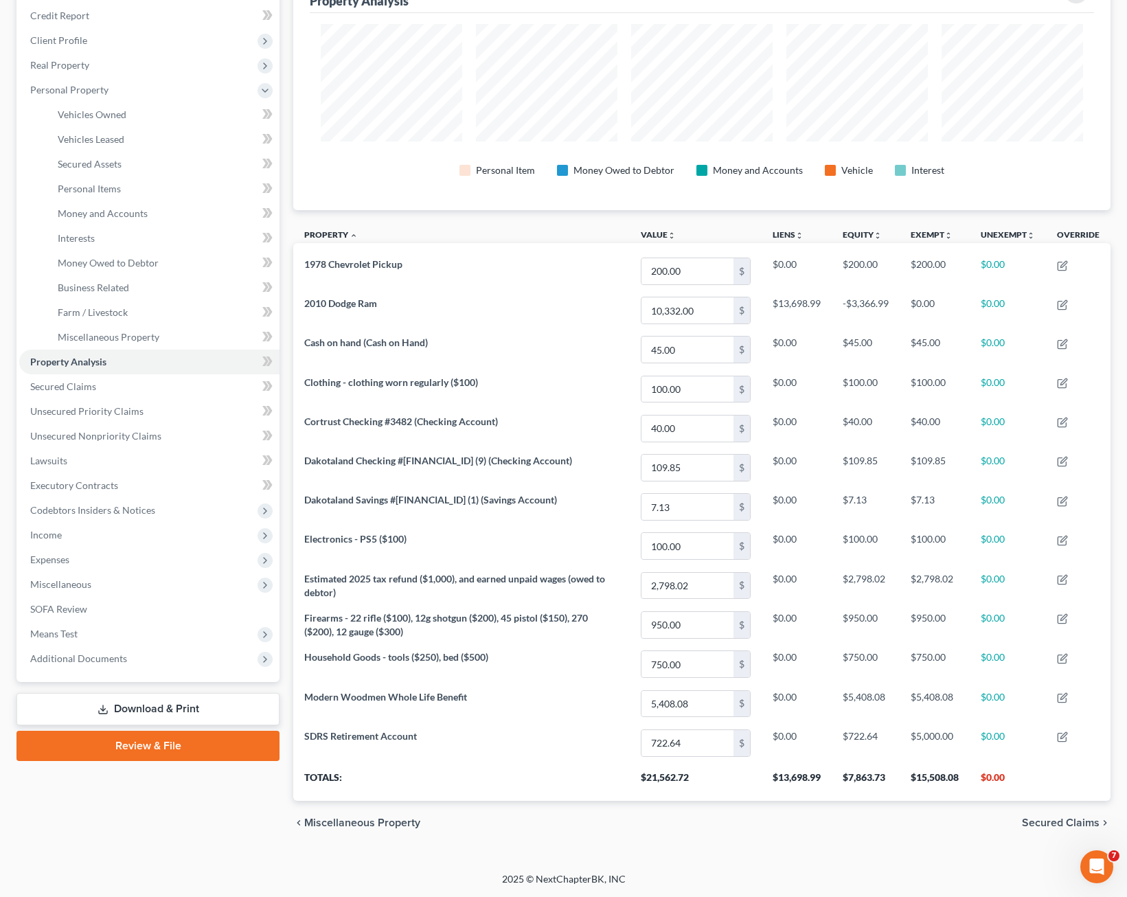
click at [822, 832] on div "chevron_left Miscellaneous Property Secured Claims chevron_right" at bounding box center [701, 823] width 817 height 44
drag, startPoint x: 824, startPoint y: 824, endPoint x: 437, endPoint y: 768, distance: 391.3
click at [435, 754] on ui-view "Property Analysis Personal Item Money Owed to Debtor Money and Accounts Vehicle…" at bounding box center [701, 406] width 817 height 877
drag, startPoint x: 437, startPoint y: 768, endPoint x: 459, endPoint y: 814, distance: 51.3
click at [459, 812] on div "chevron_left Miscellaneous Property Secured Claims chevron_right" at bounding box center [701, 823] width 817 height 44
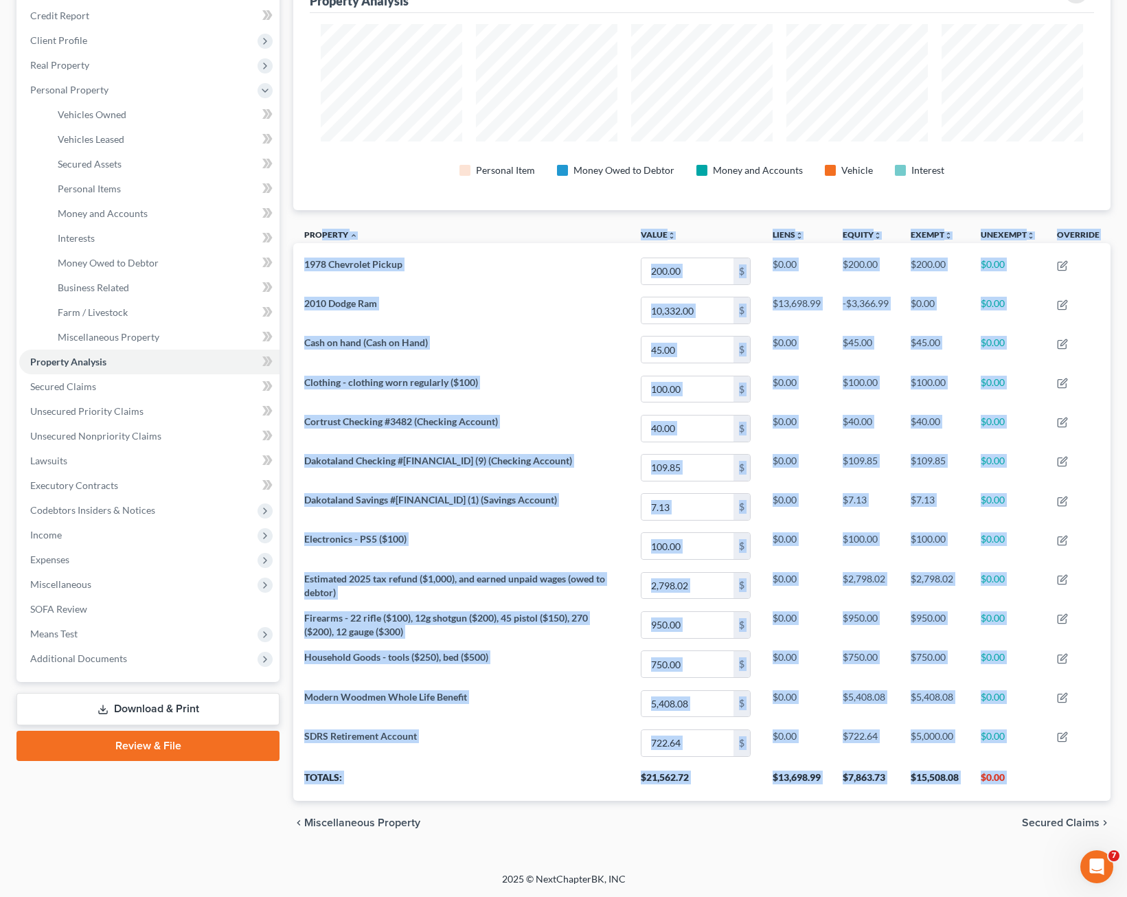
drag, startPoint x: 542, startPoint y: 821, endPoint x: 294, endPoint y: 246, distance: 626.0
click at [294, 246] on ui-view "Property Analysis Personal Item Money Owed to Debtor Money and Accounts Vehicle…" at bounding box center [701, 406] width 817 height 877
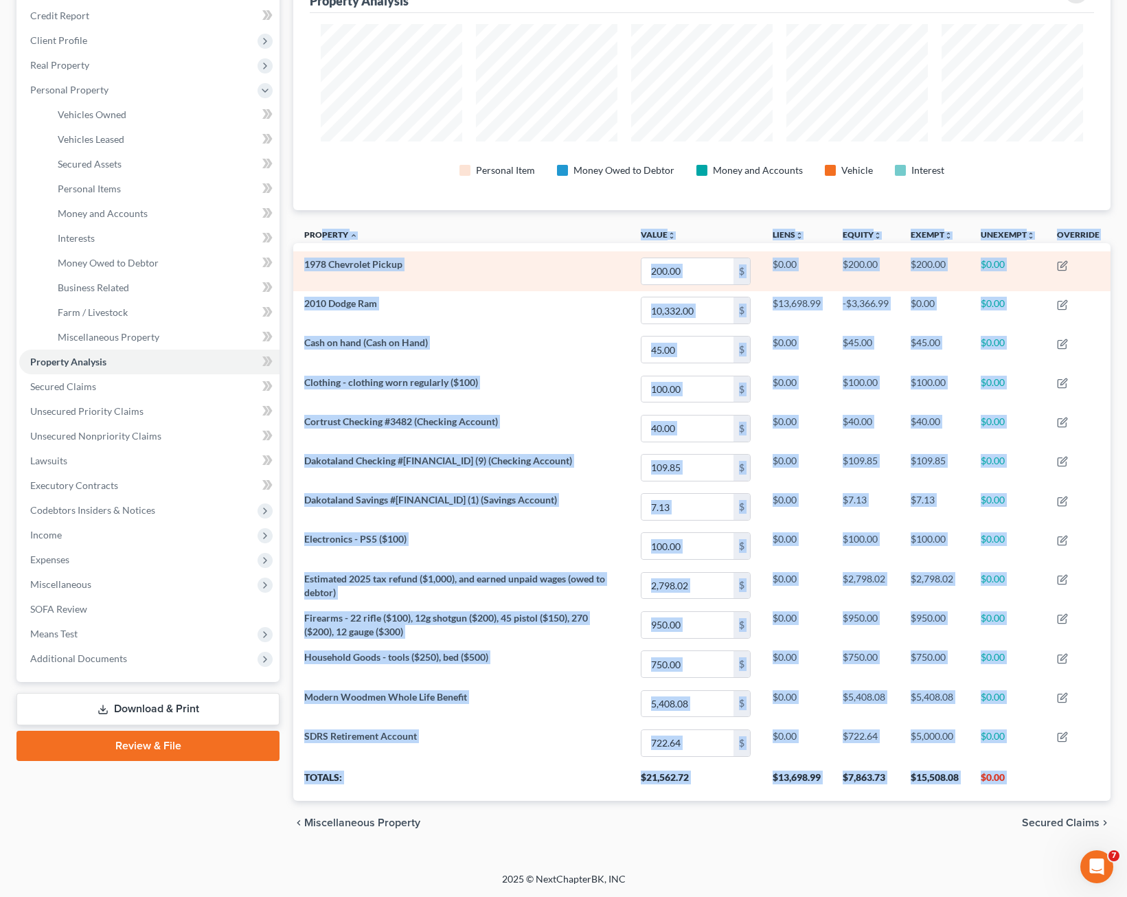
drag, startPoint x: 294, startPoint y: 246, endPoint x: 451, endPoint y: 253, distance: 157.4
click at [451, 253] on td "1978 Chevrolet Pickup" at bounding box center [461, 270] width 337 height 39
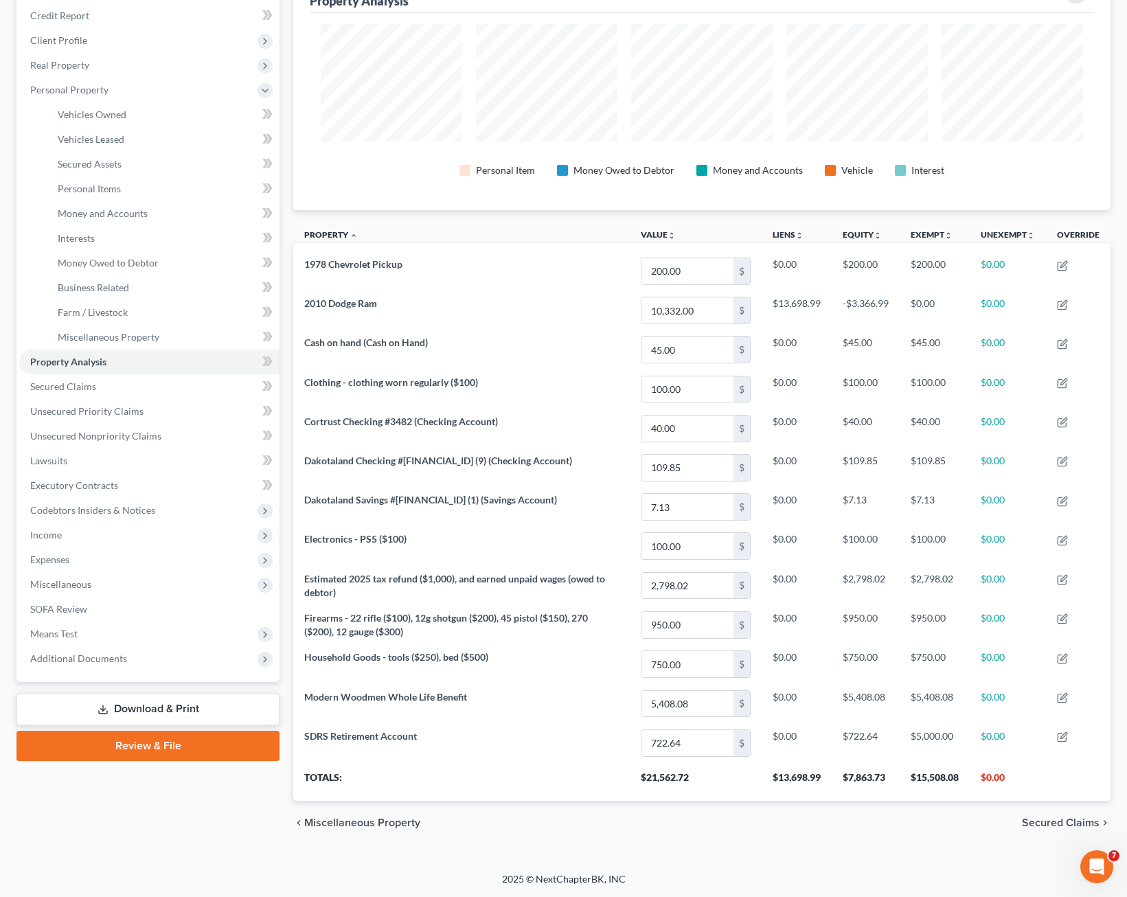
click at [442, 235] on th "Property unfold_more expand_more expand_less" at bounding box center [461, 236] width 337 height 31
click at [87, 259] on span "Money Owed to Debtor" at bounding box center [108, 263] width 101 height 12
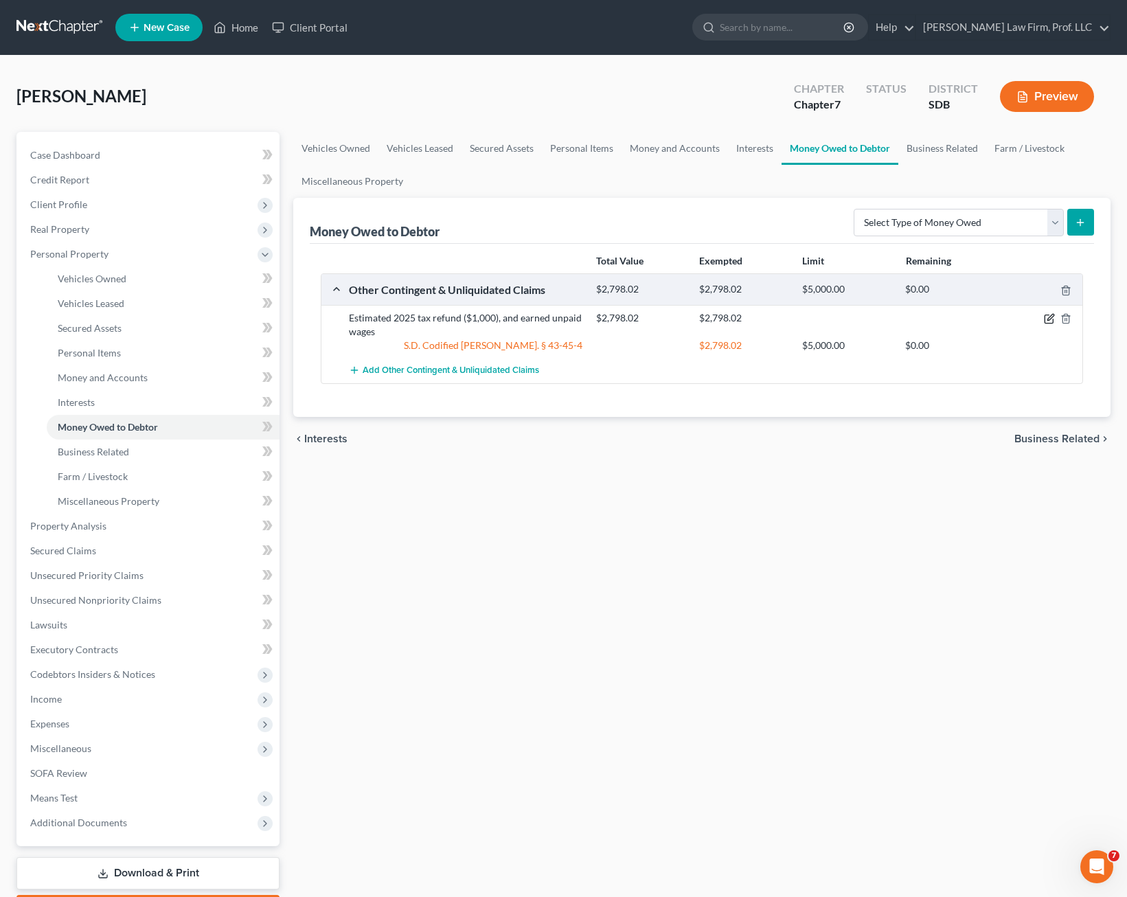
click at [1050, 317] on icon "button" at bounding box center [1049, 318] width 11 height 11
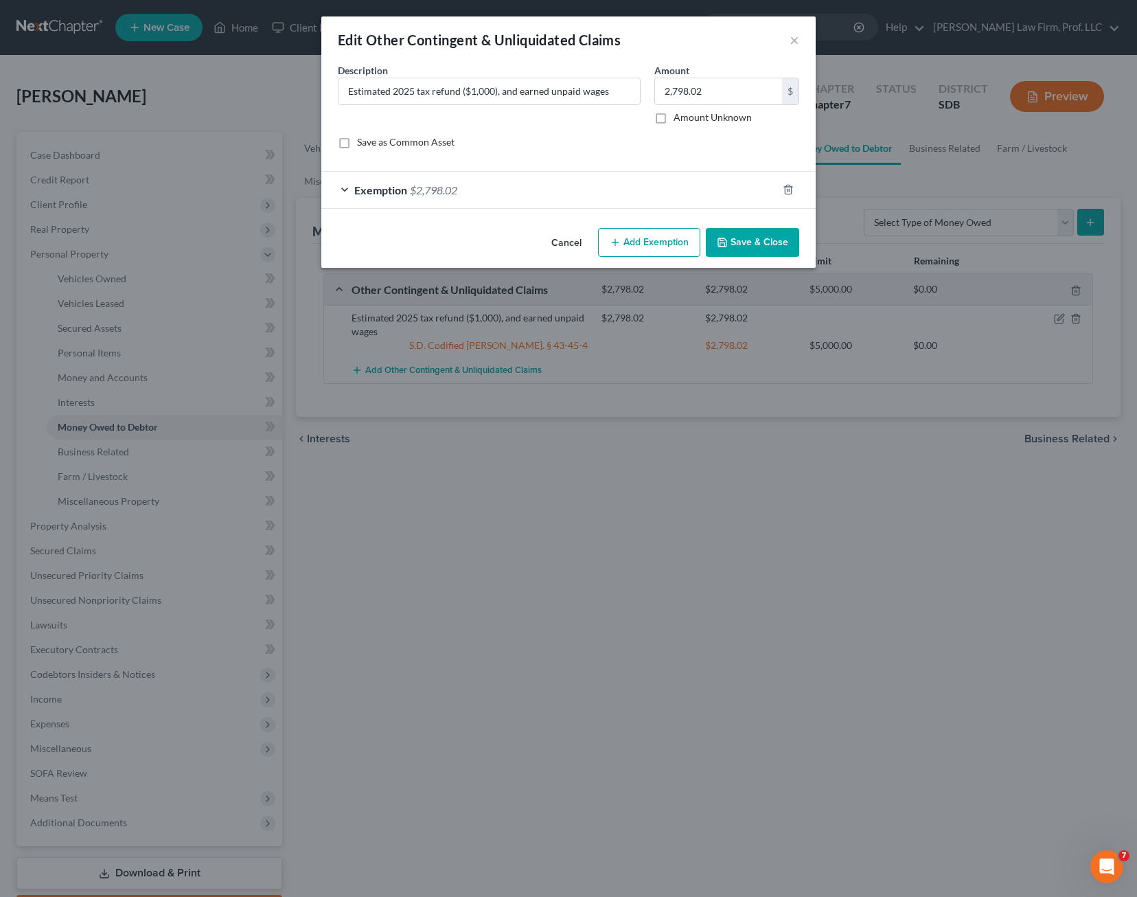
click at [663, 186] on div "Exemption $2,798.02" at bounding box center [549, 190] width 456 height 36
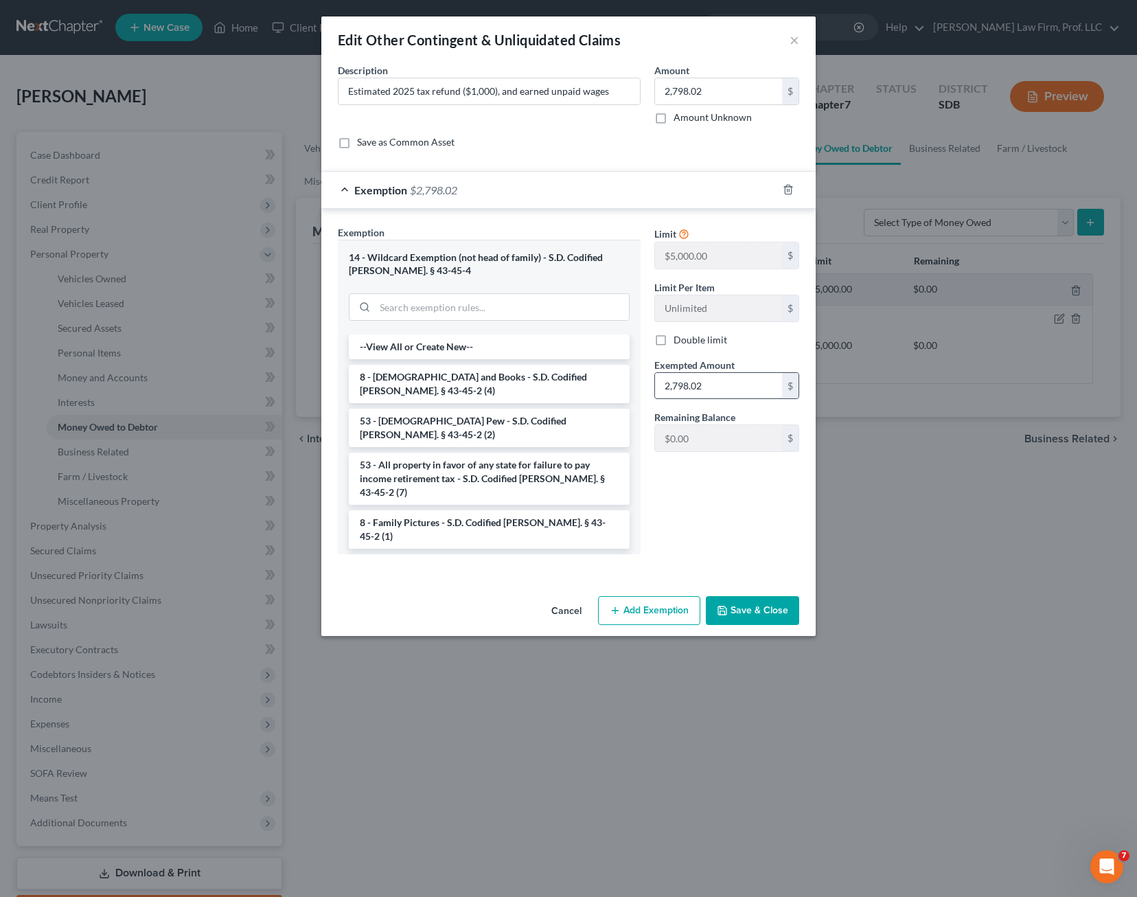
click at [715, 380] on input "2,798.02" at bounding box center [718, 386] width 127 height 26
click at [737, 529] on div "Limit $5,000.00 $ Limit Per Item Unlimited $ Double limit Exempted Amount * 2,7…" at bounding box center [727, 395] width 159 height 340
click at [731, 510] on div "Limit $5,000.00 $ Limit Per Item Unlimited $ Double limit Exempted Amount * 2,7…" at bounding box center [727, 395] width 159 height 340
click at [725, 481] on div "Limit $5,000.00 $ Limit Per Item Unlimited $ Double limit Exempted Amount * 2,7…" at bounding box center [727, 395] width 159 height 340
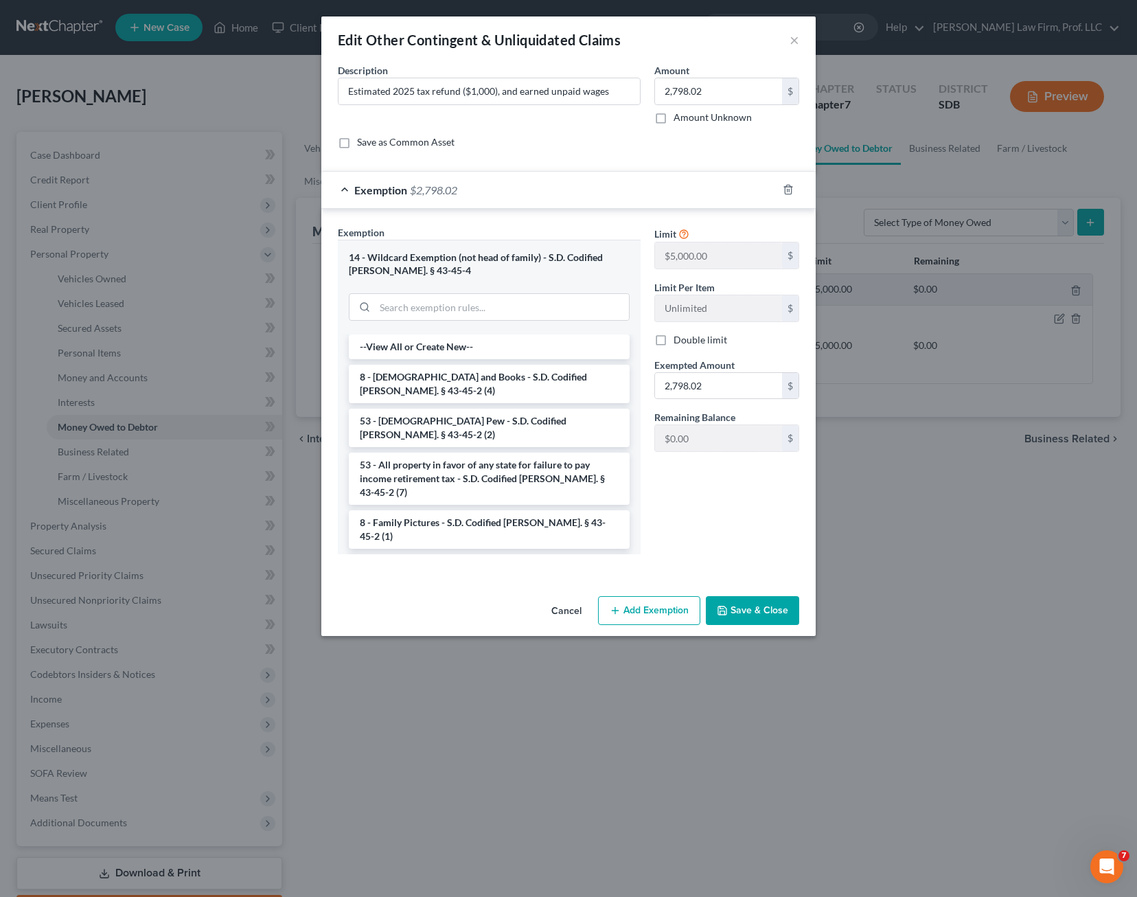
click at [573, 109] on div "Description * Estimated 2025 tax refund ($1,000), and earned unpaid wages" at bounding box center [489, 93] width 317 height 61
click at [753, 611] on button "Save & Close" at bounding box center [752, 610] width 93 height 29
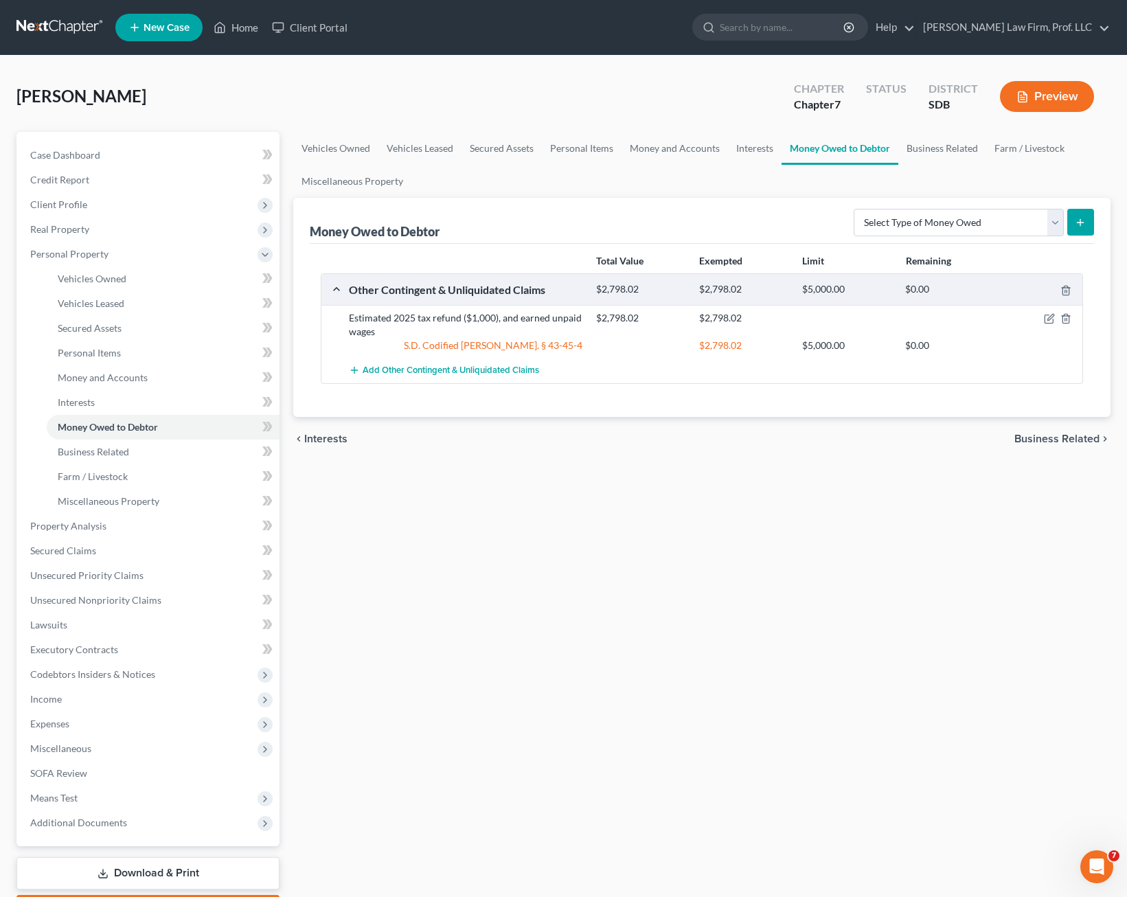
click at [532, 475] on div "Vehicles Owned Vehicles Leased Secured Assets Personal Items Money and Accounts…" at bounding box center [701, 528] width 831 height 793
click at [534, 492] on div "Vehicles Owned Vehicles Leased Secured Assets Personal Items Money and Accounts…" at bounding box center [701, 528] width 831 height 793
click at [444, 525] on div "Vehicles Owned Vehicles Leased Secured Assets Personal Items Money and Accounts…" at bounding box center [701, 528] width 831 height 793
click at [411, 765] on div "Vehicles Owned Vehicles Leased Secured Assets Personal Items Money and Accounts…" at bounding box center [701, 528] width 831 height 793
click at [104, 200] on span "Client Profile" at bounding box center [149, 204] width 260 height 25
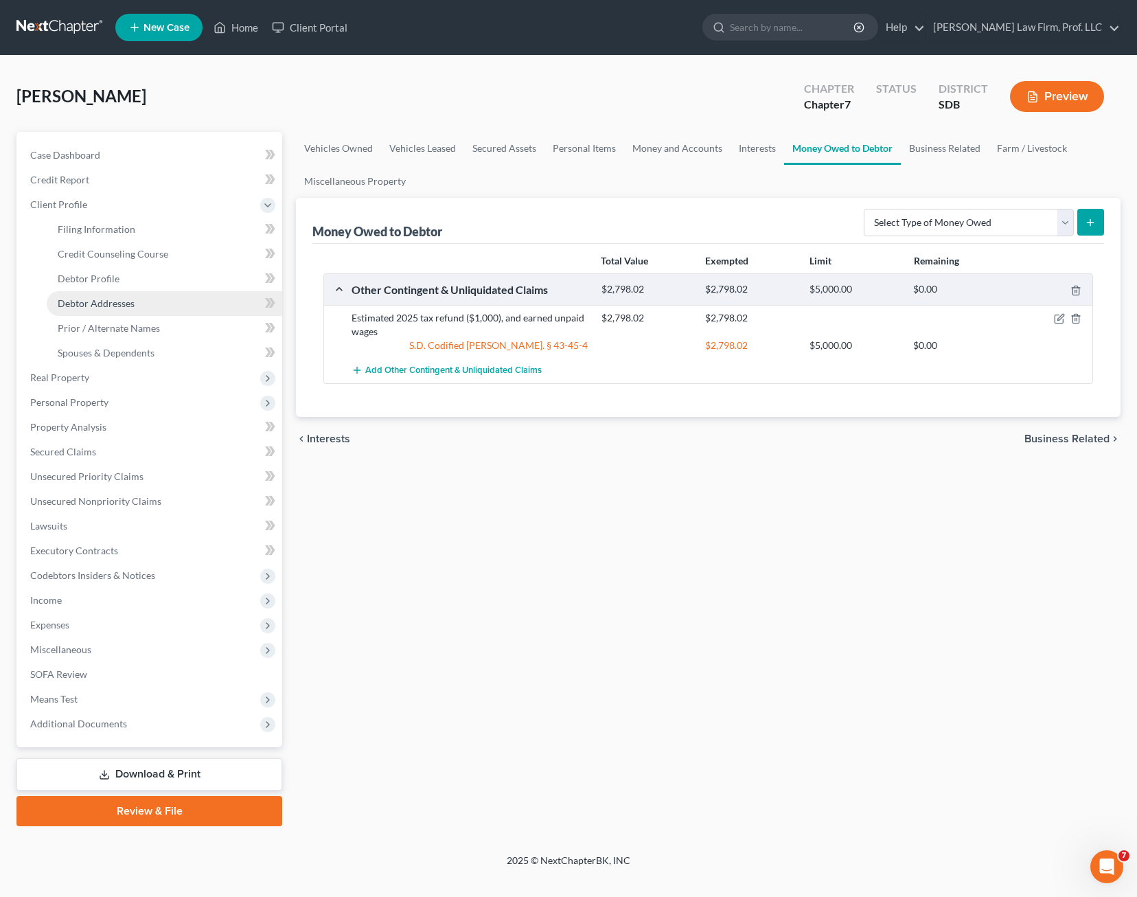
click at [133, 310] on link "Debtor Addresses" at bounding box center [165, 303] width 236 height 25
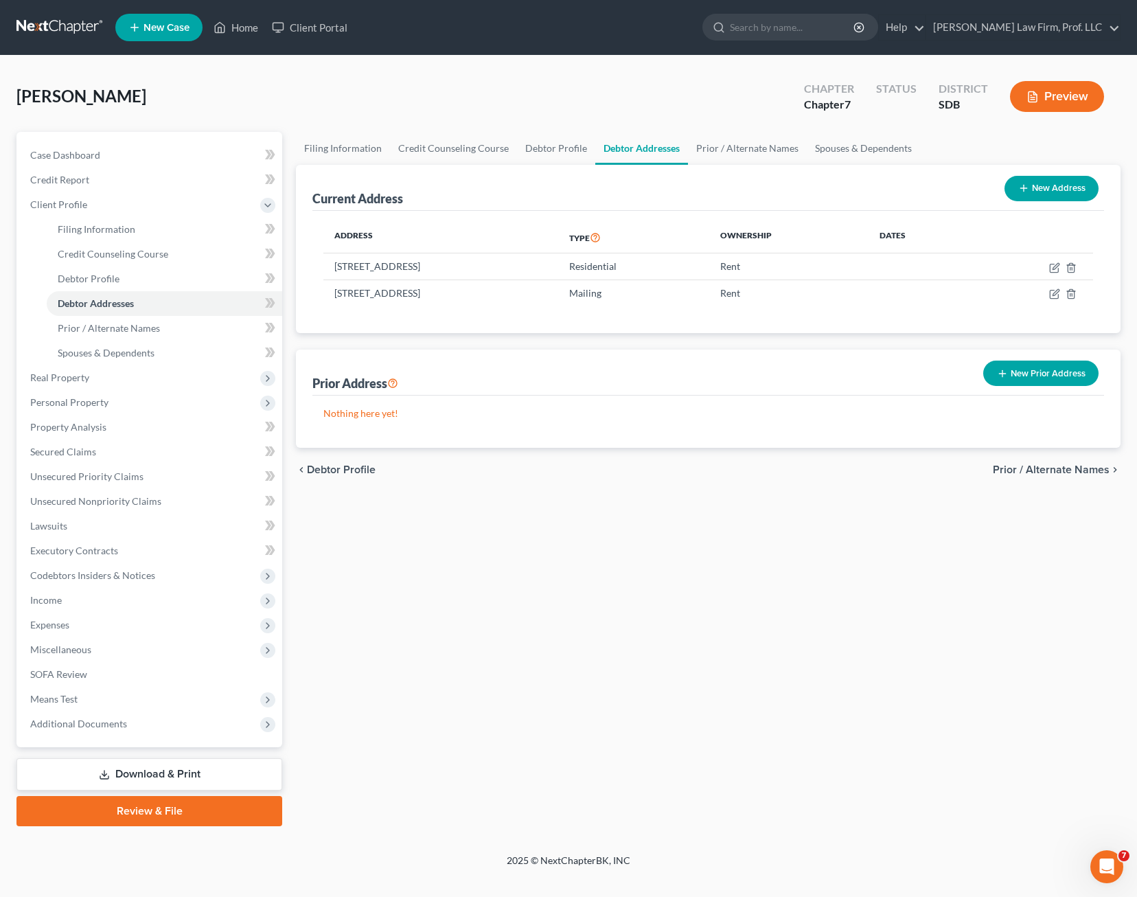
click at [1049, 378] on button "New Prior Address" at bounding box center [1040, 373] width 115 height 25
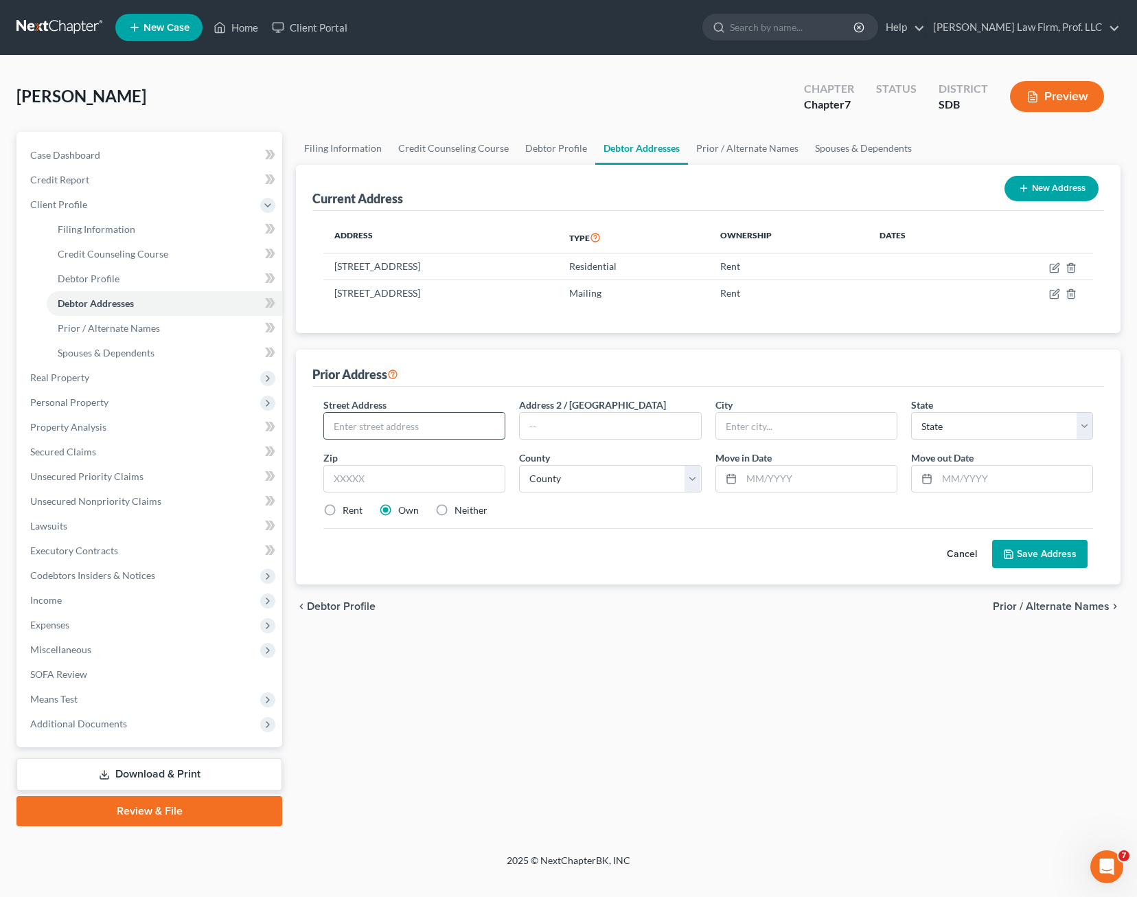
click at [415, 430] on input "text" at bounding box center [414, 426] width 181 height 26
type input "[STREET_ADDRESS]"
type input "[GEOGRAPHIC_DATA]"
select select "43"
type input "57401"
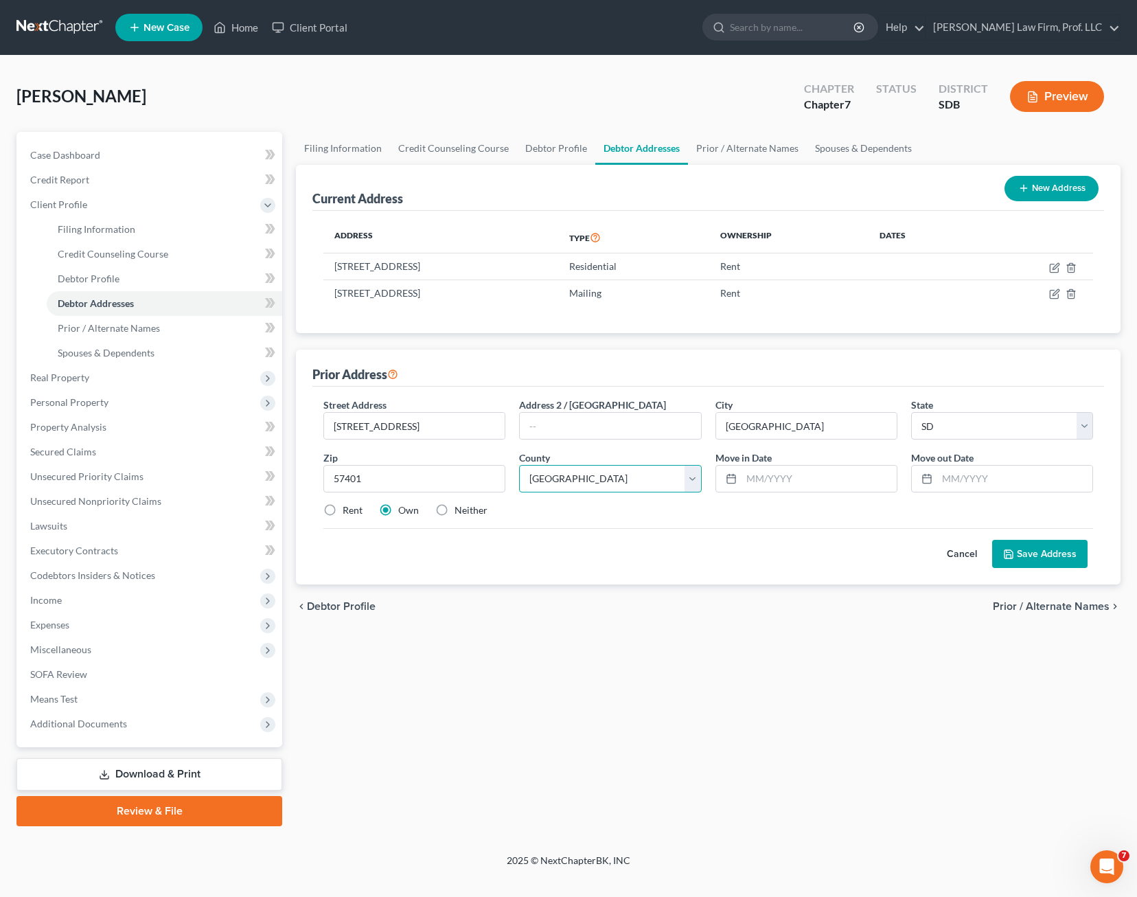
select select "5"
type input "05/2022"
click at [955, 479] on input "text" at bounding box center [1014, 479] width 155 height 26
click at [343, 510] on label "Rent" at bounding box center [353, 510] width 20 height 14
click at [348, 510] on input "Rent" at bounding box center [352, 507] width 9 height 9
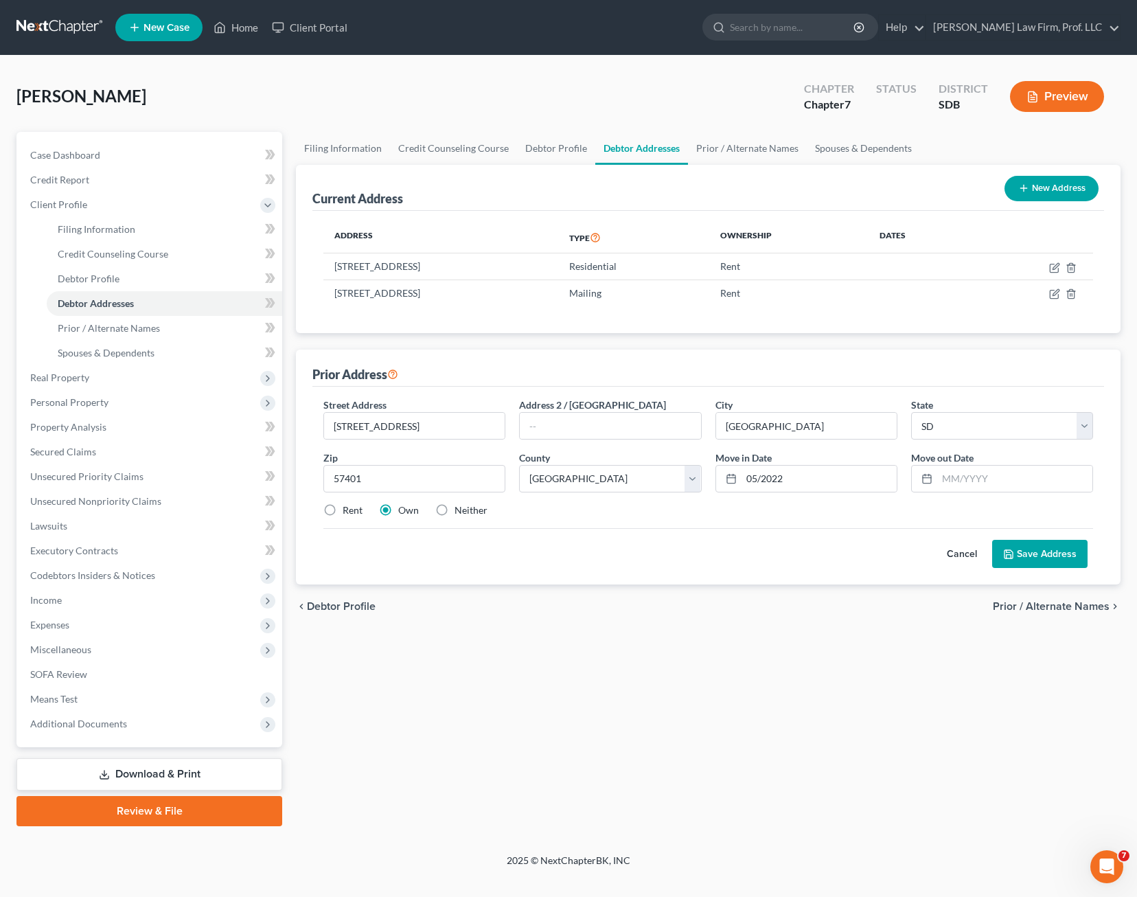
radio input "true"
click at [974, 492] on div at bounding box center [1002, 478] width 182 height 27
click at [975, 483] on input "text" at bounding box center [1014, 479] width 155 height 26
type input "[DATE]"
click at [844, 547] on div "Cancel Save Address" at bounding box center [708, 548] width 770 height 41
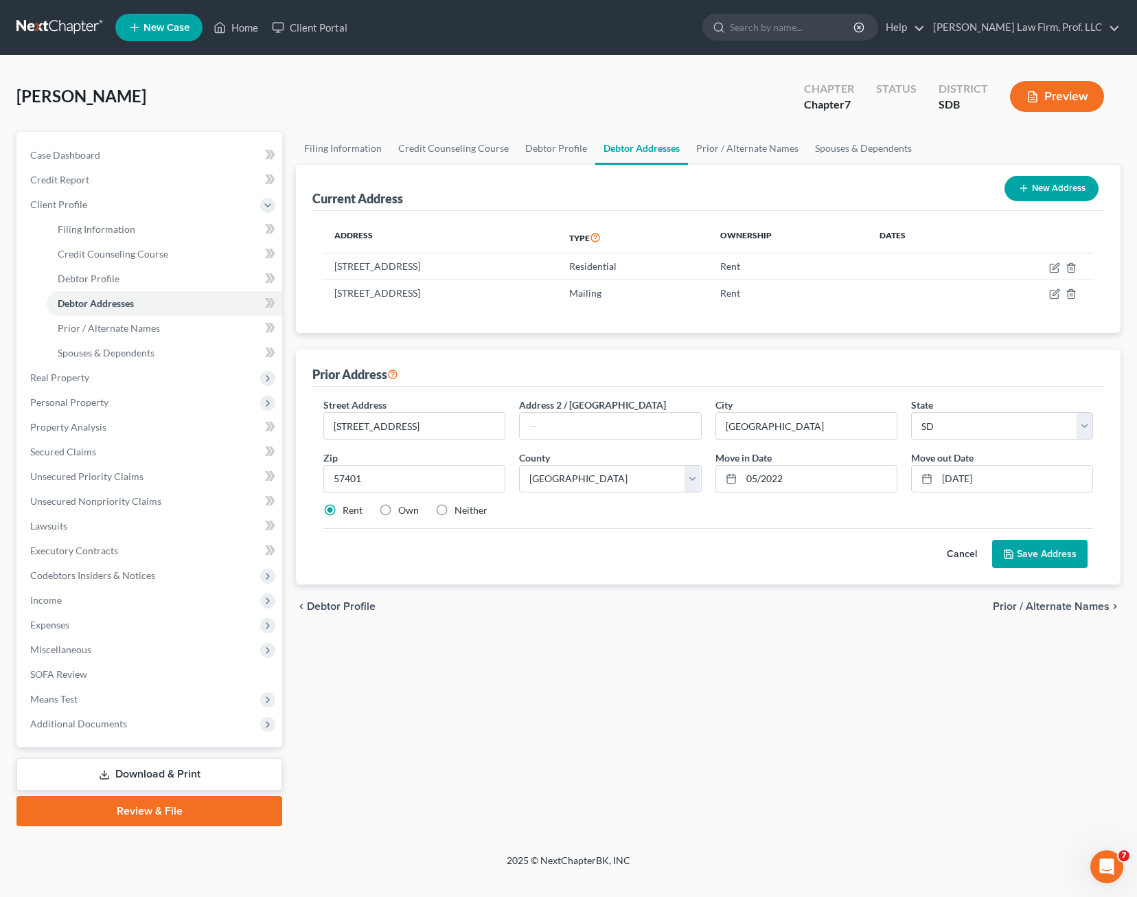
click at [1045, 559] on button "Save Address" at bounding box center [1039, 554] width 95 height 29
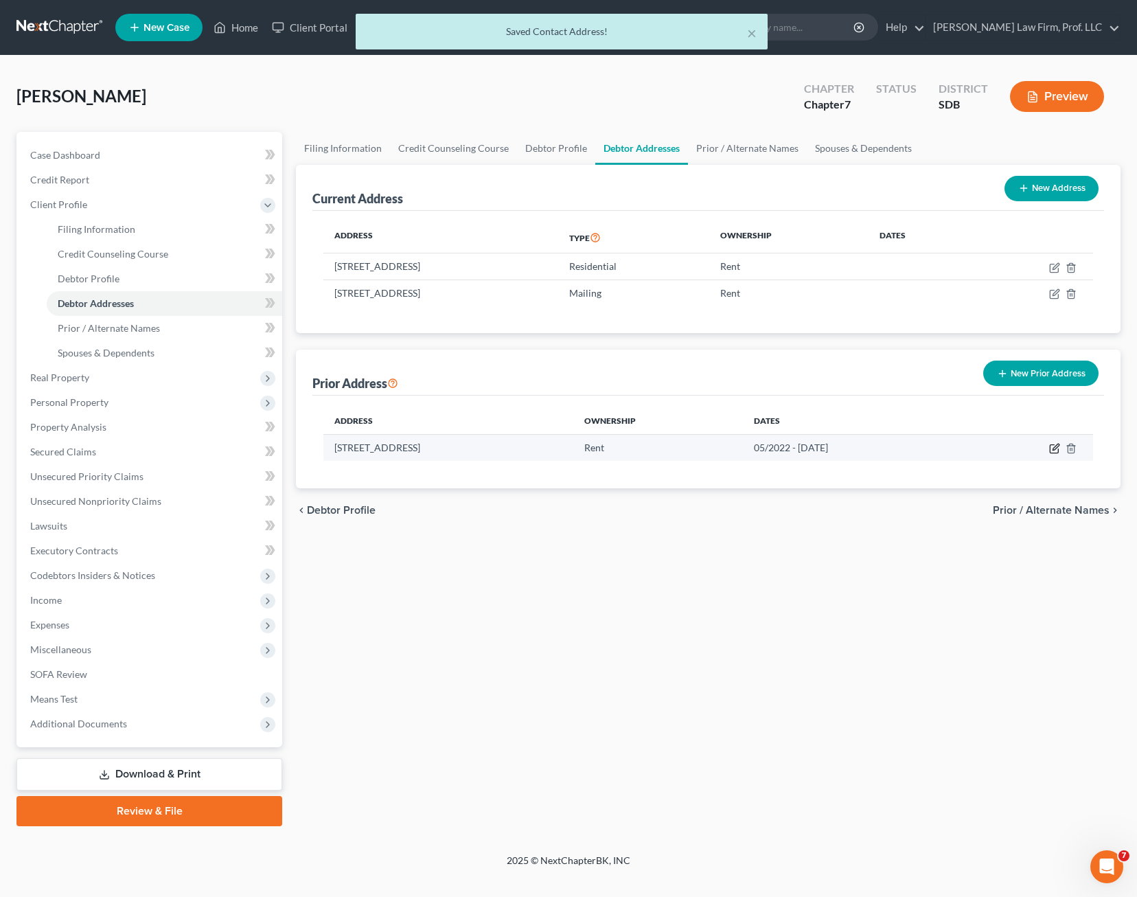
click at [1053, 444] on icon "button" at bounding box center [1054, 448] width 11 height 11
select select "43"
select select "5"
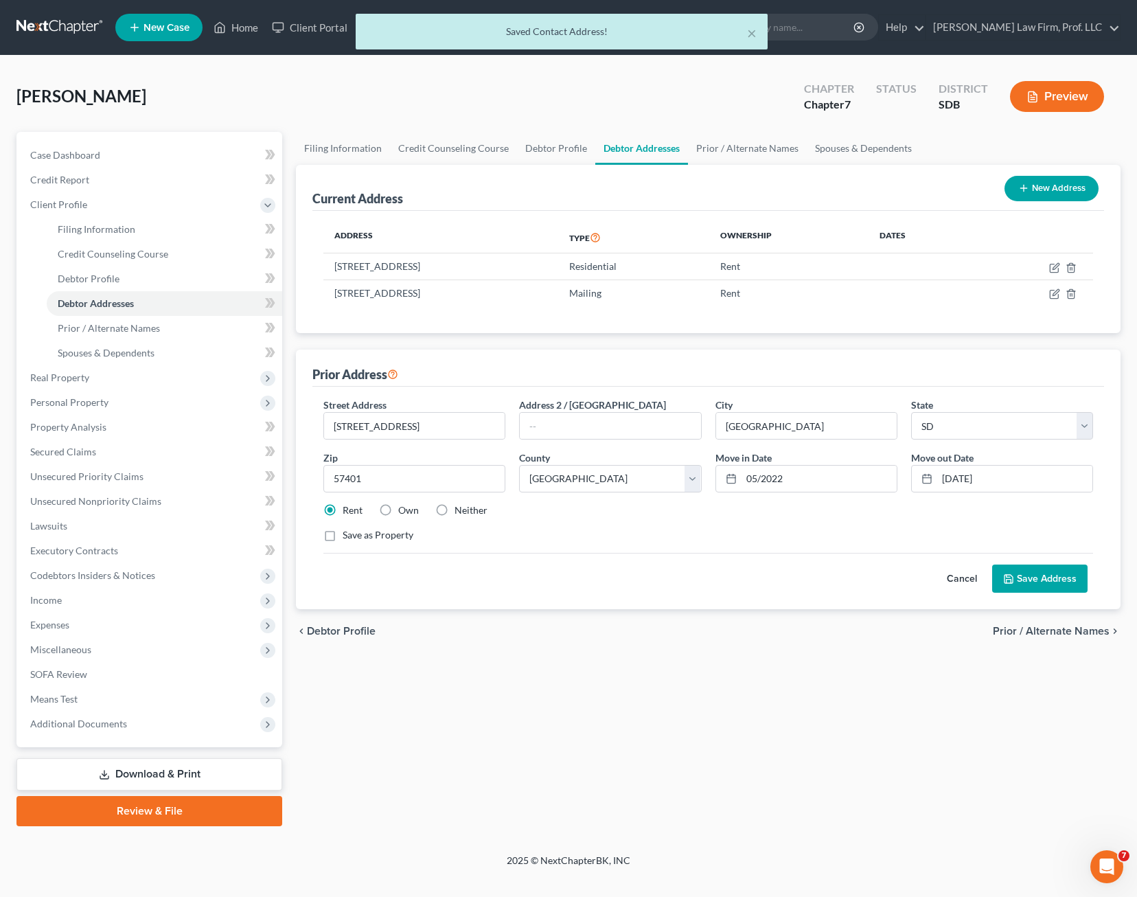
click at [1066, 584] on button "Save Address" at bounding box center [1039, 579] width 95 height 29
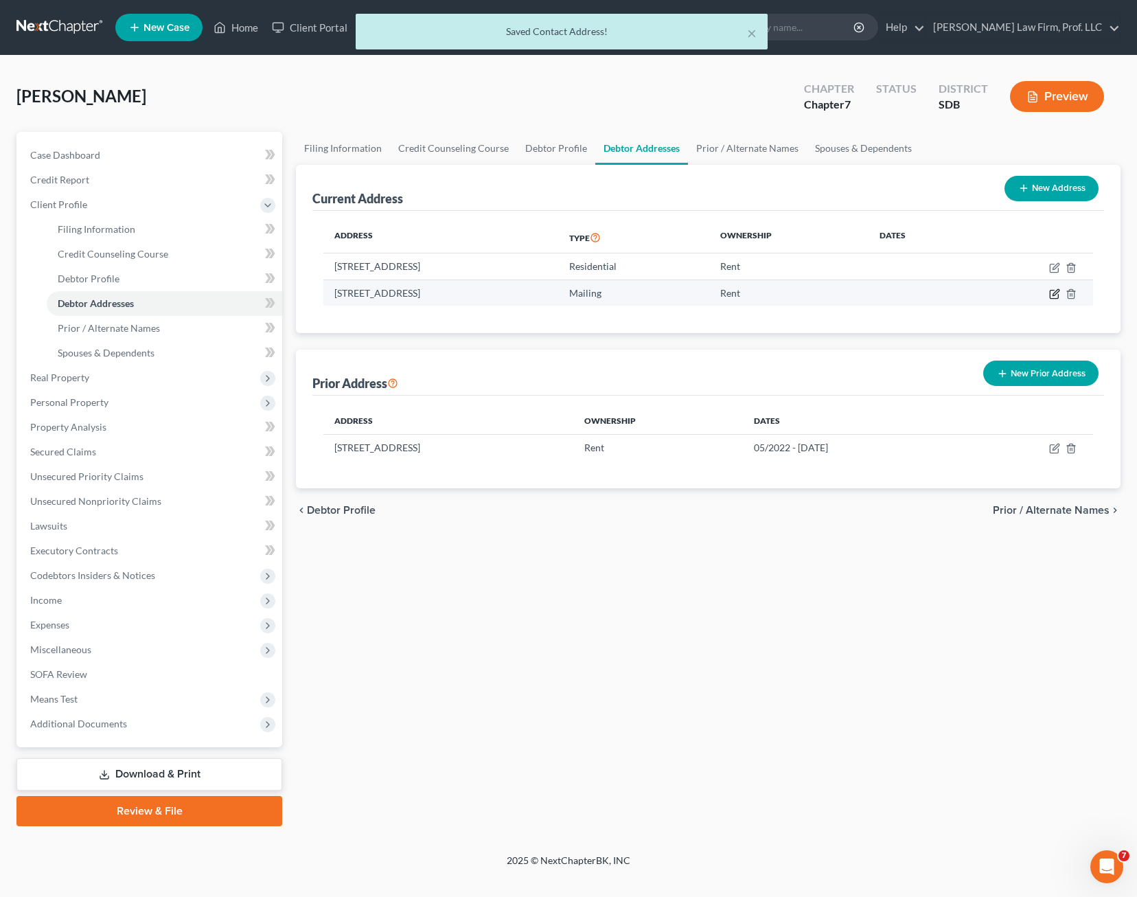
click at [1054, 294] on icon "button" at bounding box center [1054, 293] width 11 height 11
select select "43"
select select "56"
select select "0"
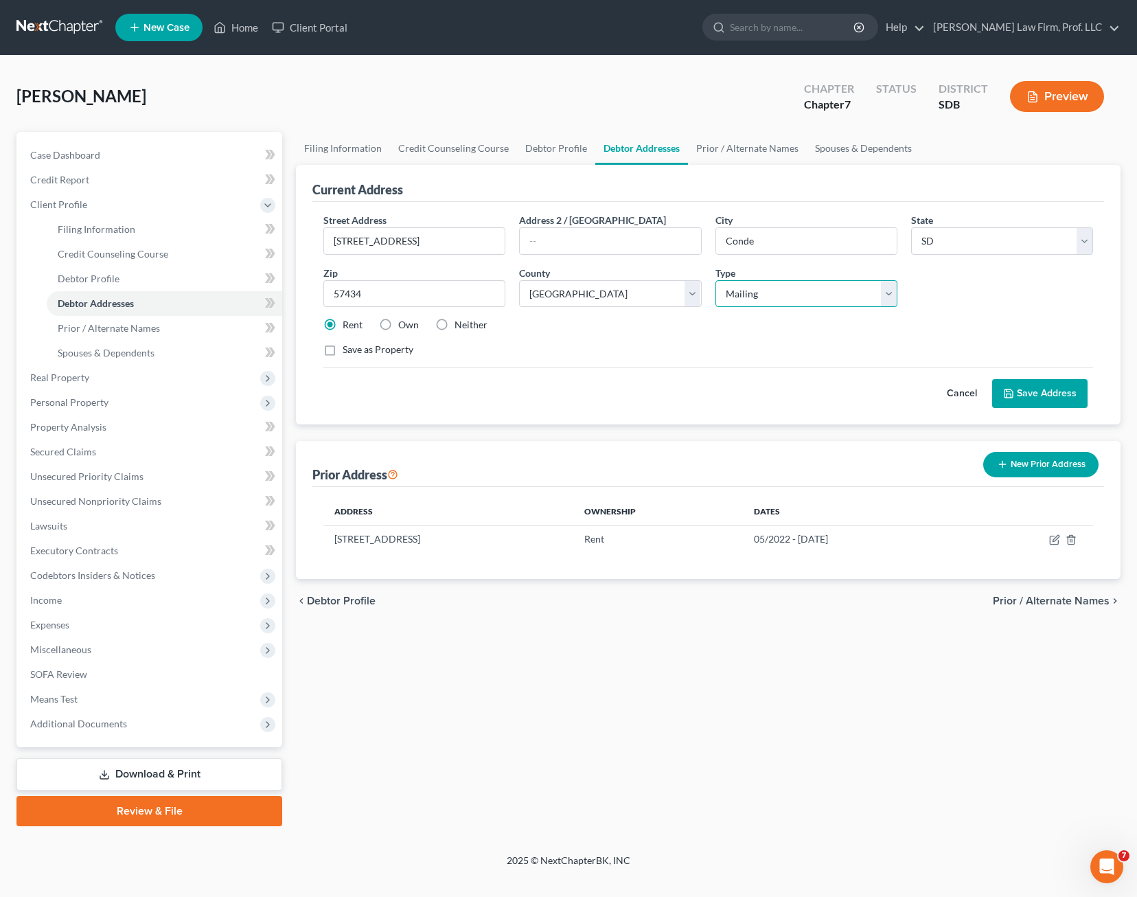
click at [832, 297] on select "Select Mailing Rental Business" at bounding box center [807, 293] width 182 height 27
drag, startPoint x: 966, startPoint y: 324, endPoint x: 973, endPoint y: 325, distance: 7.6
click at [966, 324] on div "Rent Own Neither" at bounding box center [709, 325] width 784 height 14
click at [959, 387] on button "Cancel" at bounding box center [962, 393] width 60 height 27
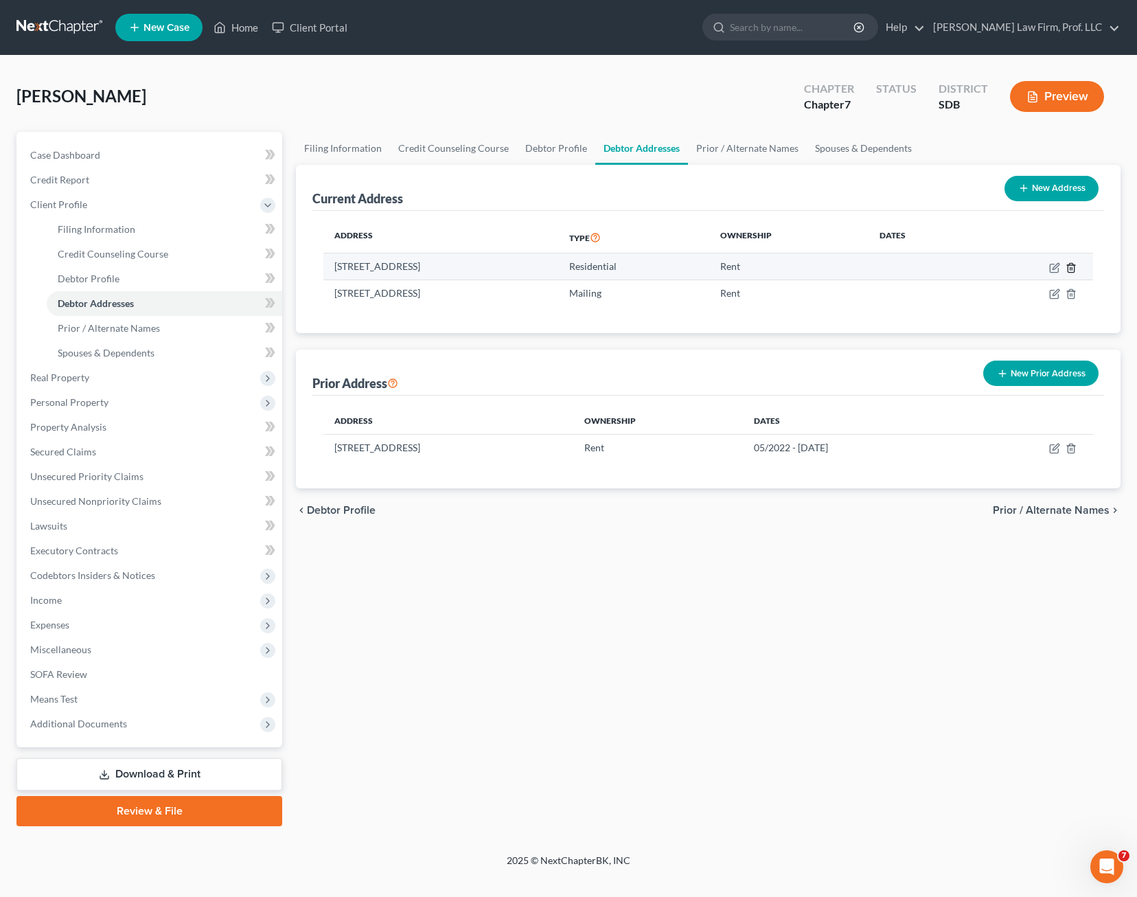
click at [1072, 265] on polyline "button" at bounding box center [1071, 265] width 8 height 0
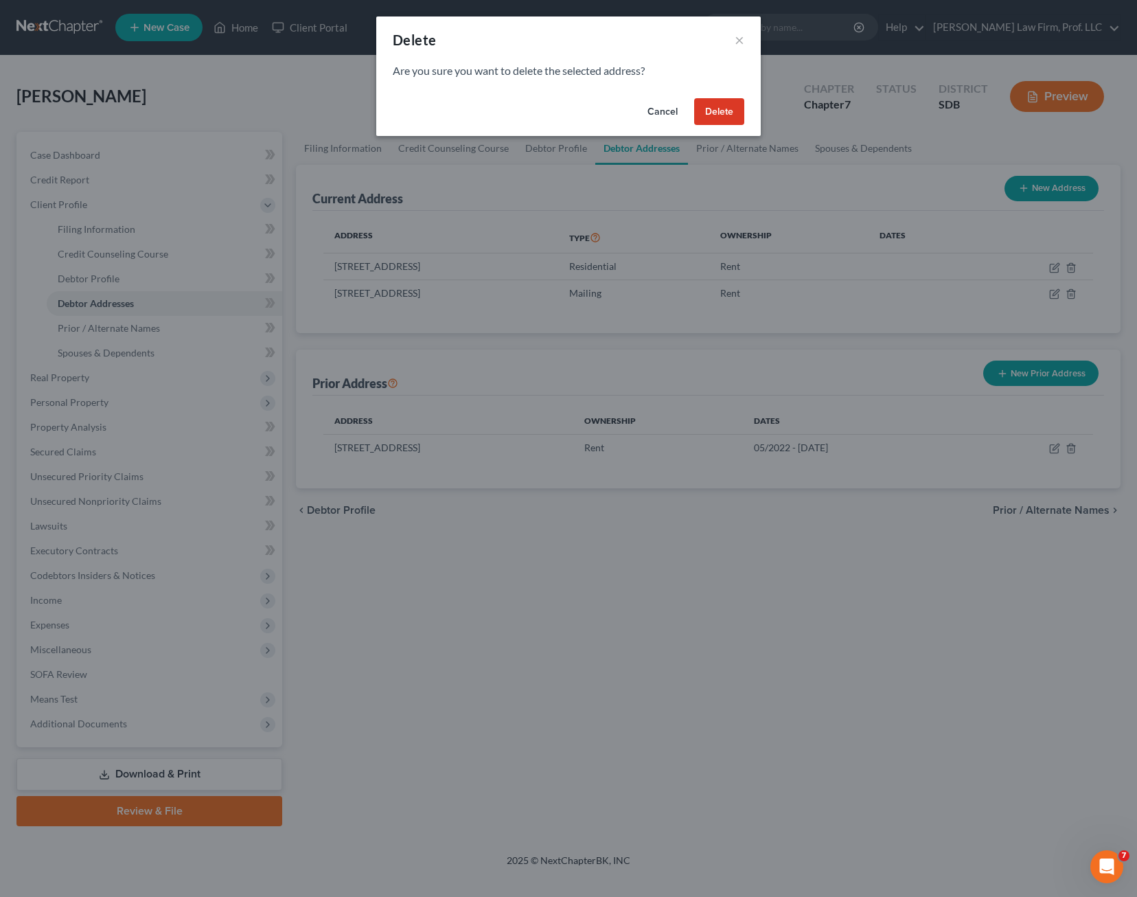
click at [716, 111] on button "Delete" at bounding box center [719, 111] width 50 height 27
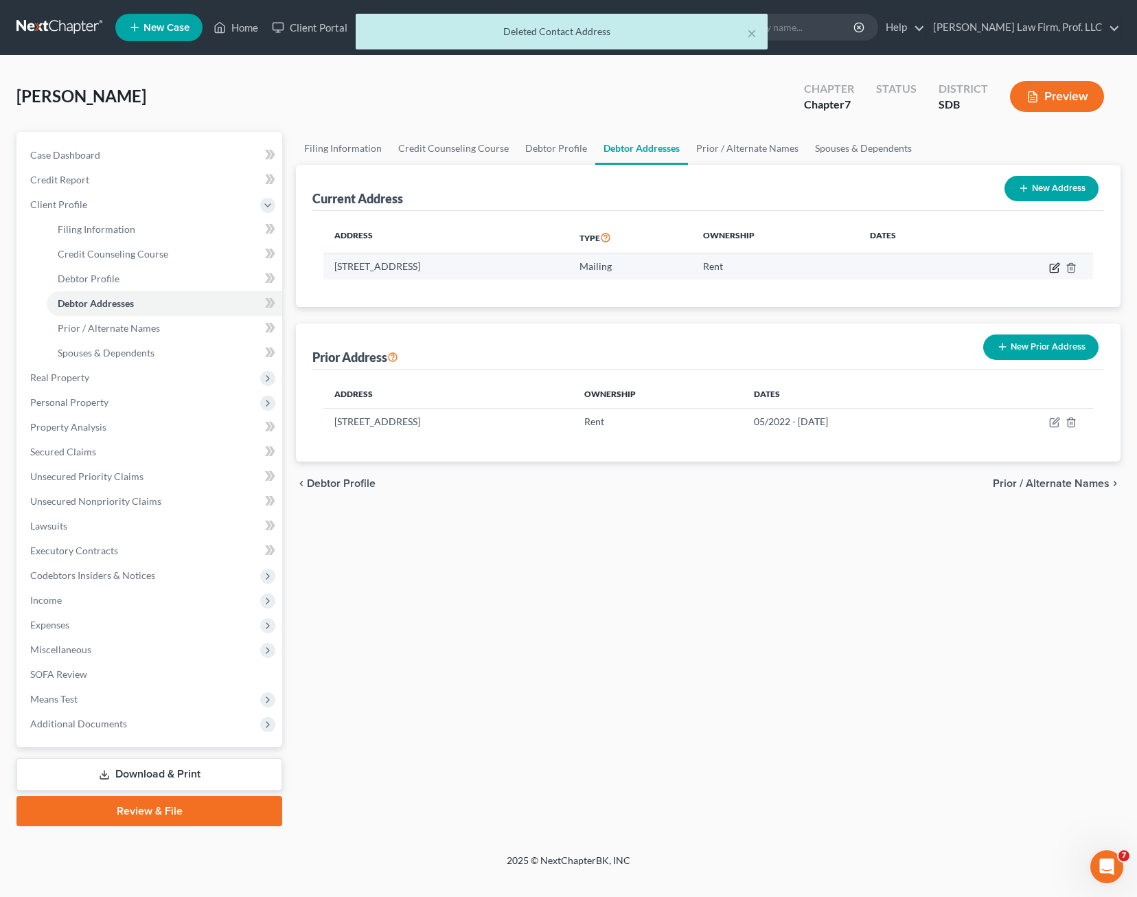
click at [1058, 268] on icon "button" at bounding box center [1054, 268] width 8 height 8
select select "43"
select select "56"
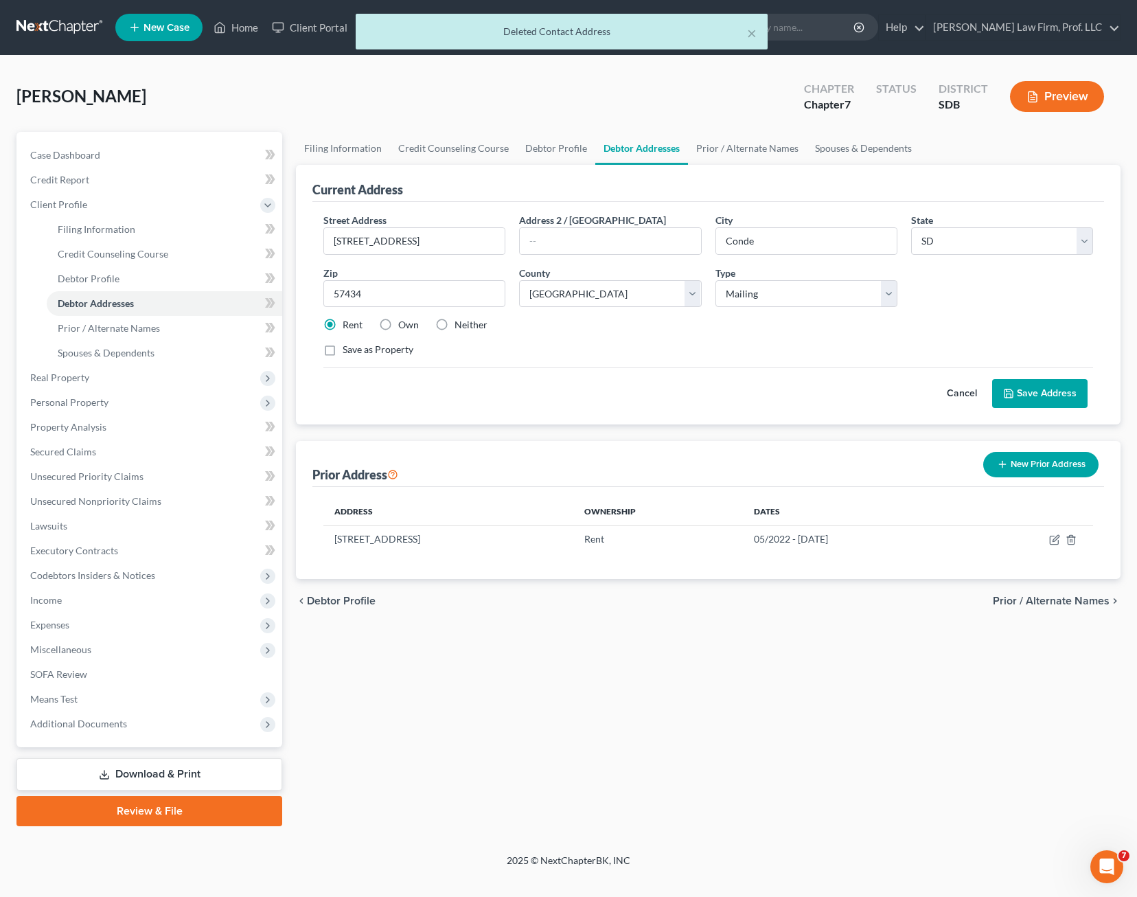
click at [786, 344] on div "Save as Property" at bounding box center [708, 350] width 770 height 14
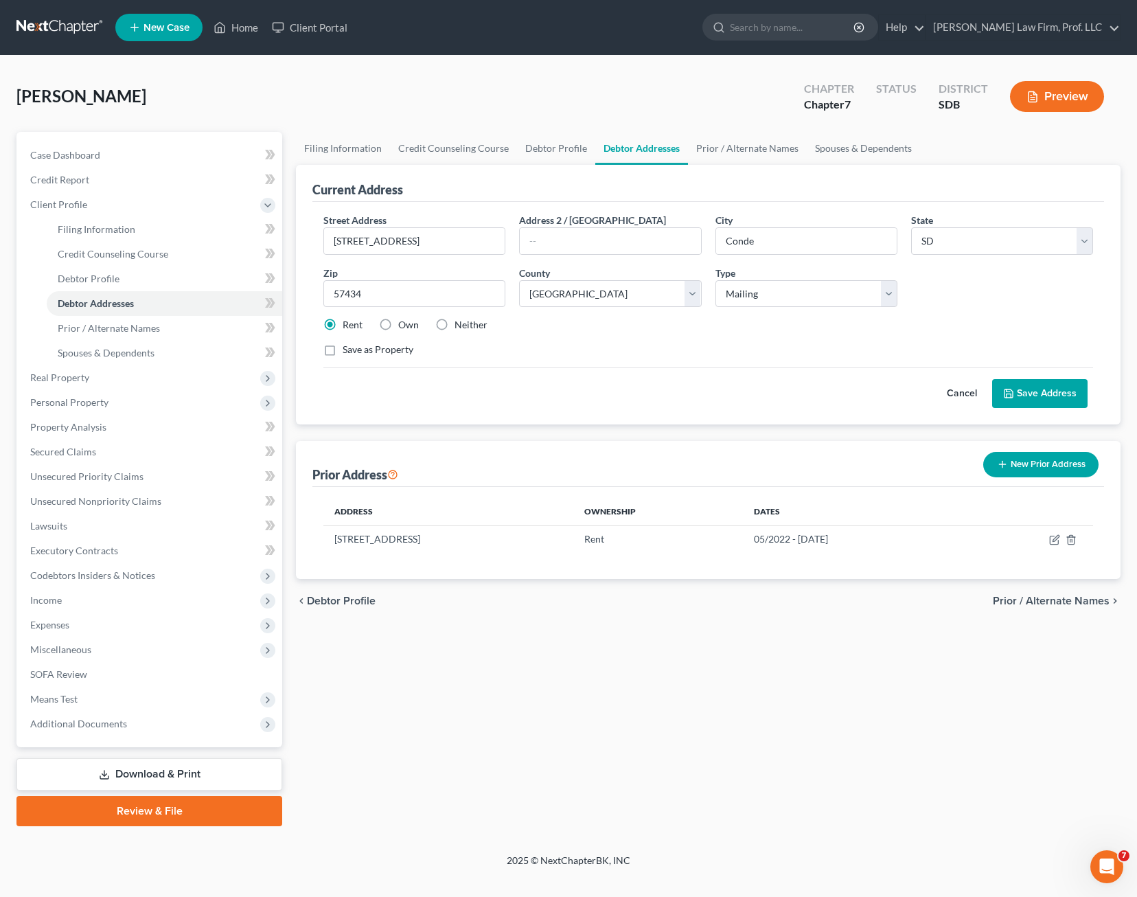
click at [924, 321] on div "Rent Own Neither" at bounding box center [709, 325] width 784 height 14
click at [864, 297] on select "Select Residential Mailing Rental Business" at bounding box center [807, 293] width 182 height 27
select select "0"
click at [716, 280] on select "Select Residential Mailing Rental Business" at bounding box center [807, 293] width 182 height 27
click at [790, 356] on div "Save as Property" at bounding box center [708, 350] width 770 height 14
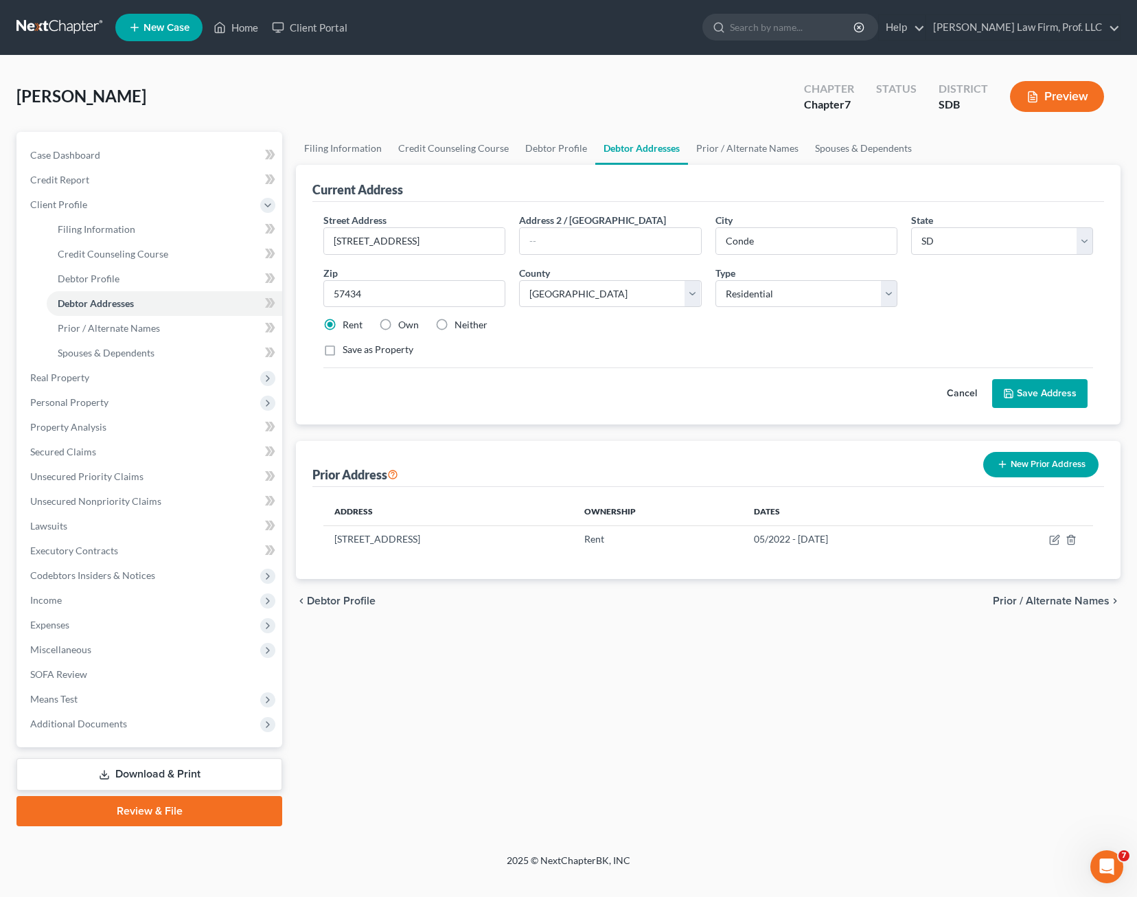
click at [1024, 394] on button "Save Address" at bounding box center [1039, 393] width 95 height 29
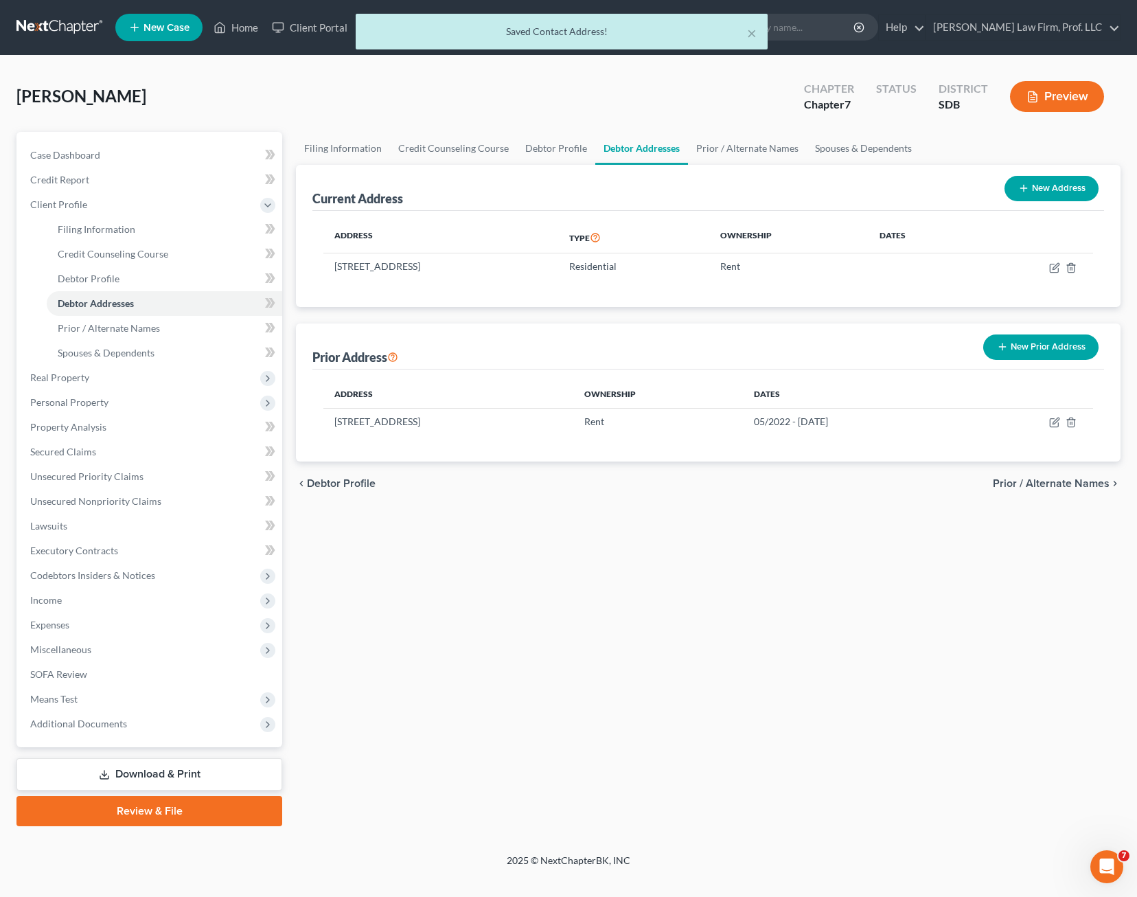
click at [853, 545] on div "Filing Information Credit Counseling Course Debtor Profile Debtor Addresses Pri…" at bounding box center [708, 479] width 839 height 694
click at [796, 612] on div "Filing Information Credit Counseling Course Debtor Profile Debtor Addresses Pri…" at bounding box center [708, 479] width 839 height 694
drag, startPoint x: 659, startPoint y: 608, endPoint x: 638, endPoint y: 607, distance: 20.6
click at [655, 612] on div "Filing Information Credit Counseling Course Debtor Profile Debtor Addresses Pri…" at bounding box center [708, 479] width 839 height 694
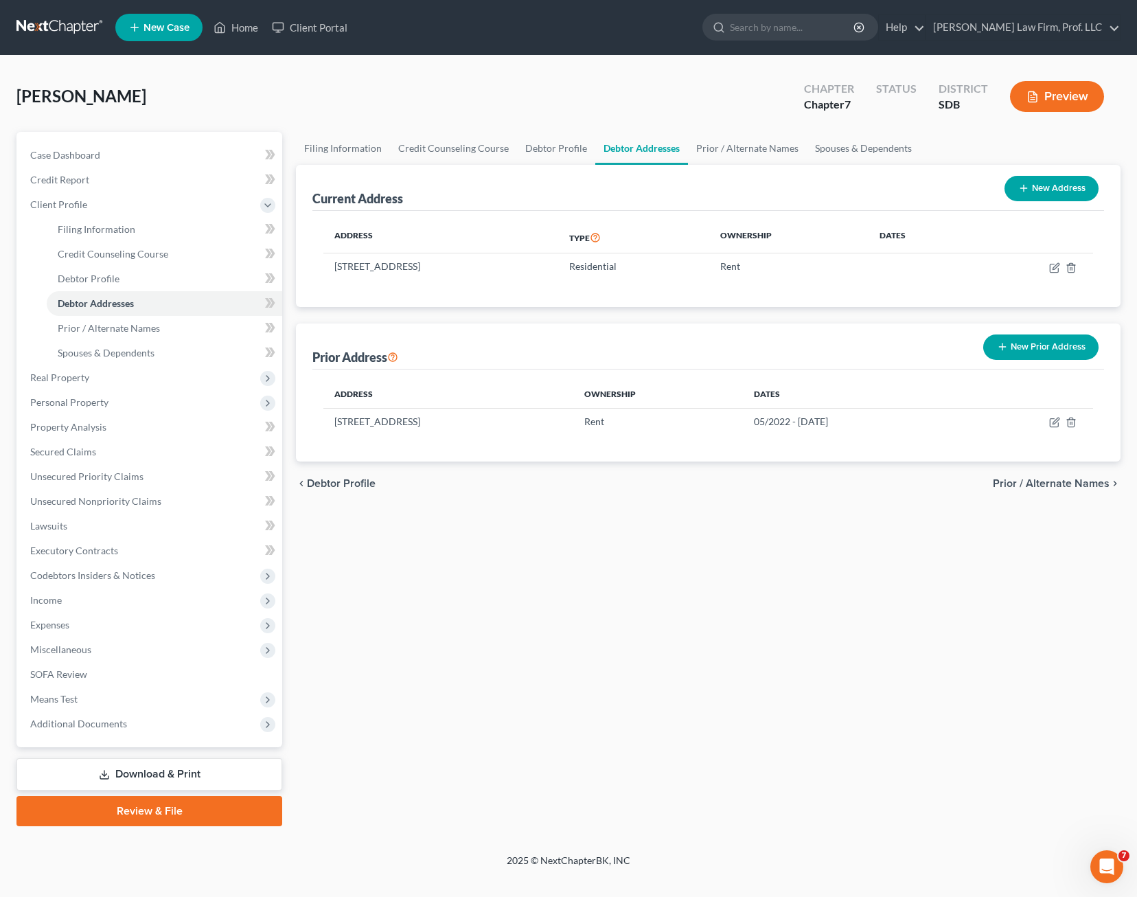
click at [771, 590] on div "Filing Information Credit Counseling Course Debtor Profile Debtor Addresses Pri…" at bounding box center [708, 479] width 839 height 694
drag, startPoint x: 556, startPoint y: 678, endPoint x: 540, endPoint y: 681, distance: 16.2
click at [550, 678] on div "Filing Information Credit Counseling Course Debtor Profile Debtor Addresses Pri…" at bounding box center [708, 479] width 839 height 694
click at [167, 814] on link "Review & File" at bounding box center [149, 811] width 266 height 30
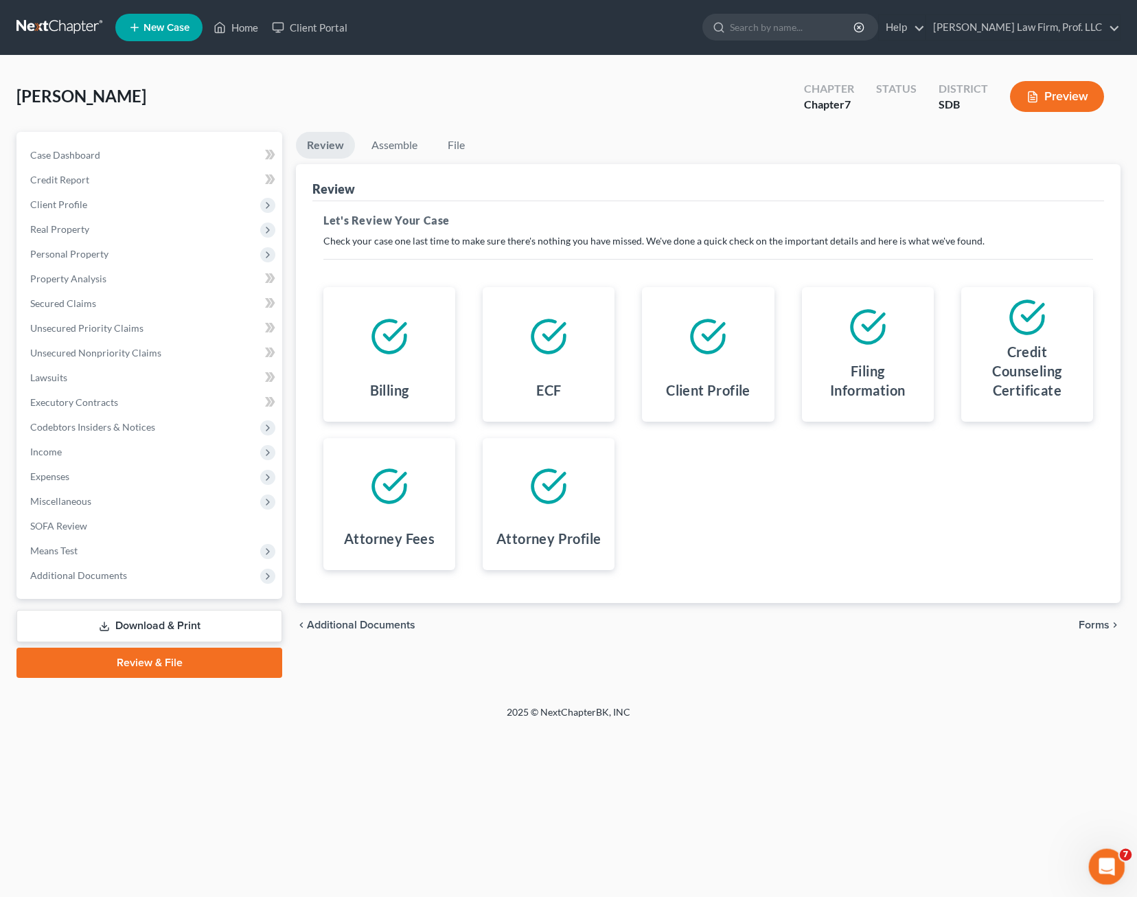
click at [1097, 875] on div "Open Intercom Messenger" at bounding box center [1104, 864] width 45 height 45
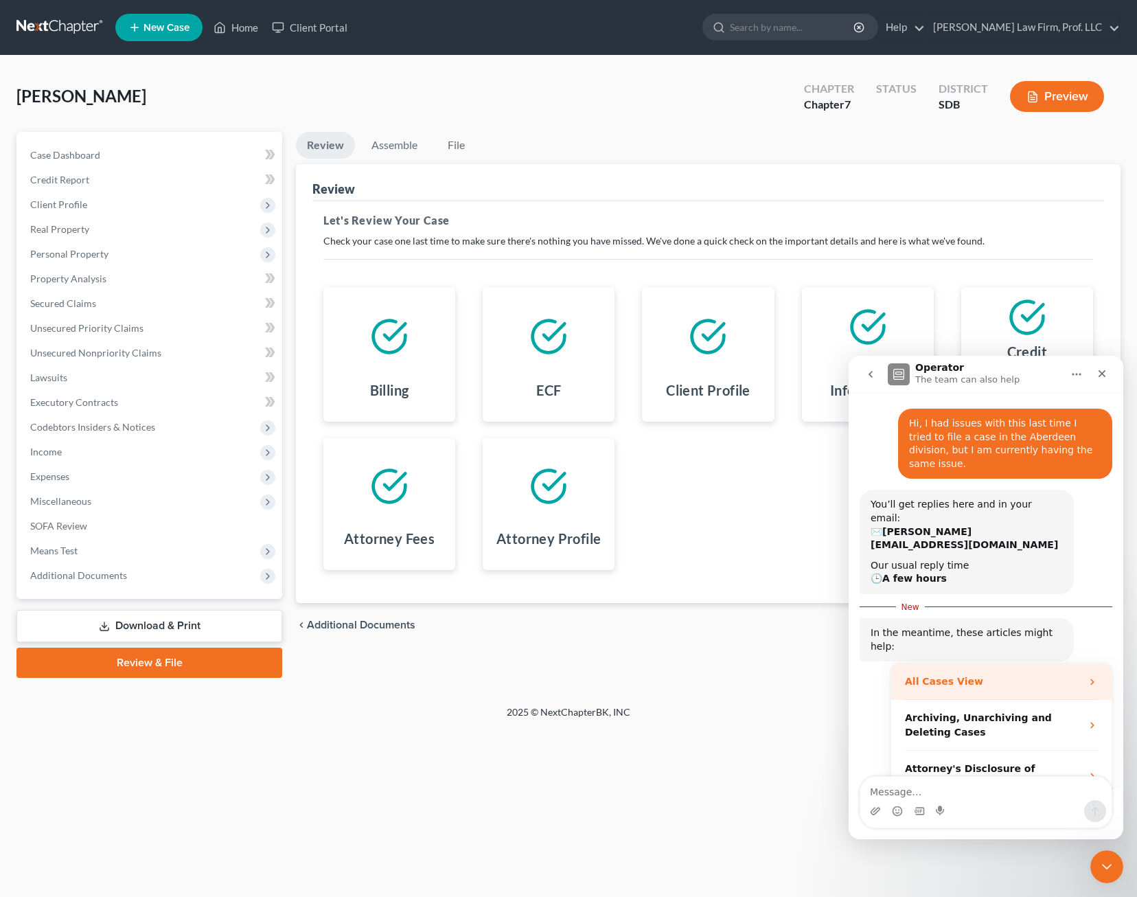
scroll to position [61, 0]
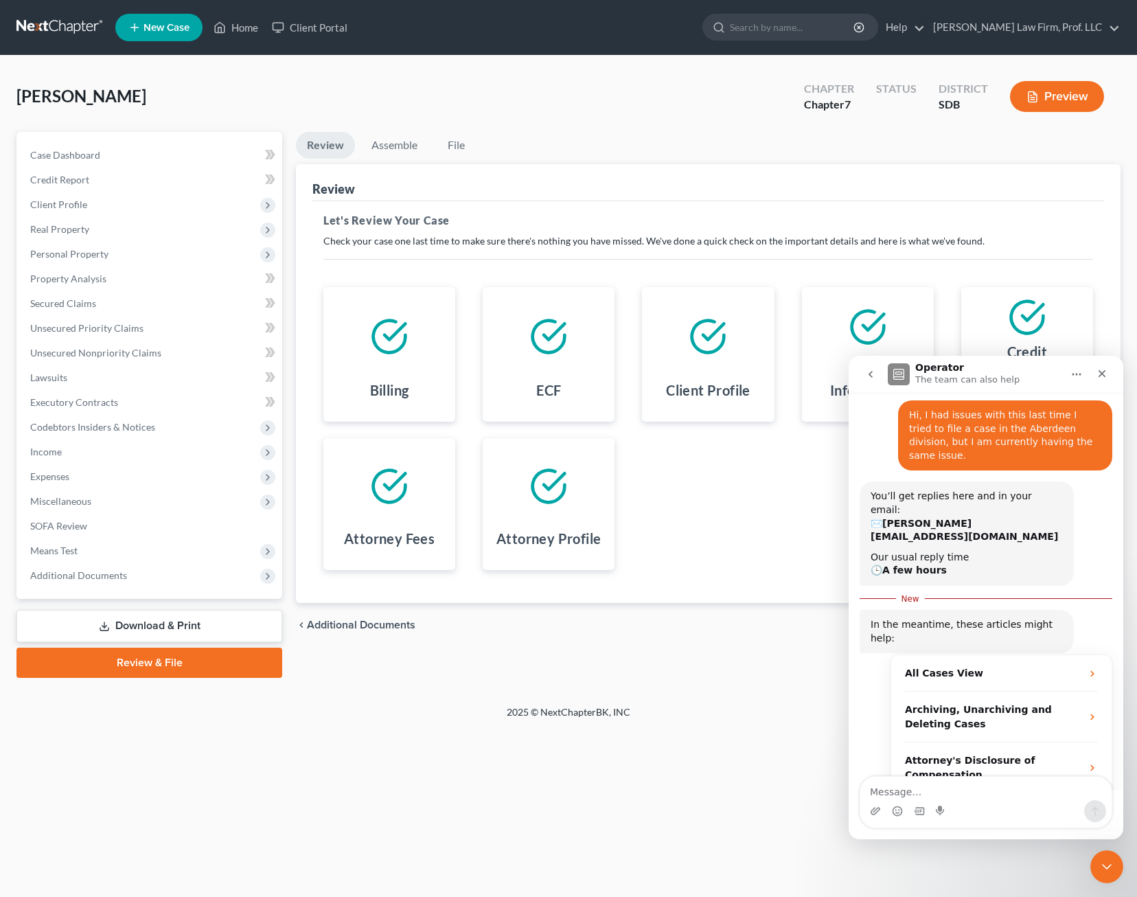
click at [1056, 539] on div "You’ll get replies here and in your email: ✉️ [PERSON_NAME][EMAIL_ADDRESS][DOMA…" at bounding box center [986, 534] width 253 height 106
click at [710, 761] on div "Home New Case Client Portal [PERSON_NAME] Law Firm, Prof. LLC [PERSON_NAME][EMA…" at bounding box center [568, 448] width 1137 height 897
click at [387, 146] on link "Assemble" at bounding box center [395, 145] width 68 height 27
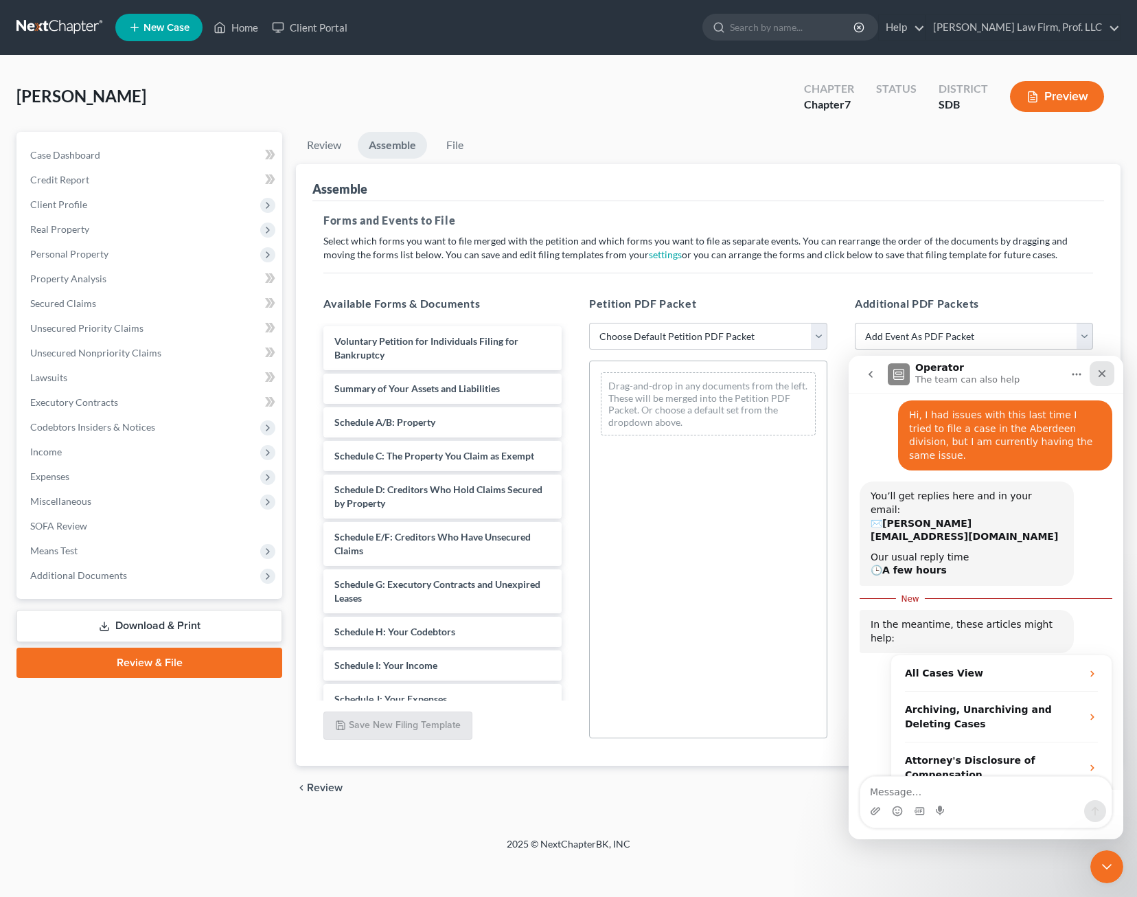
click at [1093, 366] on div "Close" at bounding box center [1102, 373] width 25 height 25
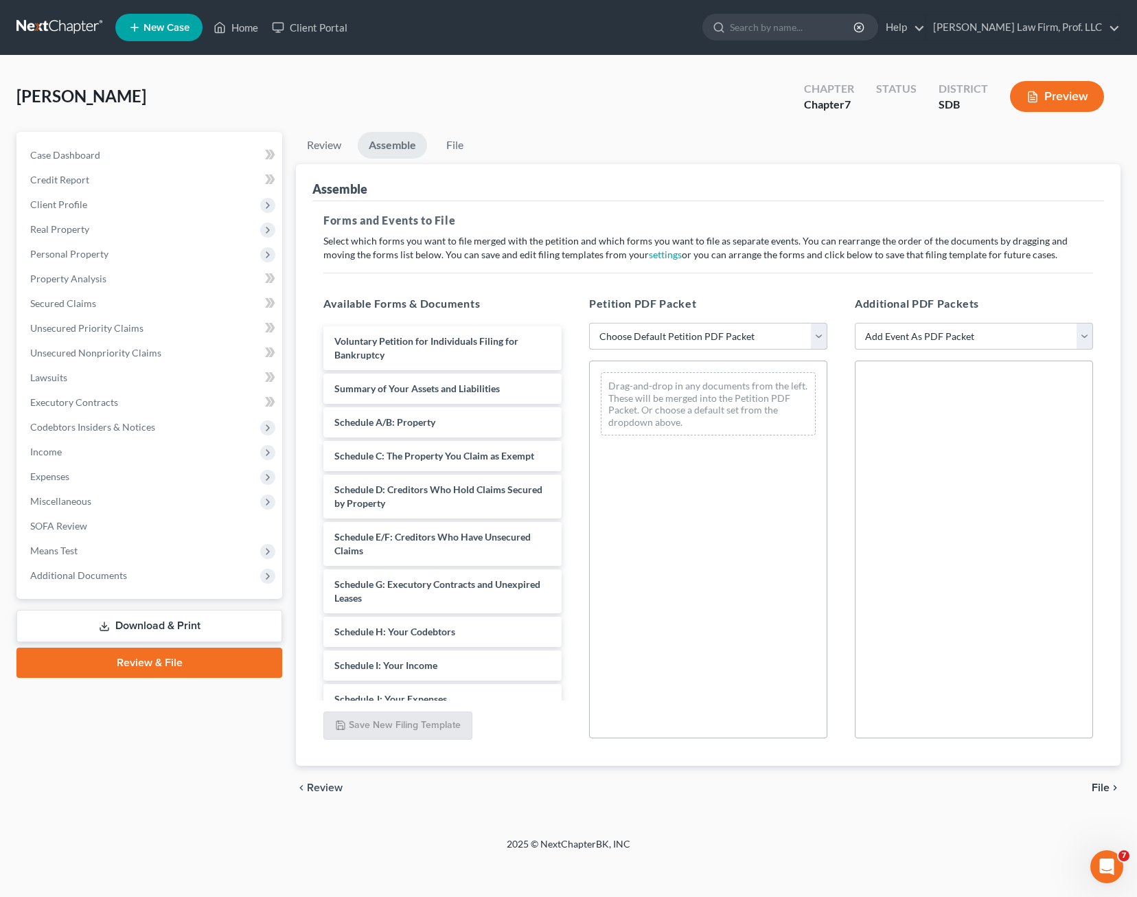
click at [760, 333] on select "Choose Default Petition PDF Packet Emergency Filing (Voluntary Petition and Cre…" at bounding box center [708, 336] width 238 height 27
select select "1"
click at [589, 323] on select "Choose Default Petition PDF Packet Emergency Filing (Voluntary Petition and Cre…" at bounding box center [708, 336] width 238 height 27
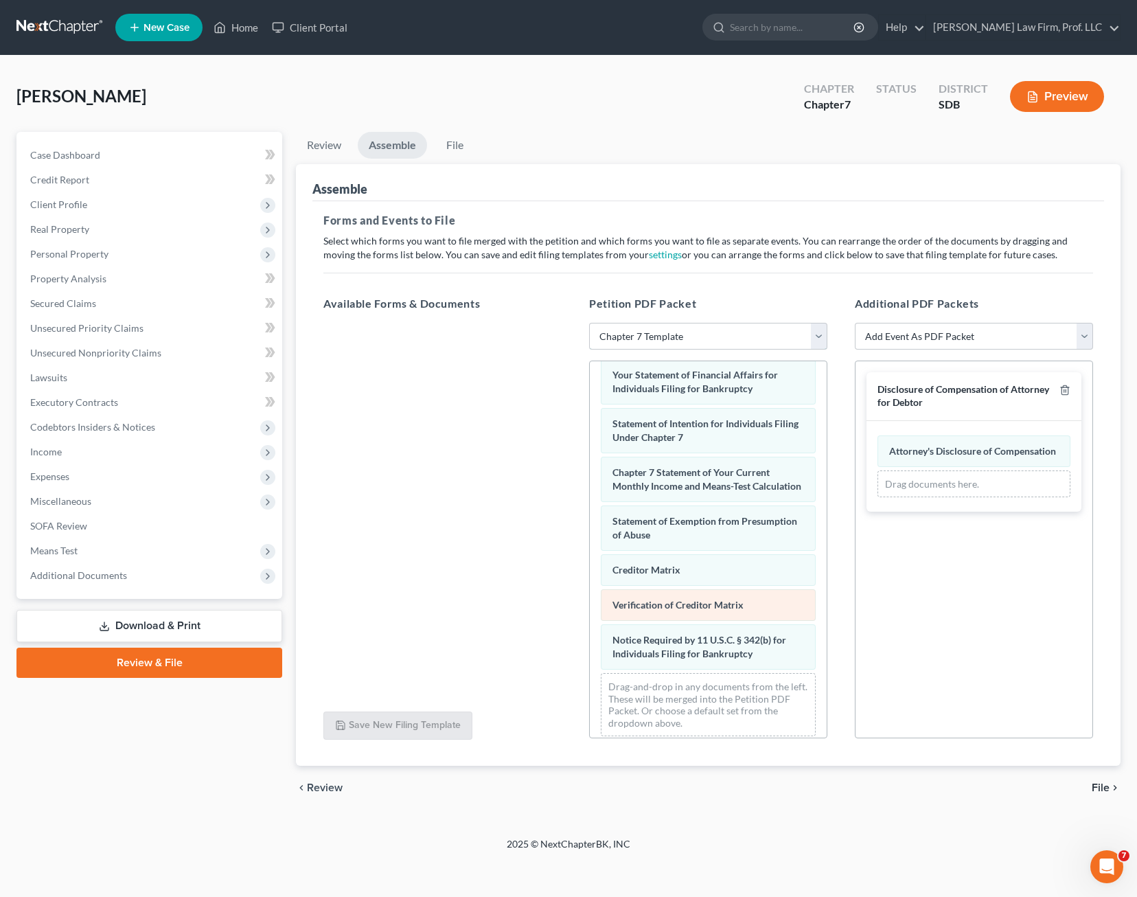
scroll to position [504, 0]
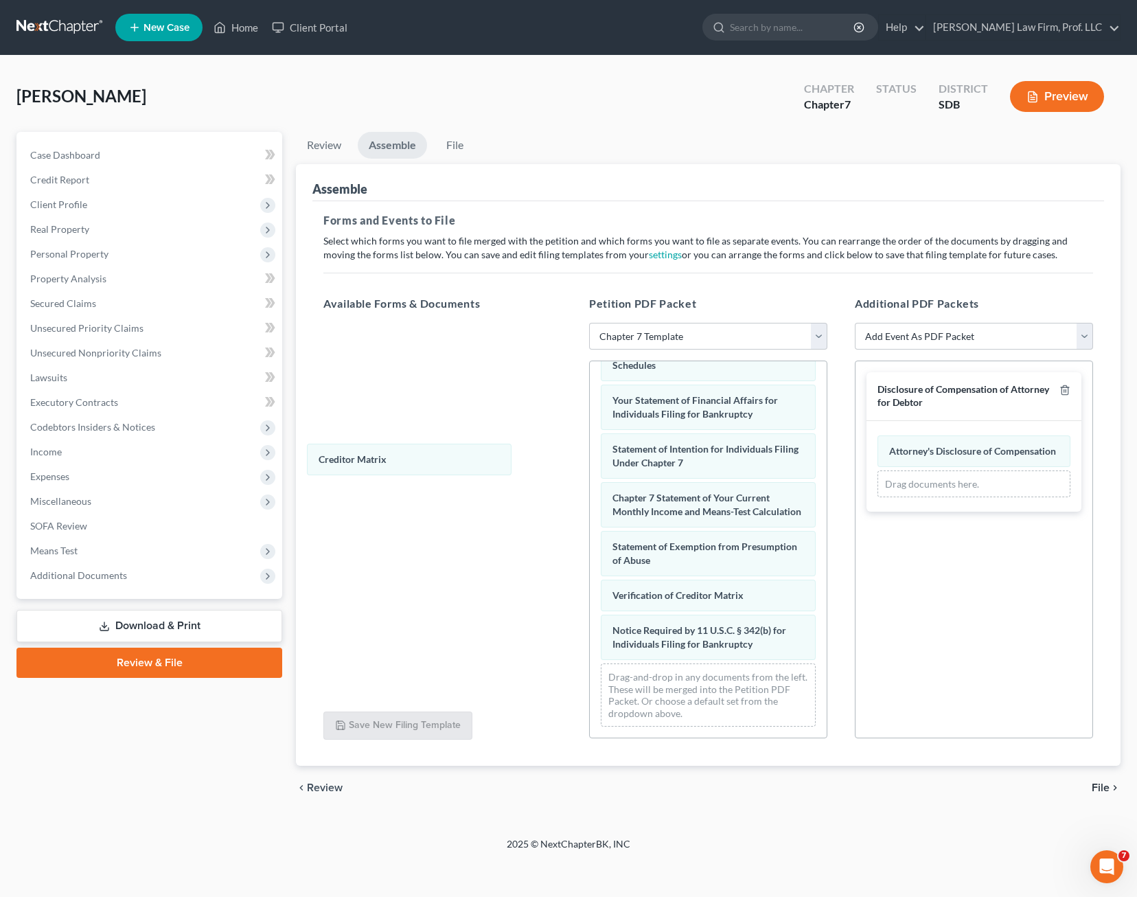
drag, startPoint x: 720, startPoint y: 560, endPoint x: 526, endPoint y: 516, distance: 199.3
click at [590, 458] on div "Creditor Matrix Voluntary Petition for Individuals Filing for Bankruptcy Summar…" at bounding box center [708, 322] width 237 height 832
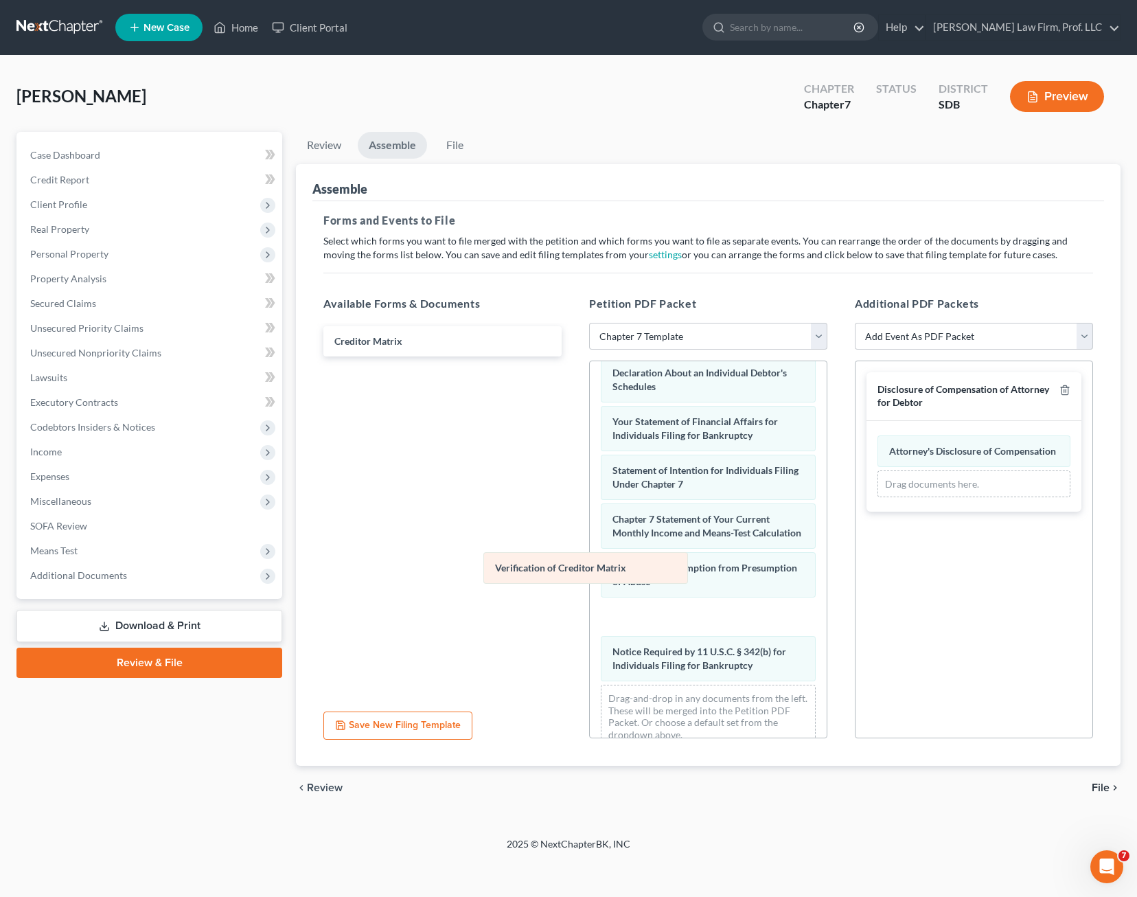
drag, startPoint x: 689, startPoint y: 596, endPoint x: 451, endPoint y: 470, distance: 269.1
click at [590, 473] on div "Verification of Creditor Matrix Voluntary Petition for Individuals Filing for B…" at bounding box center [708, 343] width 237 height 832
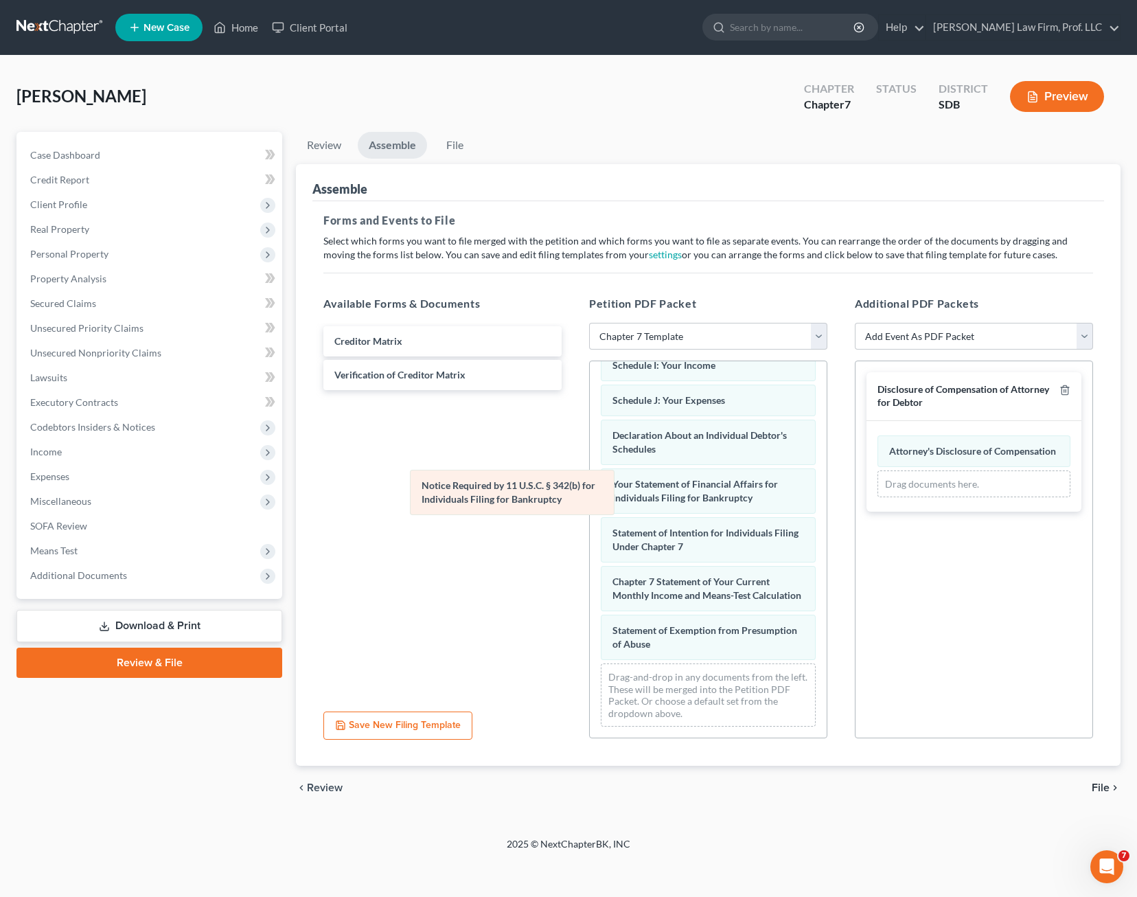
scroll to position [385, 0]
drag, startPoint x: 705, startPoint y: 654, endPoint x: 436, endPoint y: 450, distance: 337.8
click at [590, 453] on div "Notice Required by 11 U.S.C. § 342(b) for Individuals Filing for Bankruptcy Vol…" at bounding box center [708, 364] width 237 height 748
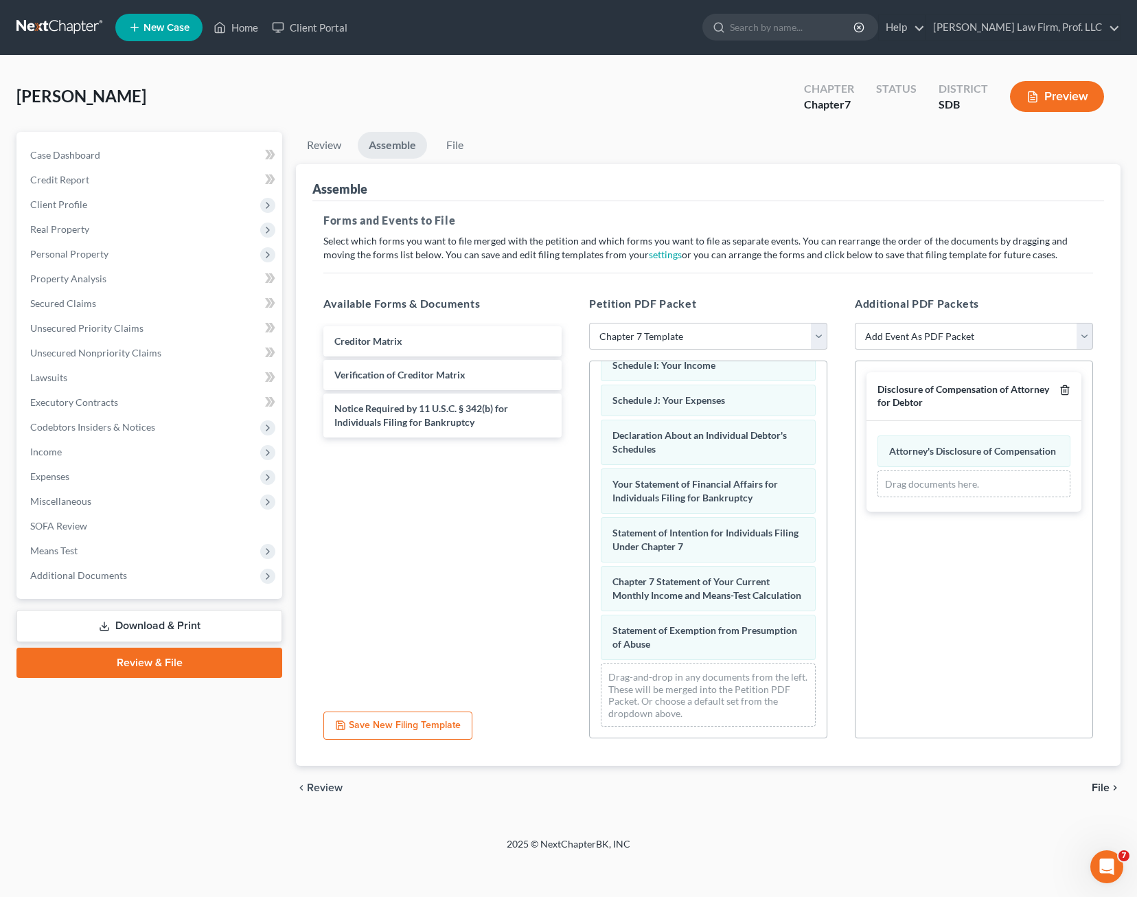
click at [1067, 391] on icon "button" at bounding box center [1065, 390] width 11 height 11
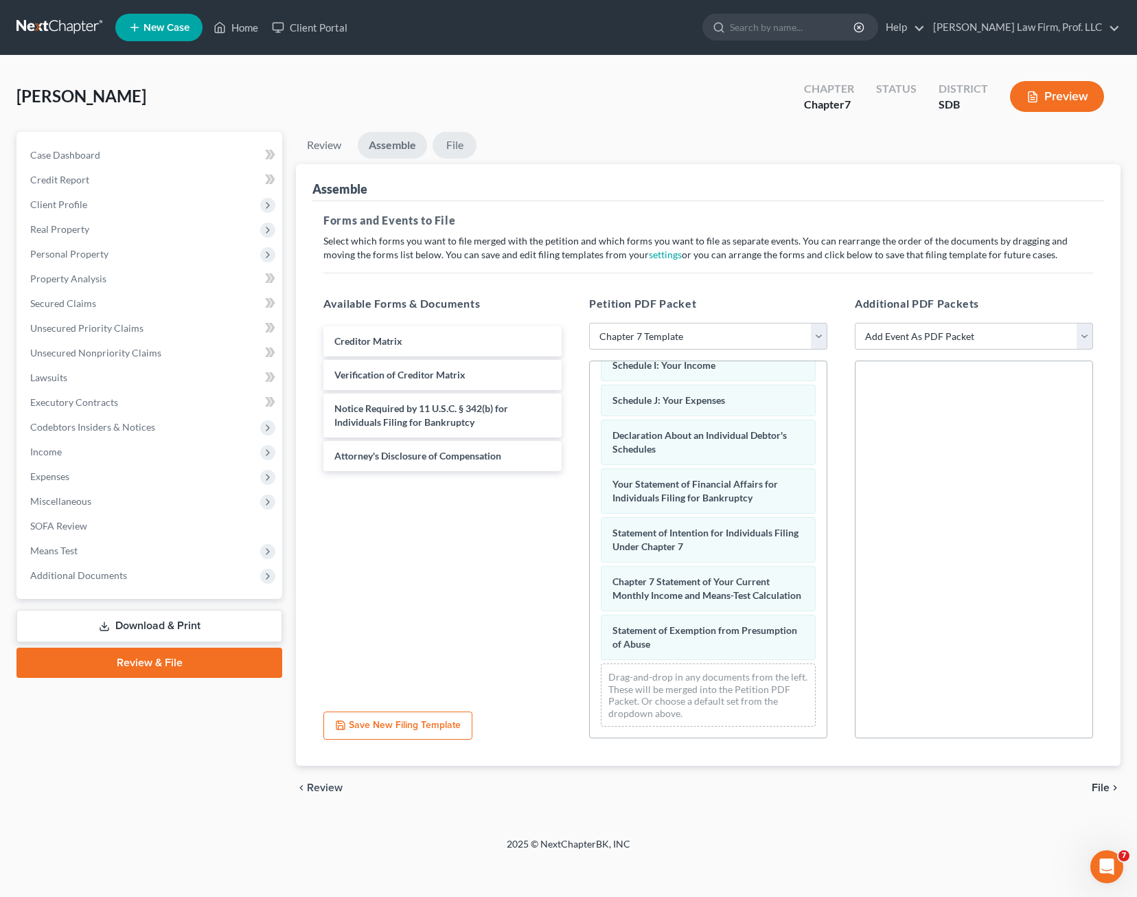
click at [468, 144] on link "File" at bounding box center [455, 145] width 44 height 27
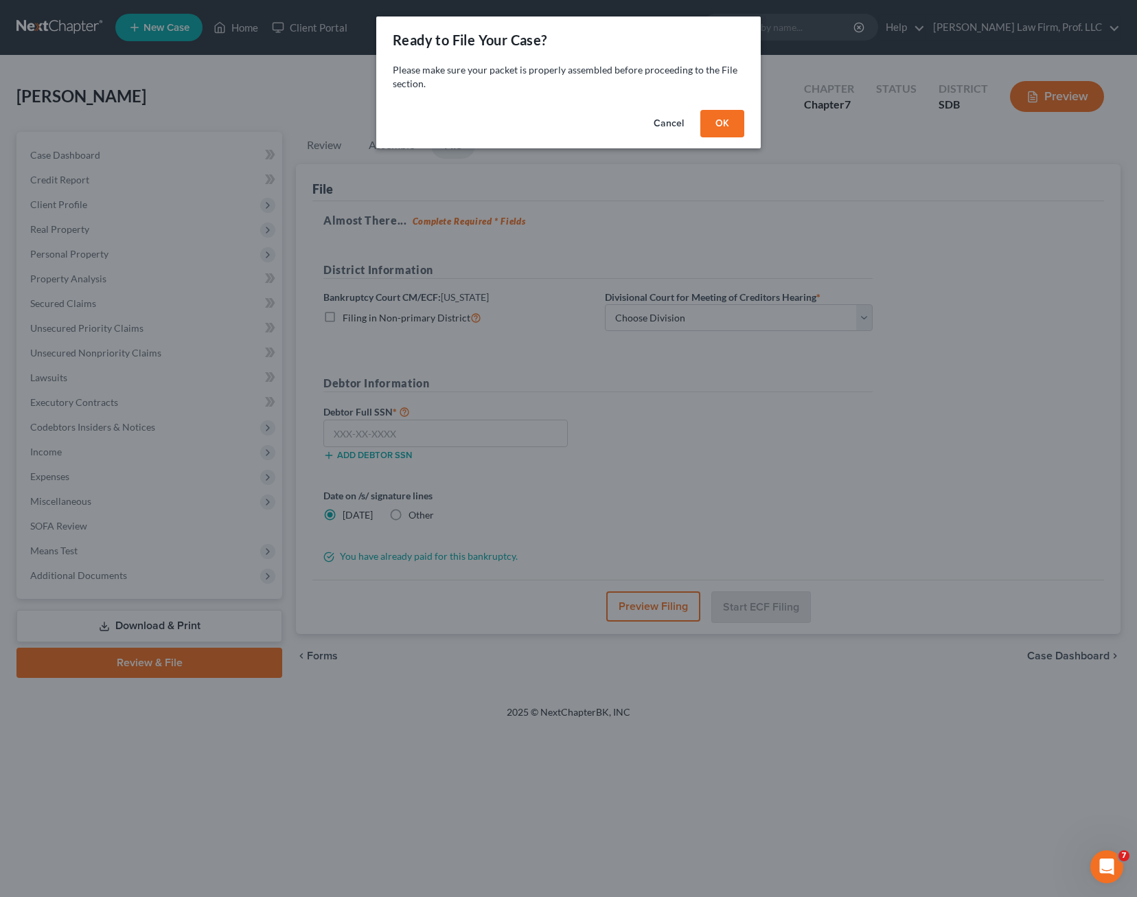
drag, startPoint x: 716, startPoint y: 124, endPoint x: 1030, endPoint y: 139, distance: 314.2
click at [717, 124] on button "OK" at bounding box center [722, 123] width 44 height 27
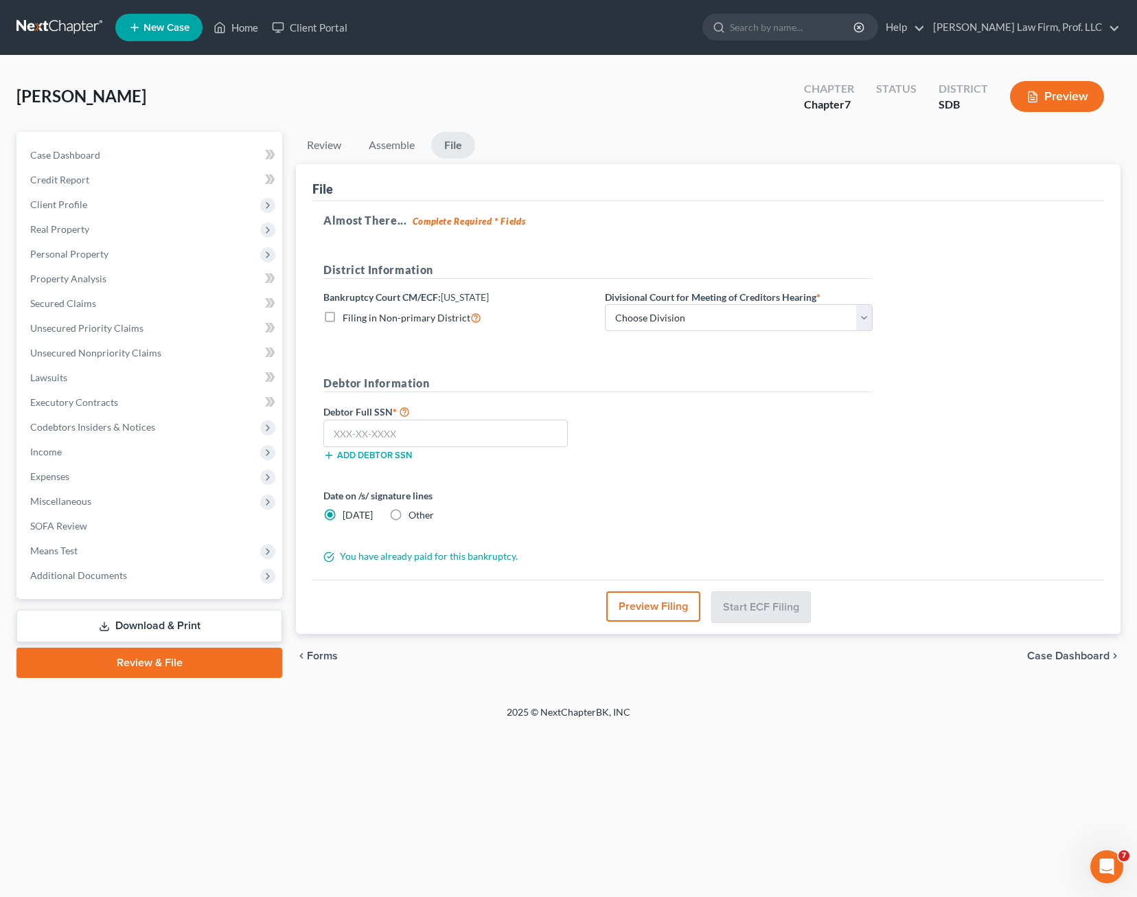
click at [513, 479] on form "District Information Bankruptcy Court CM/ECF: [US_STATE] Filing in Non-primary …" at bounding box center [597, 413] width 549 height 302
click at [477, 441] on input "text" at bounding box center [445, 433] width 244 height 27
type input "503-31-8910"
click at [580, 515] on div "Date on /s/ signature lines [DATE] Other" at bounding box center [458, 505] width 282 height 34
click at [757, 323] on select "Choose Division [GEOGRAPHIC_DATA] [GEOGRAPHIC_DATA] [GEOGRAPHIC_DATA]" at bounding box center [739, 317] width 268 height 27
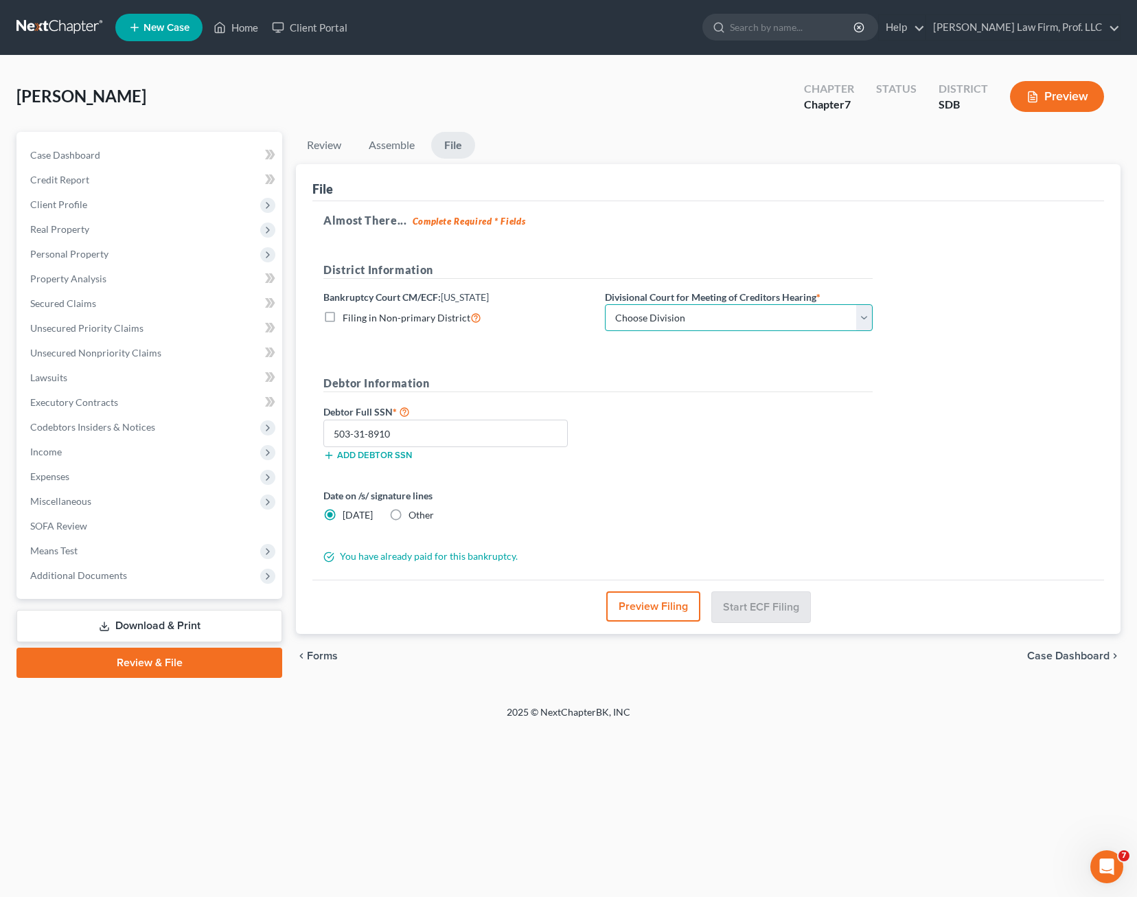
select select "0"
click at [605, 304] on select "Choose Division [GEOGRAPHIC_DATA] [GEOGRAPHIC_DATA] [GEOGRAPHIC_DATA]" at bounding box center [739, 317] width 268 height 27
drag, startPoint x: 689, startPoint y: 483, endPoint x: 690, endPoint y: 476, distance: 6.9
click at [690, 481] on form "District Information Bankruptcy Court CM/ECF: [US_STATE] Filing in Non-primary …" at bounding box center [597, 413] width 549 height 302
click at [782, 604] on button "Start ECF Filing" at bounding box center [761, 606] width 98 height 30
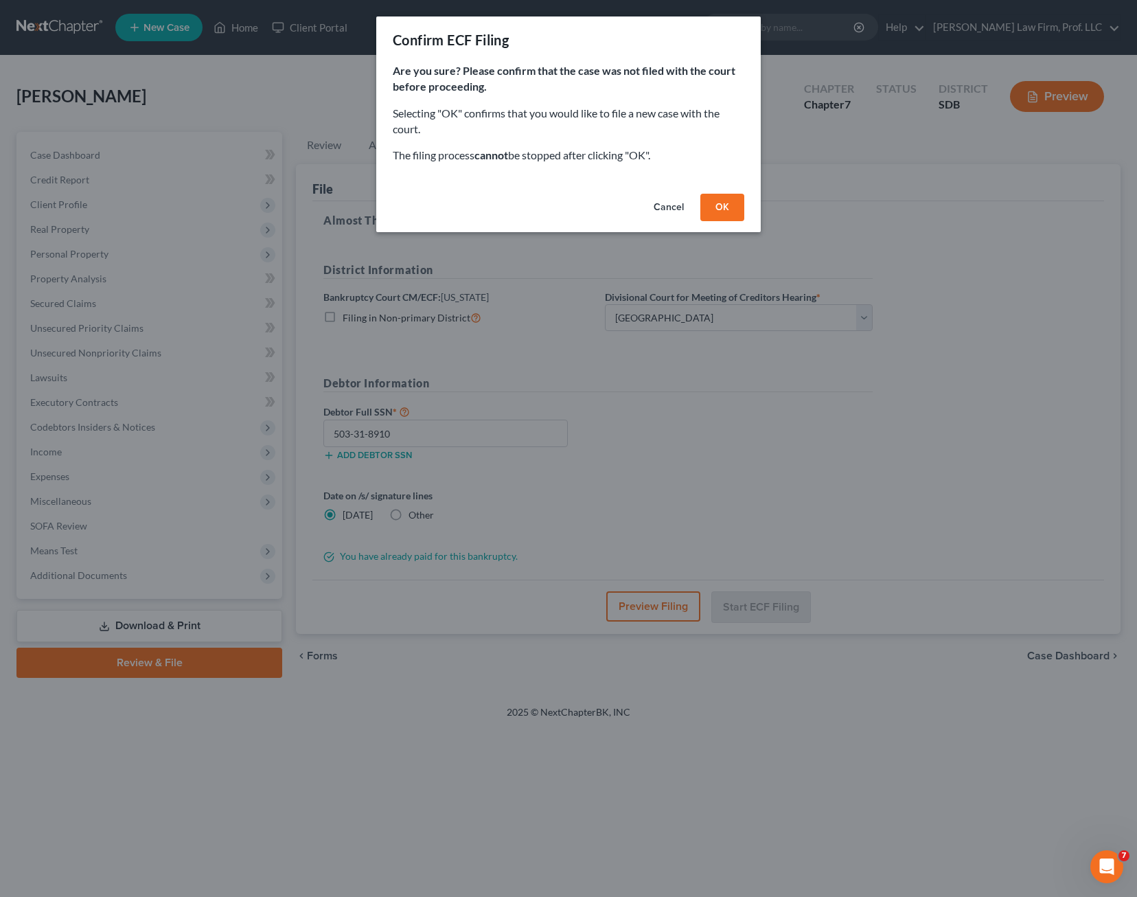
click at [733, 208] on button "OK" at bounding box center [722, 207] width 44 height 27
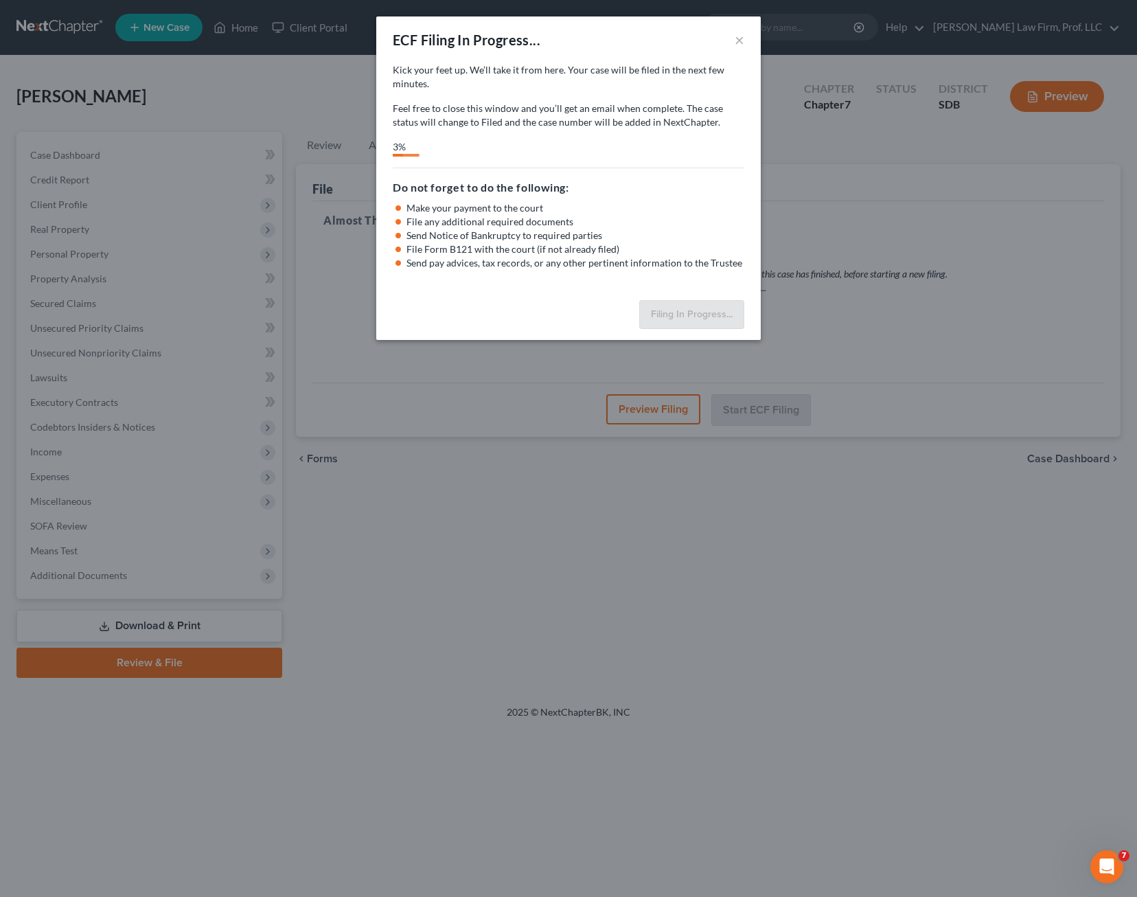
select select "0"
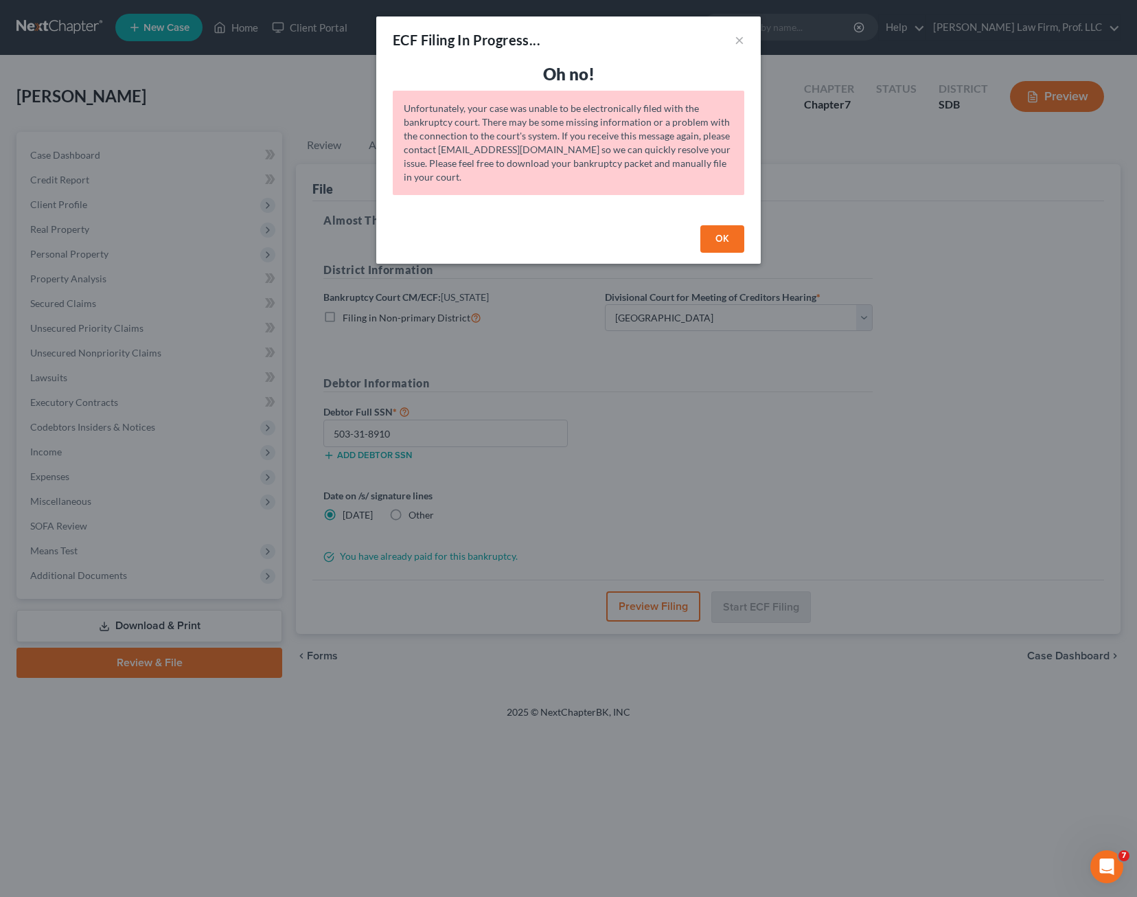
click at [457, 151] on div "Unfortunately, your case was unable to be electronically filed with the bankrup…" at bounding box center [569, 143] width 352 height 104
drag, startPoint x: 402, startPoint y: 150, endPoint x: 565, endPoint y: 158, distance: 162.3
click at [565, 158] on div "Unfortunately, your case was unable to be electronically filed with the bankrup…" at bounding box center [569, 143] width 352 height 104
click at [424, 152] on div "Unfortunately, your case was unable to be electronically filed with the bankrup…" at bounding box center [569, 143] width 352 height 104
drag, startPoint x: 437, startPoint y: 147, endPoint x: 558, endPoint y: 149, distance: 121.6
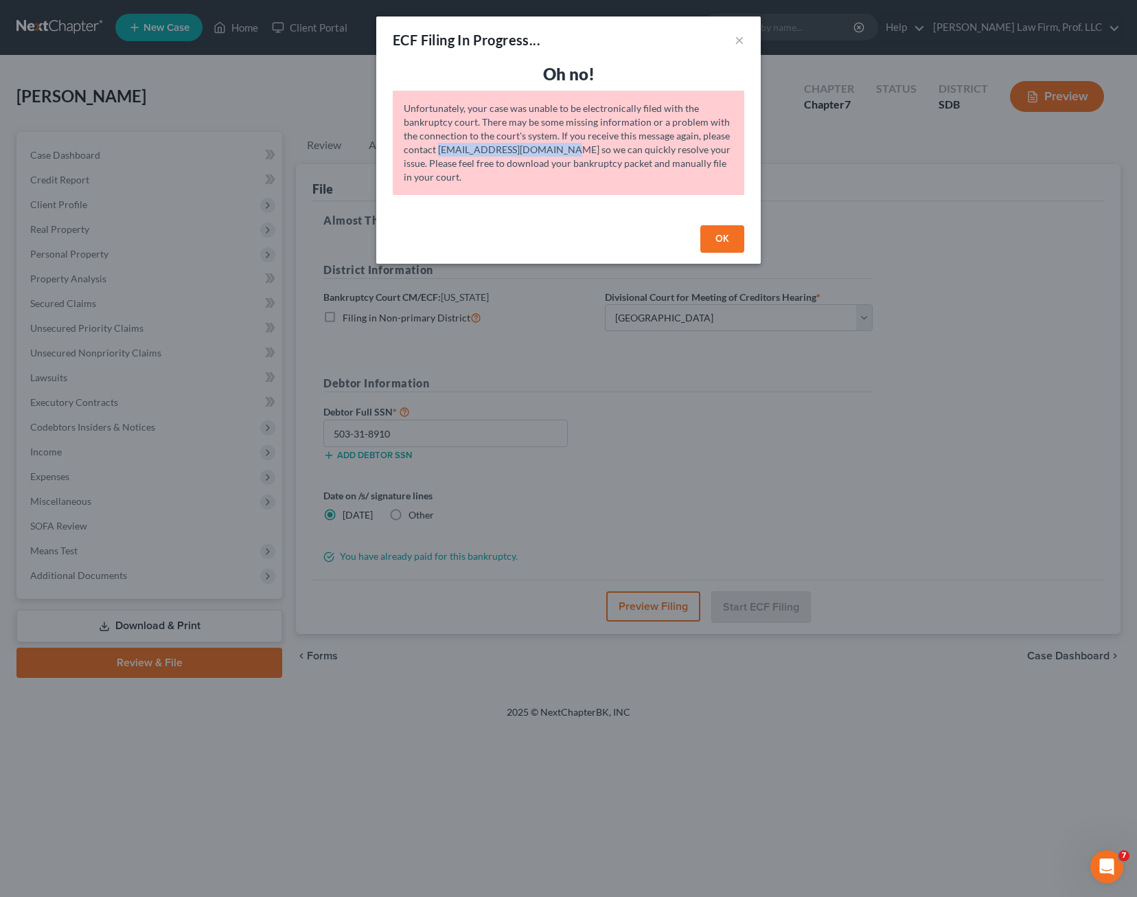
click at [558, 149] on div "Unfortunately, your case was unable to be electronically filed with the bankrup…" at bounding box center [569, 143] width 352 height 104
copy div "[EMAIL_ADDRESS][DOMAIN_NAME]"
click at [738, 232] on button "OK" at bounding box center [722, 238] width 44 height 27
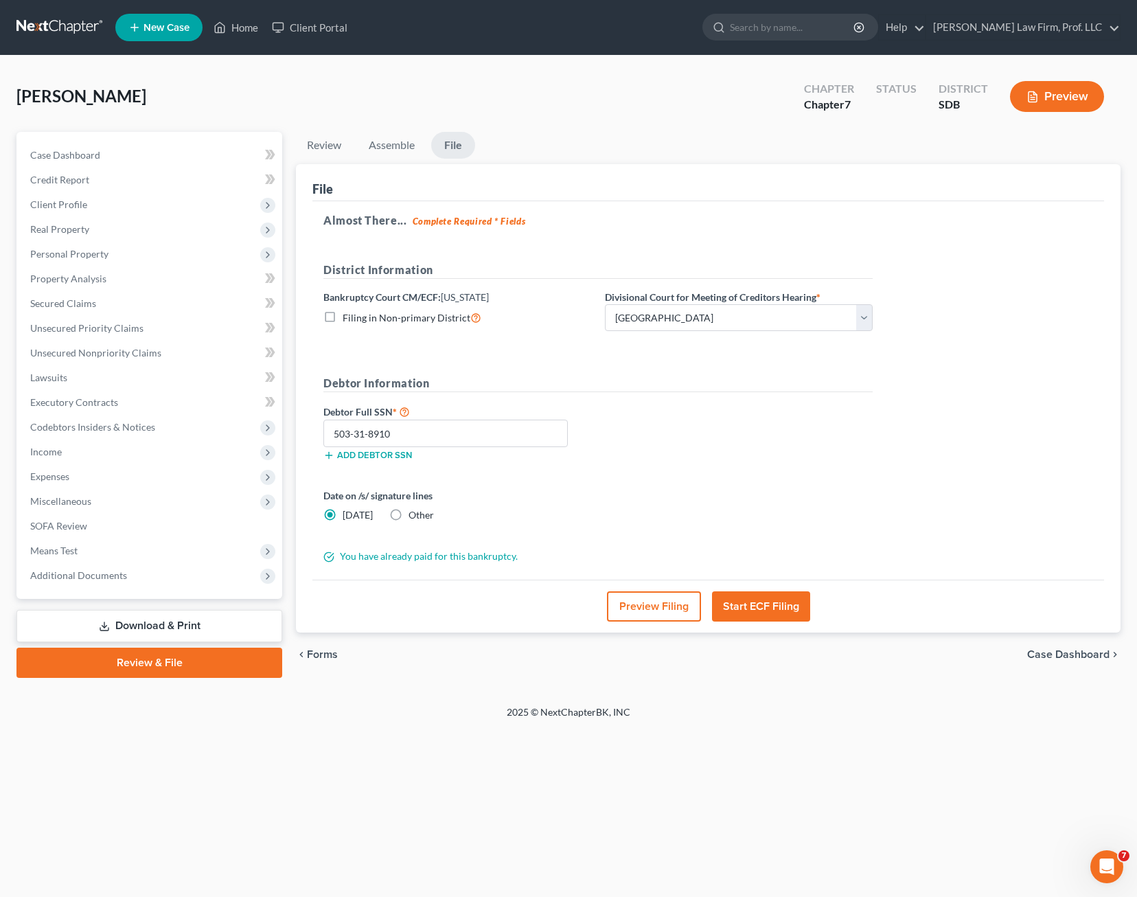
click at [1036, 439] on div "Almost There... Complete Required * Fields District Information Bankruptcy Cour…" at bounding box center [708, 390] width 792 height 379
drag, startPoint x: 1083, startPoint y: 878, endPoint x: 1089, endPoint y: 874, distance: 7.1
click at [1083, 877] on div "Home New Case Client Portal [PERSON_NAME] Law Firm, Prof. LLC [PERSON_NAME][EMA…" at bounding box center [568, 448] width 1137 height 897
click at [1089, 873] on div "Open Intercom Messenger" at bounding box center [1104, 864] width 45 height 45
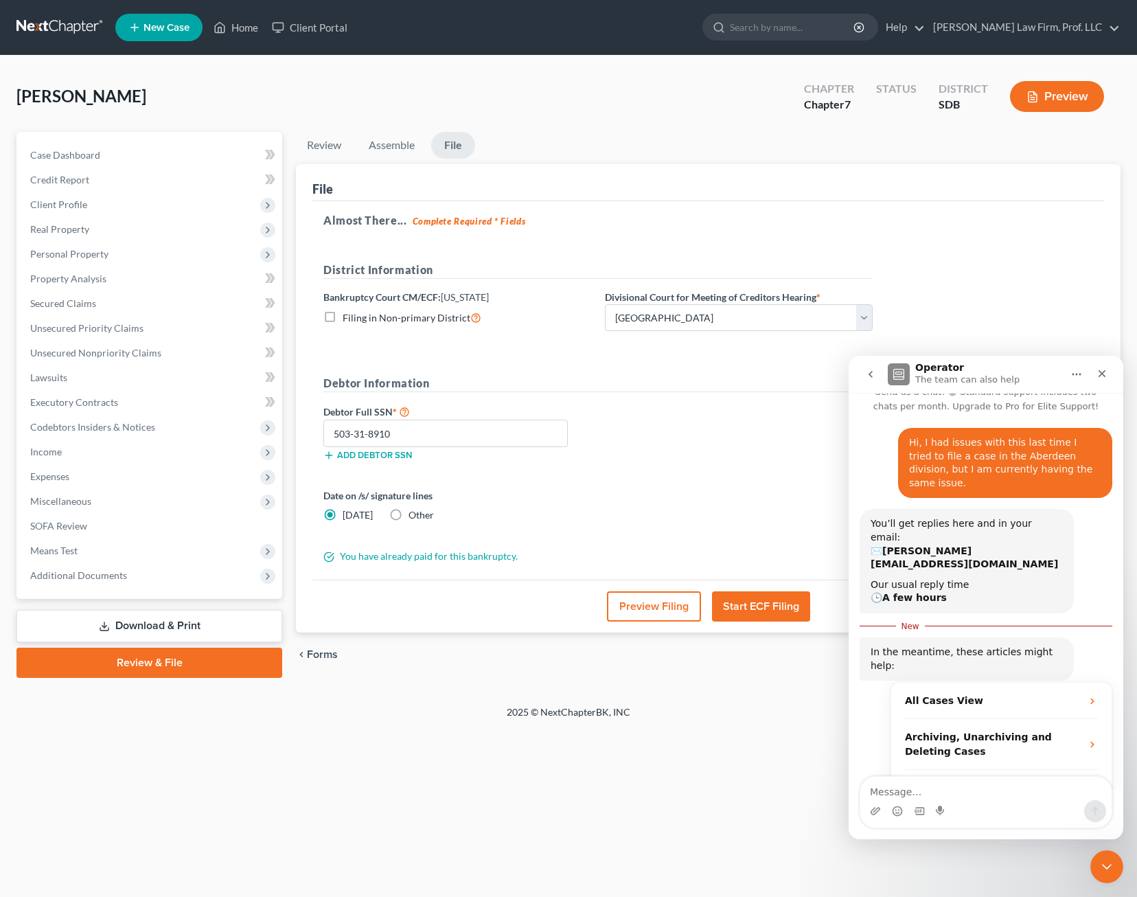
scroll to position [61, 0]
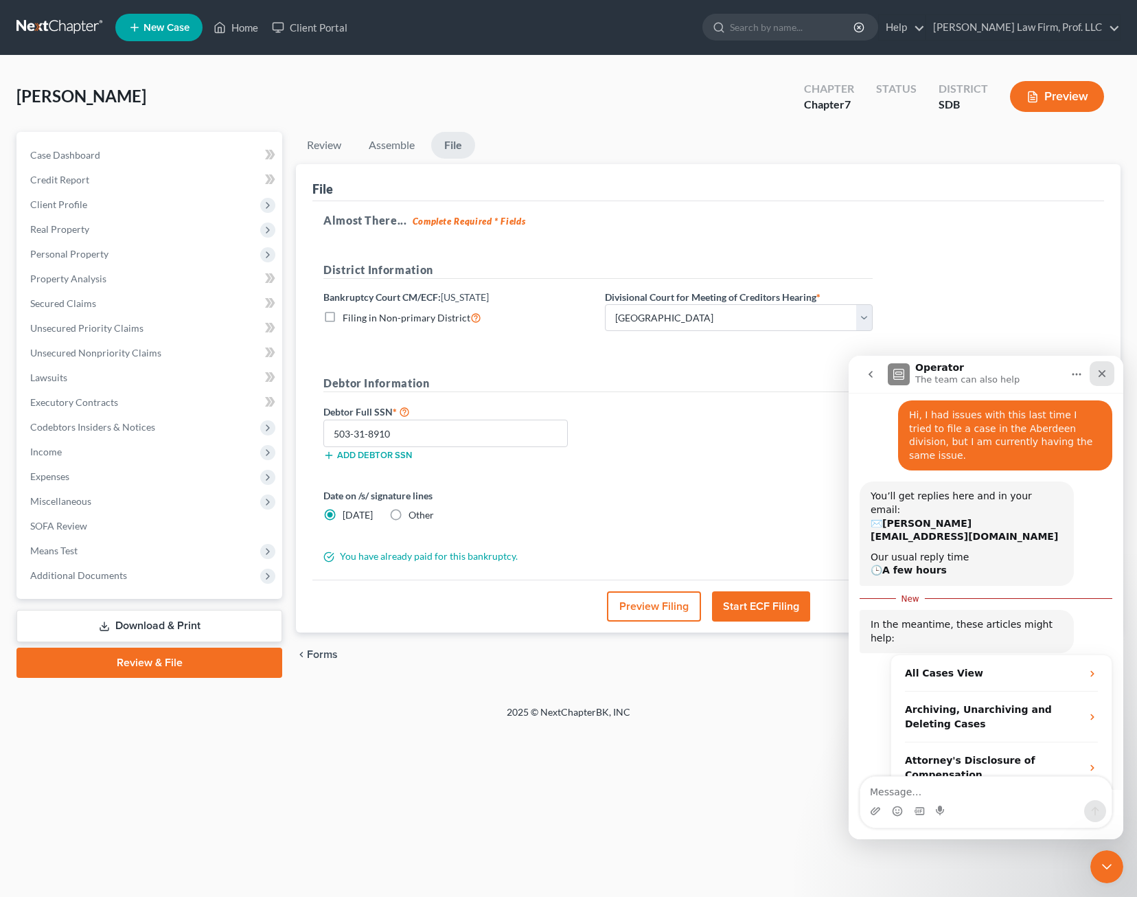
click at [1097, 379] on div "Close" at bounding box center [1102, 373] width 25 height 25
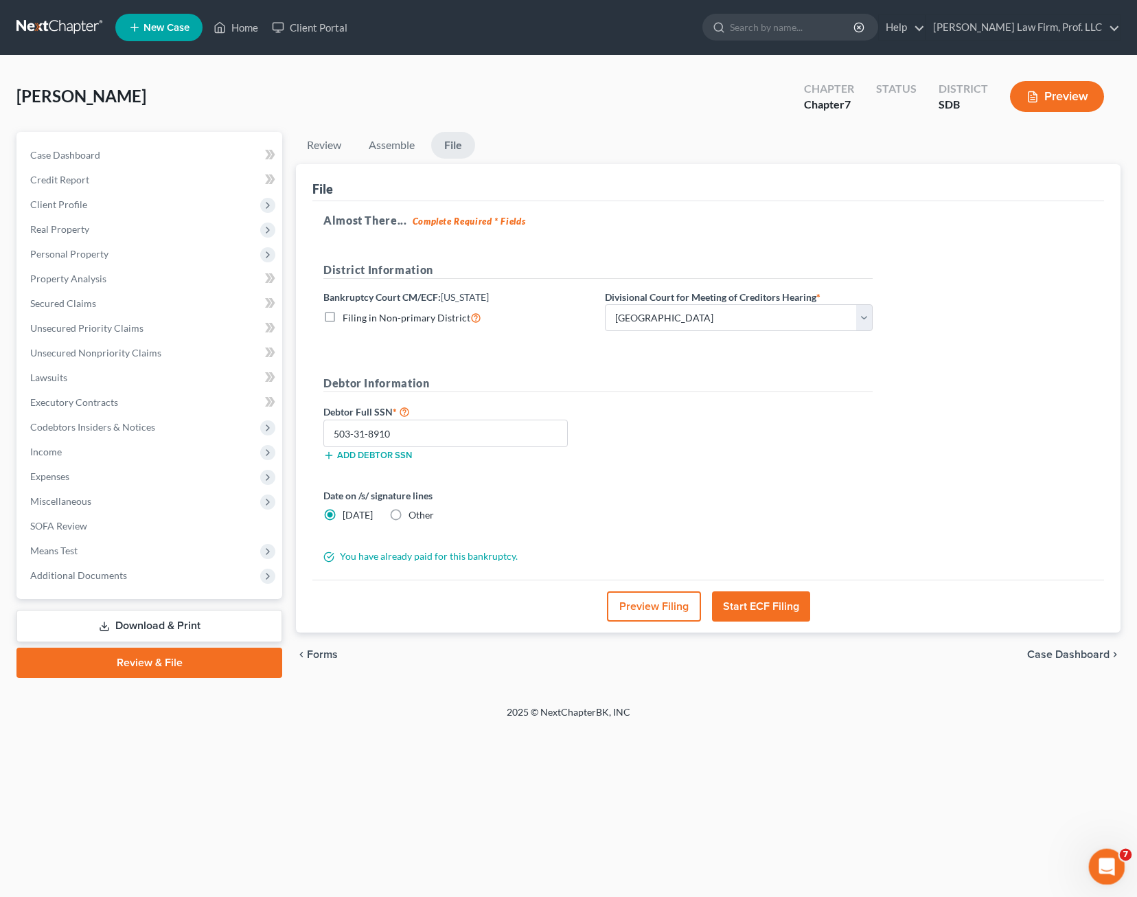
drag, startPoint x: 1099, startPoint y: 861, endPoint x: 1108, endPoint y: 856, distance: 9.8
click at [1098, 860] on icon "Open Intercom Messenger" at bounding box center [1105, 865] width 23 height 23
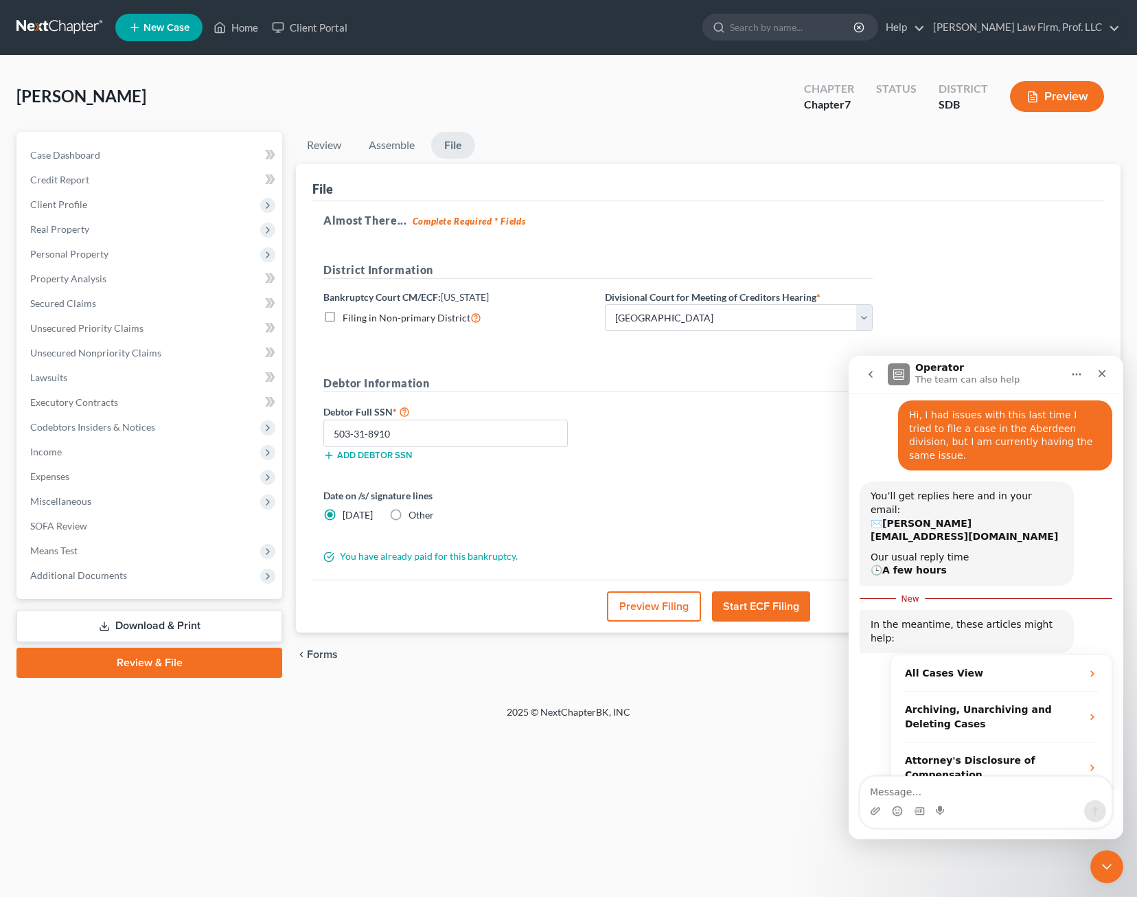
click at [874, 369] on icon "go back" at bounding box center [870, 374] width 11 height 11
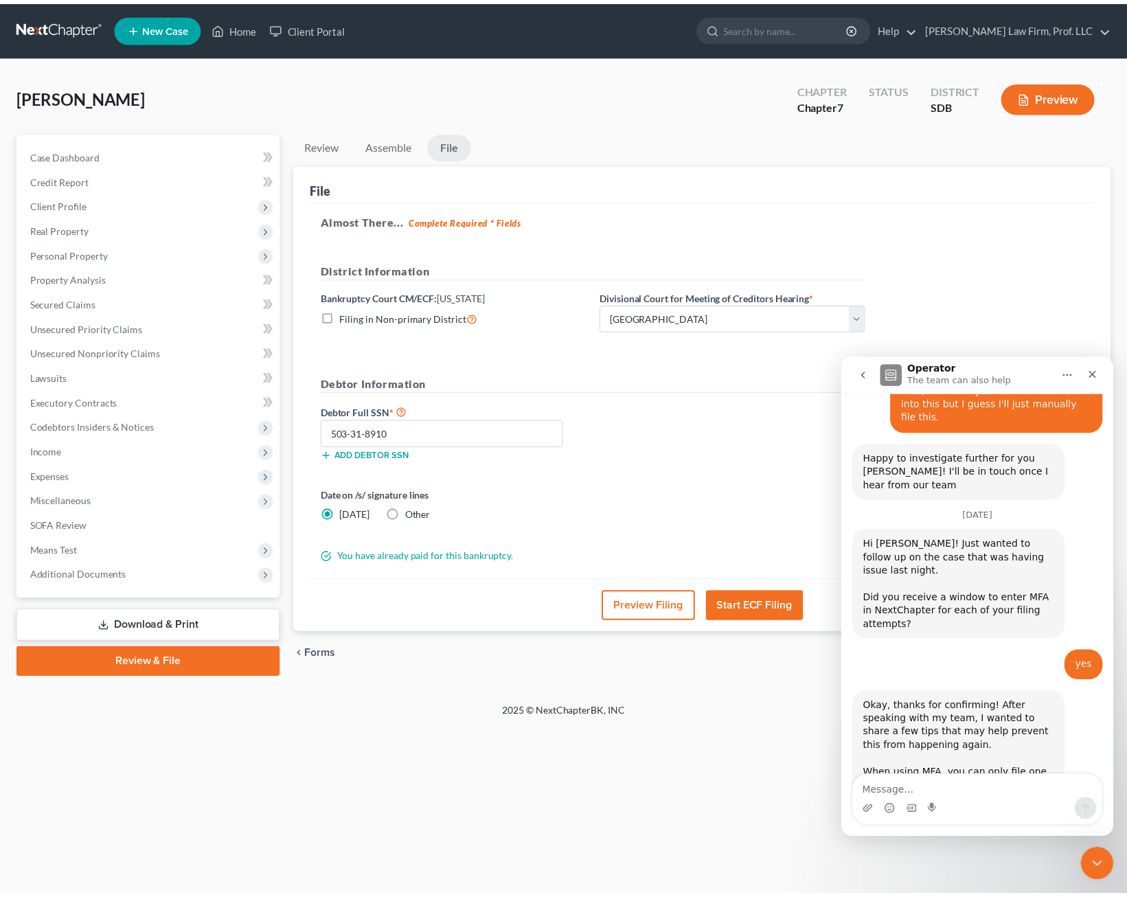
scroll to position [2806, 0]
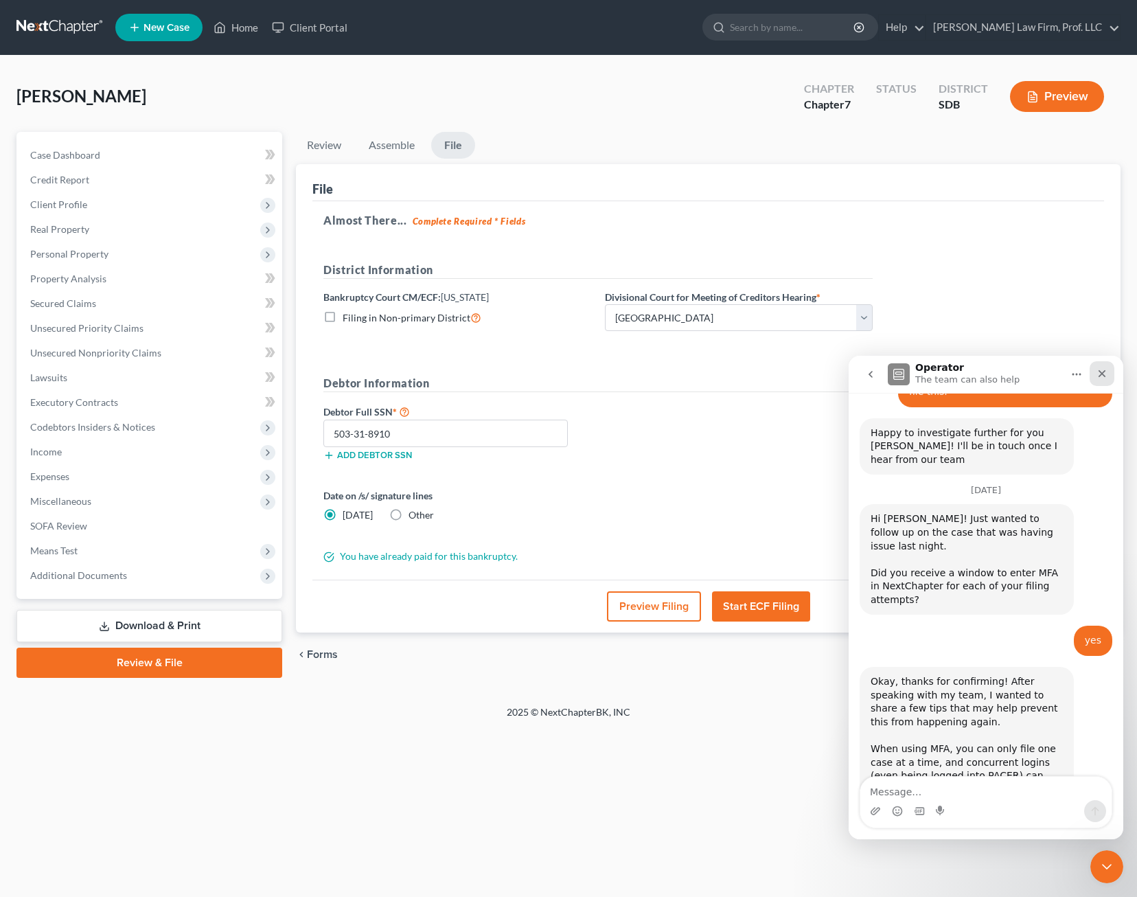
click at [1104, 363] on div "Close" at bounding box center [1102, 373] width 25 height 25
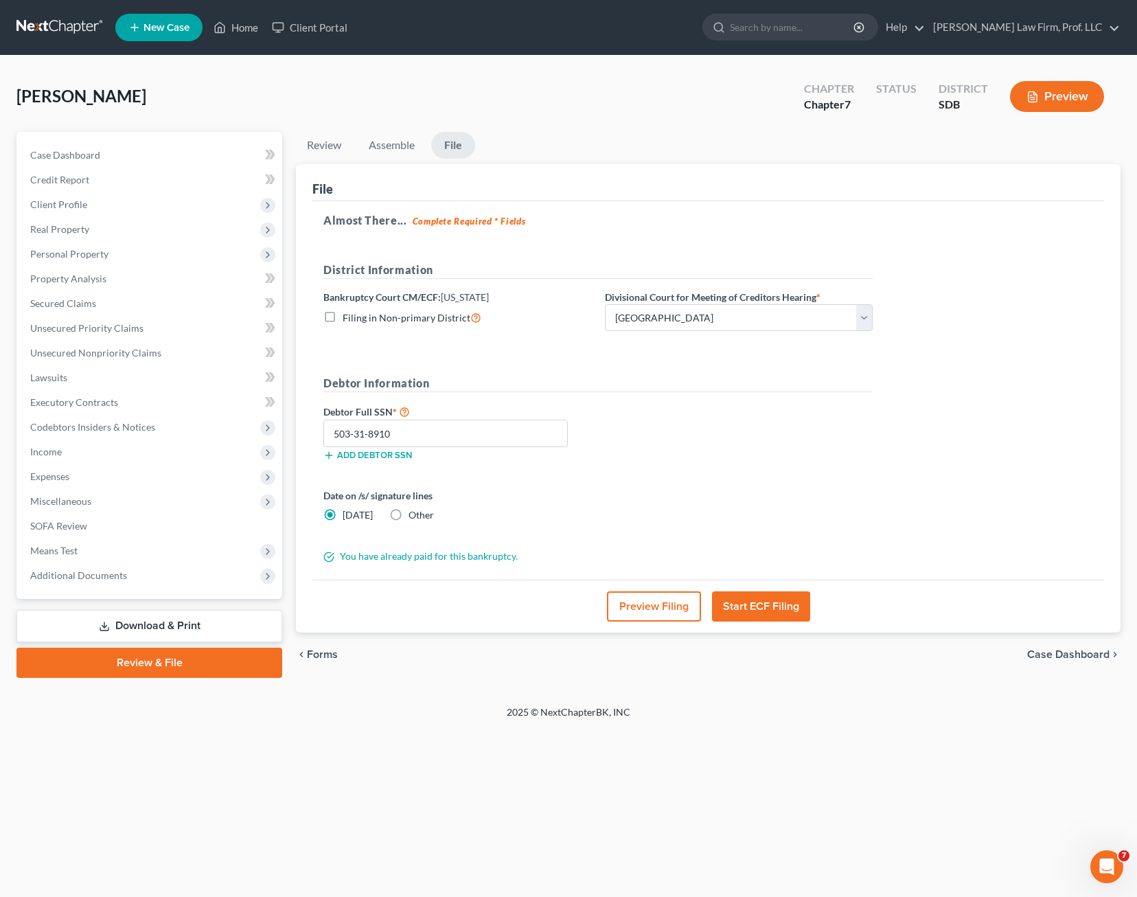
click at [916, 782] on div "Home New Case Client Portal [PERSON_NAME] Law Firm, Prof. LLC [PERSON_NAME][EMA…" at bounding box center [568, 448] width 1137 height 897
click at [315, 152] on link "Review" at bounding box center [324, 145] width 56 height 27
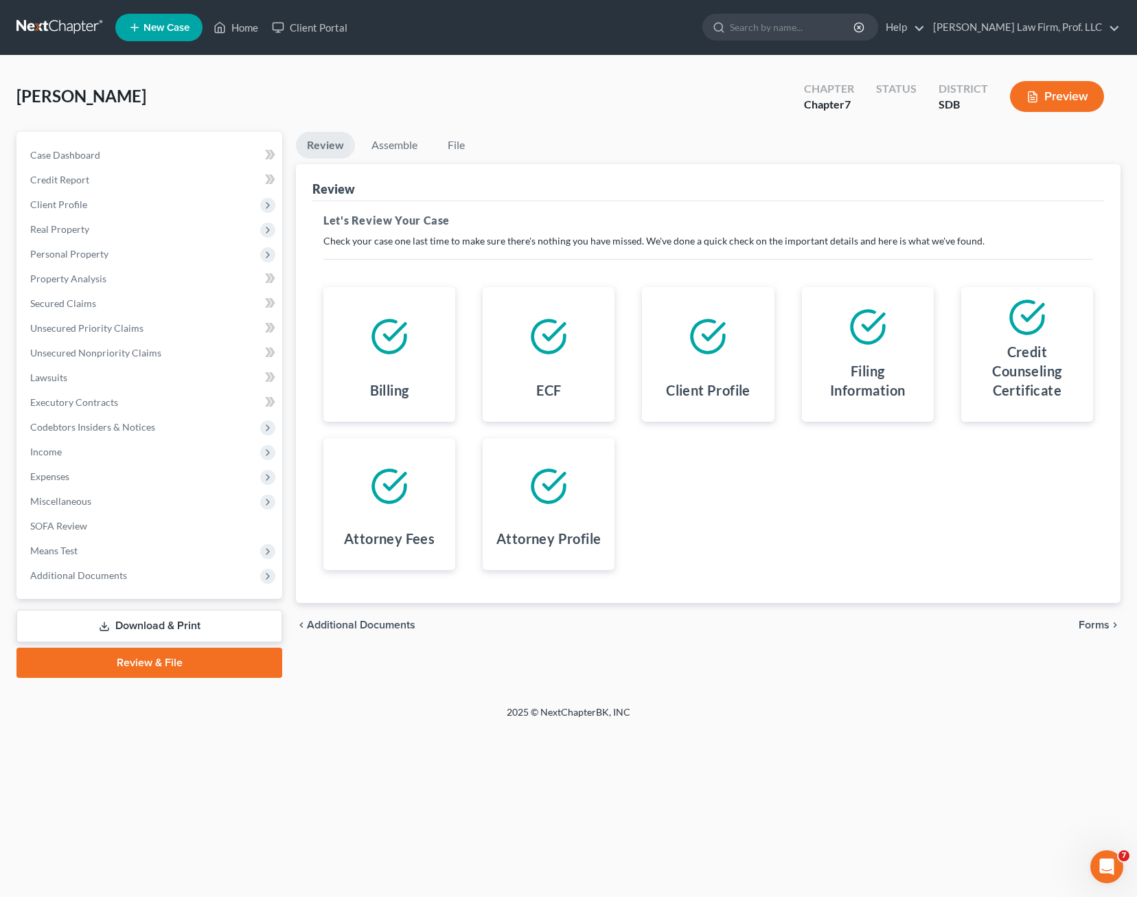
click at [663, 397] on div "Client Profile" at bounding box center [708, 393] width 110 height 36
drag, startPoint x: 659, startPoint y: 397, endPoint x: 627, endPoint y: 398, distance: 32.3
click at [657, 394] on div "Client Profile" at bounding box center [708, 393] width 110 height 36
click at [780, 489] on div "Billing ECF Client Profile Filing Information Credit Counseling Certificate Att…" at bounding box center [708, 429] width 797 height 316
click at [122, 560] on span "Means Test" at bounding box center [150, 550] width 263 height 25
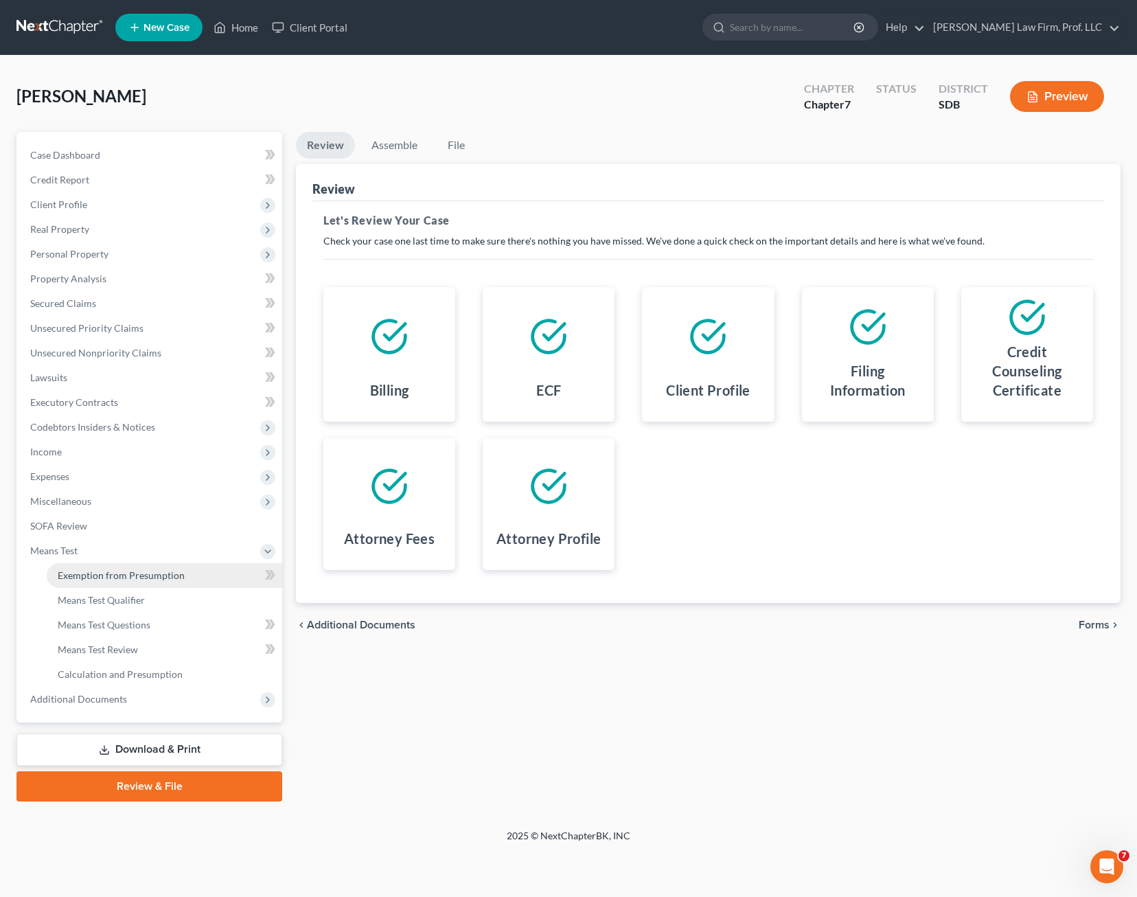
click at [133, 578] on span "Exemption from Presumption" at bounding box center [121, 575] width 127 height 12
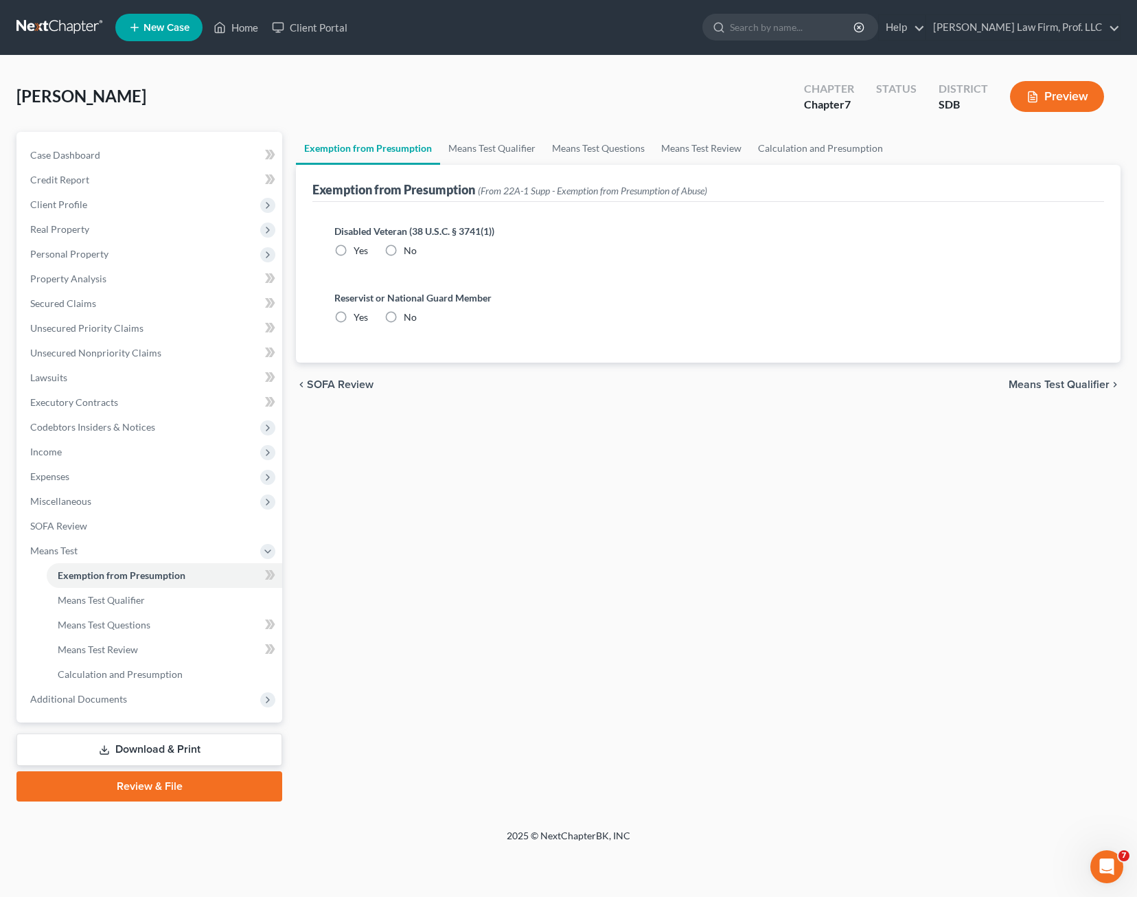
radio input "true"
click at [512, 670] on div "Exemption from Presumption Means Test Qualifier Means Test Questions Means Test…" at bounding box center [708, 467] width 839 height 670
click at [84, 262] on span "Personal Property" at bounding box center [150, 254] width 263 height 25
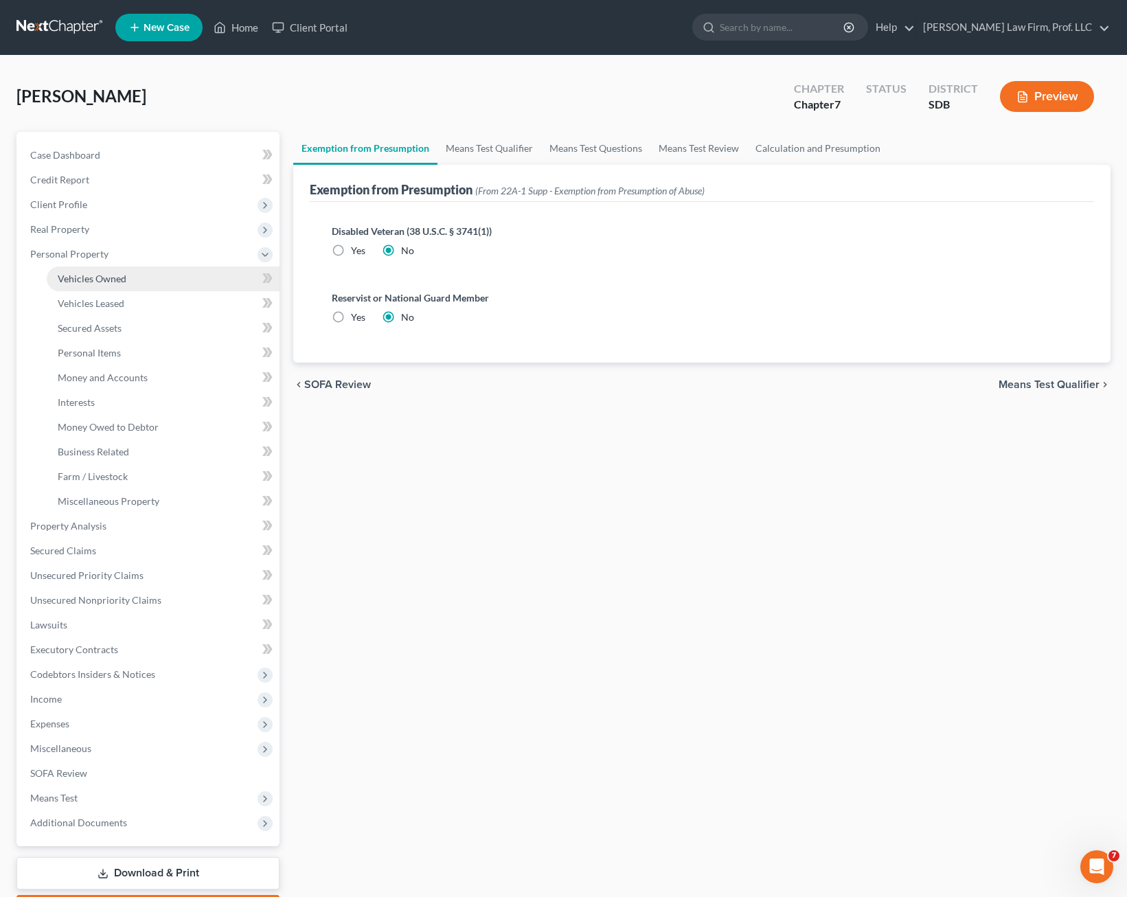
drag, startPoint x: 94, startPoint y: 273, endPoint x: 100, endPoint y: 279, distance: 7.8
click at [95, 273] on span "Vehicles Owned" at bounding box center [92, 279] width 69 height 12
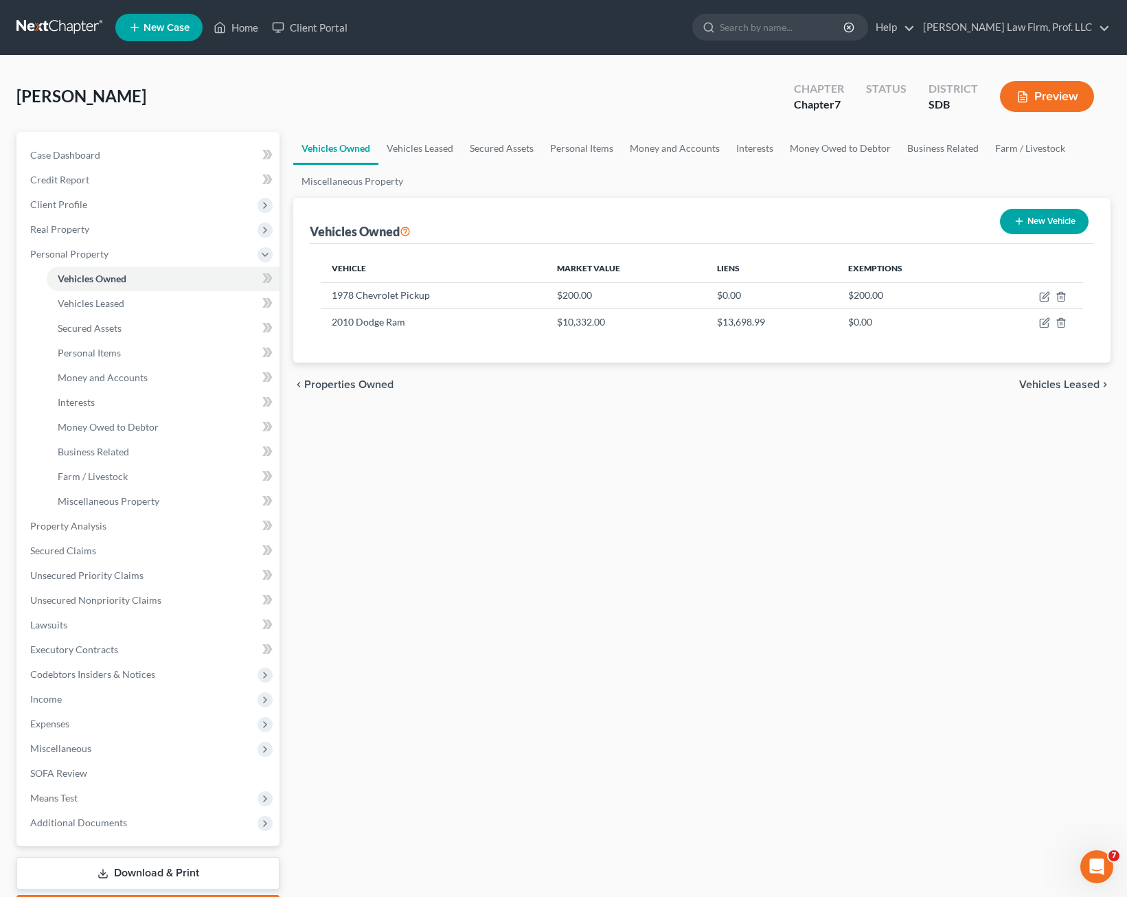
drag, startPoint x: 606, startPoint y: 518, endPoint x: 613, endPoint y: 511, distance: 9.2
click at [613, 511] on div "Vehicles Owned Vehicles Leased Secured Assets Personal Items Money and Accounts…" at bounding box center [701, 528] width 831 height 793
drag, startPoint x: 304, startPoint y: 87, endPoint x: 266, endPoint y: 70, distance: 41.2
click at [302, 86] on div "[PERSON_NAME] Upgraded Chapter Chapter 7 Status District SDB Preview" at bounding box center [563, 102] width 1094 height 60
click at [230, 34] on link "Home" at bounding box center [236, 27] width 58 height 25
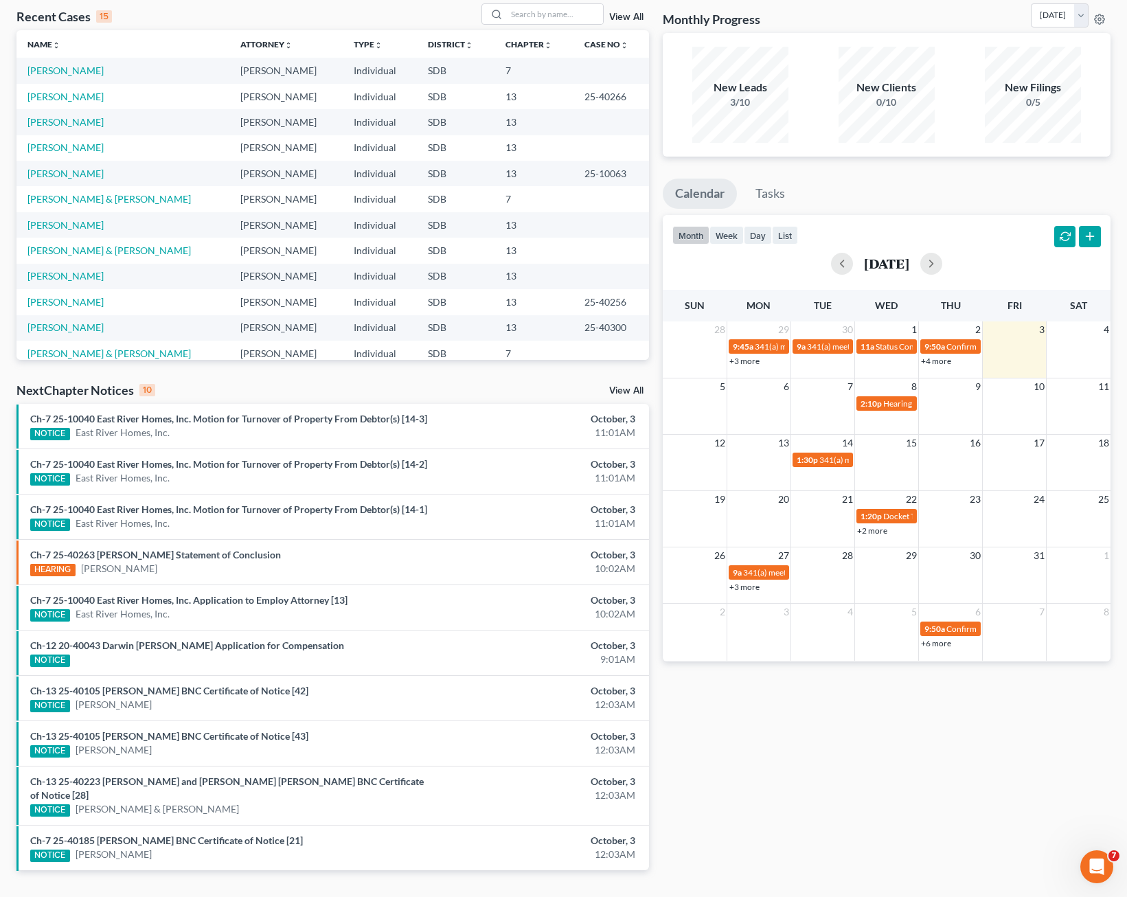
scroll to position [91, 0]
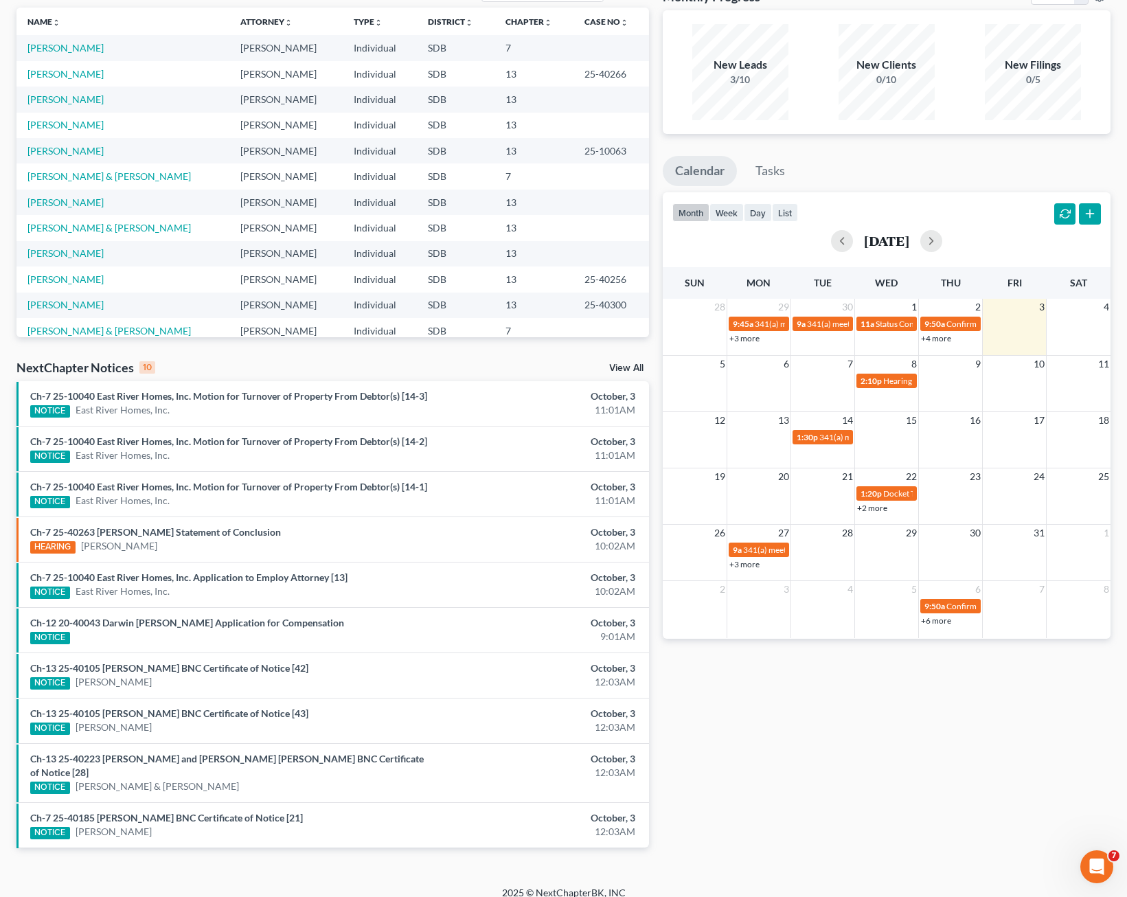
click at [775, 782] on div "Monthly Progress Bankruptcy Bankruptcy [DATE] [DATE] [DATE] [DATE] [DATE] [DATE…" at bounding box center [887, 425] width 462 height 889
click at [1003, 762] on div "Monthly Progress Bankruptcy Bankruptcy [DATE] [DATE] [DATE] [DATE] [DATE] [DATE…" at bounding box center [887, 425] width 462 height 889
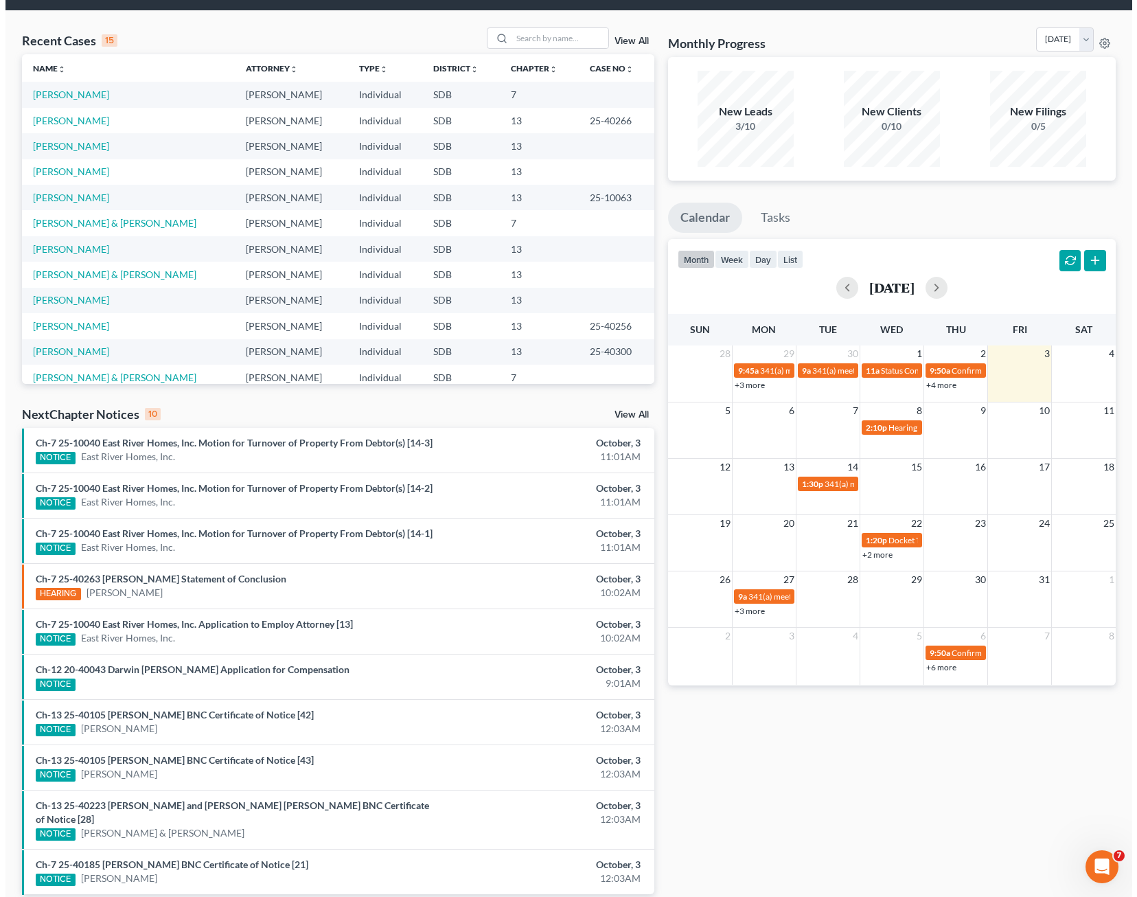
scroll to position [0, 0]
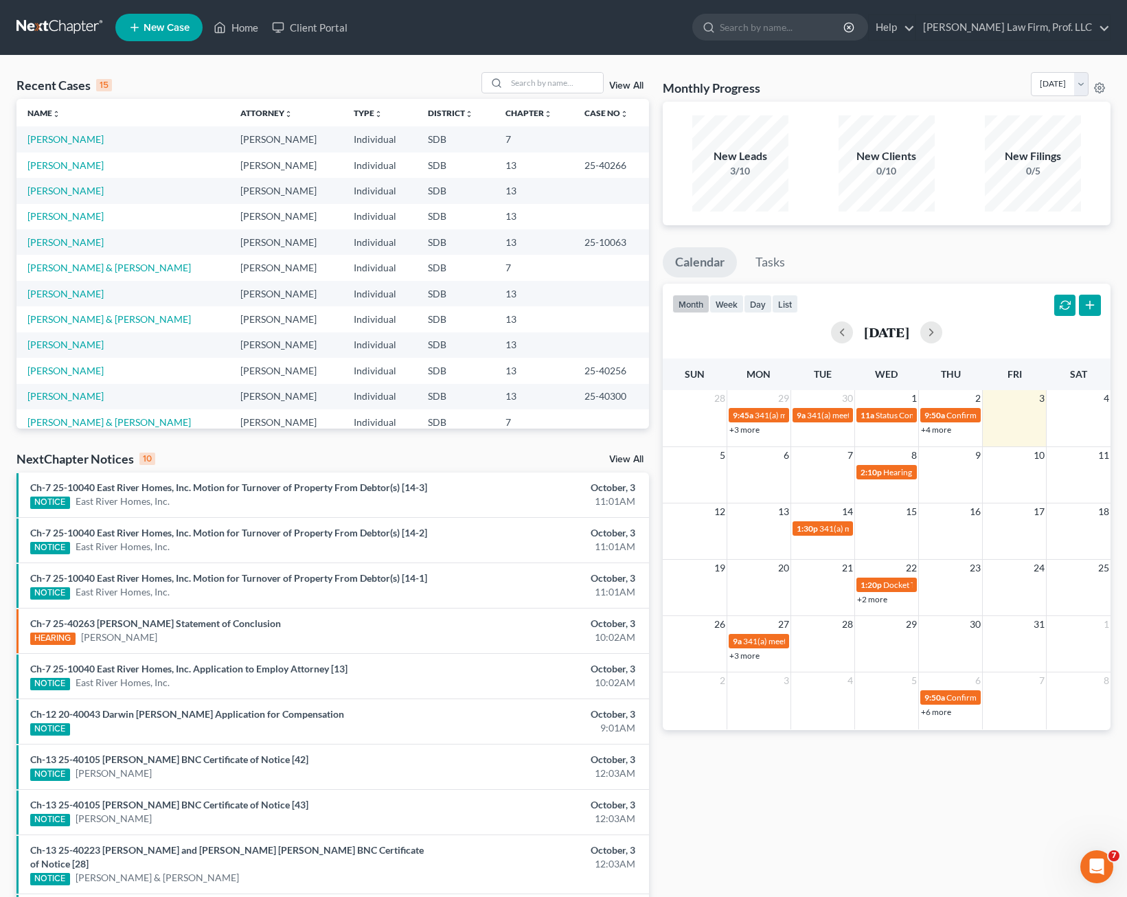
drag, startPoint x: 1026, startPoint y: 766, endPoint x: 1019, endPoint y: 753, distance: 14.7
click at [1027, 766] on div "Monthly Progress Bankruptcy Bankruptcy [DATE] [DATE] [DATE] [DATE] [DATE] [DATE…" at bounding box center [887, 516] width 462 height 889
drag, startPoint x: 501, startPoint y: 68, endPoint x: 503, endPoint y: 89, distance: 20.6
click at [502, 84] on div "Recent Cases 15 View All Name unfold_more expand_more expand_less Attorney unfo…" at bounding box center [563, 517] width 1127 height 922
click at [503, 89] on div at bounding box center [494, 83] width 25 height 20
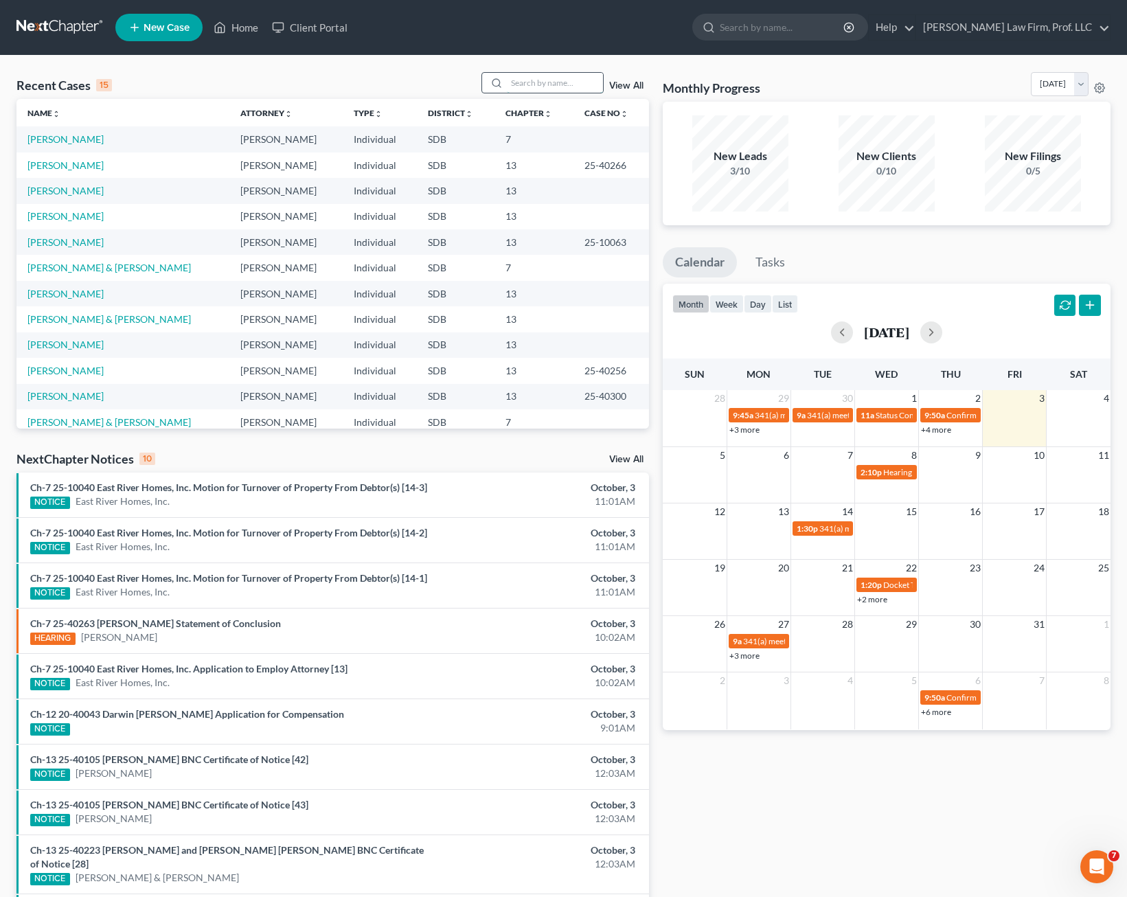
click at [552, 80] on input "search" at bounding box center [555, 83] width 96 height 20
type input "[PERSON_NAME]"
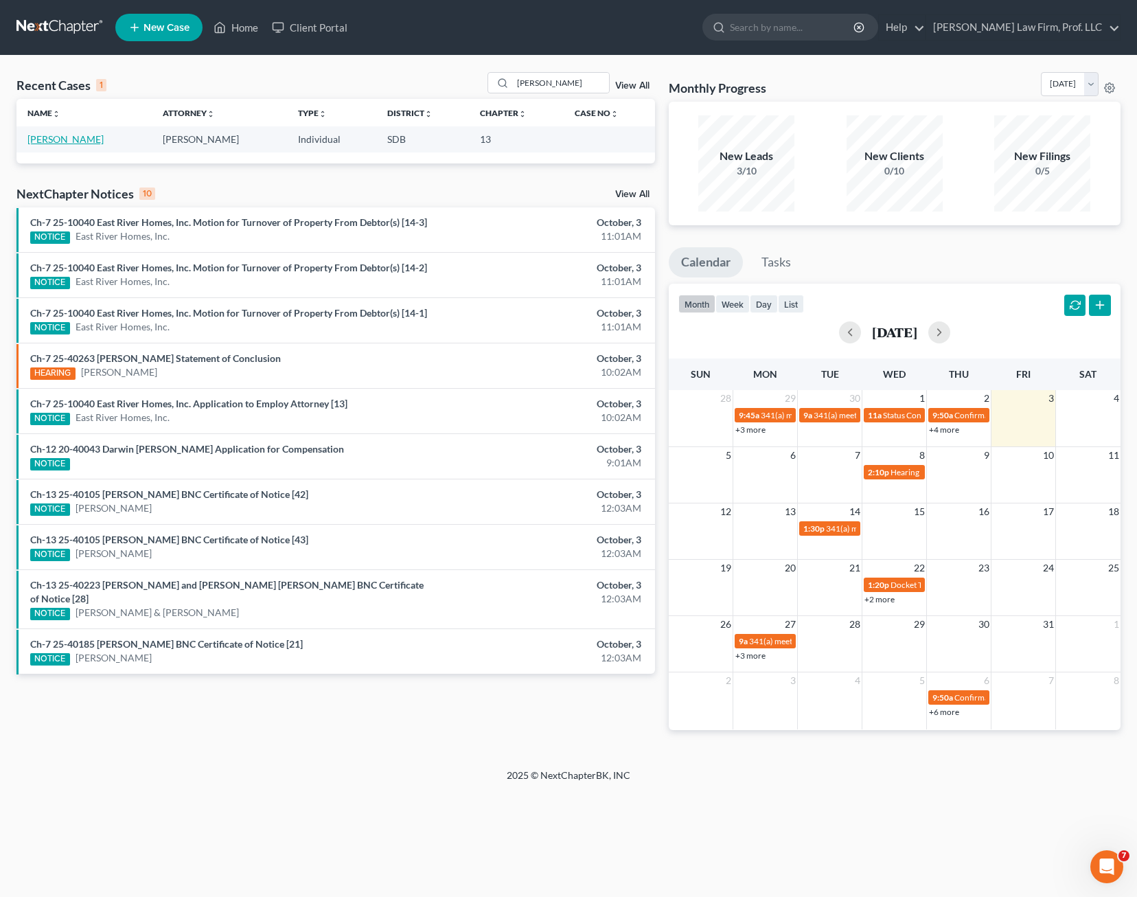
click at [28, 139] on link "[PERSON_NAME]" at bounding box center [65, 139] width 76 height 12
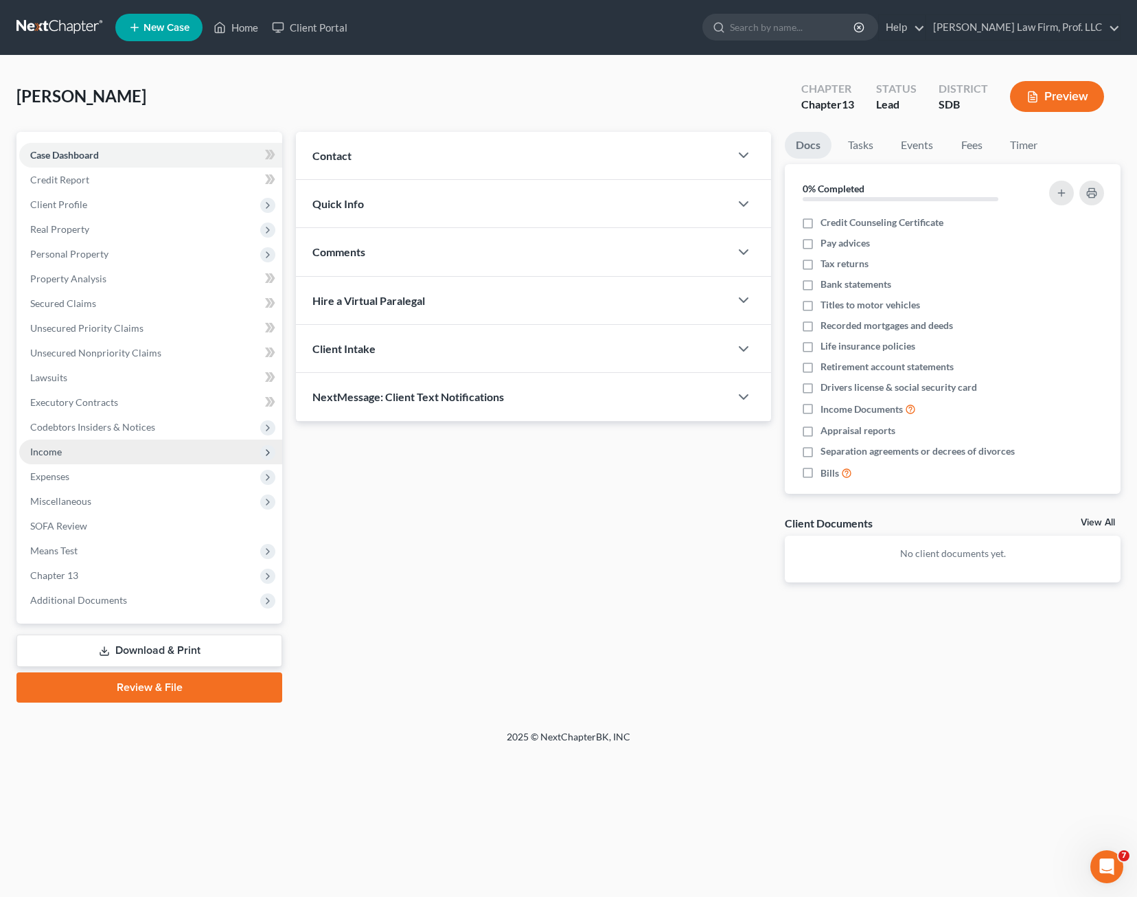
click at [60, 457] on span "Income" at bounding box center [150, 452] width 263 height 25
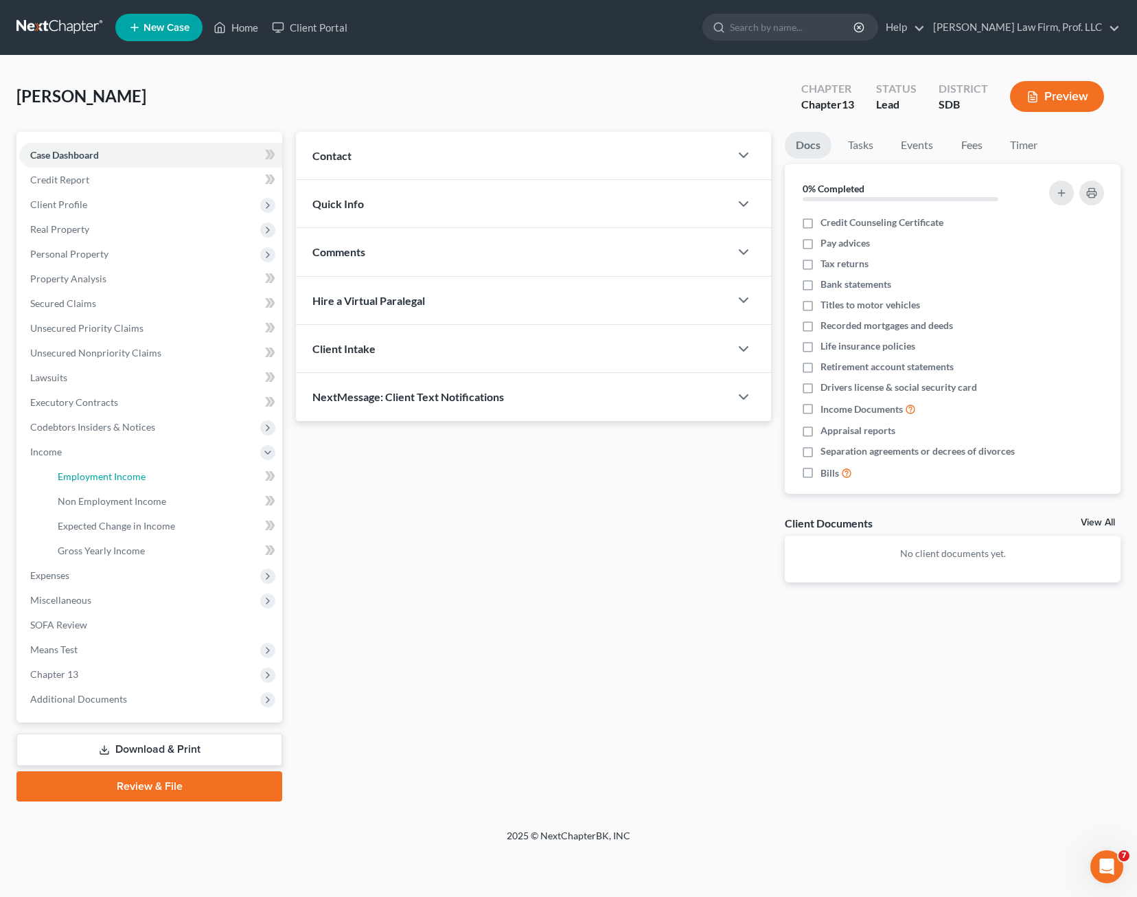
drag, startPoint x: 128, startPoint y: 481, endPoint x: 374, endPoint y: 453, distance: 248.2
click at [128, 480] on span "Employment Income" at bounding box center [102, 476] width 88 height 12
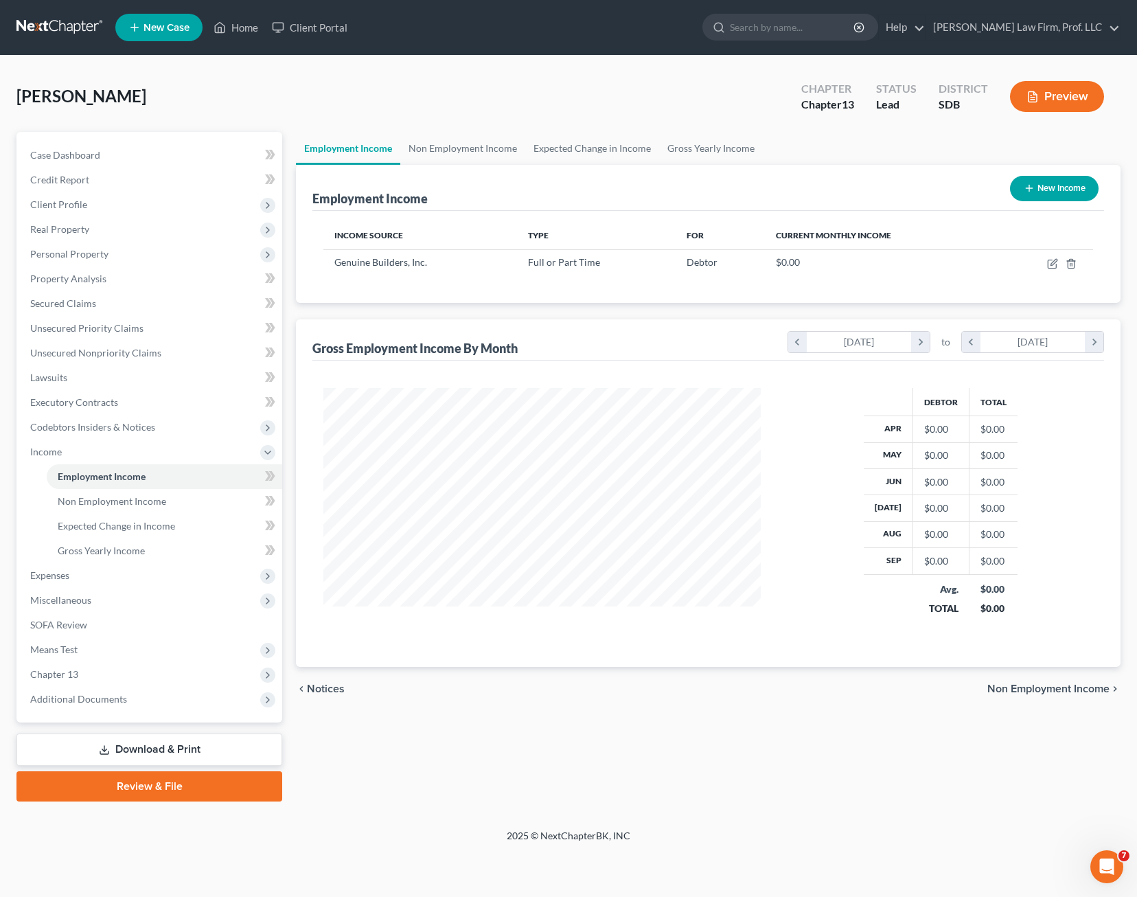
scroll to position [247, 466]
click at [1049, 264] on icon "button" at bounding box center [1052, 264] width 8 height 8
select select "0"
select select "43"
select select "2"
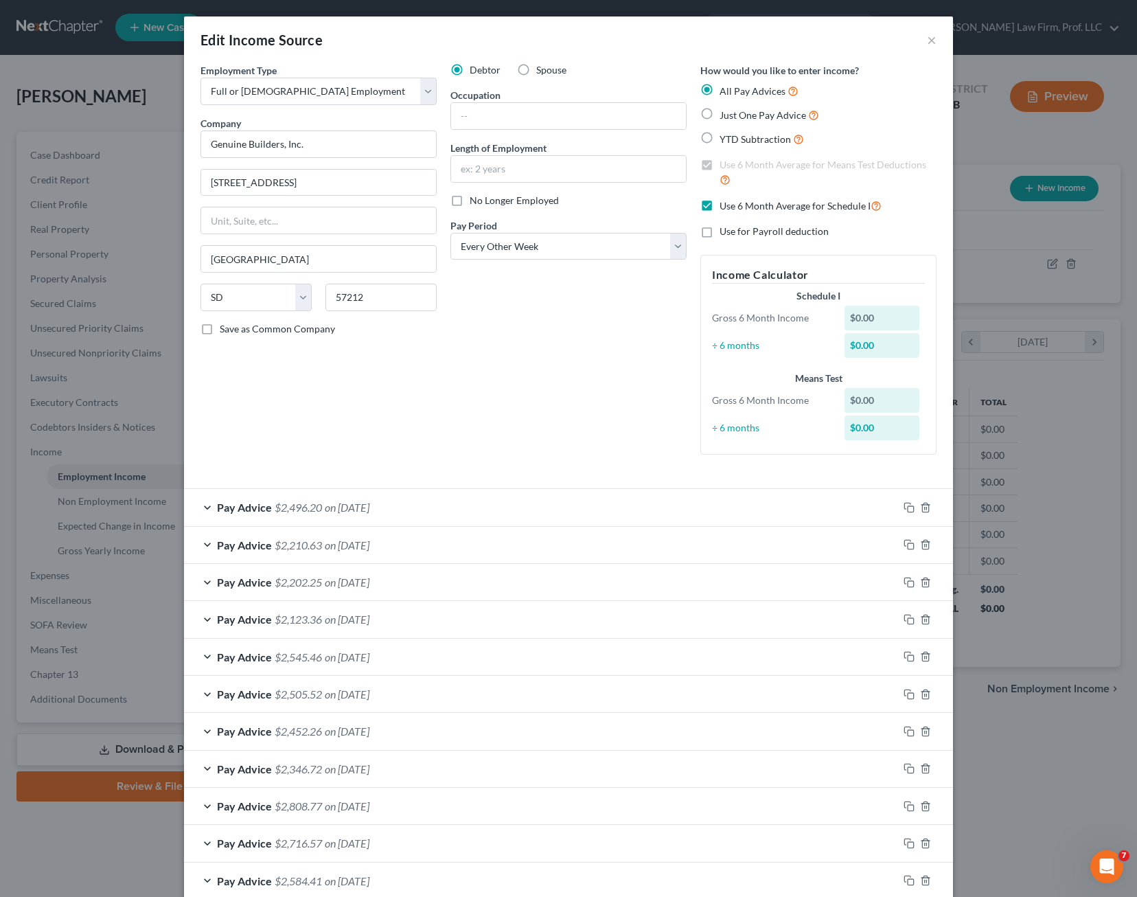
click at [910, 204] on div "Use 6 Month Average for Schedule I" at bounding box center [818, 206] width 236 height 16
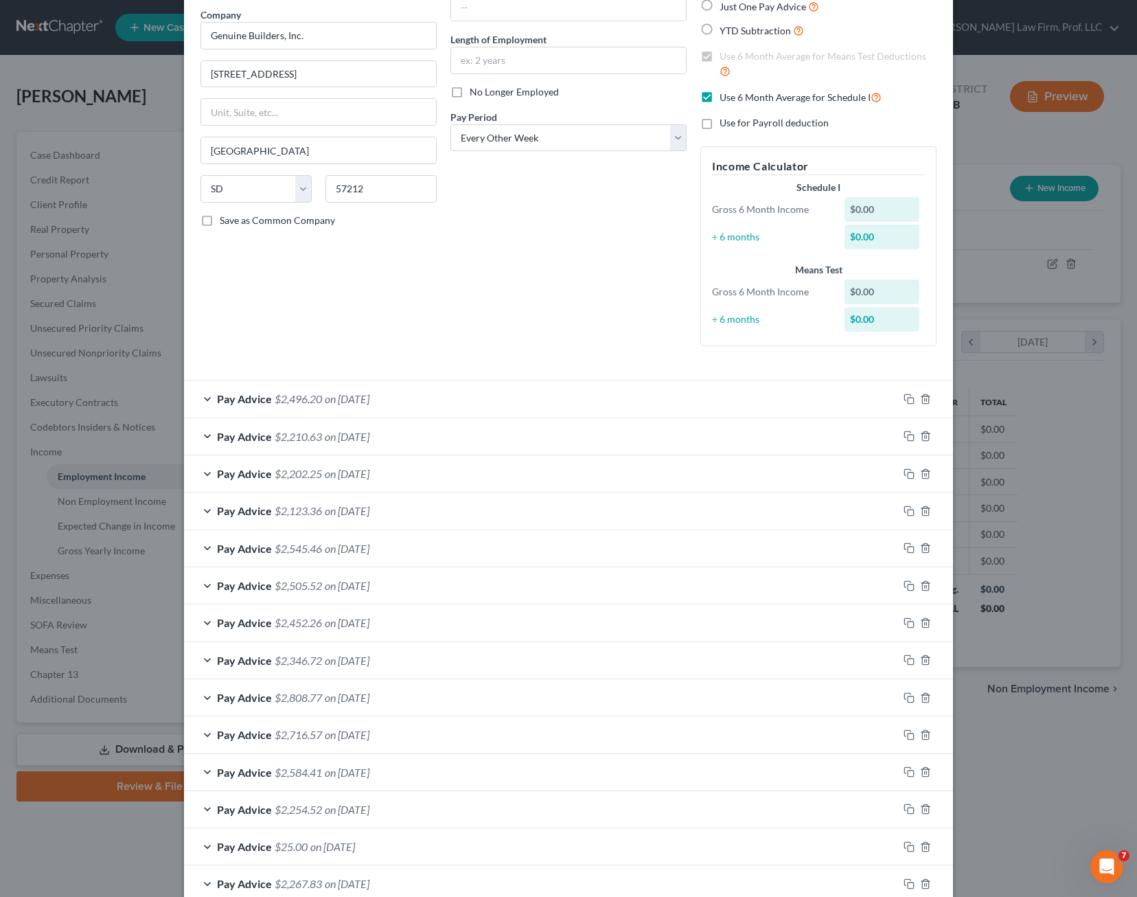
scroll to position [190, 0]
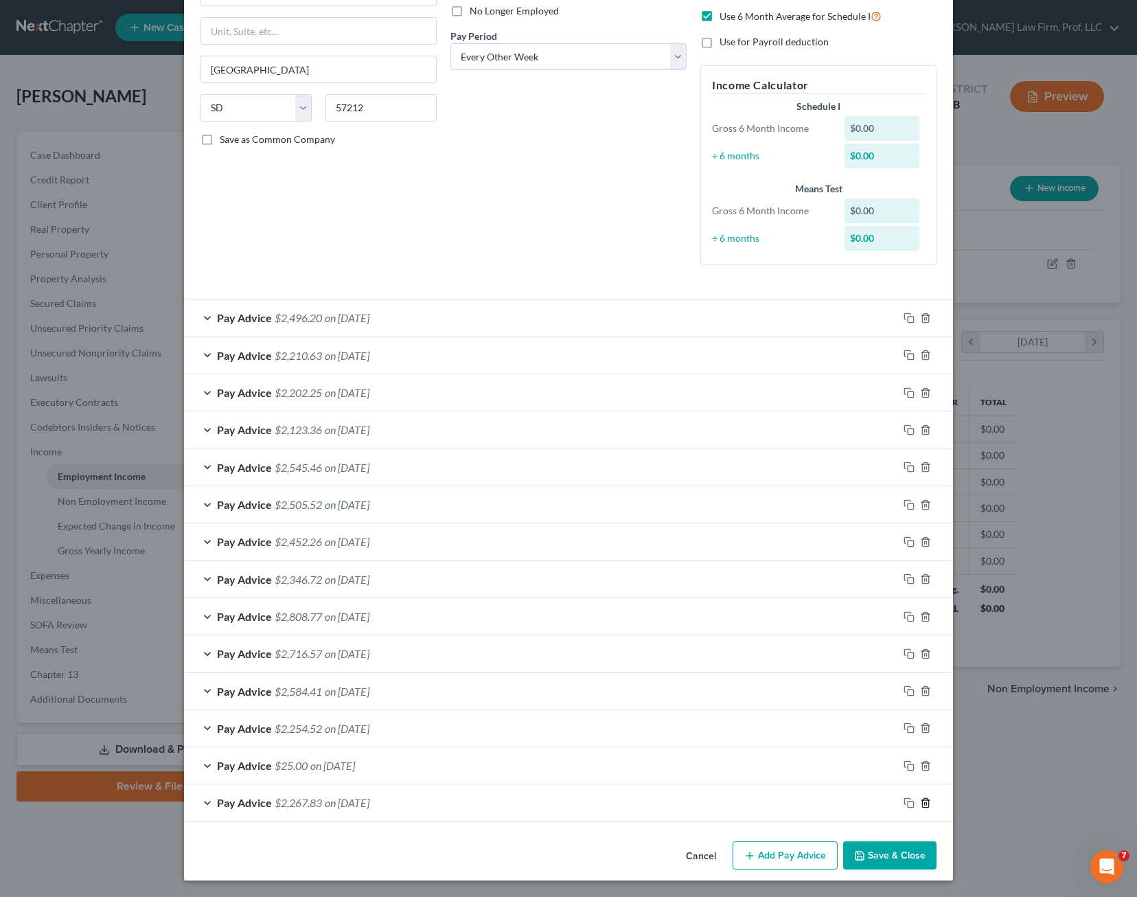
click at [925, 804] on icon "button" at bounding box center [925, 802] width 11 height 11
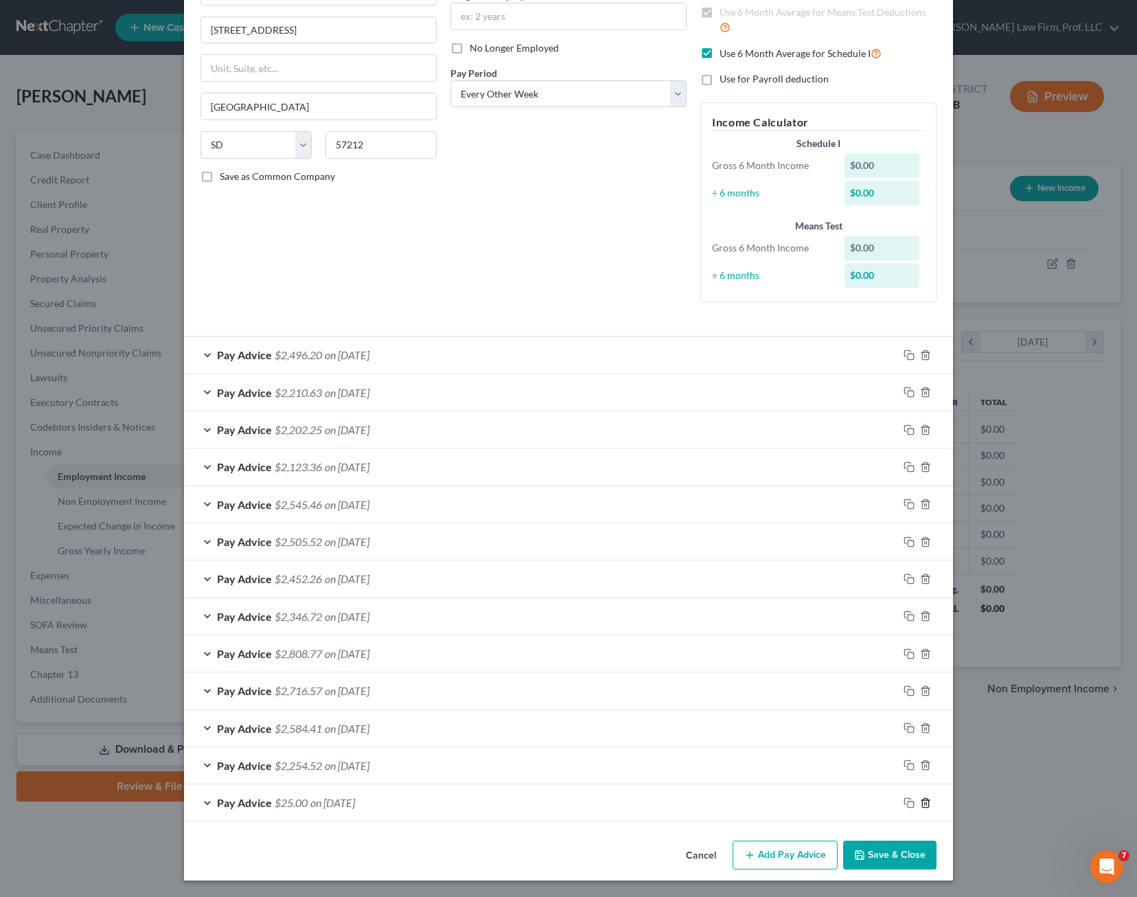
click at [924, 799] on icon "button" at bounding box center [925, 802] width 11 height 11
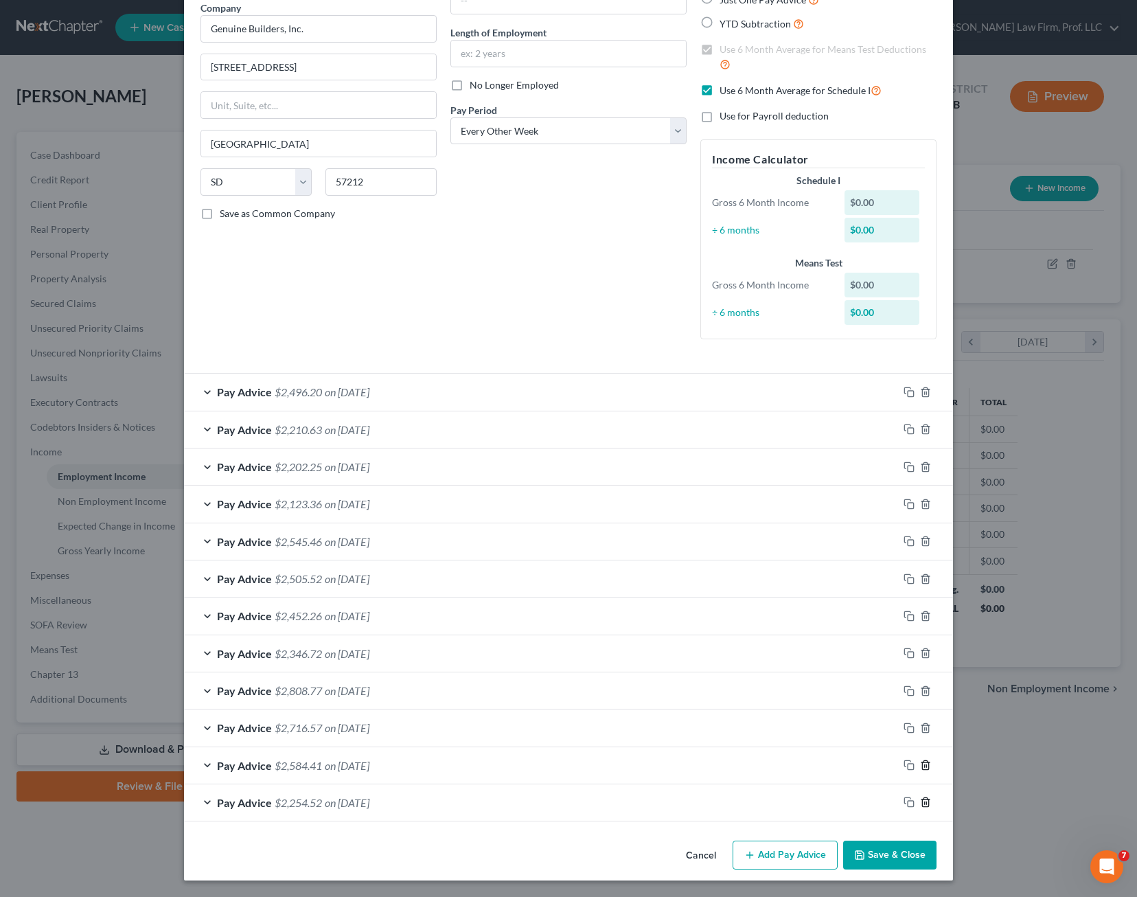
click at [924, 799] on icon "button" at bounding box center [925, 802] width 11 height 11
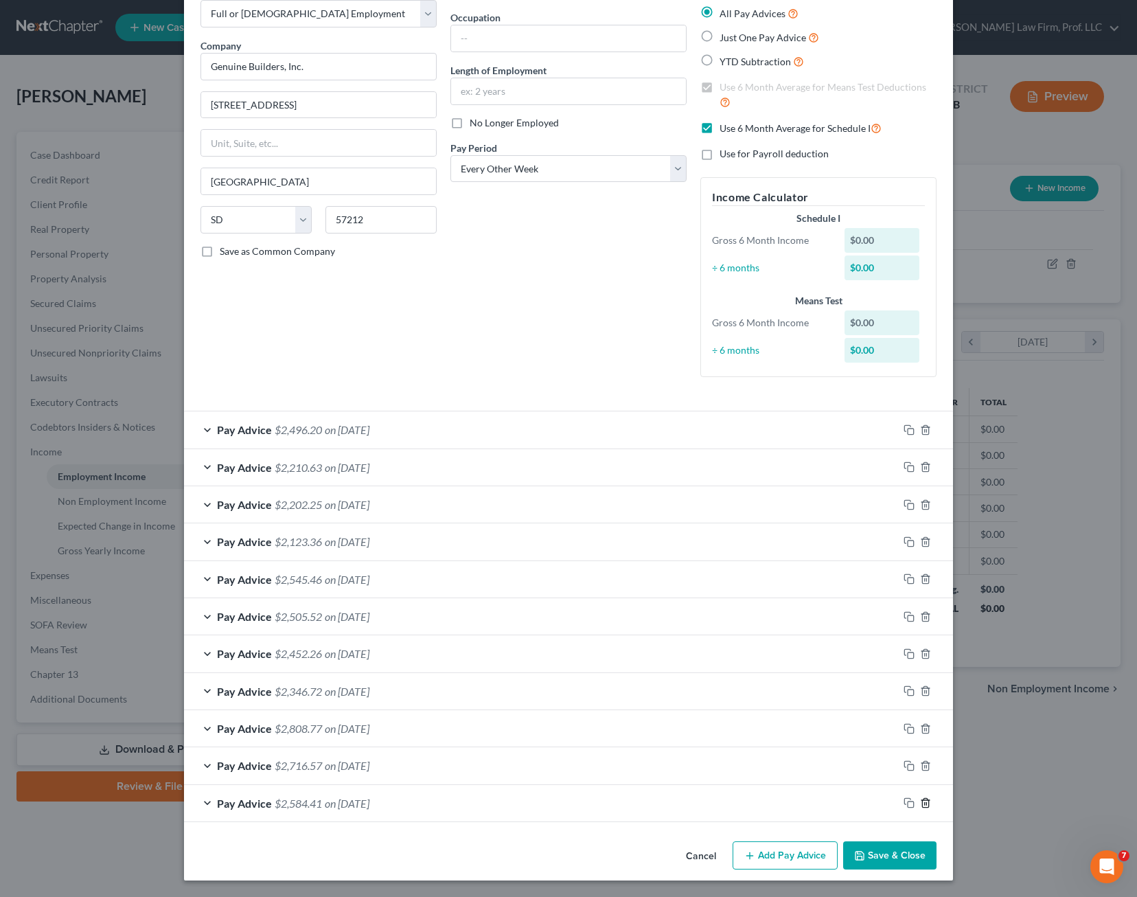
scroll to position [78, 0]
click at [924, 799] on icon "button" at bounding box center [925, 802] width 11 height 11
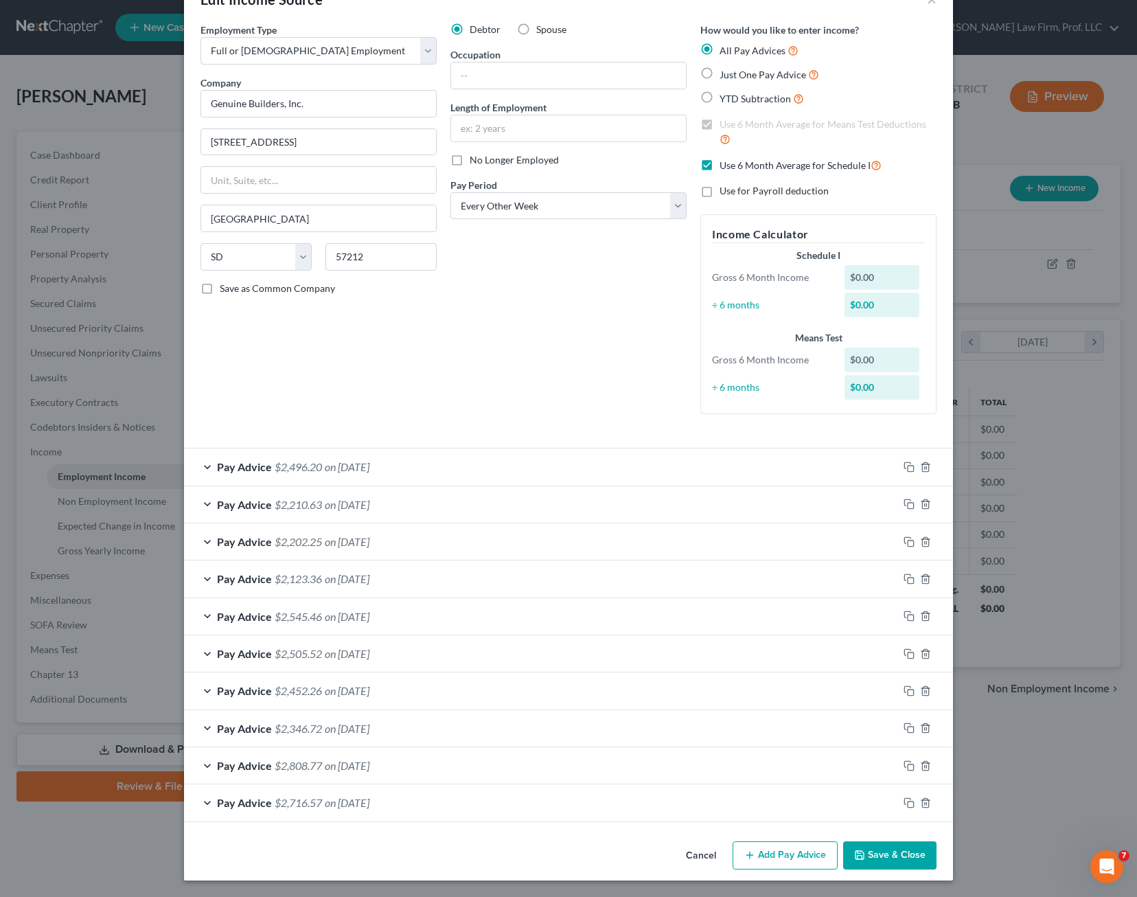
scroll to position [41, 0]
click at [924, 799] on icon "button" at bounding box center [925, 802] width 11 height 11
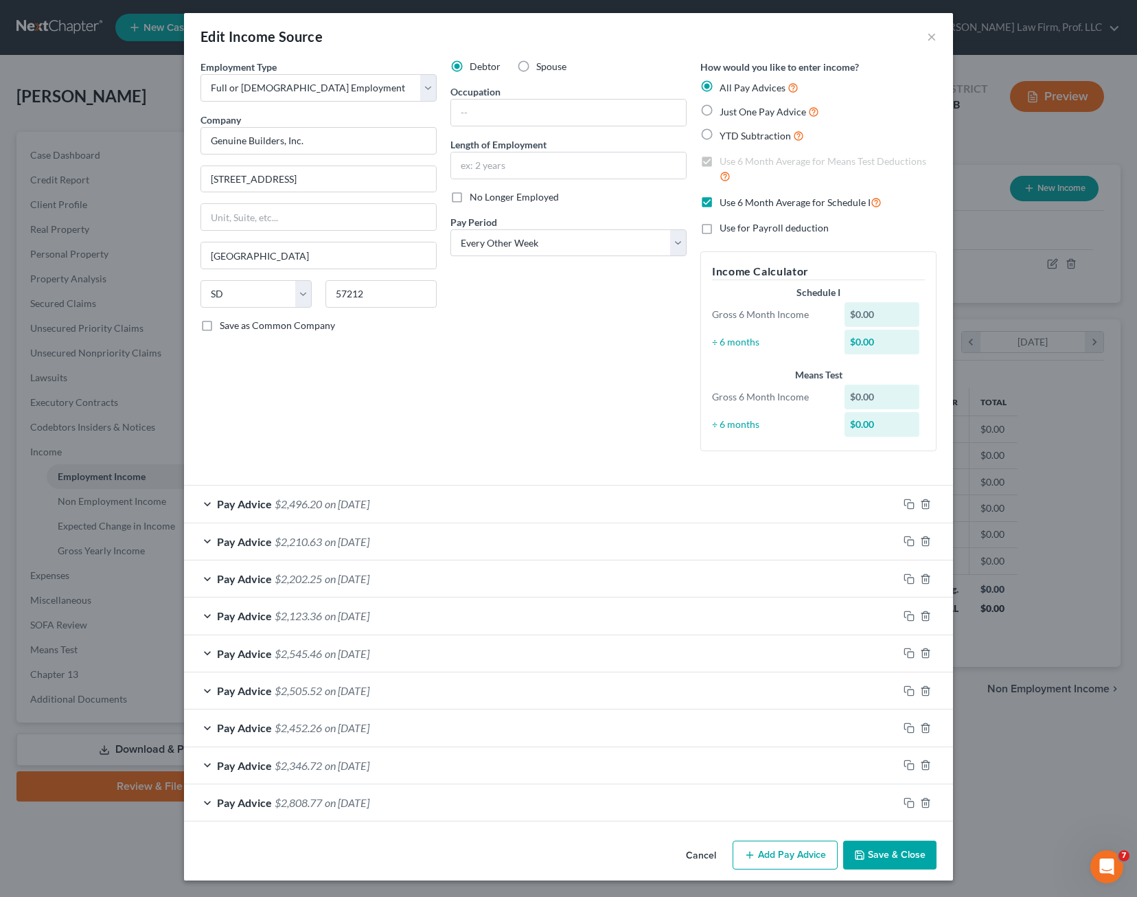
scroll to position [3, 0]
click at [448, 439] on div "Debtor Spouse Occupation Length of Employment No Longer Employed Pay Period * S…" at bounding box center [569, 261] width 250 height 402
click at [429, 502] on div "Pay Advice $2,496.20 on [DATE]" at bounding box center [541, 504] width 714 height 36
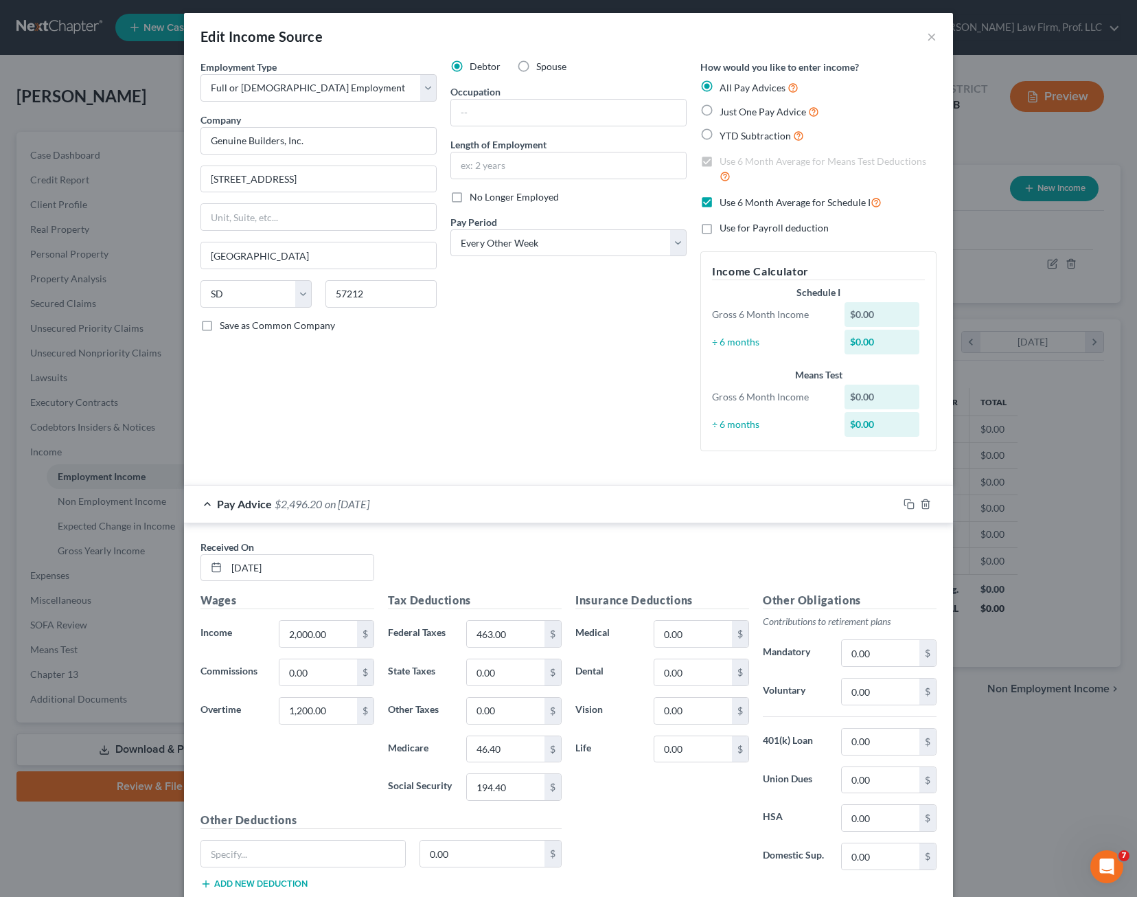
scroll to position [41, 0]
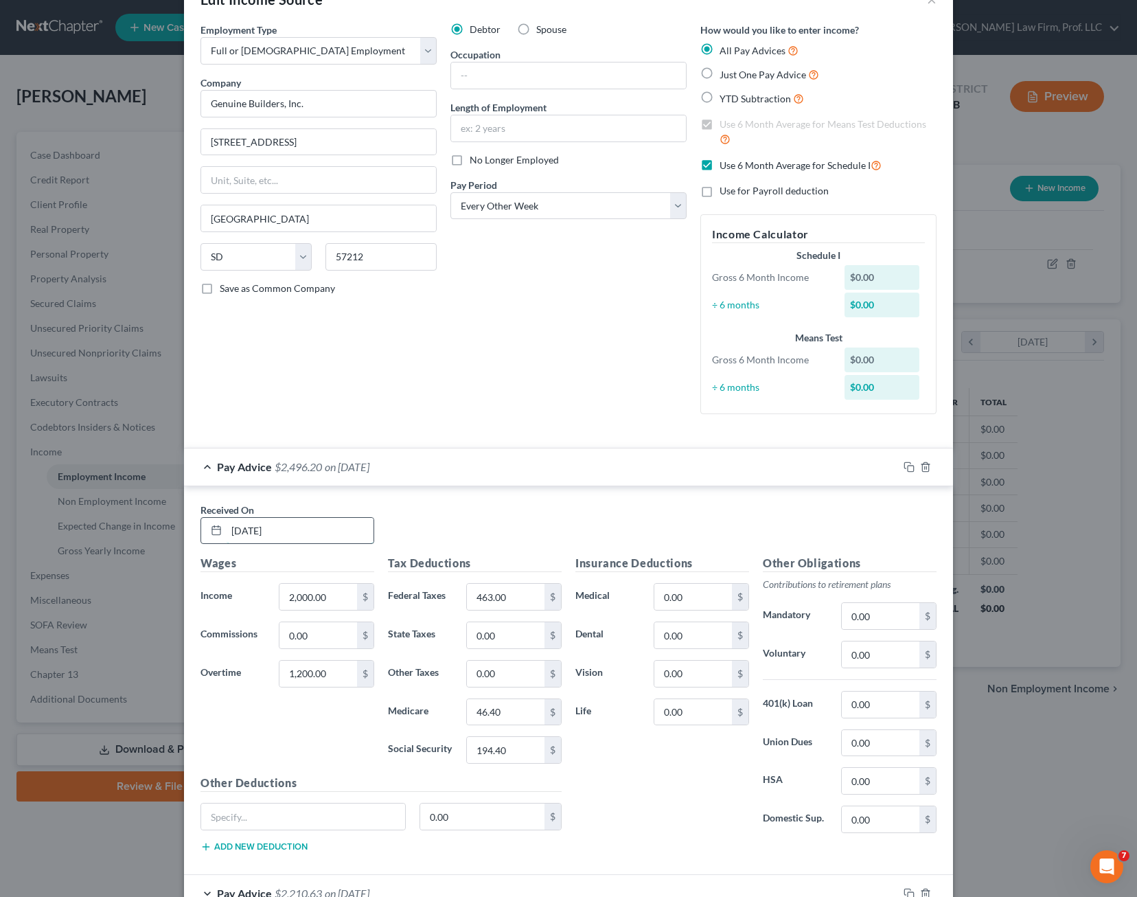
click at [252, 531] on input "[DATE]" at bounding box center [300, 531] width 147 height 26
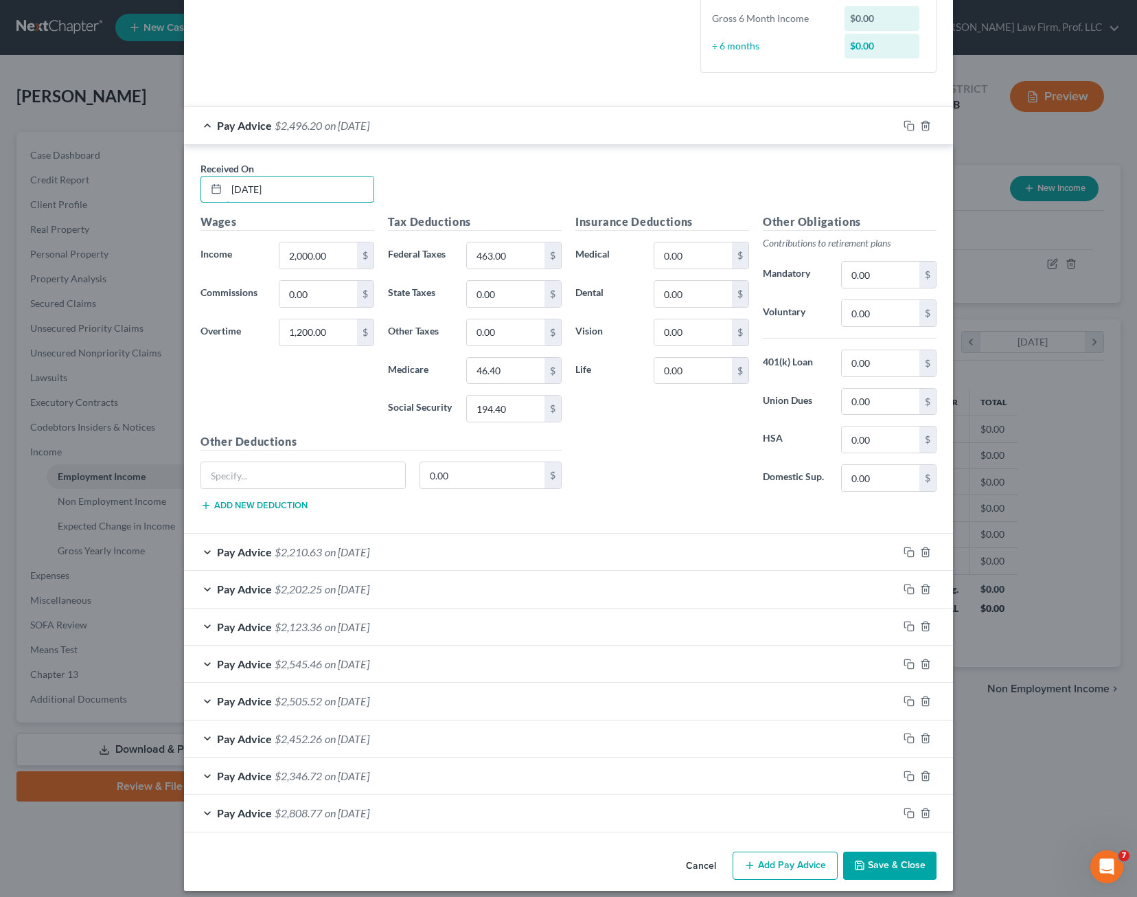
scroll to position [392, 0]
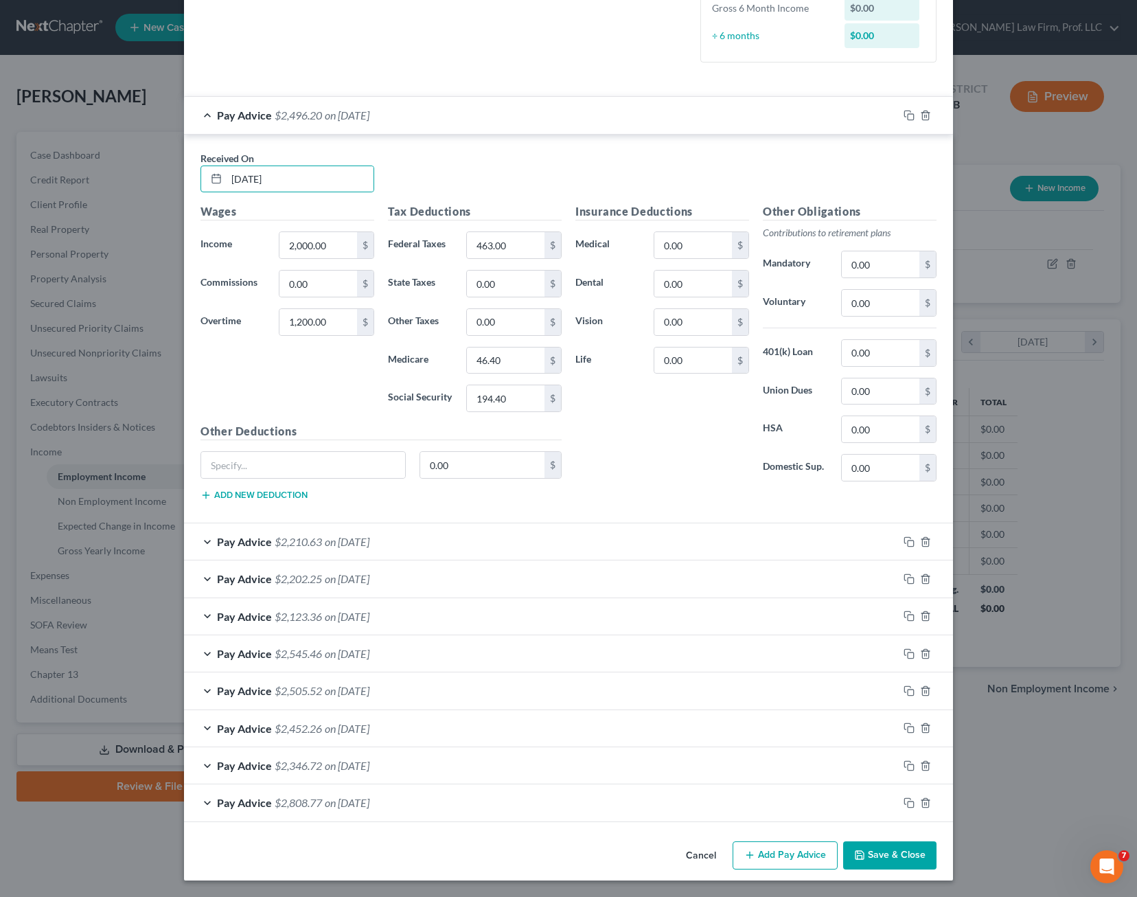
click at [704, 860] on button "Cancel" at bounding box center [701, 856] width 52 height 27
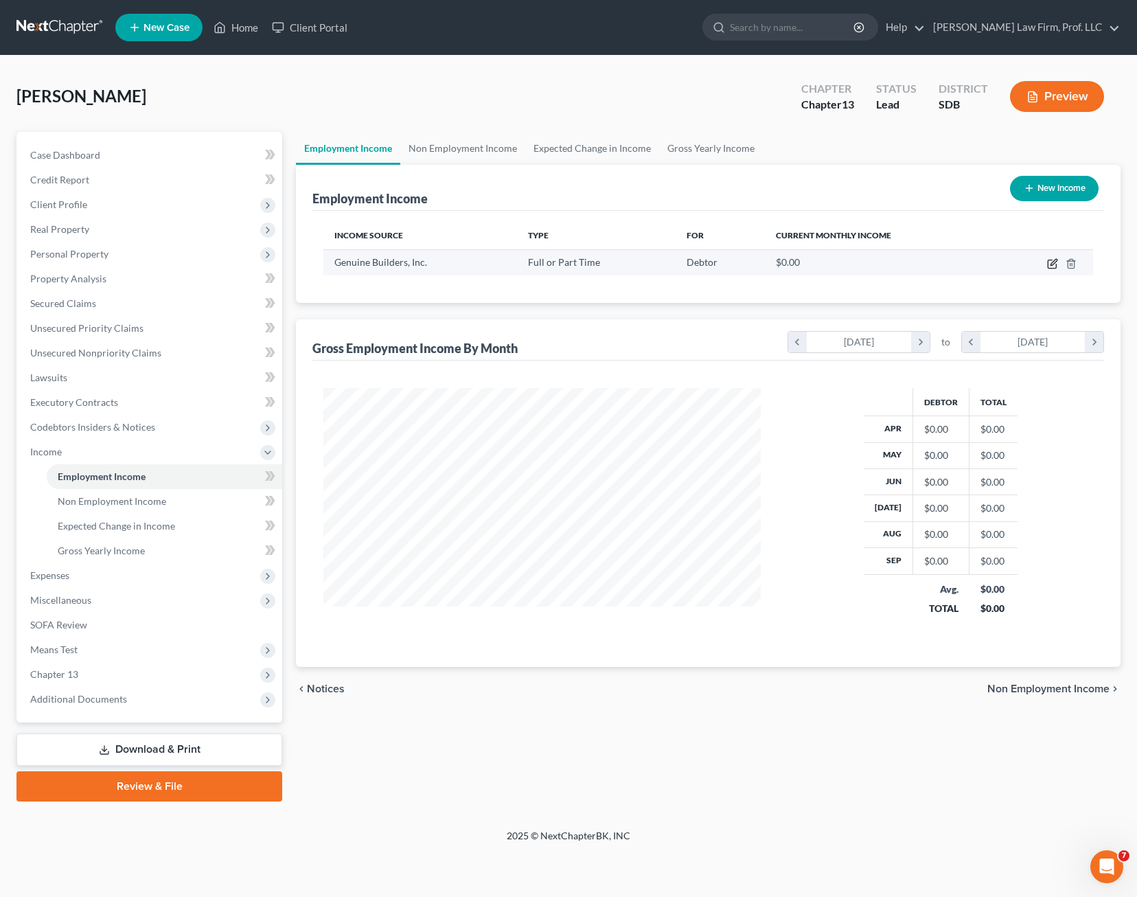
click at [1051, 264] on icon "button" at bounding box center [1052, 263] width 11 height 11
select select "0"
select select "43"
select select "2"
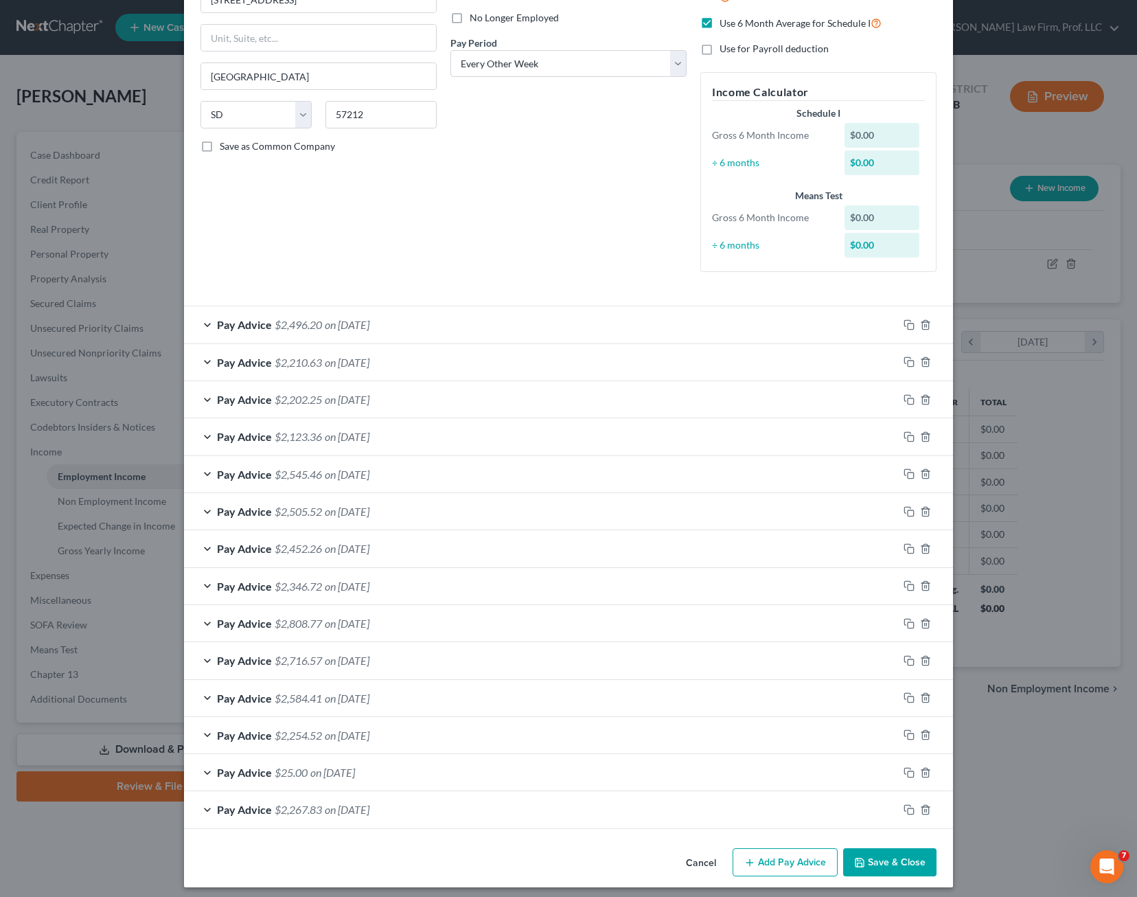
scroll to position [190, 0]
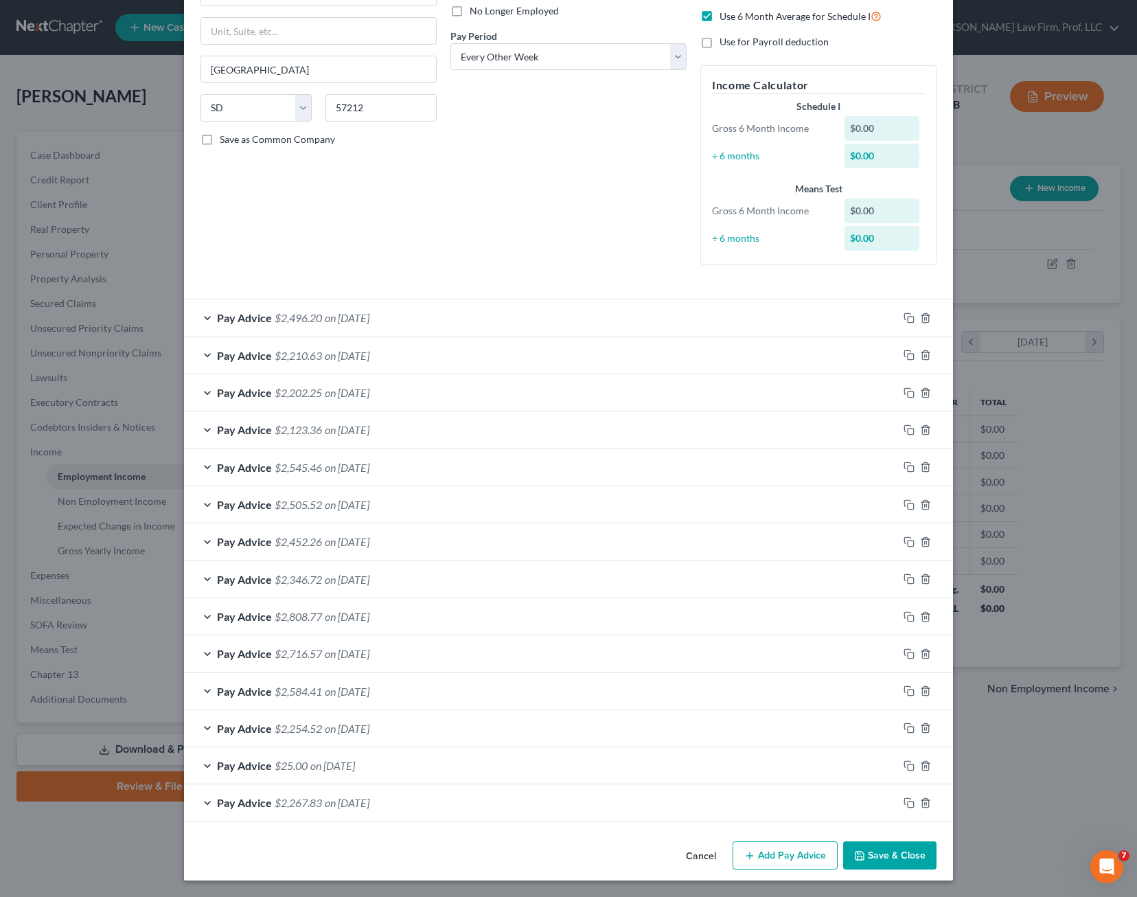
click at [622, 224] on div "Debtor Spouse Occupation Length of Employment No Longer Employed Pay Period * S…" at bounding box center [569, 75] width 250 height 402
click at [889, 854] on button "Save & Close" at bounding box center [889, 855] width 93 height 29
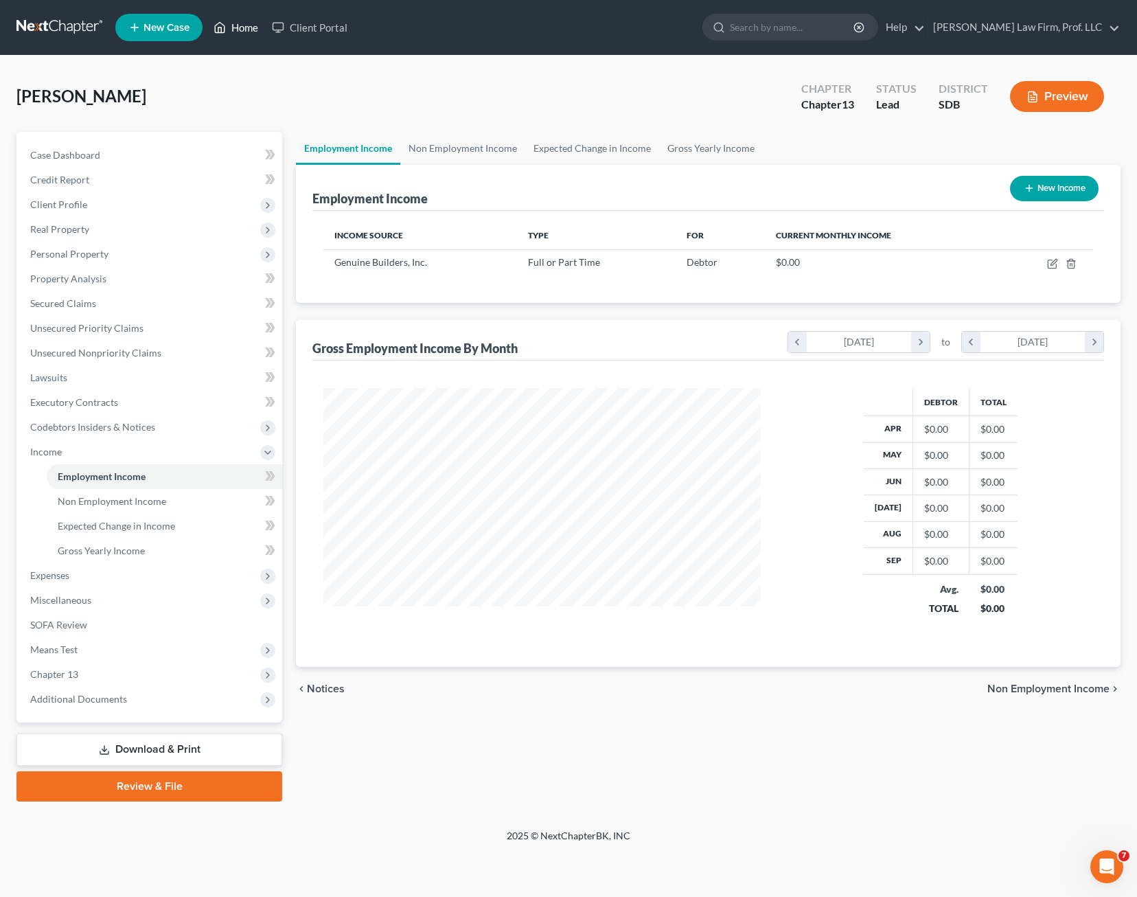
click at [241, 27] on link "Home" at bounding box center [236, 27] width 58 height 25
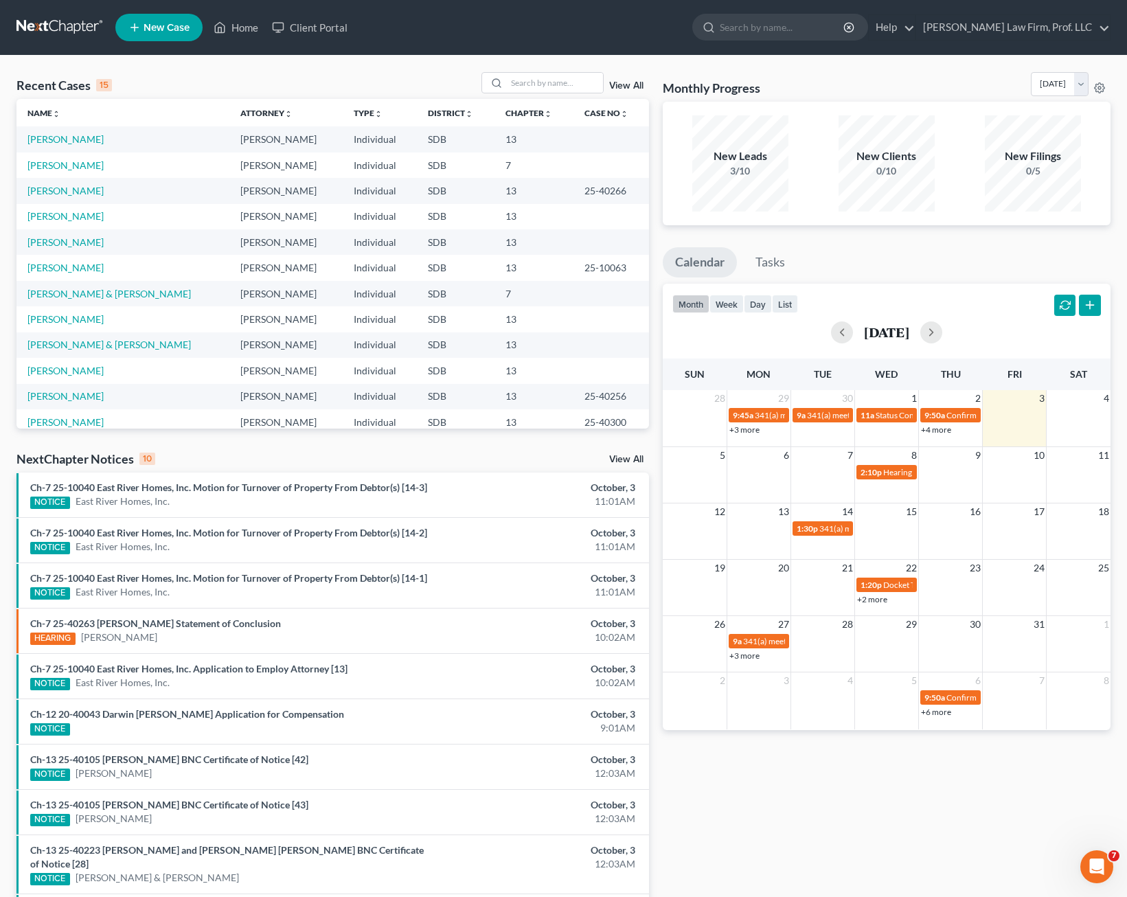
click at [993, 815] on div "Monthly Progress Bankruptcy Bankruptcy [DATE] [DATE] [DATE] [DATE] [DATE] [DATE…" at bounding box center [887, 516] width 462 height 889
click at [889, 470] on span "Hearing for [PERSON_NAME] Farms, GP" at bounding box center [956, 472] width 146 height 10
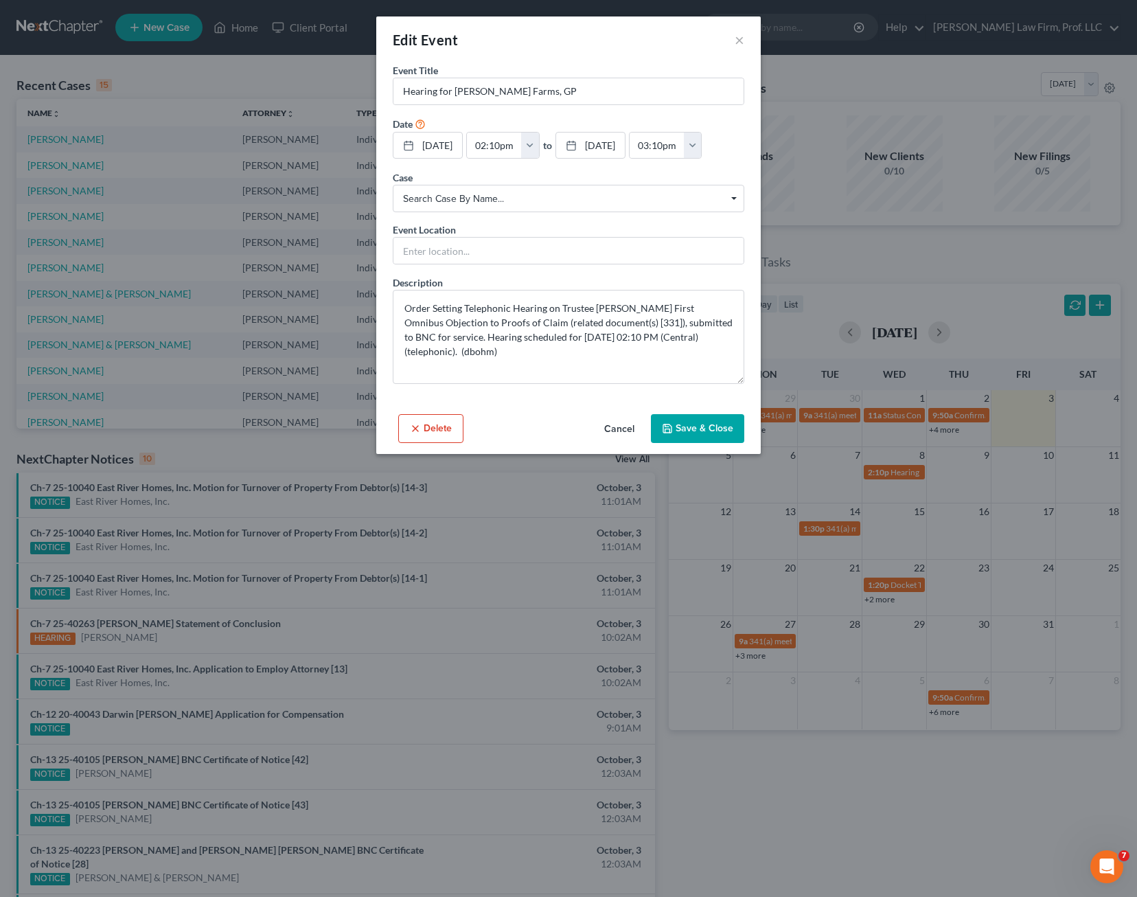
click at [889, 471] on div "Edit Event × Event Title * Hearing for [PERSON_NAME] Farms, GP Date [DATE] clos…" at bounding box center [568, 448] width 1137 height 897
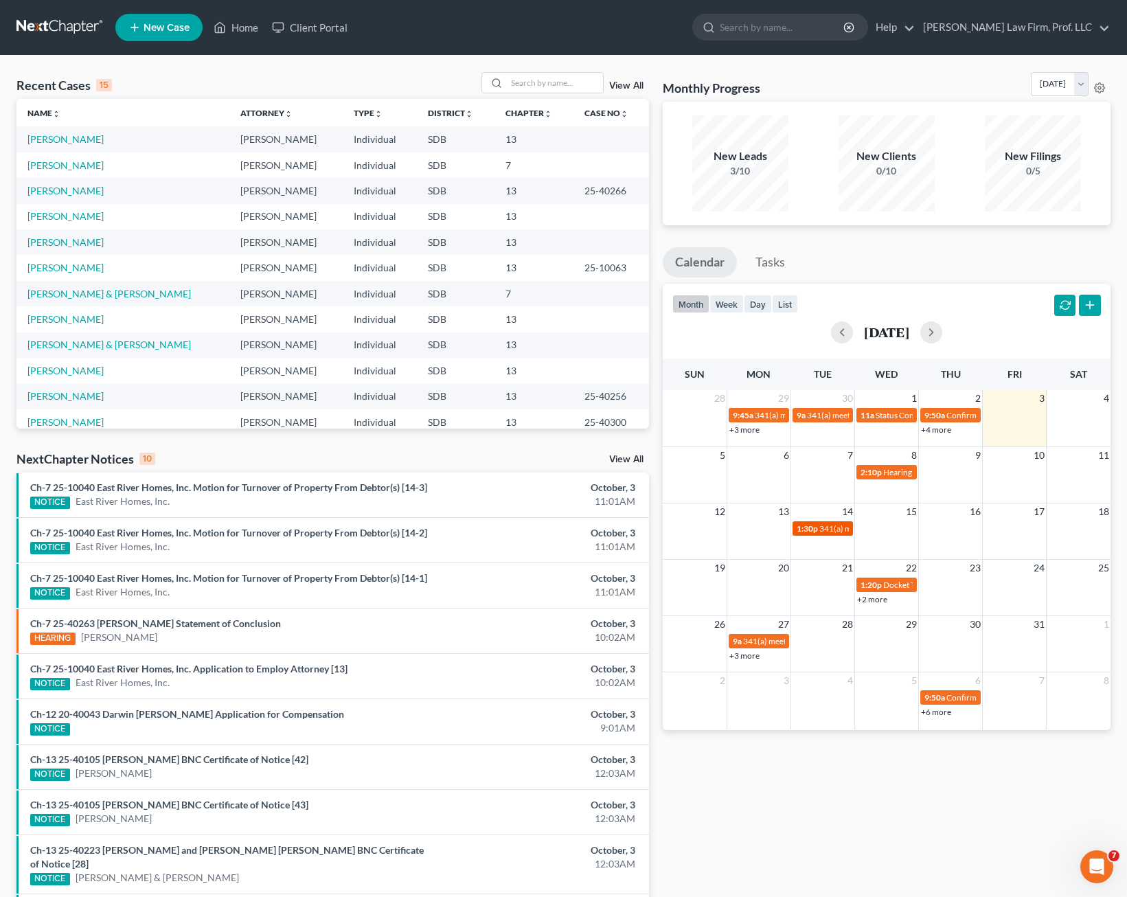
click at [830, 527] on span "341(a) meeting for [PERSON_NAME]" at bounding box center [885, 528] width 133 height 10
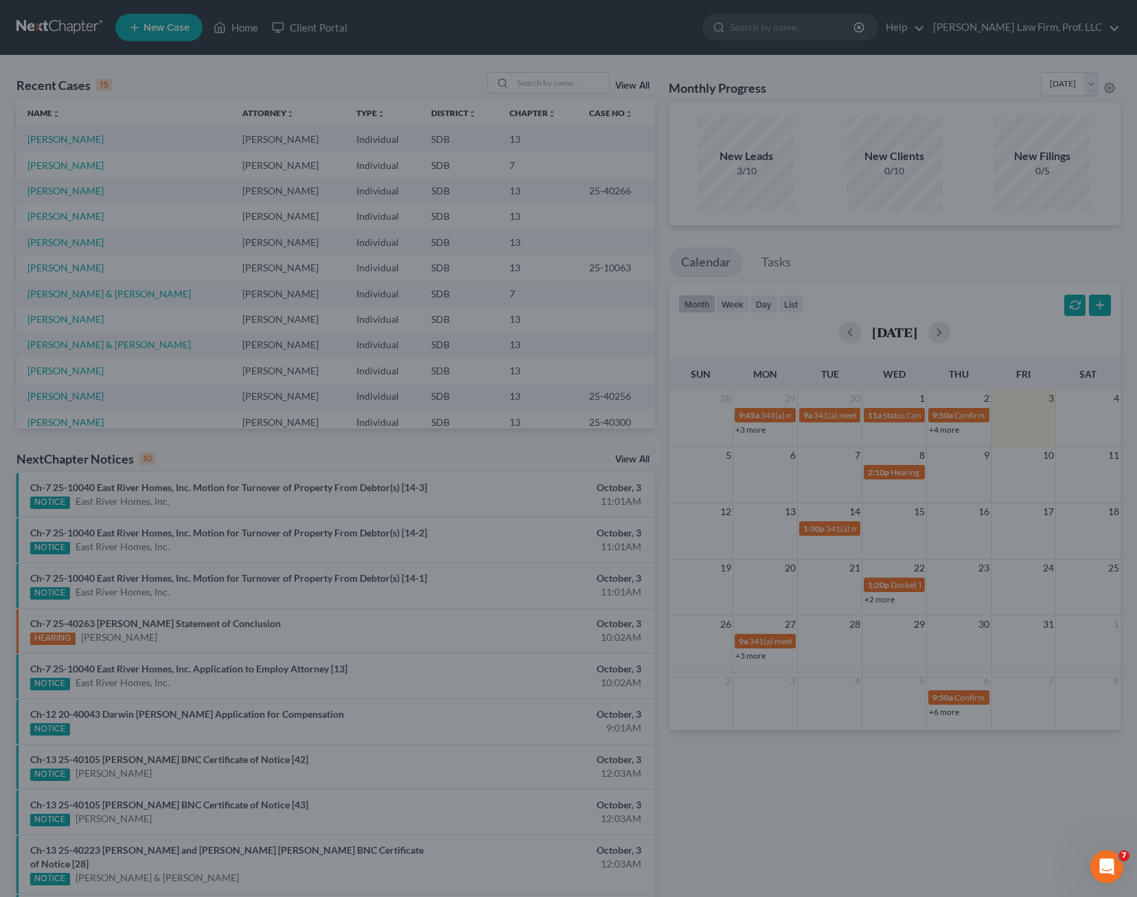
click at [828, 527] on div "Edit Event × Event Title * 341(a) meeting for [PERSON_NAME] Date [DATE] close D…" at bounding box center [568, 448] width 1137 height 897
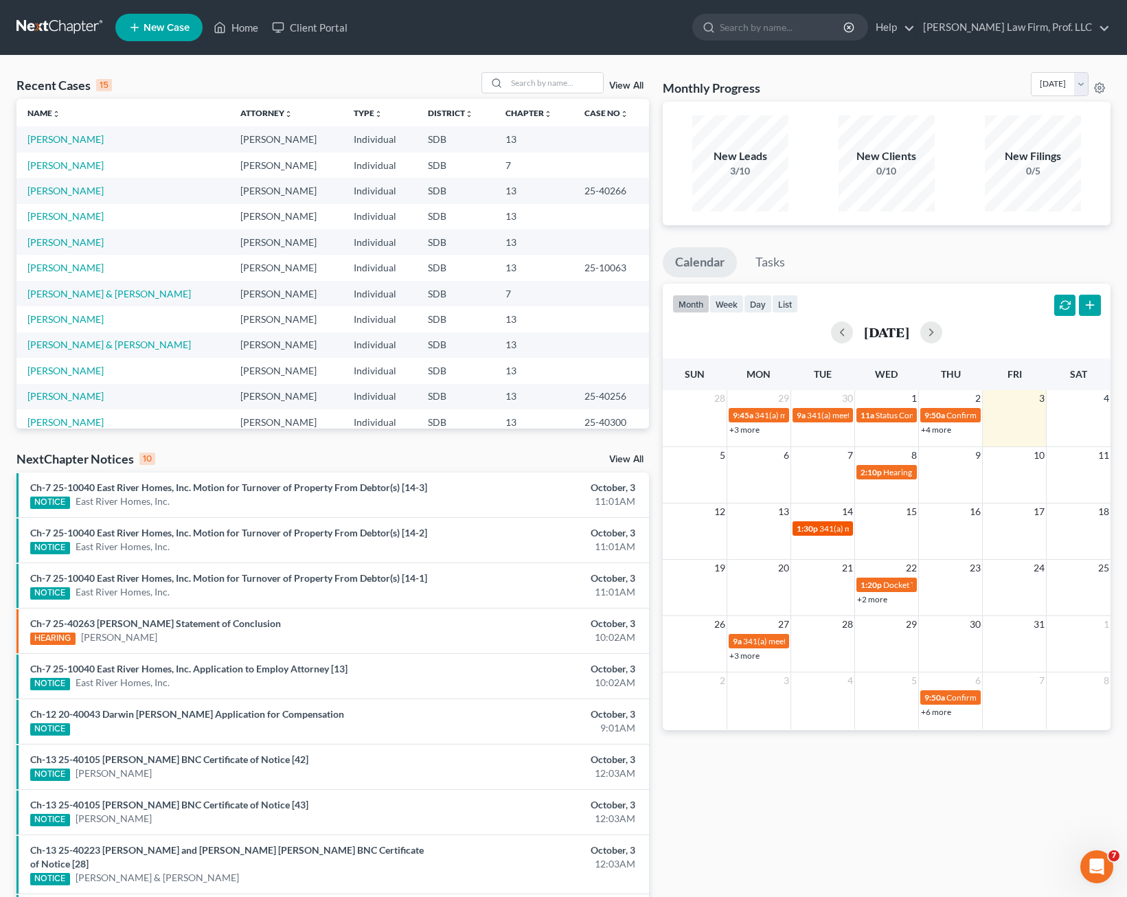
click at [814, 534] on link "1:30p 341(a) meeting for [PERSON_NAME]" at bounding box center [823, 528] width 60 height 14
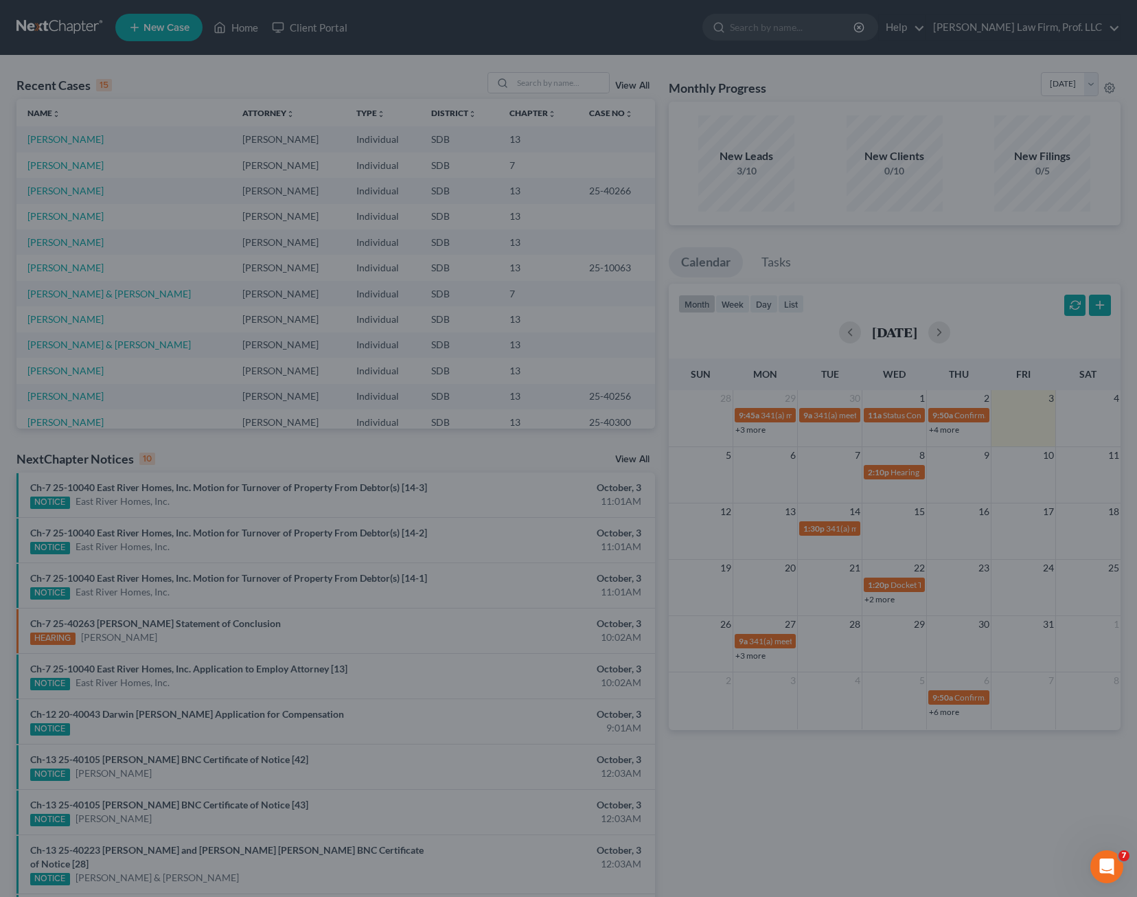
click at [836, 233] on div "Edit Event × Event Title * 341(a) meeting for [PERSON_NAME] Date [DATE] close D…" at bounding box center [568, 448] width 1137 height 897
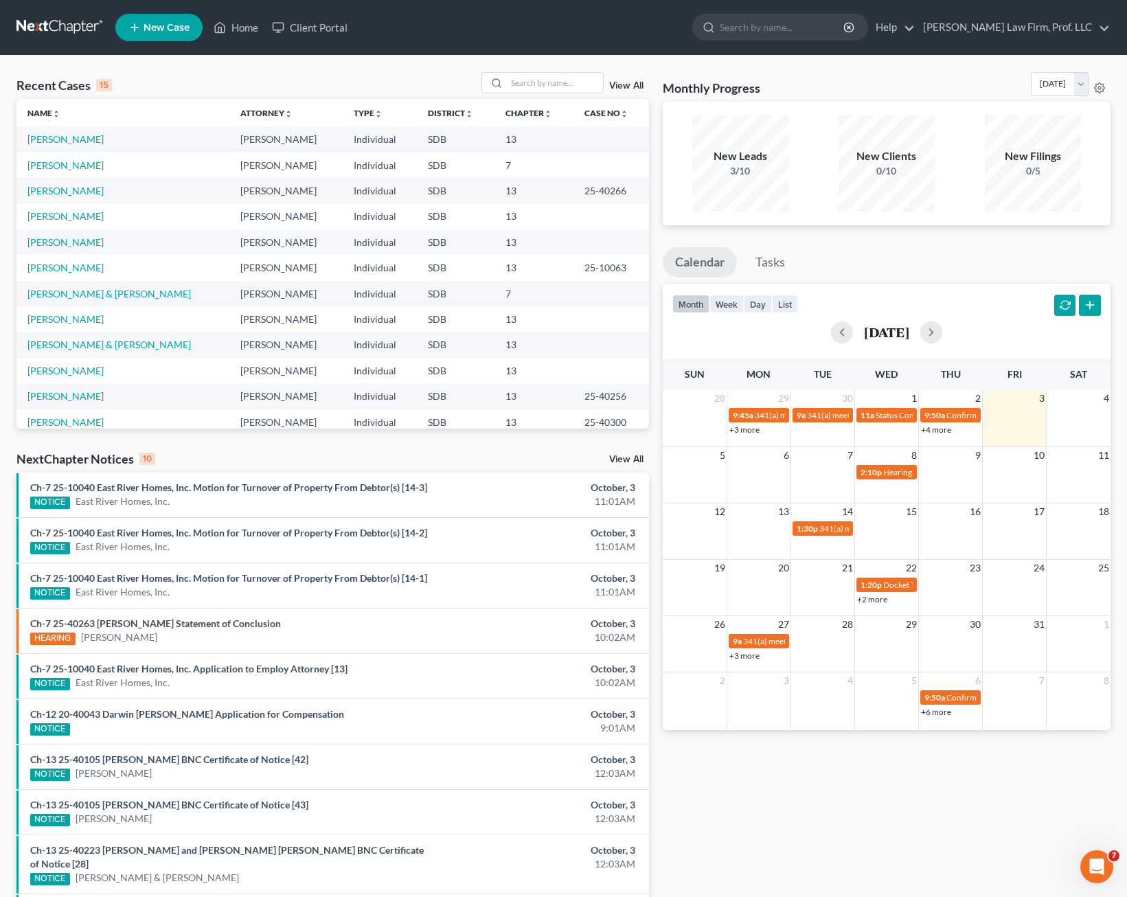
click at [946, 537] on div "12 13 14 15 16 17 18 1:30p 341(a) meeting for [PERSON_NAME]" at bounding box center [887, 520] width 448 height 34
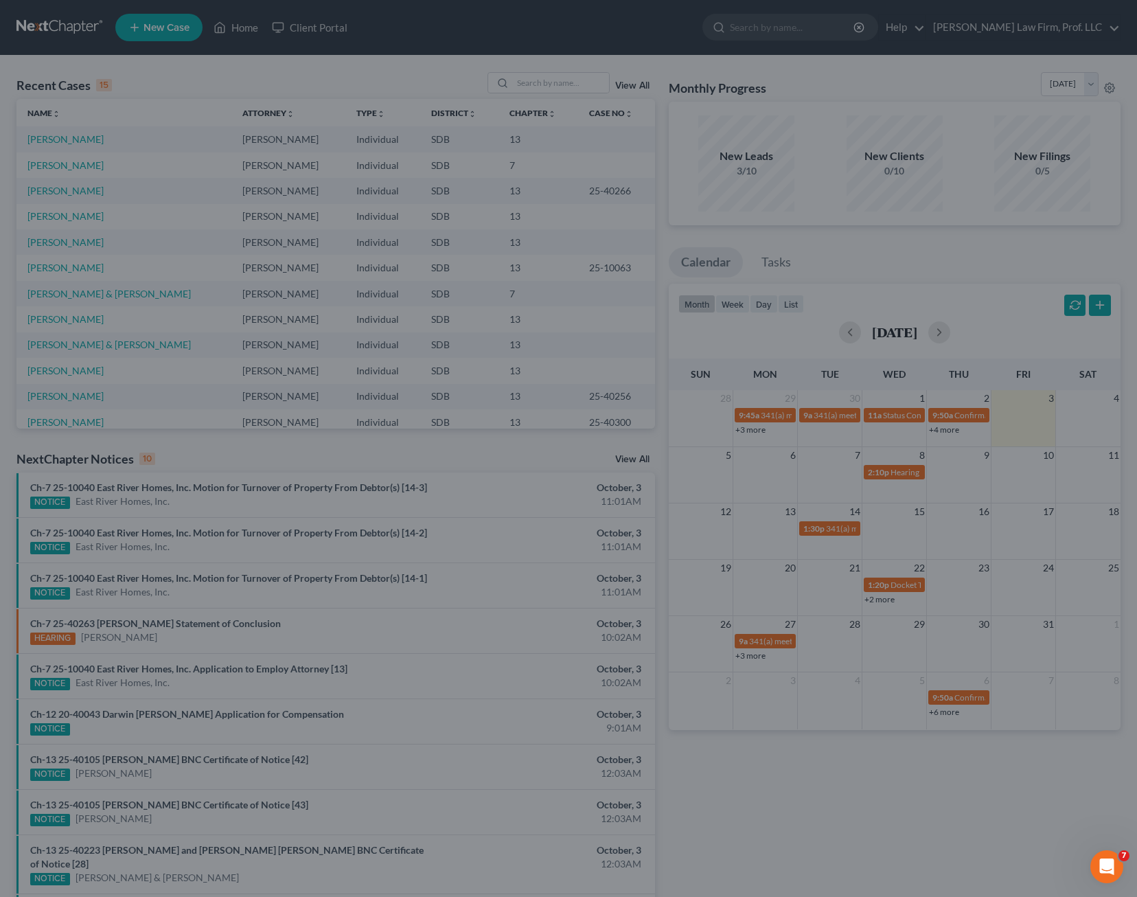
click at [841, 547] on div "New Event × Event Title * Date [DATE] close Date [DATE] Time 12:00 AM chevron_l…" at bounding box center [568, 448] width 1137 height 897
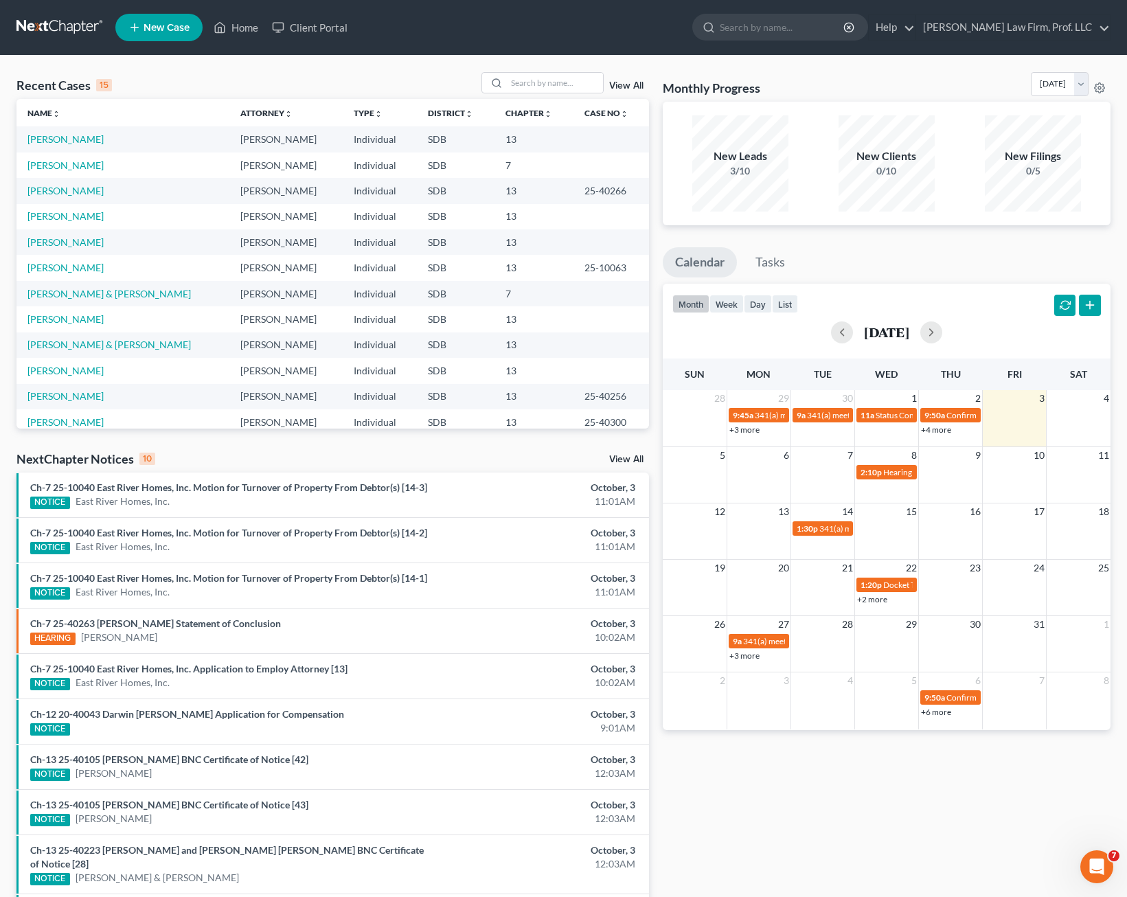
drag, startPoint x: 1021, startPoint y: 245, endPoint x: 793, endPoint y: 321, distance: 240.8
click at [1021, 245] on div "Monthly Progress Bankruptcy Bankruptcy [DATE] [DATE] [DATE] [DATE] [DATE] [DATE…" at bounding box center [887, 516] width 462 height 889
click at [507, 68] on div "Recent Cases 15 View All Name unfold_more expand_more expand_less Attorney unfo…" at bounding box center [563, 517] width 1127 height 922
click at [521, 83] on input "search" at bounding box center [555, 83] width 96 height 20
type input "[PERSON_NAME]"
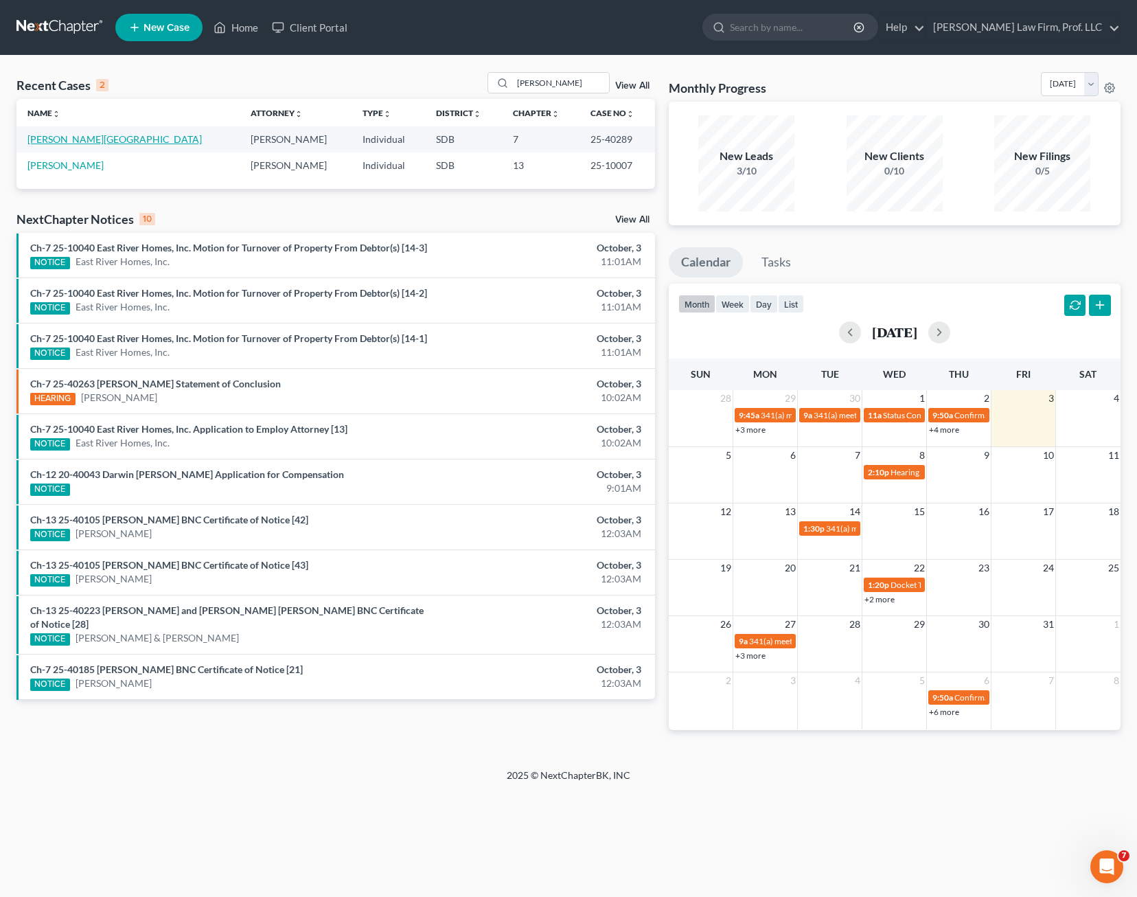
click at [56, 141] on link "[PERSON_NAME][GEOGRAPHIC_DATA]" at bounding box center [114, 139] width 174 height 12
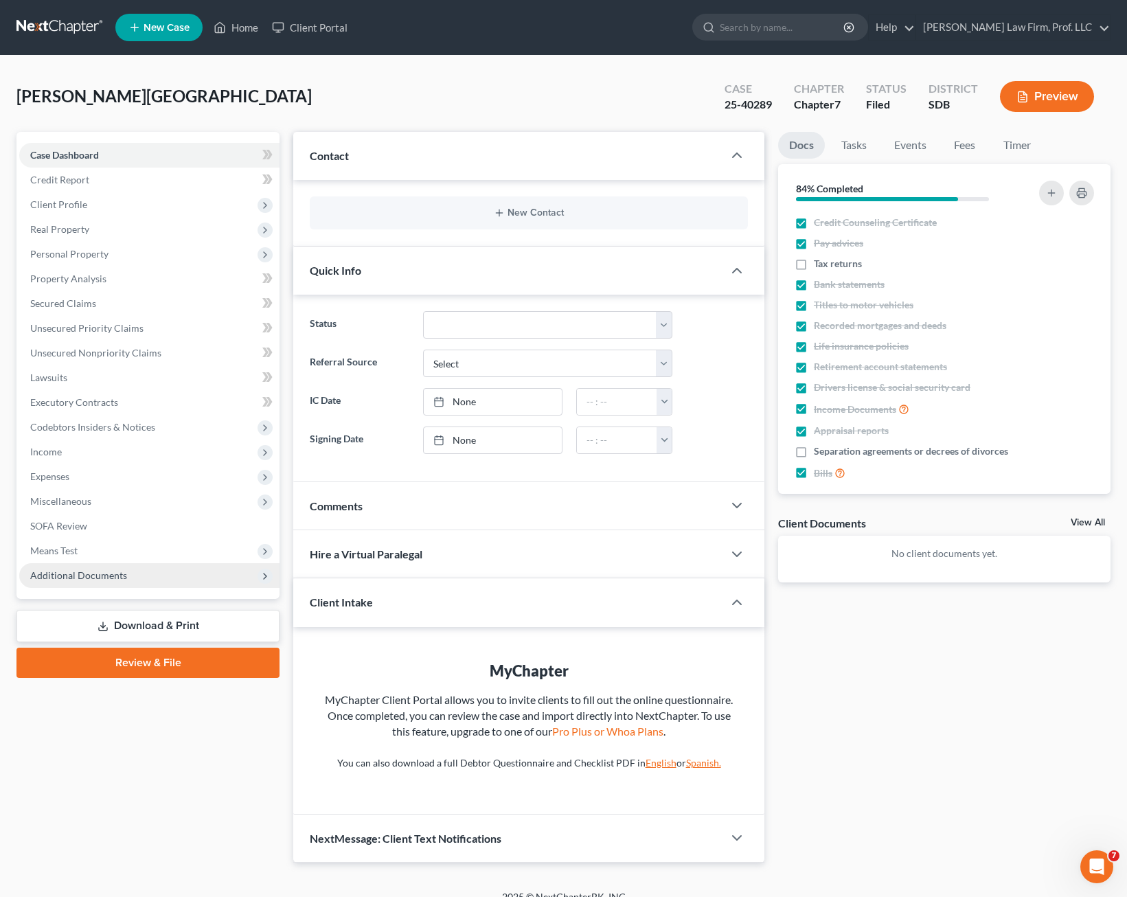
click at [90, 578] on span "Additional Documents" at bounding box center [78, 575] width 97 height 12
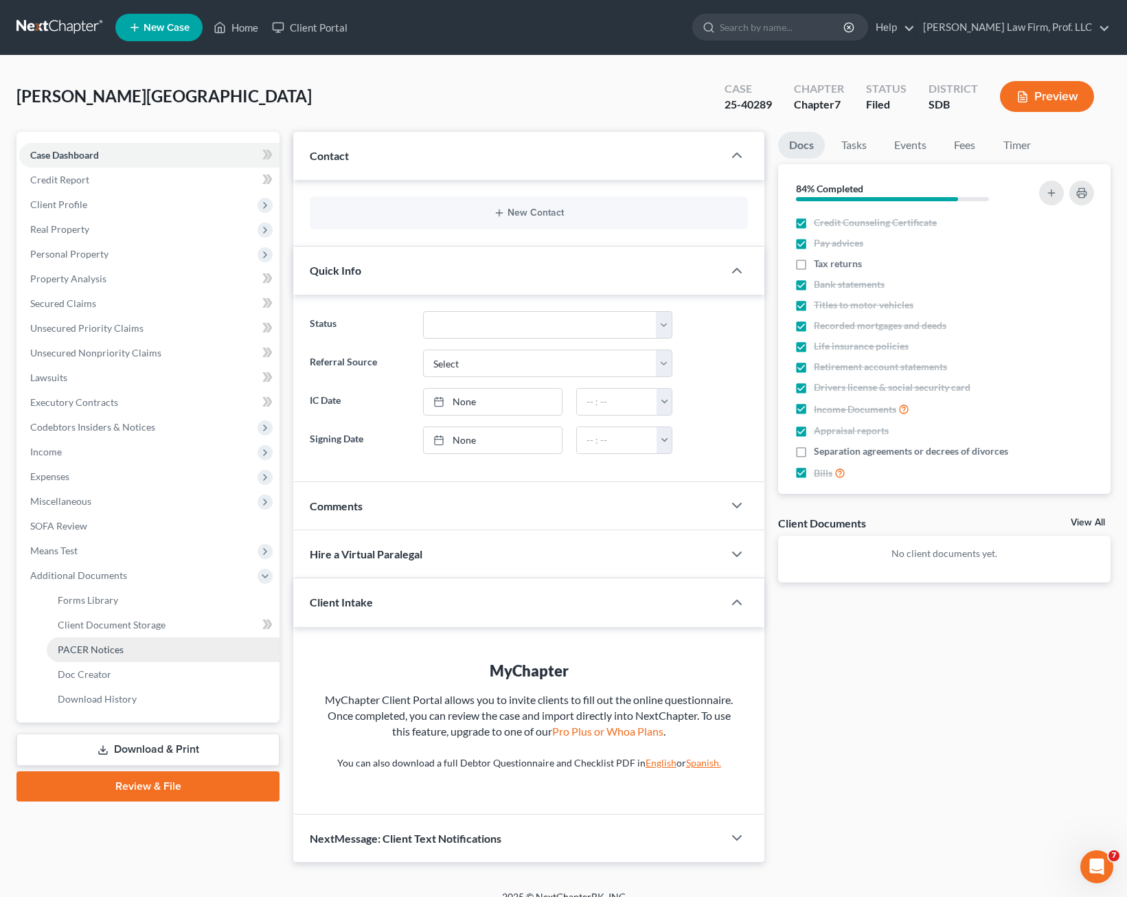
click at [131, 648] on link "PACER Notices" at bounding box center [163, 649] width 233 height 25
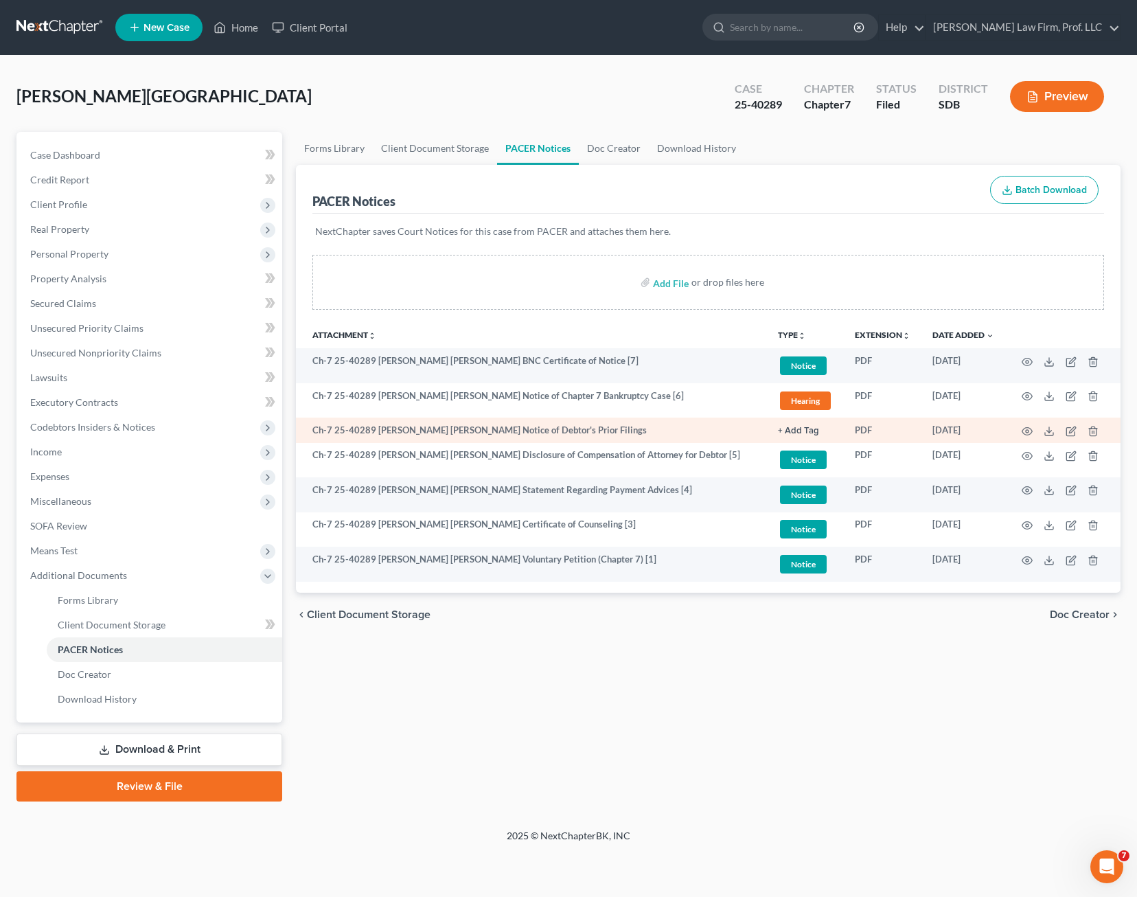
click at [524, 428] on td "Ch-7 25-40289 [PERSON_NAME] [PERSON_NAME] Notice of Debtor's Prior Filings" at bounding box center [531, 430] width 471 height 25
click at [1028, 430] on circle "button" at bounding box center [1027, 431] width 3 height 3
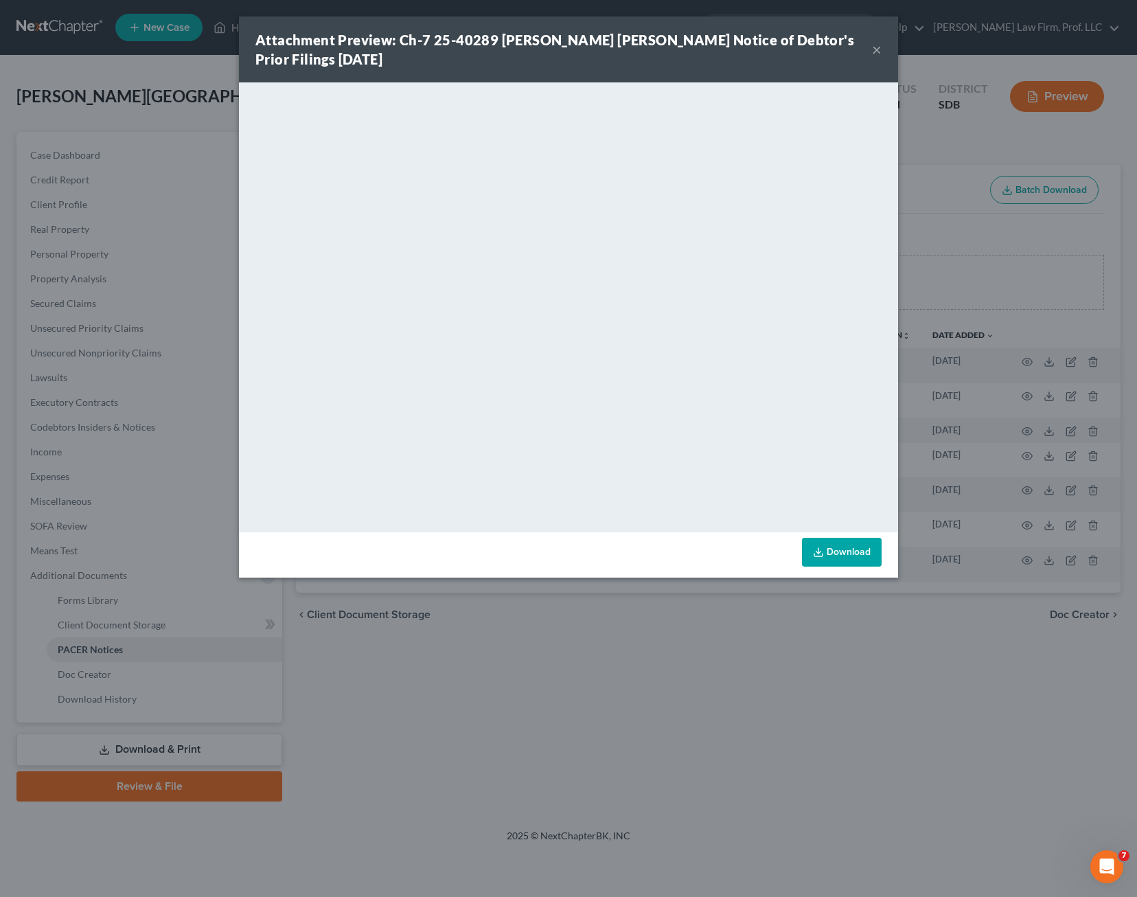
click at [874, 38] on div "Attachment Preview: Ch-7 25-40289 [PERSON_NAME] [PERSON_NAME] Notice of Debtor'…" at bounding box center [568, 49] width 659 height 66
click at [877, 55] on button "×" at bounding box center [877, 49] width 10 height 16
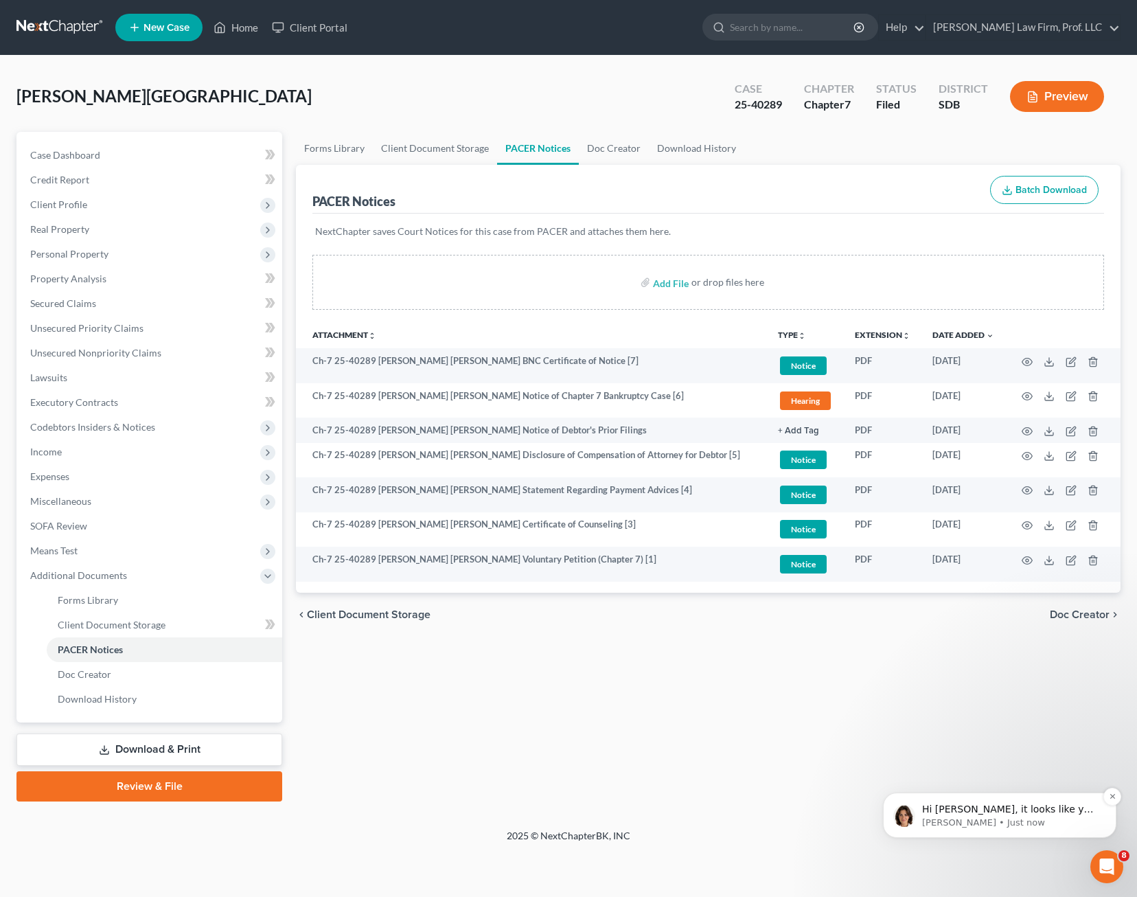
click at [1030, 824] on p "[PERSON_NAME] • Just now" at bounding box center [1010, 823] width 177 height 12
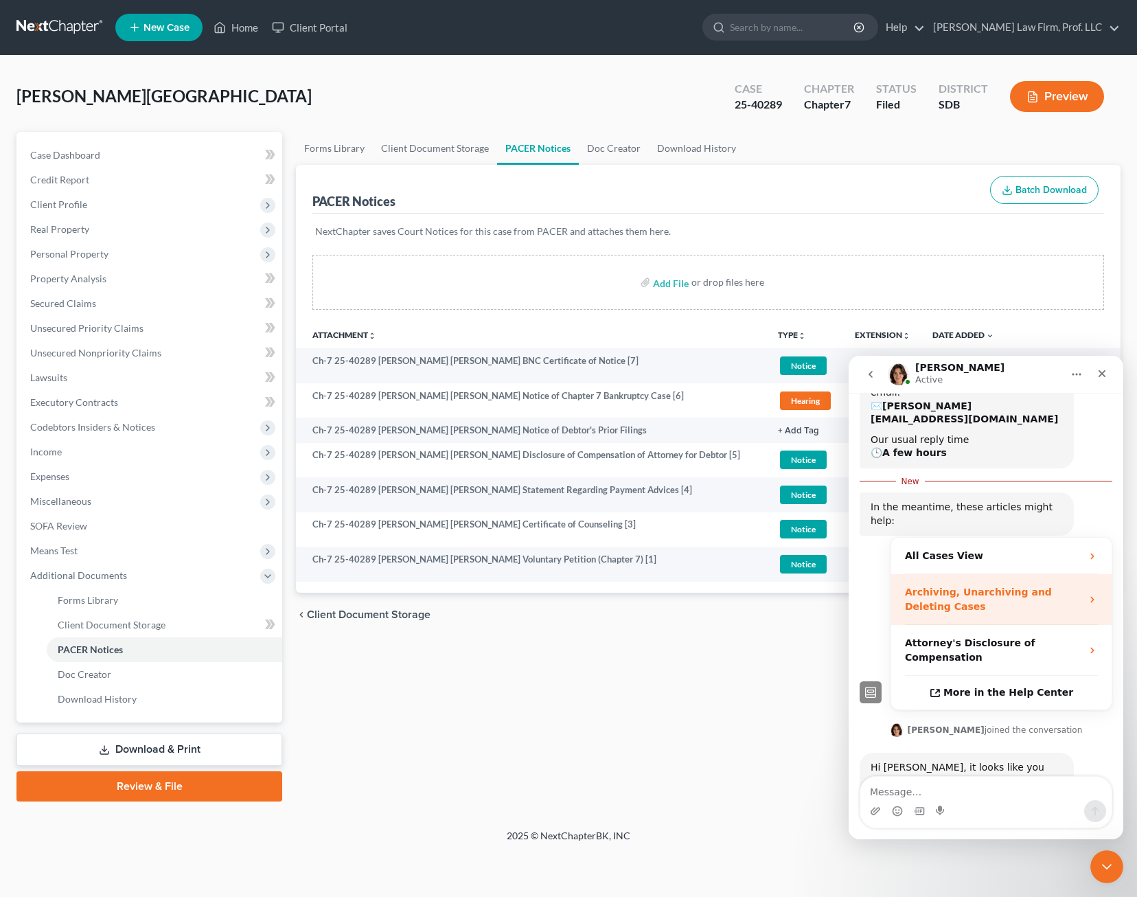
scroll to position [187, 0]
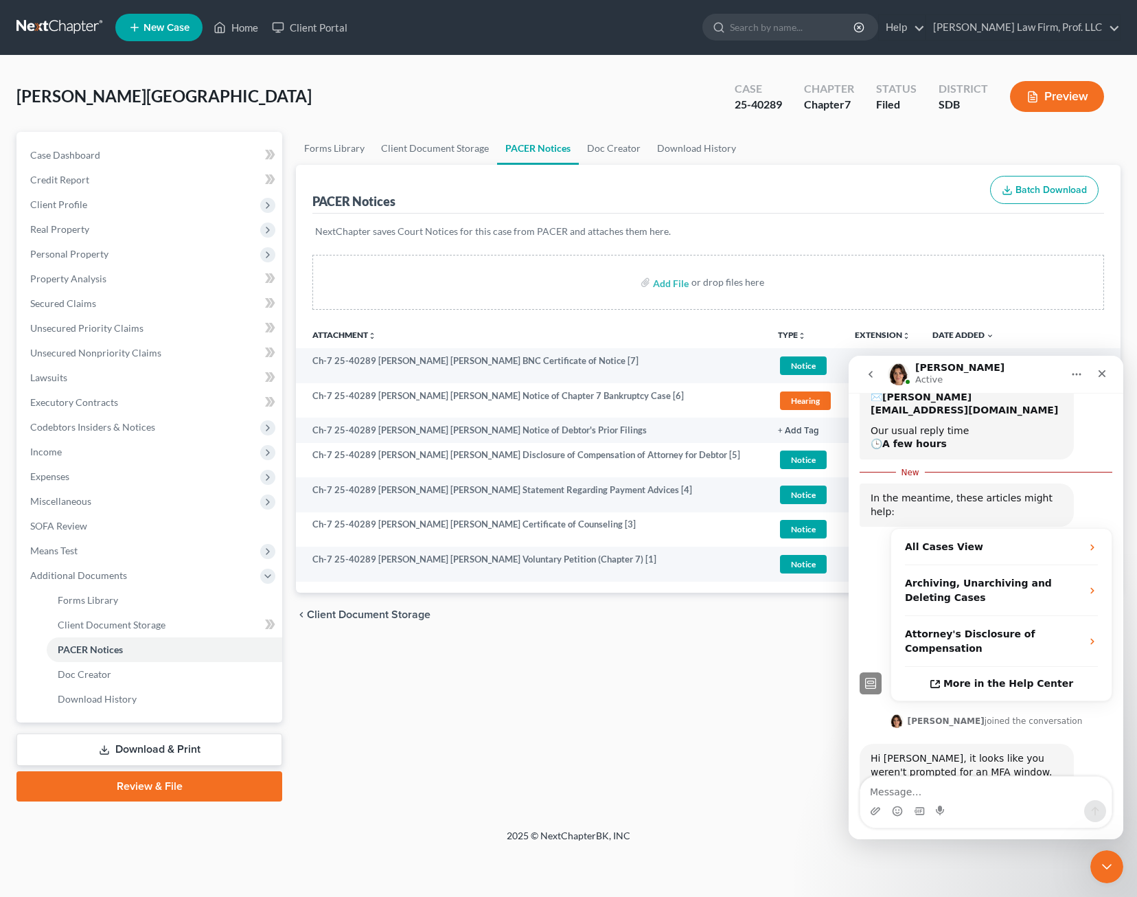
click at [1034, 799] on div "Intercom messenger" at bounding box center [986, 802] width 251 height 51
click at [1035, 798] on textarea "Message…" at bounding box center [986, 788] width 251 height 23
click at [1029, 792] on textarea "Message…" at bounding box center [986, 788] width 251 height 23
click at [1028, 791] on textarea "Message…" at bounding box center [986, 788] width 251 height 23
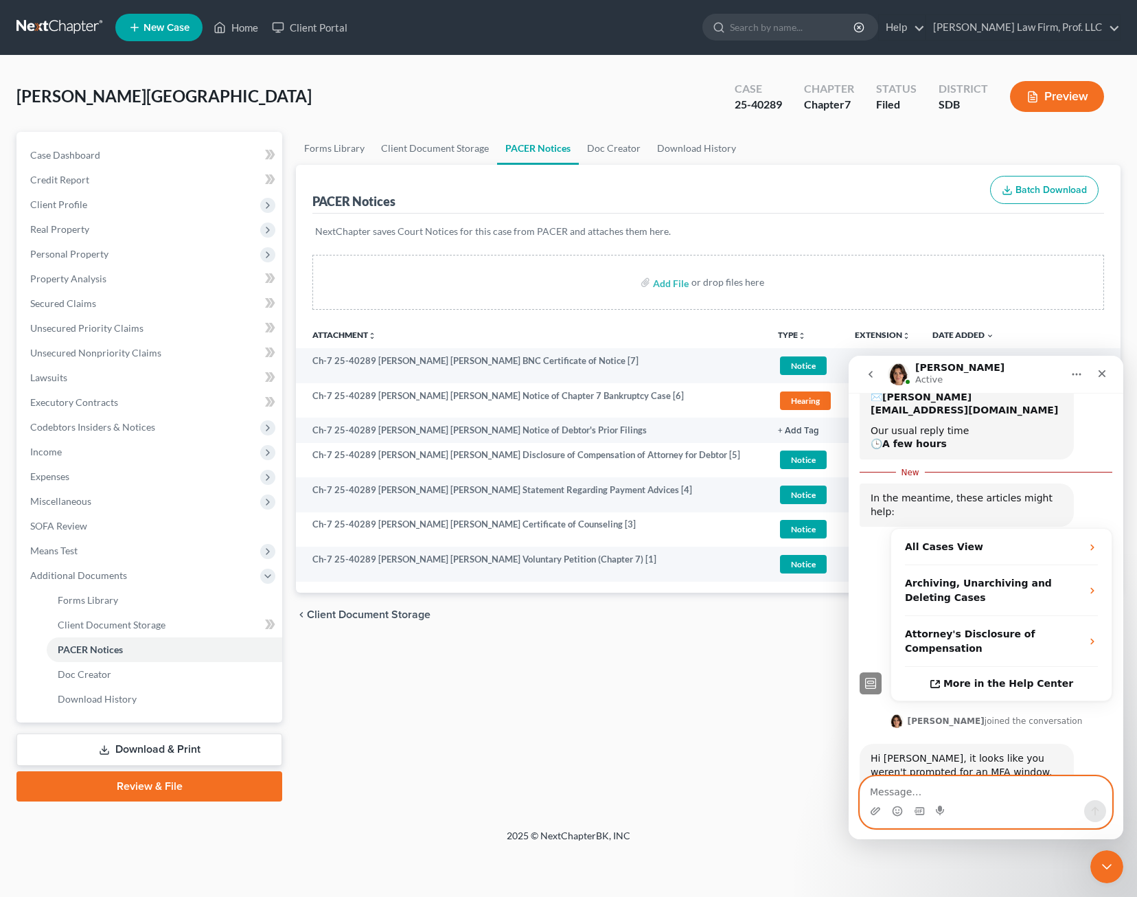
click at [1028, 791] on textarea "Message…" at bounding box center [986, 788] width 251 height 23
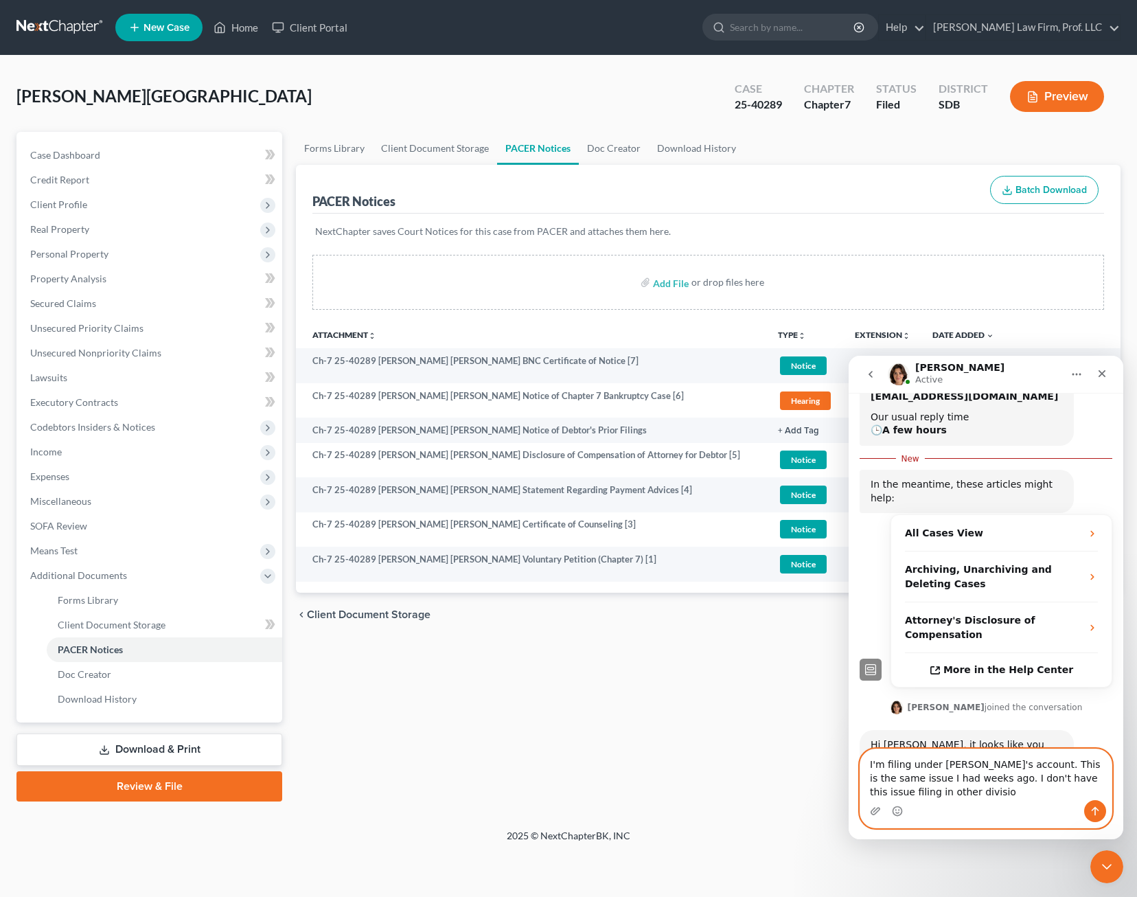
scroll to position [215, 0]
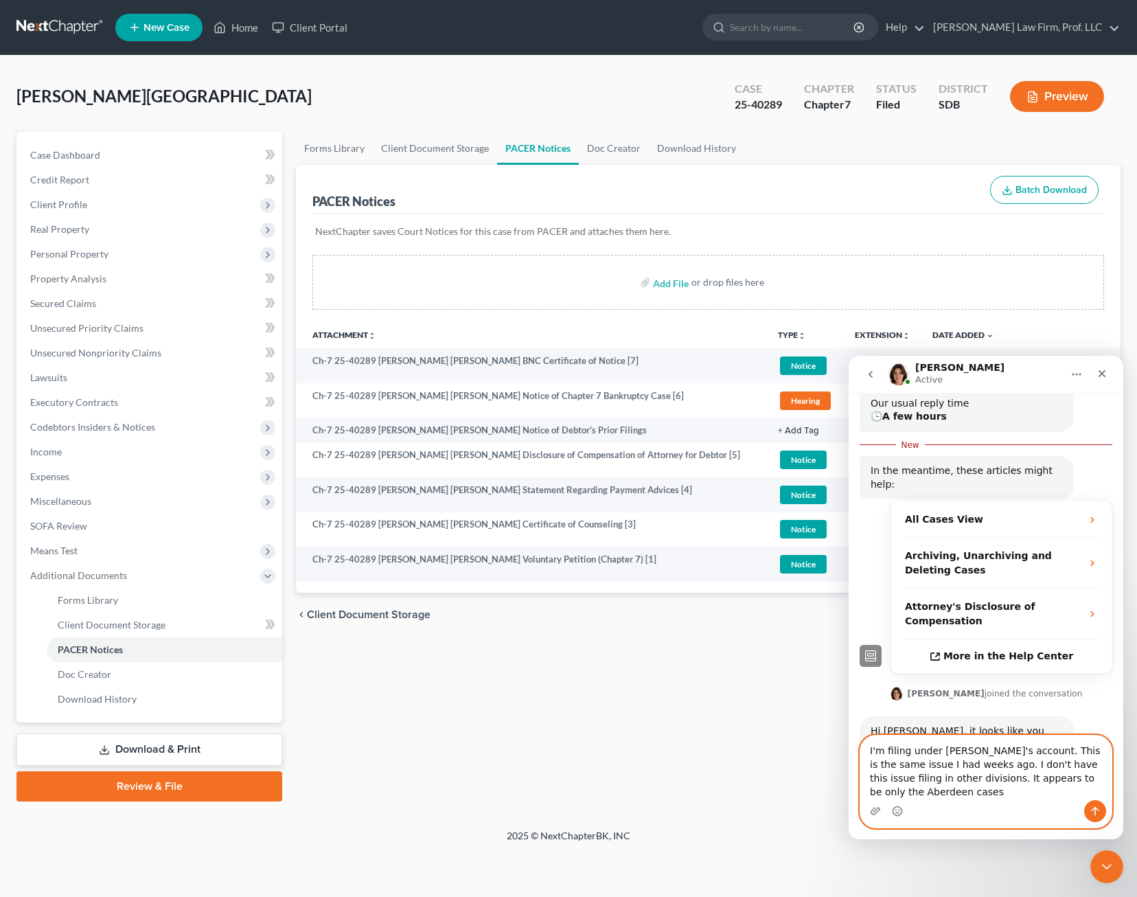
type textarea "I'm filing under [PERSON_NAME]'s account. This is the same issue I had weeks ag…"
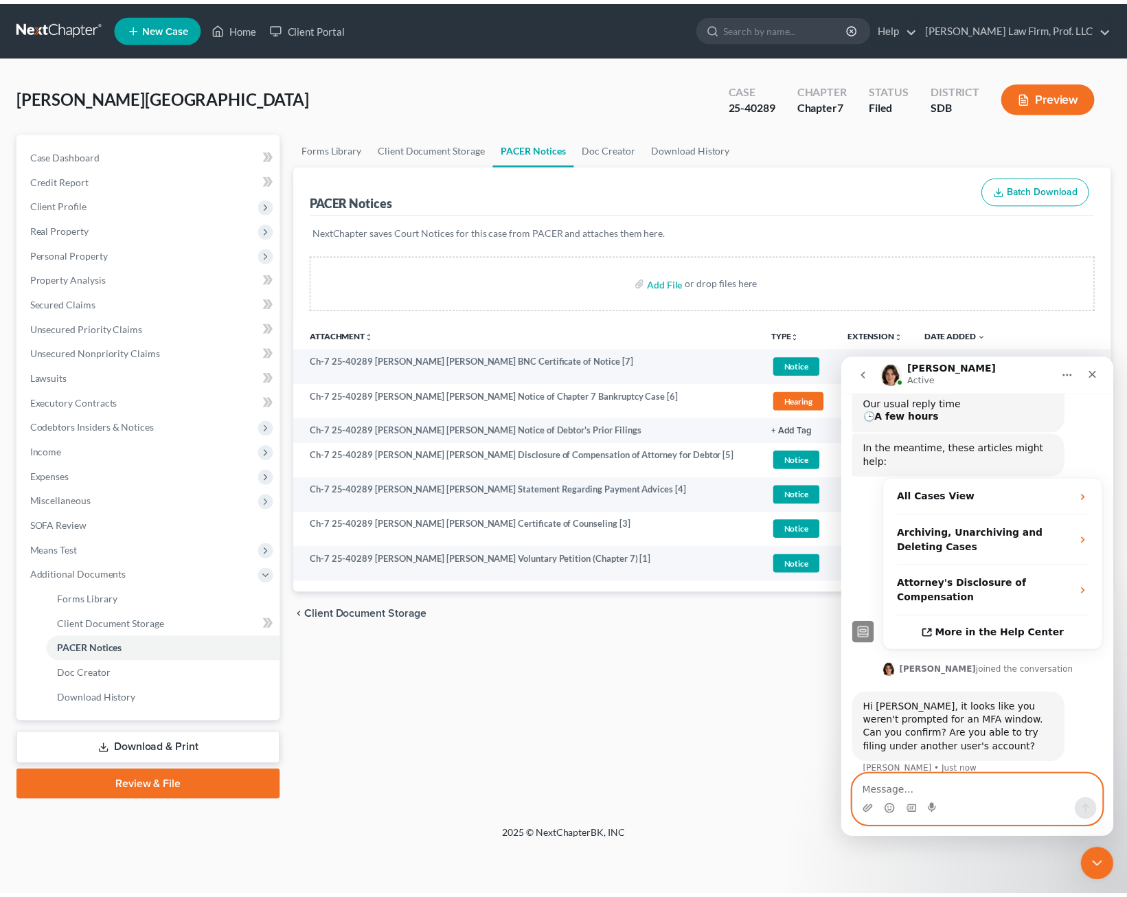
scroll to position [246, 0]
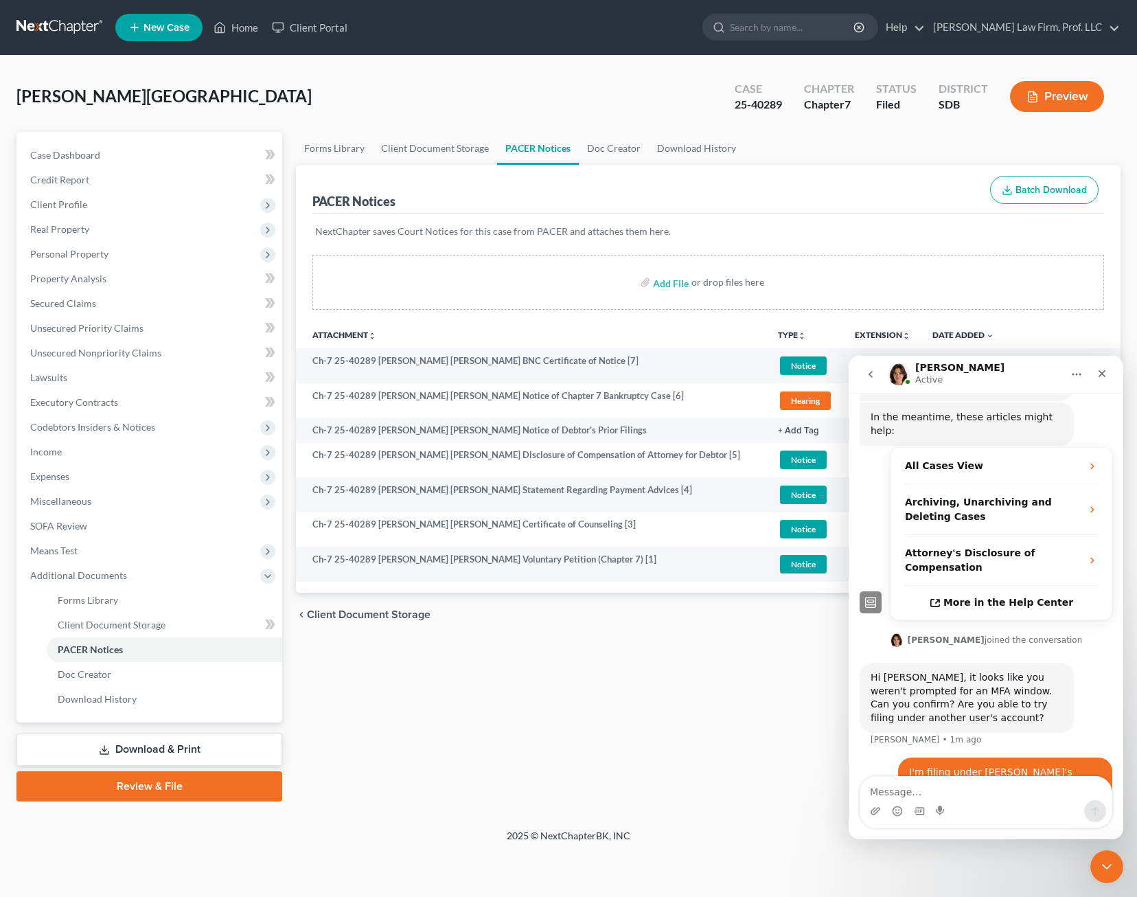
drag, startPoint x: 763, startPoint y: 737, endPoint x: 773, endPoint y: 731, distance: 11.7
click at [763, 736] on div "Forms Library Client Document Storage PACER Notices Doc Creator Download Histor…" at bounding box center [708, 467] width 839 height 670
click at [1086, 317] on div "Add File or drop files here" at bounding box center [708, 288] width 825 height 66
click at [687, 721] on div "Forms Library Client Document Storage PACER Notices Doc Creator Download Histor…" at bounding box center [708, 467] width 839 height 670
drag, startPoint x: 957, startPoint y: 210, endPoint x: 949, endPoint y: 211, distance: 7.6
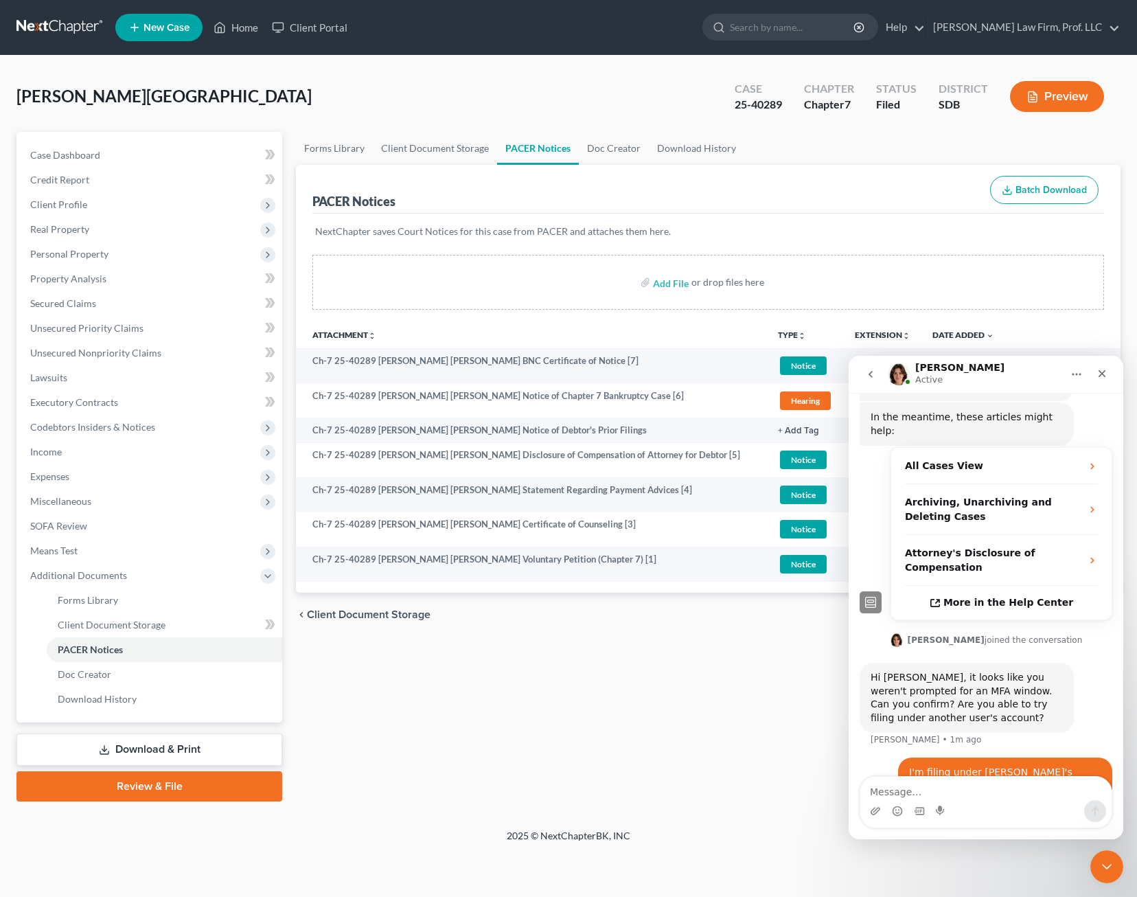
click at [955, 210] on div "PACER Notices Batch Download" at bounding box center [708, 189] width 792 height 49
click at [1105, 371] on icon "Close" at bounding box center [1103, 374] width 8 height 8
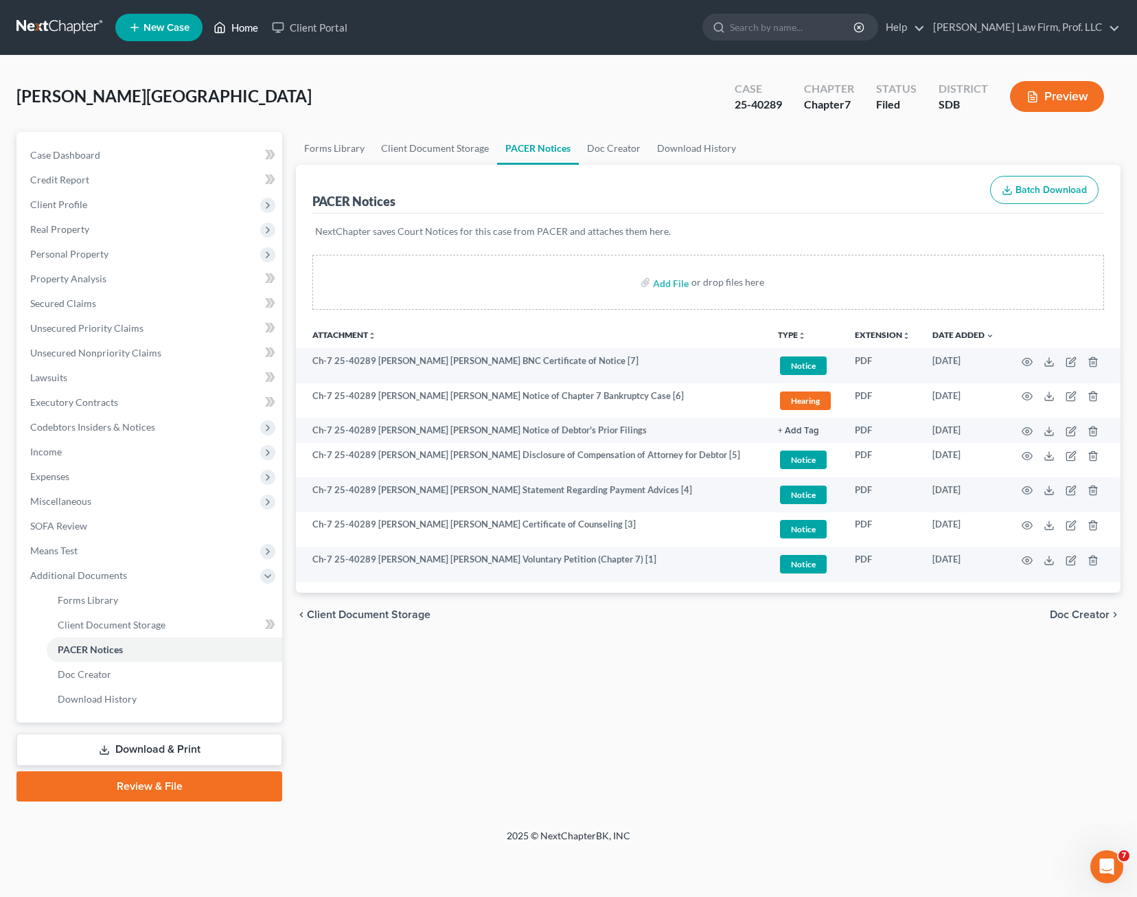
click at [252, 23] on link "Home" at bounding box center [236, 27] width 58 height 25
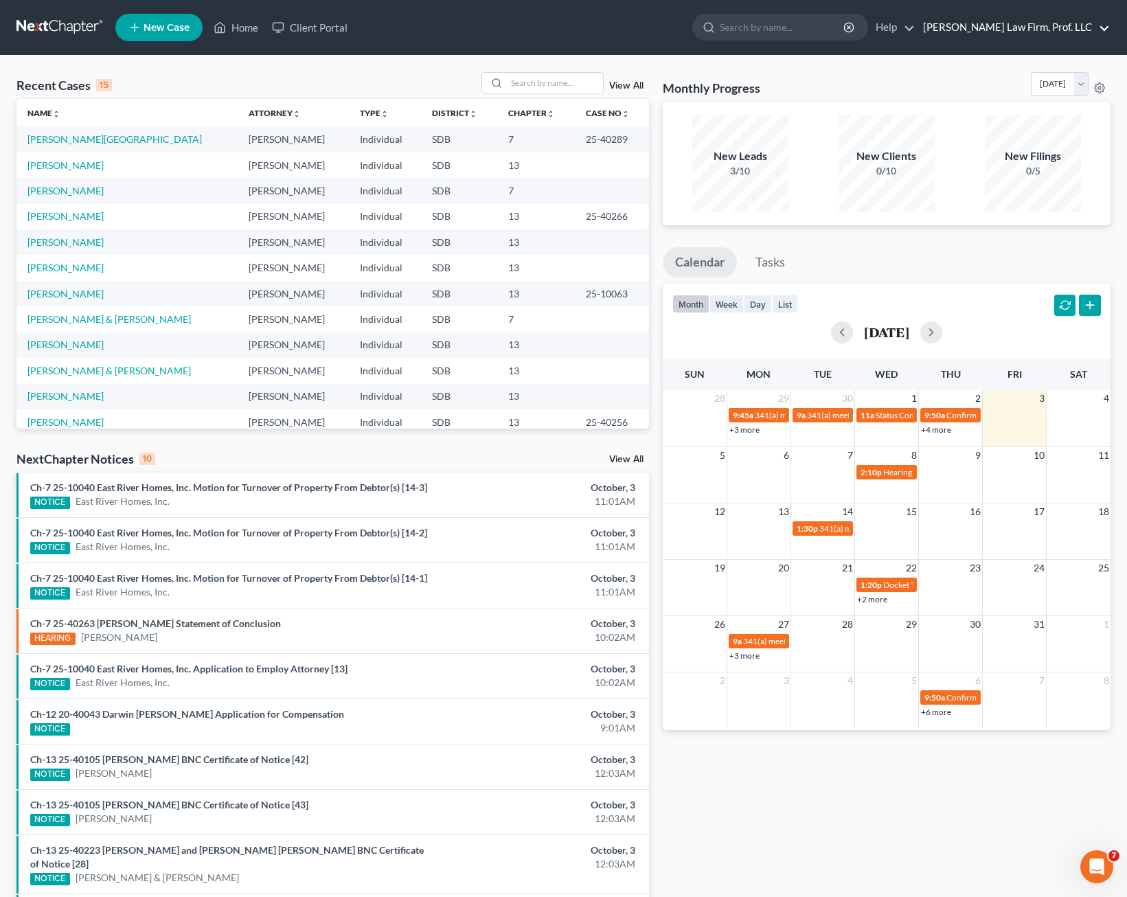
click at [1089, 23] on link "[PERSON_NAME] Law Firm, Prof. LLC" at bounding box center [1013, 27] width 194 height 25
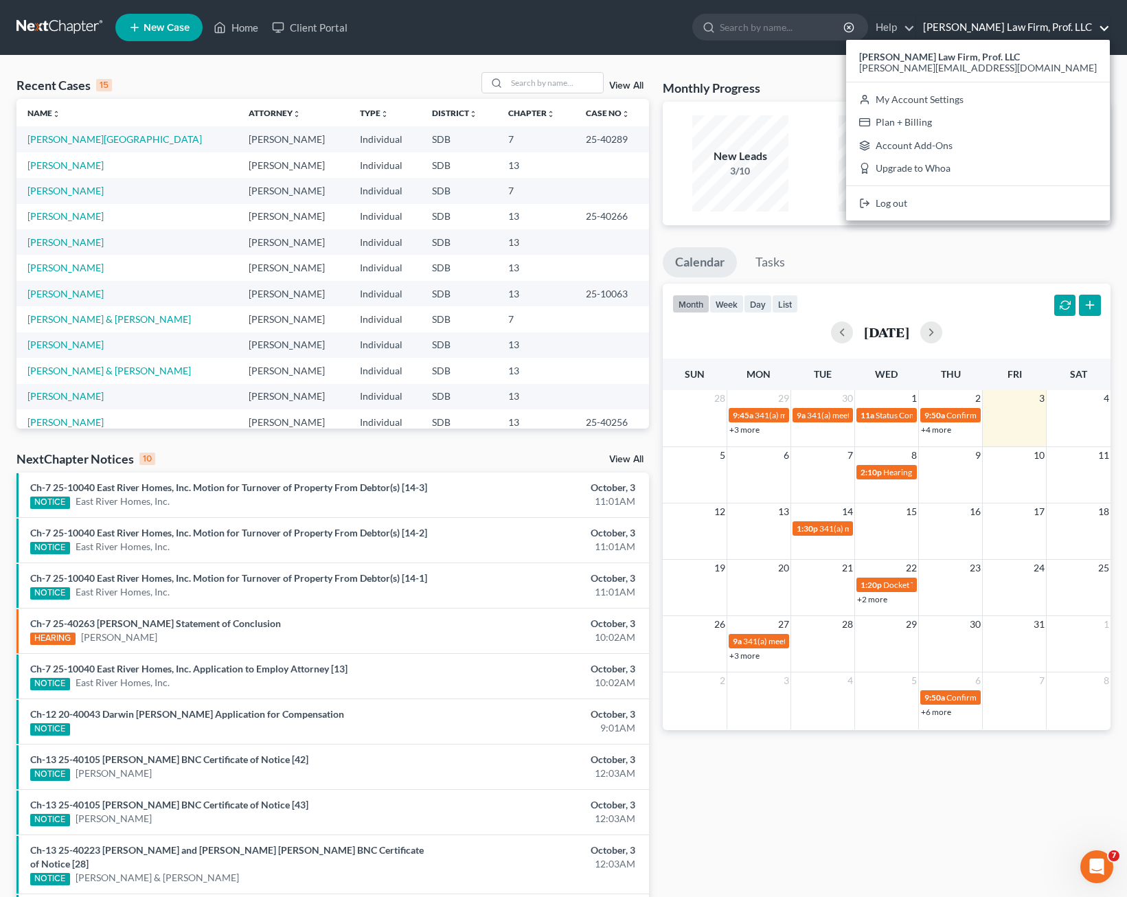
click at [1089, 23] on link "[PERSON_NAME] Law Firm, Prof. LLC" at bounding box center [1013, 27] width 194 height 25
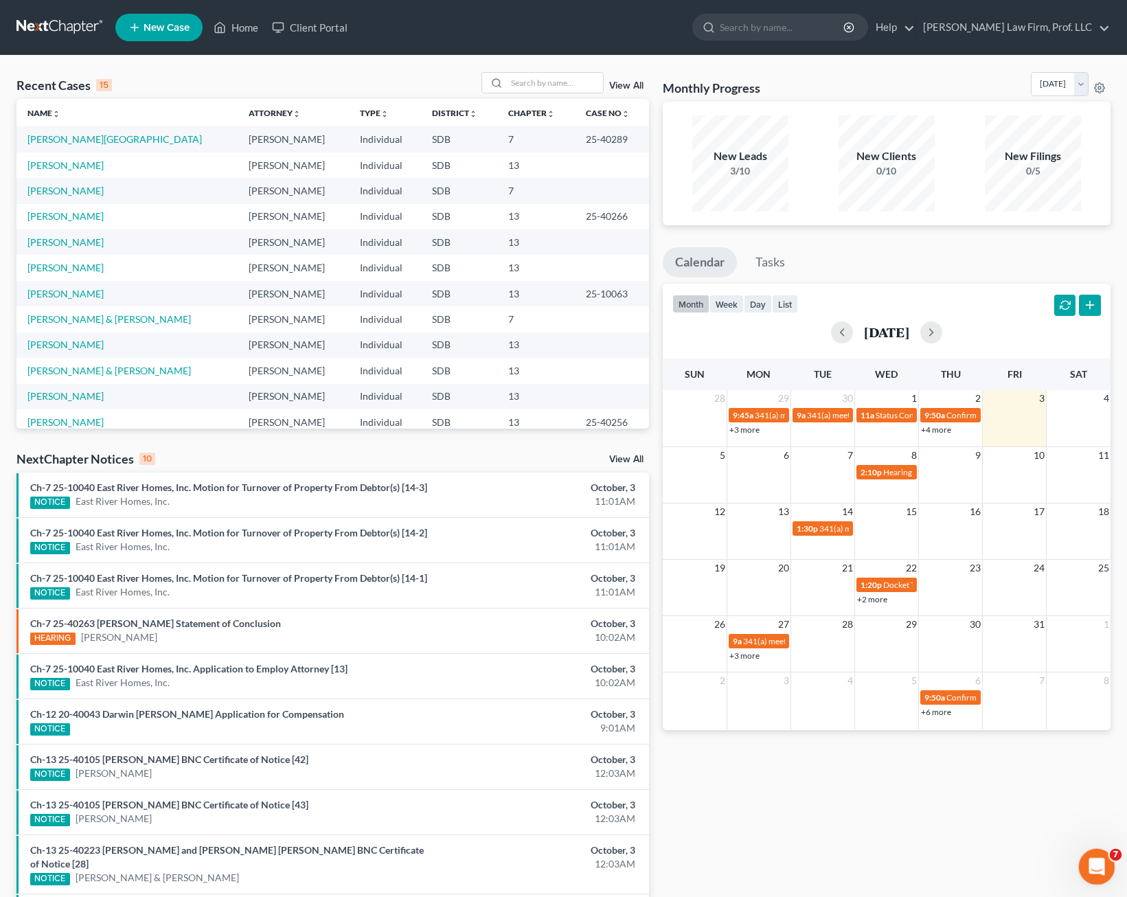
drag, startPoint x: 2183, startPoint y: 1727, endPoint x: 1104, endPoint y: 867, distance: 1379.1
click at [1103, 879] on div "Open Intercom Messenger" at bounding box center [1094, 864] width 45 height 45
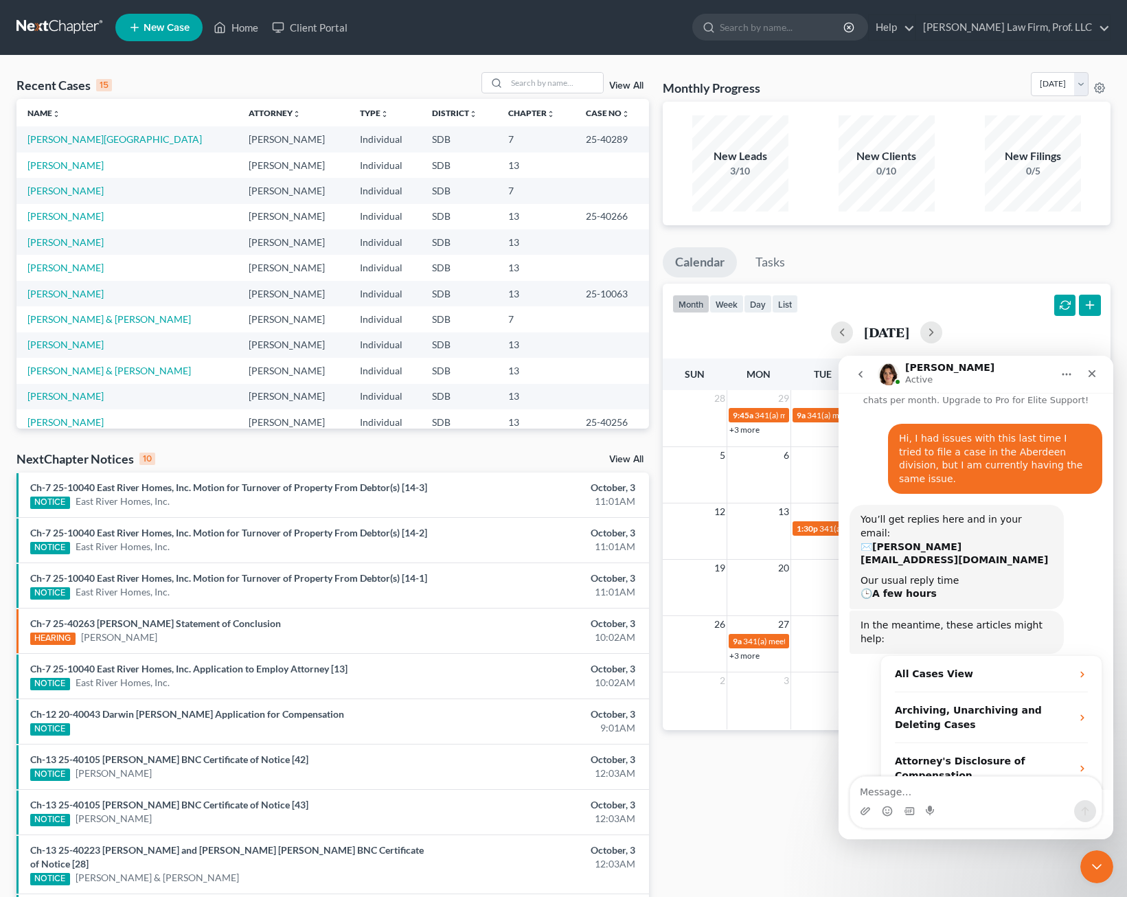
scroll to position [246, 0]
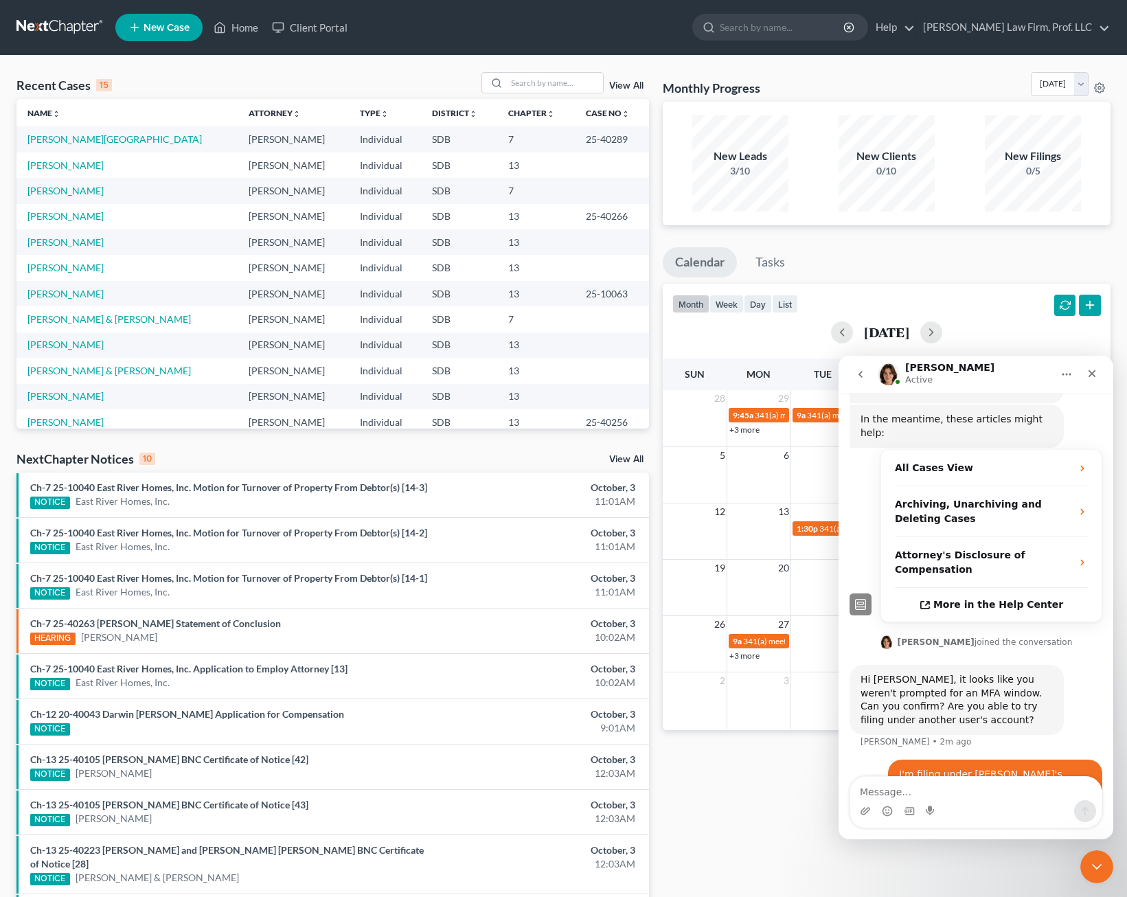
click at [1038, 782] on textarea "Message…" at bounding box center [975, 788] width 251 height 23
click at [798, 867] on div "Monthly Progress Bankruptcy Bankruptcy [DATE] [DATE] [DATE] [DATE] [DATE] [DATE…" at bounding box center [887, 516] width 462 height 889
click at [1093, 375] on icon "Close" at bounding box center [1093, 374] width 8 height 8
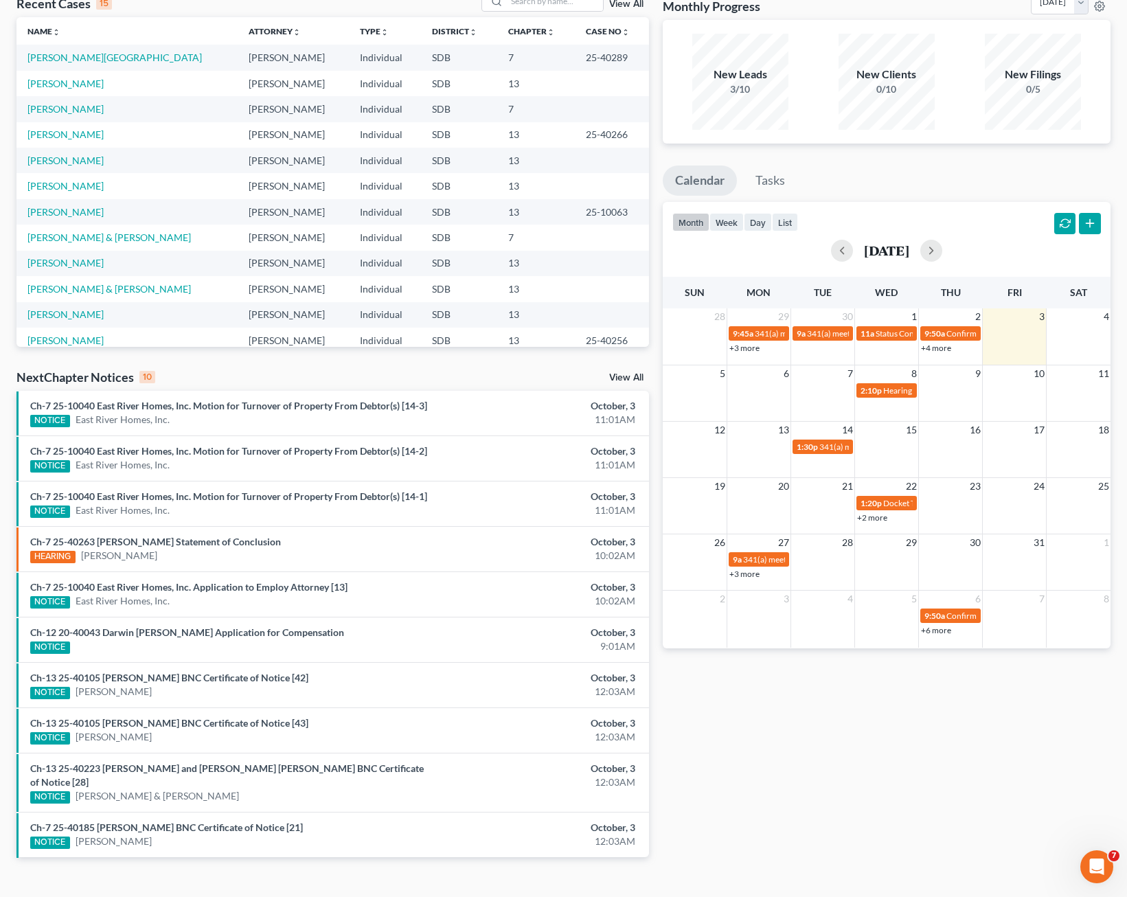
scroll to position [91, 0]
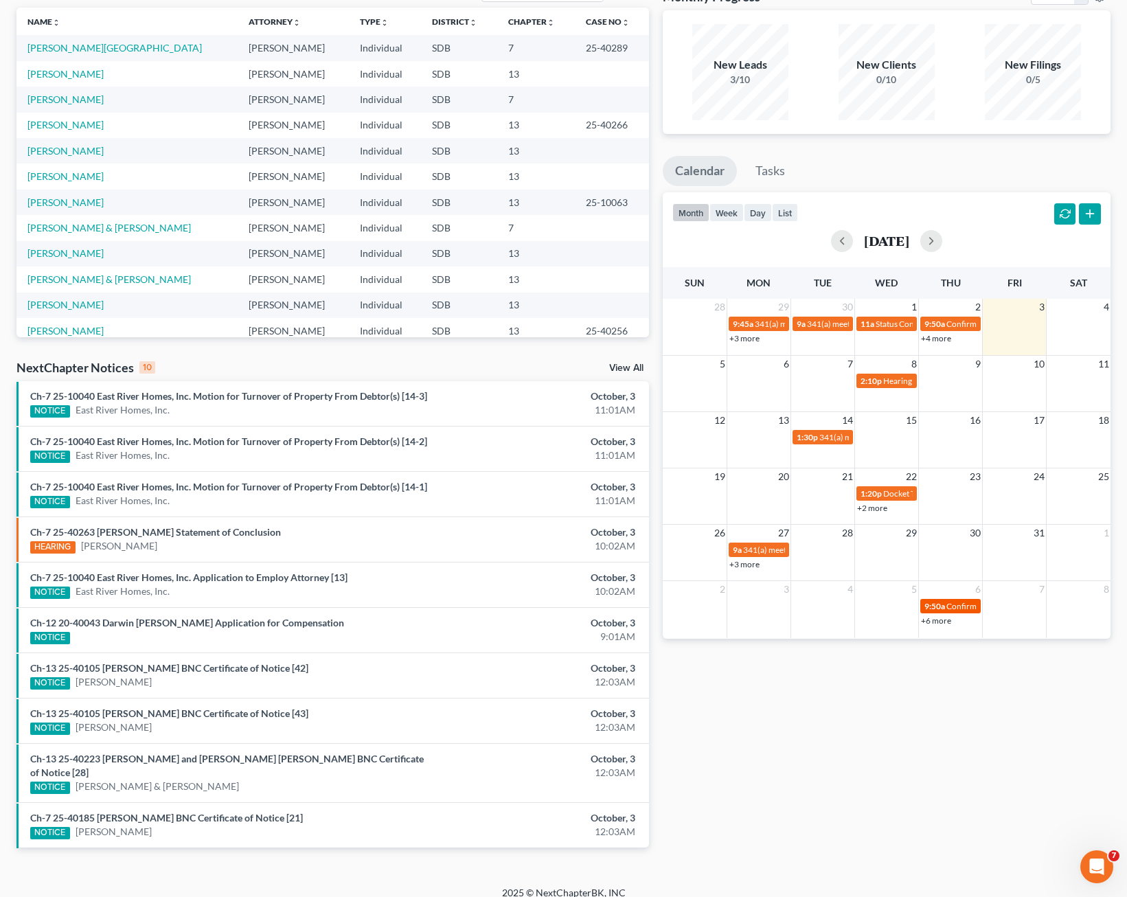
click at [949, 608] on span "Confirmation hearing for [PERSON_NAME] & [PERSON_NAME]" at bounding box center [1060, 606] width 229 height 10
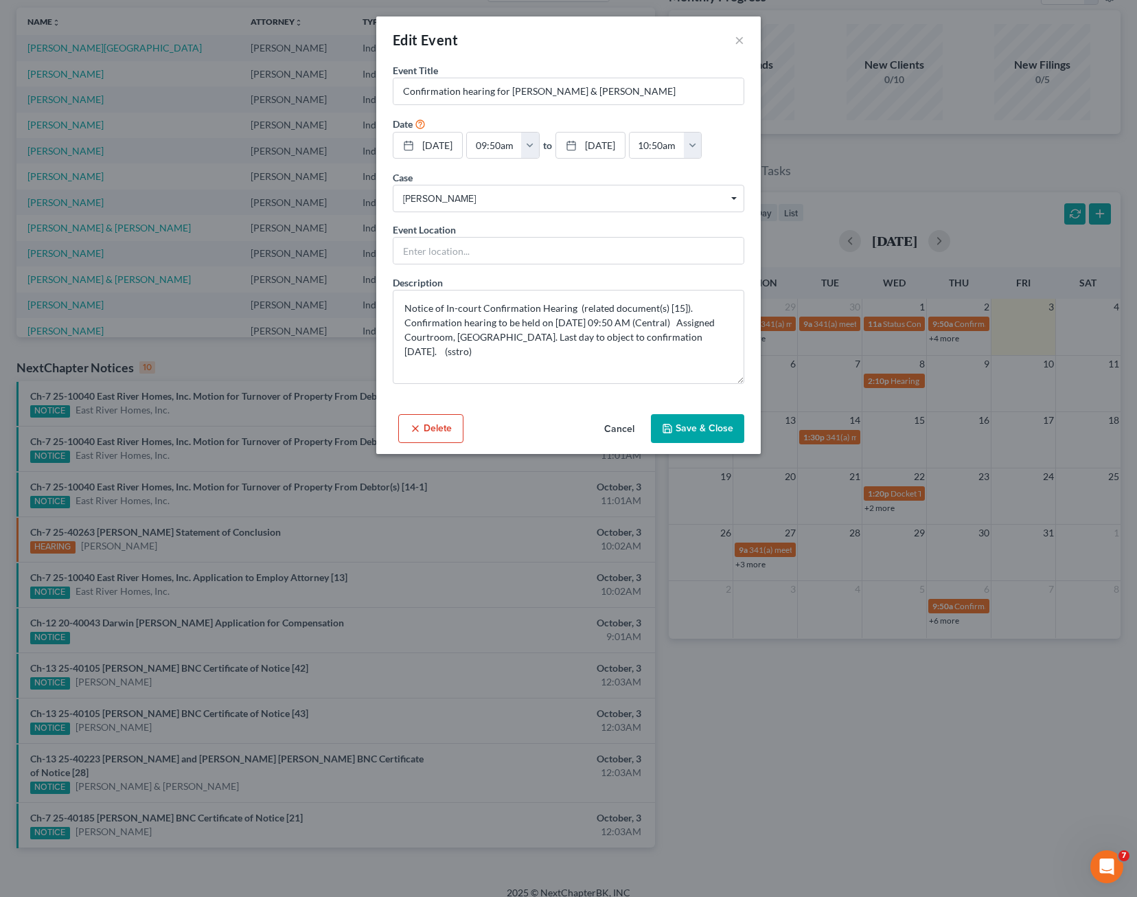
click at [751, 654] on div "Edit Event × Event Title * Confirmation hearing for [PERSON_NAME] & [PERSON_NAM…" at bounding box center [568, 448] width 1137 height 897
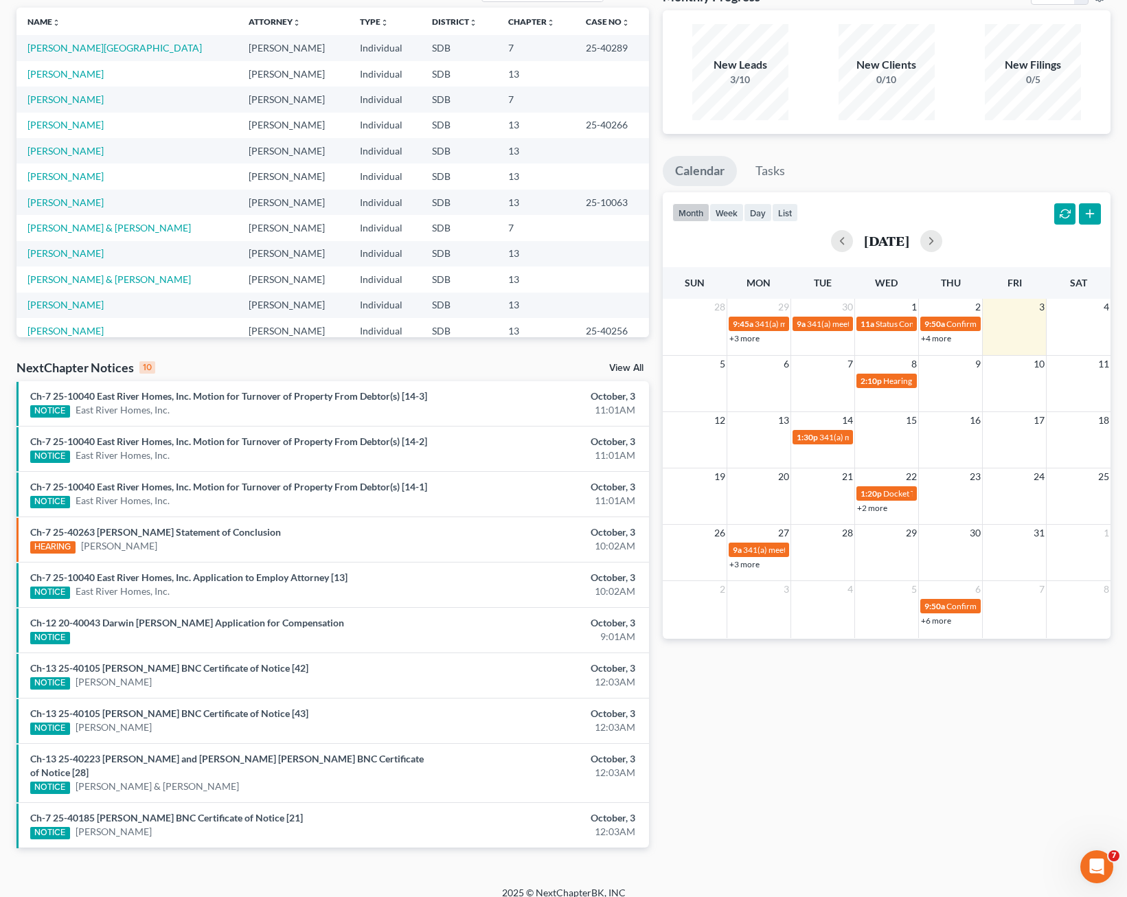
click at [935, 626] on div "+6 more" at bounding box center [950, 620] width 63 height 14
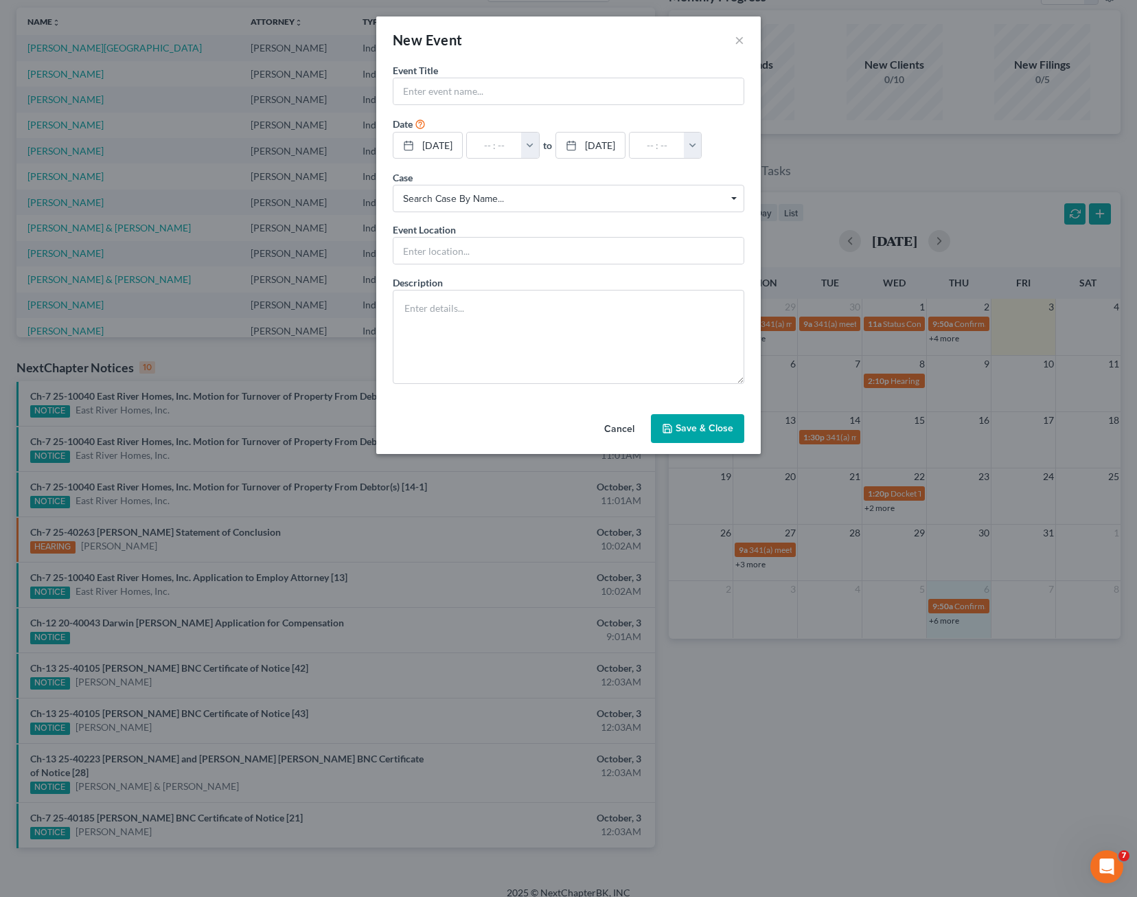
click at [746, 41] on div "New Event ×" at bounding box center [568, 39] width 385 height 47
click at [744, 41] on div "New Event ×" at bounding box center [568, 39] width 385 height 47
click at [734, 39] on div "New Event ×" at bounding box center [568, 39] width 385 height 47
click at [738, 39] on button "×" at bounding box center [740, 40] width 10 height 16
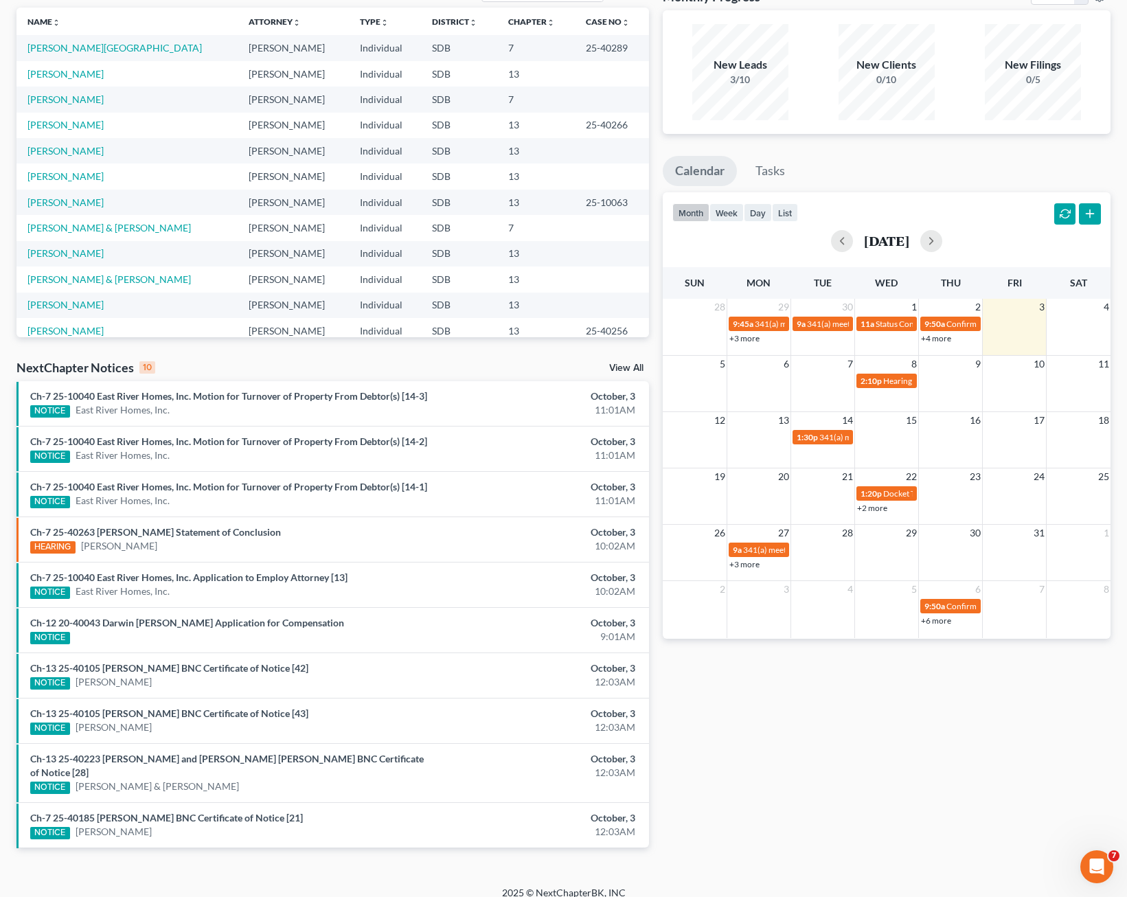
click at [937, 621] on link "+6 more" at bounding box center [936, 620] width 30 height 10
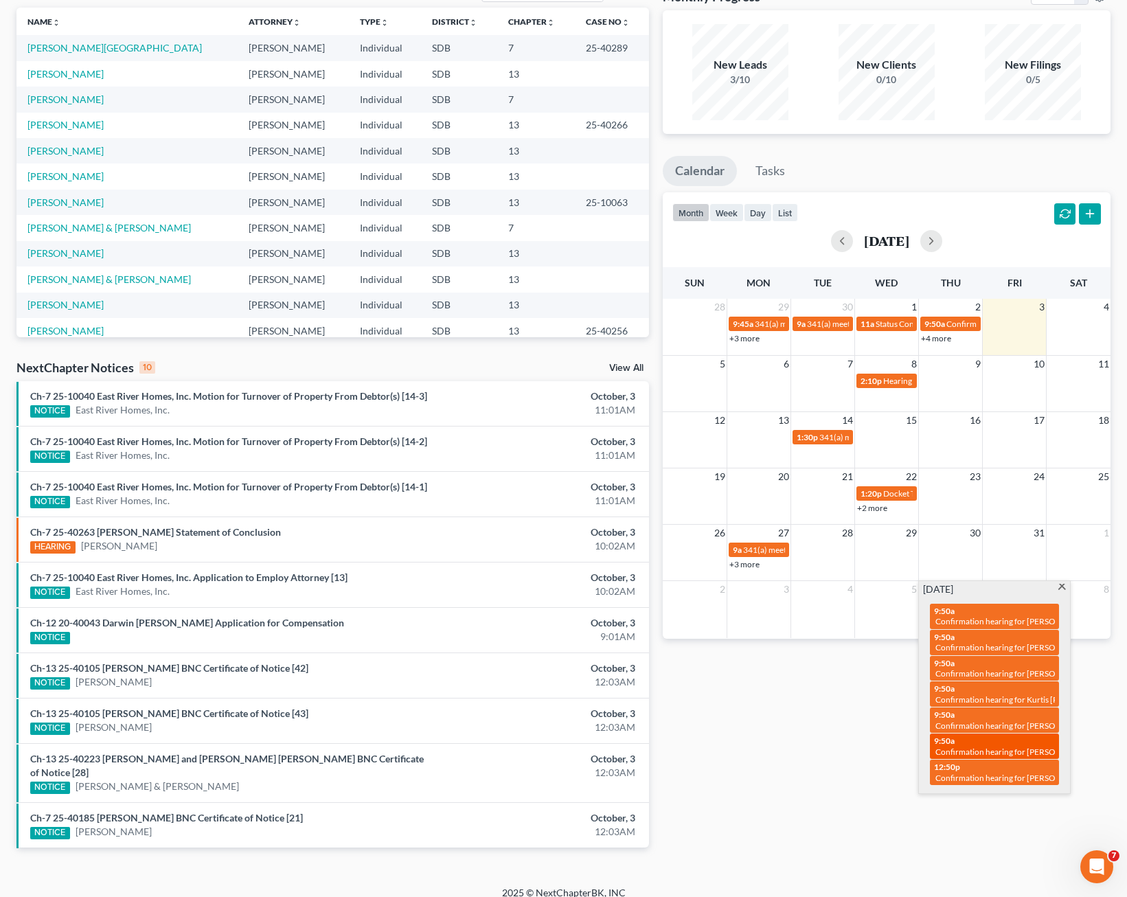
click at [1041, 753] on span "Confirmation hearing for [PERSON_NAME] & Cameo [PERSON_NAME]" at bounding box center [1062, 752] width 255 height 10
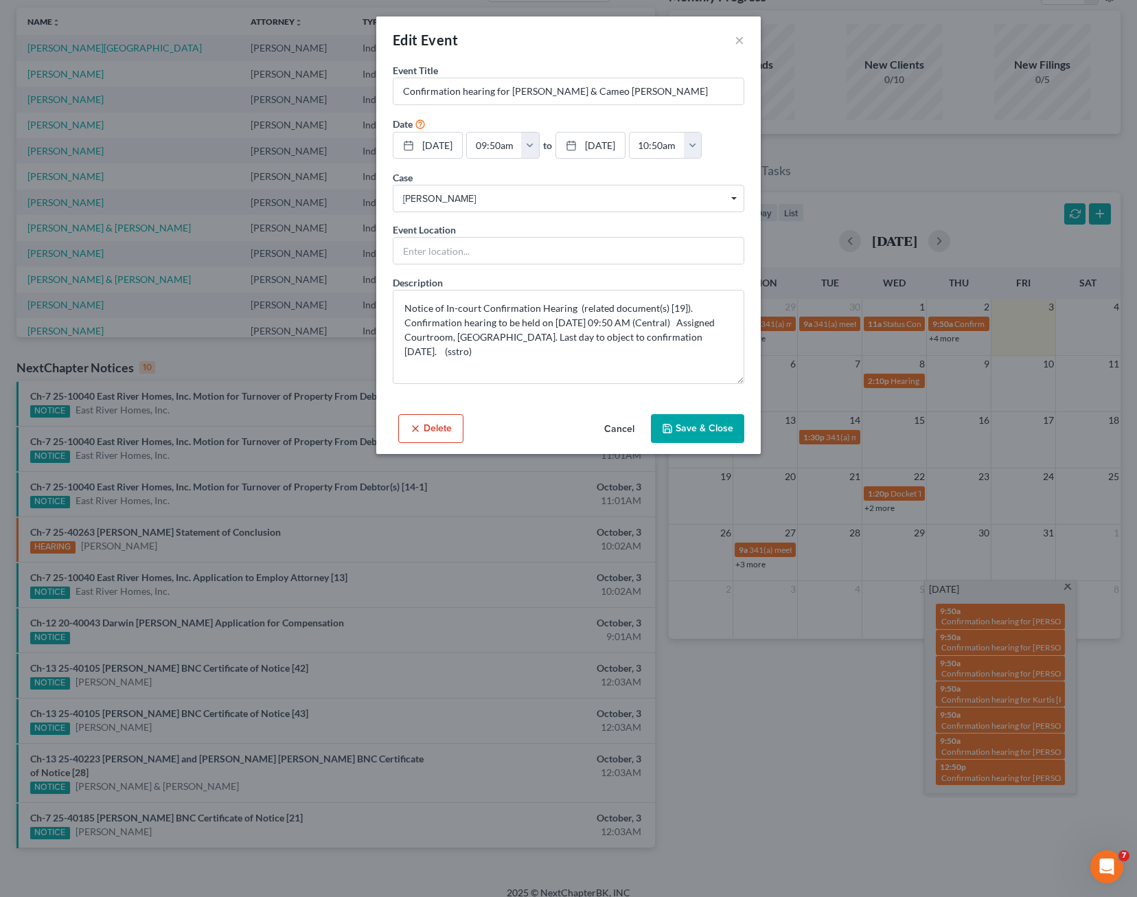
click at [808, 725] on div "Edit Event × Event Title * Confirmation hearing for [PERSON_NAME] & Cameo [PERS…" at bounding box center [568, 448] width 1137 height 897
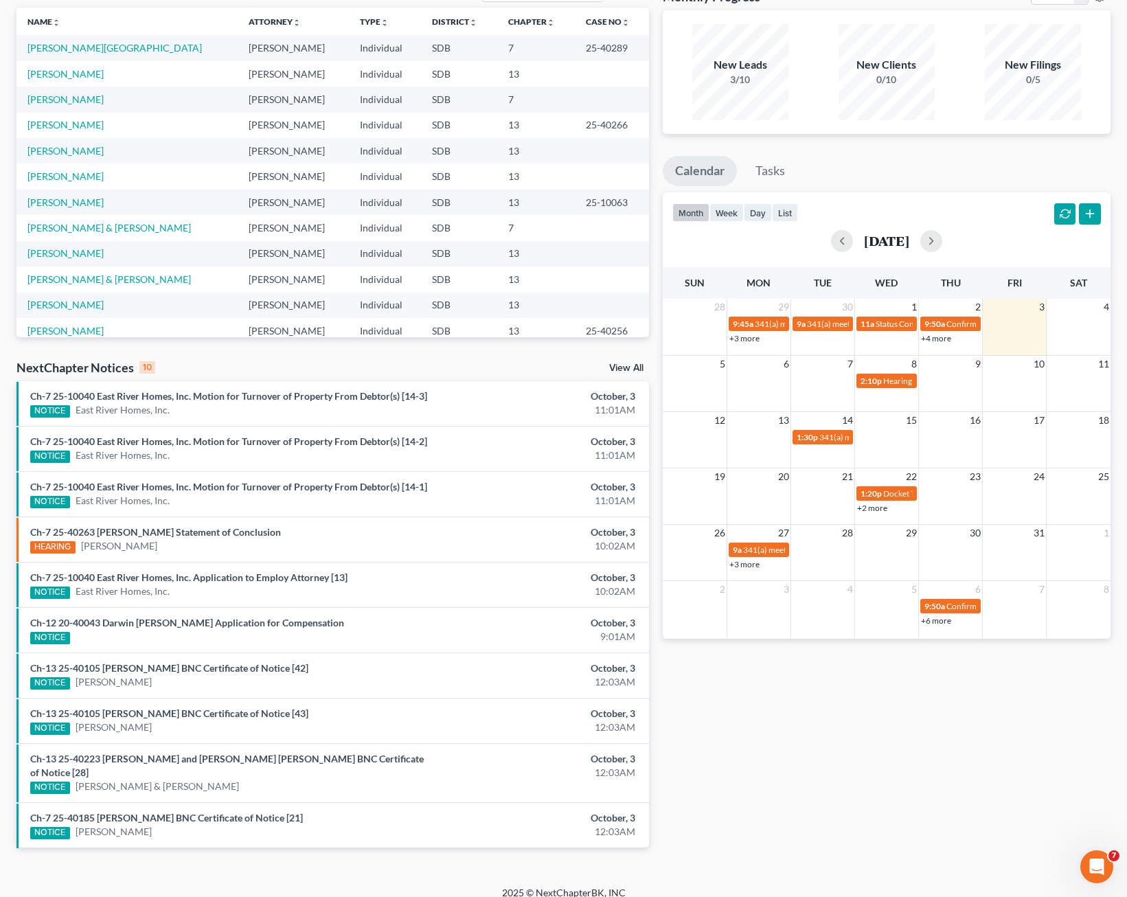
click at [881, 508] on link "+2 more" at bounding box center [872, 508] width 30 height 10
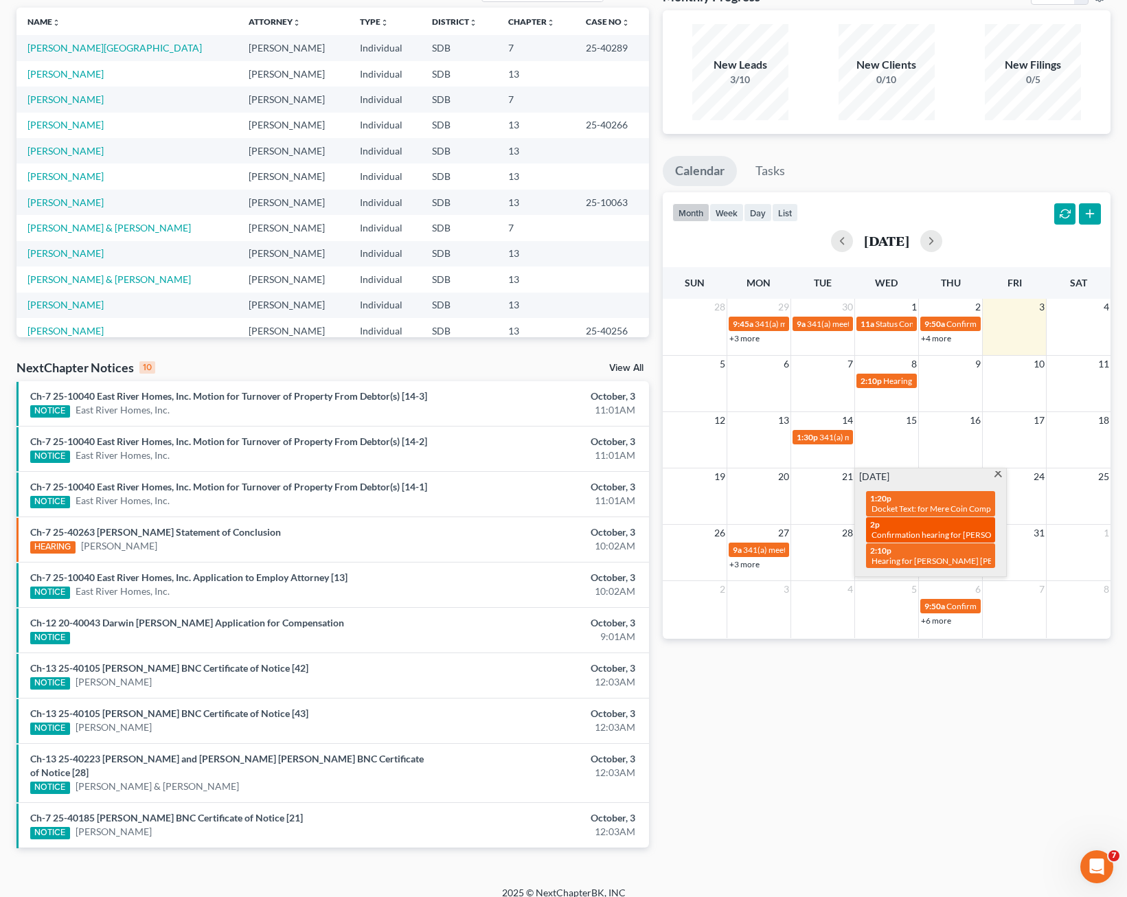
click at [952, 533] on span "Confirmation hearing for [PERSON_NAME] & [PERSON_NAME]" at bounding box center [985, 534] width 229 height 10
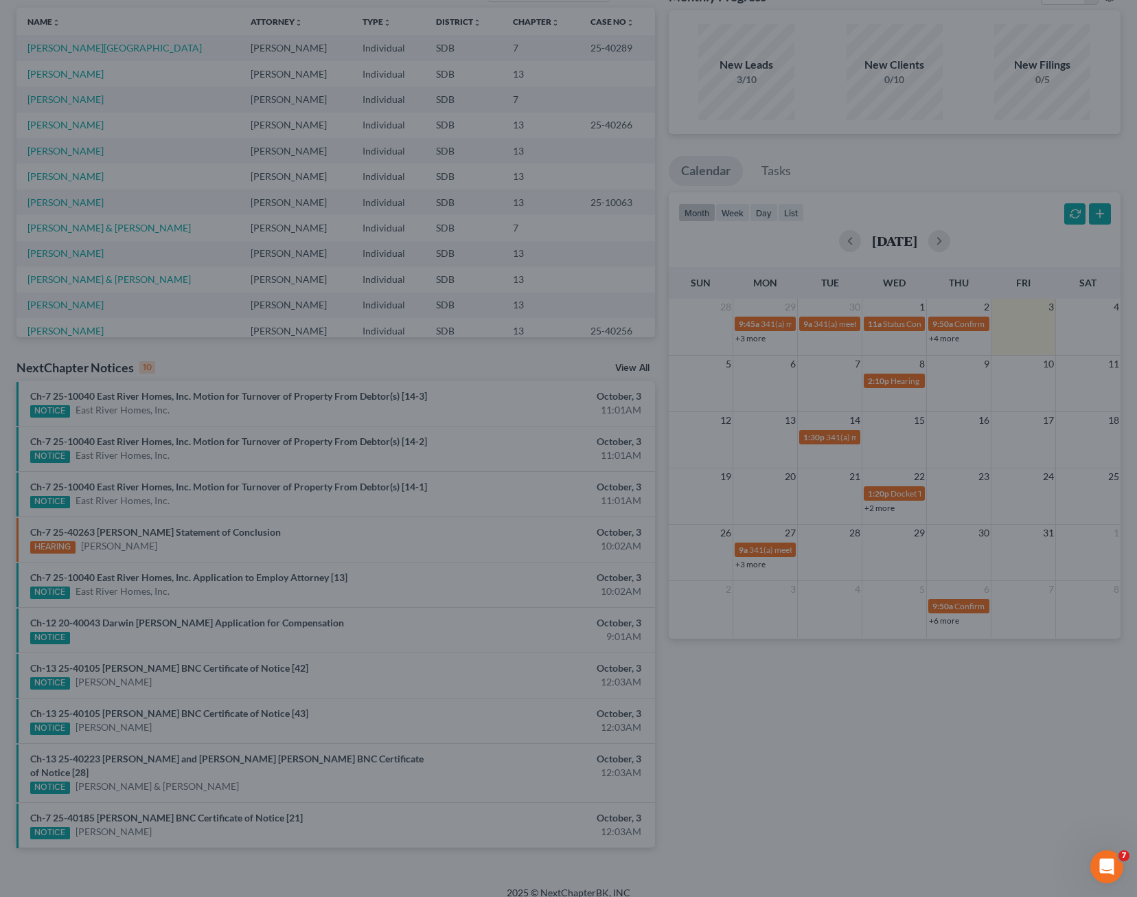
click at [830, 700] on div "Edit Event × Event Title * Confirmation hearing for [PERSON_NAME] & [PERSON_NAM…" at bounding box center [568, 448] width 1137 height 897
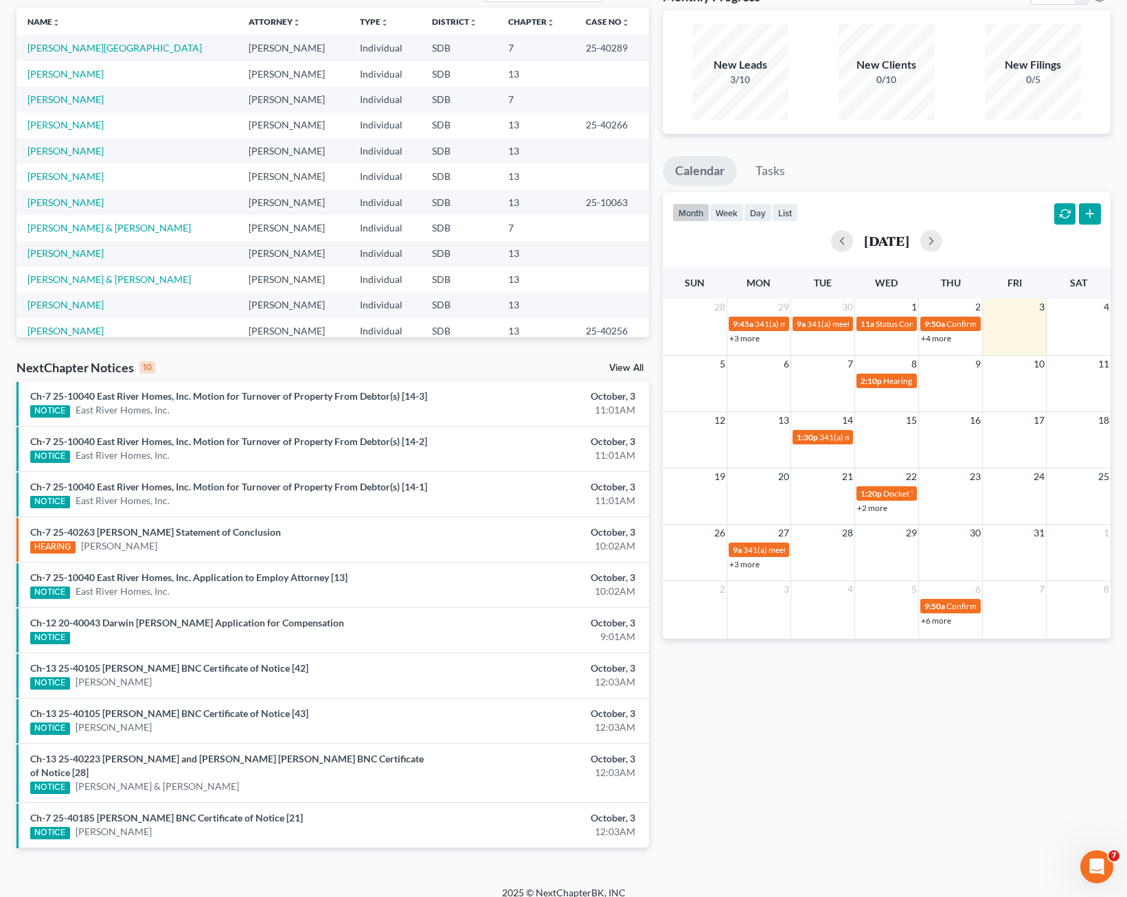
click at [937, 339] on link "+4 more" at bounding box center [936, 338] width 30 height 10
click at [997, 747] on div "Monthly Progress Bankruptcy Bankruptcy [DATE] [DATE] [DATE] [DATE] [DATE] [DATE…" at bounding box center [887, 425] width 462 height 889
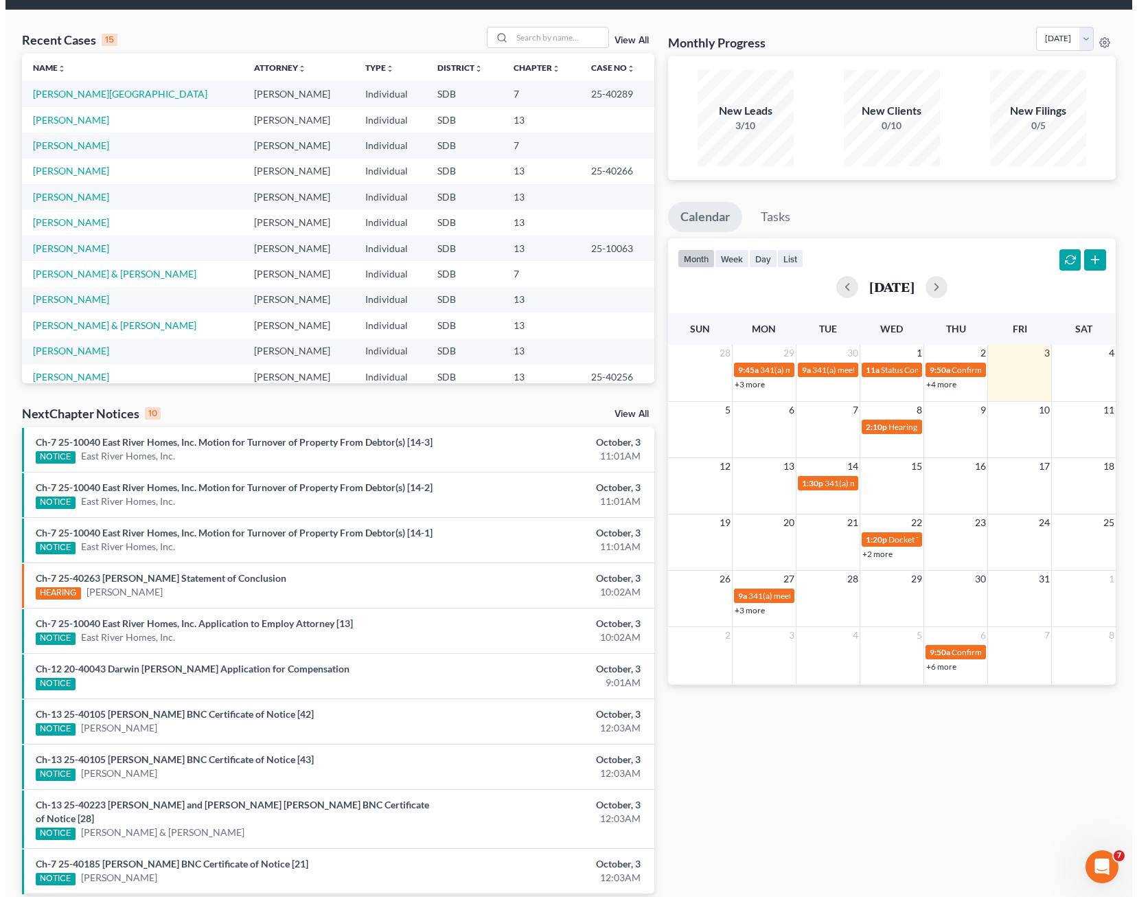
scroll to position [0, 0]
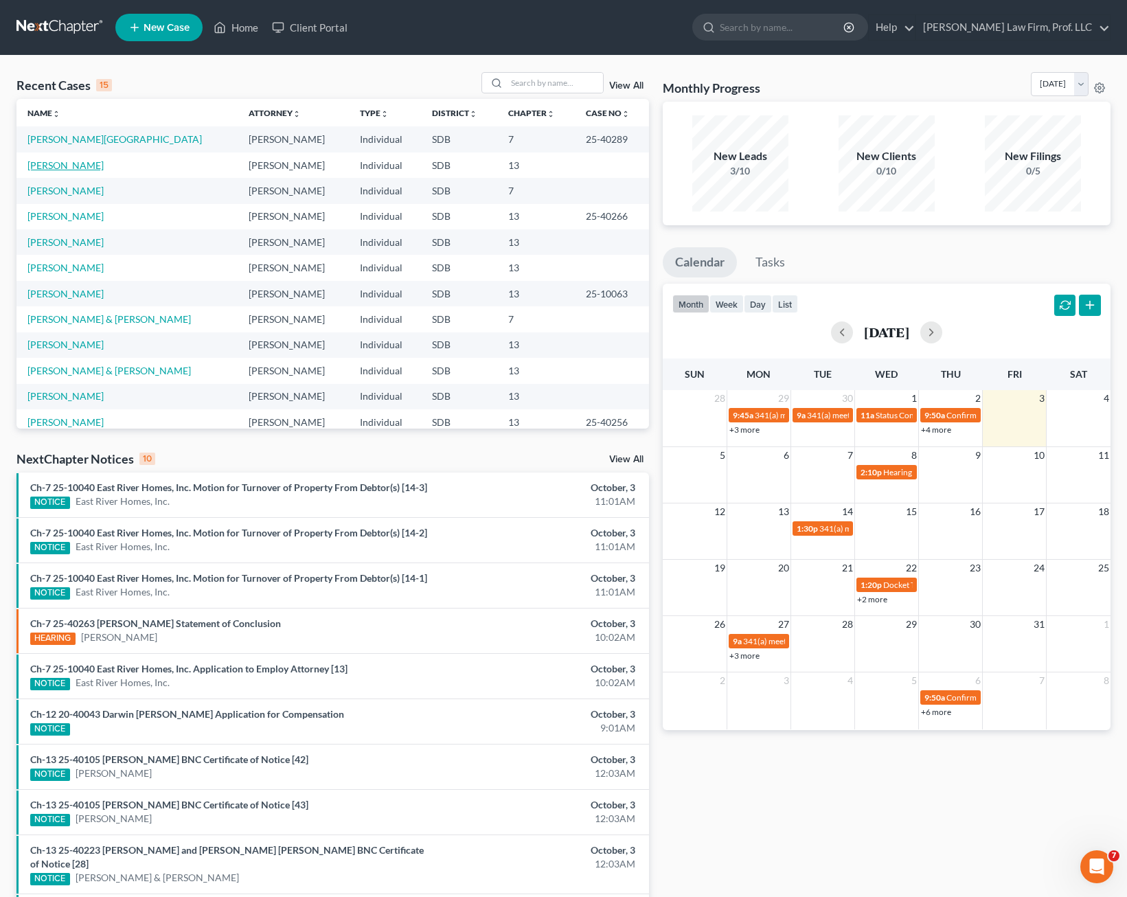
click at [52, 161] on link "[PERSON_NAME]" at bounding box center [65, 165] width 76 height 12
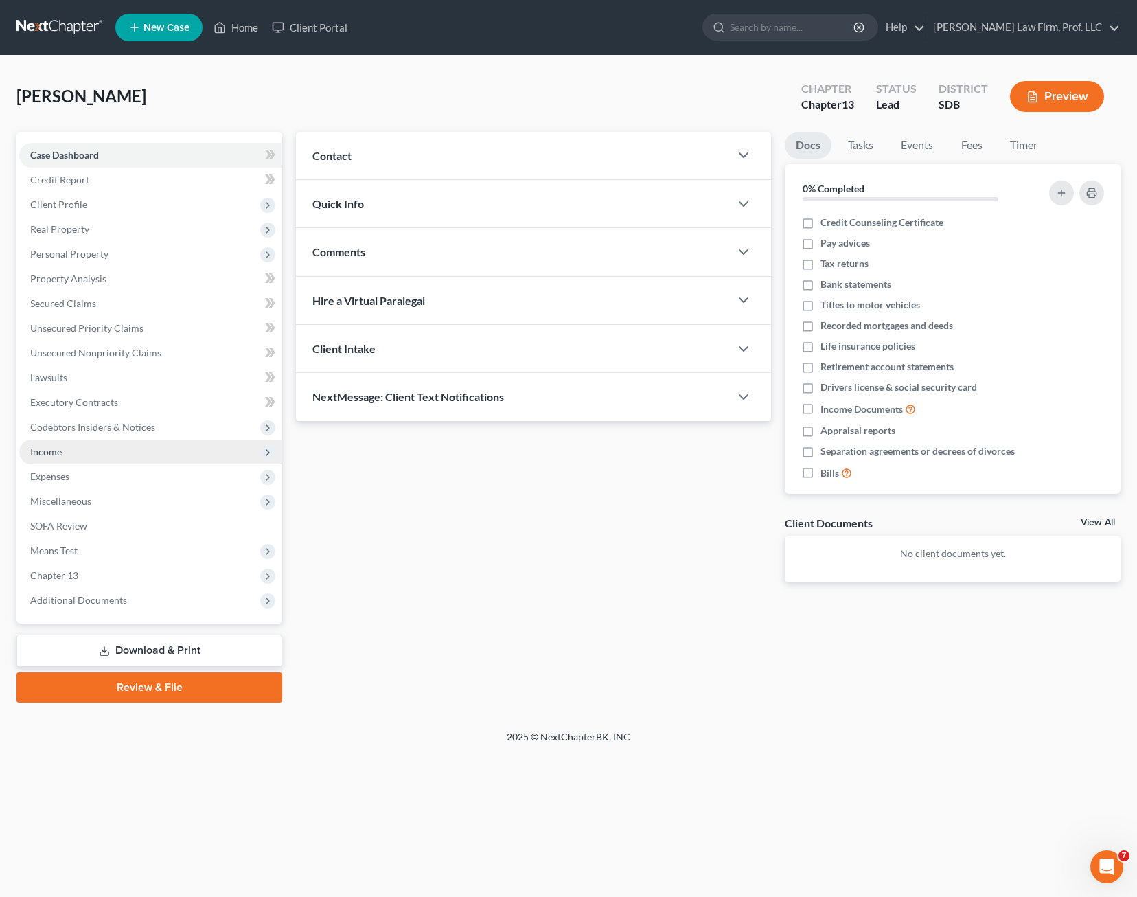
click at [57, 453] on span "Income" at bounding box center [46, 452] width 32 height 12
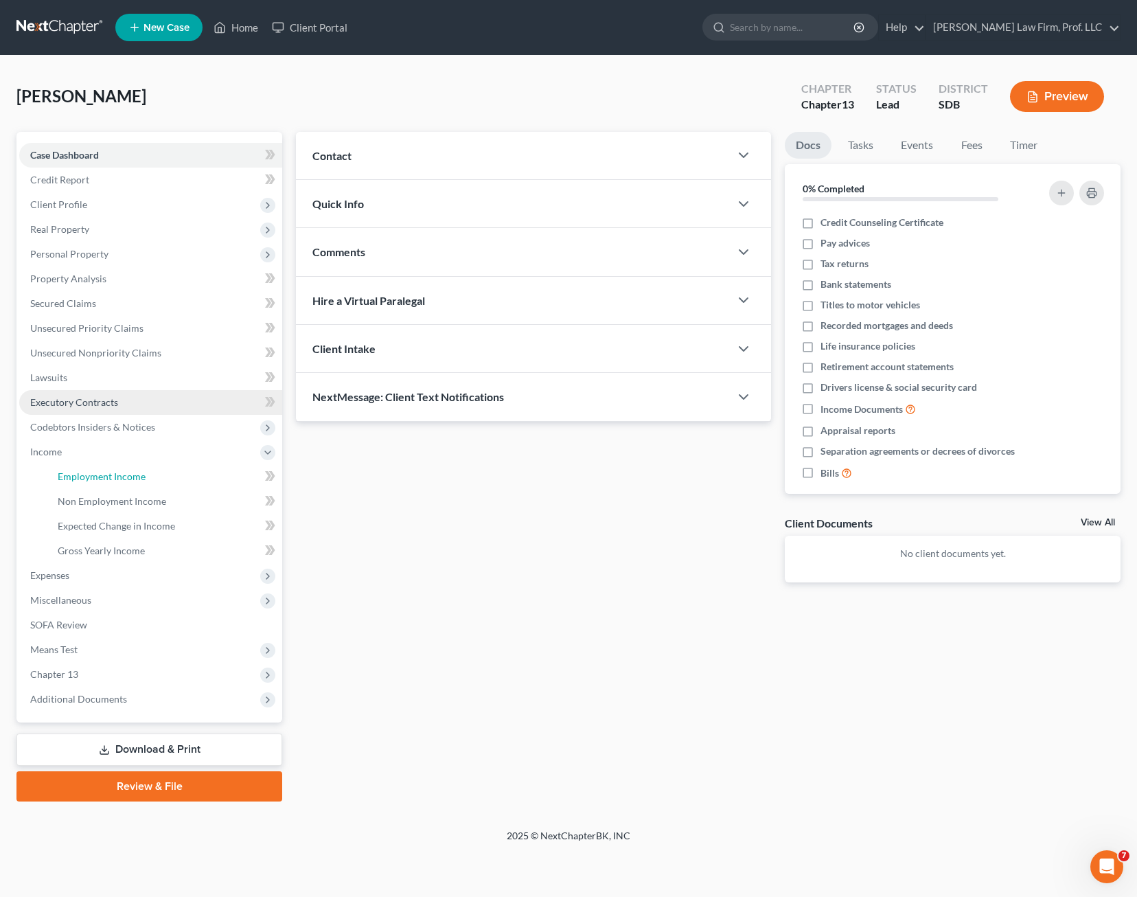
drag, startPoint x: 157, startPoint y: 483, endPoint x: 186, endPoint y: 413, distance: 75.8
click at [157, 481] on link "Employment Income" at bounding box center [165, 476] width 236 height 25
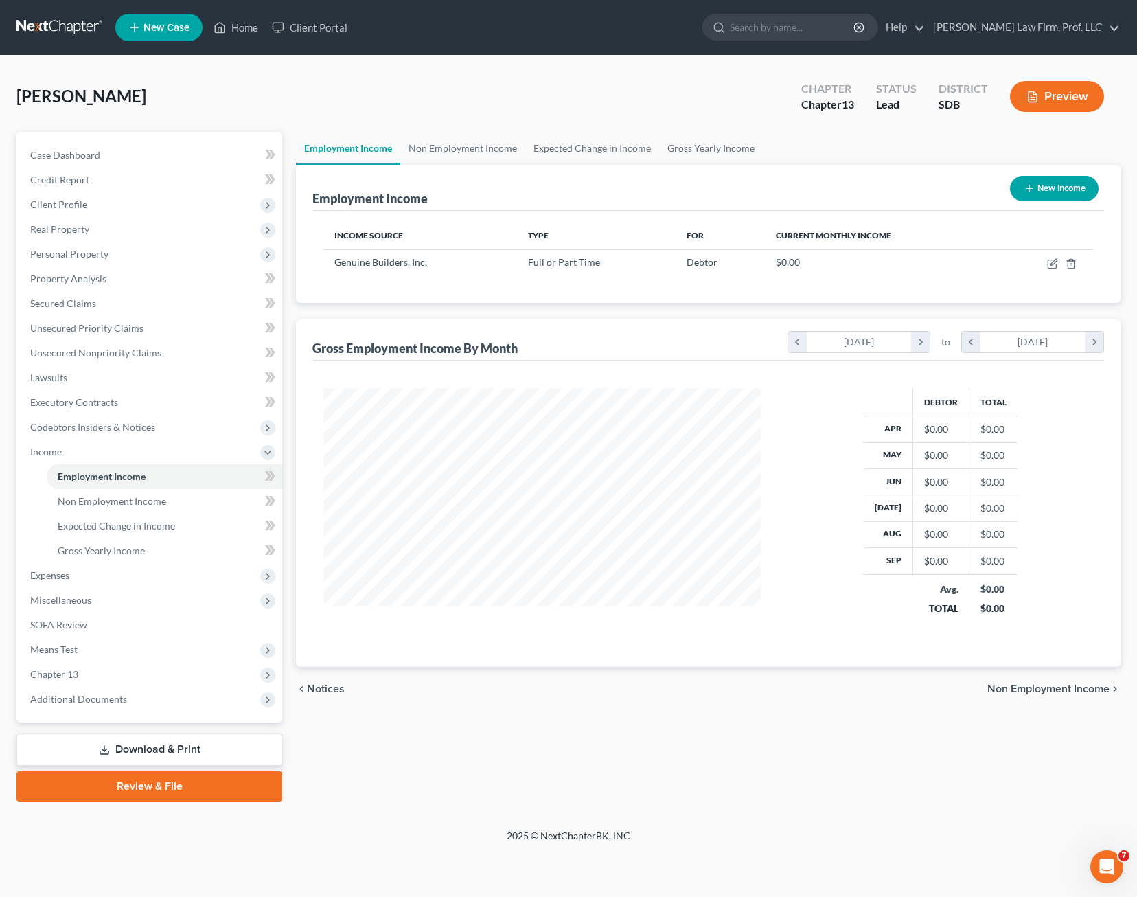
scroll to position [247, 466]
click at [916, 278] on div "Income Source Type For Current Monthly Income Genuine Builders, Inc. Full or Pa…" at bounding box center [708, 257] width 792 height 92
click at [832, 275] on td "$0.00" at bounding box center [881, 262] width 232 height 26
click at [830, 271] on td "$0.00" at bounding box center [881, 262] width 232 height 26
click at [828, 272] on td "$0.00" at bounding box center [881, 262] width 232 height 26
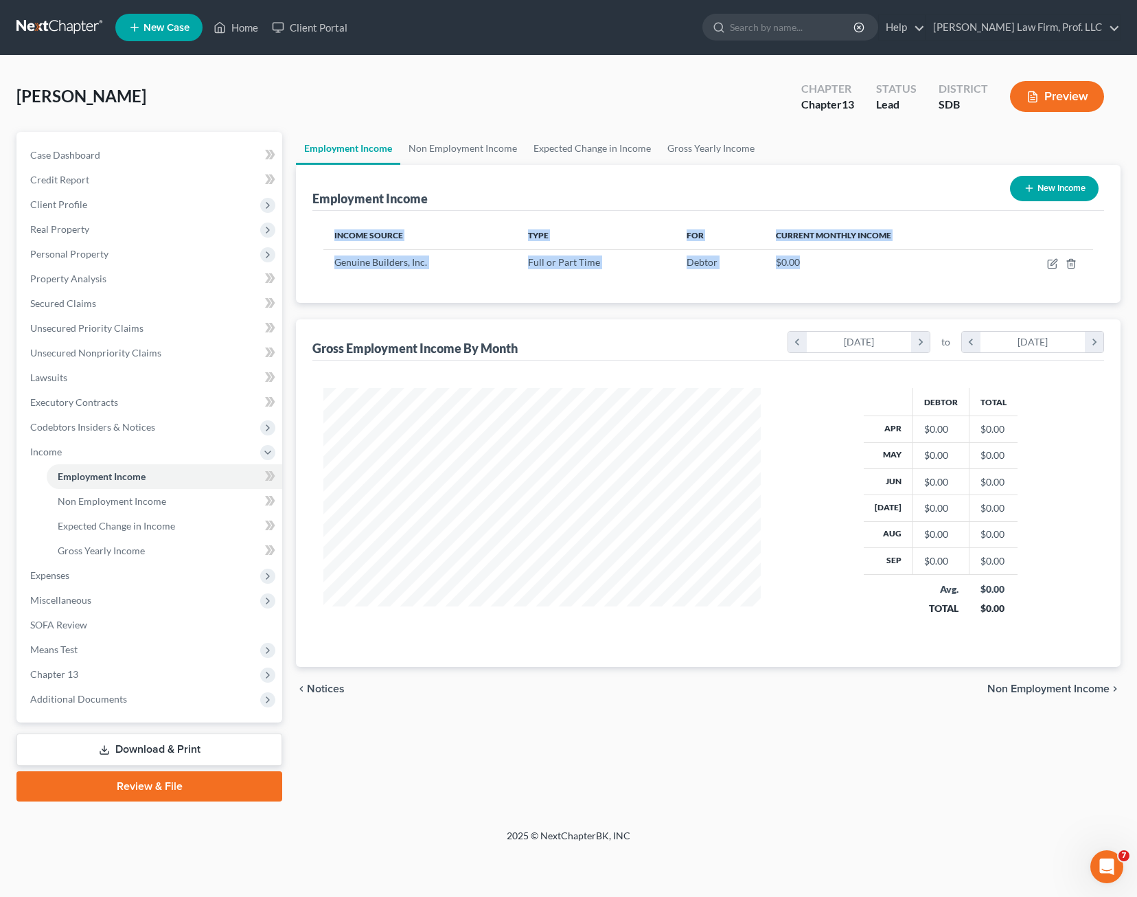
drag, startPoint x: 764, startPoint y: 274, endPoint x: 401, endPoint y: 277, distance: 363.3
click at [402, 276] on div "Income Source Type For Current Monthly Income Genuine Builders, Inc. Full or Pa…" at bounding box center [708, 257] width 792 height 92
click at [719, 308] on div "Employment Income New Income Income Source Type For Current Monthly Income Genu…" at bounding box center [708, 416] width 825 height 503
drag, startPoint x: 729, startPoint y: 155, endPoint x: 720, endPoint y: 156, distance: 8.4
click at [727, 155] on link "Gross Yearly Income" at bounding box center [711, 148] width 104 height 33
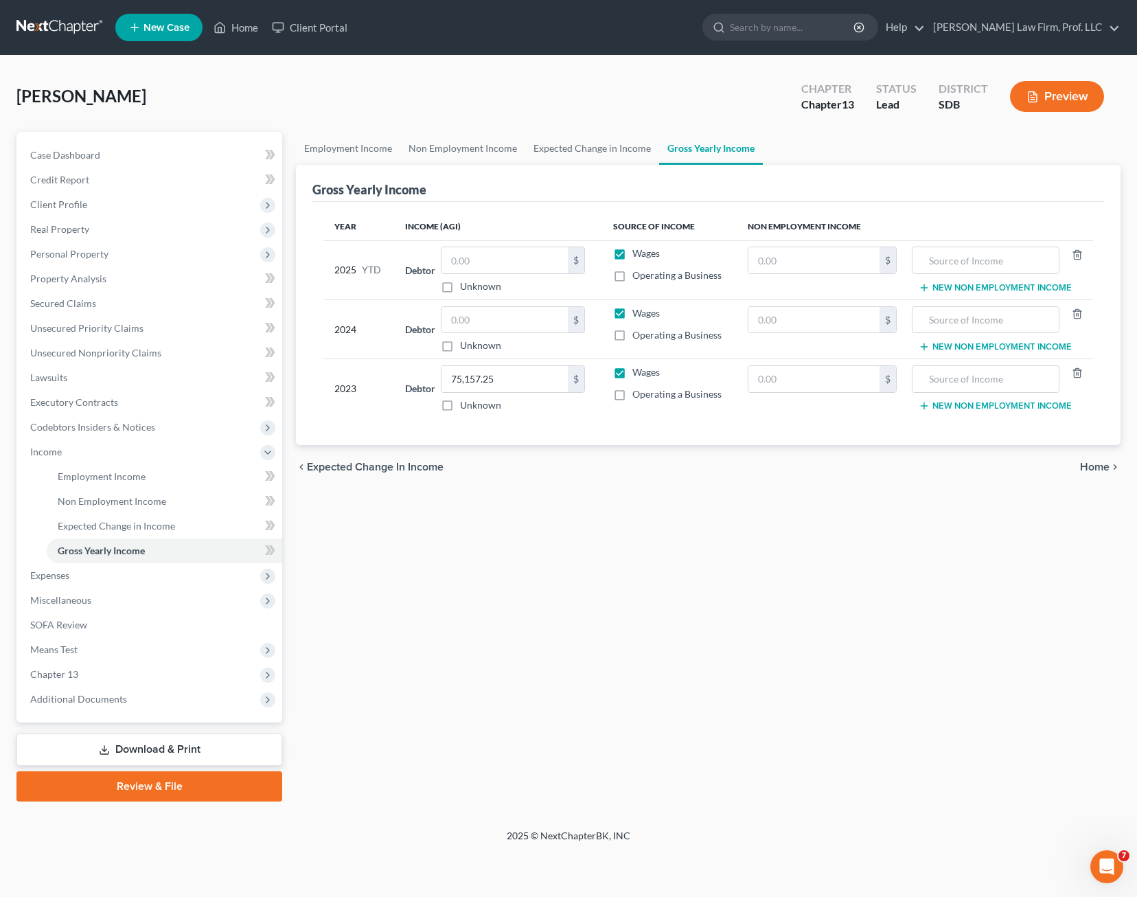
click at [564, 554] on div "Employment Income Non Employment Income Expected Change in Income Gross Yearly …" at bounding box center [708, 467] width 839 height 670
drag, startPoint x: 600, startPoint y: 617, endPoint x: 634, endPoint y: 578, distance: 52.1
click at [599, 617] on div "Employment Income Non Employment Income Expected Change in Income Gross Yearly …" at bounding box center [708, 467] width 839 height 670
drag, startPoint x: 604, startPoint y: 714, endPoint x: 492, endPoint y: 621, distance: 145.8
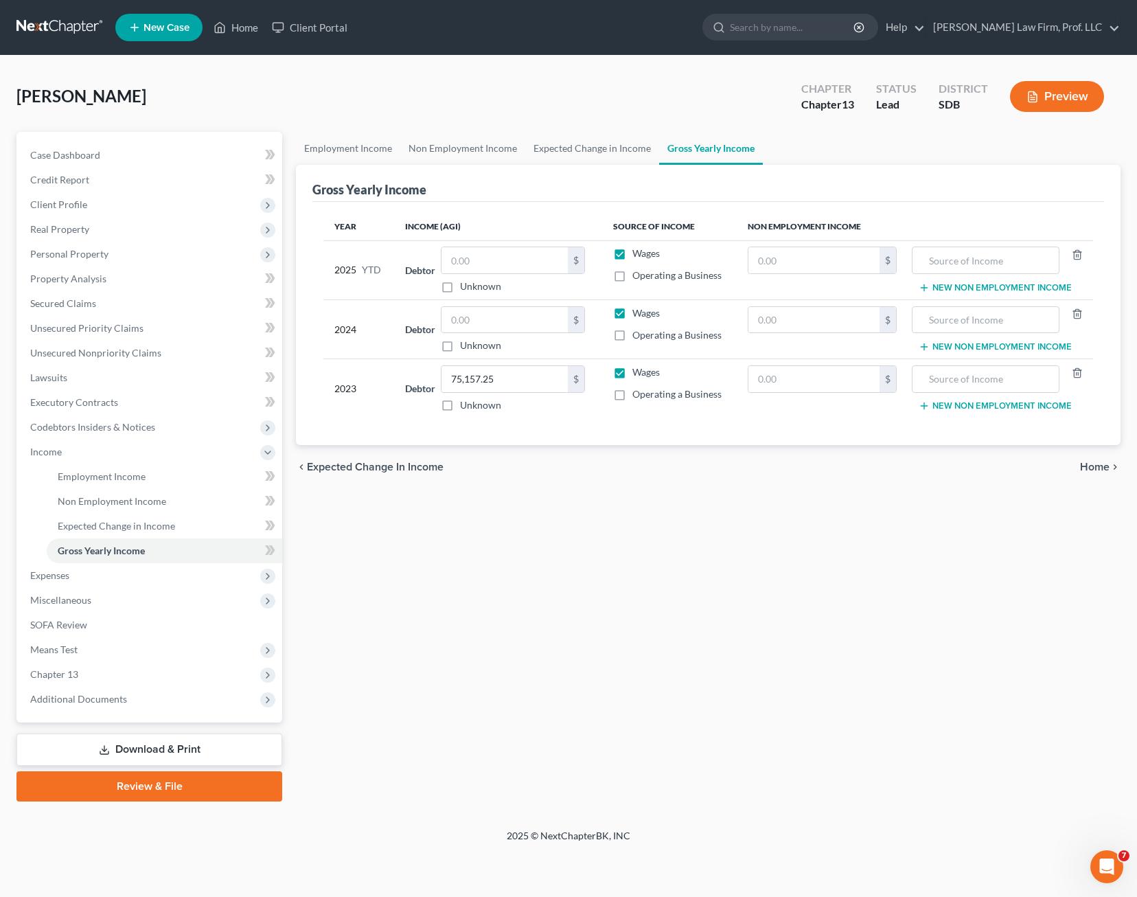
click at [607, 708] on div "Employment Income Non Employment Income Expected Change in Income Gross Yearly …" at bounding box center [708, 467] width 839 height 670
click at [67, 571] on span "Expenses" at bounding box center [49, 575] width 39 height 12
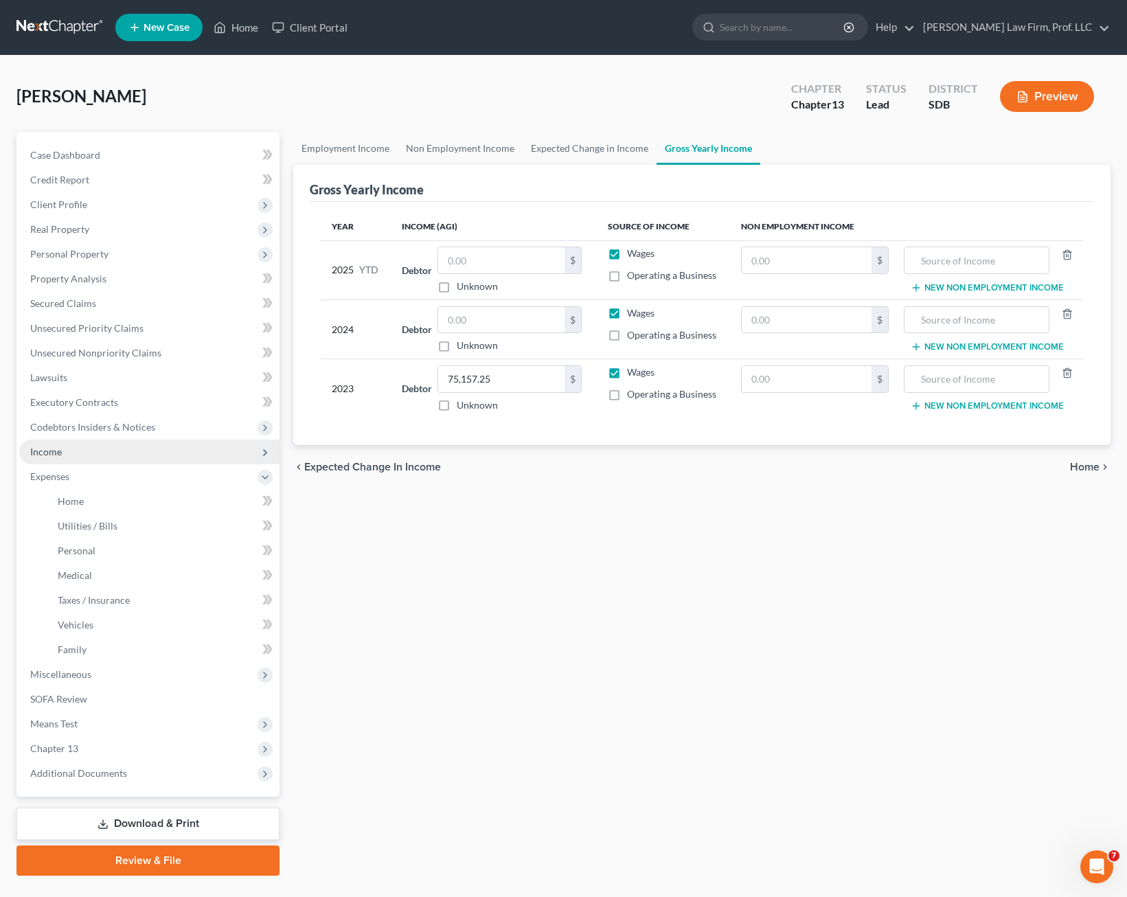
click at [72, 454] on span "Income" at bounding box center [149, 452] width 260 height 25
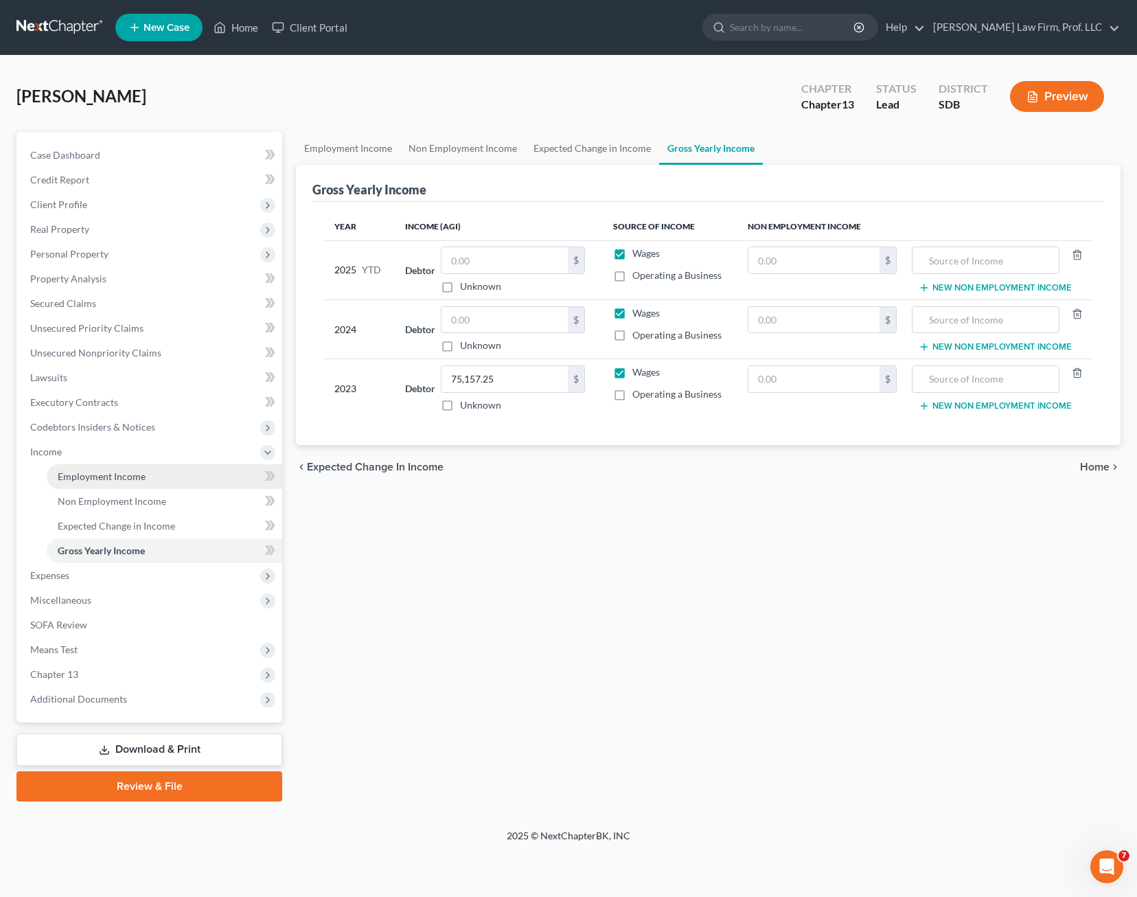
drag, startPoint x: 101, startPoint y: 479, endPoint x: 146, endPoint y: 475, distance: 45.5
click at [101, 479] on span "Employment Income" at bounding box center [102, 476] width 88 height 12
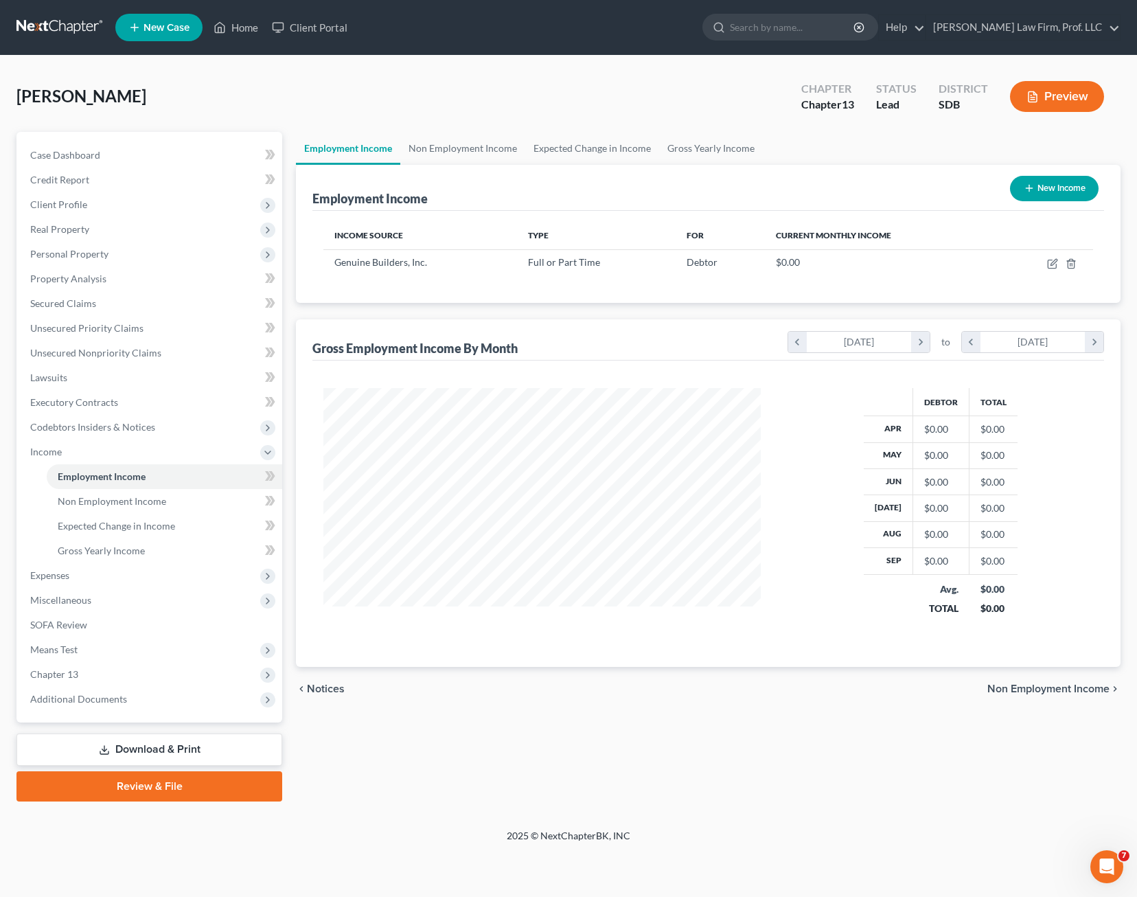
scroll to position [247, 466]
click at [1050, 266] on icon "button" at bounding box center [1052, 263] width 11 height 11
select select "0"
select select "43"
select select "2"
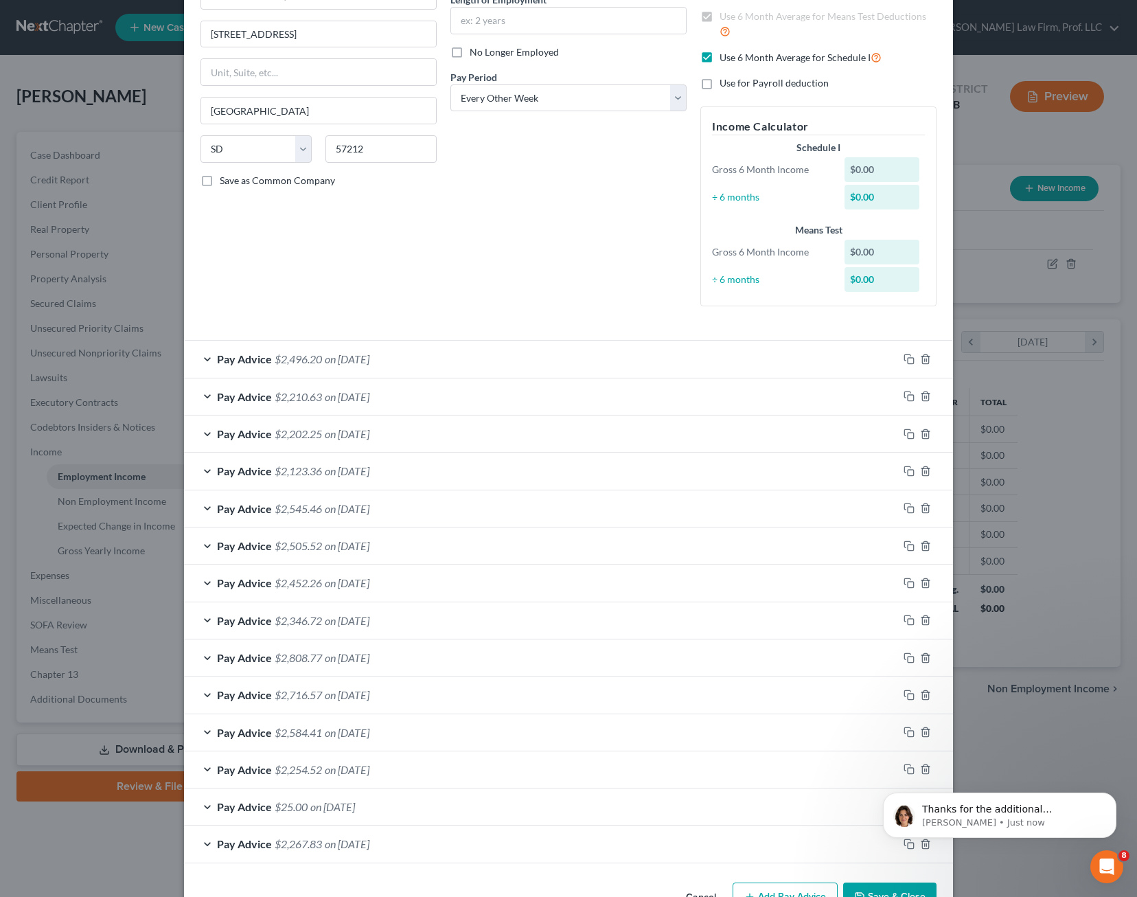
scroll to position [300, 0]
click at [1119, 415] on div "Edit Income Source × Employment Type * Select Full or [DEMOGRAPHIC_DATA] Employ…" at bounding box center [568, 448] width 1137 height 897
drag, startPoint x: 1053, startPoint y: 409, endPoint x: 1029, endPoint y: 409, distance: 24.7
click at [1048, 406] on div "Edit Income Source × Employment Type * Select Full or [DEMOGRAPHIC_DATA] Employ…" at bounding box center [568, 448] width 1137 height 897
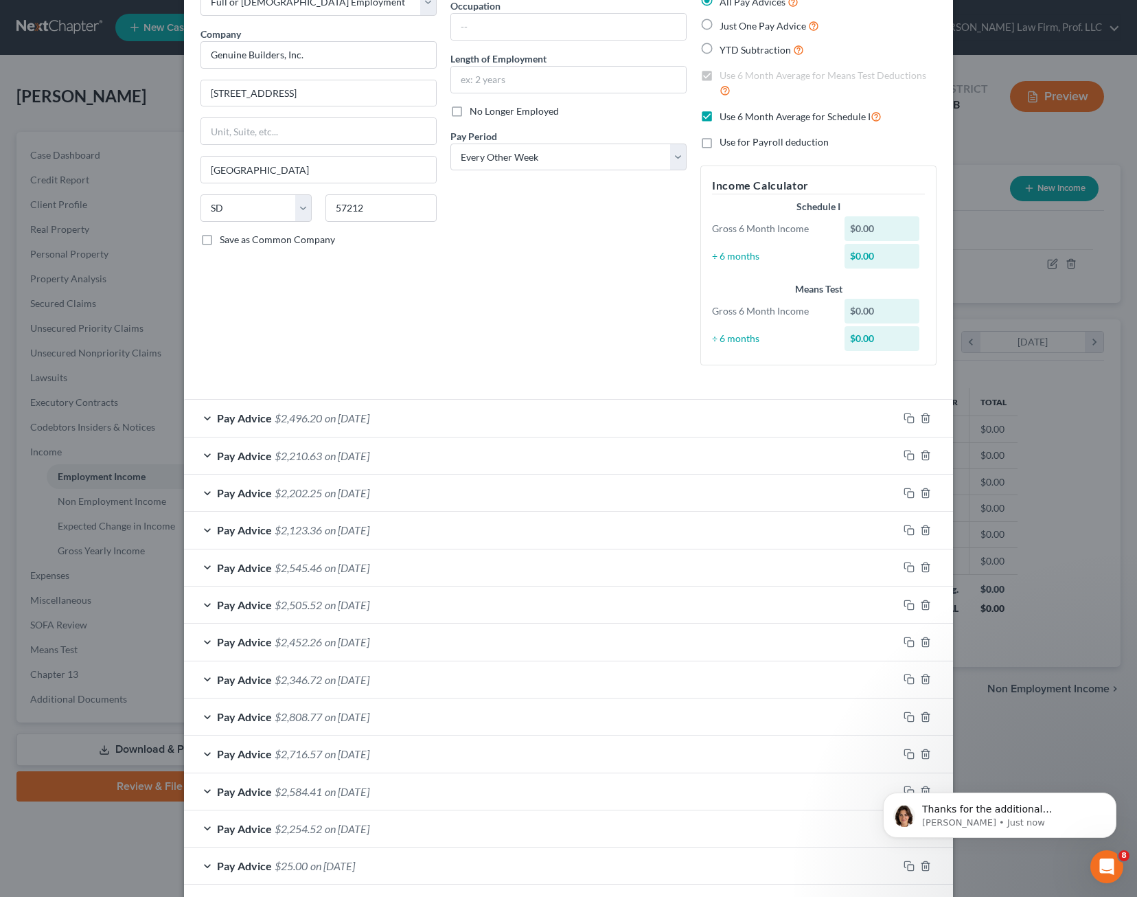
scroll to position [0, 0]
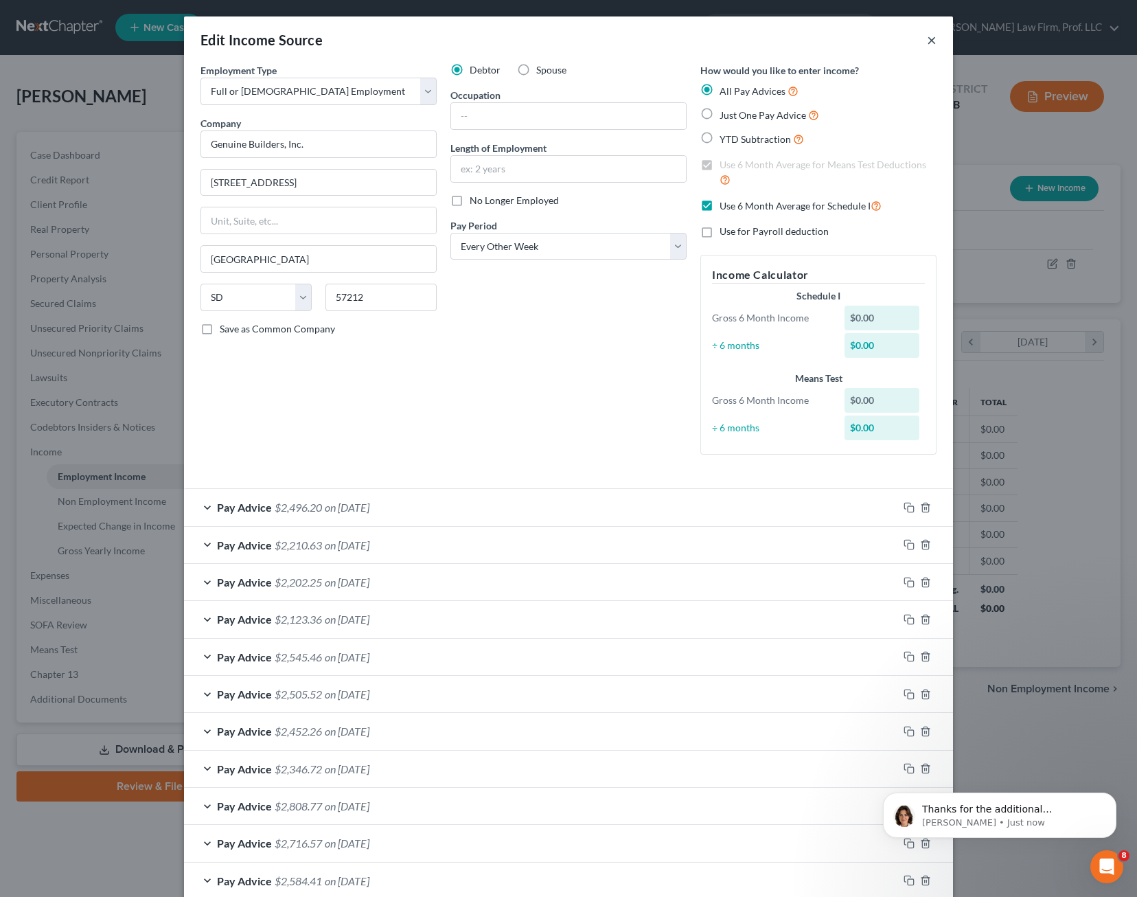
click at [927, 45] on button "×" at bounding box center [932, 40] width 10 height 16
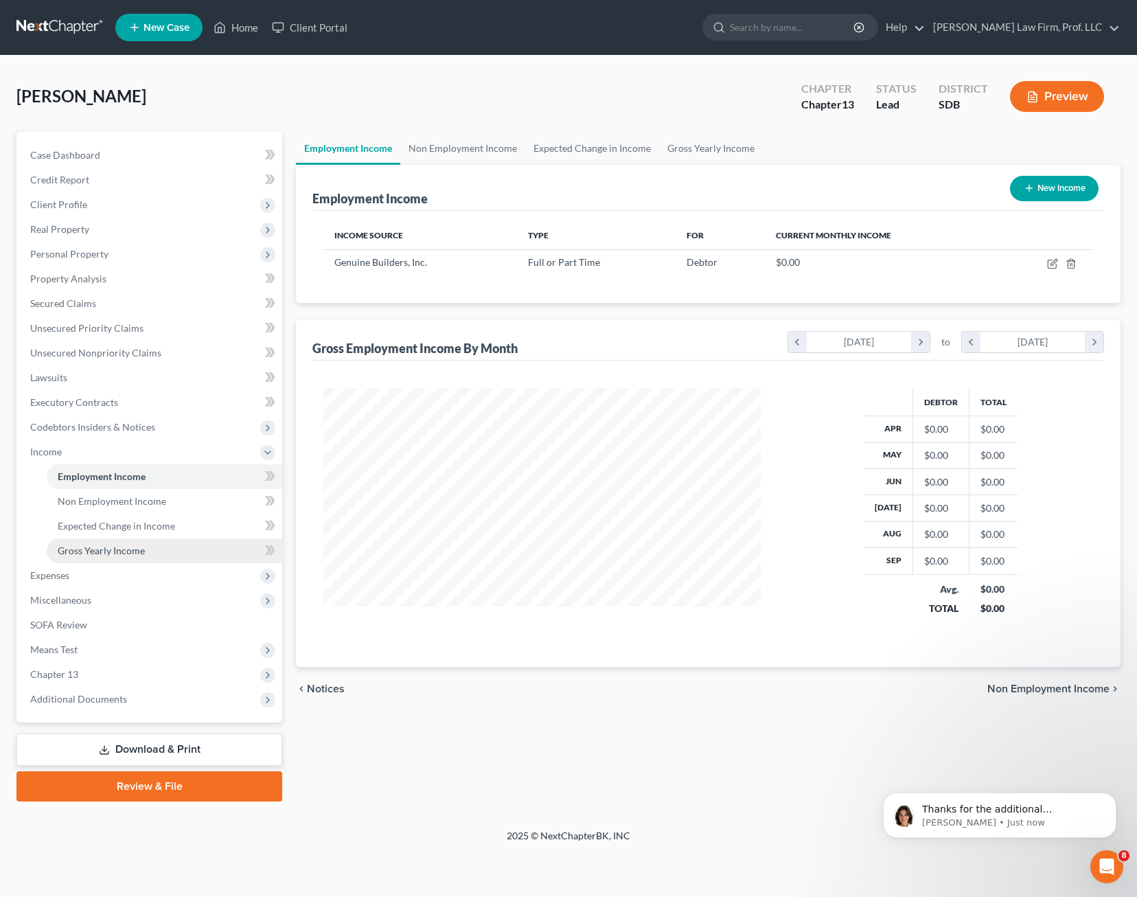
drag, startPoint x: 119, startPoint y: 551, endPoint x: 138, endPoint y: 562, distance: 21.2
click at [119, 551] on span "Gross Yearly Income" at bounding box center [101, 551] width 87 height 12
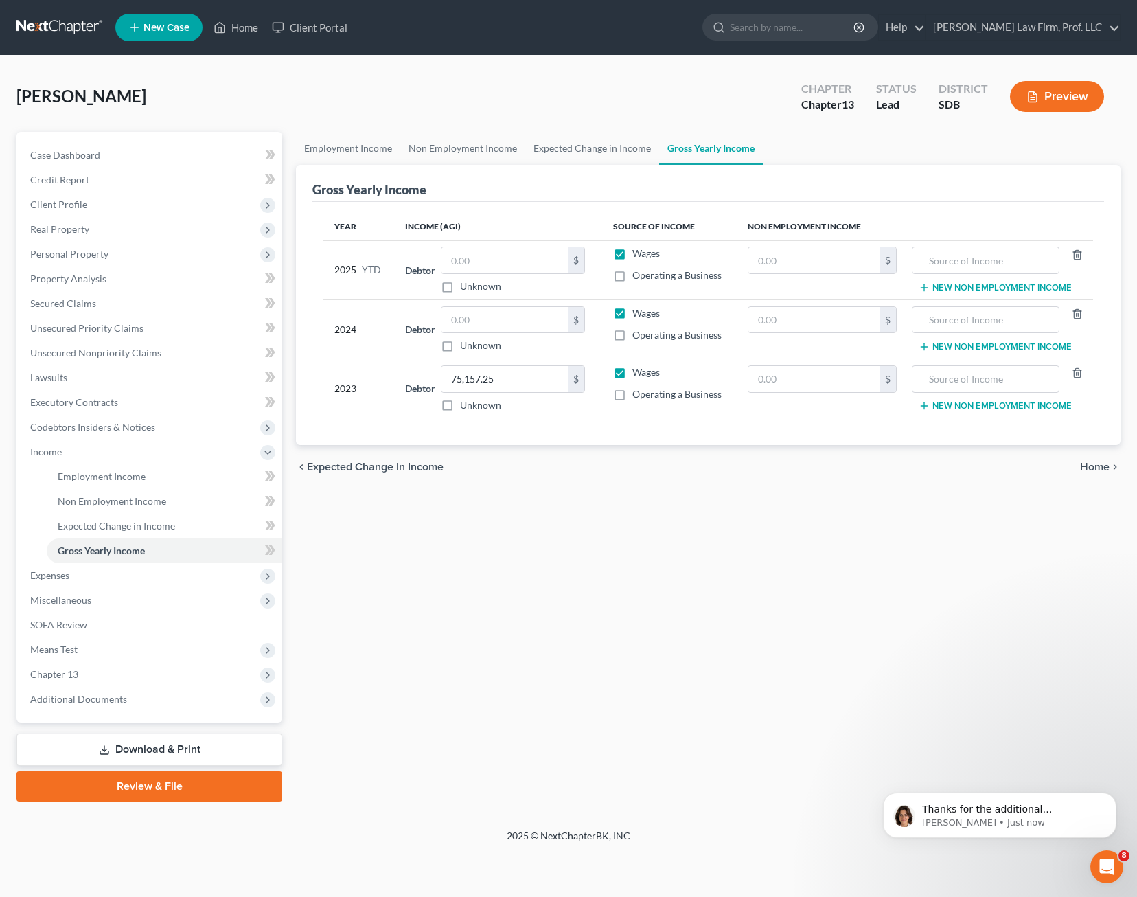
click at [586, 567] on div "Employment Income Non Employment Income Expected Change in Income Gross Yearly …" at bounding box center [708, 467] width 839 height 670
click at [947, 827] on div "Thanks for the additional information, [PERSON_NAME]. In which district is [GEO…" at bounding box center [999, 815] width 233 height 45
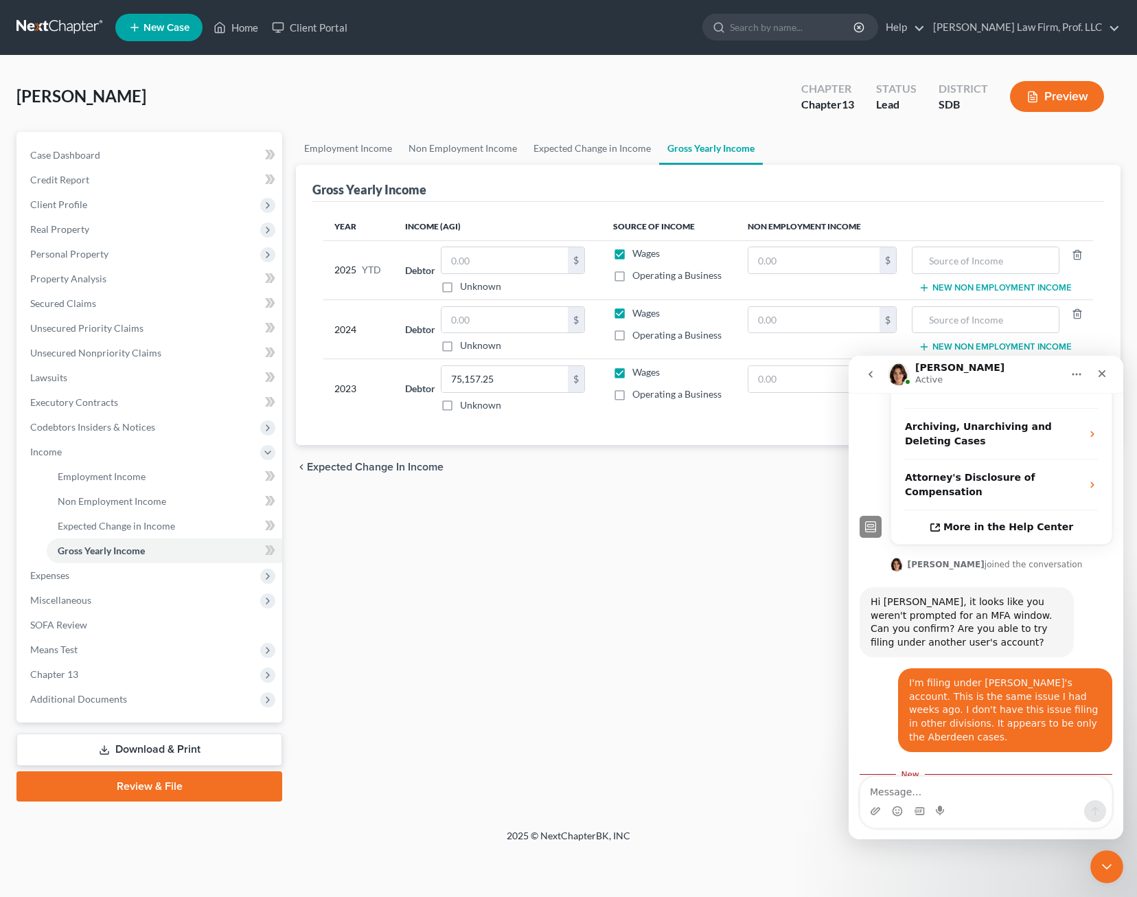
scroll to position [323, 0]
drag, startPoint x: 1034, startPoint y: 733, endPoint x: 854, endPoint y: 695, distance: 184.0
click at [854, 695] on div "Hi, I had issues with this last time I tried to file a case in the Aberdeen div…" at bounding box center [986, 496] width 275 height 749
drag, startPoint x: 854, startPoint y: 695, endPoint x: 1021, endPoint y: 736, distance: 171.1
click at [1021, 793] on div "Thanks for the additional information, [PERSON_NAME]. In which district is [GEO…" at bounding box center [967, 813] width 192 height 41
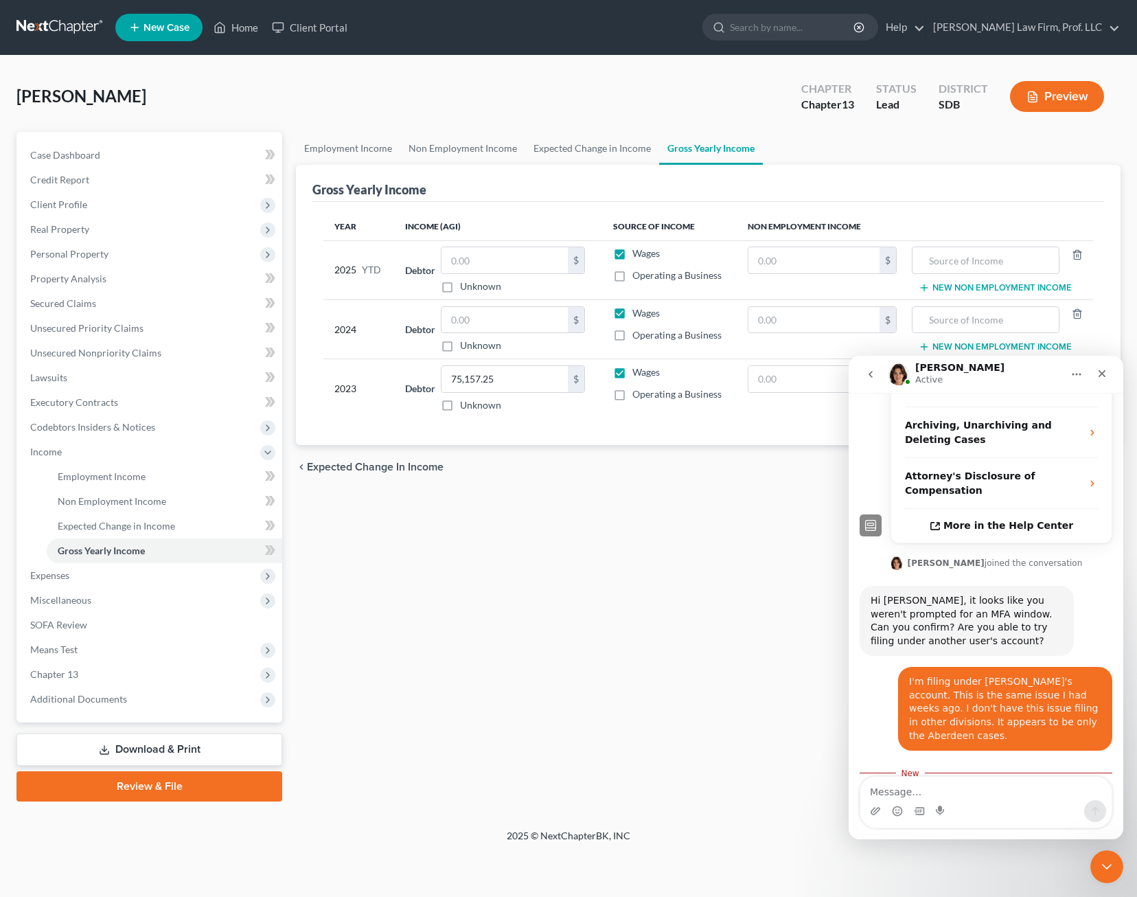
click at [1033, 812] on div "Intercom messenger" at bounding box center [986, 811] width 251 height 22
click at [1023, 786] on textarea "Message…" at bounding box center [986, 788] width 251 height 23
click at [1020, 786] on textarea "Message…" at bounding box center [986, 788] width 251 height 23
type textarea "[US_STATE] only has one district."
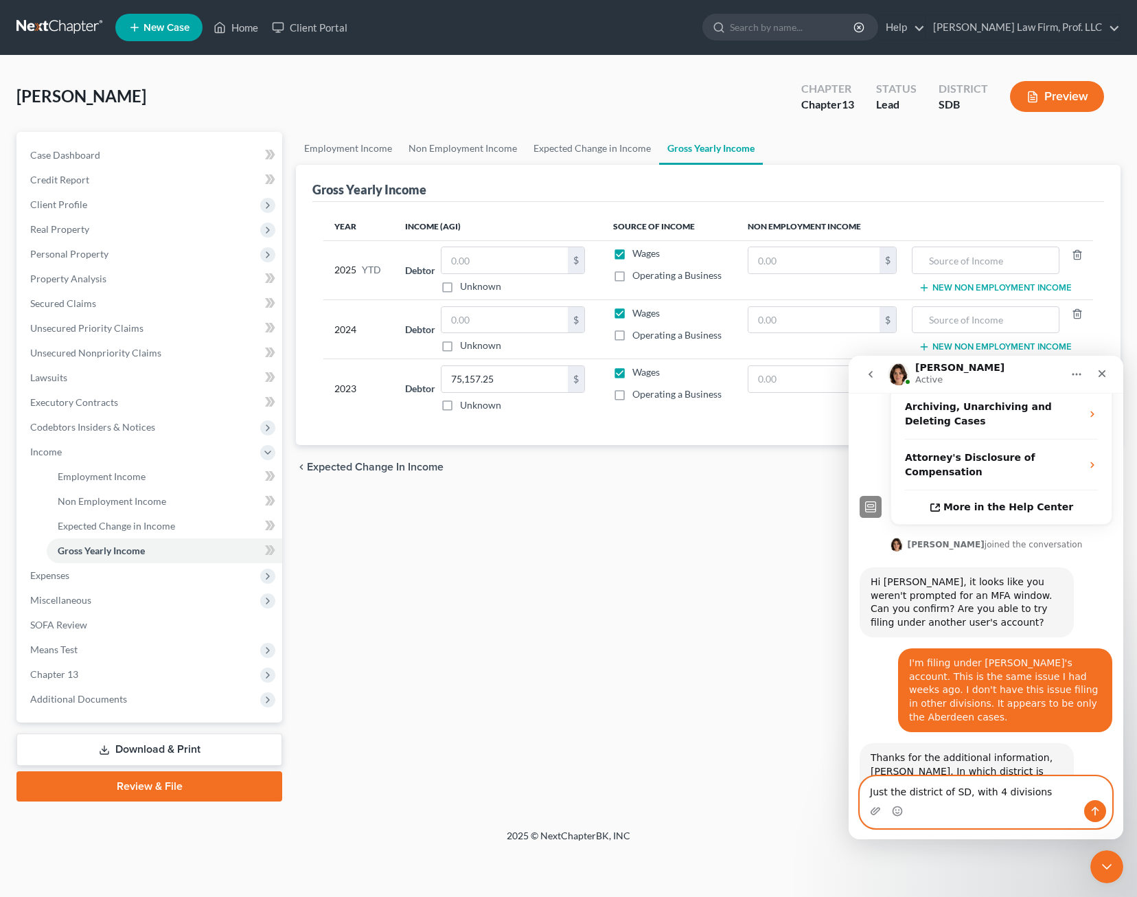
type textarea "Just the district of SD, with 4 divisions."
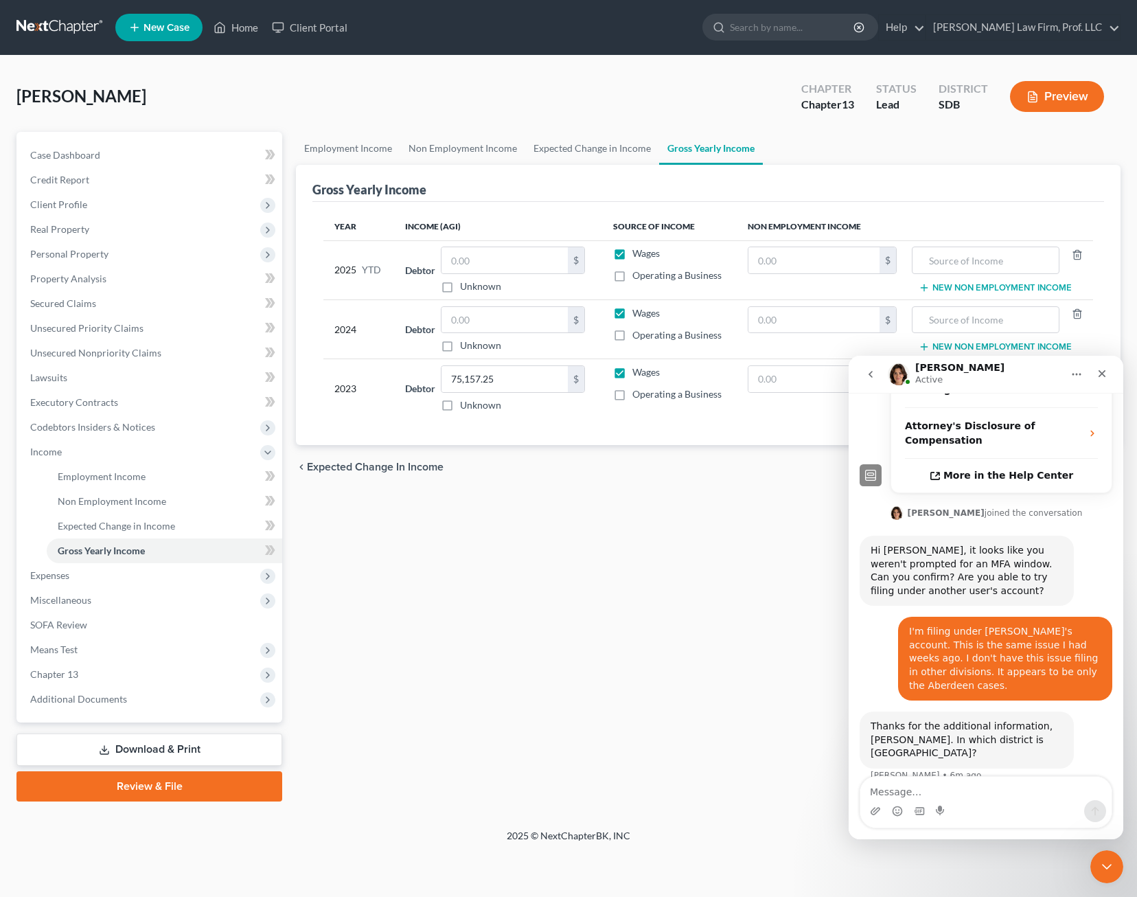
click at [555, 658] on div "Employment Income Non Employment Income Expected Change in Income Gross Yearly …" at bounding box center [708, 467] width 839 height 670
drag, startPoint x: 560, startPoint y: 682, endPoint x: 624, endPoint y: 643, distance: 74.9
click at [571, 672] on div "Employment Income Non Employment Income Expected Change in Income Gross Yearly …" at bounding box center [708, 467] width 839 height 670
click at [1100, 372] on icon "Close" at bounding box center [1102, 373] width 11 height 11
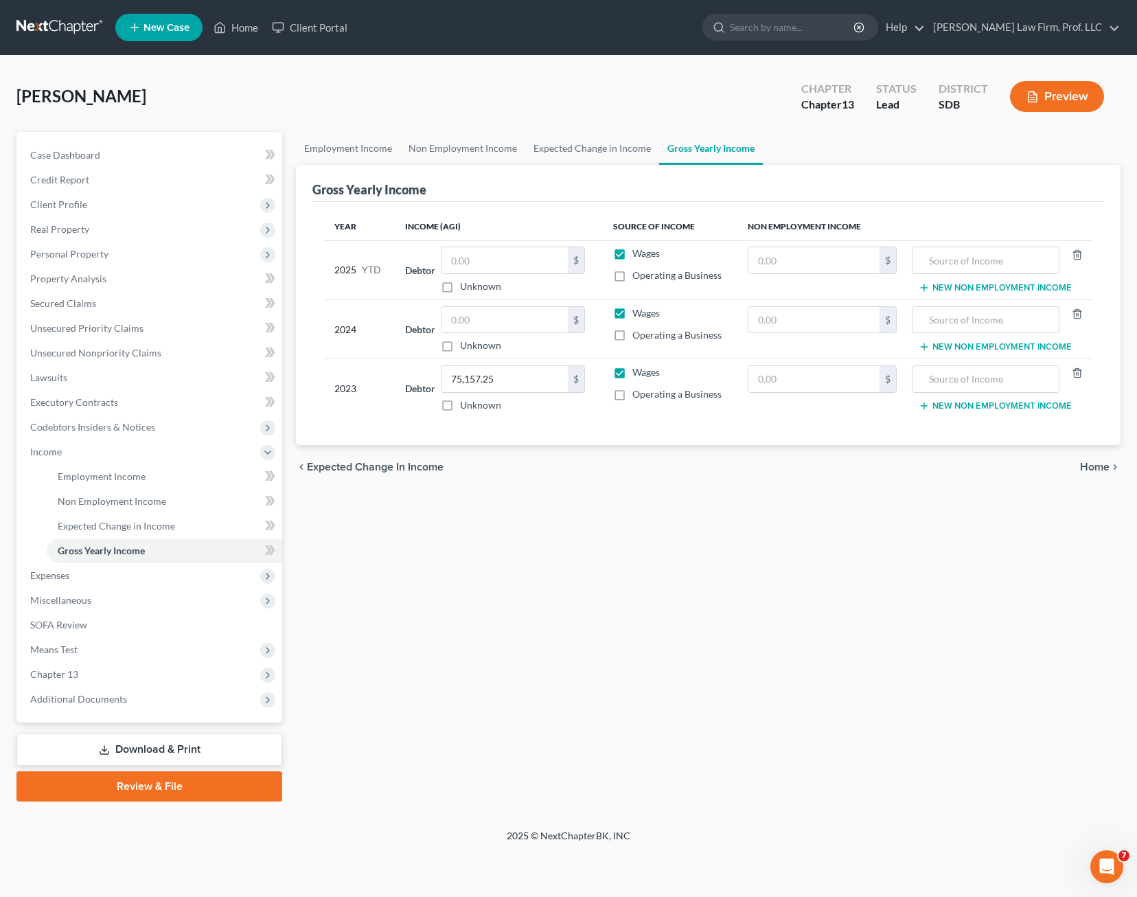
click at [639, 635] on div "Employment Income Non Employment Income Expected Change in Income Gross Yearly …" at bounding box center [708, 467] width 839 height 670
click at [708, 566] on div "Employment Income Non Employment Income Expected Change in Income Gross Yearly …" at bounding box center [708, 467] width 839 height 670
click at [122, 480] on span "Employment Income" at bounding box center [102, 476] width 88 height 12
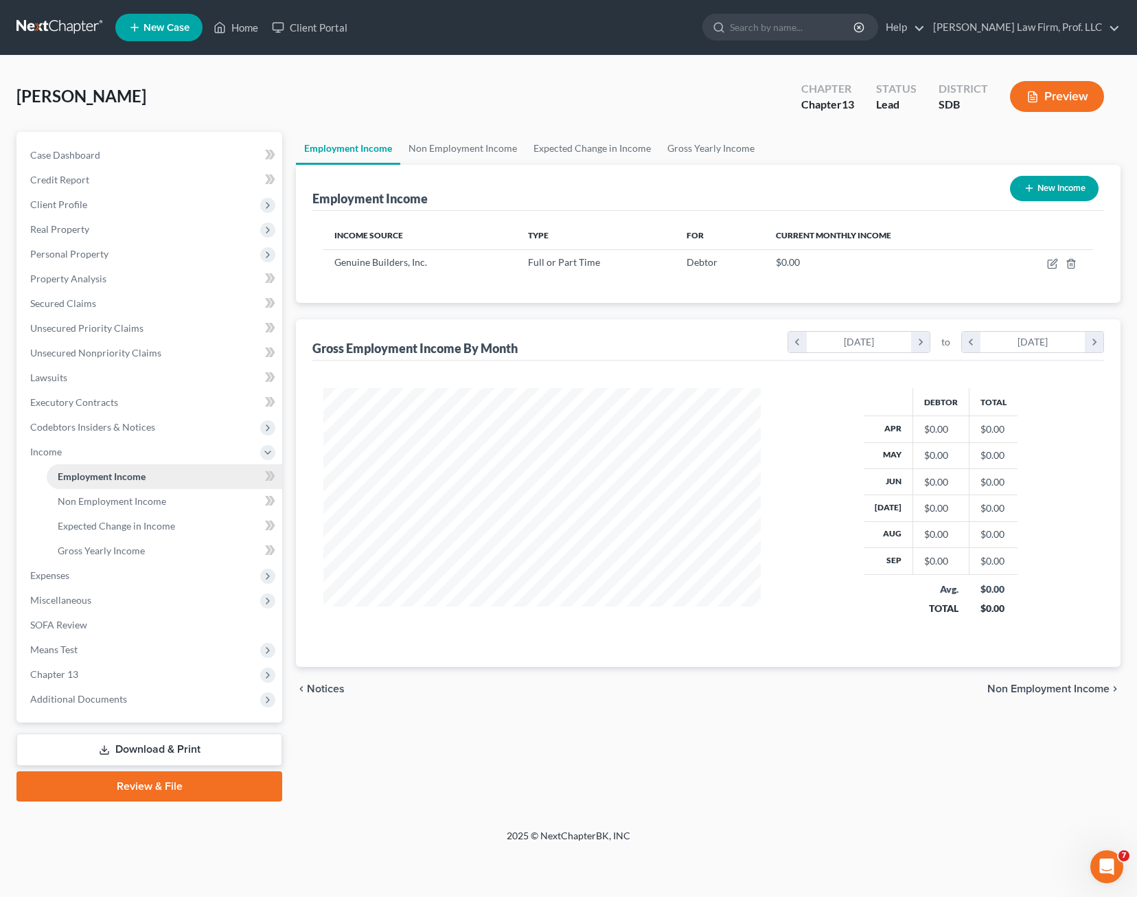
scroll to position [247, 466]
click at [1069, 196] on button "New Income" at bounding box center [1054, 188] width 89 height 25
select select "0"
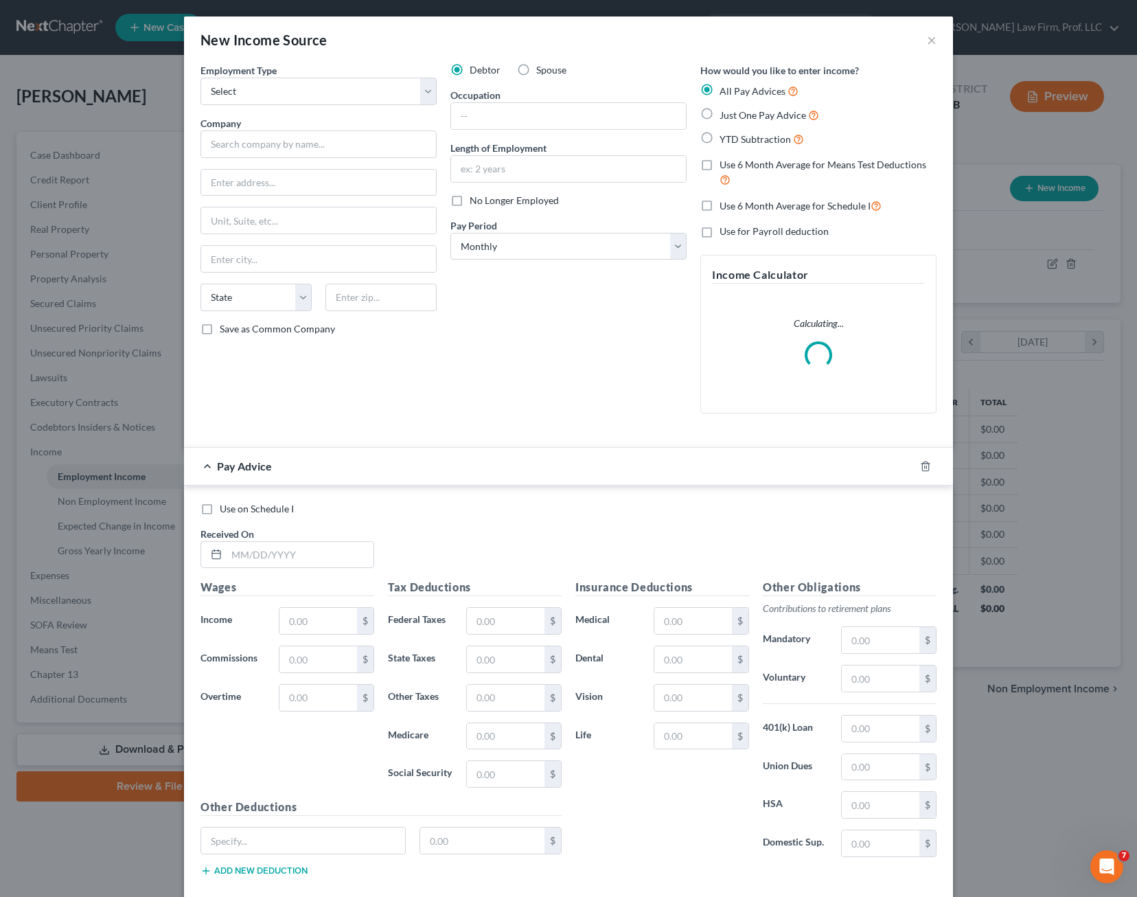
click at [346, 109] on div "Employment Type * Select Full or [DEMOGRAPHIC_DATA] Employment Self Employment …" at bounding box center [319, 243] width 250 height 361
click at [361, 93] on select "Select Full or [DEMOGRAPHIC_DATA] Employment Self Employment" at bounding box center [319, 91] width 236 height 27
select select "0"
click at [201, 78] on select "Select Full or [DEMOGRAPHIC_DATA] Employment Self Employment" at bounding box center [319, 91] width 236 height 27
click at [299, 136] on input "text" at bounding box center [319, 143] width 236 height 27
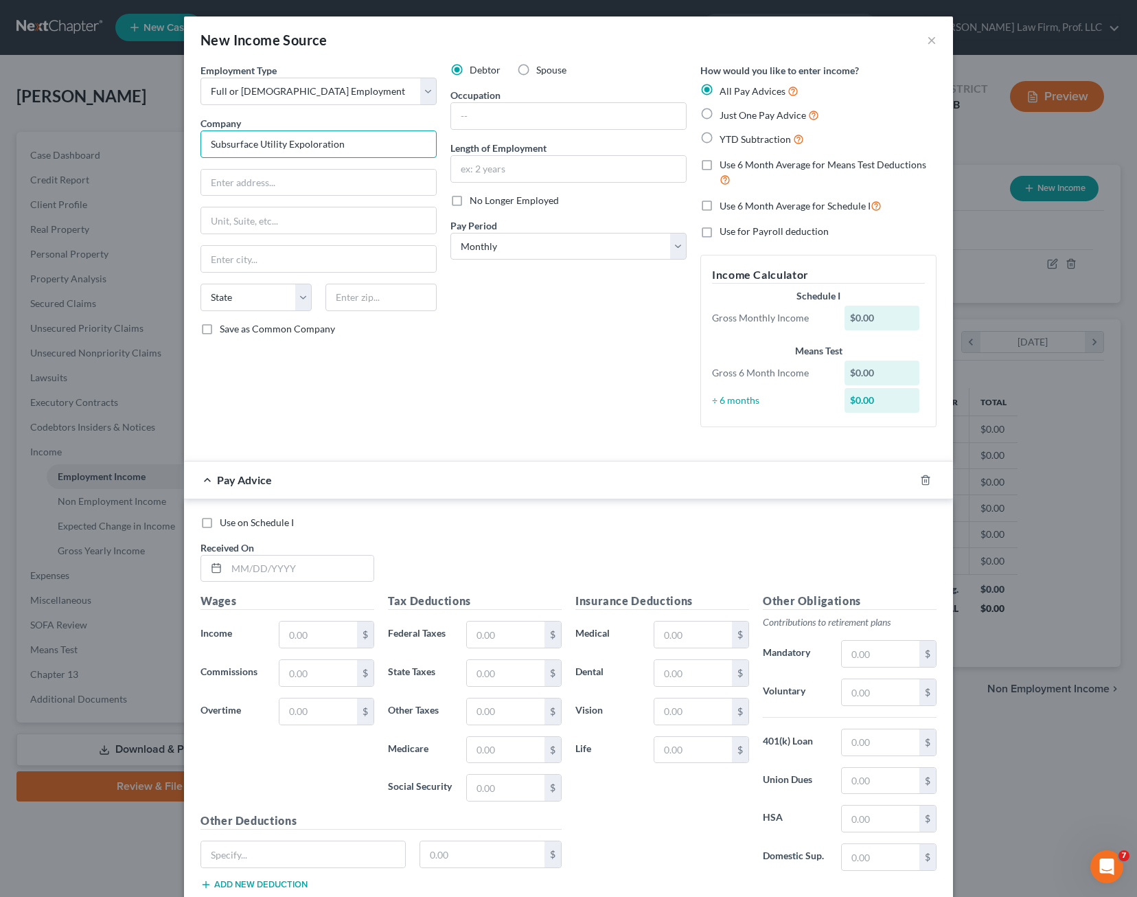
click at [323, 139] on input "Subsurface Utility Expoloration" at bounding box center [319, 143] width 236 height 27
drag, startPoint x: 361, startPoint y: 141, endPoint x: 301, endPoint y: 146, distance: 60.6
click at [301, 146] on input "Subsurface Utility Expoloration" at bounding box center [319, 143] width 236 height 27
type input "Subsurface Utility Exploration"
type input "PO Box 1206"
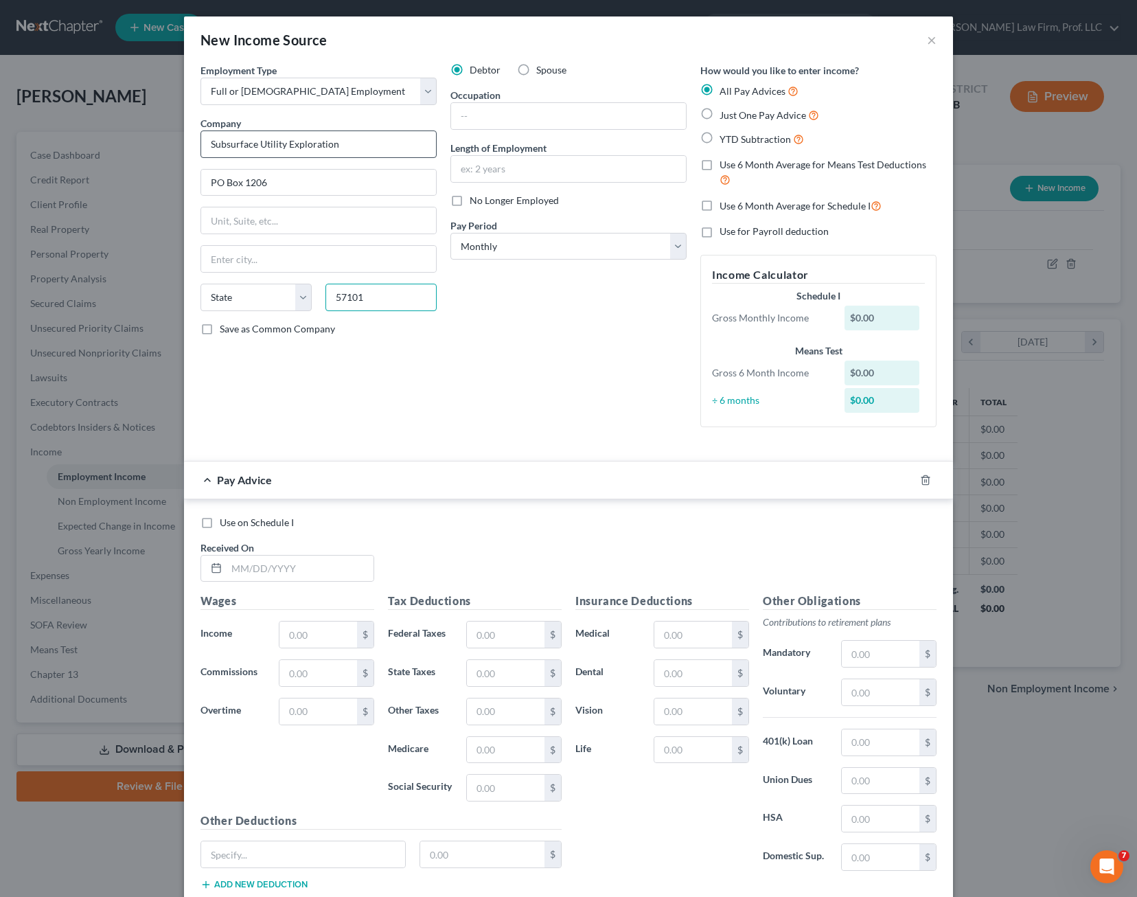
type input "57101"
type input "[GEOGRAPHIC_DATA]"
select select "43"
click at [527, 106] on input "text" at bounding box center [568, 116] width 235 height 26
type input "F"
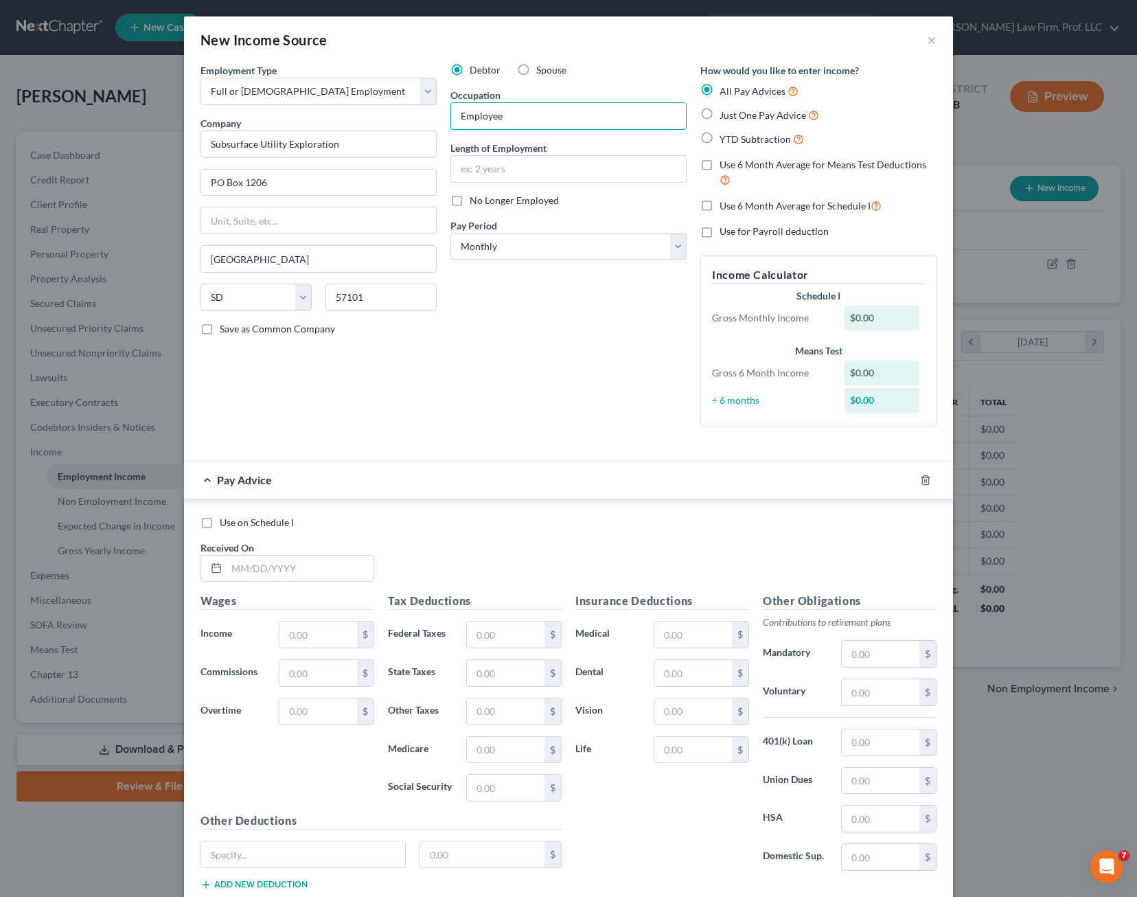
type input "Employee"
click at [562, 288] on div "Debtor Spouse Occupation Employee Length of Employment No Longer Employed Pay P…" at bounding box center [569, 250] width 250 height 375
click at [533, 360] on div "Debtor Spouse Occupation Employee Length of Employment No Longer Employed Pay P…" at bounding box center [569, 250] width 250 height 375
drag, startPoint x: 587, startPoint y: 413, endPoint x: 581, endPoint y: 374, distance: 39.0
click at [587, 411] on div "Debtor Spouse Occupation Employee Length of Employment No Longer Employed Pay P…" at bounding box center [569, 250] width 250 height 375
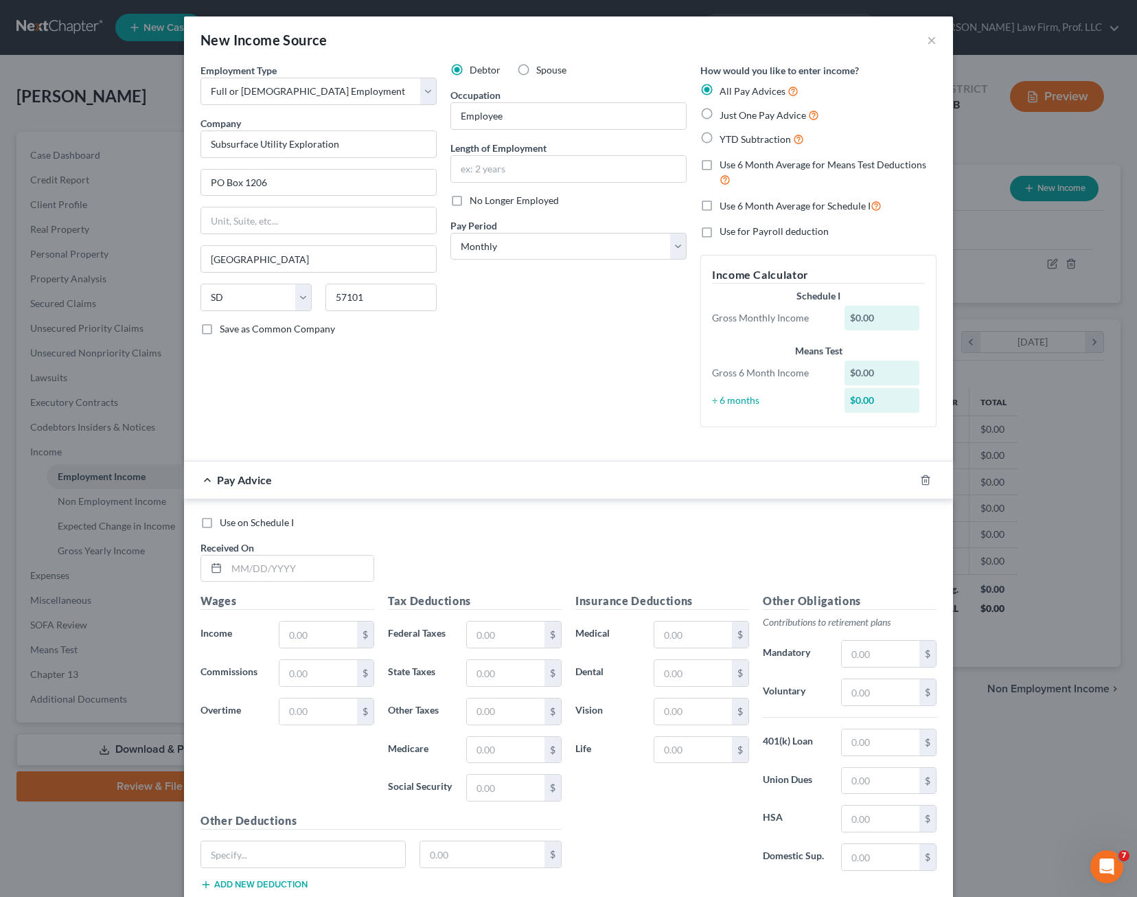
drag, startPoint x: 489, startPoint y: 321, endPoint x: 495, endPoint y: 310, distance: 12.6
click at [491, 319] on div "Debtor Spouse Occupation Employee Length of Employment No Longer Employed Pay P…" at bounding box center [569, 250] width 250 height 375
drag, startPoint x: 495, startPoint y: 310, endPoint x: 470, endPoint y: 400, distance: 92.8
click at [472, 399] on div "Debtor Spouse Occupation Employee Length of Employment No Longer Employed Pay P…" at bounding box center [569, 250] width 250 height 375
click at [501, 363] on div "Debtor Spouse Occupation Employee Length of Employment No Longer Employed Pay P…" at bounding box center [569, 250] width 250 height 375
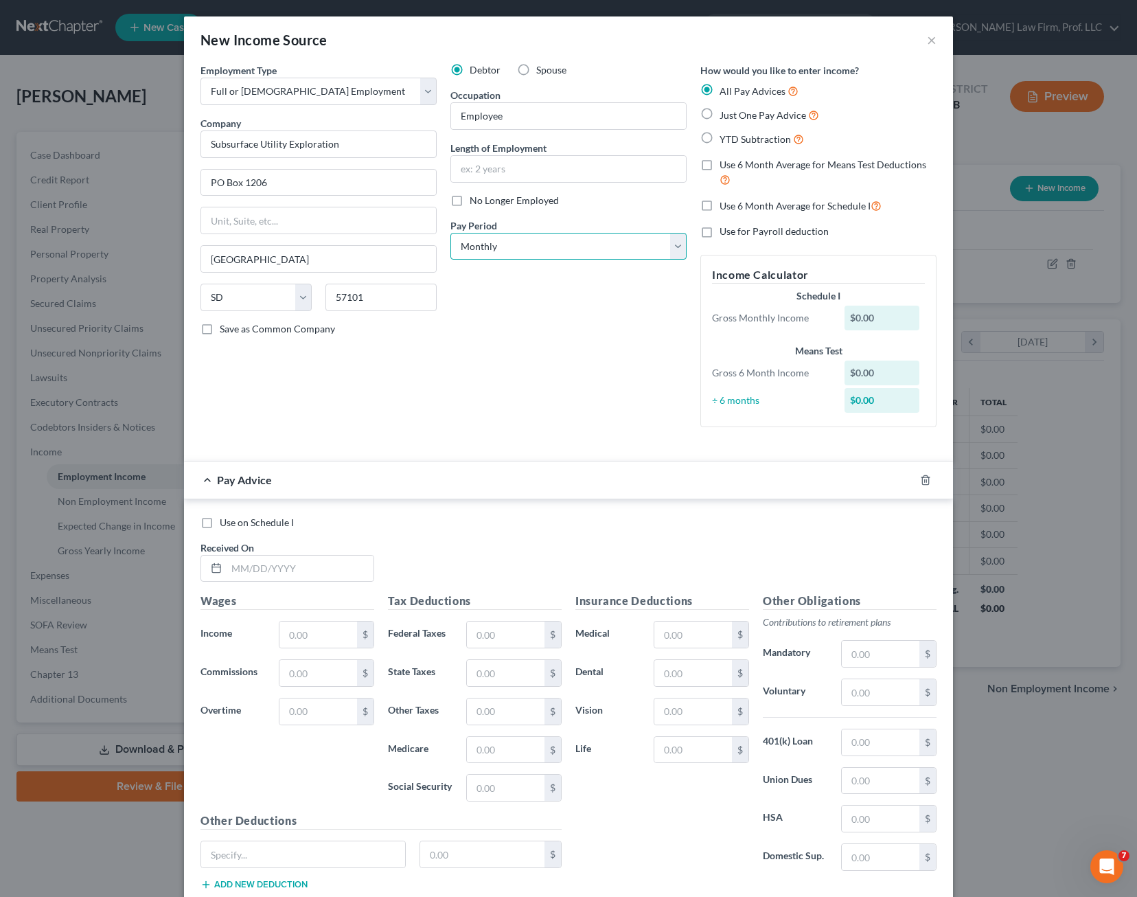
click at [527, 252] on select "Select Monthly Twice Monthly Every Other Week Weekly" at bounding box center [569, 246] width 236 height 27
click at [451, 233] on select "Select Monthly Twice Monthly Every Other Week Weekly" at bounding box center [569, 246] width 236 height 27
click at [547, 246] on select "Select Monthly Twice Monthly Every Other Week Weekly" at bounding box center [569, 246] width 236 height 27
select select "2"
click at [451, 233] on select "Select Monthly Twice Monthly Every Other Week Weekly" at bounding box center [569, 246] width 236 height 27
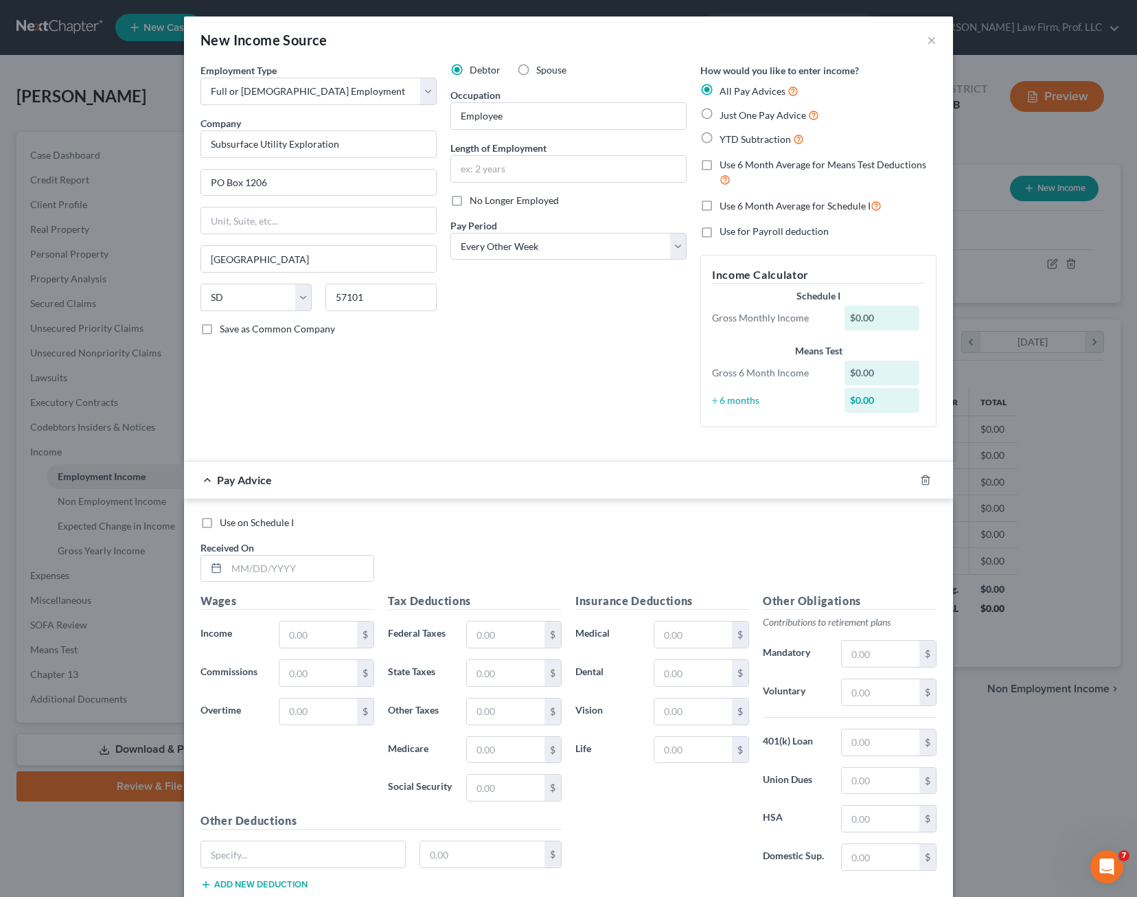
click at [554, 375] on div "Debtor Spouse Occupation Employee Length of Employment No Longer Employed Pay P…" at bounding box center [569, 250] width 250 height 375
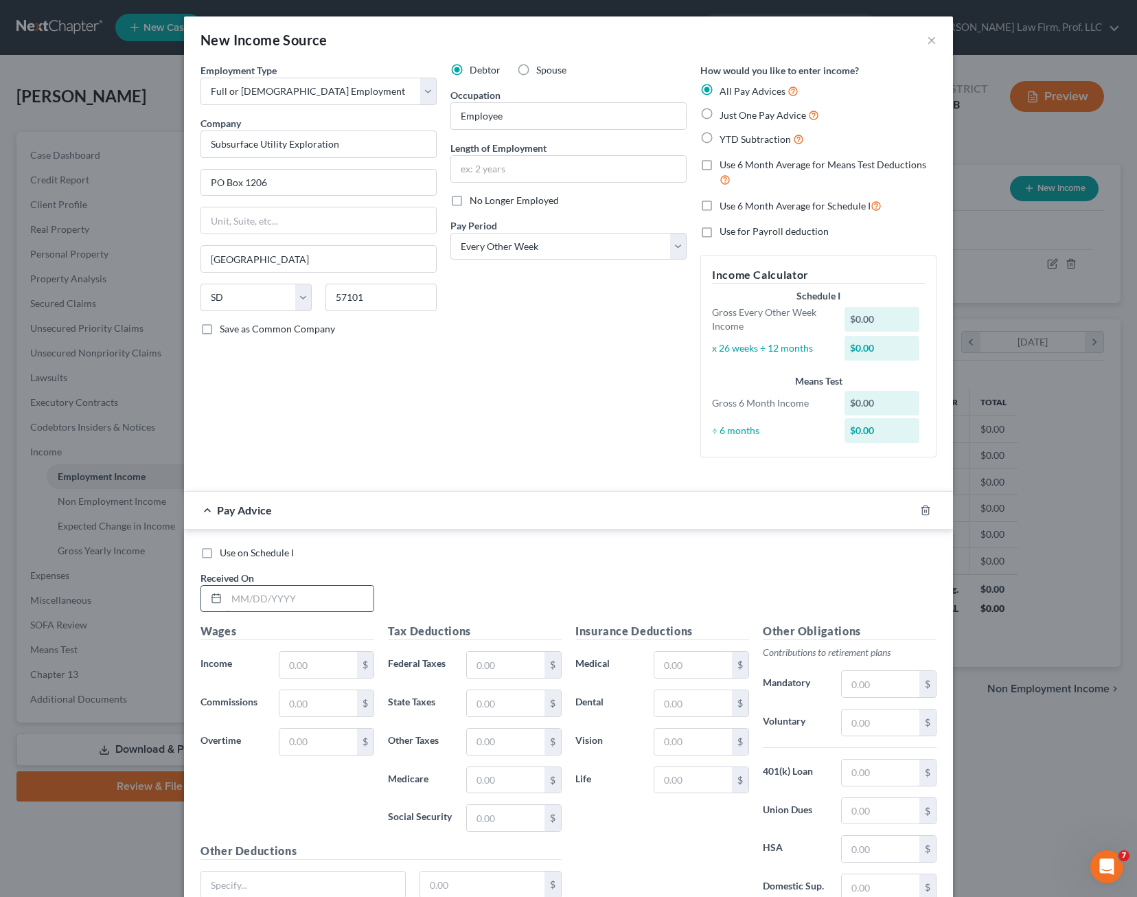
click at [273, 592] on input "text" at bounding box center [300, 599] width 147 height 26
type input "[DATE]"
click at [315, 671] on input "text" at bounding box center [319, 665] width 78 height 26
click at [469, 592] on div "Use on Schedule I Received On * [DATE]" at bounding box center [569, 585] width 750 height 78
click at [315, 659] on input "text" at bounding box center [319, 665] width 78 height 26
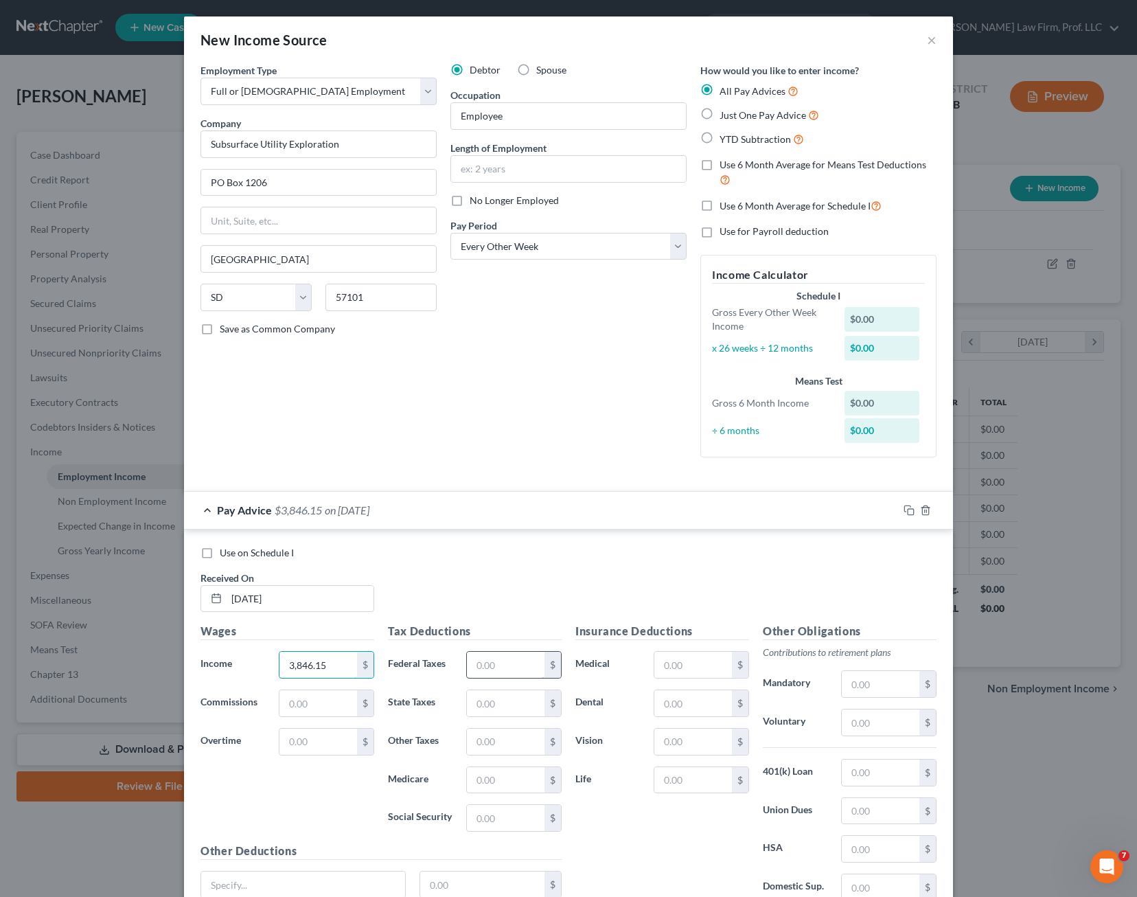
type input "3,846.15"
click at [496, 674] on input "text" at bounding box center [506, 665] width 78 height 26
type input "596.00"
click at [497, 784] on input "text" at bounding box center [506, 780] width 78 height 26
type input "55.77"
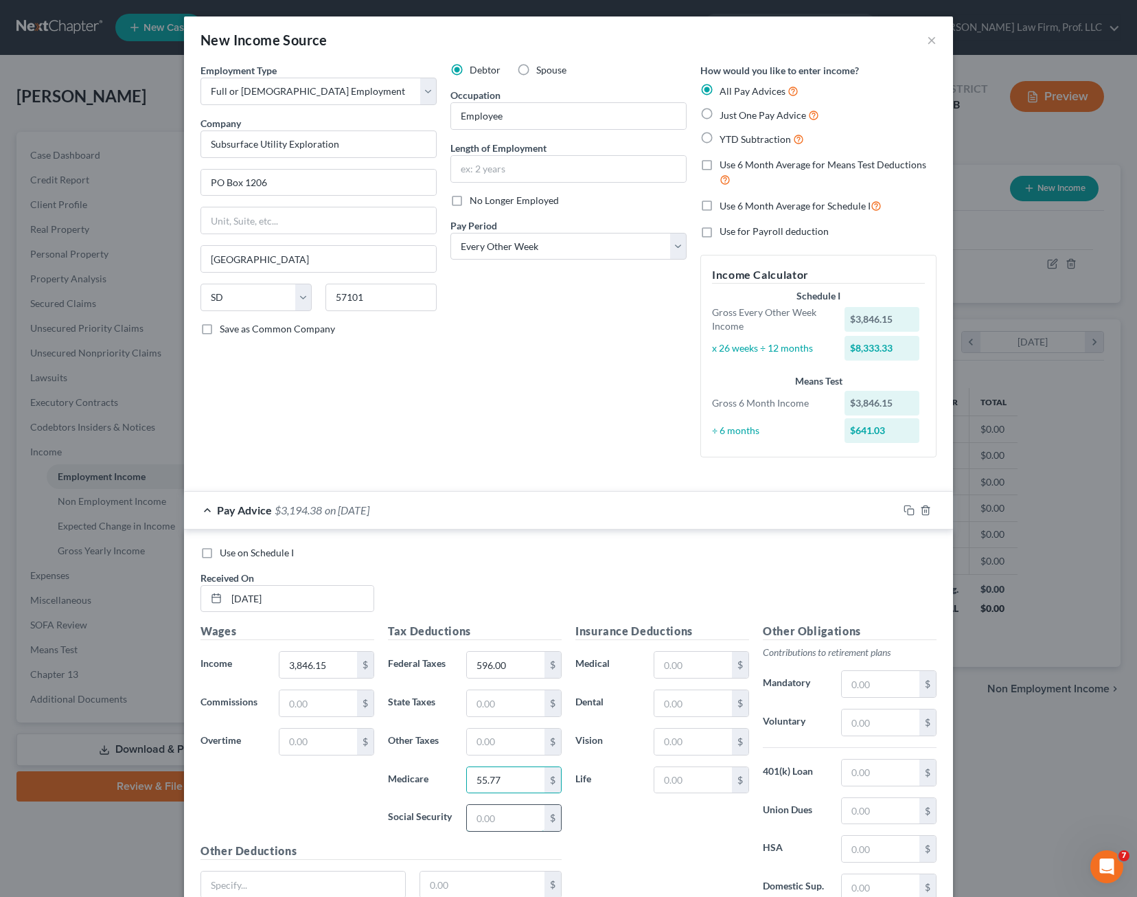
click at [509, 813] on input "text" at bounding box center [506, 818] width 78 height 26
type input "238.46"
click at [564, 580] on div "Use on Schedule I Received On * [DATE]" at bounding box center [569, 585] width 750 height 78
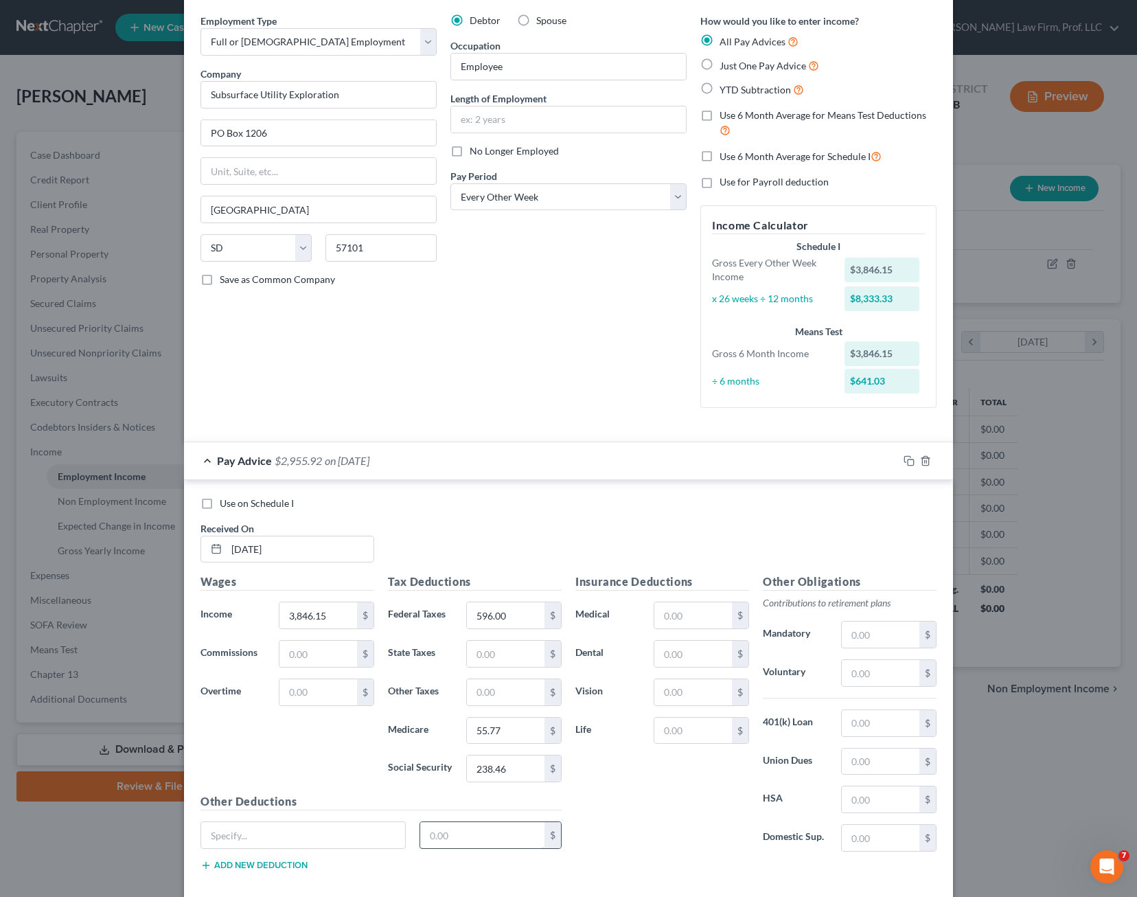
scroll to position [121, 0]
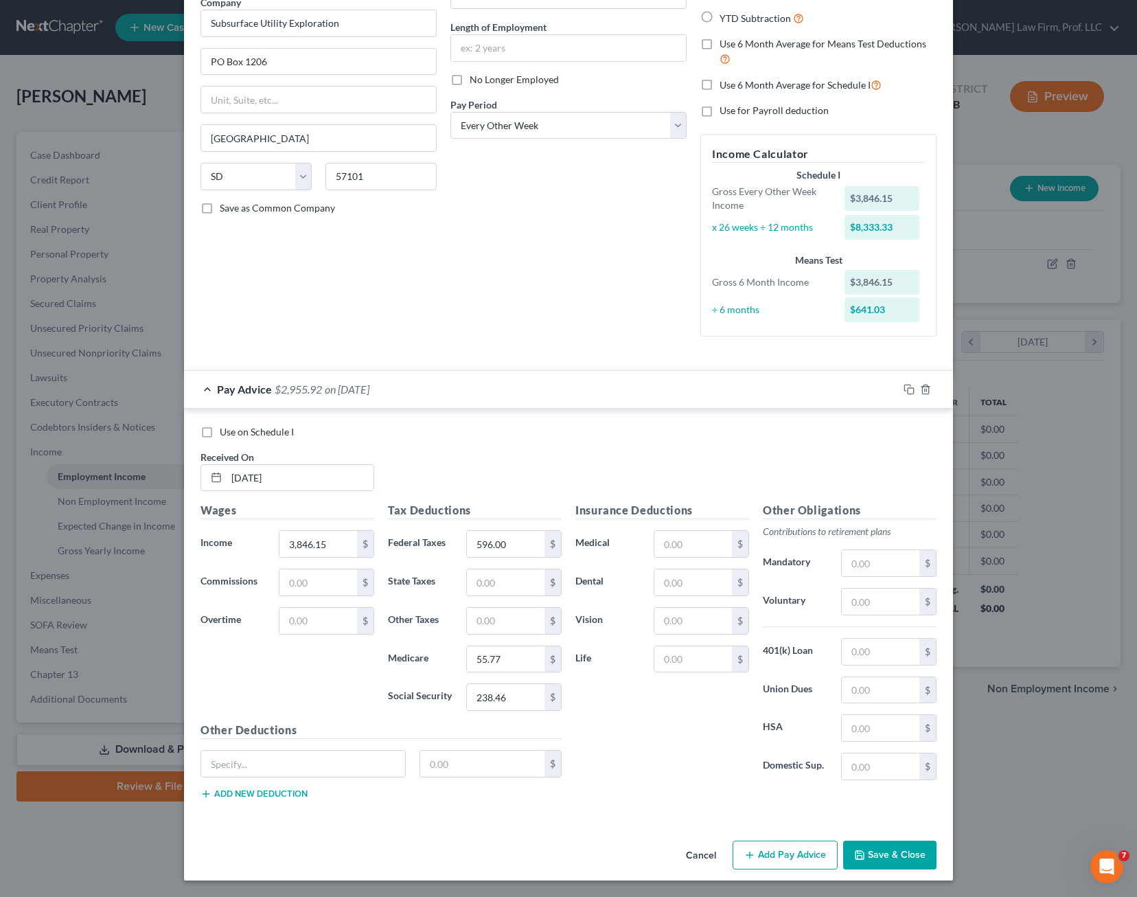
click at [774, 867] on button "Add Pay Advice" at bounding box center [785, 855] width 105 height 29
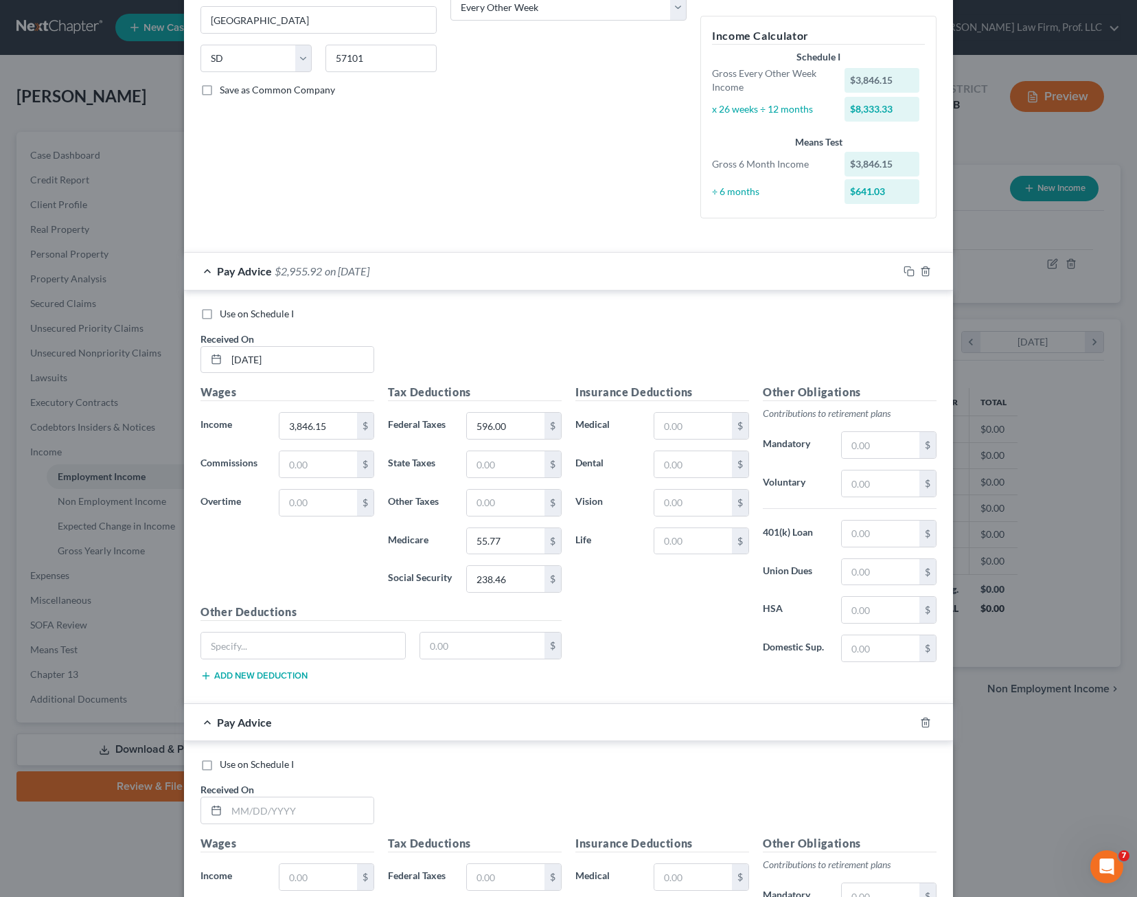
scroll to position [327, 0]
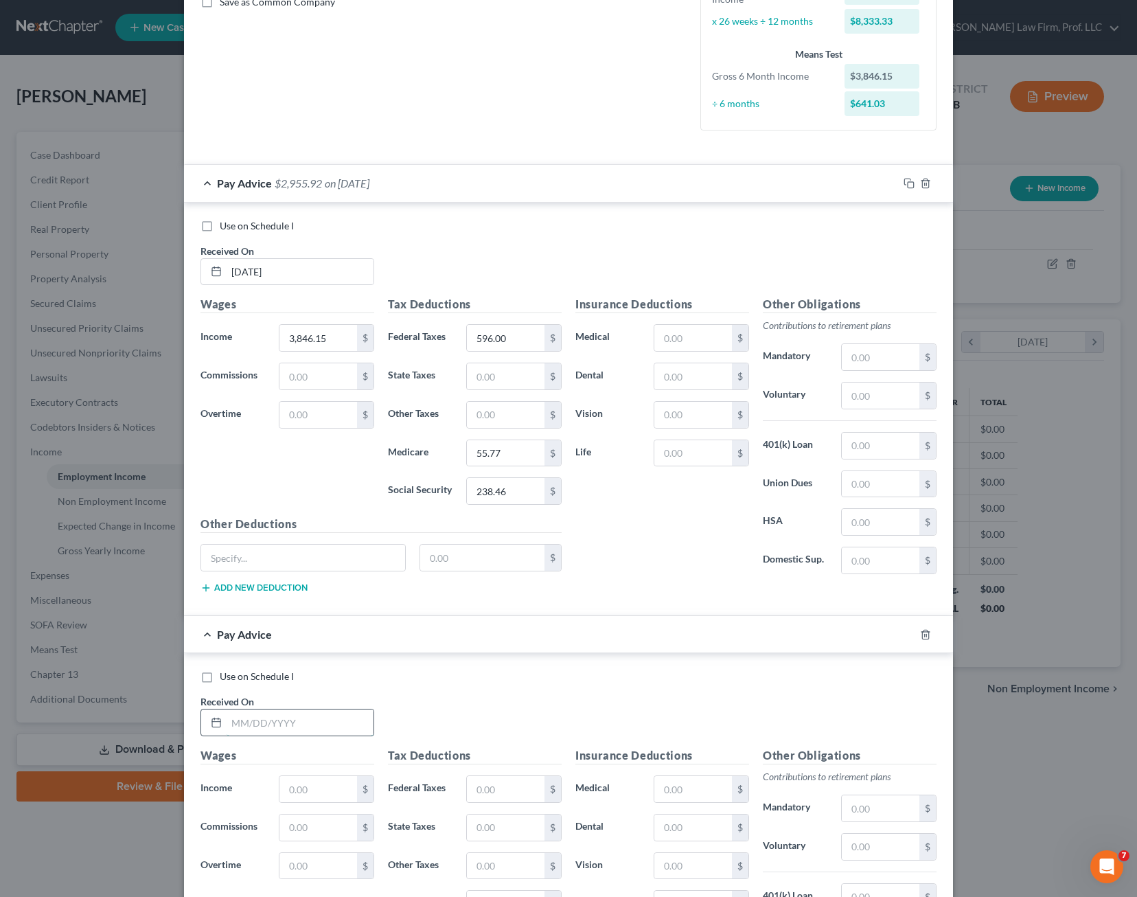
click at [290, 721] on input "text" at bounding box center [300, 722] width 147 height 26
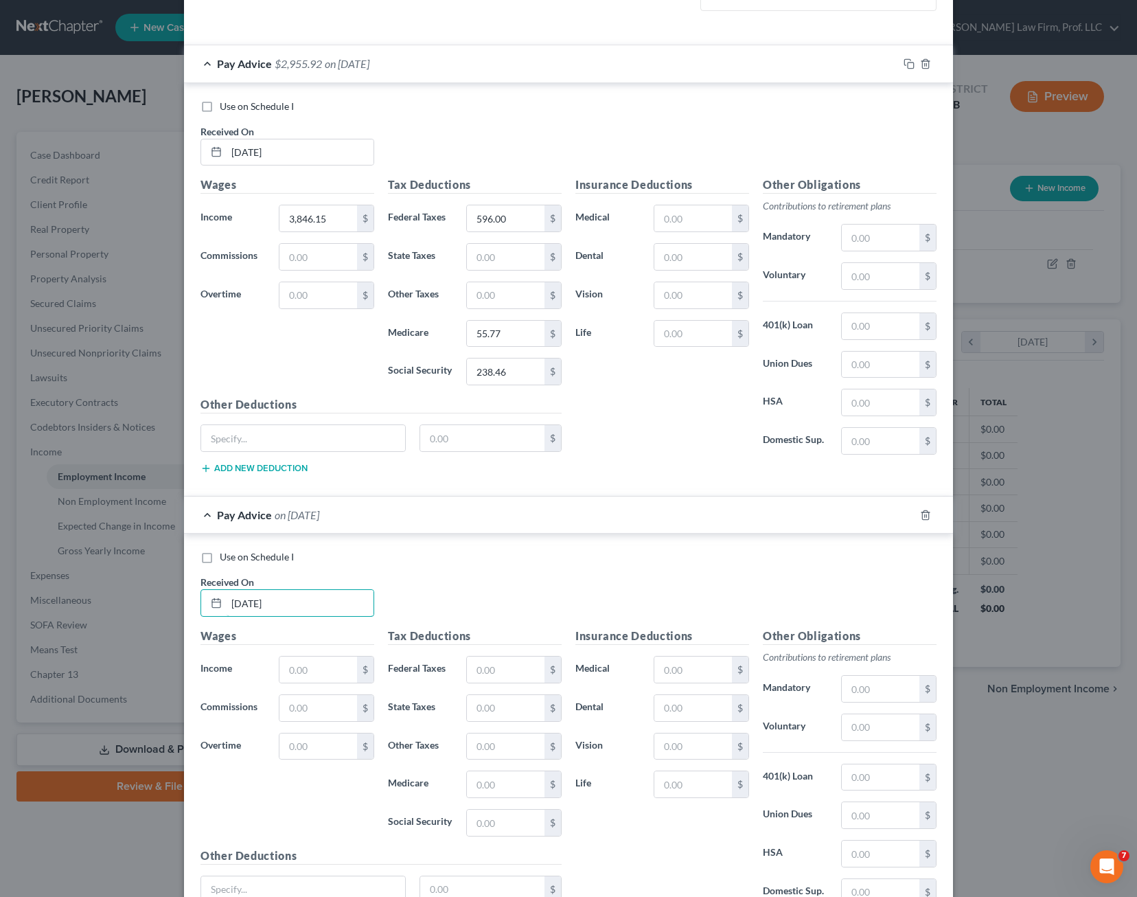
scroll to position [571, 0]
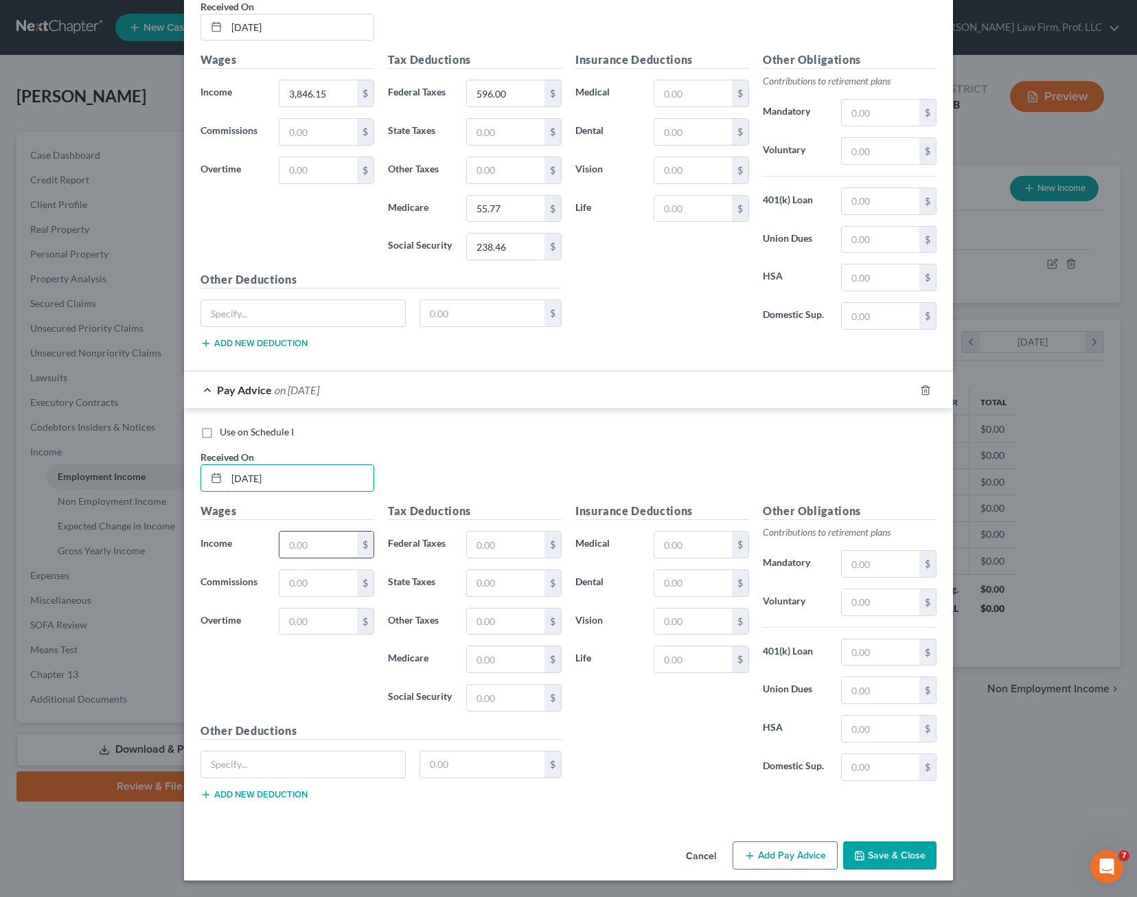
type input "[DATE]"
click at [304, 549] on input "text" at bounding box center [319, 545] width 78 height 26
type input "3,846.15"
click at [507, 554] on input "text" at bounding box center [506, 545] width 78 height 26
type input "596.00"
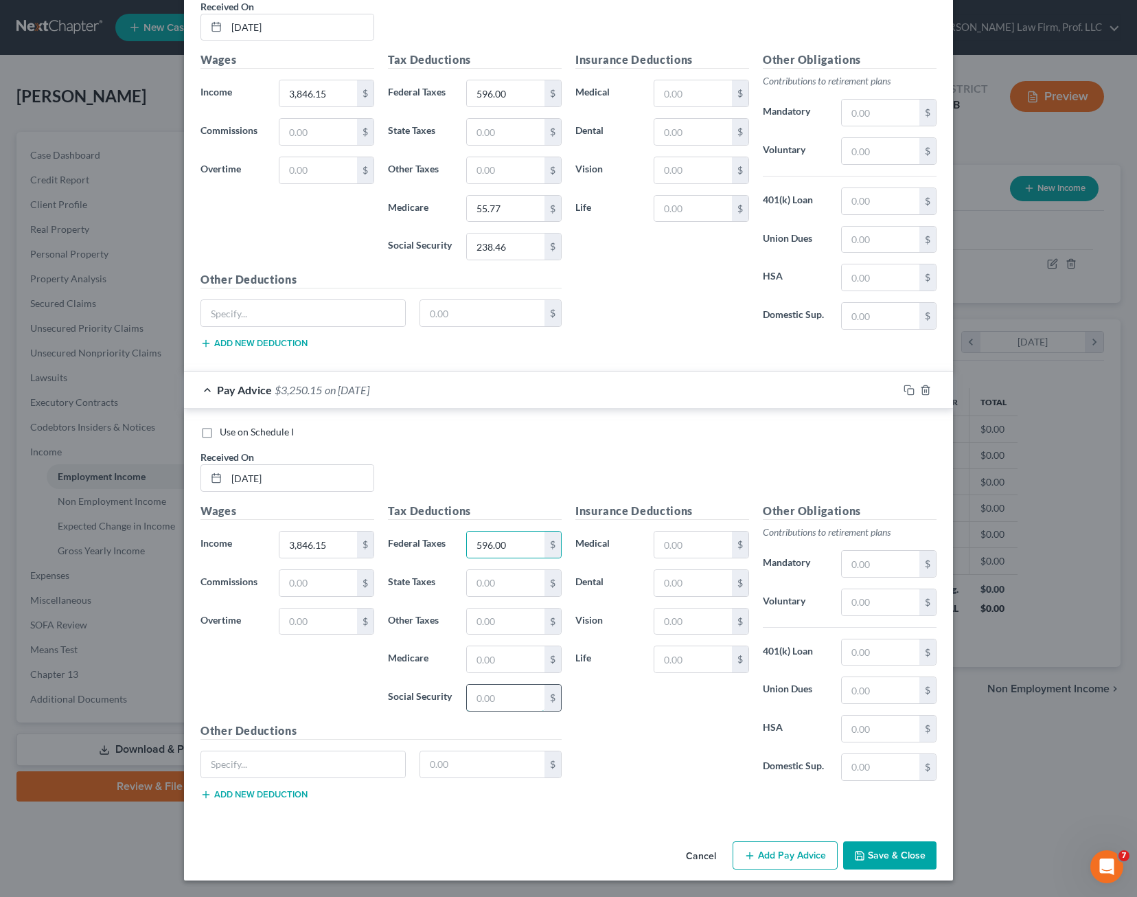
click at [489, 702] on input "text" at bounding box center [506, 698] width 78 height 26
type input "238.46"
click at [529, 665] on input "text" at bounding box center [506, 659] width 78 height 26
type input "55.77"
click at [677, 754] on div "Insurance Deductions Medical $ Dental $ Vision $ Life $" at bounding box center [662, 647] width 187 height 289
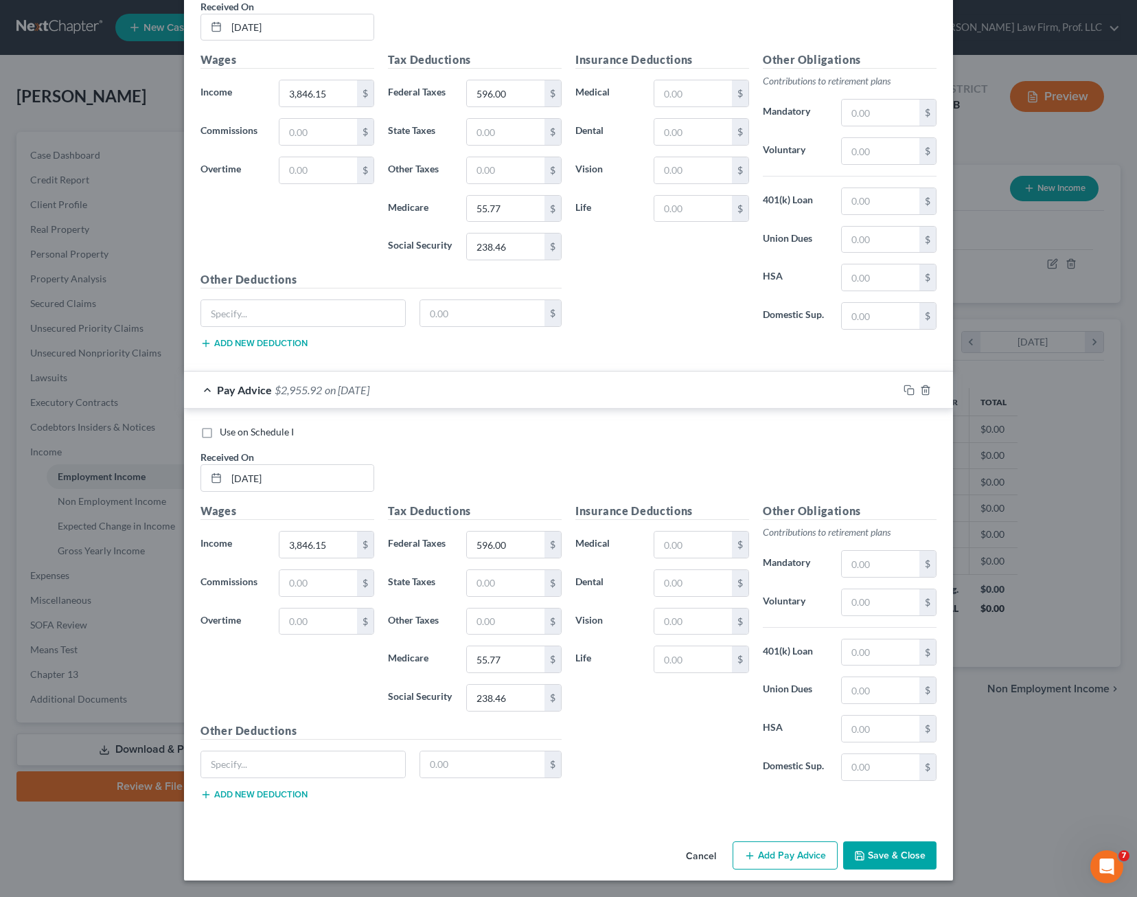
click at [703, 781] on div "Insurance Deductions Medical $ Dental $ Vision $ Life $" at bounding box center [662, 647] width 187 height 289
click at [644, 758] on div "Insurance Deductions Medical $ Dental $ Vision $ Life $" at bounding box center [662, 647] width 187 height 289
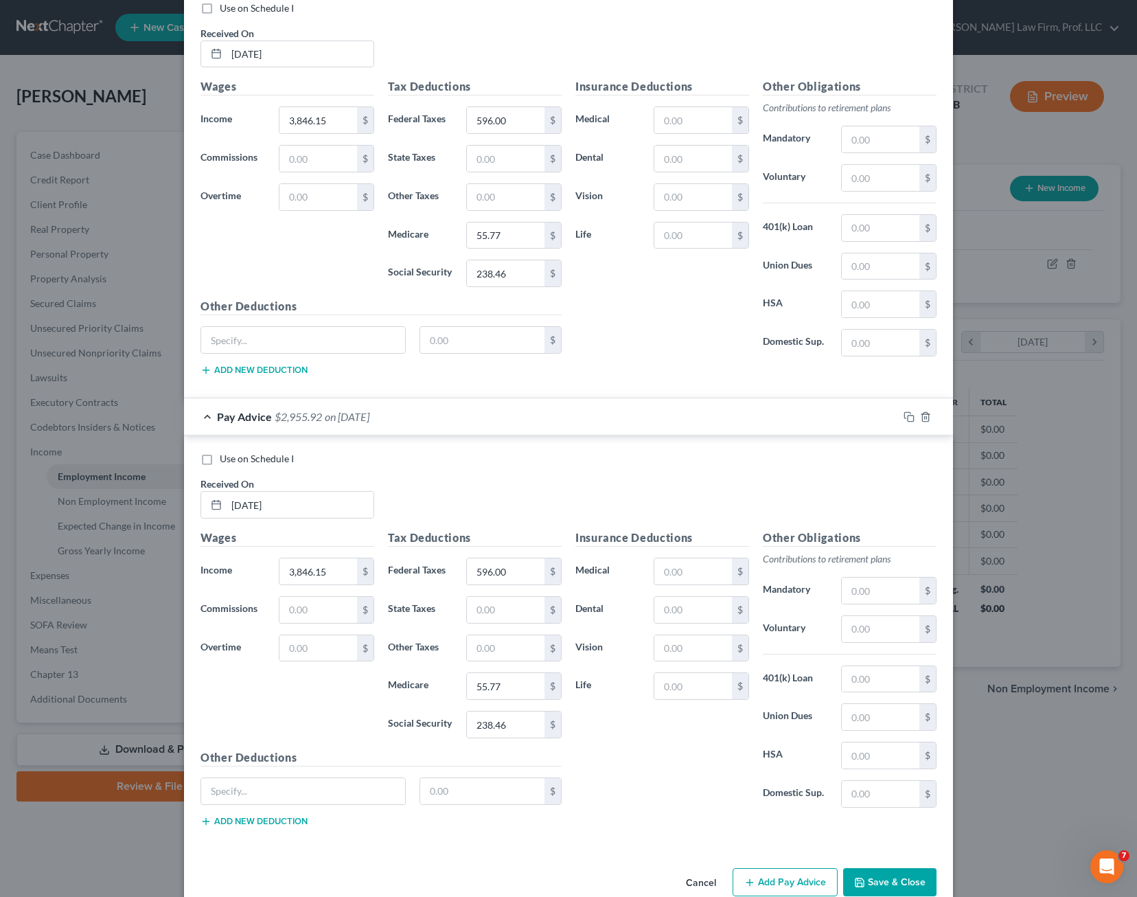
scroll to position [571, 0]
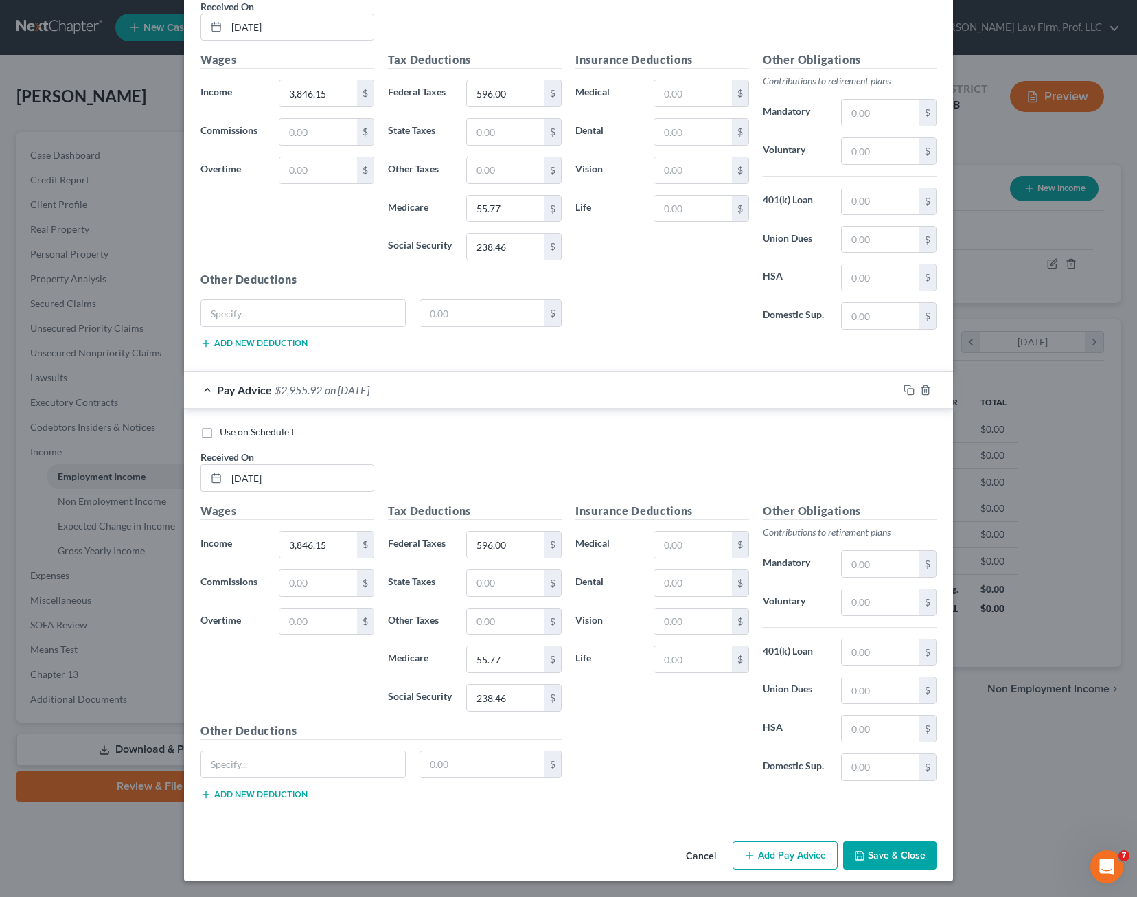
click at [668, 749] on div "Insurance Deductions Medical $ Dental $ Vision $ Life $" at bounding box center [662, 647] width 187 height 289
click at [692, 730] on div "Insurance Deductions Medical $ Dental $ Vision $ Life $" at bounding box center [662, 647] width 187 height 289
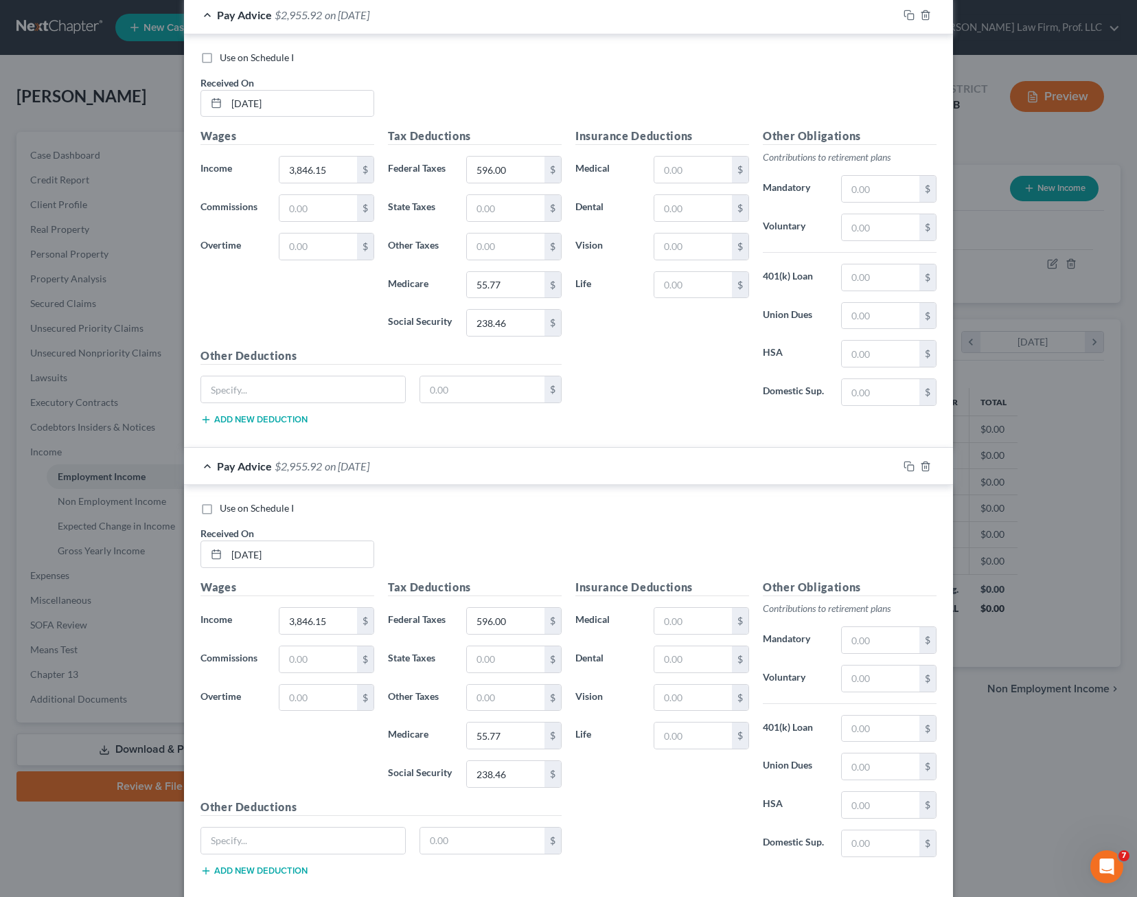
scroll to position [571, 0]
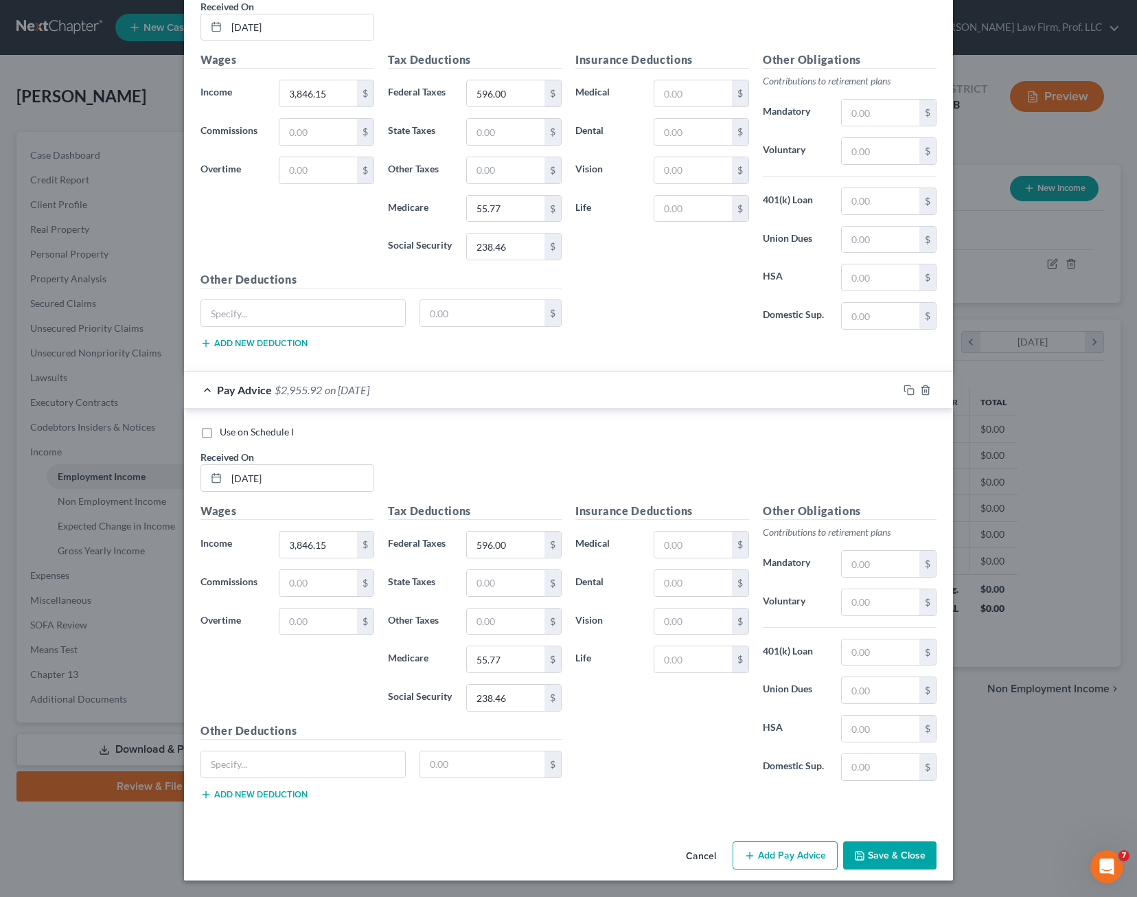
click at [687, 757] on div "Insurance Deductions Medical $ Dental $ Vision $ Life $" at bounding box center [662, 647] width 187 height 289
click at [800, 864] on button "Add Pay Advice" at bounding box center [785, 855] width 105 height 29
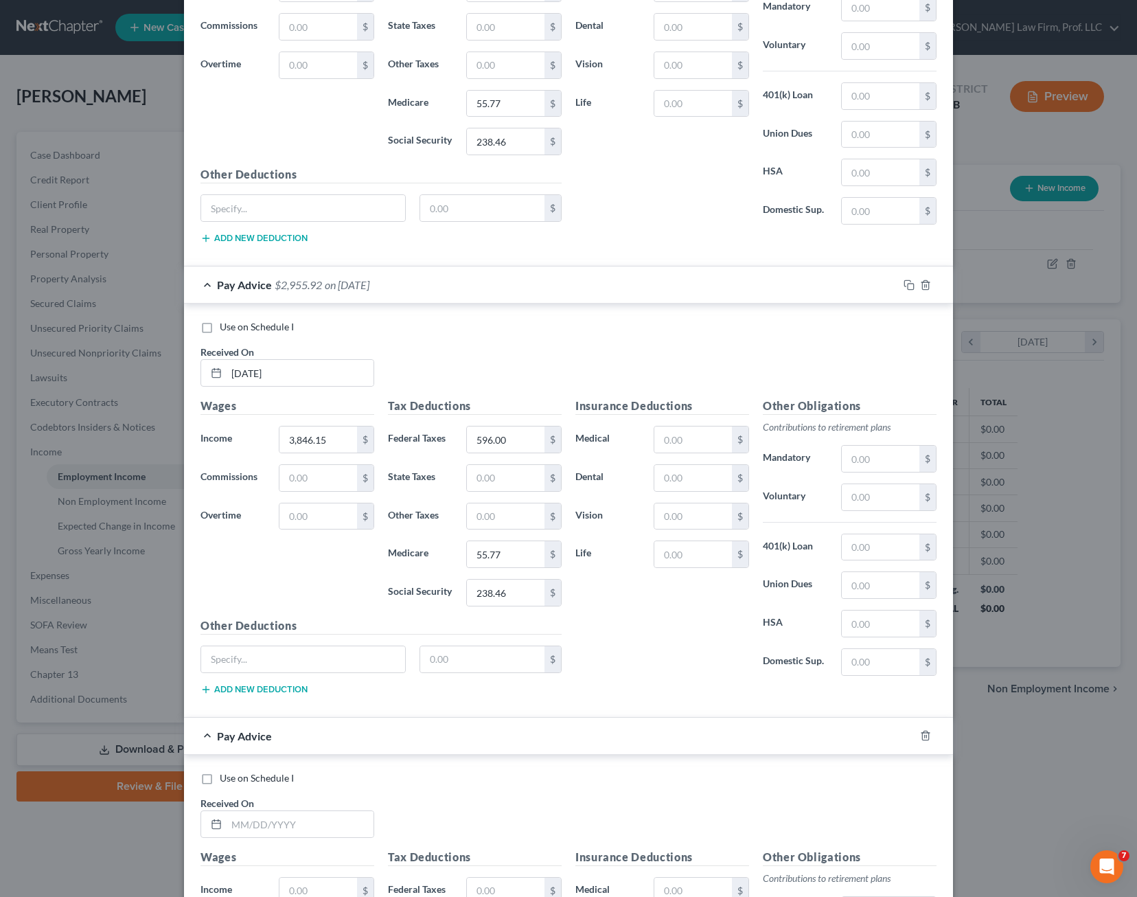
scroll to position [915, 0]
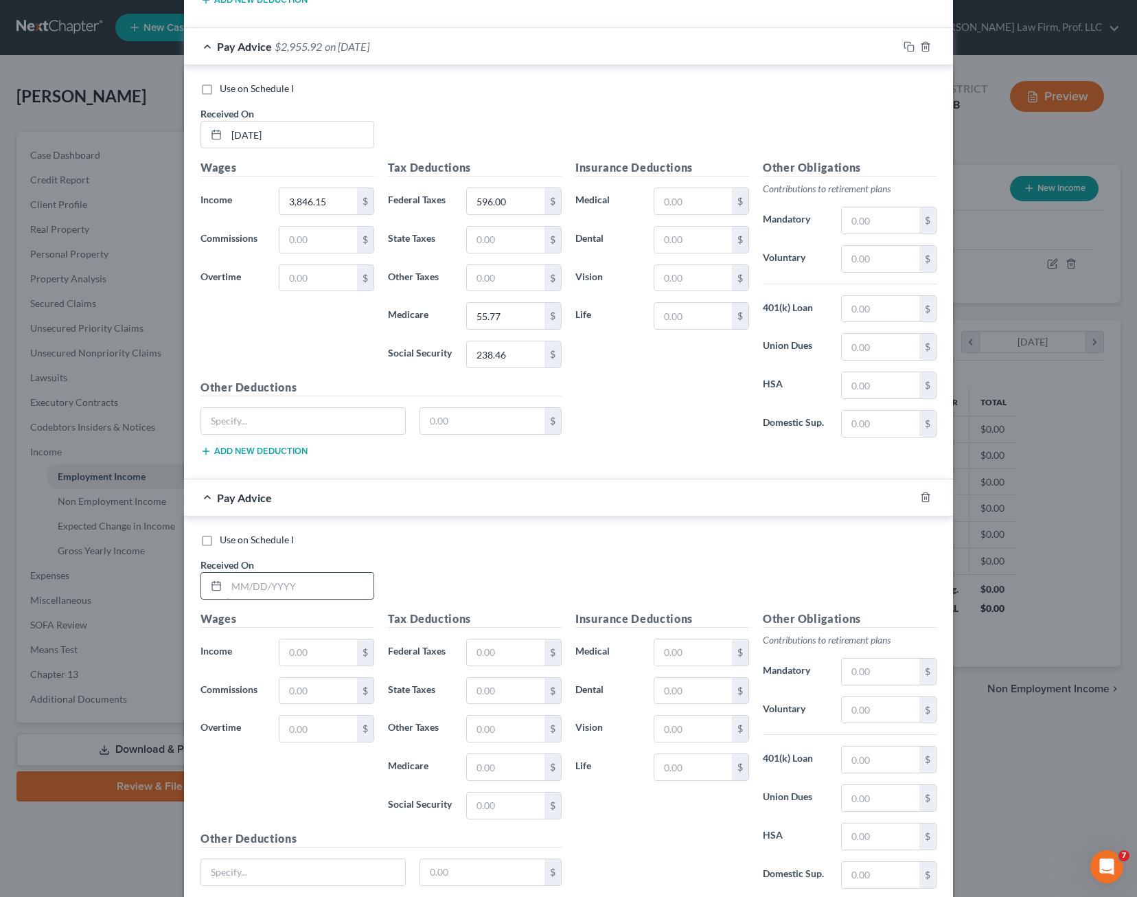
click at [286, 582] on input "text" at bounding box center [300, 586] width 147 height 26
type input "[DATE]"
type input "3,846.15"
type input "596"
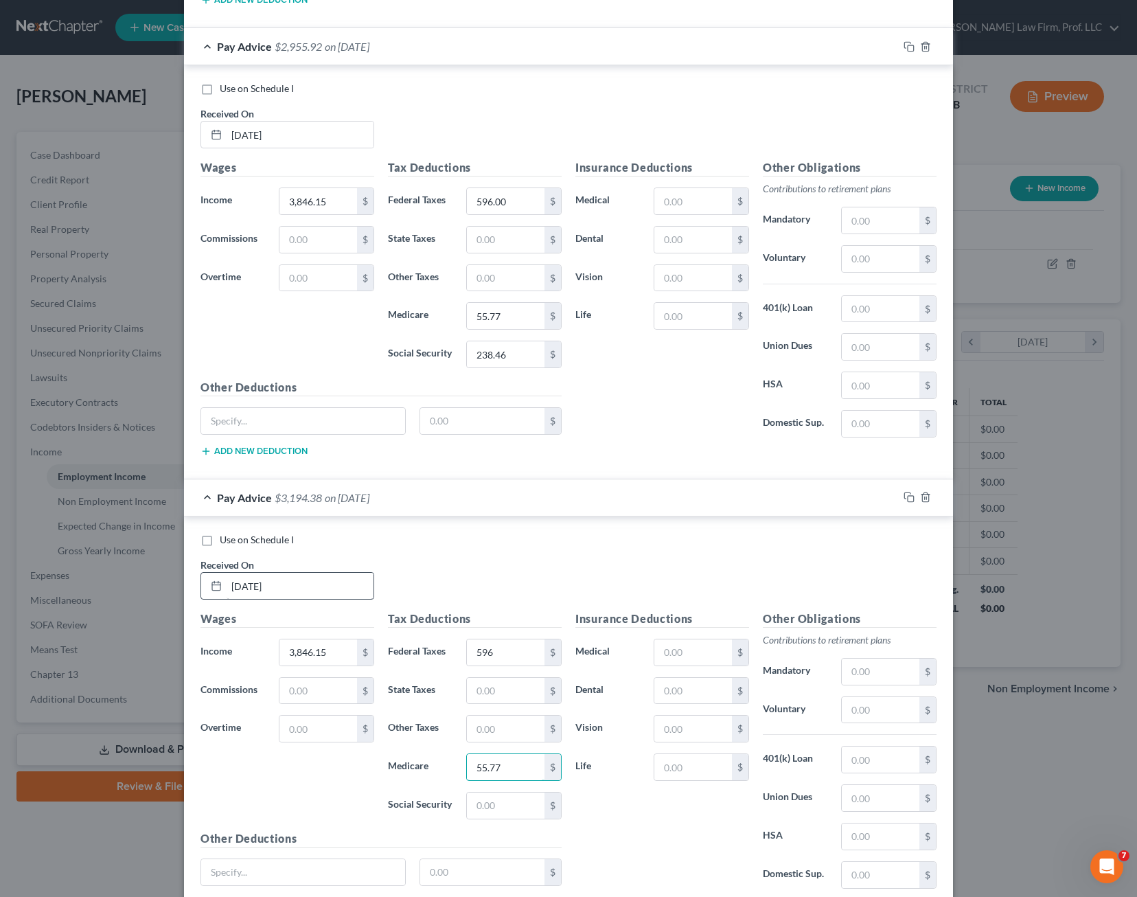
type input "55.77"
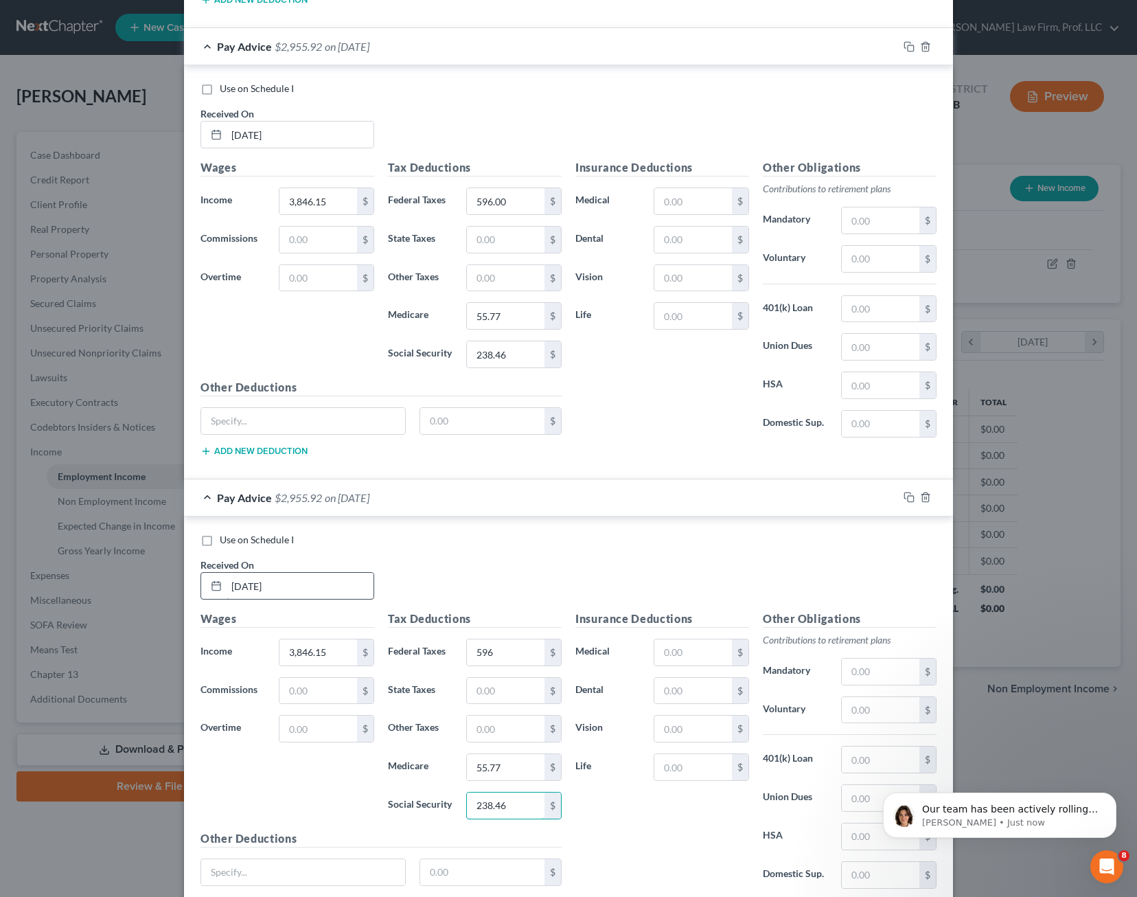
type input "238.46"
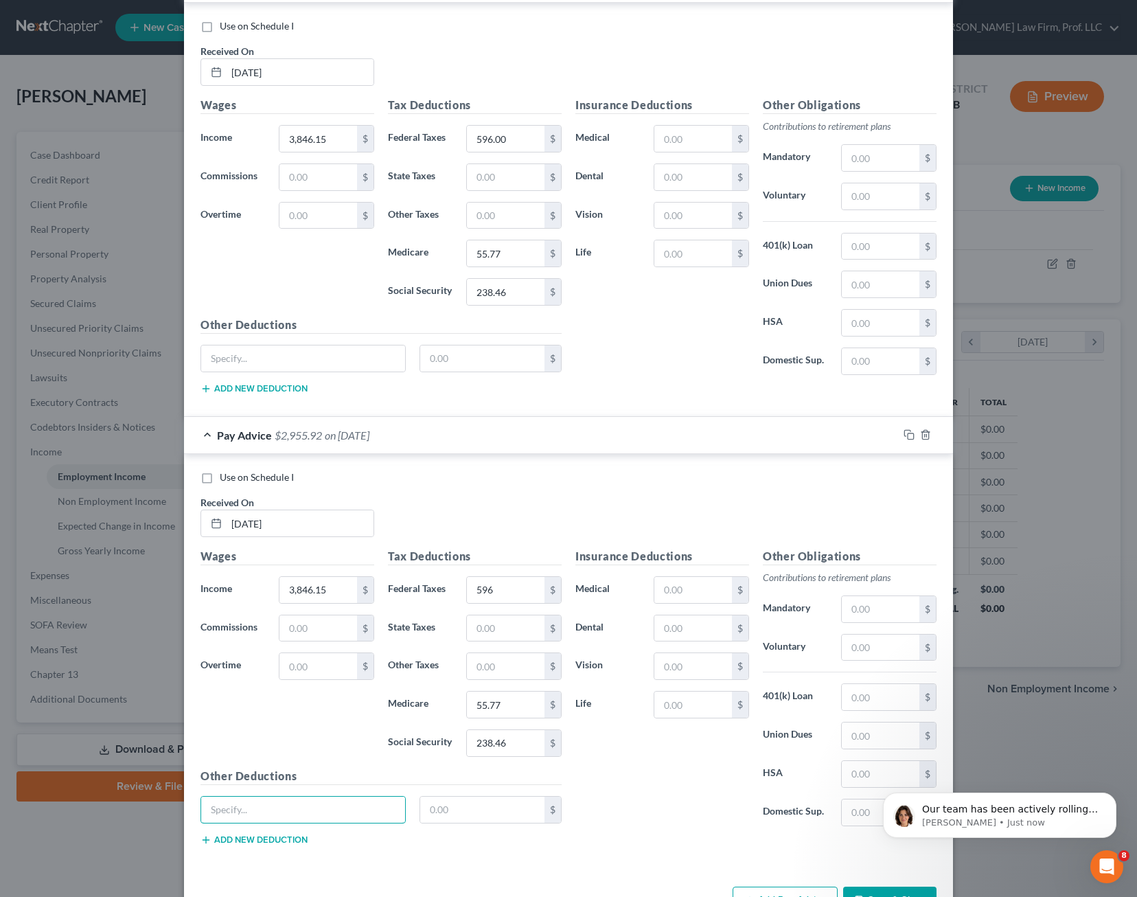
scroll to position [1023, 0]
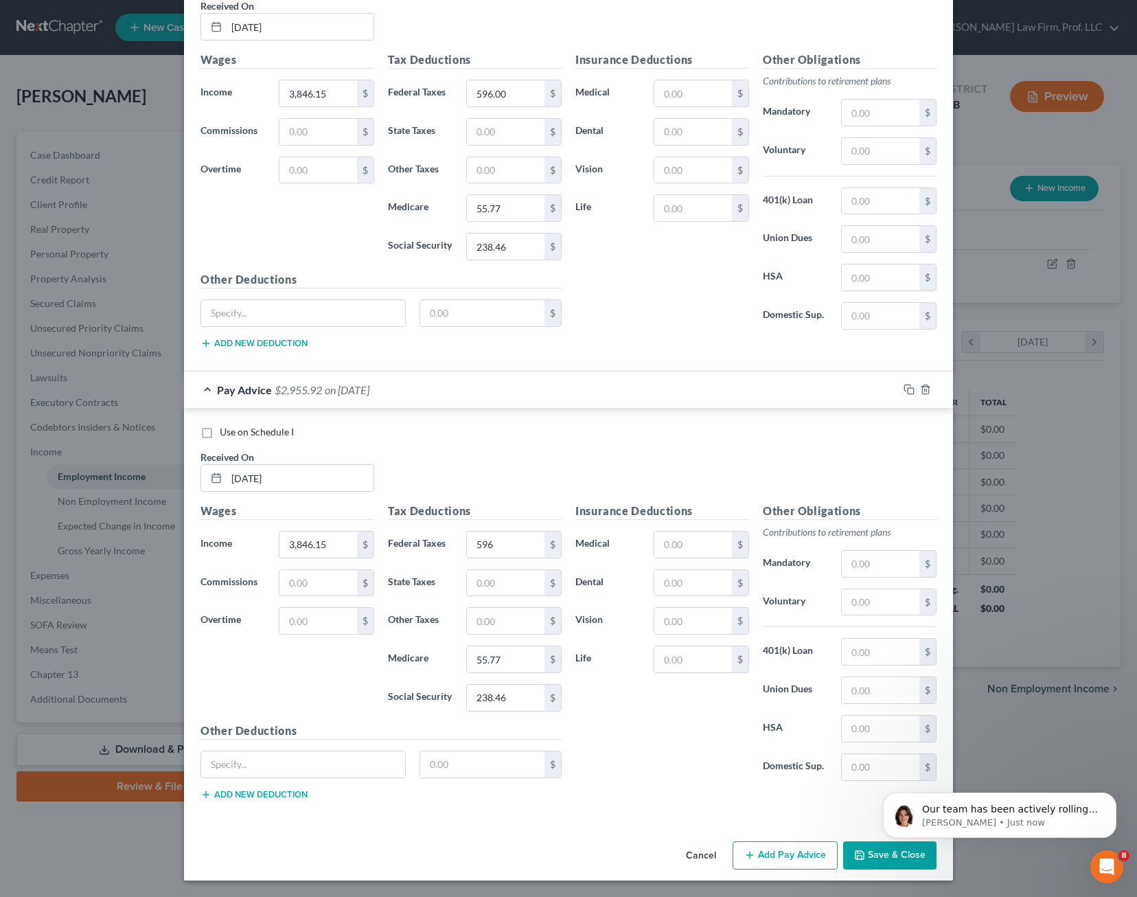
click at [765, 862] on button "Add Pay Advice" at bounding box center [785, 855] width 105 height 29
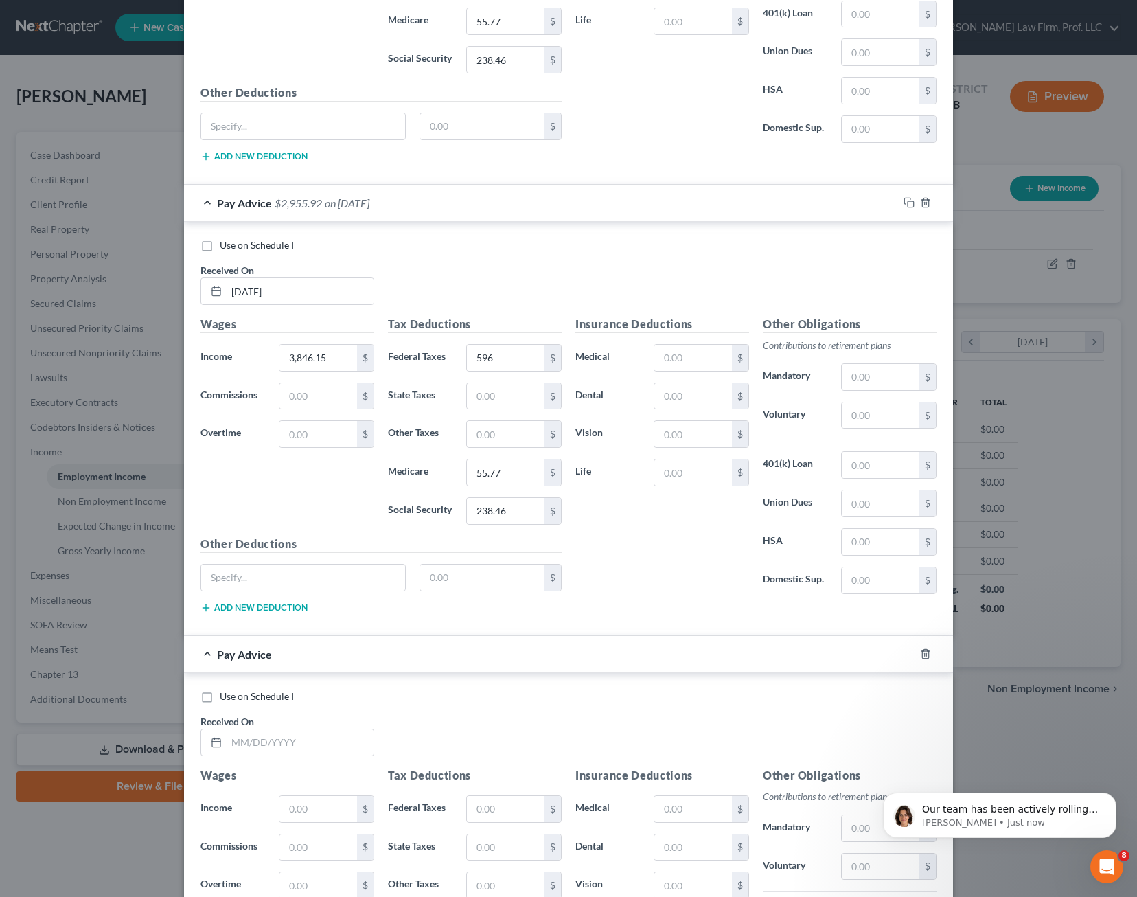
scroll to position [1474, 0]
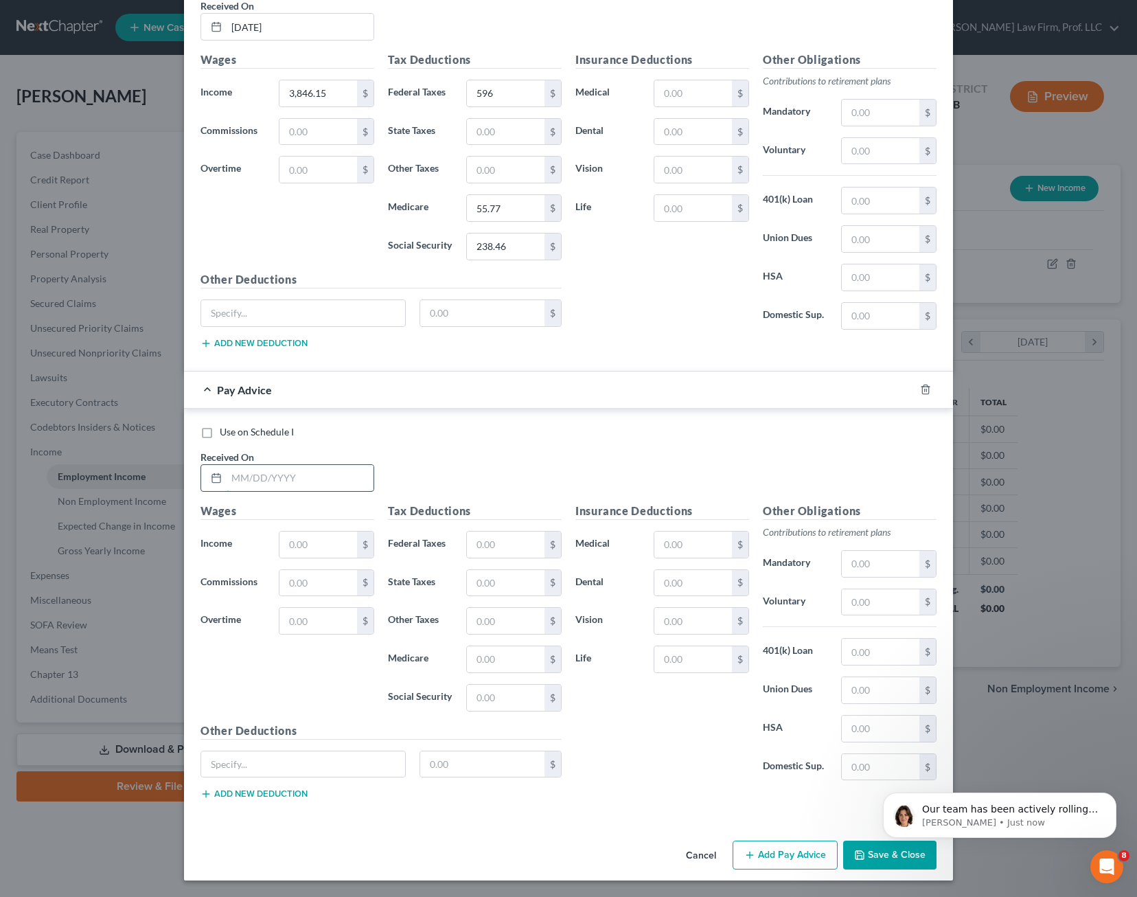
click at [269, 478] on input "text" at bounding box center [300, 478] width 147 height 26
type input "[DATE]"
click at [1021, 817] on p "[PERSON_NAME] • Just now" at bounding box center [1010, 823] width 177 height 12
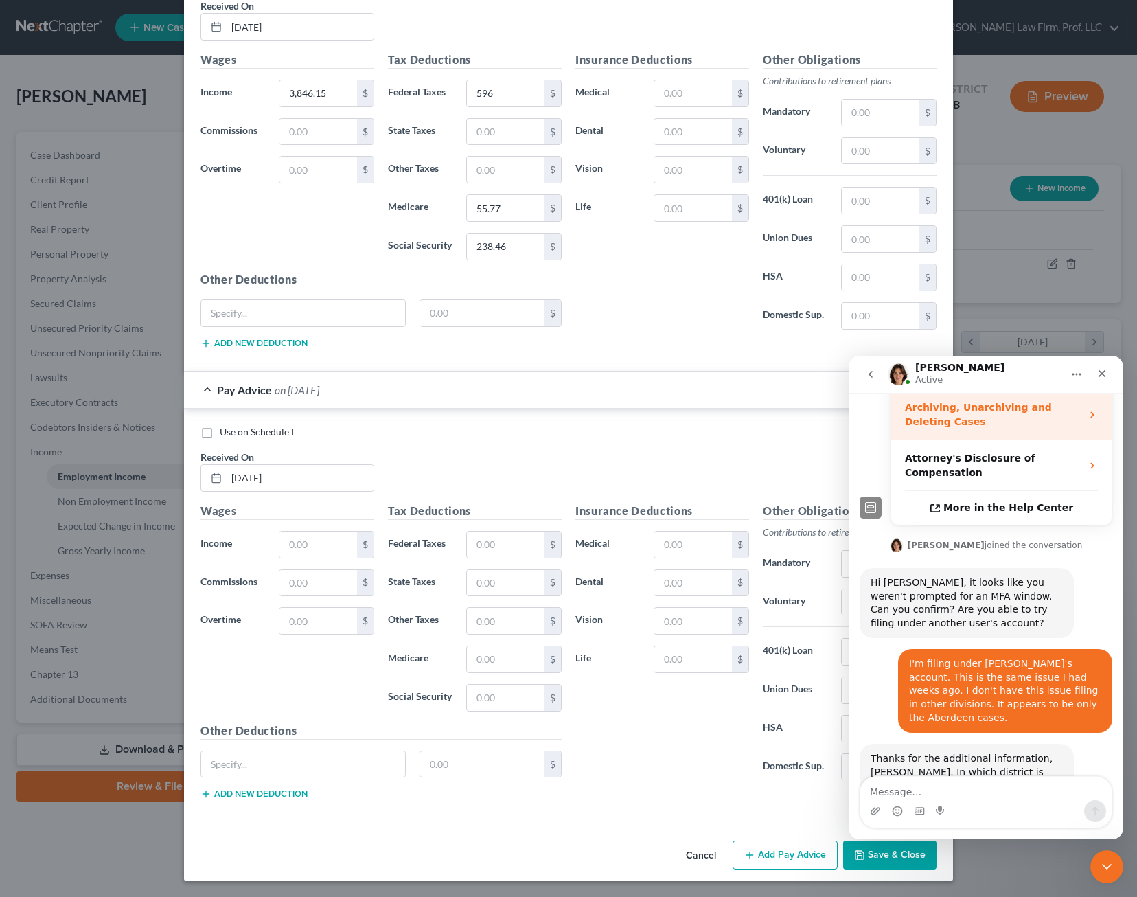
scroll to position [622, 0]
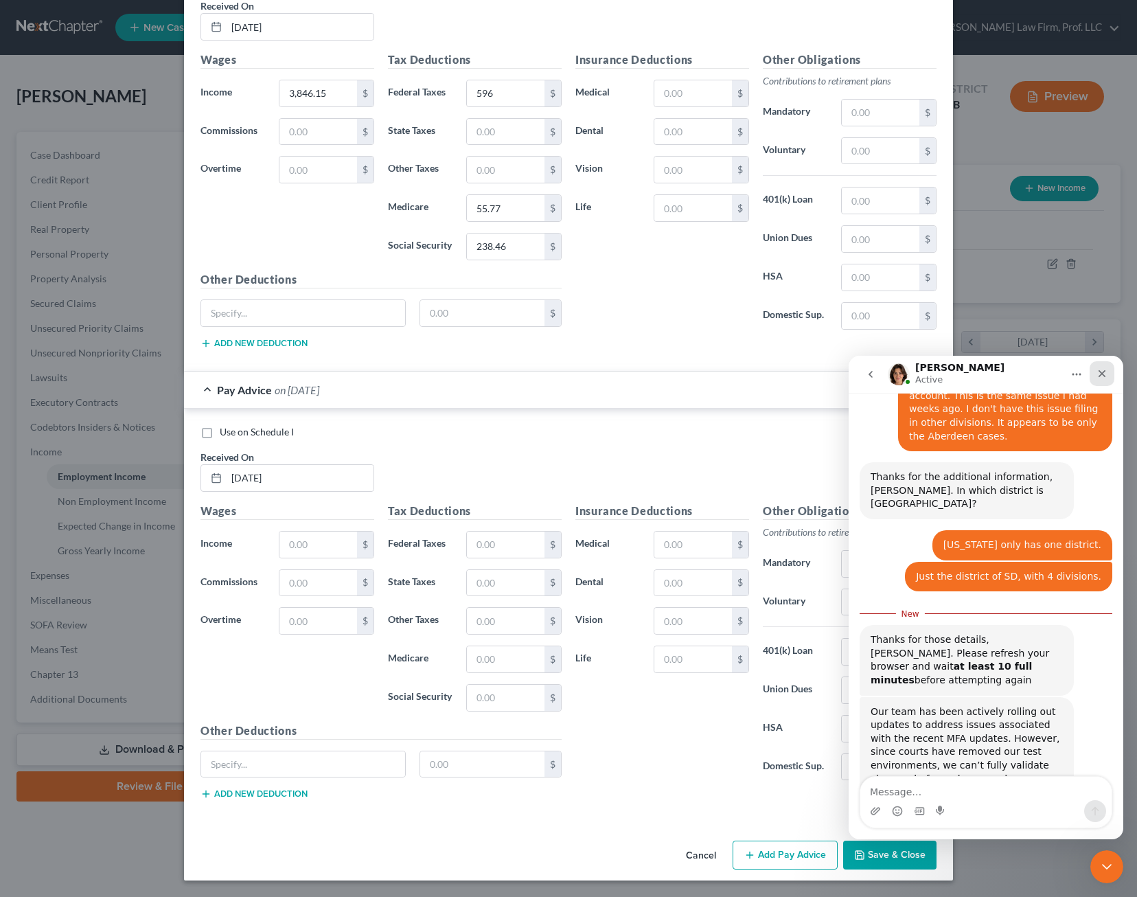
click at [1104, 380] on div "Close" at bounding box center [1102, 373] width 25 height 25
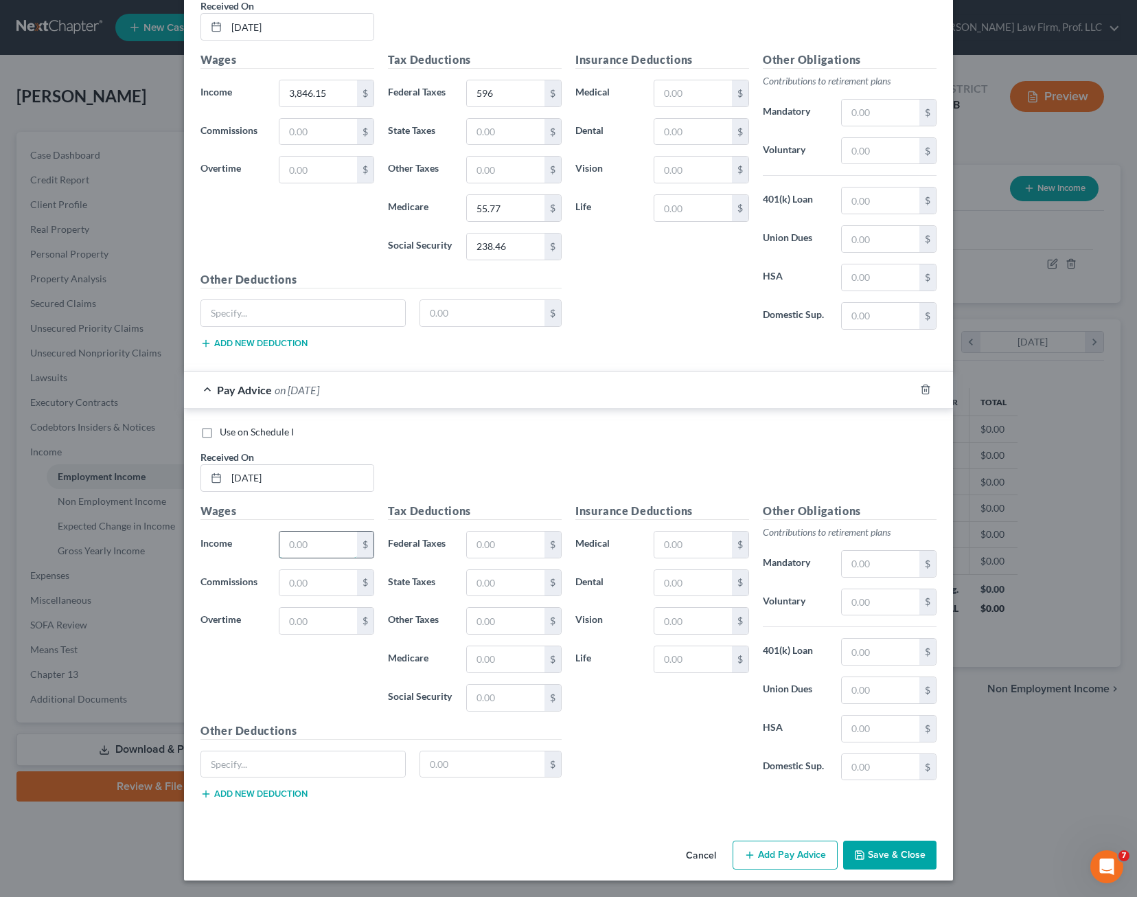
click at [308, 539] on input "text" at bounding box center [319, 545] width 78 height 26
type input "3,000"
click at [505, 554] on input "text" at bounding box center [506, 545] width 78 height 26
type input "410.00"
click at [498, 658] on input "text" at bounding box center [506, 659] width 78 height 26
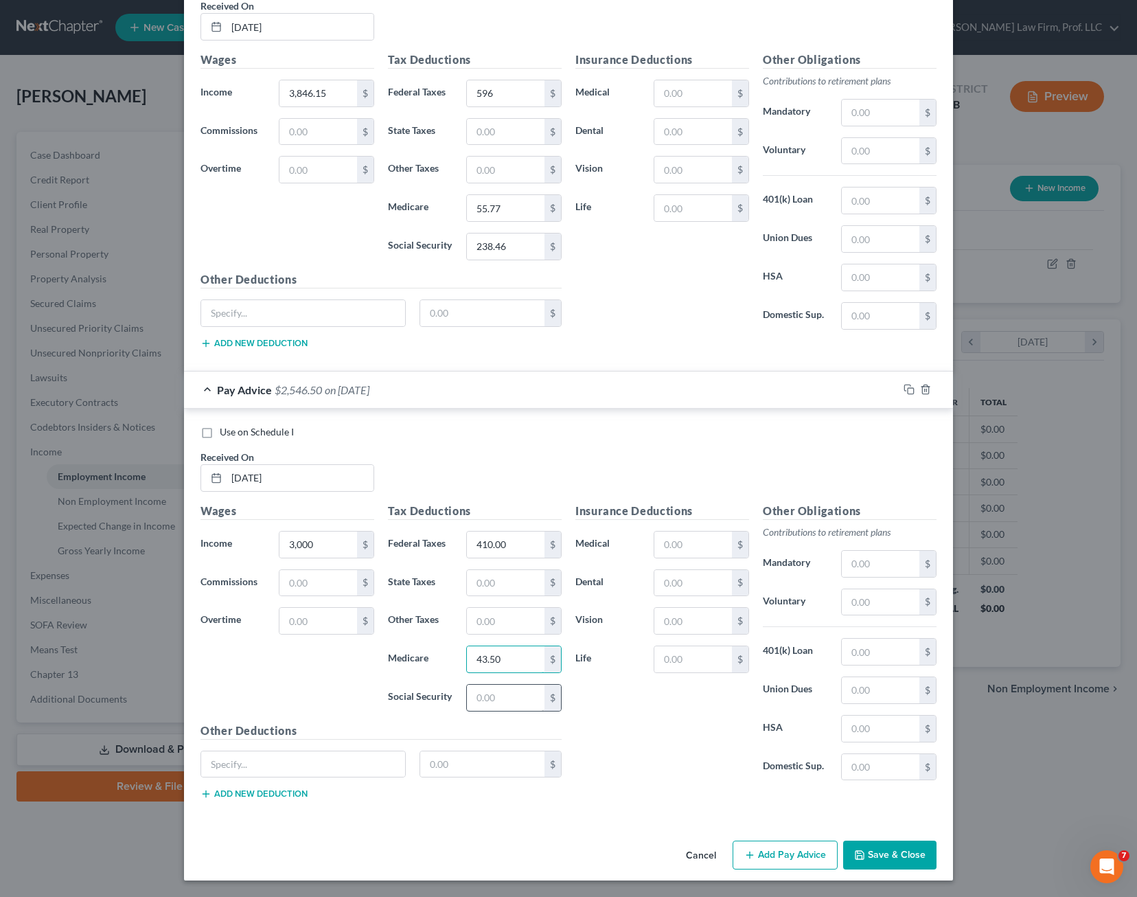
type input "43.50"
click at [511, 698] on input "text" at bounding box center [506, 698] width 78 height 26
type input "186.00"
click at [787, 861] on button "Add Pay Advice" at bounding box center [785, 855] width 105 height 29
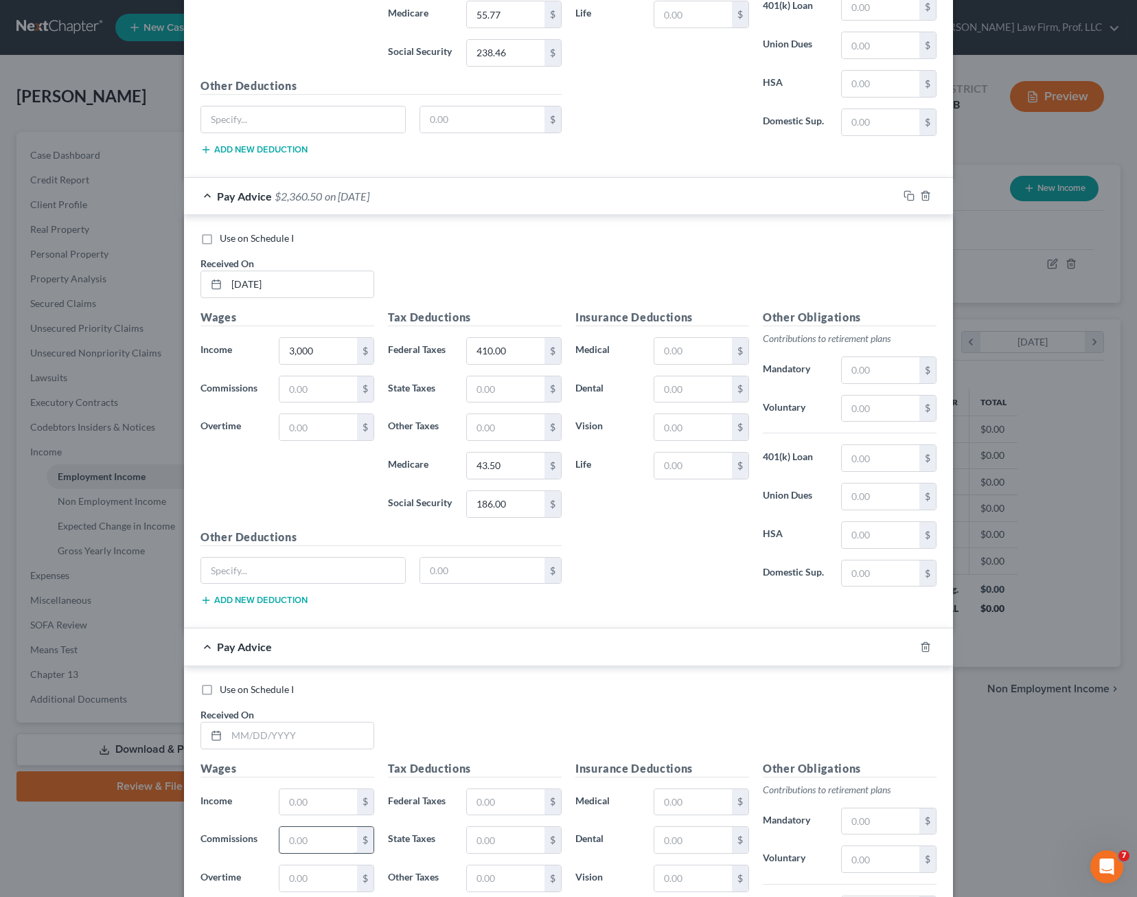
scroll to position [1886, 0]
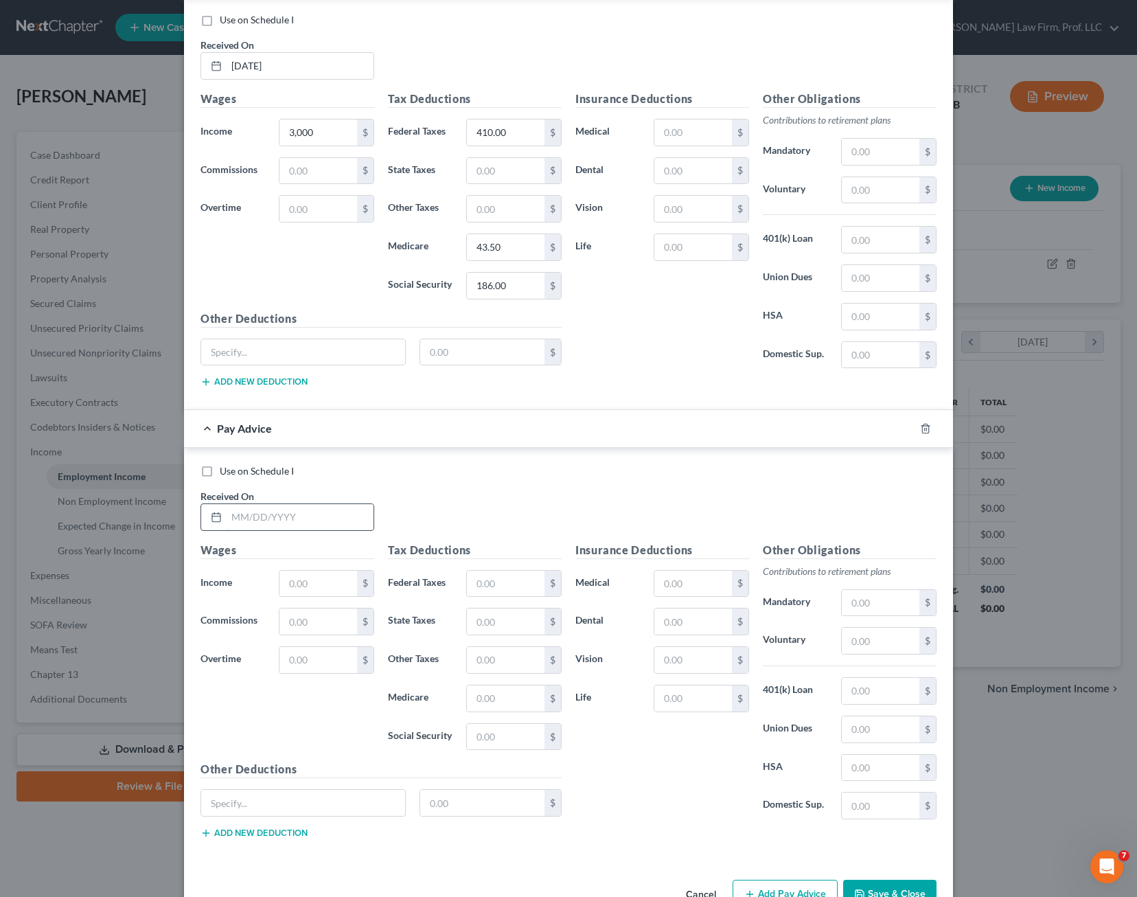
click at [264, 519] on input "text" at bounding box center [300, 517] width 147 height 26
type input "[DATE]"
click at [303, 582] on input "text" at bounding box center [319, 584] width 78 height 26
type input "2,700"
type input "344.00"
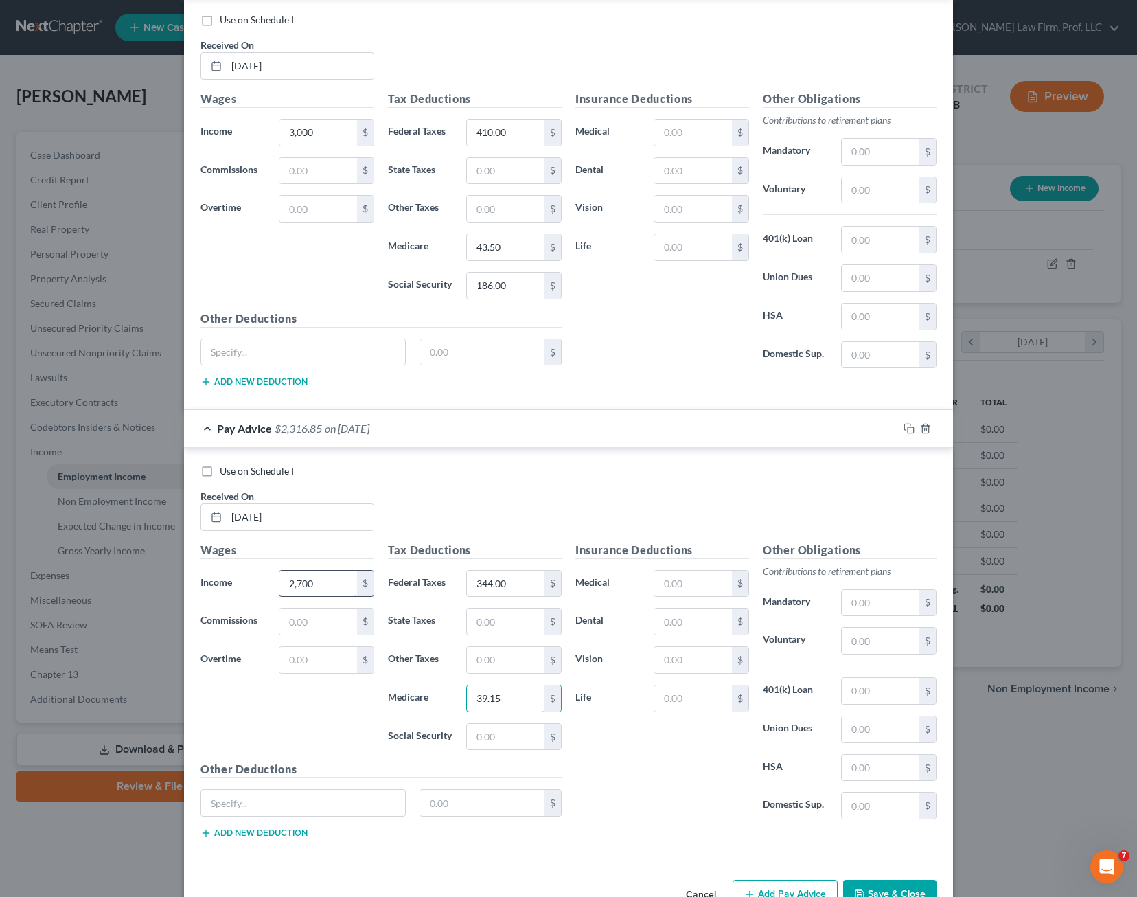
type input "39.15"
type input "167.40"
click at [654, 752] on div "Insurance Deductions Medical $ Dental $ Vision $ Life $" at bounding box center [662, 686] width 187 height 289
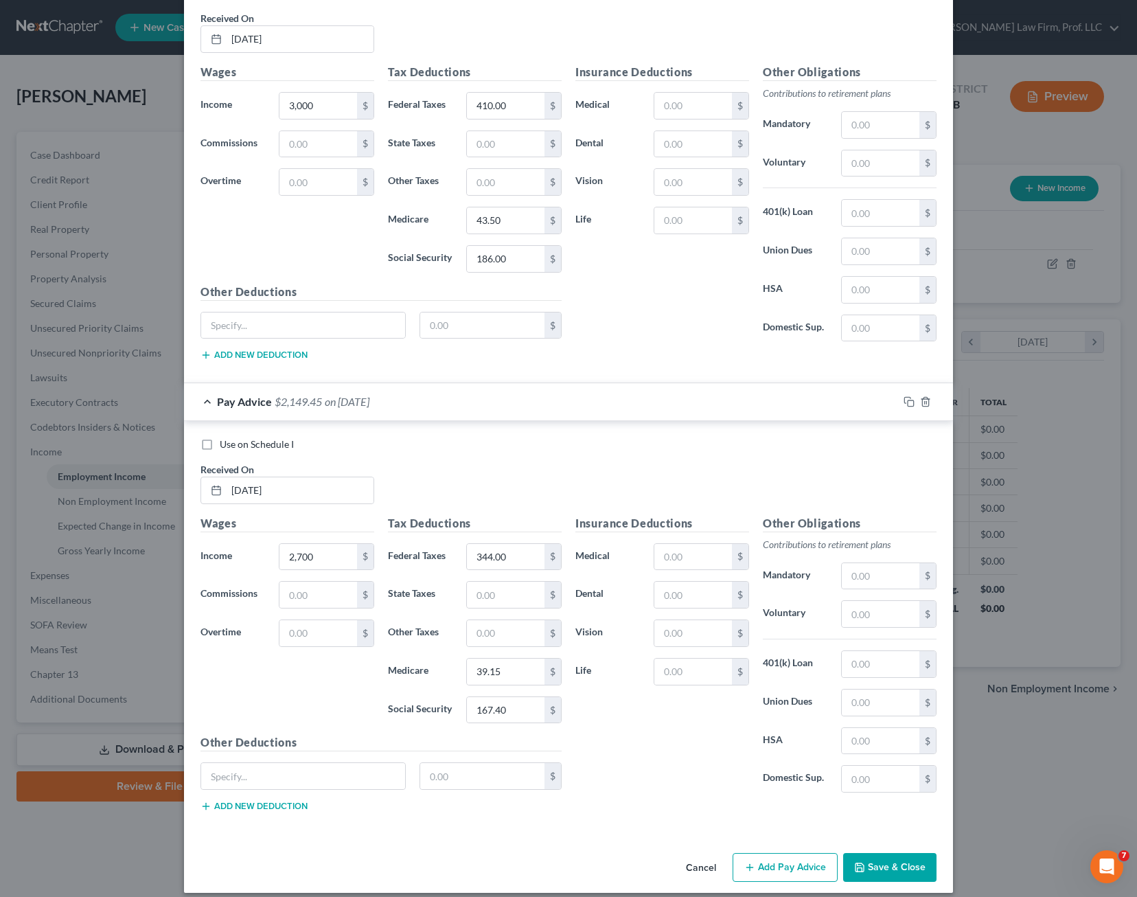
scroll to position [1925, 0]
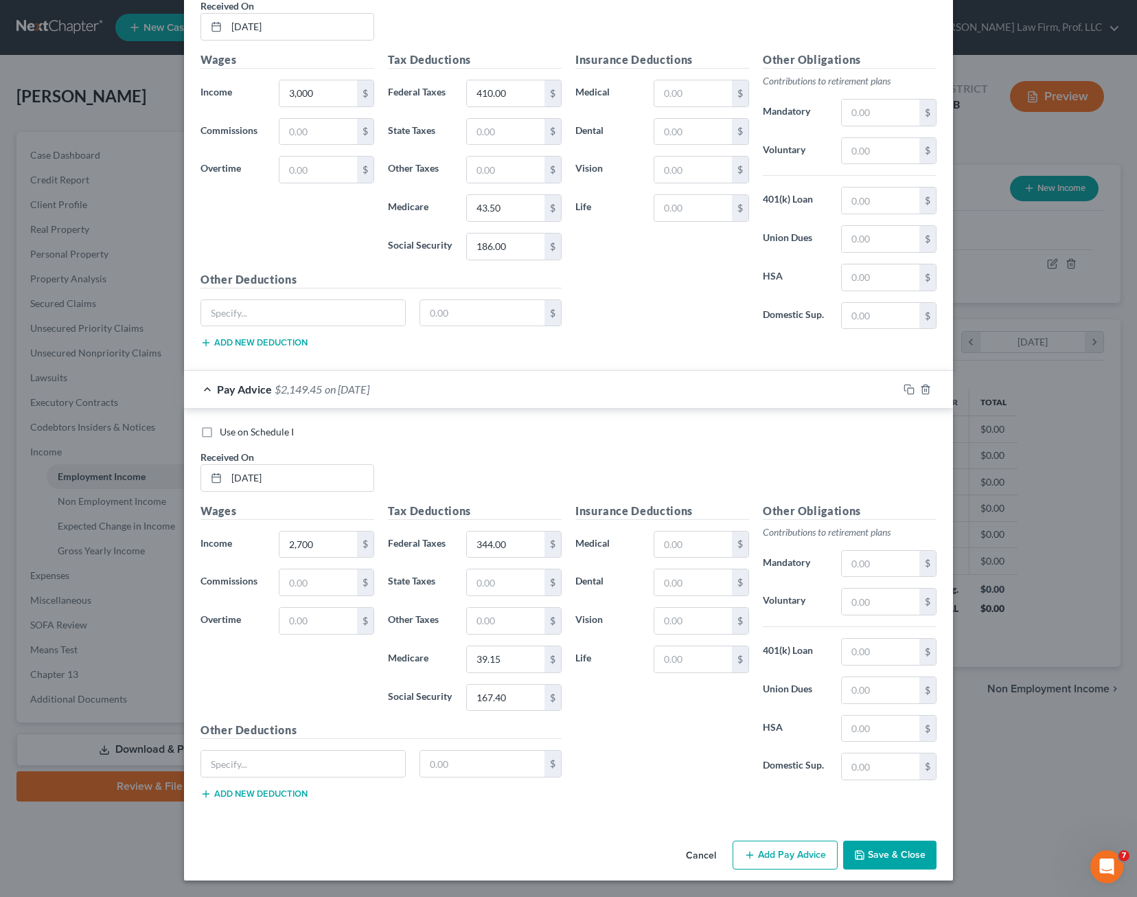
click at [875, 847] on button "Save & Close" at bounding box center [889, 855] width 93 height 29
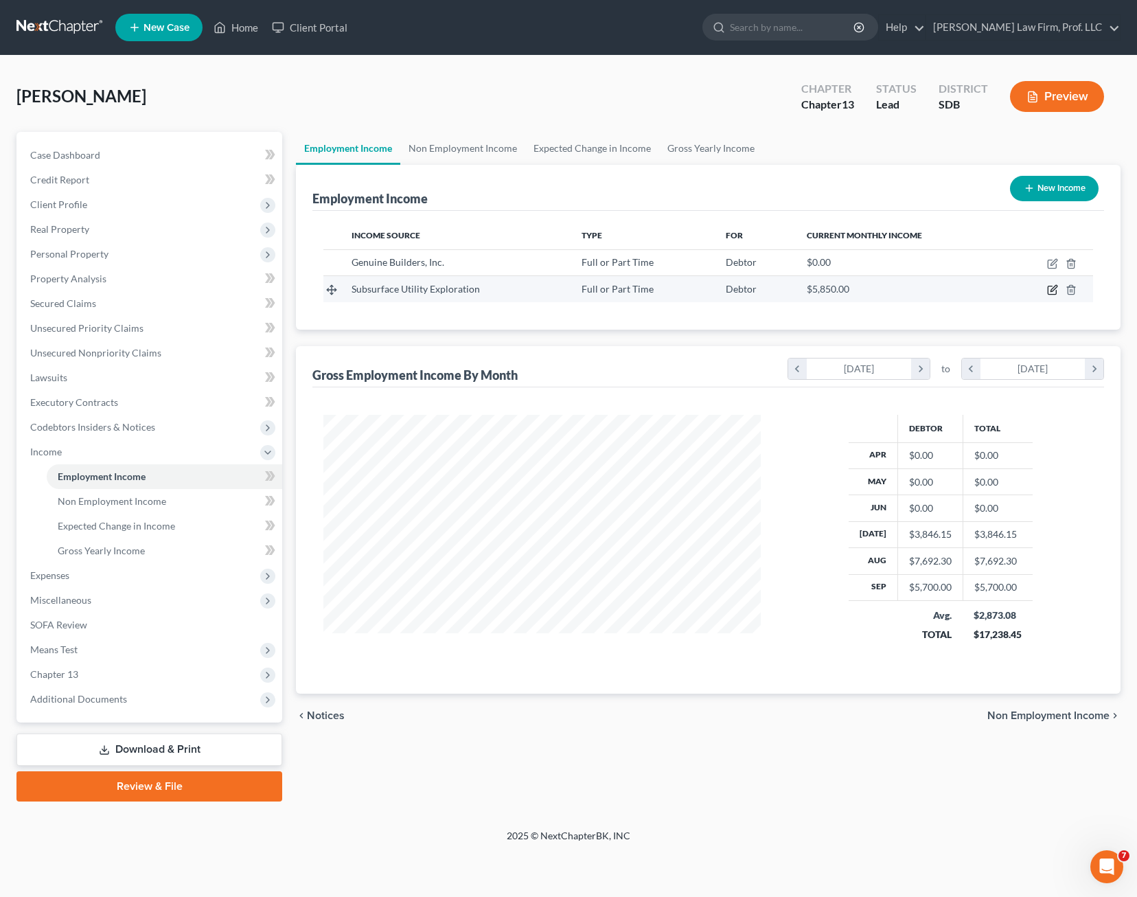
click at [1051, 295] on icon "button" at bounding box center [1052, 289] width 11 height 11
select select "0"
select select "43"
select select "2"
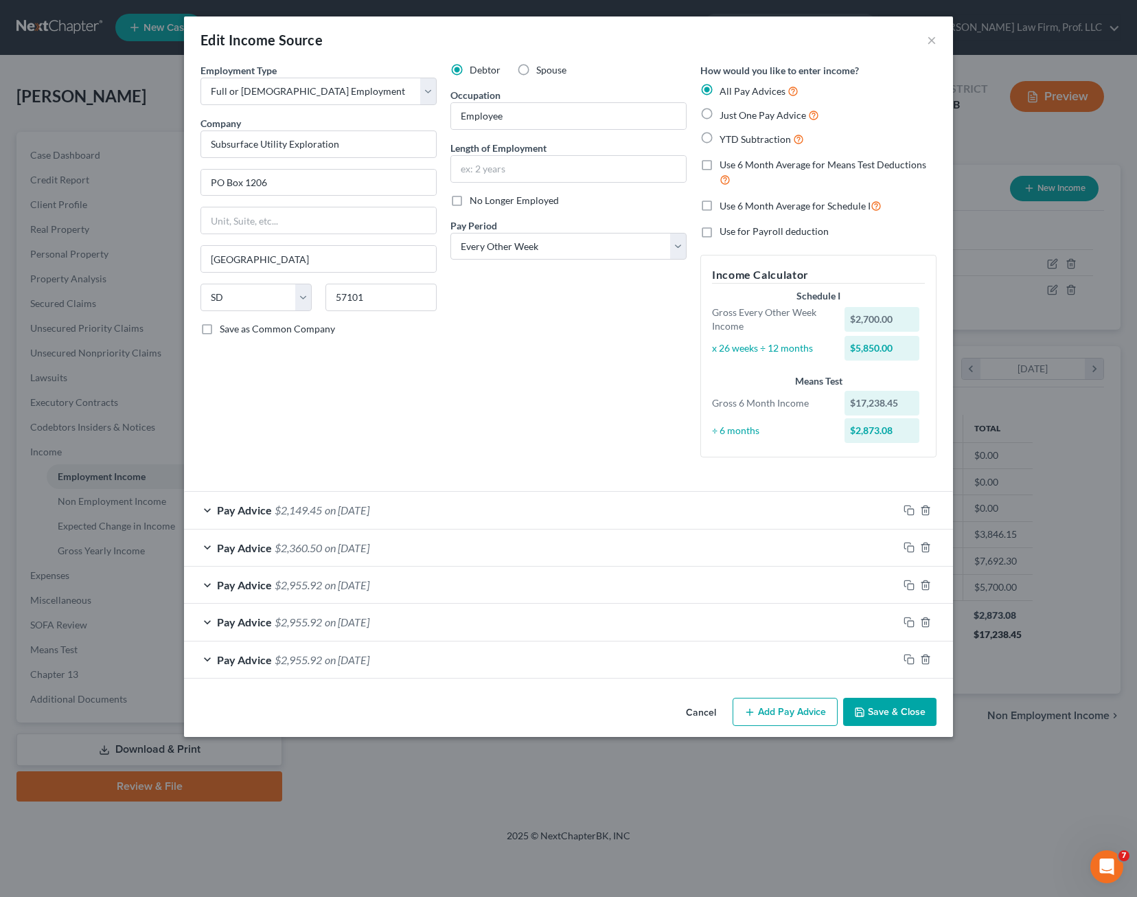
click at [573, 426] on div "Debtor Spouse Occupation Employee Length of Employment No Longer Employed Pay P…" at bounding box center [569, 265] width 250 height 405
click at [741, 115] on span "Just One Pay Advice" at bounding box center [763, 115] width 87 height 12
click at [734, 115] on input "Just One Pay Advice" at bounding box center [729, 111] width 9 height 9
radio input "true"
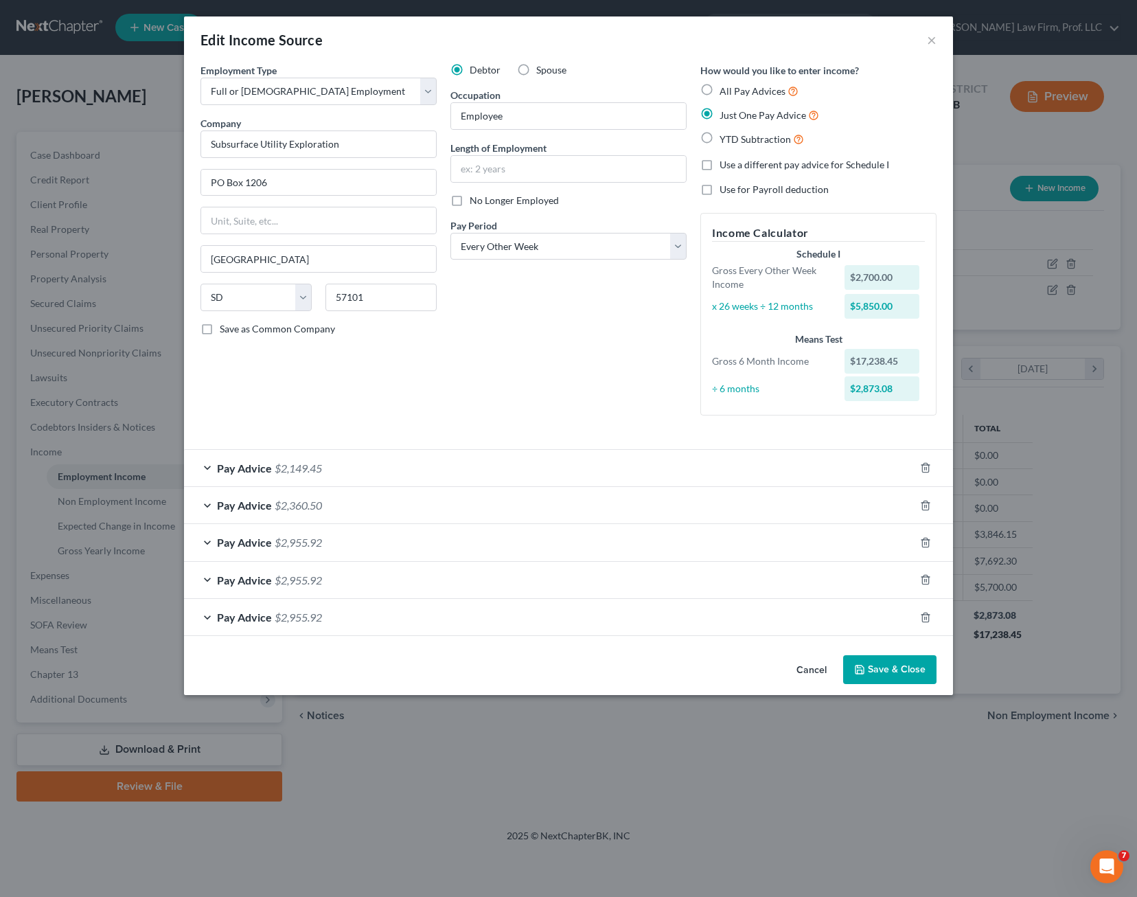
click at [777, 97] on label "All Pay Advices" at bounding box center [759, 91] width 79 height 16
click at [734, 92] on input "All Pay Advices" at bounding box center [729, 87] width 9 height 9
radio input "true"
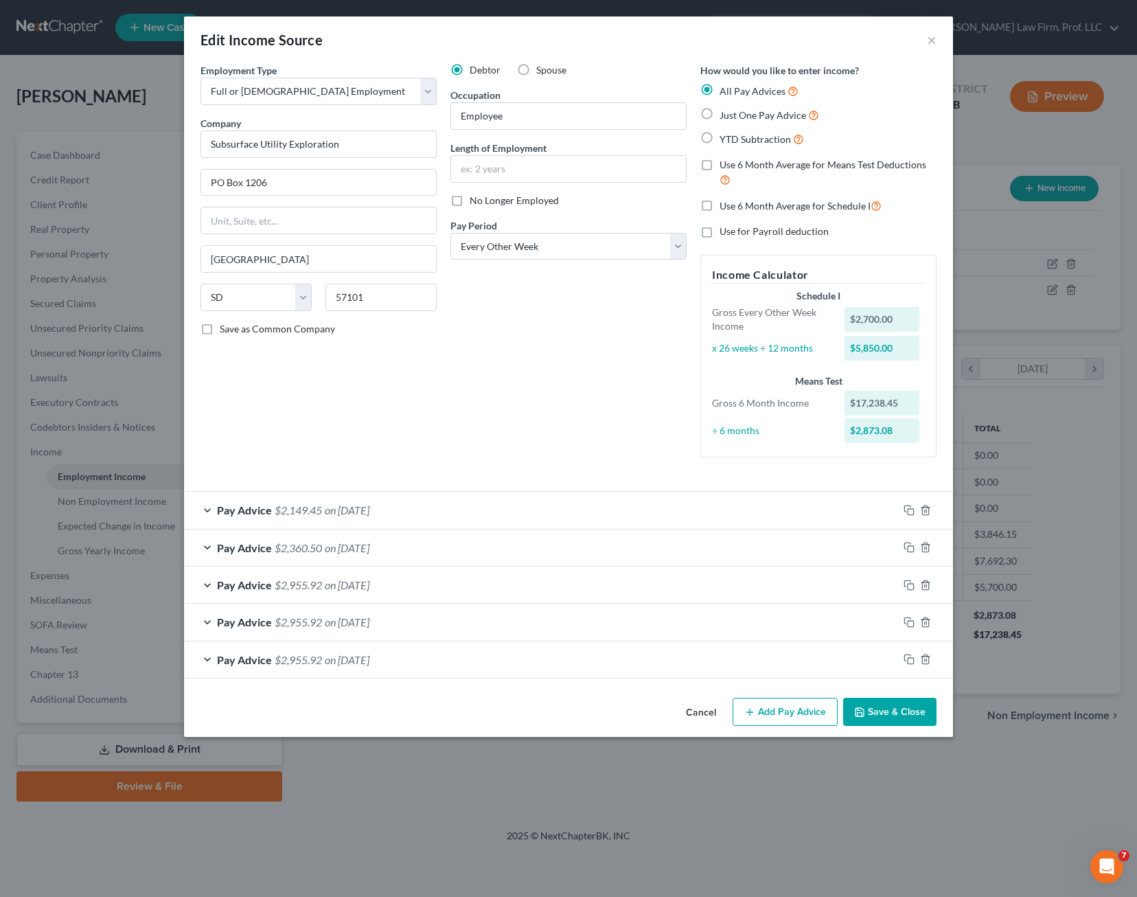
click at [769, 121] on label "Just One Pay Advice" at bounding box center [770, 115] width 100 height 16
click at [734, 116] on input "Just One Pay Advice" at bounding box center [729, 111] width 9 height 9
radio input "true"
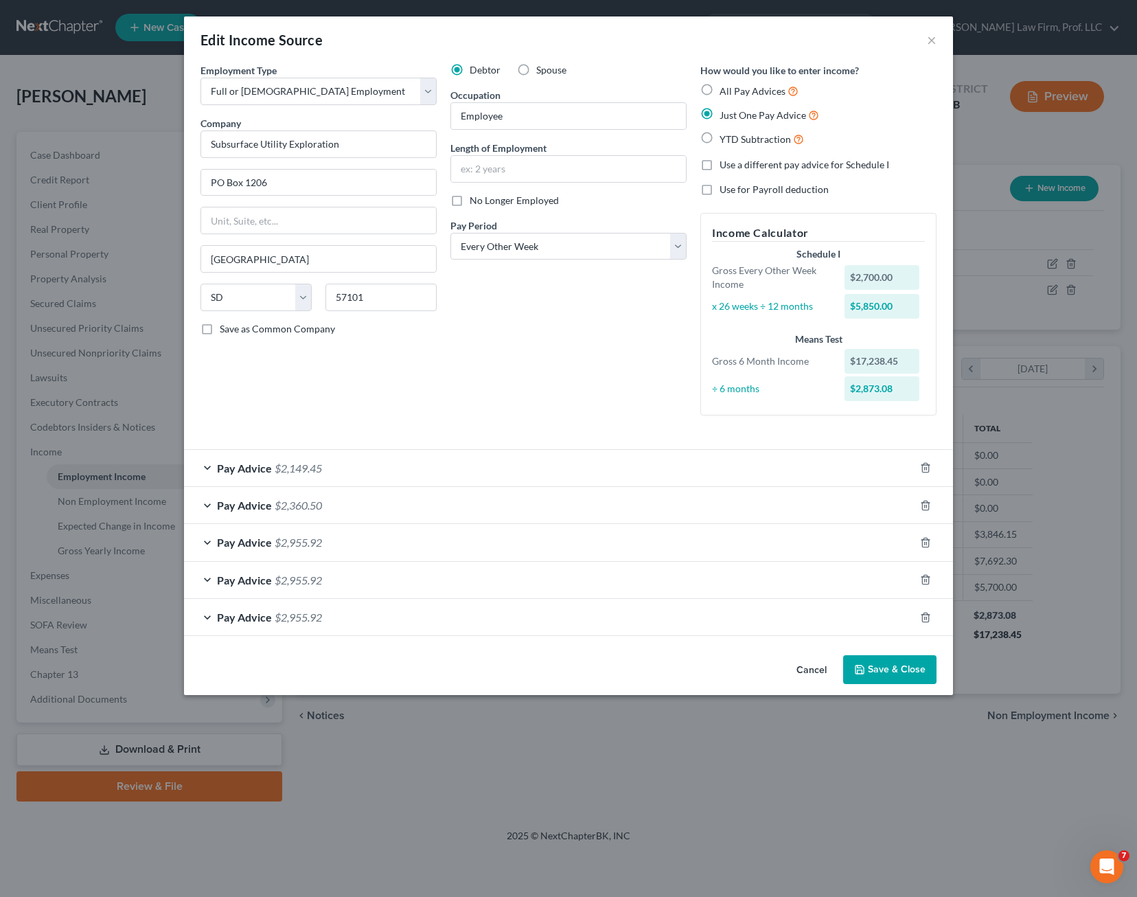
click at [378, 477] on div "Pay Advice $2,149.45" at bounding box center [549, 468] width 731 height 36
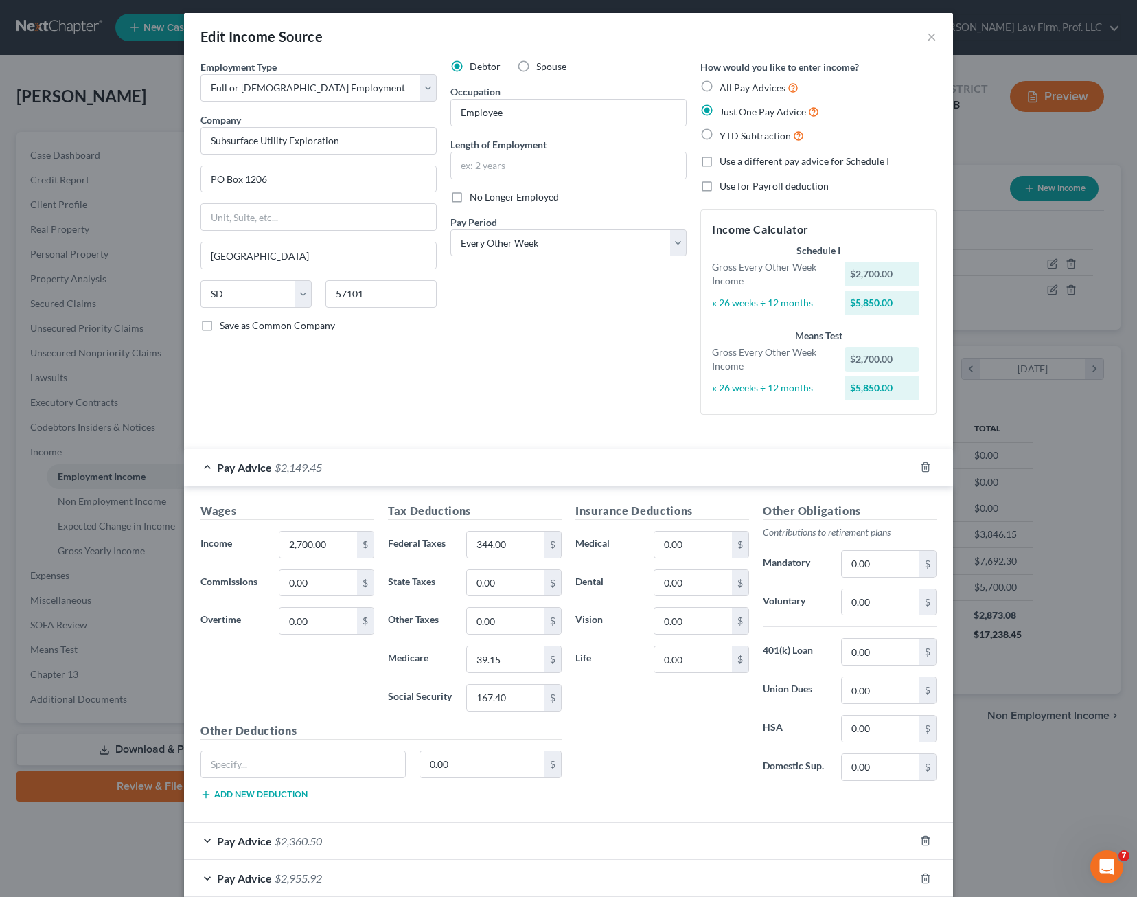
scroll to position [0, 0]
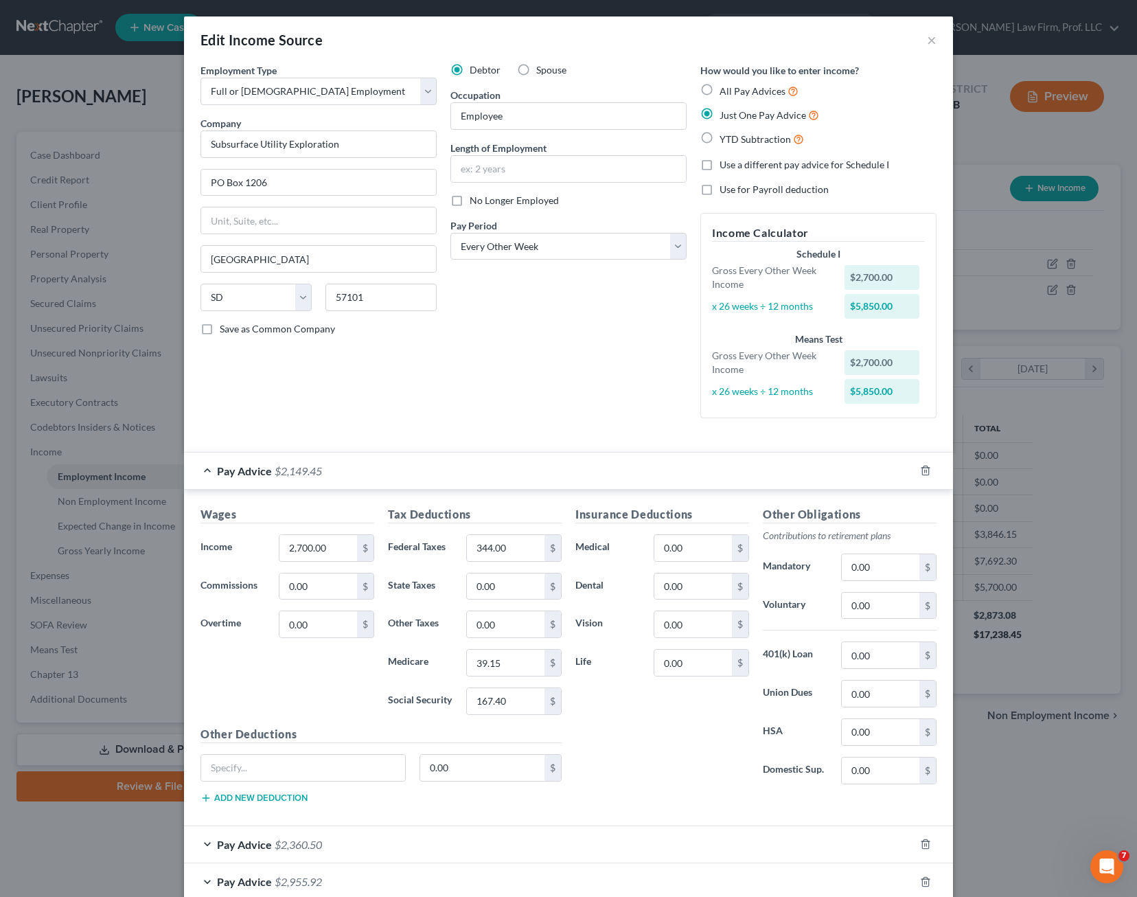
click at [592, 363] on div "Debtor Spouse Occupation Employee Length of Employment No Longer Employed Pay P…" at bounding box center [569, 246] width 250 height 366
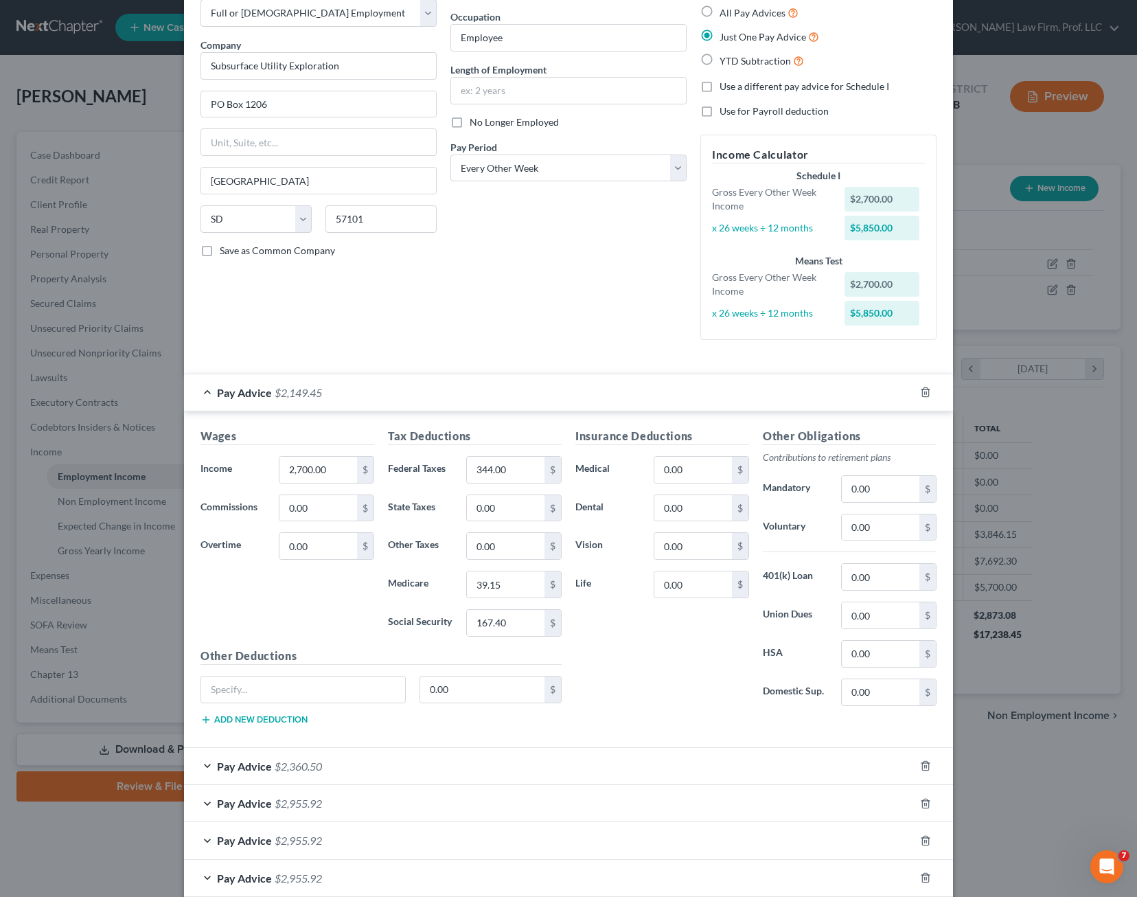
scroll to position [153, 0]
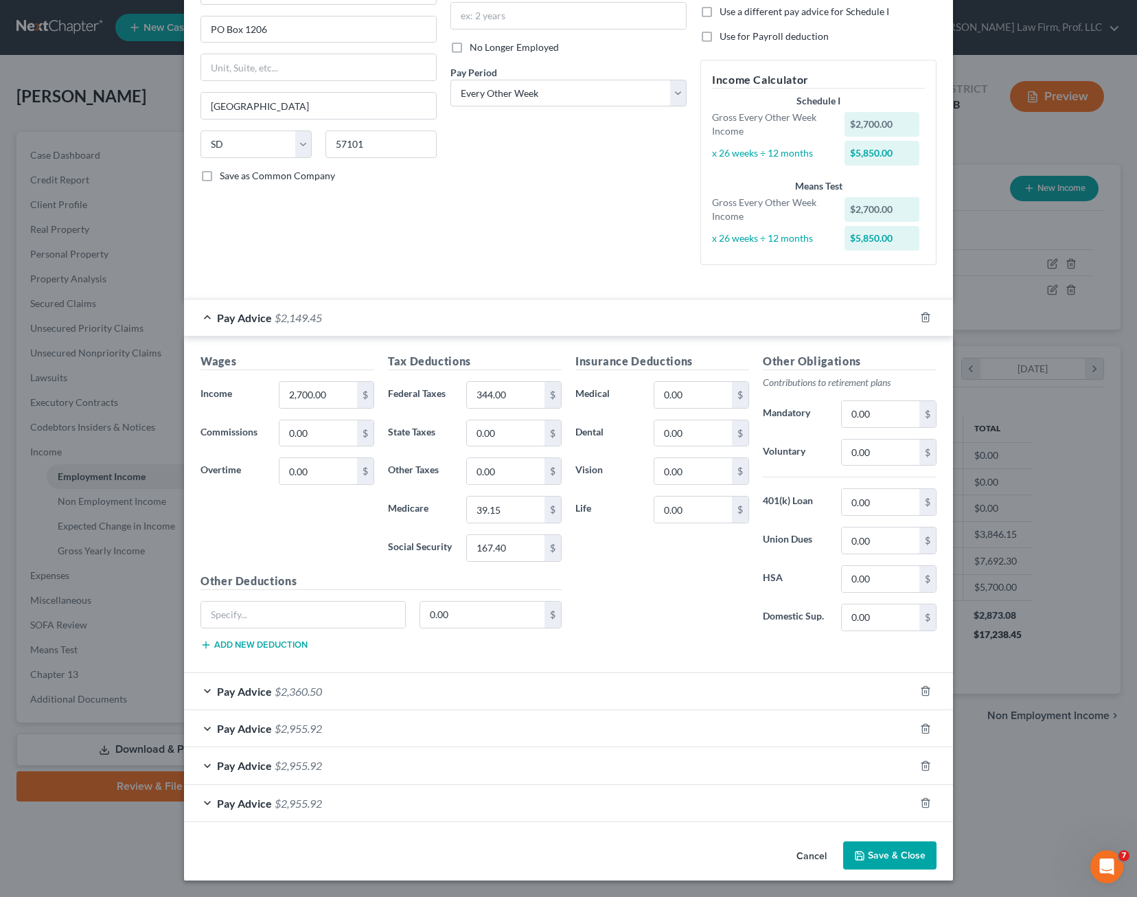
click at [375, 689] on div "Pay Advice $2,360.50" at bounding box center [549, 691] width 731 height 36
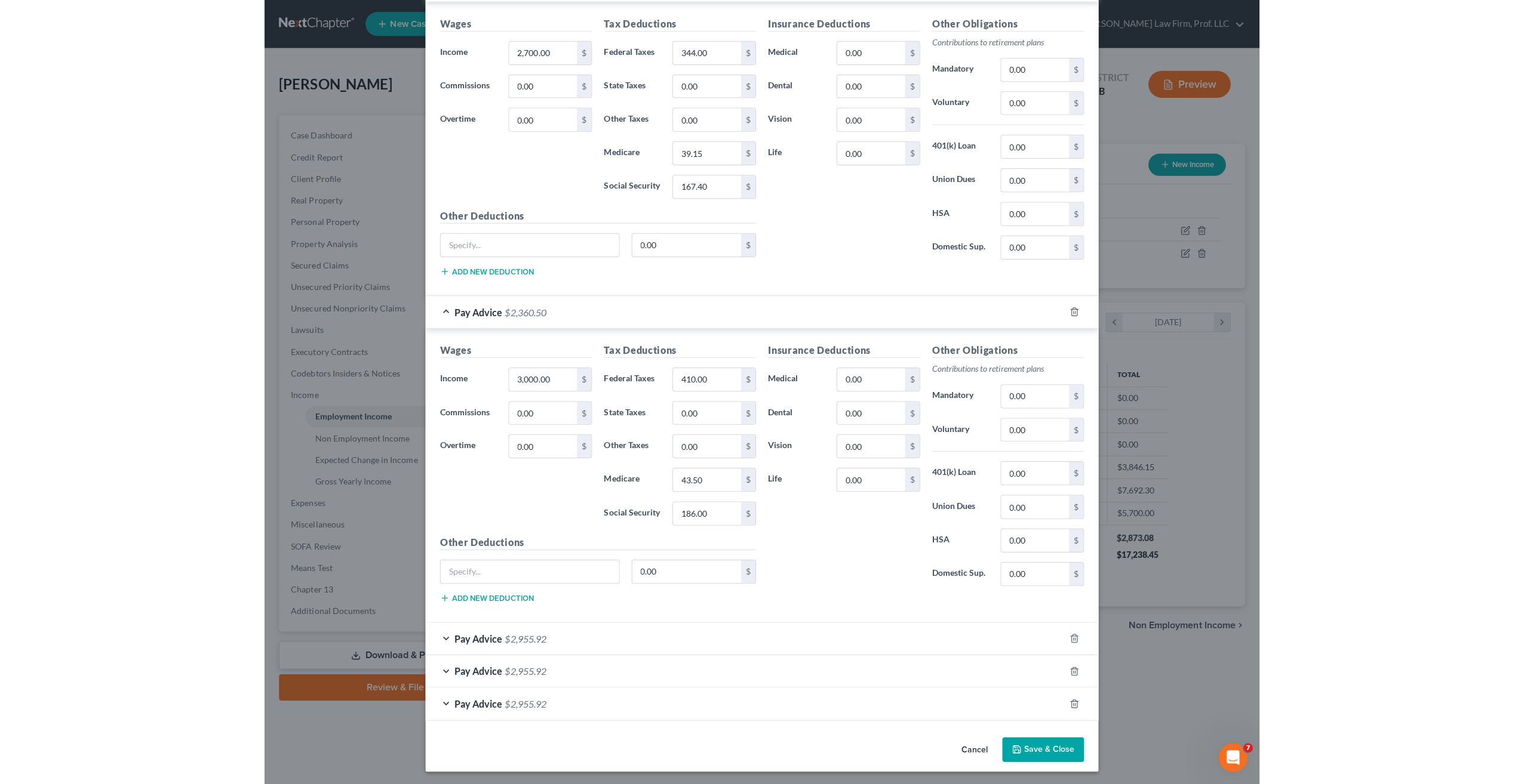
scroll to position [426, 0]
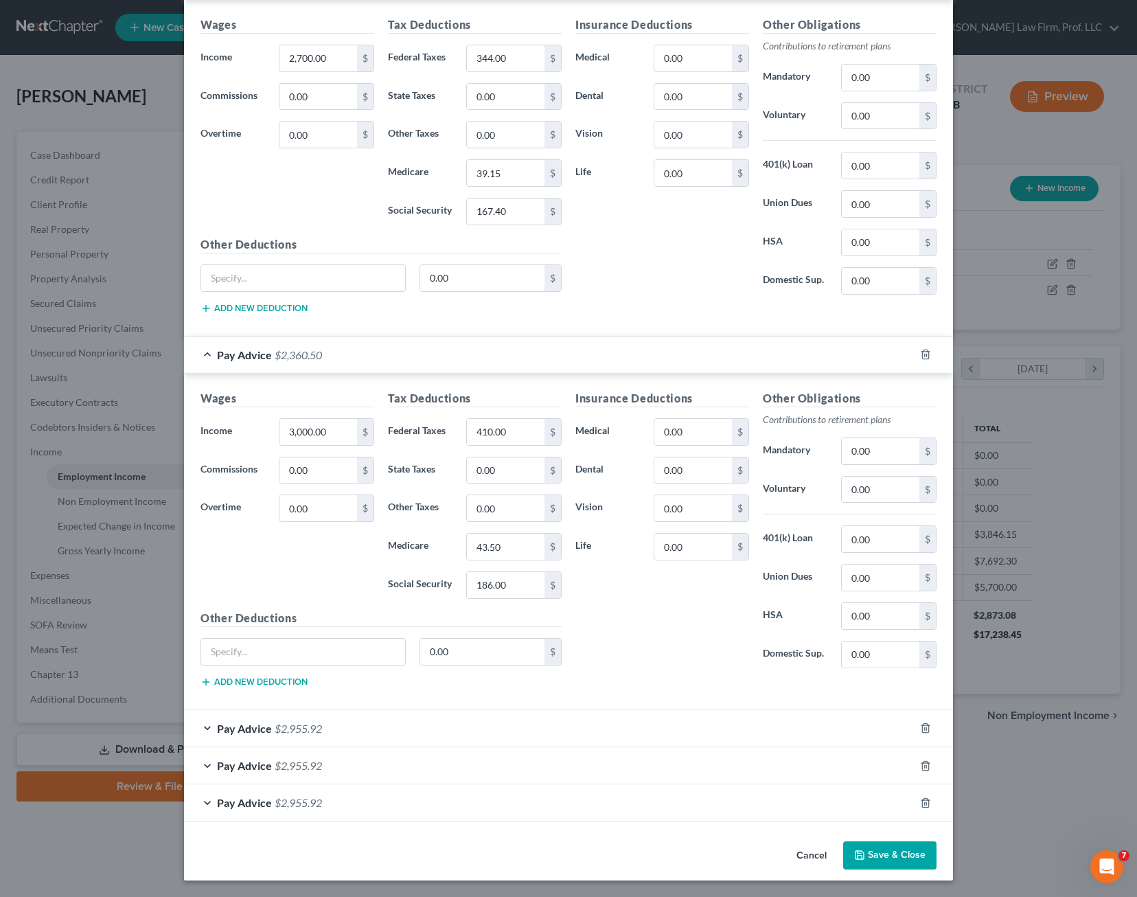
click at [884, 861] on button "Save & Close" at bounding box center [889, 855] width 93 height 29
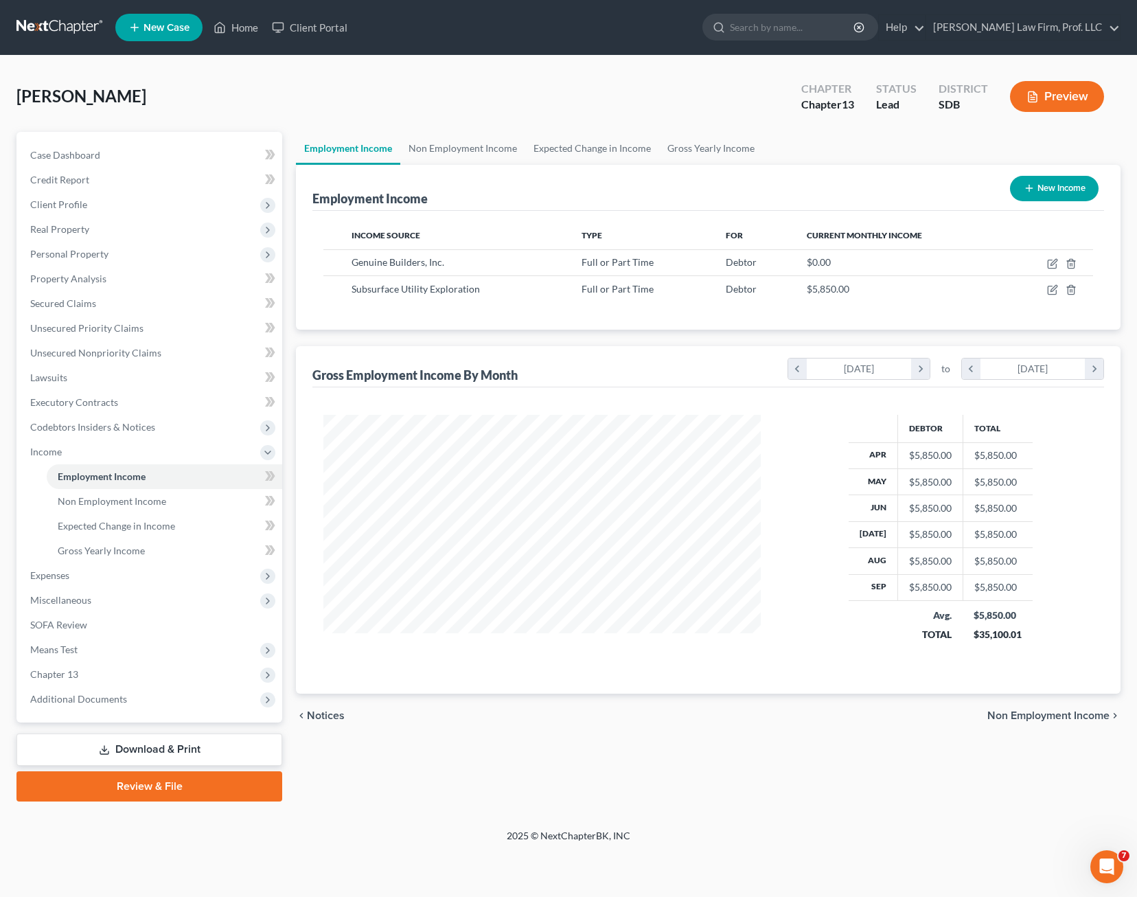
drag, startPoint x: 791, startPoint y: 724, endPoint x: 790, endPoint y: 716, distance: 8.4
click at [793, 720] on div "chevron_left Notices Non Employment Income chevron_right" at bounding box center [708, 716] width 825 height 44
click at [863, 711] on div "chevron_left Notices Non Employment Income chevron_right" at bounding box center [708, 716] width 825 height 44
click at [924, 560] on div "$5,850.00" at bounding box center [930, 561] width 43 height 14
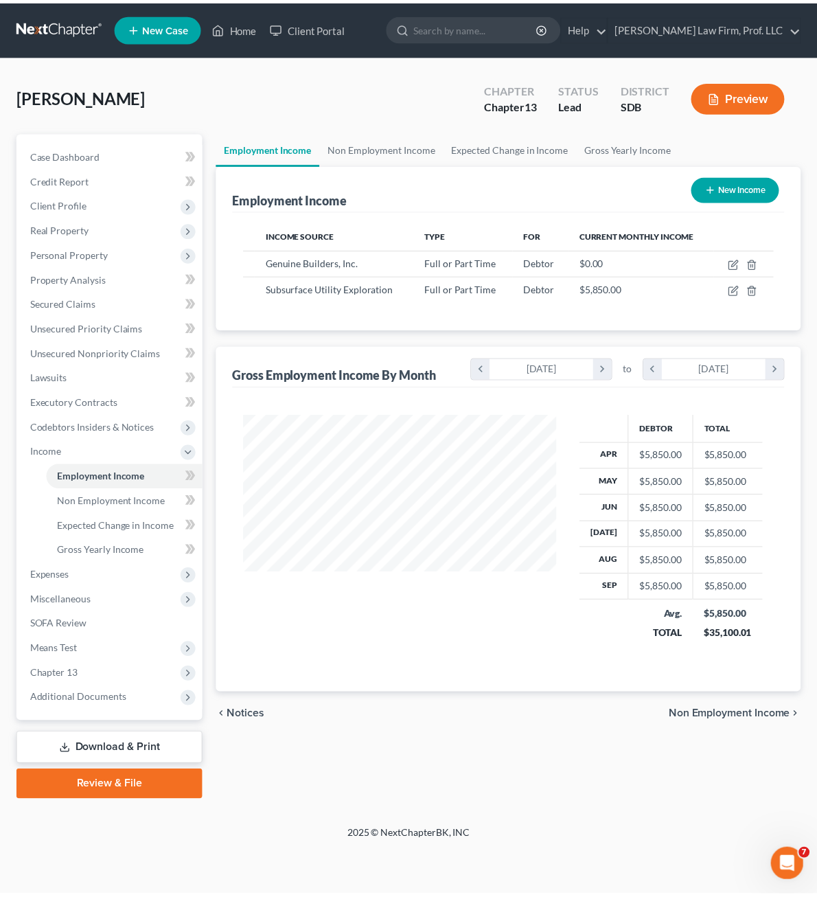
scroll to position [686532, 686275]
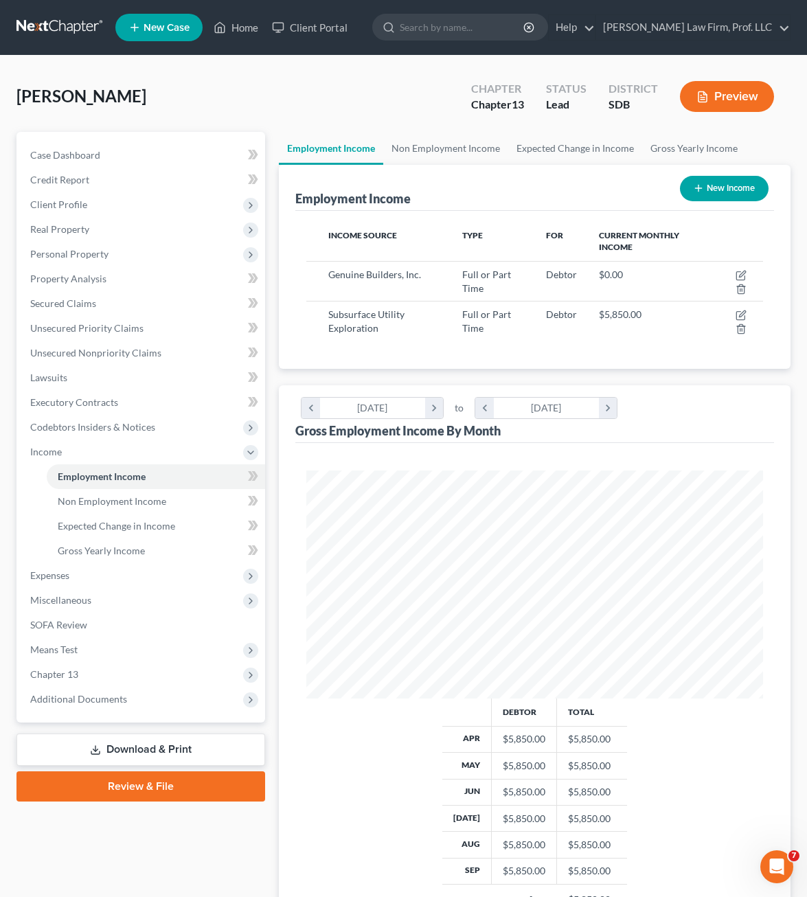
click at [662, 356] on div "Income Source Type For Current Monthly Income Genuine Builders, Inc. Full or Pa…" at bounding box center [534, 290] width 479 height 158
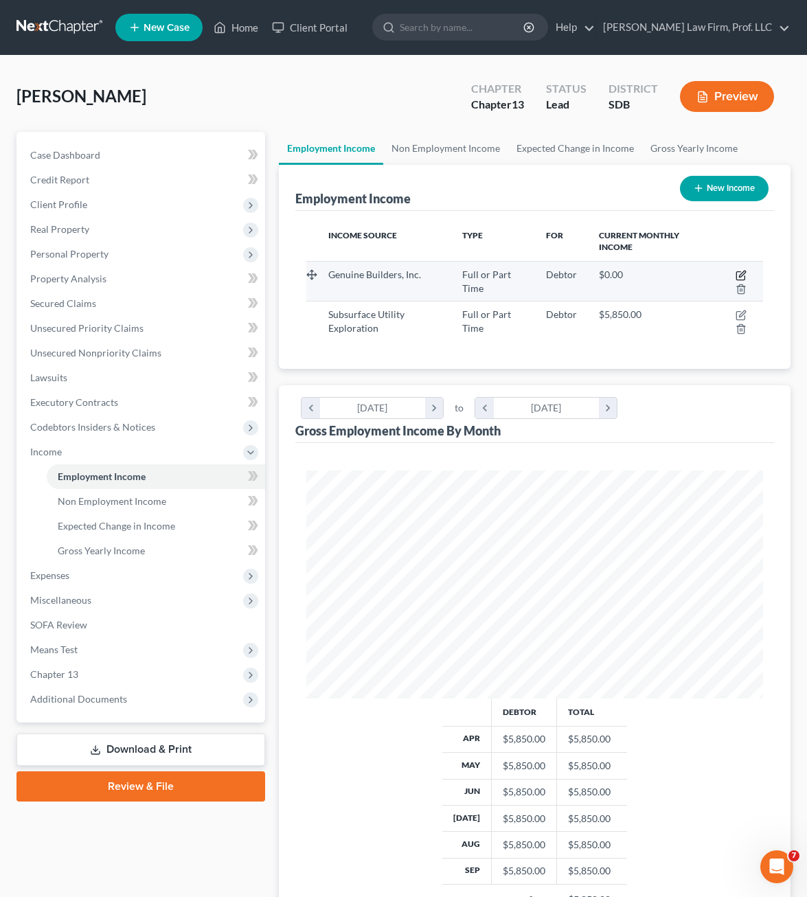
click at [744, 271] on icon "button" at bounding box center [742, 274] width 6 height 6
select select "0"
select select "43"
select select "2"
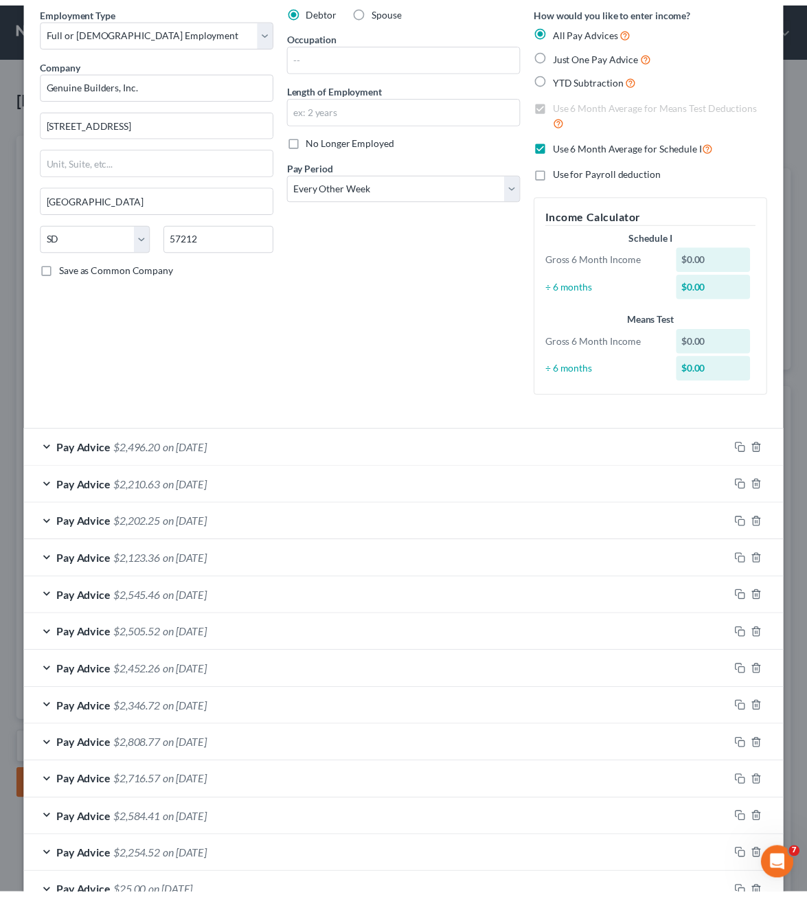
scroll to position [0, 0]
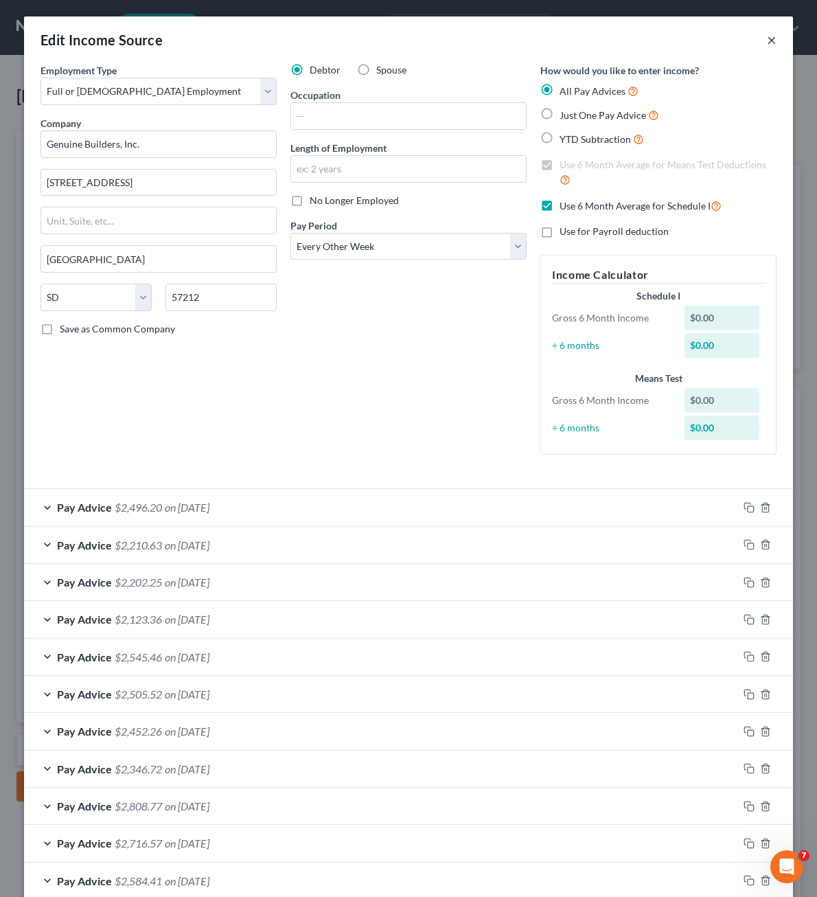
drag, startPoint x: 768, startPoint y: 36, endPoint x: 763, endPoint y: 69, distance: 33.3
click at [768, 36] on button "×" at bounding box center [772, 40] width 10 height 16
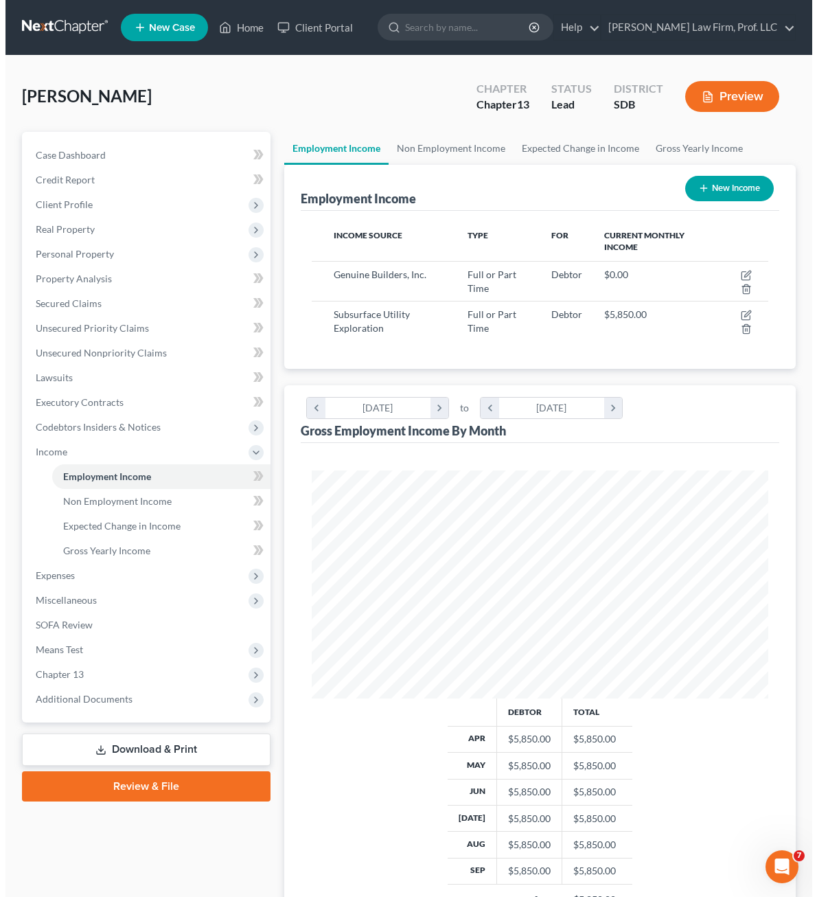
scroll to position [622, 0]
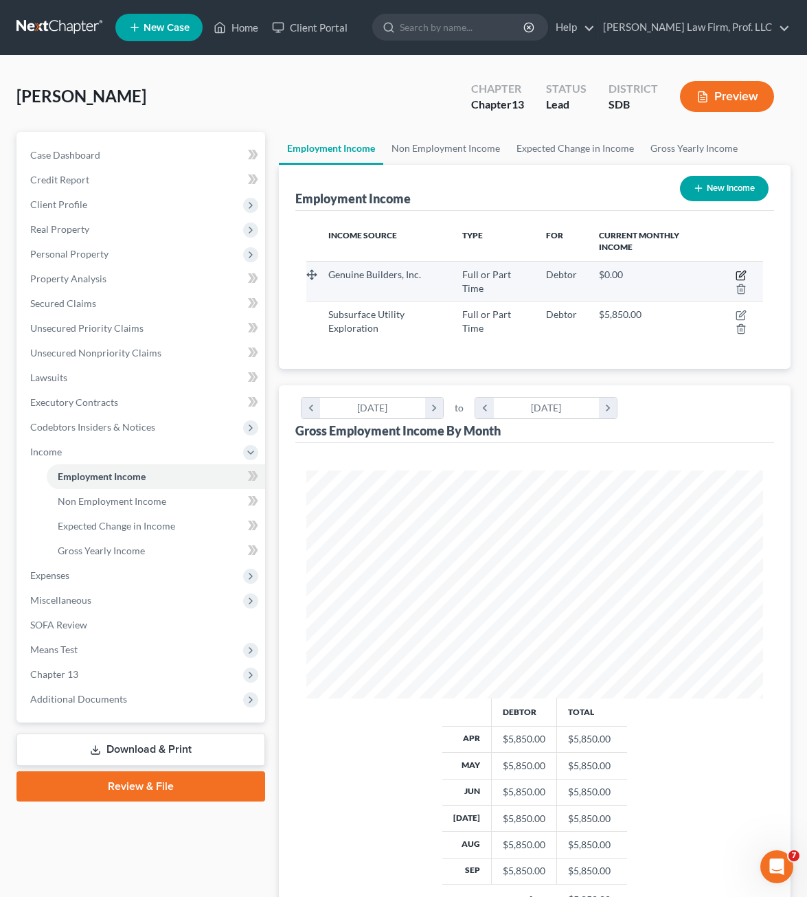
click at [742, 274] on icon "button" at bounding box center [741, 275] width 11 height 11
select select "0"
select select "43"
select select "2"
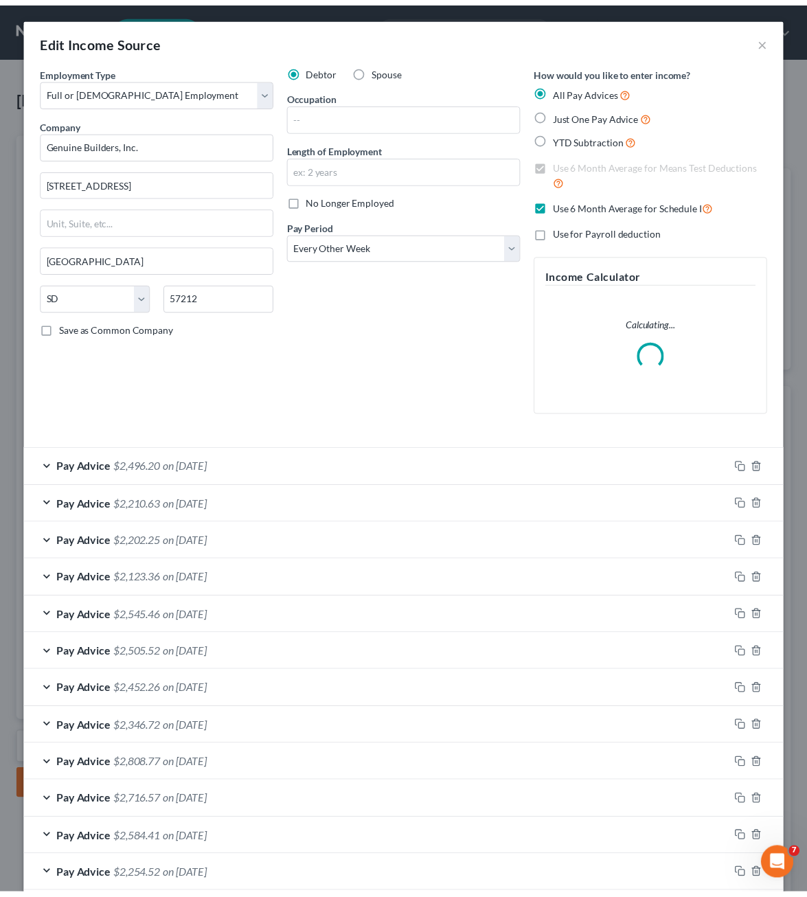
scroll to position [231, 490]
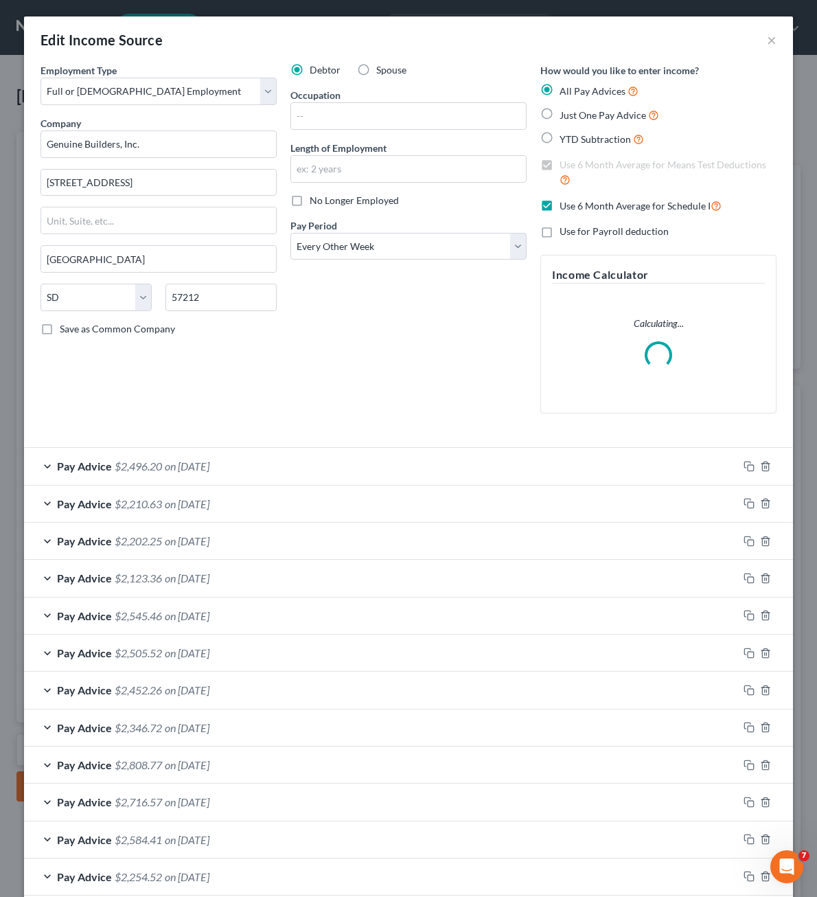
click at [422, 409] on div "Debtor Spouse Occupation Length of Employment No Longer Employed Pay Period * S…" at bounding box center [409, 243] width 250 height 361
click at [767, 42] on button "×" at bounding box center [772, 40] width 10 height 16
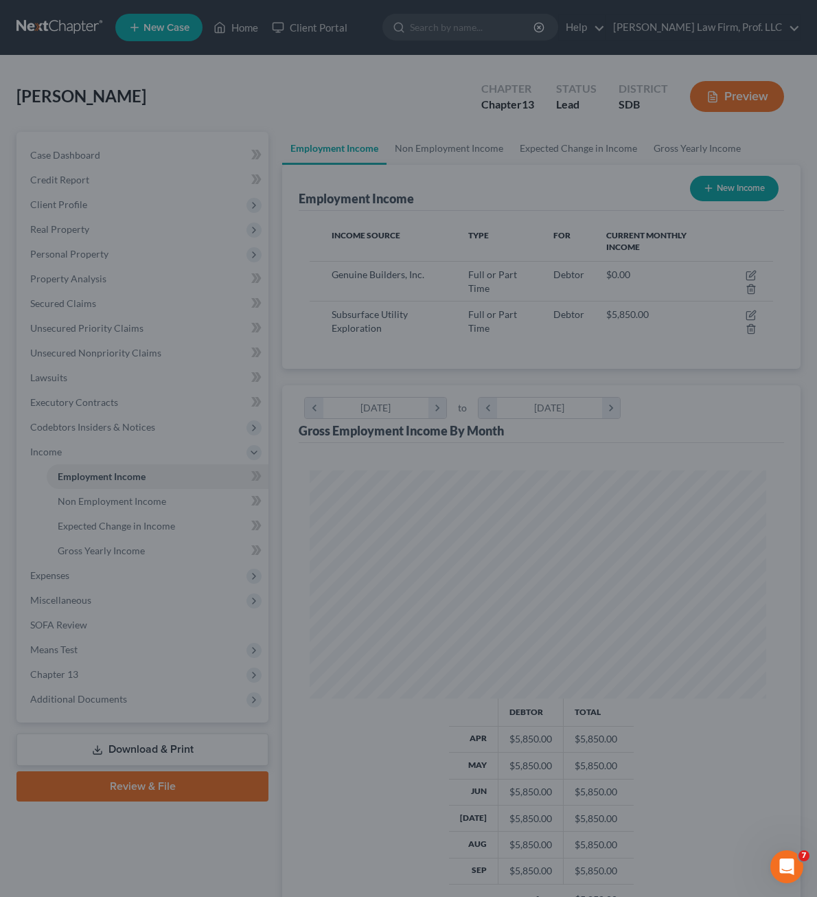
scroll to position [686532, 686275]
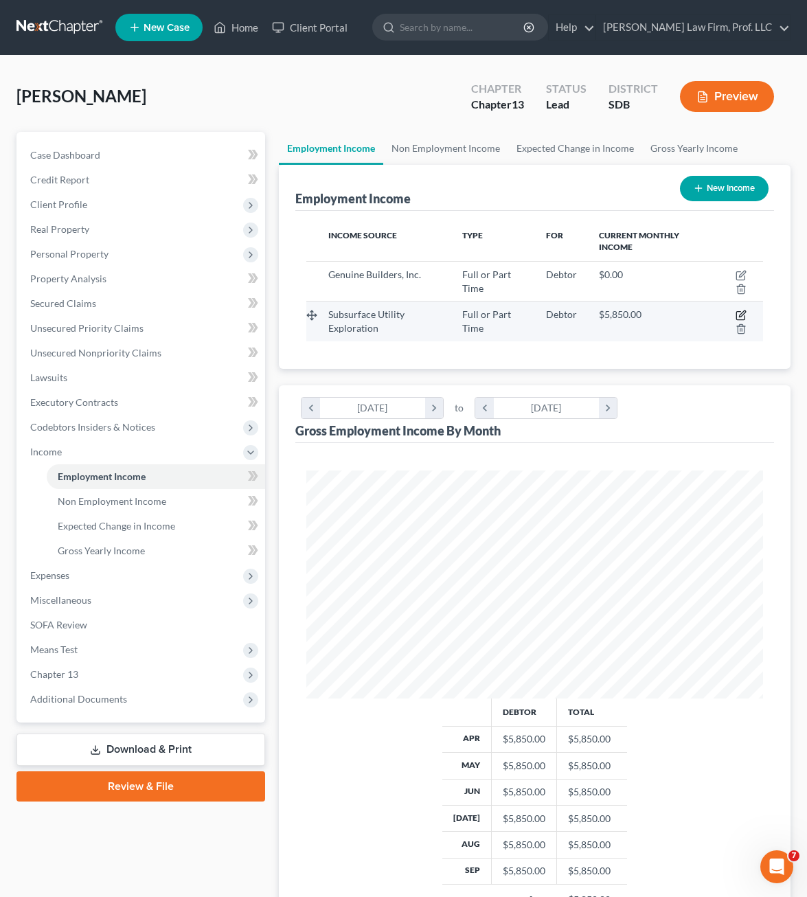
click at [742, 310] on icon "button" at bounding box center [741, 315] width 11 height 11
select select "0"
select select "43"
select select "2"
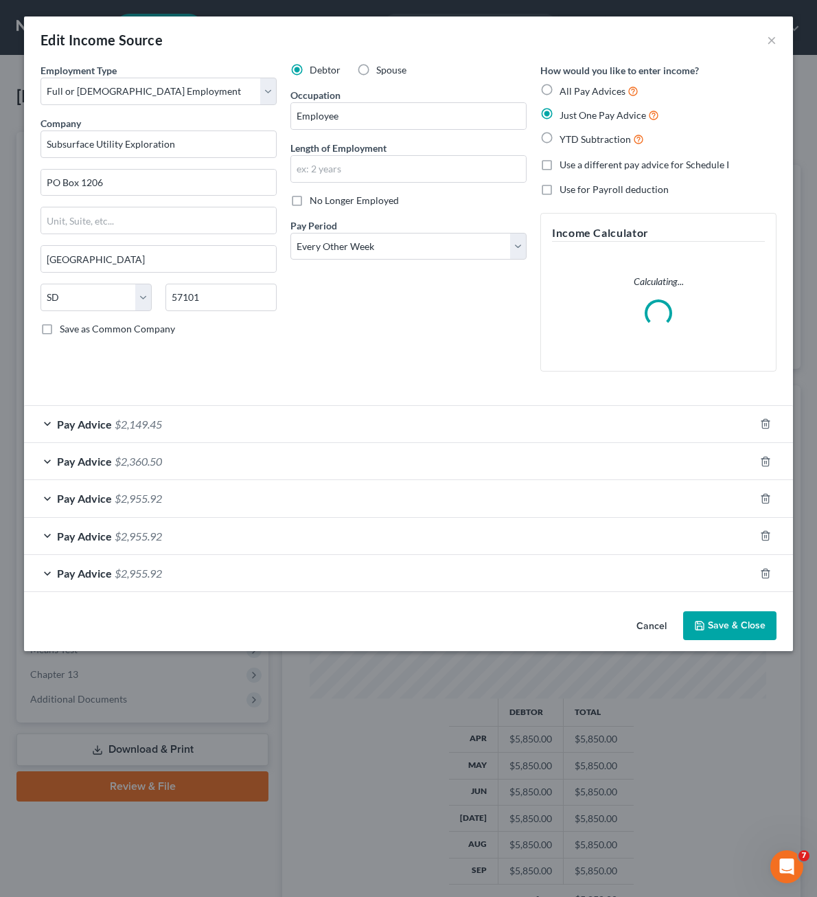
scroll to position [231, 490]
click at [425, 483] on div "Pay Advice $2,955.92" at bounding box center [389, 498] width 731 height 36
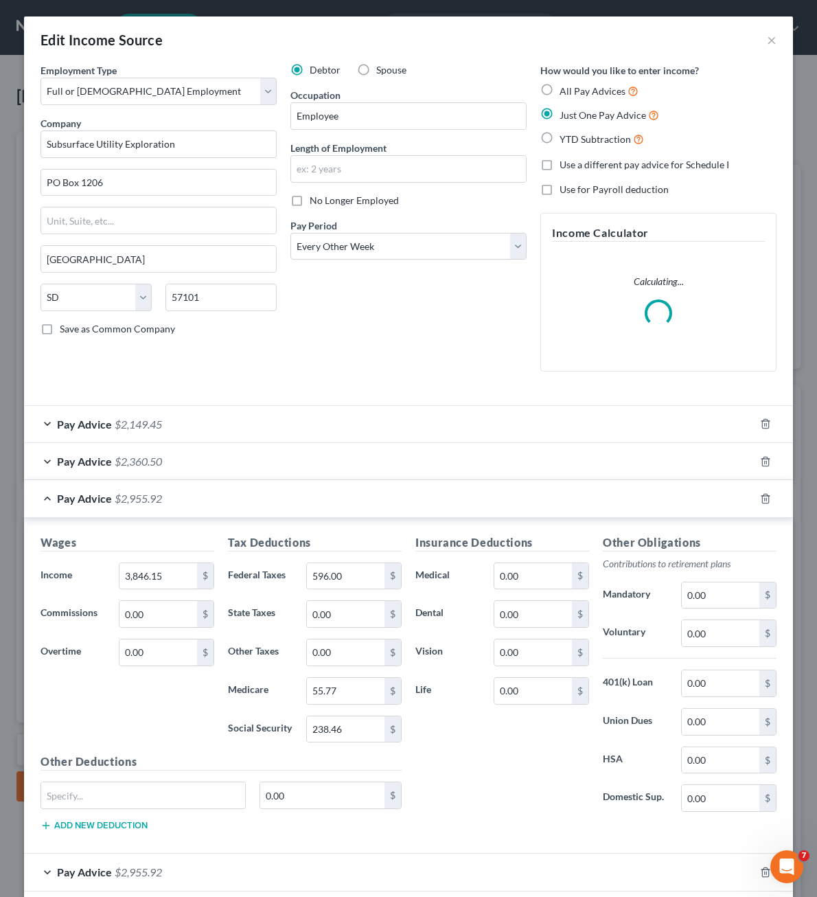
click at [768, 419] on div at bounding box center [774, 424] width 38 height 22
click at [761, 422] on icon "button" at bounding box center [765, 423] width 11 height 11
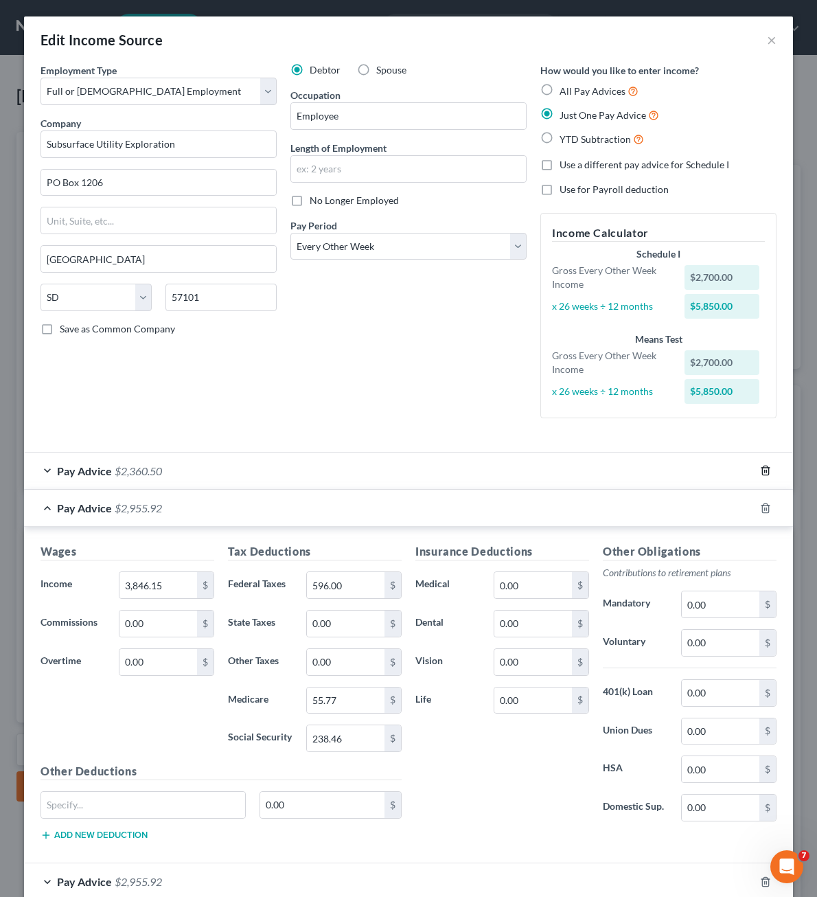
click at [760, 467] on icon "button" at bounding box center [765, 470] width 11 height 11
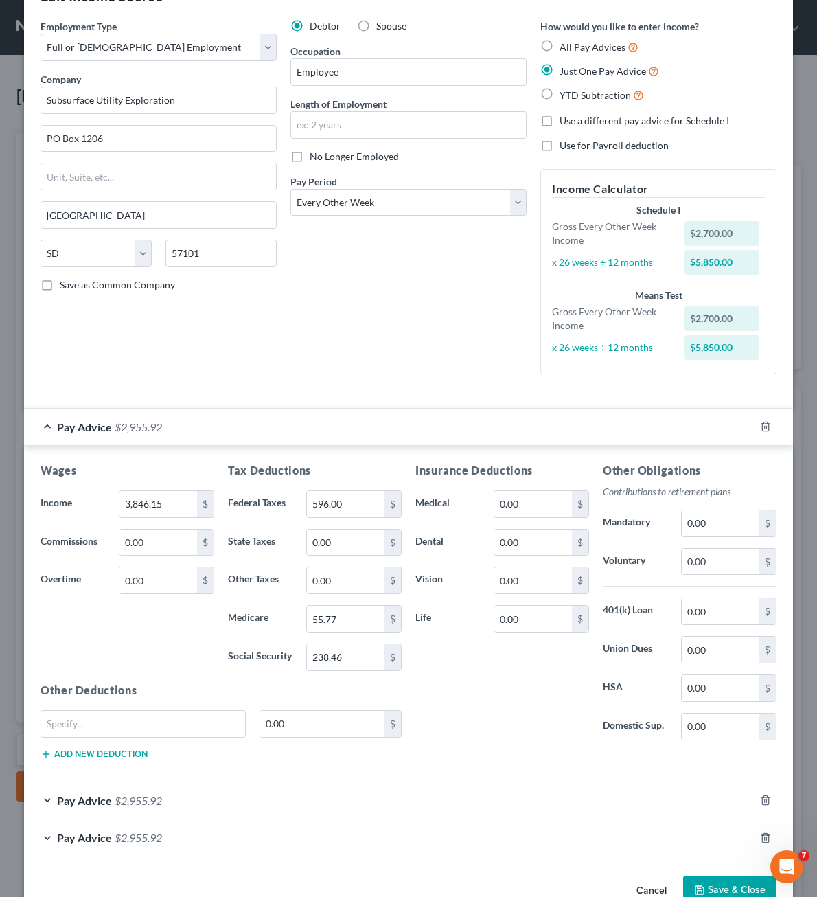
scroll to position [79, 0]
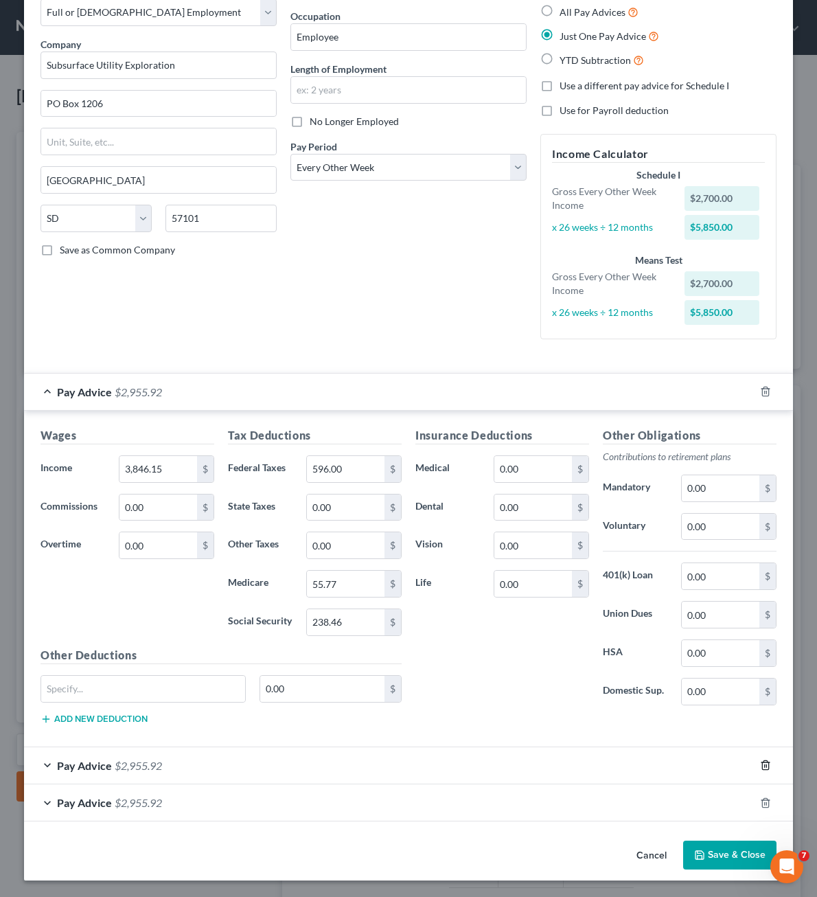
click at [766, 766] on line "button" at bounding box center [766, 766] width 0 height 3
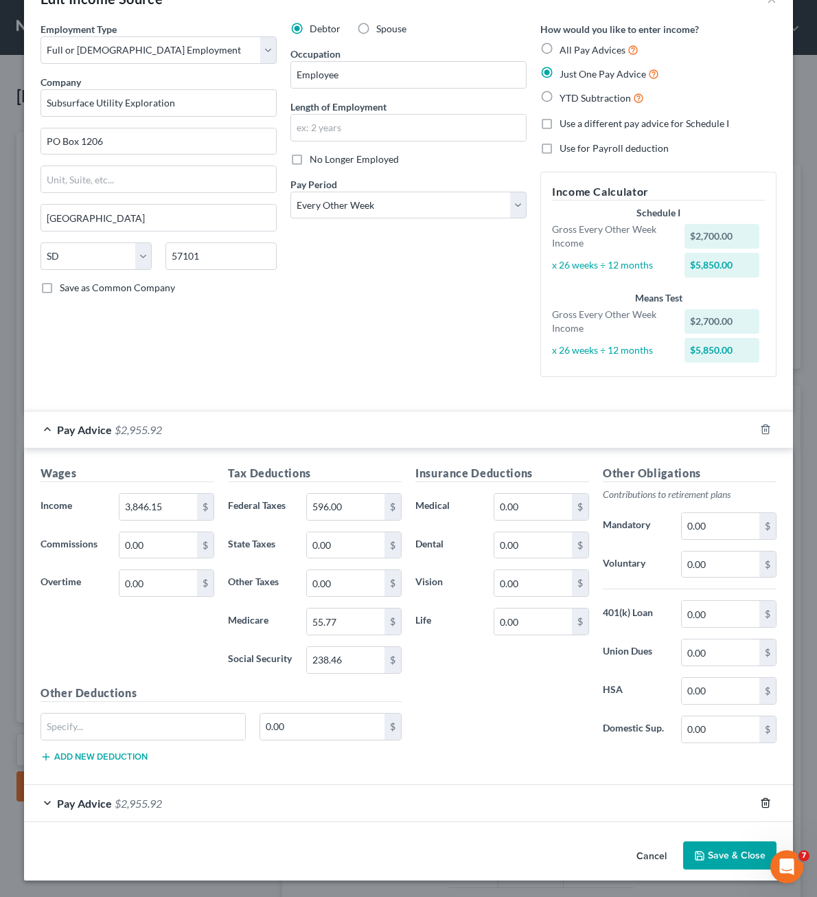
click at [766, 803] on icon "button" at bounding box center [765, 802] width 11 height 11
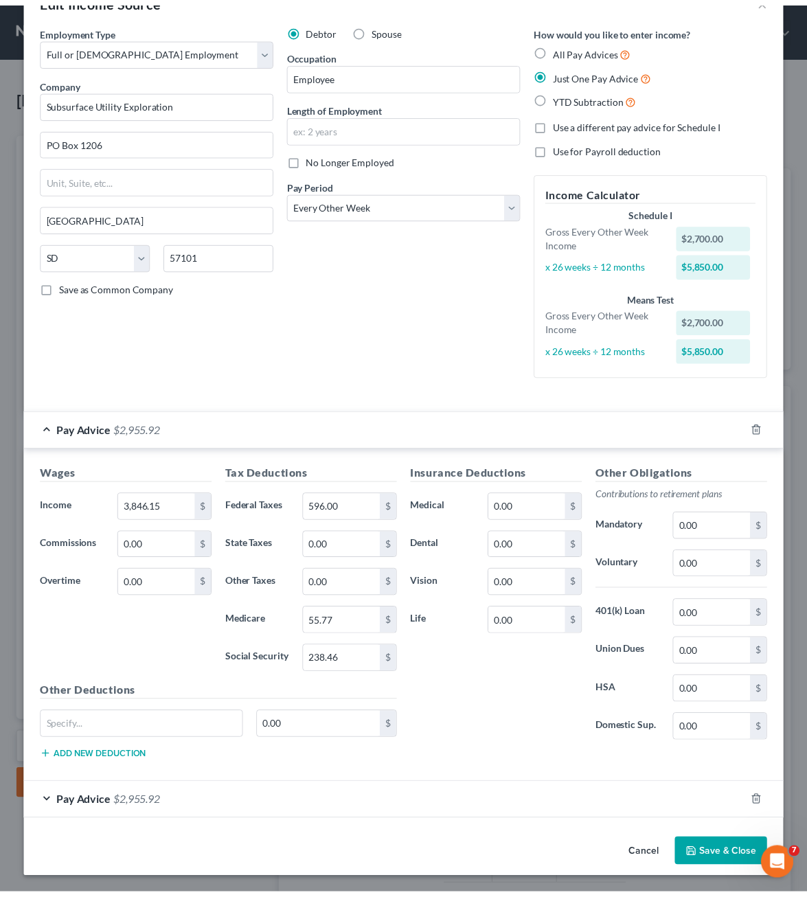
scroll to position [3, 0]
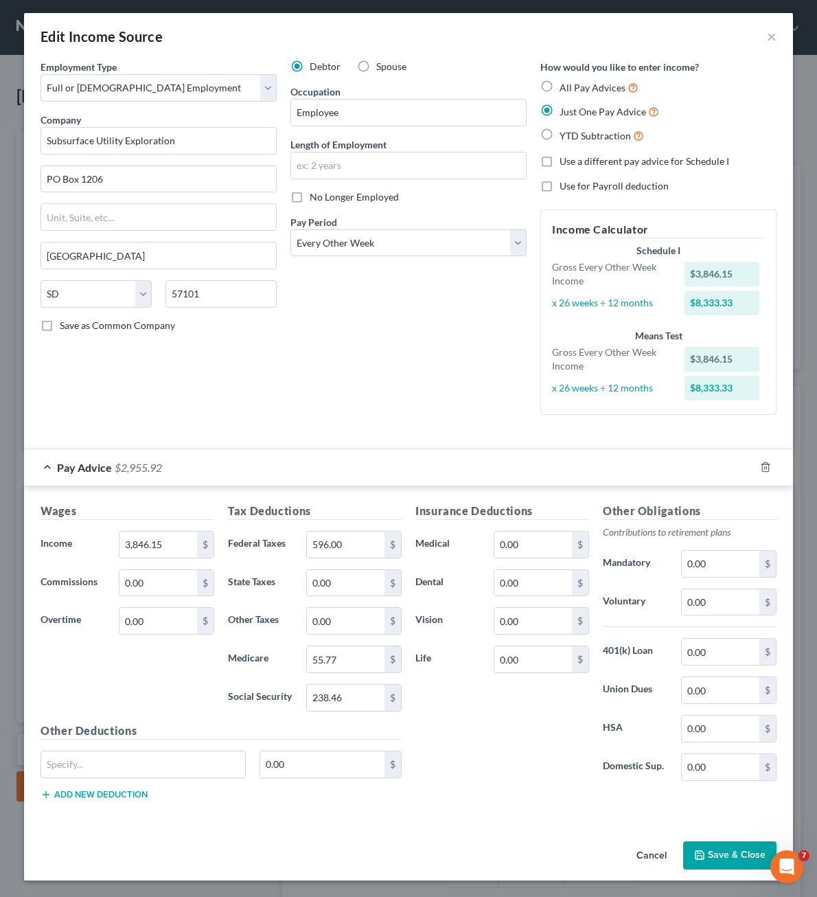
click at [747, 862] on button "Save & Close" at bounding box center [729, 855] width 93 height 29
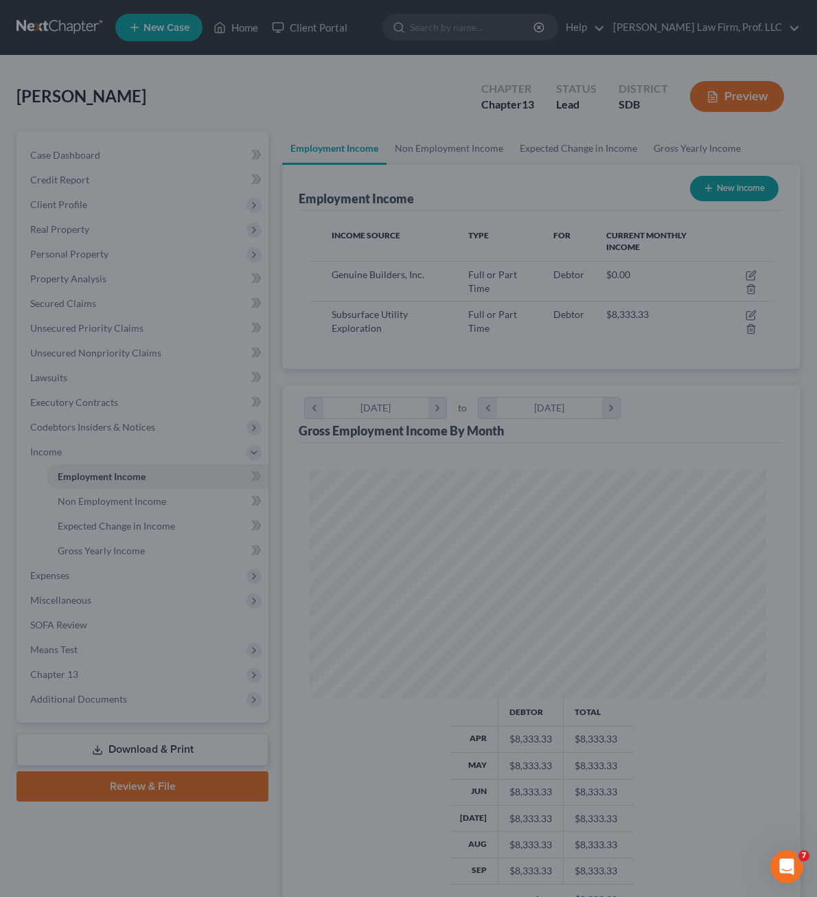
scroll to position [686532, 686275]
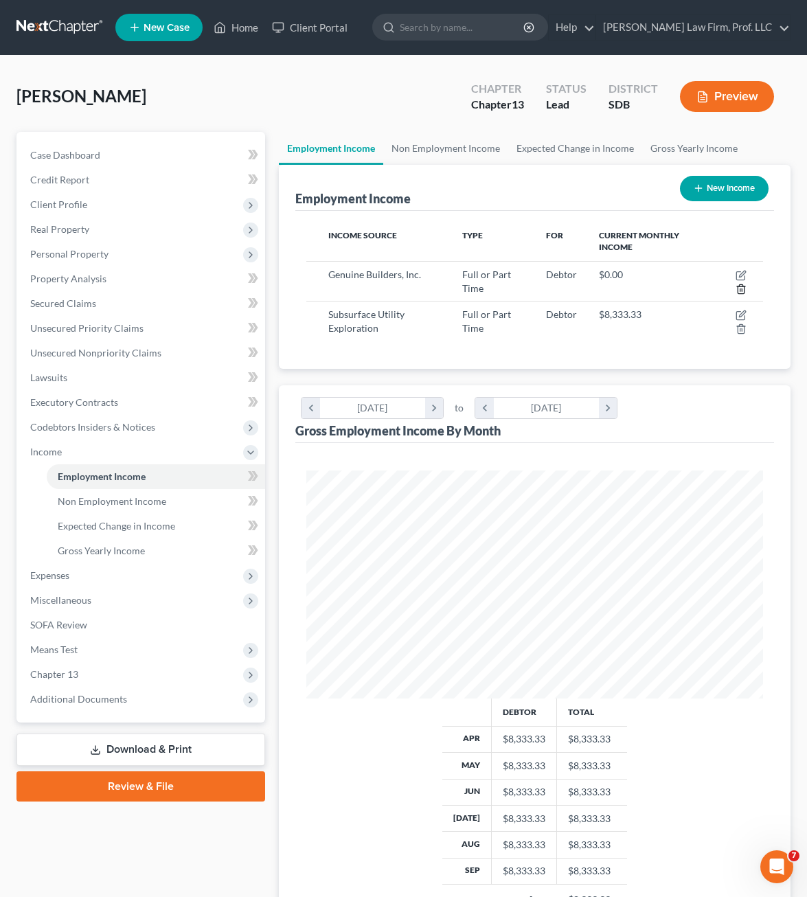
drag, startPoint x: 738, startPoint y: 290, endPoint x: 741, endPoint y: 255, distance: 35.2
click at [738, 255] on table "Income Source Type For Current Monthly Income Genuine Builders, Inc. Full or Pa…" at bounding box center [534, 281] width 457 height 119
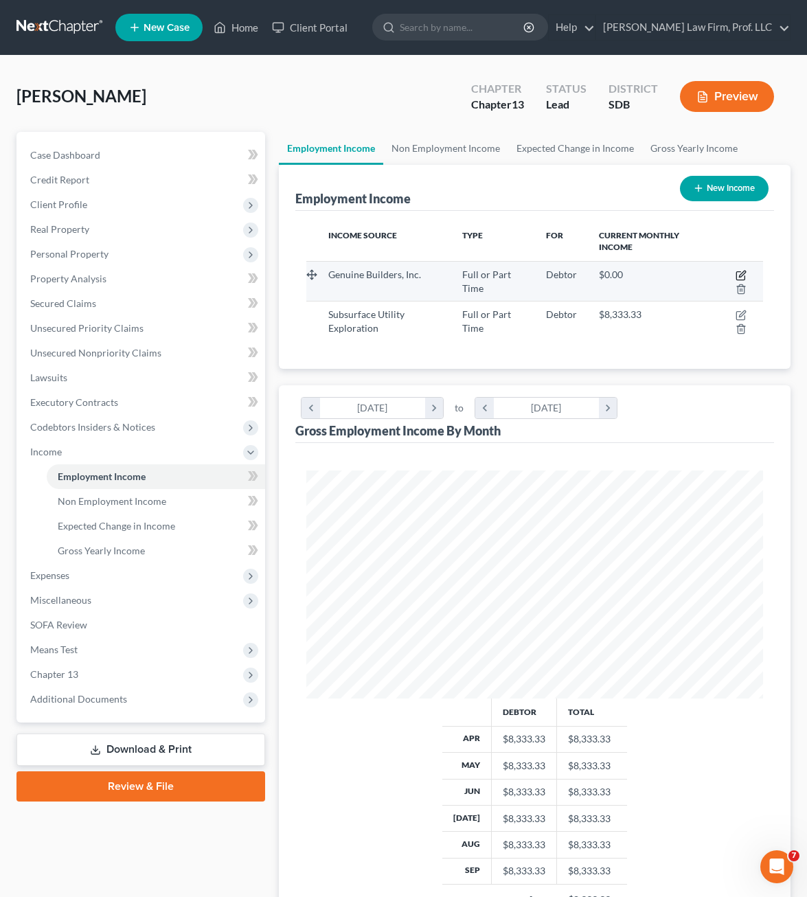
click at [743, 276] on icon "button" at bounding box center [741, 275] width 11 height 11
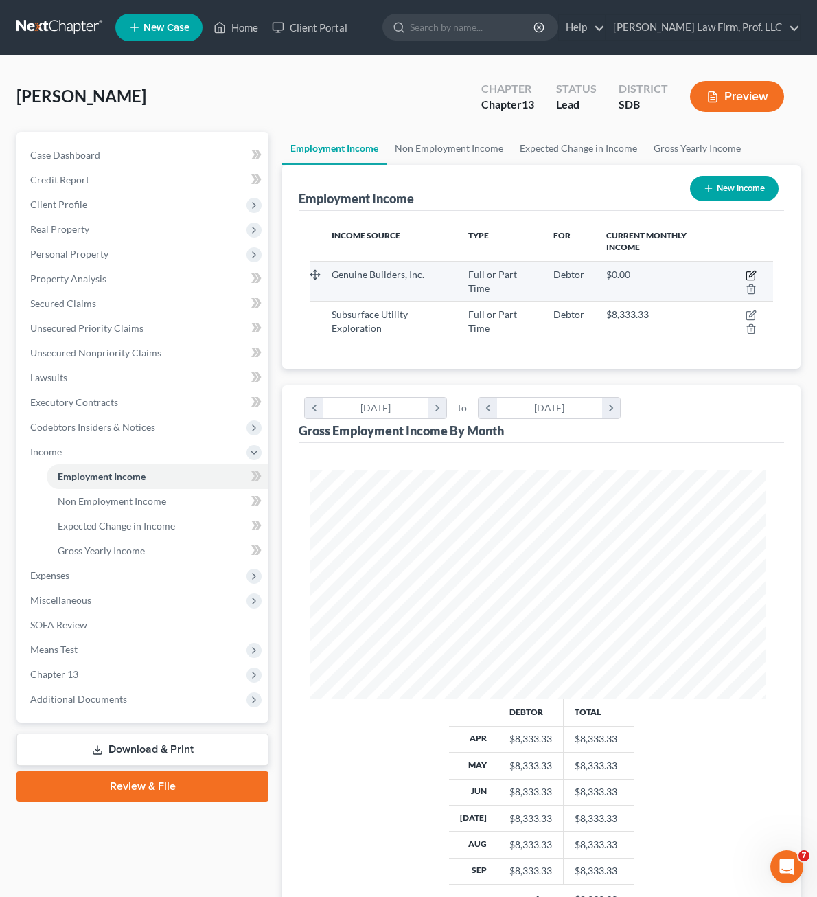
select select "0"
select select "43"
select select "2"
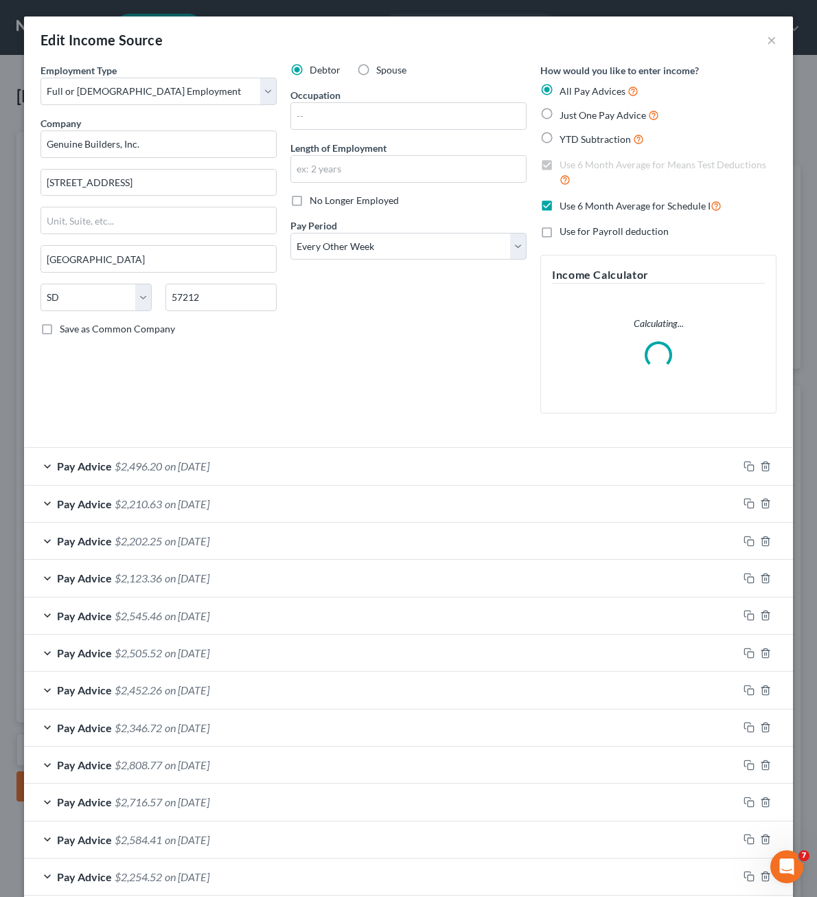
scroll to position [231, 490]
click at [448, 332] on div "Debtor Spouse Occupation Length of Employment No Longer Employed Pay Period * S…" at bounding box center [409, 243] width 250 height 361
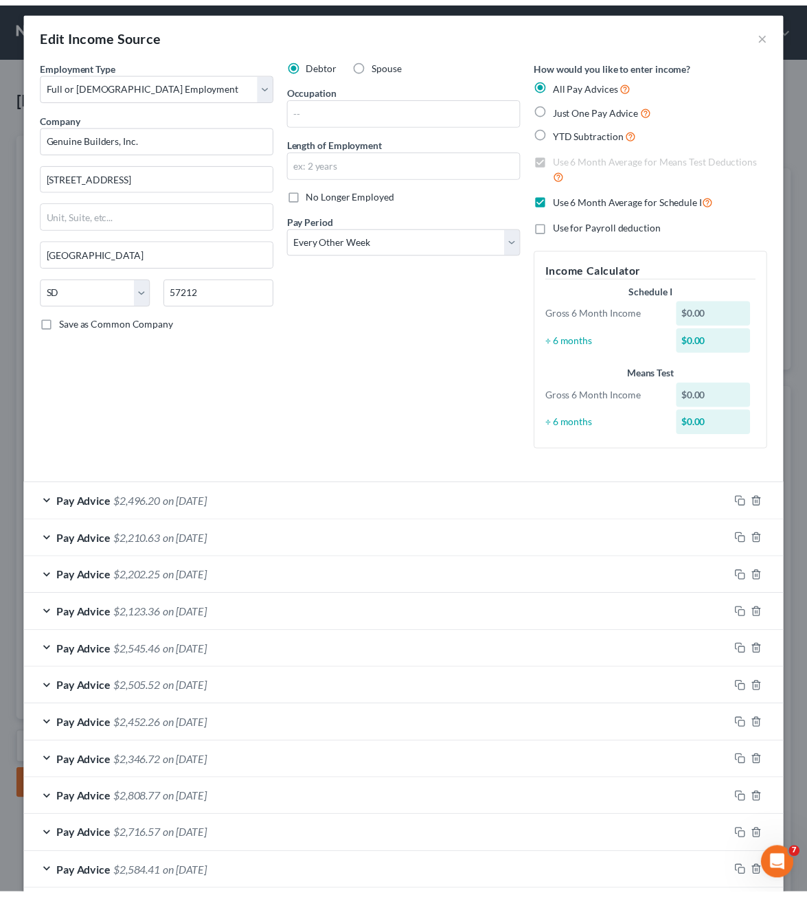
scroll to position [0, 0]
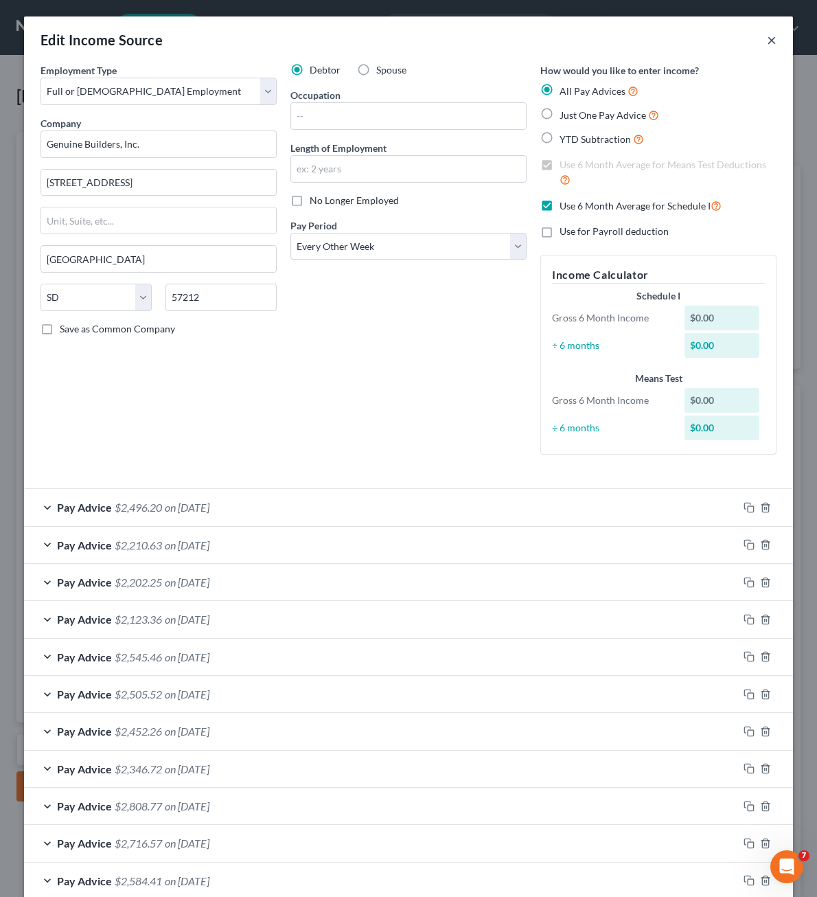
click at [767, 42] on button "×" at bounding box center [772, 40] width 10 height 16
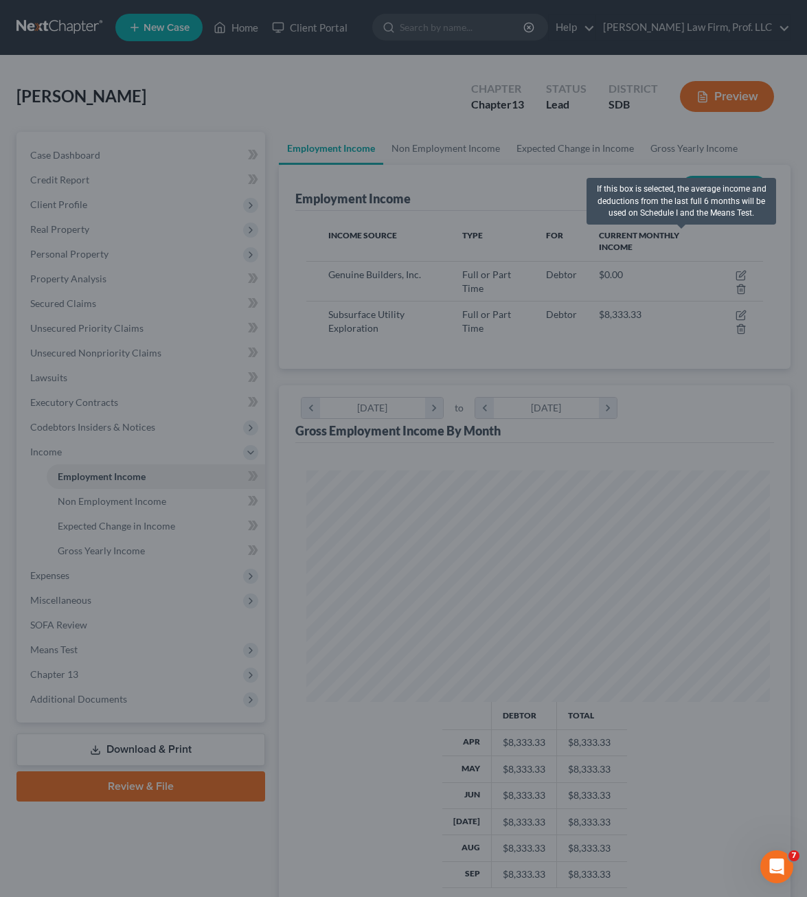
scroll to position [686532, 686275]
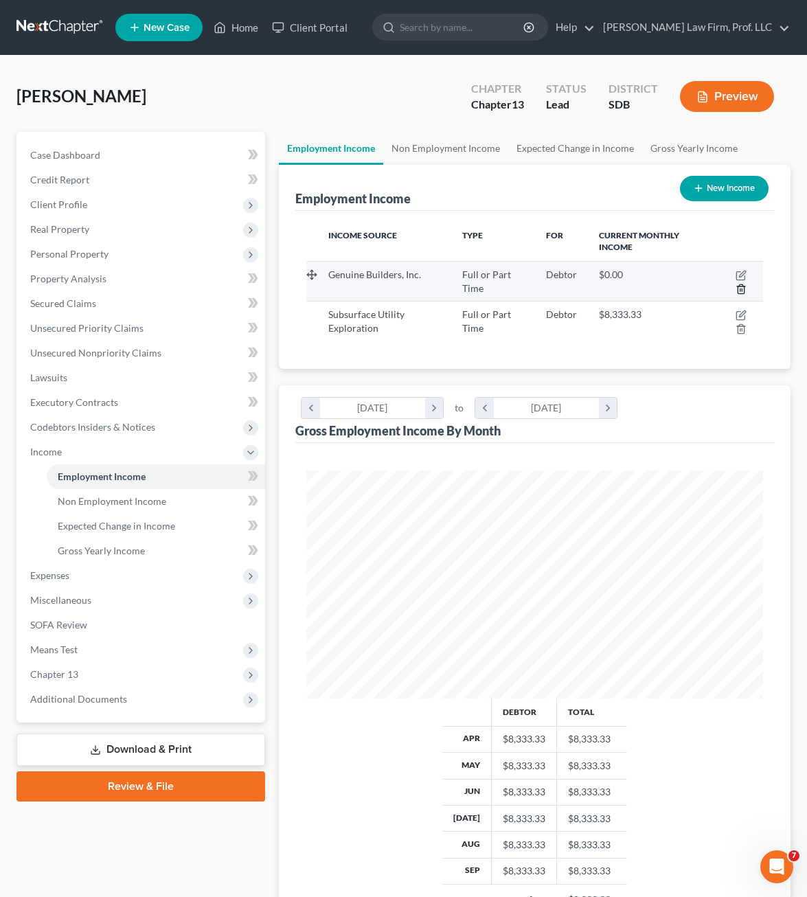
click at [740, 293] on icon "button" at bounding box center [741, 289] width 11 height 11
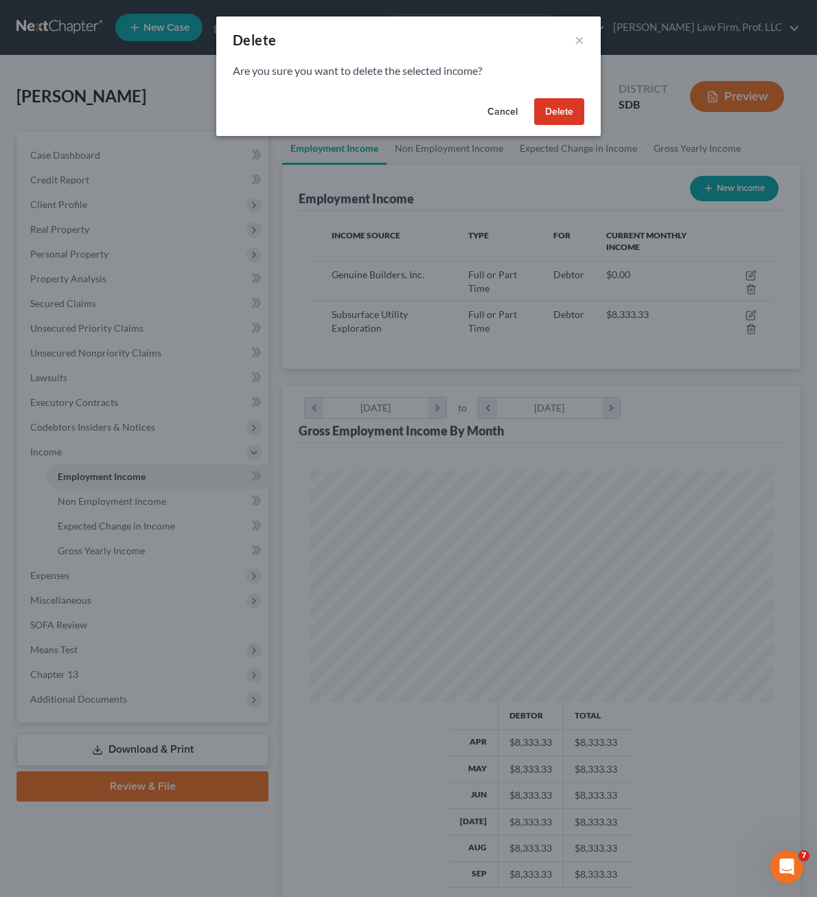
click at [561, 118] on button "Delete" at bounding box center [559, 111] width 50 height 27
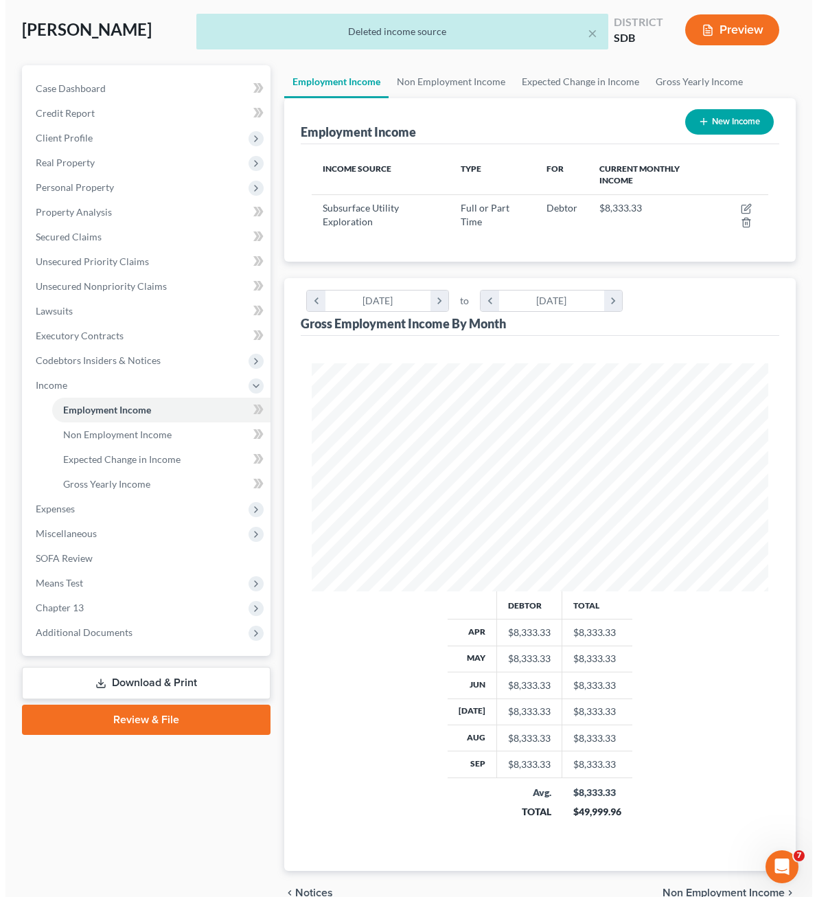
scroll to position [0, 0]
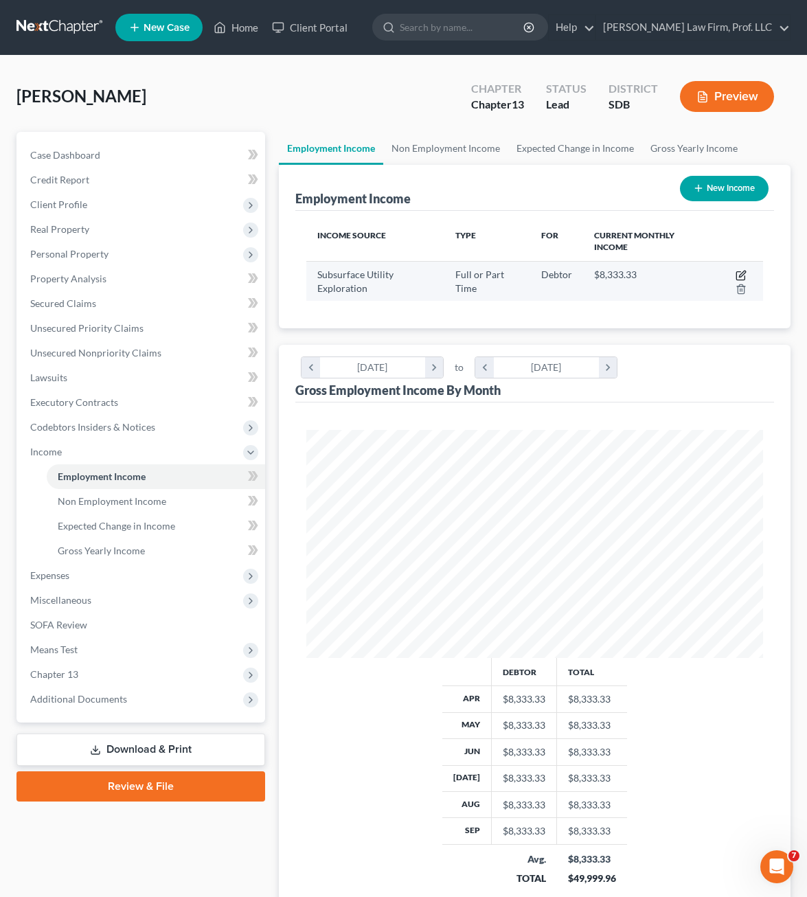
click at [742, 273] on icon "button" at bounding box center [742, 274] width 6 height 6
select select "0"
select select "43"
select select "2"
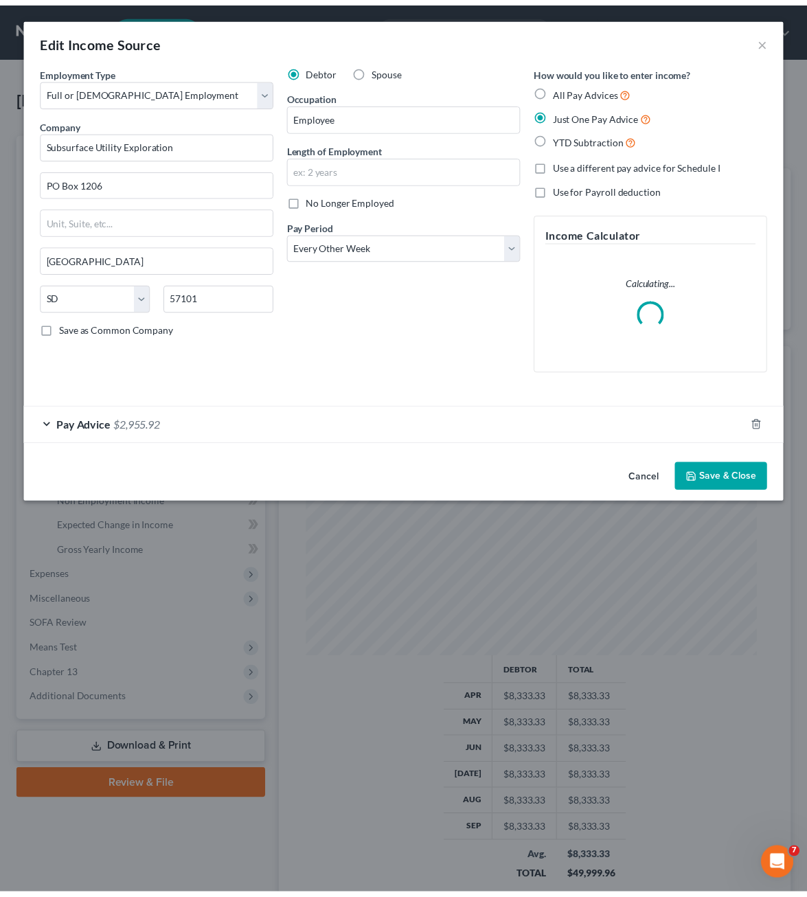
scroll to position [231, 490]
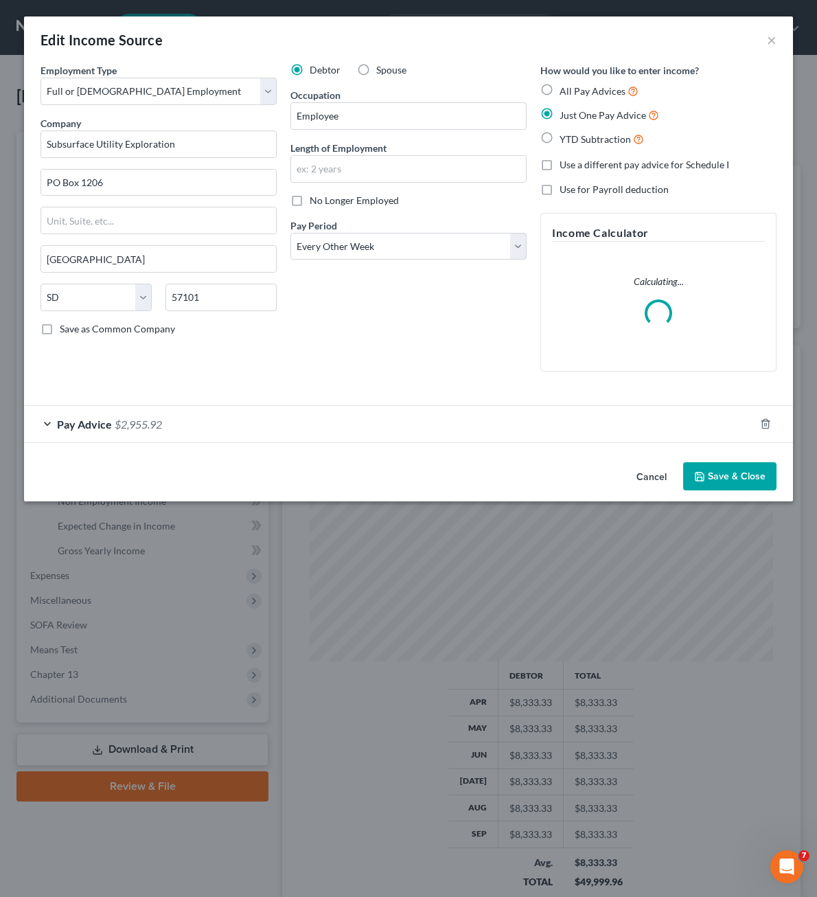
click at [519, 299] on div "Debtor Spouse Occupation Employee Length of Employment No Longer Employed Pay P…" at bounding box center [409, 222] width 250 height 319
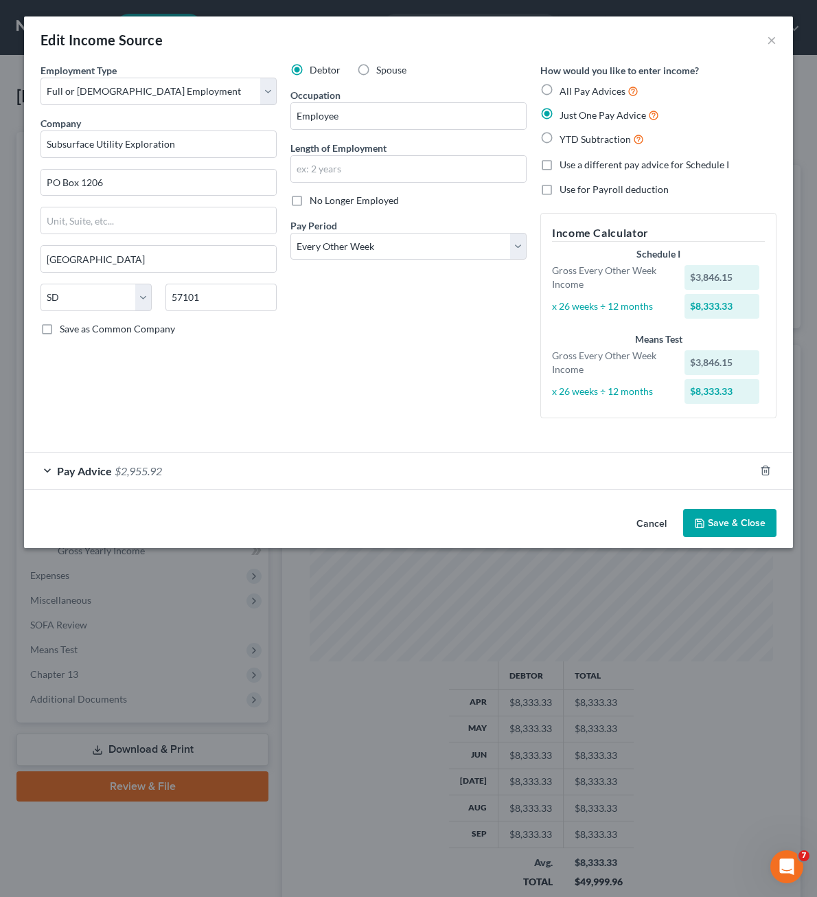
click at [418, 444] on form "Employment Type * Select Full or [DEMOGRAPHIC_DATA] Employment Self Employment …" at bounding box center [409, 276] width 736 height 426
click at [744, 529] on button "Save & Close" at bounding box center [729, 523] width 93 height 29
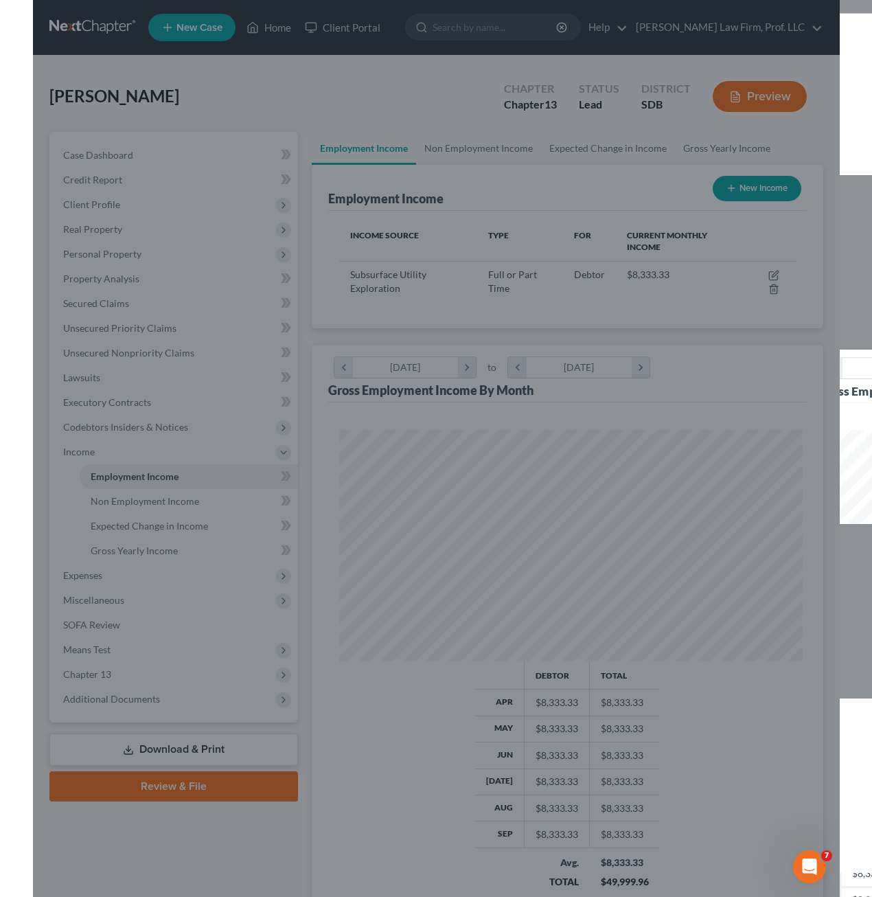
scroll to position [686532, 686275]
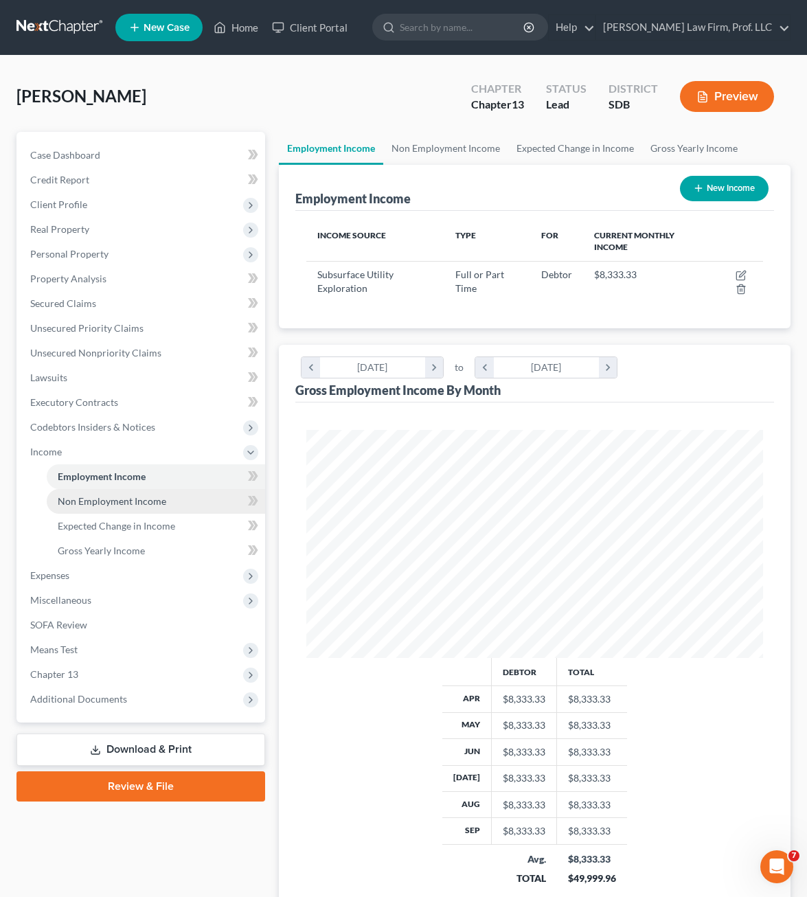
click at [107, 497] on span "Non Employment Income" at bounding box center [112, 501] width 109 height 12
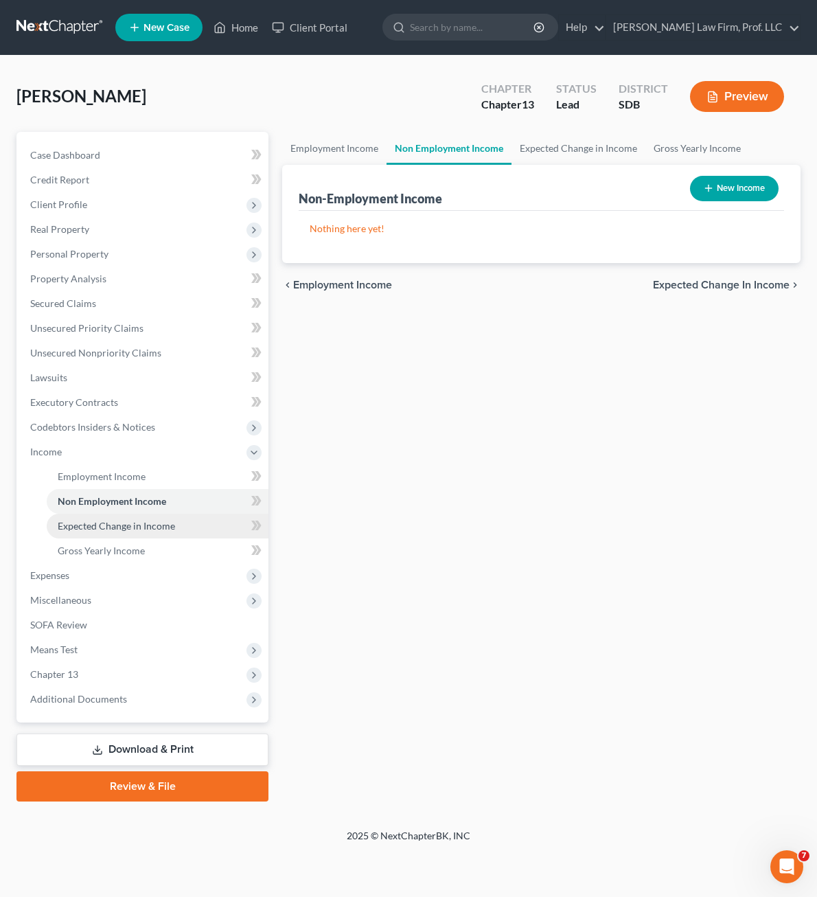
click at [136, 529] on span "Expected Change in Income" at bounding box center [116, 526] width 117 height 12
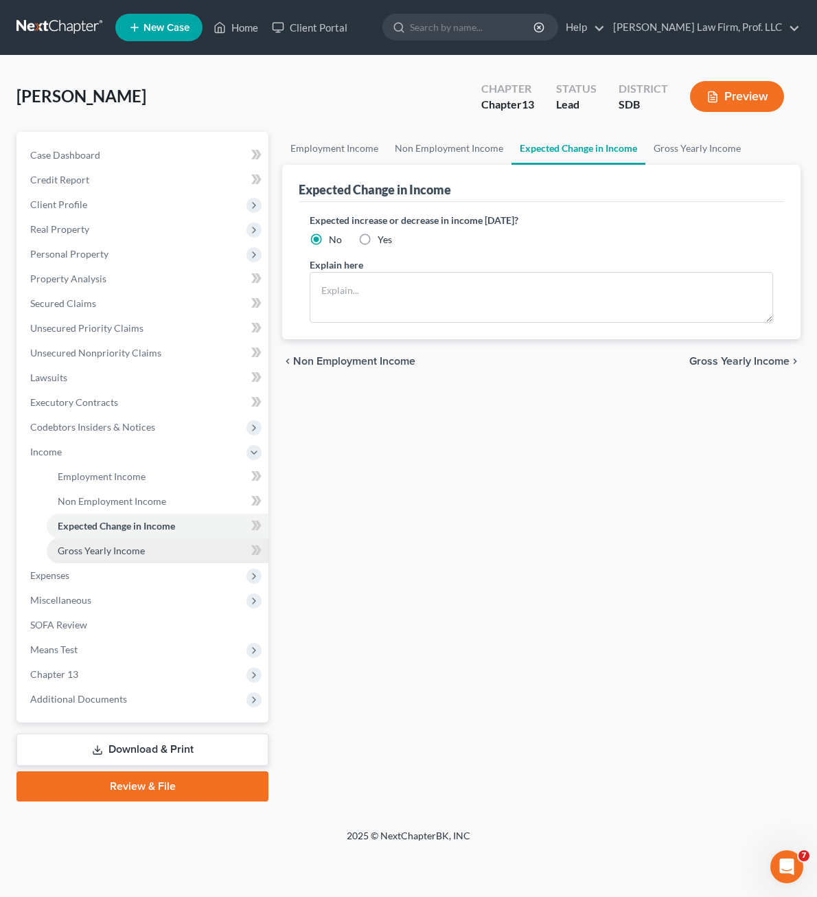
click at [129, 550] on span "Gross Yearly Income" at bounding box center [101, 551] width 87 height 12
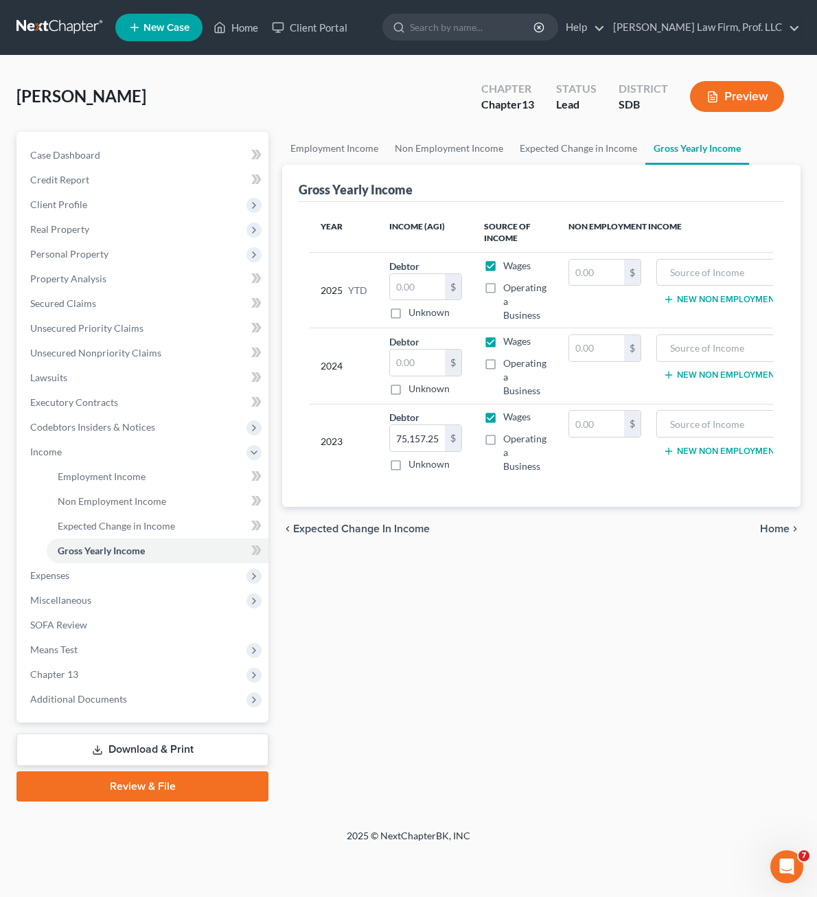
click at [507, 594] on div "Employment Income Non Employment Income Expected Change in Income Gross Yearly …" at bounding box center [541, 467] width 532 height 670
drag, startPoint x: 341, startPoint y: 630, endPoint x: 240, endPoint y: 555, distance: 126.1
click at [341, 630] on div "Employment Income Non Employment Income Expected Change in Income Gross Yearly …" at bounding box center [541, 467] width 532 height 670
click at [438, 602] on div "Employment Income Non Employment Income Expected Change in Income Gross Yearly …" at bounding box center [541, 467] width 532 height 670
click at [687, 675] on div "Employment Income Non Employment Income Expected Change in Income Gross Yearly …" at bounding box center [541, 467] width 532 height 670
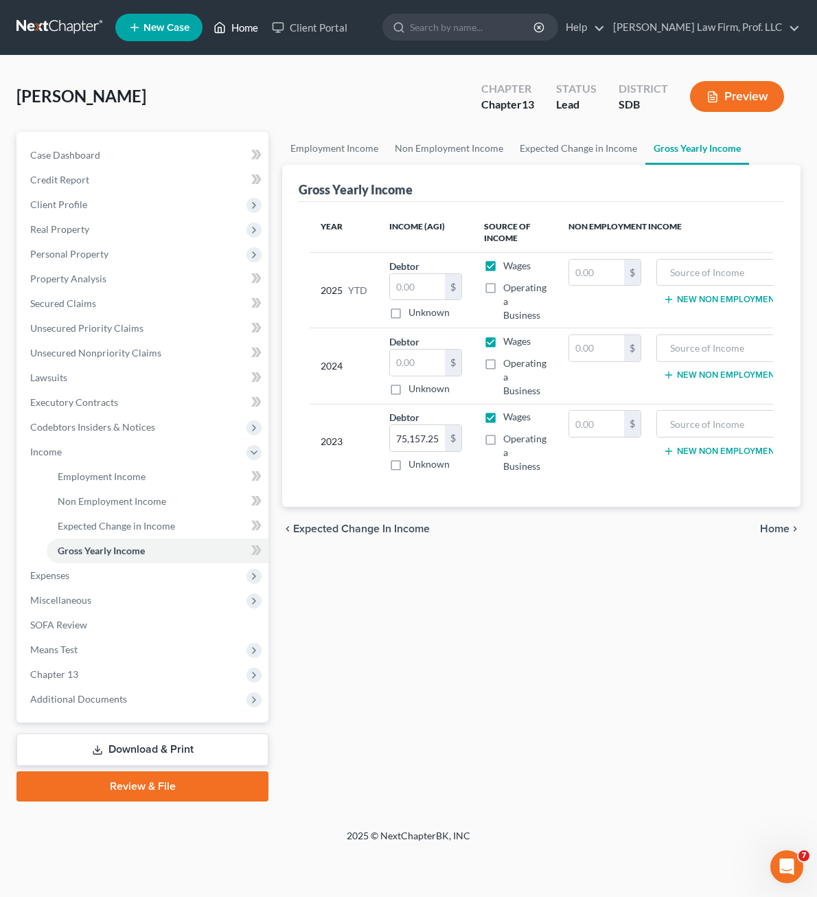
drag, startPoint x: 240, startPoint y: 26, endPoint x: 244, endPoint y: 33, distance: 7.7
click at [238, 26] on link "Home" at bounding box center [236, 27] width 58 height 25
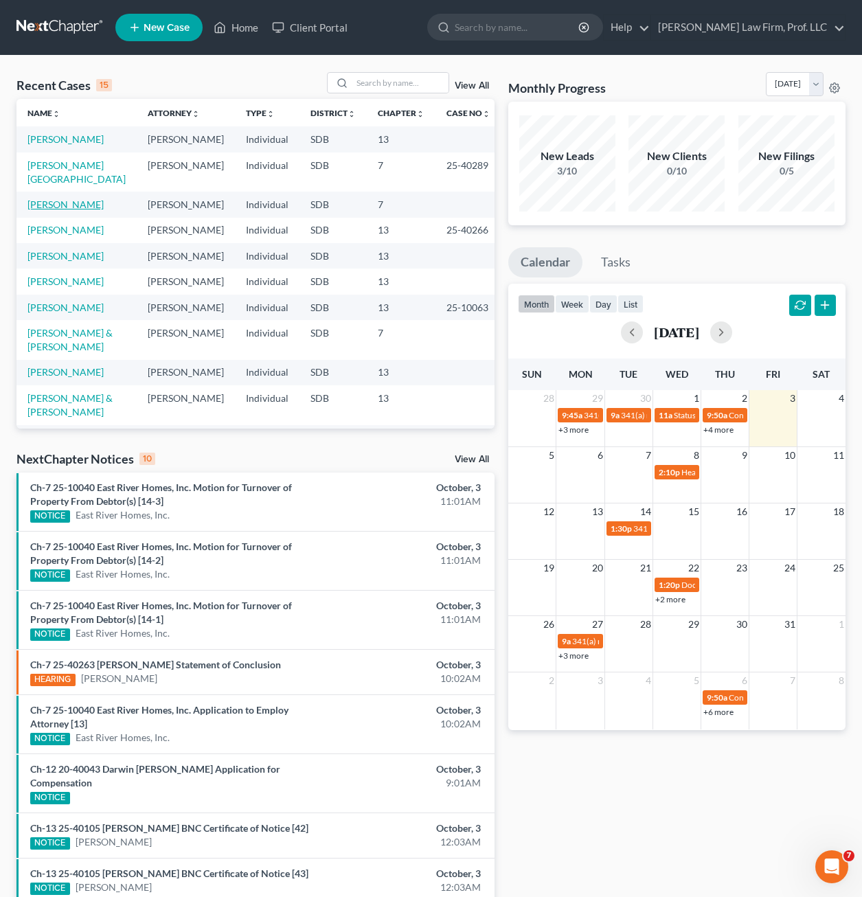
click at [61, 198] on link "[PERSON_NAME]" at bounding box center [65, 204] width 76 height 12
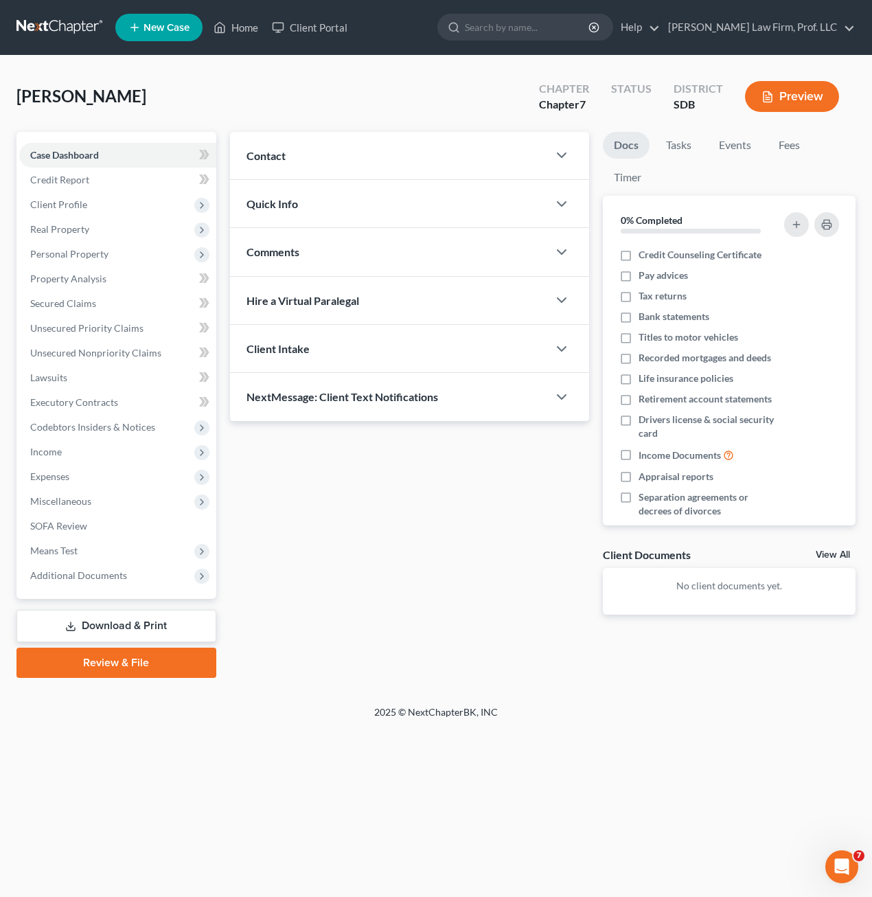
click at [499, 506] on div "Updates & News × Contact New Contact Quick Info Status Discharged Discharged & …" at bounding box center [409, 384] width 373 height 505
click at [82, 206] on span "Client Profile" at bounding box center [58, 204] width 57 height 12
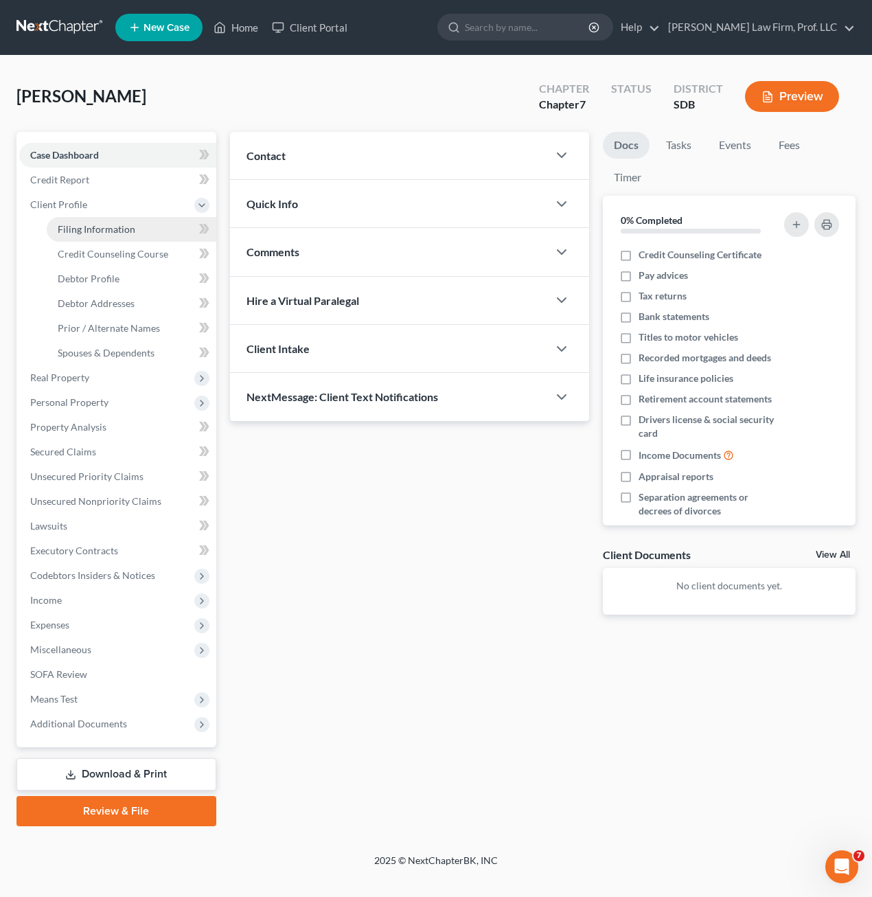
click at [106, 221] on link "Filing Information" at bounding box center [132, 229] width 170 height 25
select select "2"
select select "0"
select select "73"
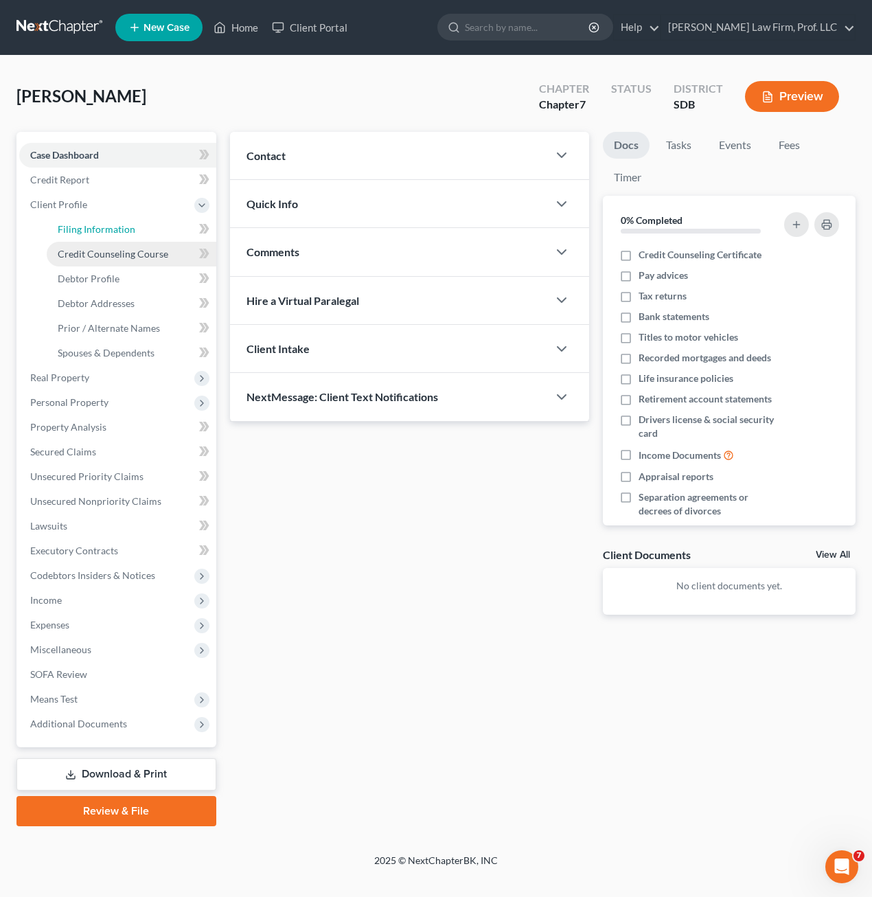
select select "0"
select select "43"
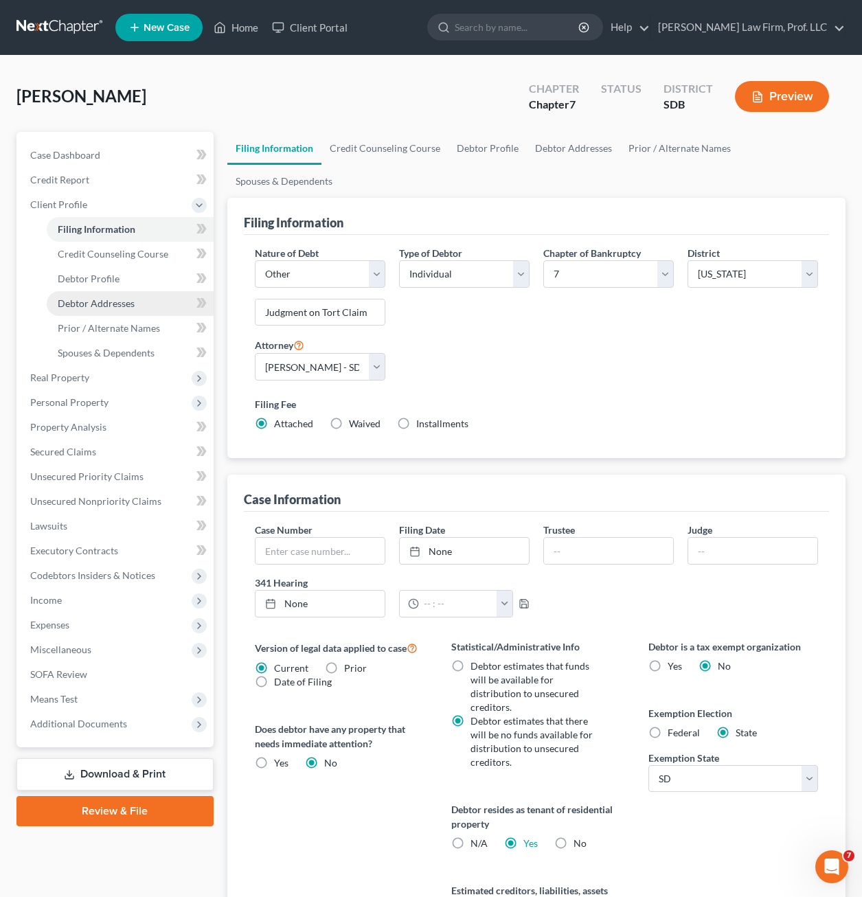
click at [107, 304] on span "Debtor Addresses" at bounding box center [96, 303] width 77 height 12
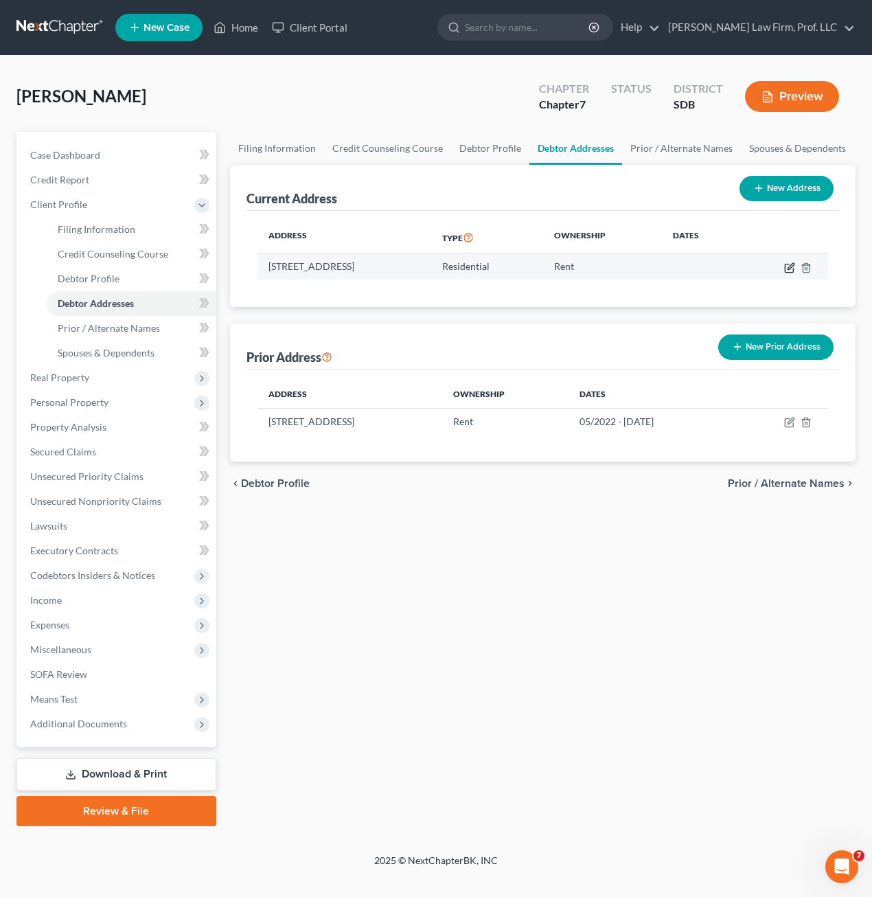
click at [792, 266] on icon "button" at bounding box center [789, 267] width 11 height 11
select select "43"
select select "56"
select select "0"
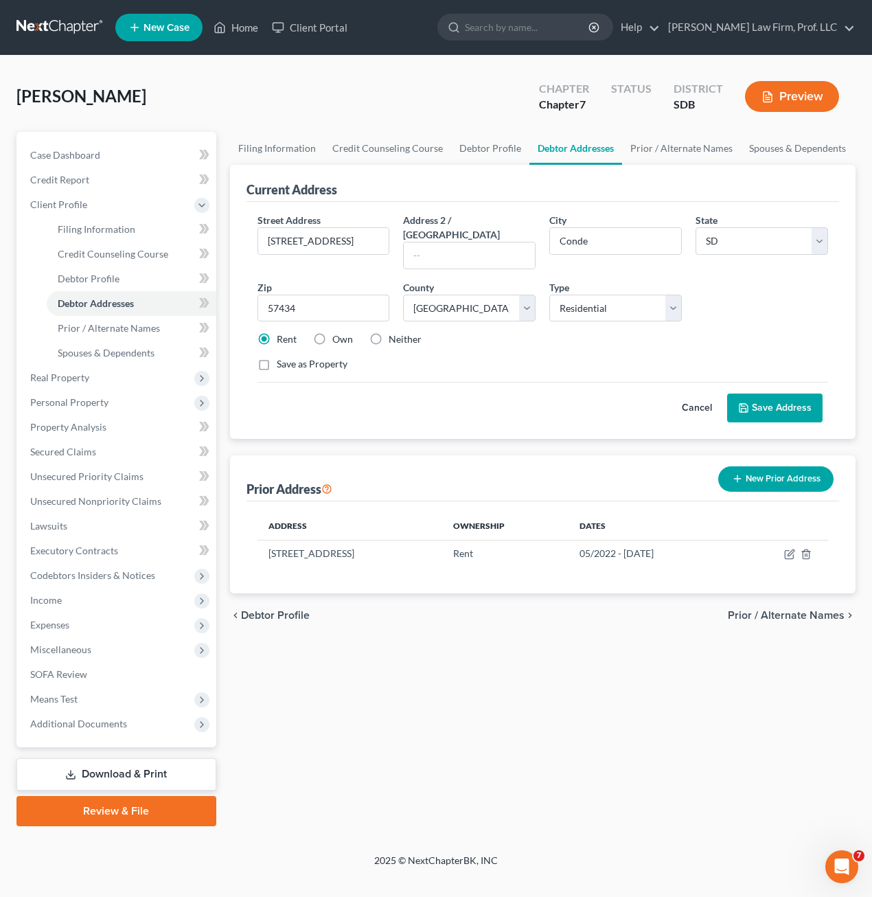
click at [641, 334] on div "Street Address * [STREET_ADDRESS] Address 2 / [GEOGRAPHIC_DATA] * Conde State *…" at bounding box center [543, 298] width 585 height 170
click at [523, 342] on div "Street Address * [STREET_ADDRESS] Address 2 / [GEOGRAPHIC_DATA] * Conde State *…" at bounding box center [543, 298] width 585 height 170
click at [767, 307] on div "Street Address * [STREET_ADDRESS] Address 2 / [GEOGRAPHIC_DATA] * Conde State *…" at bounding box center [543, 298] width 585 height 170
click at [358, 247] on input "[STREET_ADDRESS]" at bounding box center [323, 241] width 131 height 26
click at [357, 247] on input "[STREET_ADDRESS]" at bounding box center [323, 241] width 131 height 26
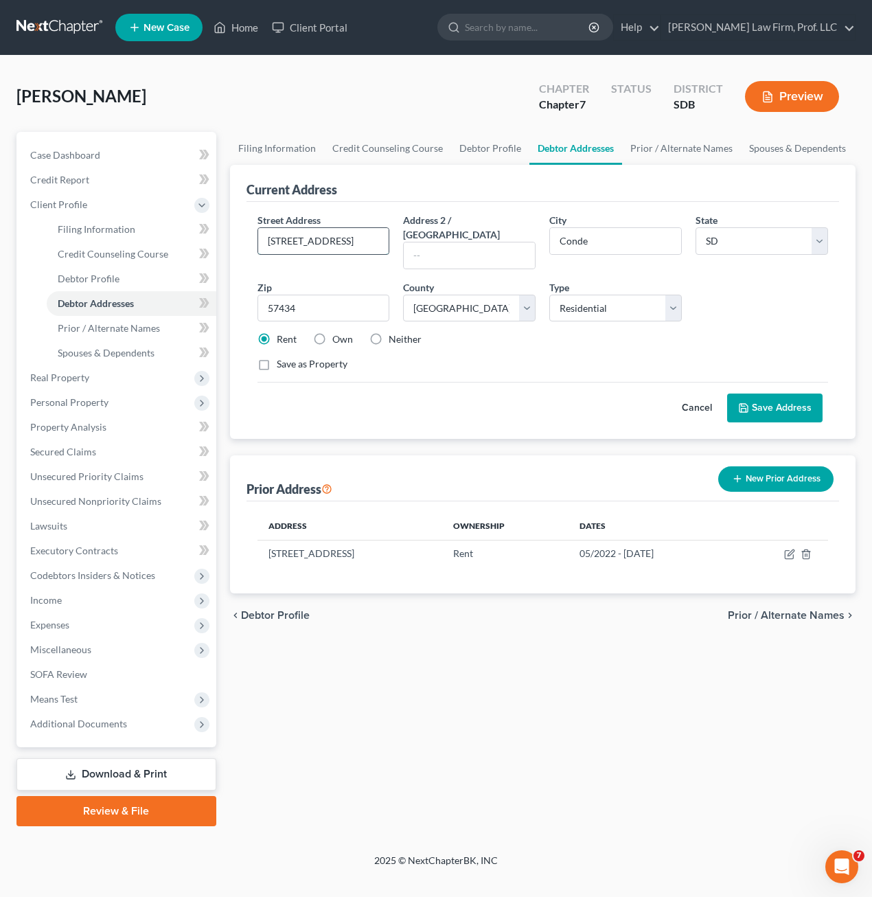
click at [356, 247] on input "[STREET_ADDRESS]" at bounding box center [323, 241] width 131 height 26
click at [422, 652] on div "Filing Information Credit Counseling Course Debtor Profile Debtor Addresses Pri…" at bounding box center [543, 479] width 640 height 694
drag, startPoint x: 429, startPoint y: 675, endPoint x: 441, endPoint y: 672, distance: 12.2
click at [439, 673] on div "Filing Information Credit Counseling Course Debtor Profile Debtor Addresses Pri…" at bounding box center [543, 479] width 640 height 694
click at [116, 779] on link "Download & Print" at bounding box center [116, 774] width 200 height 32
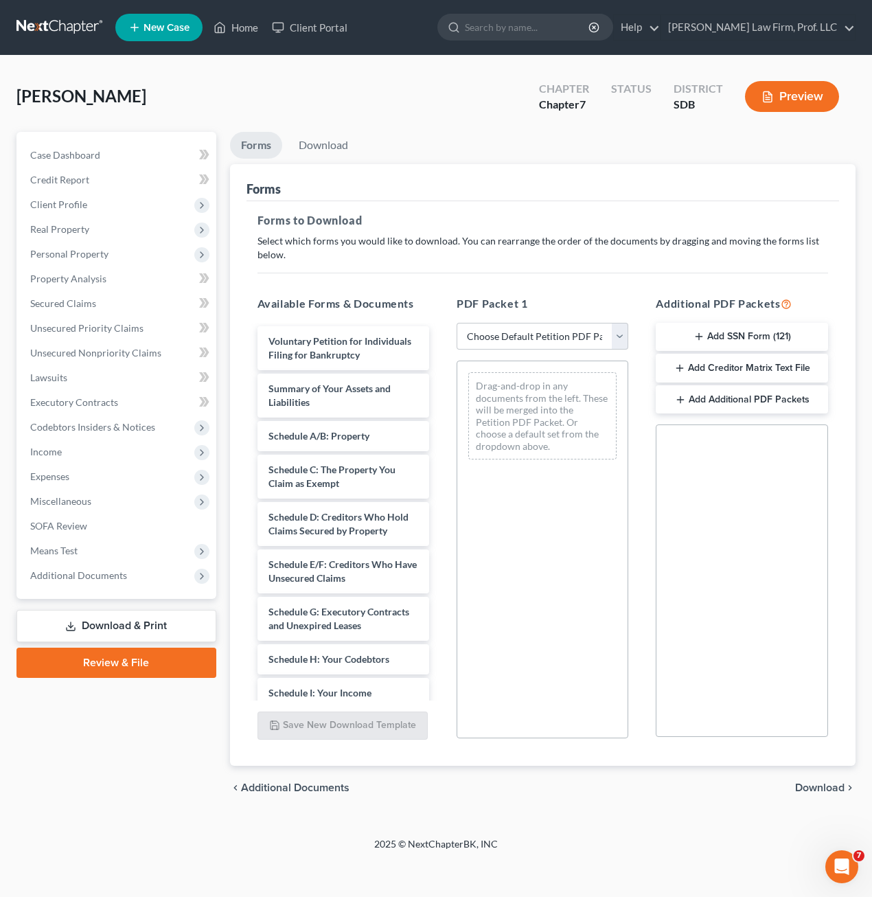
click at [104, 669] on link "Review & File" at bounding box center [116, 663] width 200 height 30
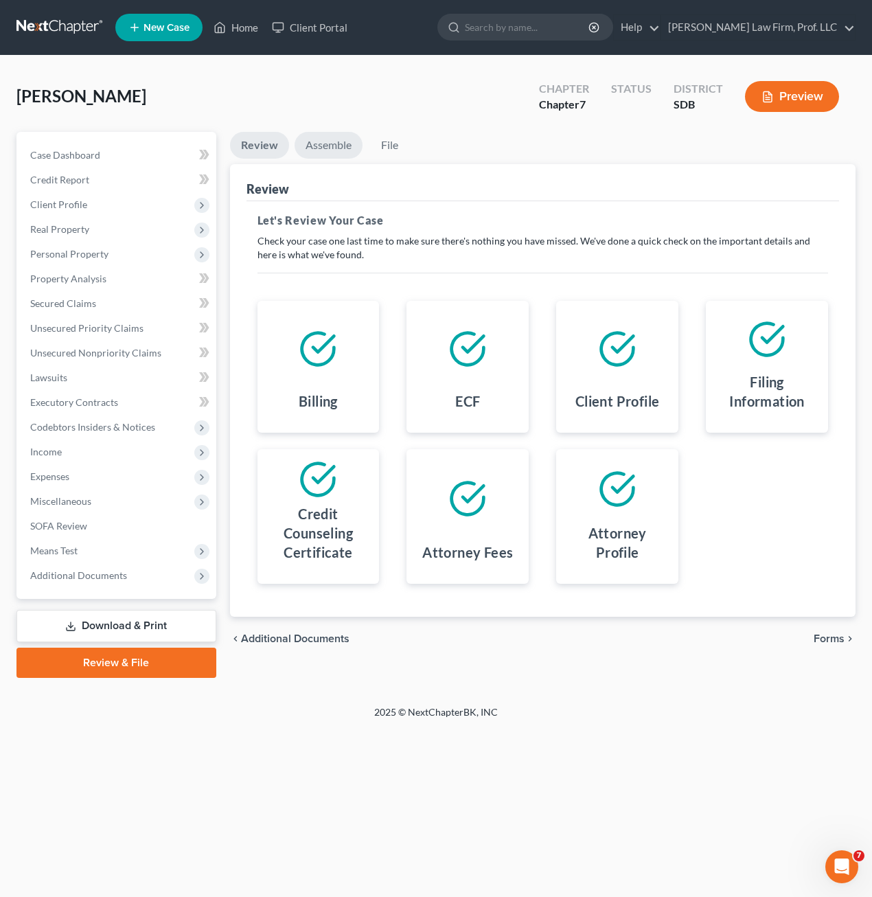
click at [328, 148] on link "Assemble" at bounding box center [329, 145] width 68 height 27
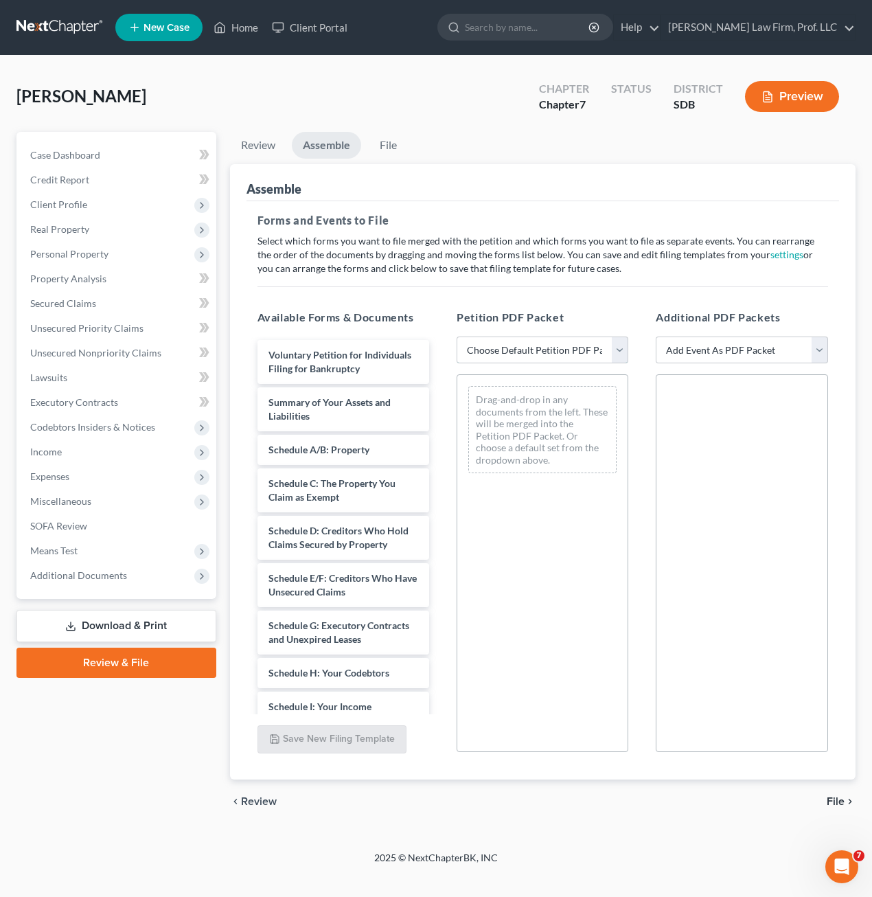
click at [552, 363] on select "Choose Default Petition PDF Packet Emergency Filing (Voluntary Petition and Cre…" at bounding box center [543, 350] width 172 height 27
select select "1"
click at [457, 337] on select "Choose Default Petition PDF Packet Emergency Filing (Voluntary Petition and Cre…" at bounding box center [543, 350] width 172 height 27
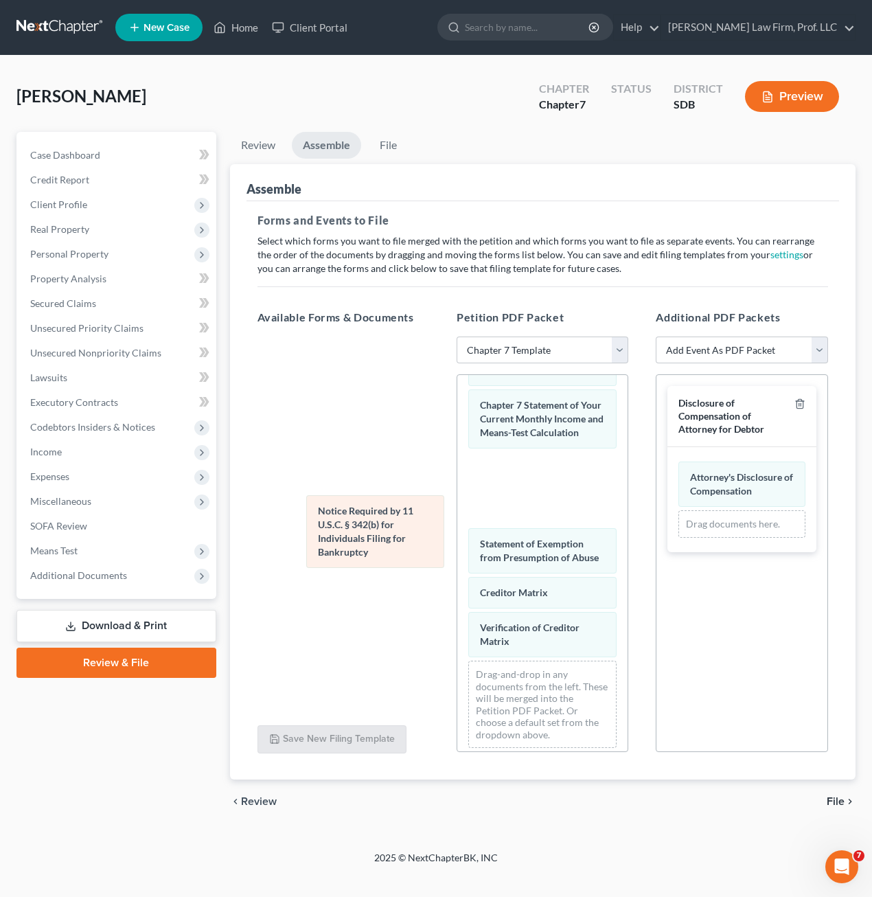
scroll to position [734, 0]
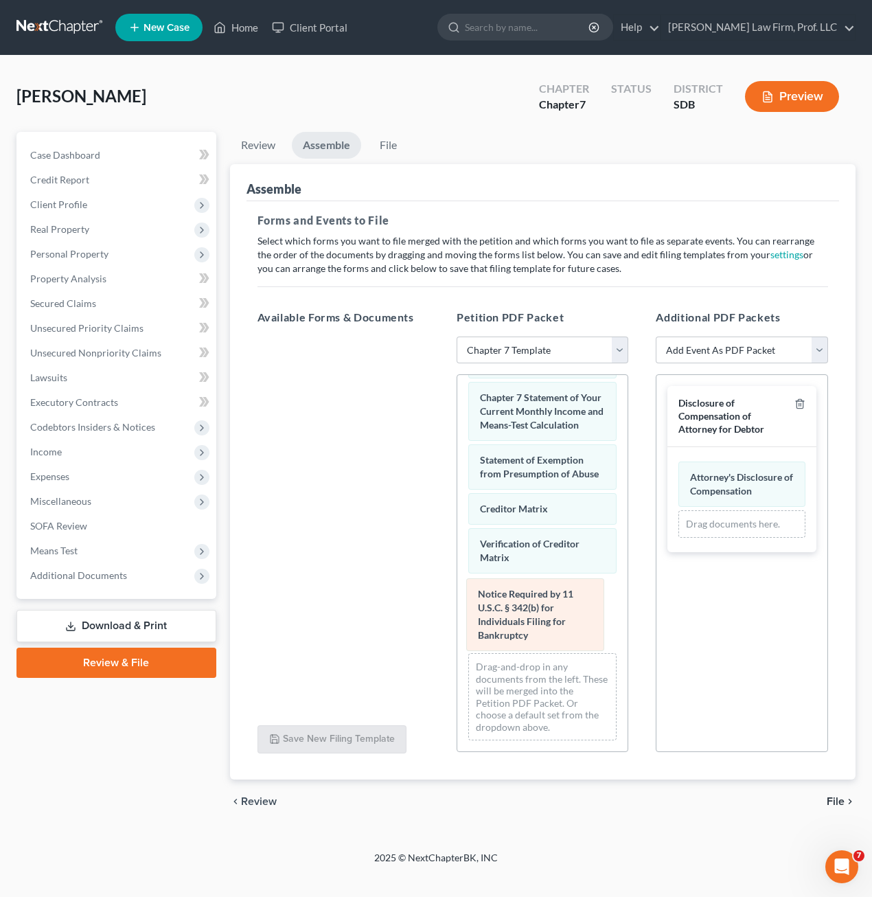
drag, startPoint x: 537, startPoint y: 617, endPoint x: 542, endPoint y: 624, distance: 8.4
click at [542, 624] on div "Notice Required by 11 U.S.C. § 342(b) for Individuals Filing for Bankruptcy Vol…" at bounding box center [542, 231] width 170 height 1042
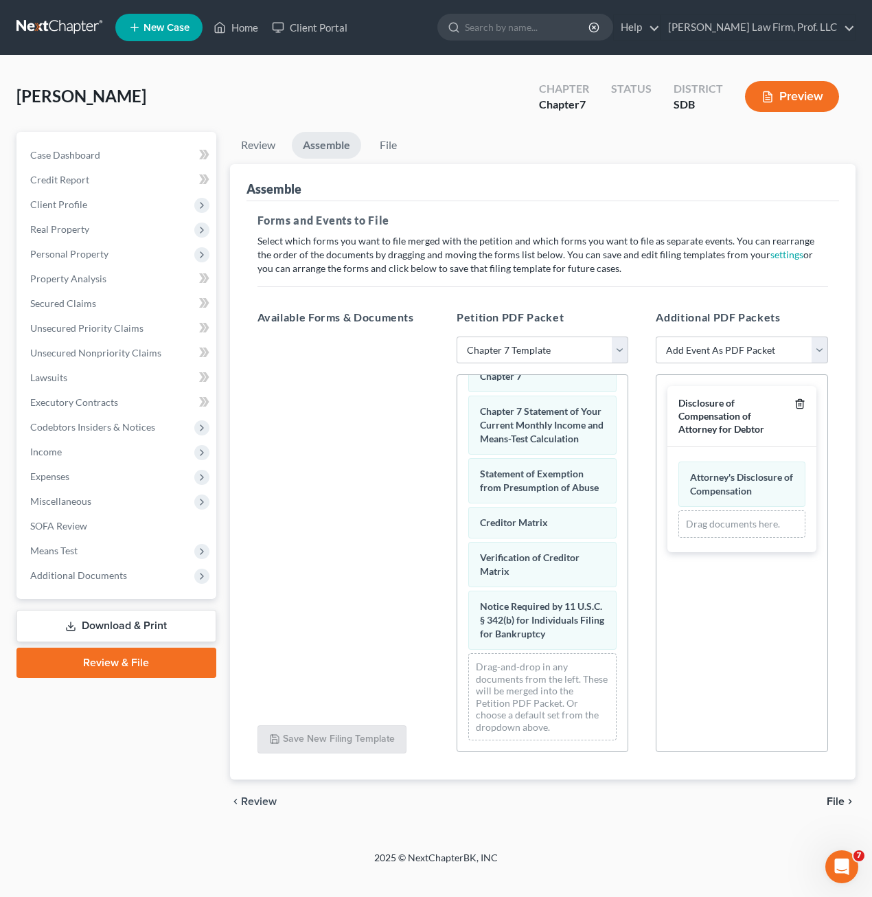
click at [803, 404] on icon "button" at bounding box center [800, 404] width 6 height 9
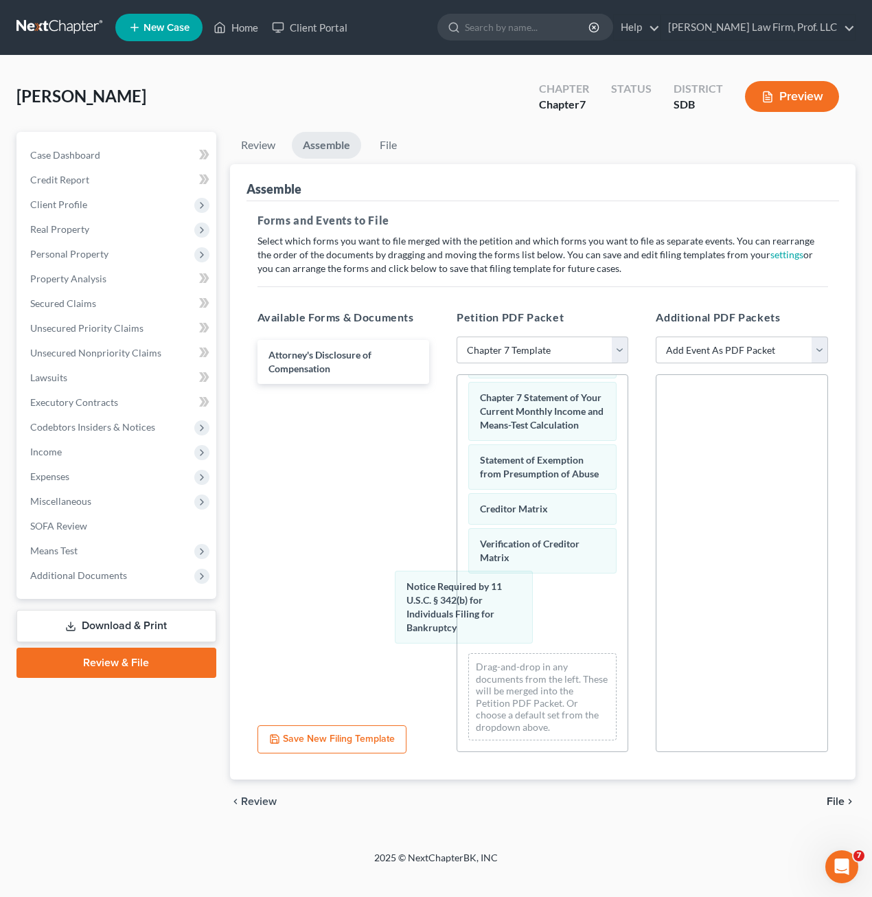
drag, startPoint x: 543, startPoint y: 614, endPoint x: 348, endPoint y: 506, distance: 222.9
click at [457, 483] on div "Notice Required by 11 U.S.C. § 342(b) for Individuals Filing for Bankruptcy Vol…" at bounding box center [542, 231] width 170 height 1042
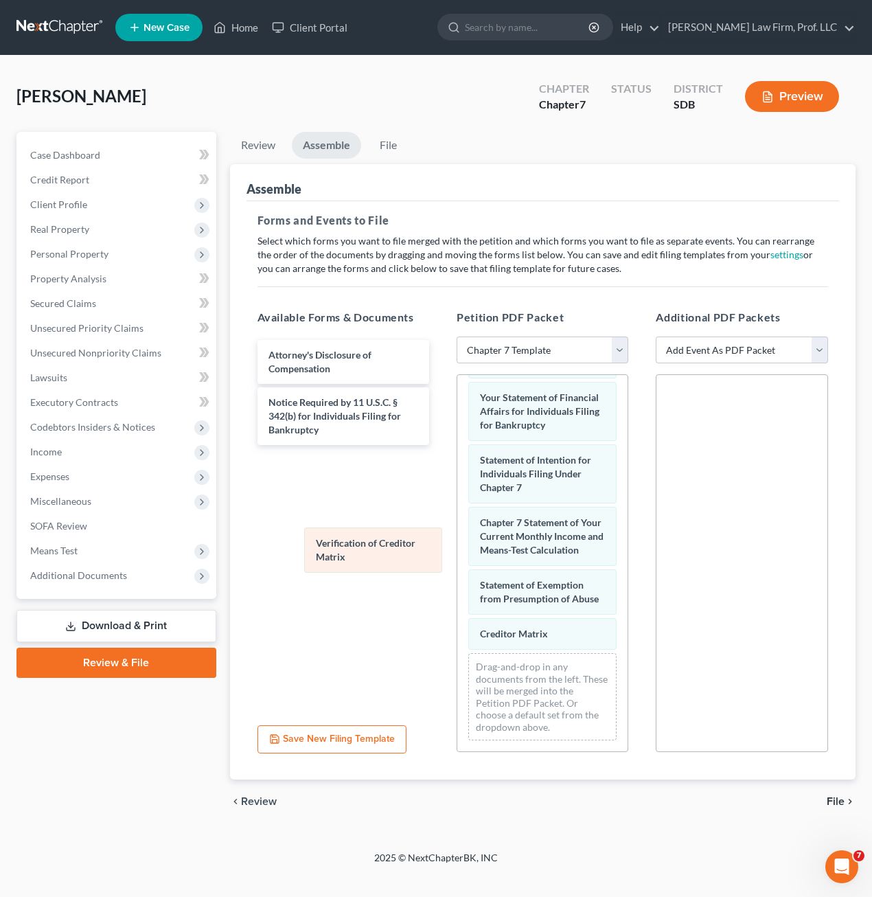
drag, startPoint x: 540, startPoint y: 637, endPoint x: 346, endPoint y: 525, distance: 223.9
click at [457, 527] on div "Verification of Creditor Matrix Voluntary Petition for Individuals Filing for B…" at bounding box center [542, 292] width 170 height 917
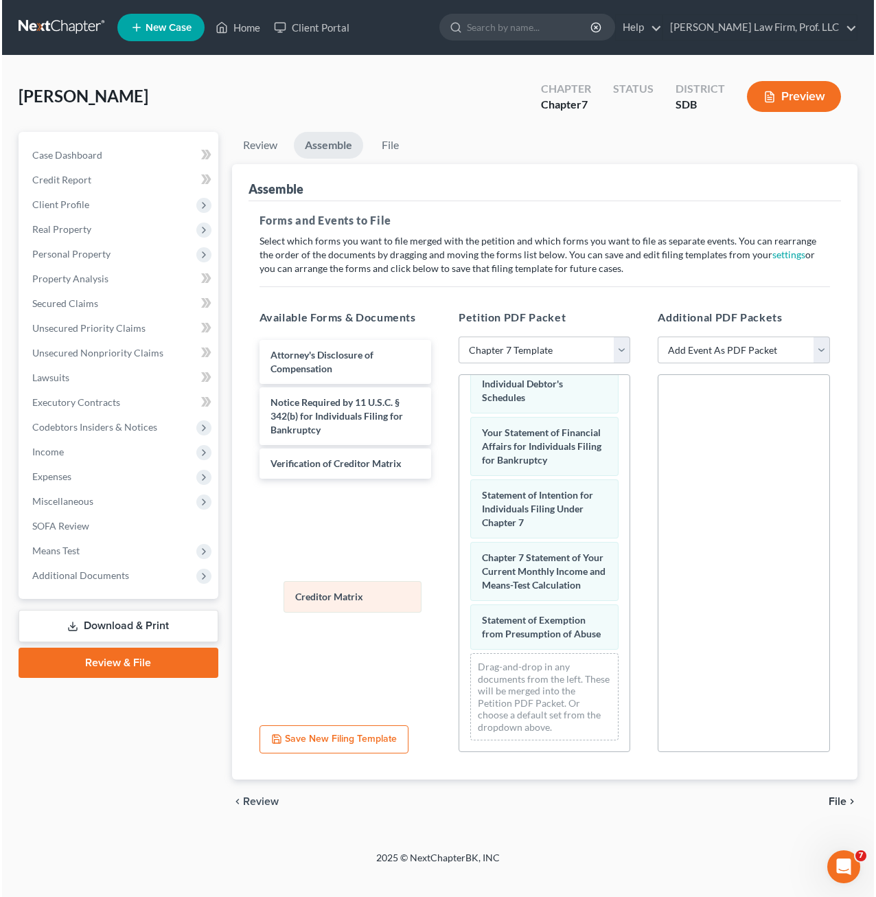
scroll to position [574, 0]
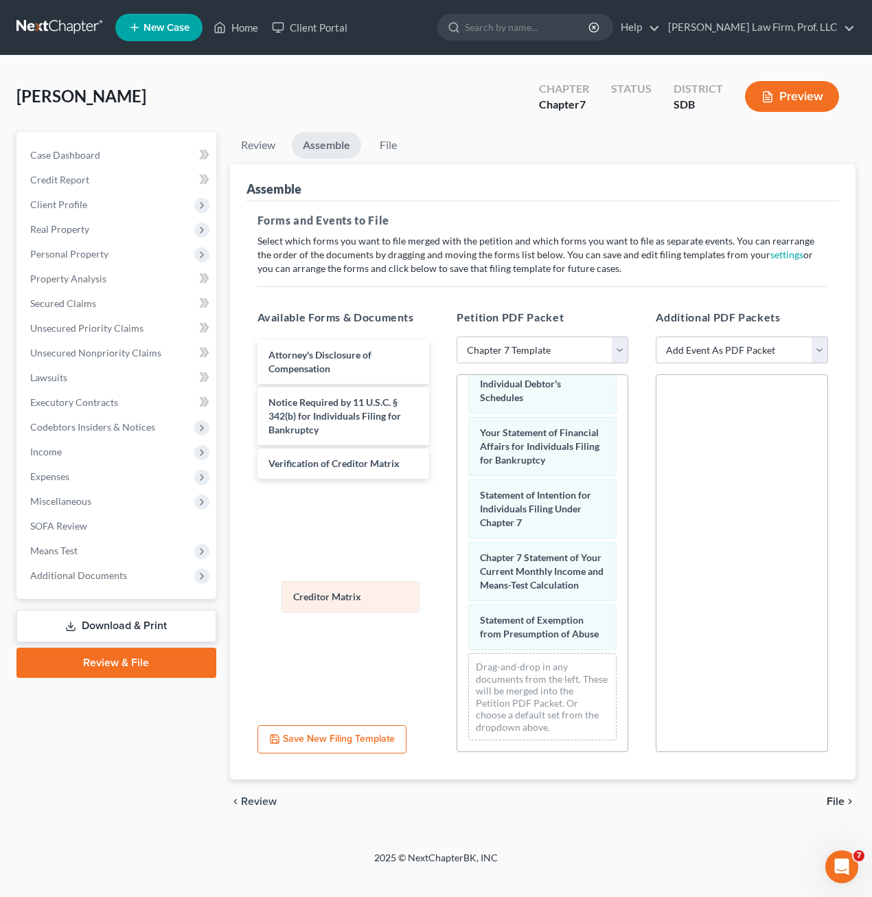
drag, startPoint x: 550, startPoint y: 639, endPoint x: 312, endPoint y: 534, distance: 260.4
click at [457, 534] on div "Creditor Matrix Voluntary Petition for Individuals Filing for Bankruptcy Summar…" at bounding box center [542, 311] width 170 height 882
click at [398, 149] on link "File" at bounding box center [389, 145] width 44 height 27
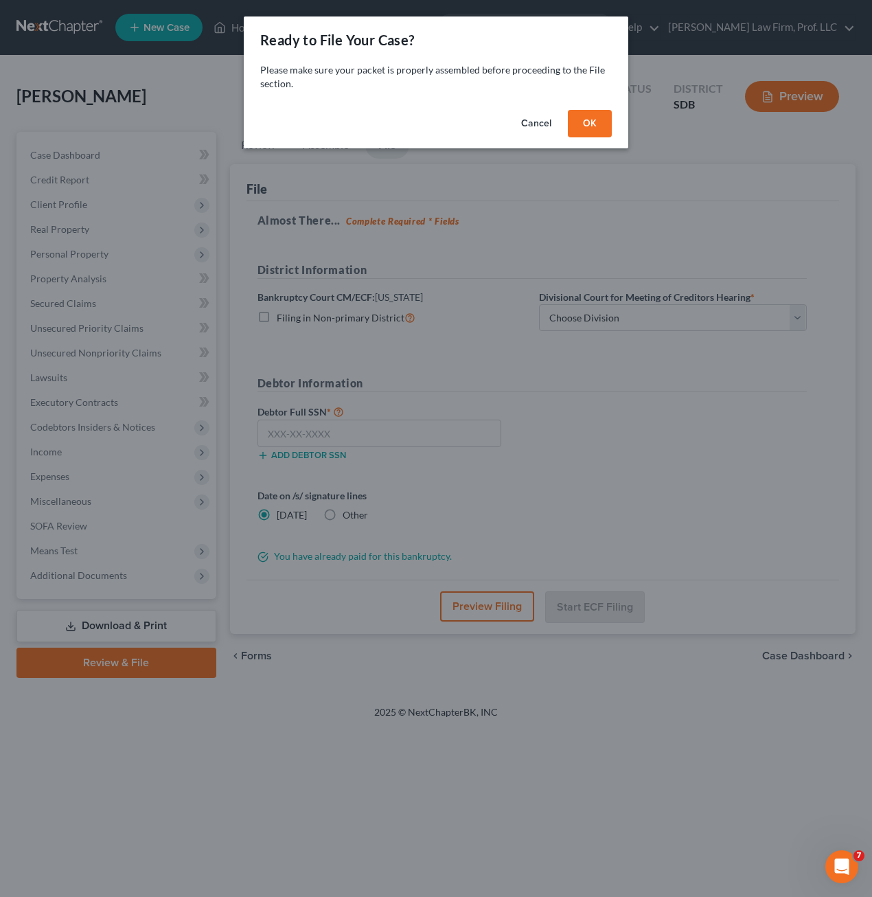
click at [593, 126] on button "OK" at bounding box center [590, 123] width 44 height 27
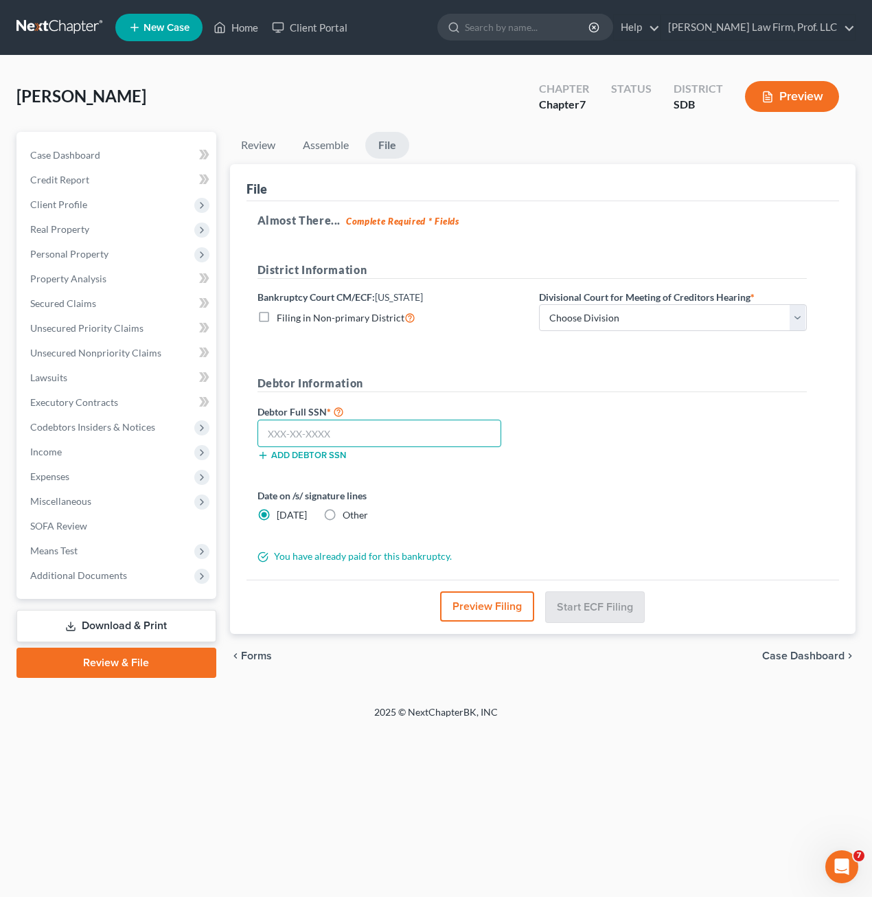
click at [424, 443] on input "text" at bounding box center [380, 433] width 244 height 27
type input "503-31-8910"
click at [657, 324] on select "Choose Division [GEOGRAPHIC_DATA] [GEOGRAPHIC_DATA] [GEOGRAPHIC_DATA]" at bounding box center [673, 317] width 268 height 27
select select "0"
click at [539, 304] on select "Choose Division [GEOGRAPHIC_DATA] [GEOGRAPHIC_DATA] [GEOGRAPHIC_DATA]" at bounding box center [673, 317] width 268 height 27
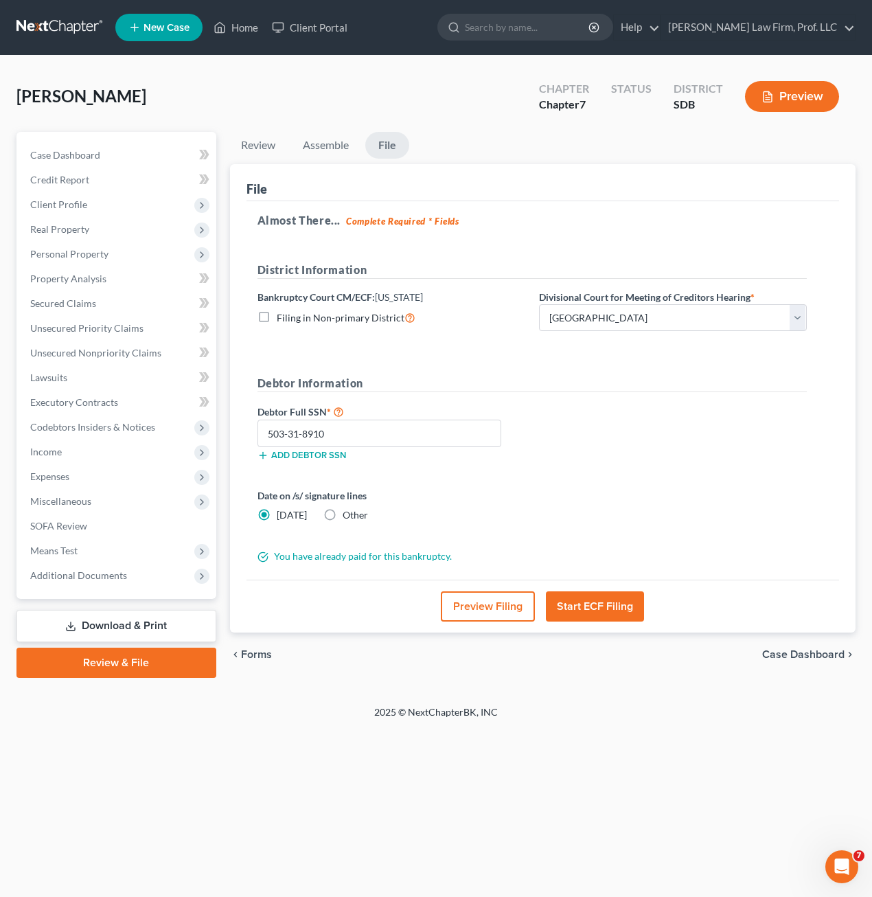
click at [611, 615] on button "Start ECF Filing" at bounding box center [595, 606] width 98 height 30
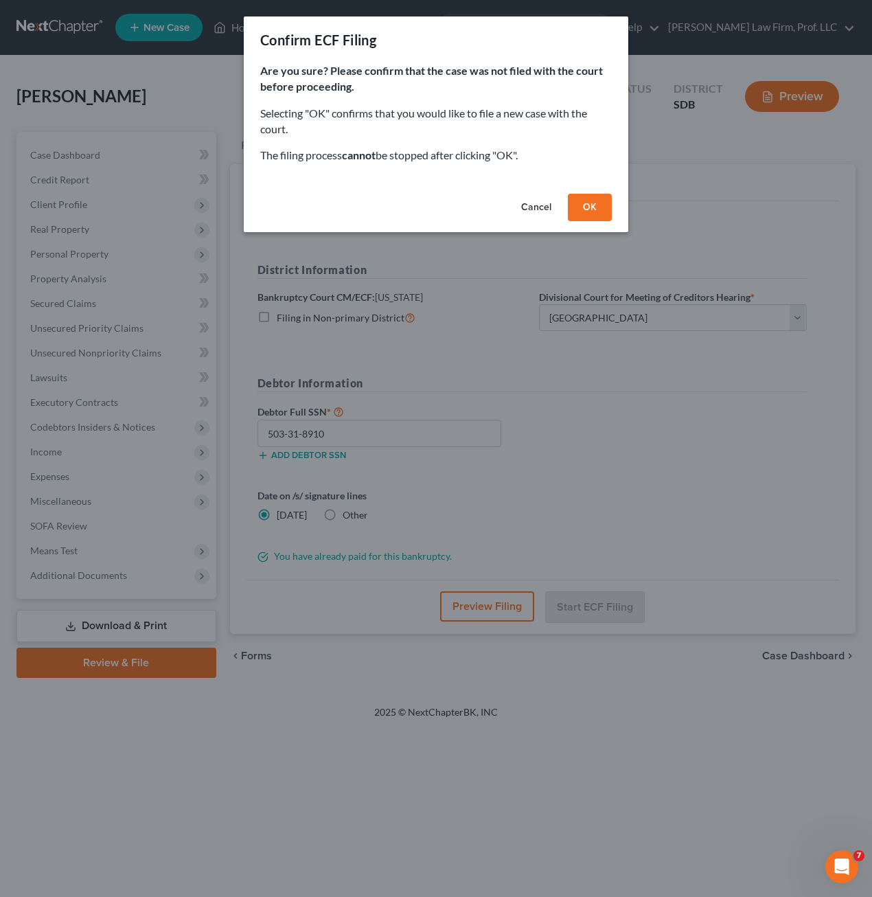
click at [566, 210] on div "Cancel OK" at bounding box center [436, 210] width 385 height 44
click at [576, 209] on button "OK" at bounding box center [590, 207] width 44 height 27
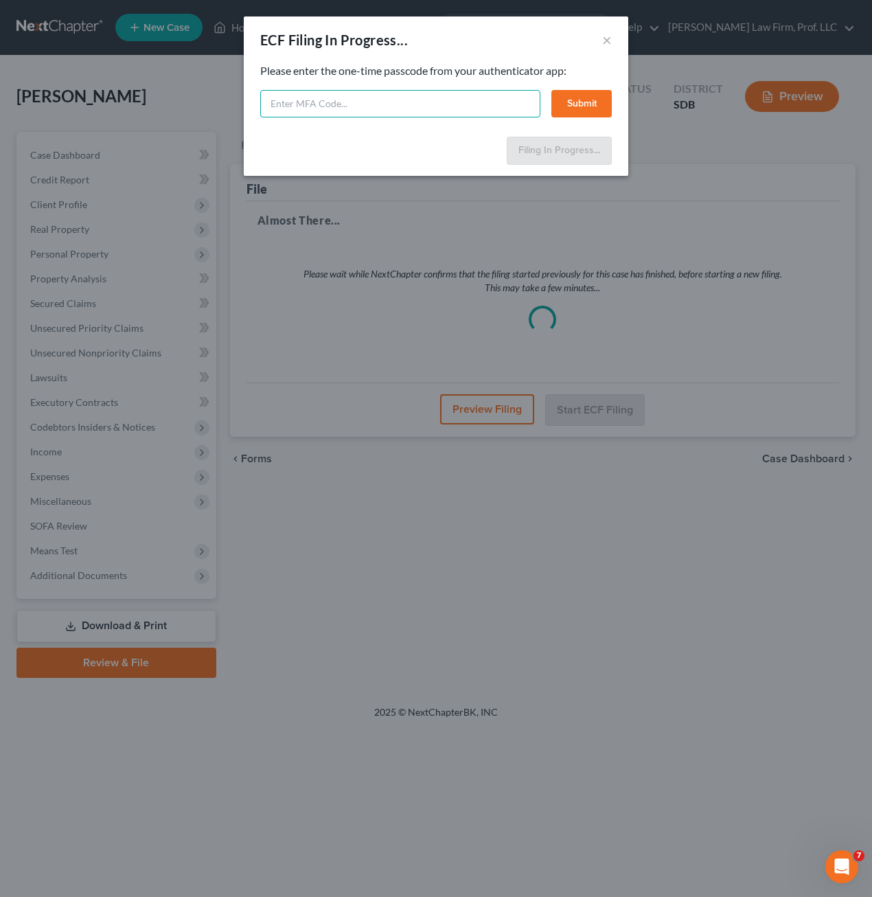
click at [356, 109] on input "text" at bounding box center [400, 103] width 280 height 27
type input "940793"
click at [598, 106] on button "Submit" at bounding box center [581, 103] width 60 height 27
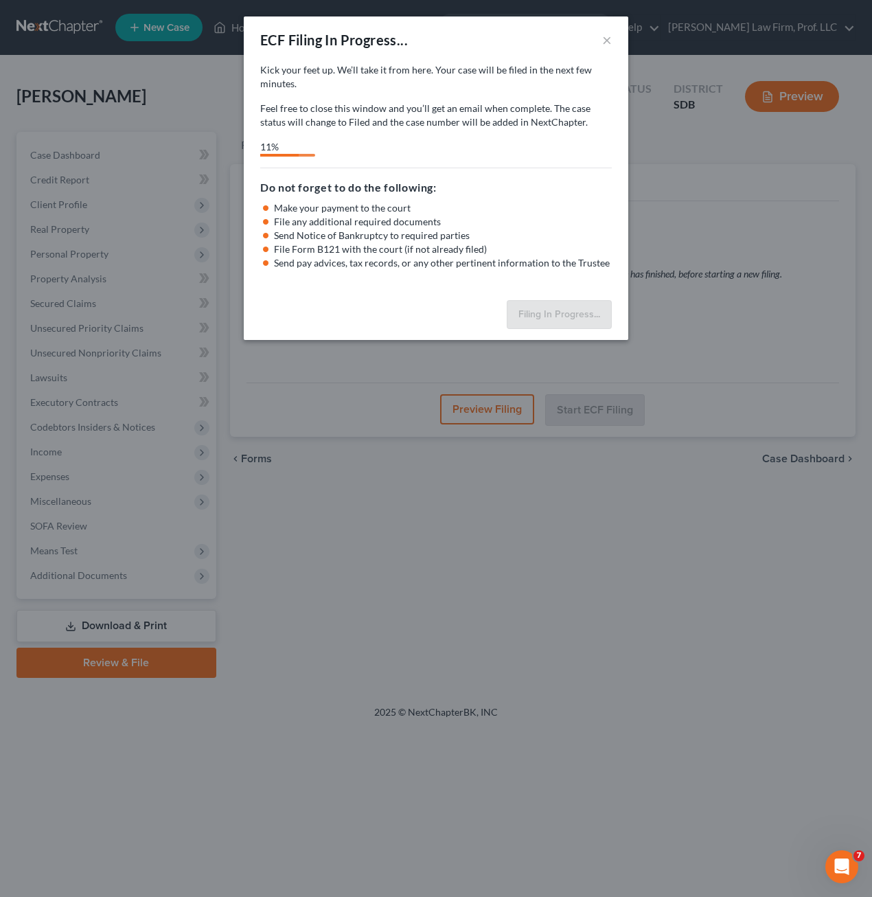
select select "0"
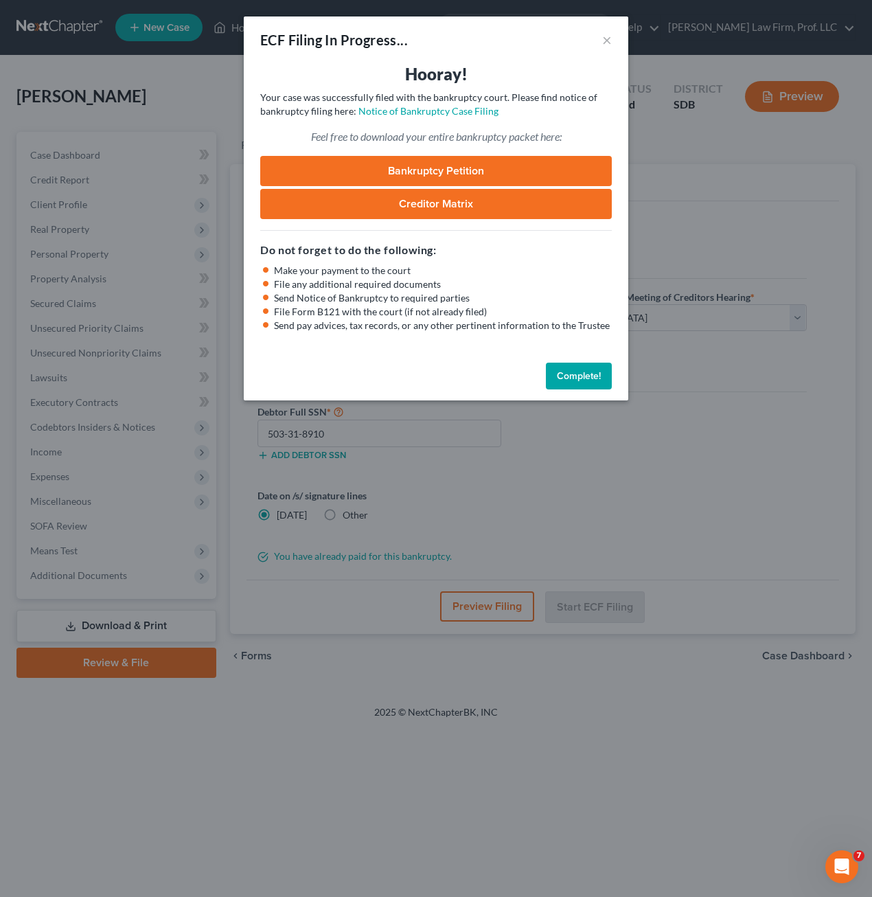
click at [576, 380] on button "Complete!" at bounding box center [579, 376] width 66 height 27
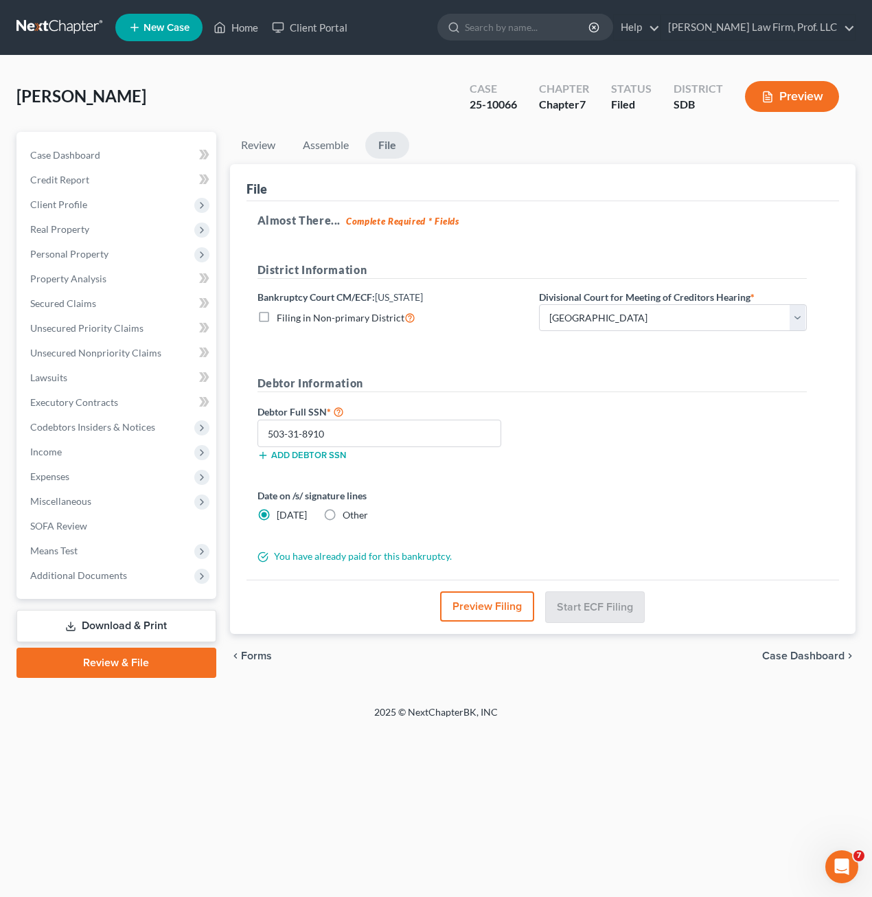
click at [580, 429] on div "Debtor Full SSN * 503-31-8910 Add debtor SSN" at bounding box center [532, 437] width 563 height 69
click at [341, 144] on link "Assemble" at bounding box center [326, 145] width 68 height 27
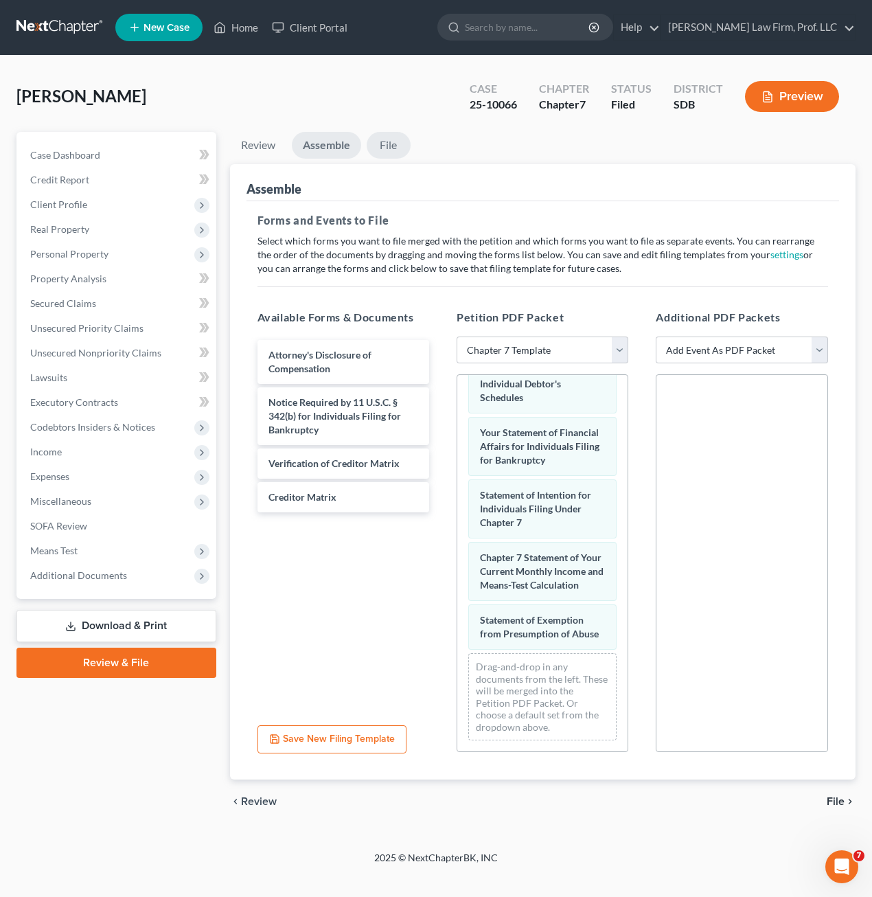
click at [398, 150] on link "File" at bounding box center [389, 145] width 44 height 27
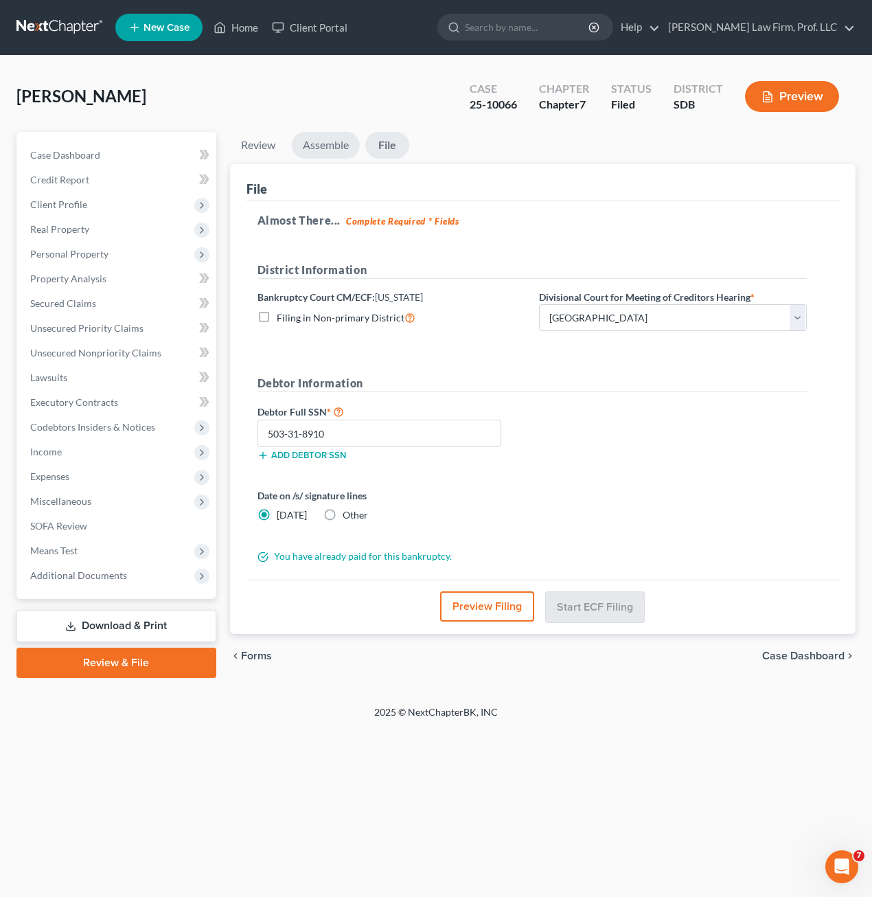
drag, startPoint x: 306, startPoint y: 143, endPoint x: 318, endPoint y: 140, distance: 12.7
click at [306, 142] on link "Assemble" at bounding box center [326, 145] width 68 height 27
